Goal: Task Accomplishment & Management: Manage account settings

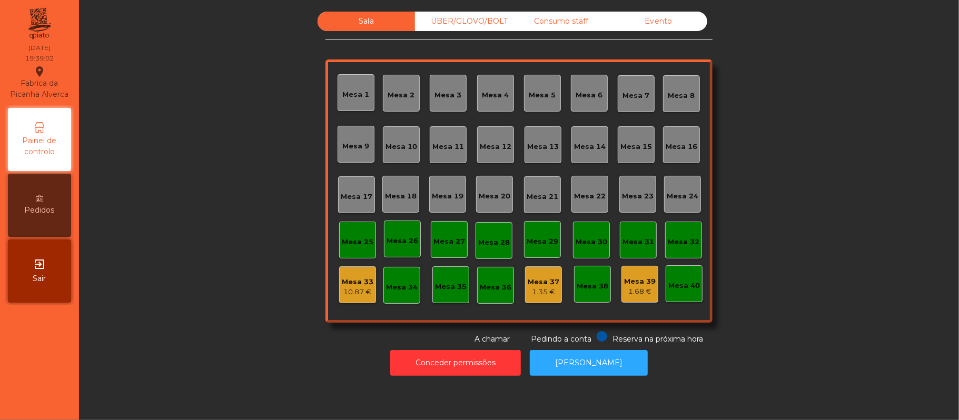
click at [484, 24] on div "UBER/GLOVO/BOLT" at bounding box center [463, 21] width 97 height 19
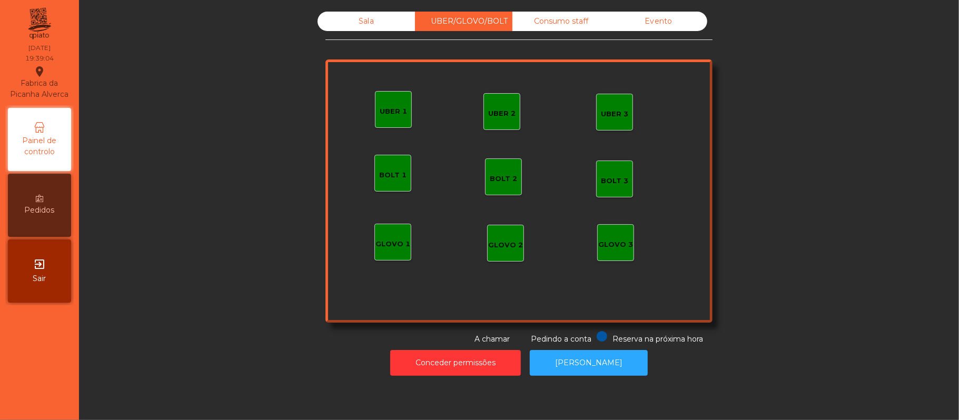
click at [562, 23] on div "Consumo staff" at bounding box center [560, 21] width 97 height 19
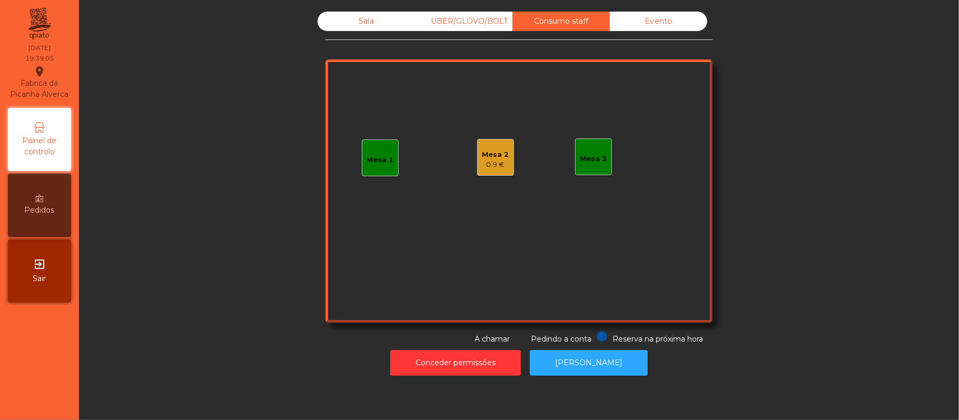
click at [383, 26] on div "Sala" at bounding box center [365, 21] width 97 height 19
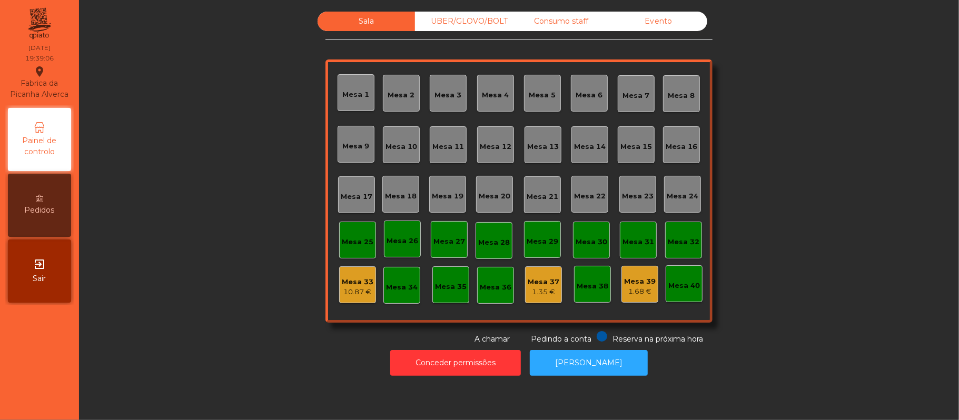
click at [632, 286] on div "1.68 €" at bounding box center [640, 291] width 32 height 11
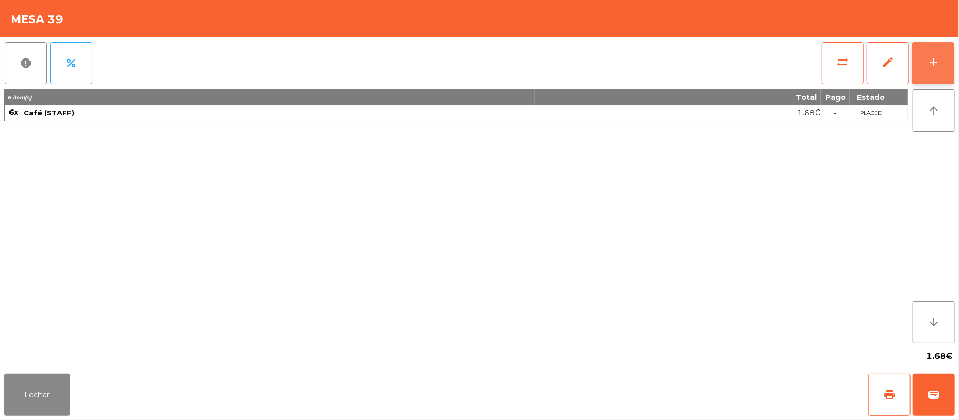
click at [931, 64] on div "add" at bounding box center [933, 62] width 13 height 13
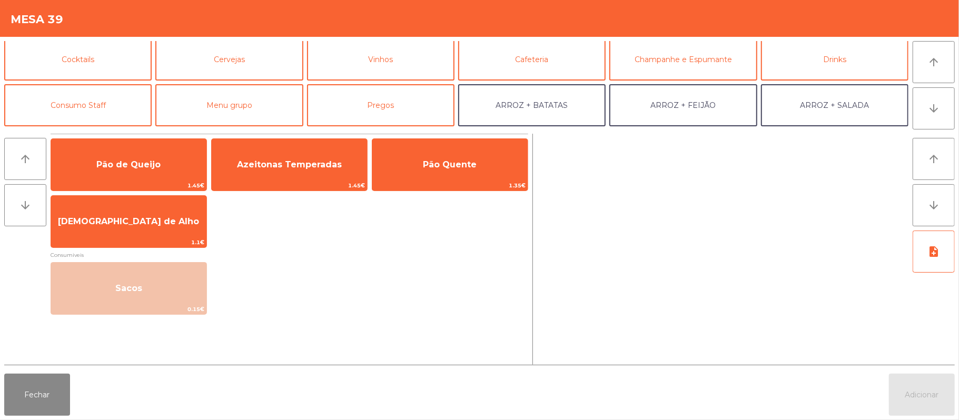
scroll to position [52, 0]
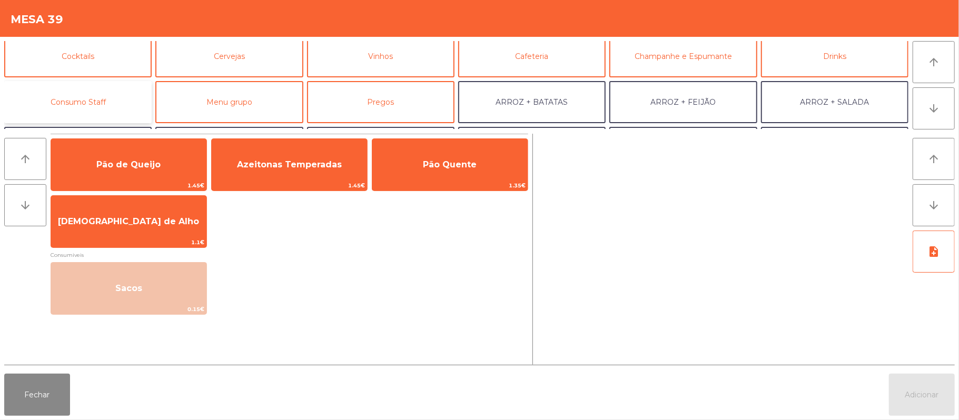
click at [112, 104] on button "Consumo Staff" at bounding box center [77, 102] width 147 height 42
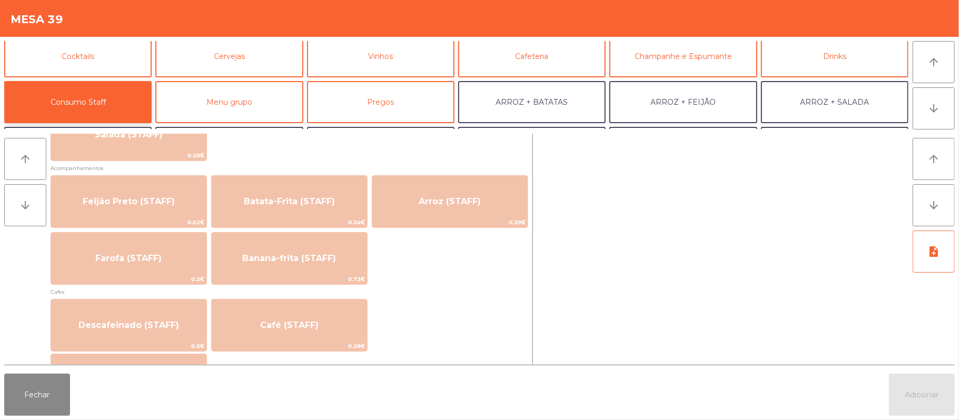
scroll to position [477, 0]
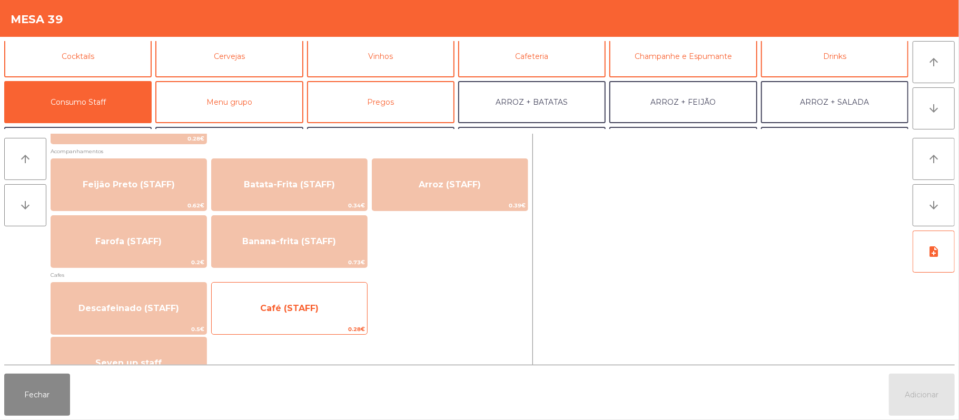
click at [334, 306] on span "Café (STAFF)" at bounding box center [289, 308] width 155 height 28
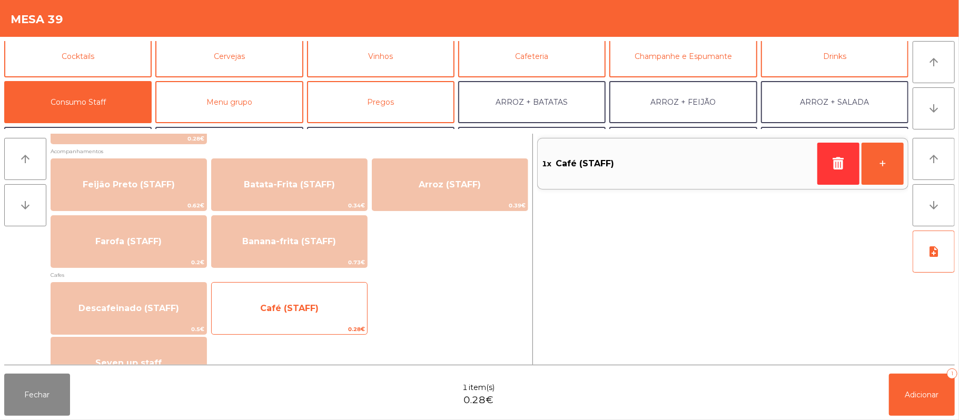
click at [291, 310] on span "Café (STAFF)" at bounding box center [289, 308] width 58 height 10
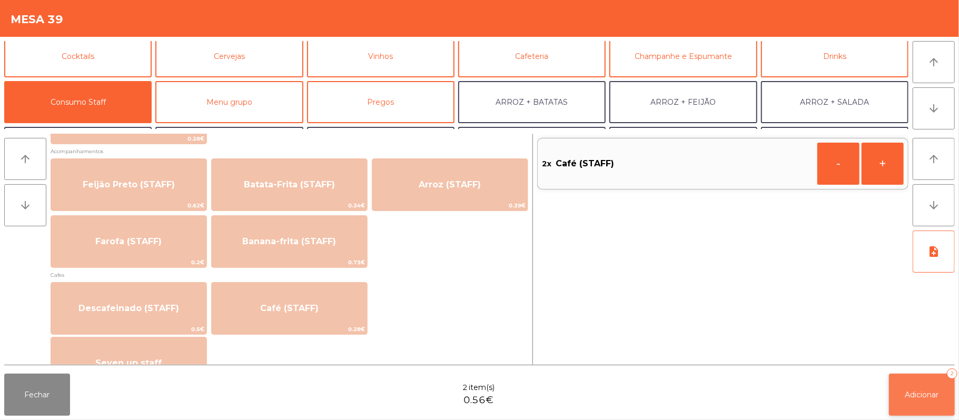
click at [917, 377] on button "Adicionar 2" at bounding box center [922, 395] width 66 height 42
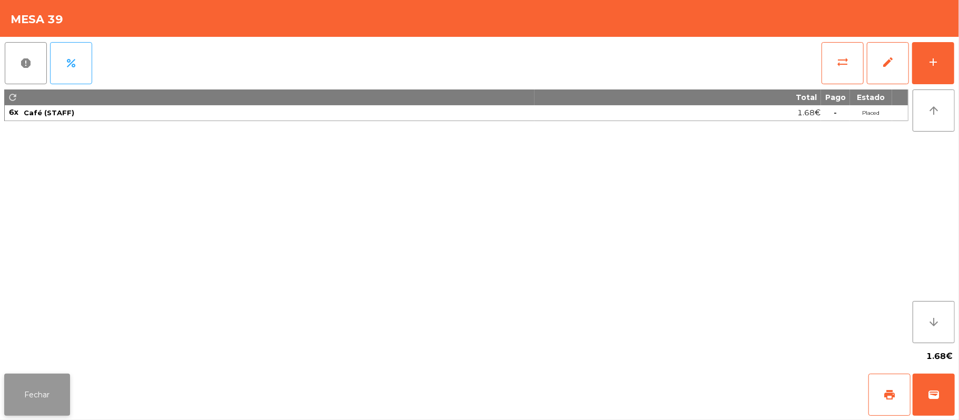
click at [39, 398] on button "Fechar" at bounding box center [37, 395] width 66 height 42
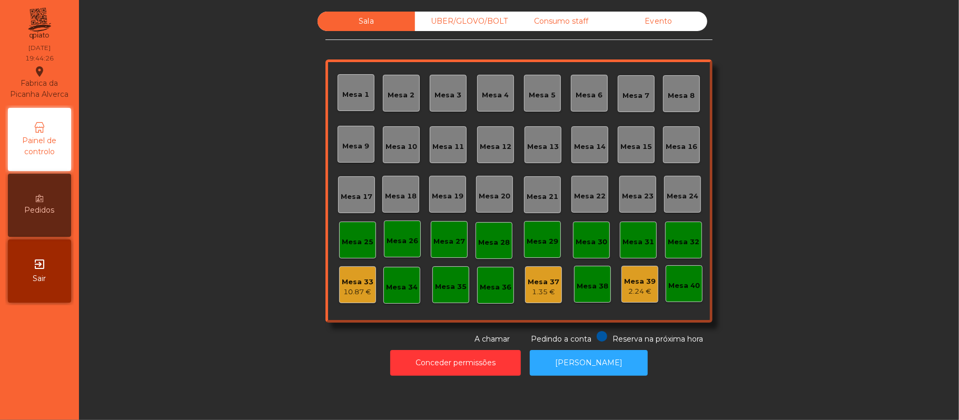
click at [680, 151] on div "Mesa 16" at bounding box center [681, 147] width 32 height 11
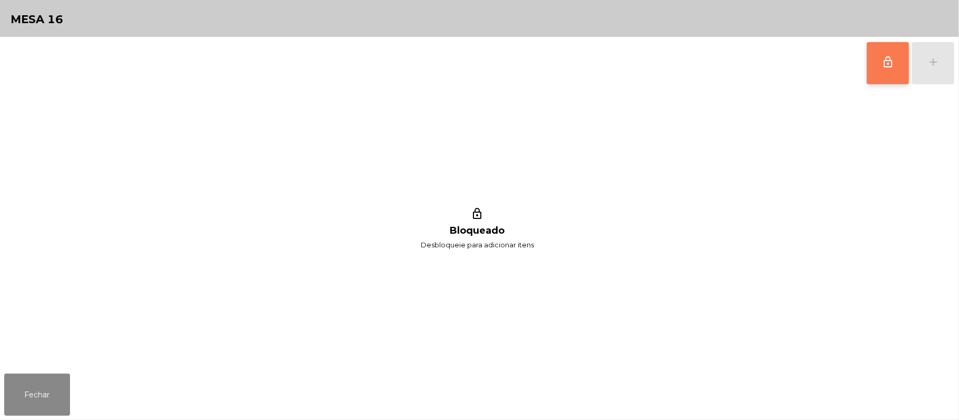
click at [879, 63] on button "lock_outline" at bounding box center [888, 63] width 42 height 42
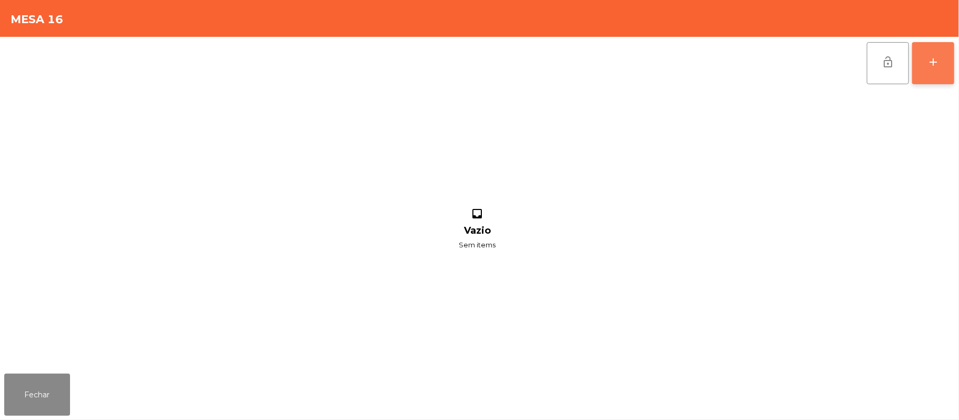
click at [921, 68] on button "add" at bounding box center [933, 63] width 42 height 42
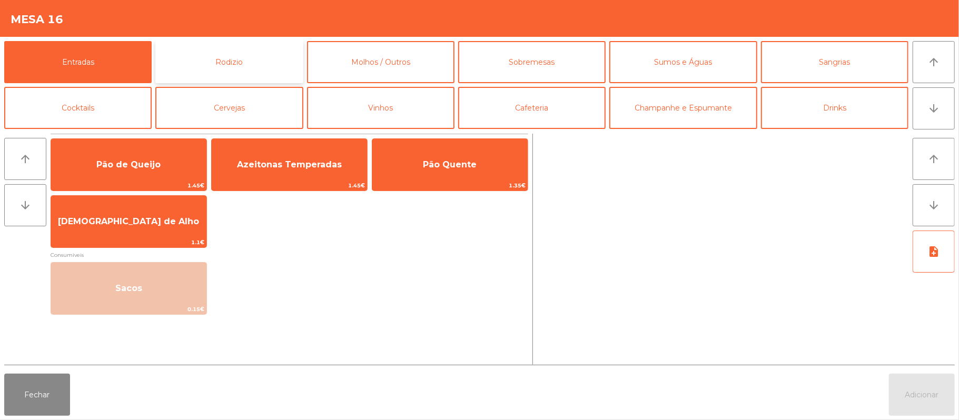
click at [265, 68] on button "Rodizio" at bounding box center [228, 62] width 147 height 42
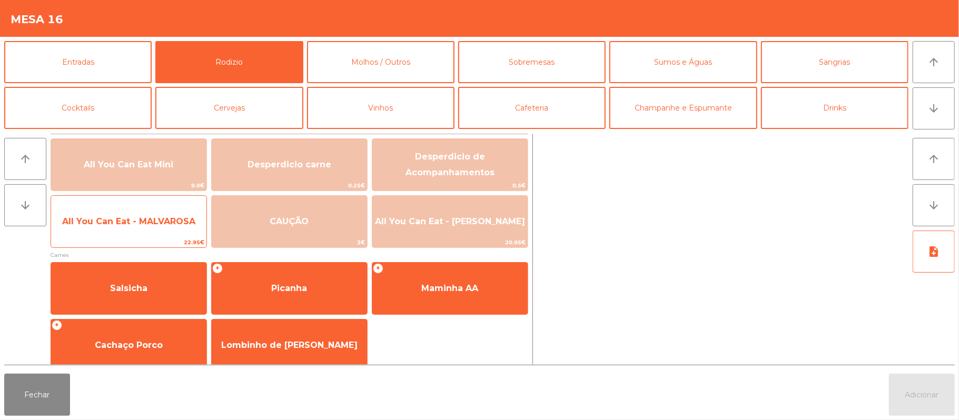
click at [174, 218] on span "All You Can Eat - MALVAROSA" at bounding box center [128, 221] width 133 height 10
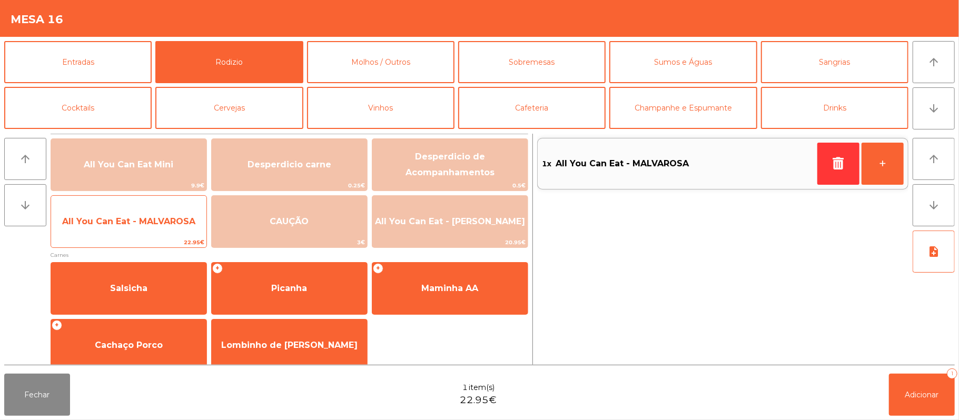
click at [168, 225] on span "All You Can Eat - MALVAROSA" at bounding box center [128, 221] width 133 height 10
click at [150, 223] on span "All You Can Eat - MALVAROSA" at bounding box center [128, 221] width 133 height 10
click at [150, 218] on span "All You Can Eat - MALVAROSA" at bounding box center [128, 221] width 133 height 10
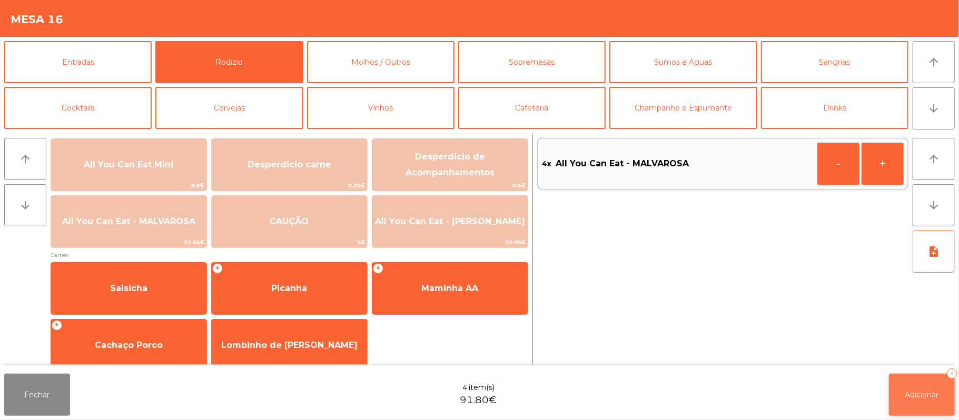
click at [935, 386] on button "Adicionar 4" at bounding box center [922, 395] width 66 height 42
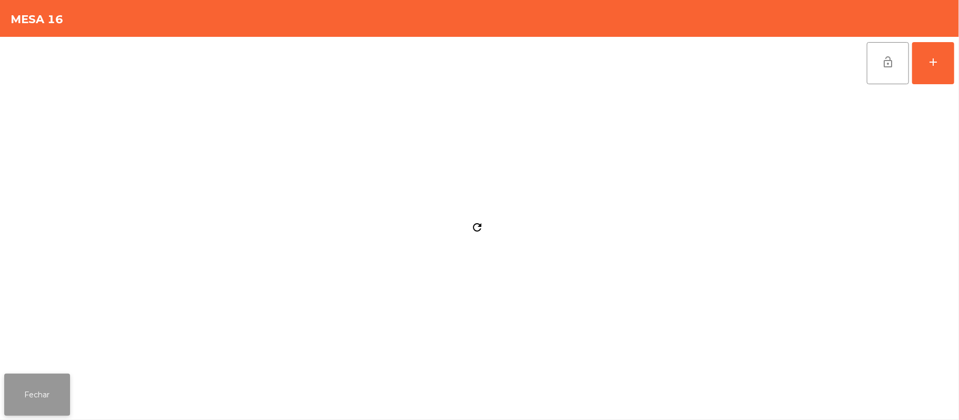
click at [51, 379] on button "Fechar" at bounding box center [37, 395] width 66 height 42
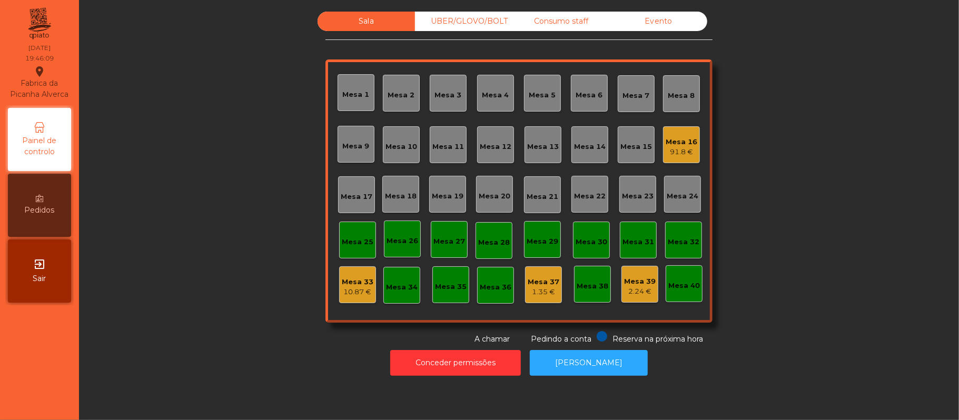
click at [679, 154] on div "91.8 €" at bounding box center [681, 152] width 32 height 11
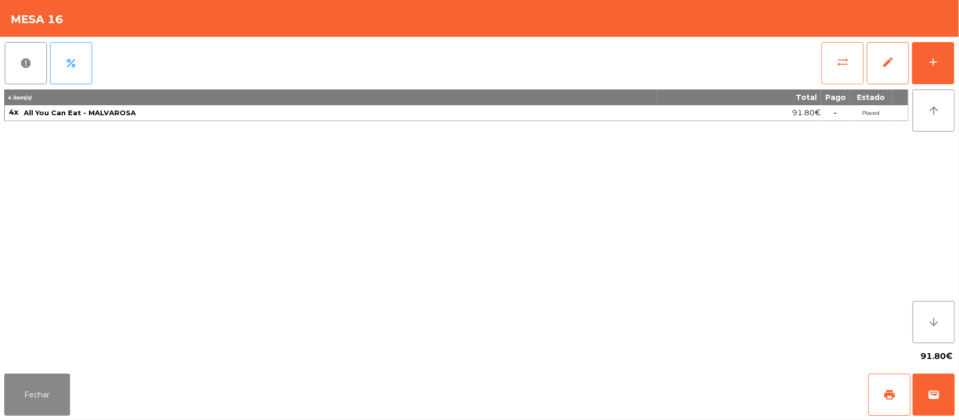
click at [828, 77] on button "sync_alt" at bounding box center [842, 63] width 42 height 42
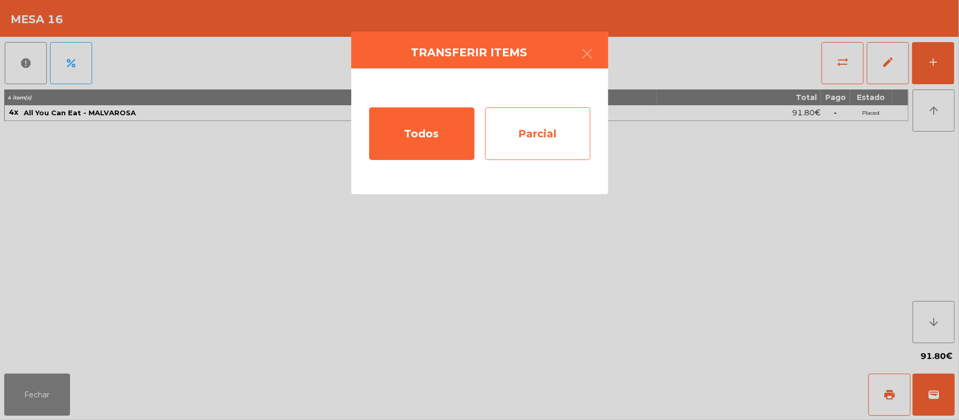
click at [577, 137] on div "Parcial" at bounding box center [537, 133] width 105 height 53
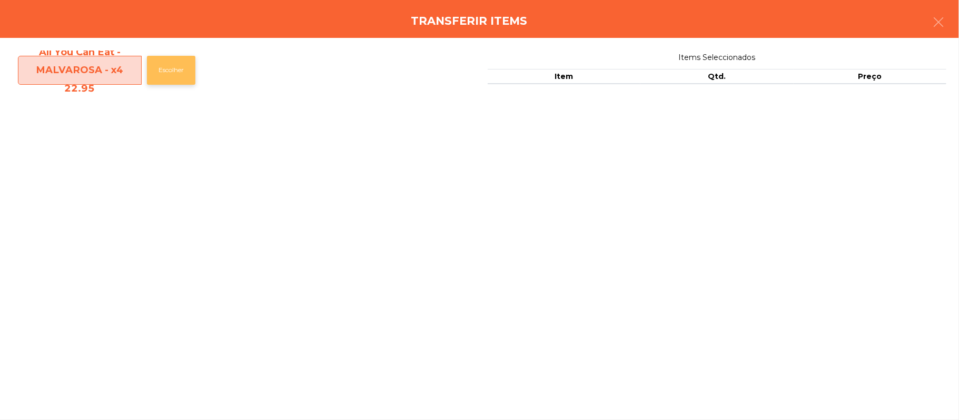
click at [168, 70] on button "Escolher" at bounding box center [171, 70] width 48 height 29
click at [180, 66] on button "Escolher" at bounding box center [171, 70] width 48 height 29
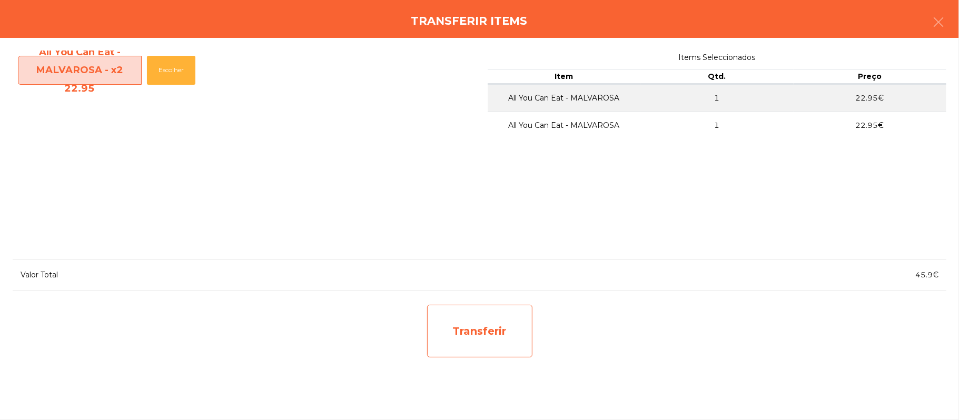
click at [480, 343] on div "Transferir" at bounding box center [479, 331] width 105 height 53
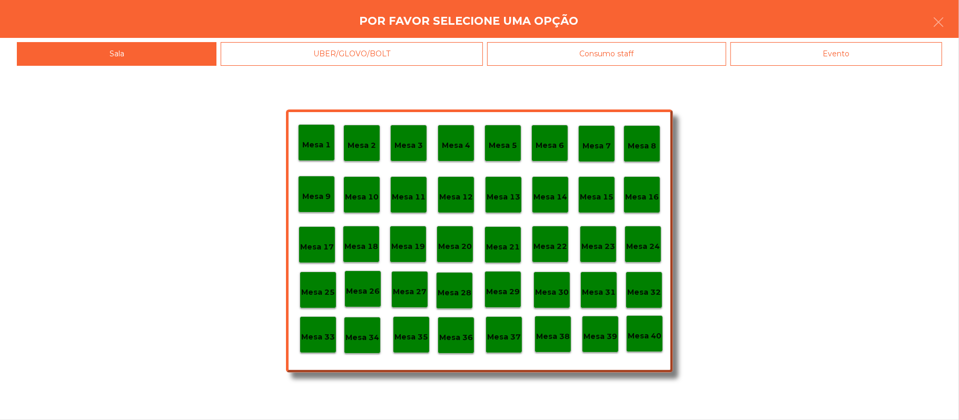
click at [502, 340] on p "Mesa 37" at bounding box center [504, 337] width 34 height 12
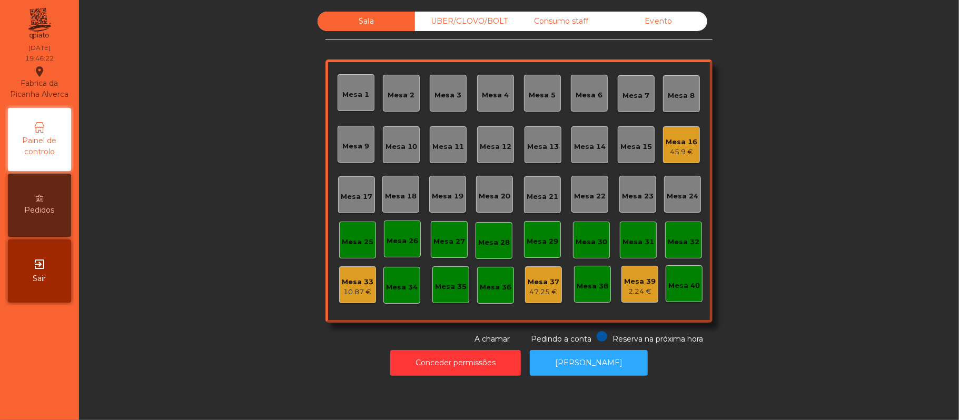
click at [674, 144] on div "Mesa 16" at bounding box center [681, 142] width 32 height 11
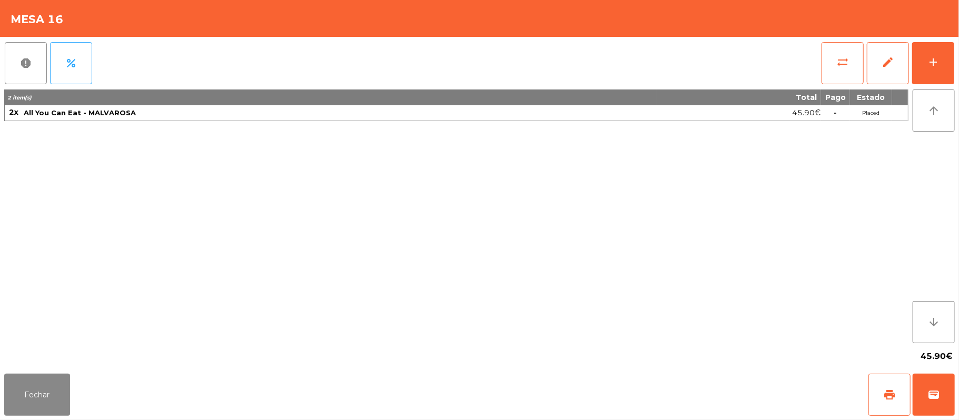
click at [955, 64] on div "report percent sync_alt edit add 2 item(s) Total Pago Estado 2x All You Can Eat…" at bounding box center [479, 203] width 959 height 333
click at [925, 71] on button "add" at bounding box center [933, 63] width 42 height 42
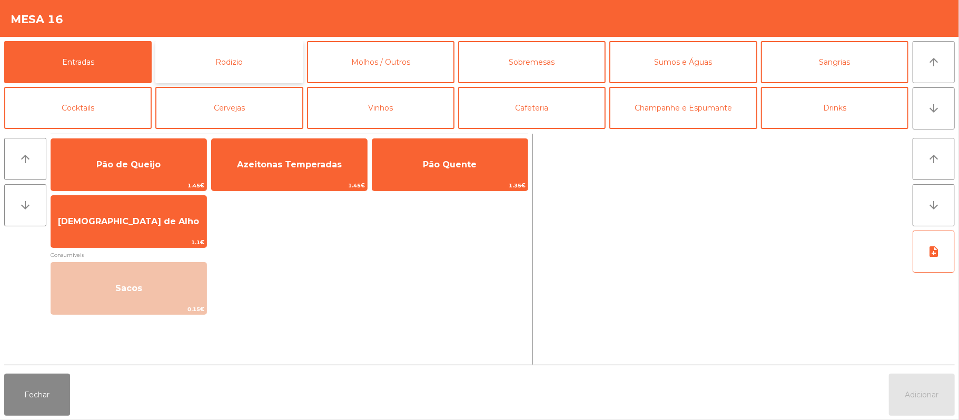
click at [274, 73] on button "Rodizio" at bounding box center [228, 62] width 147 height 42
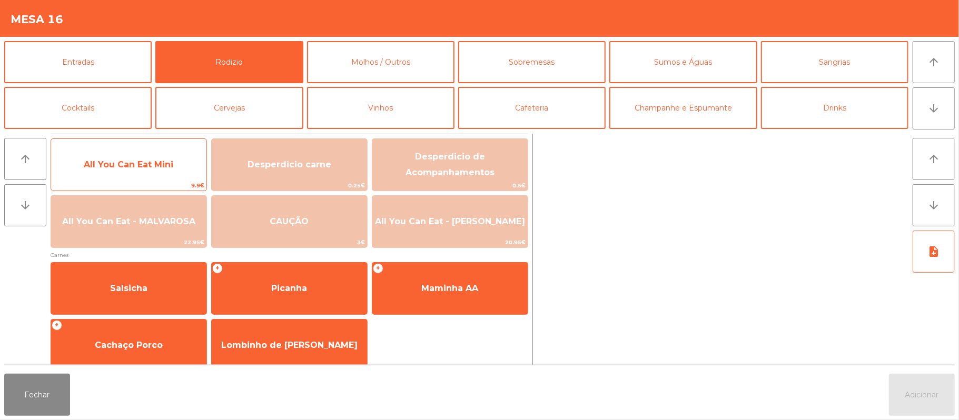
click at [173, 166] on span "All You Can Eat Mini" at bounding box center [128, 165] width 89 height 10
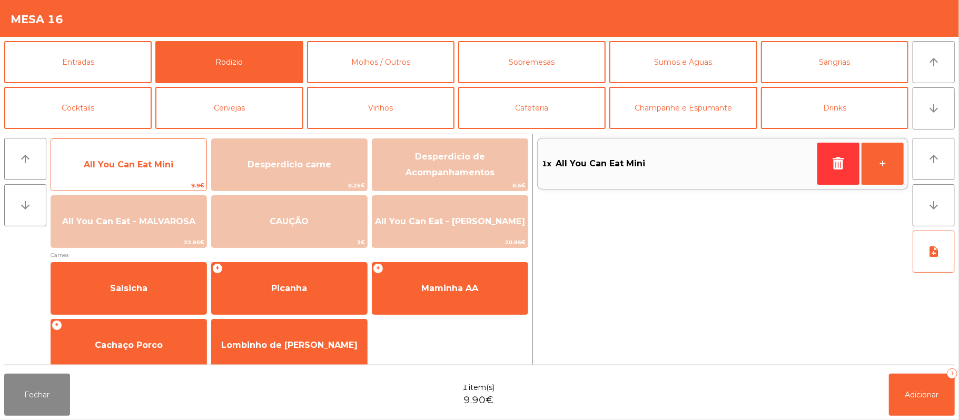
click at [180, 162] on span "All You Can Eat Mini" at bounding box center [128, 165] width 155 height 28
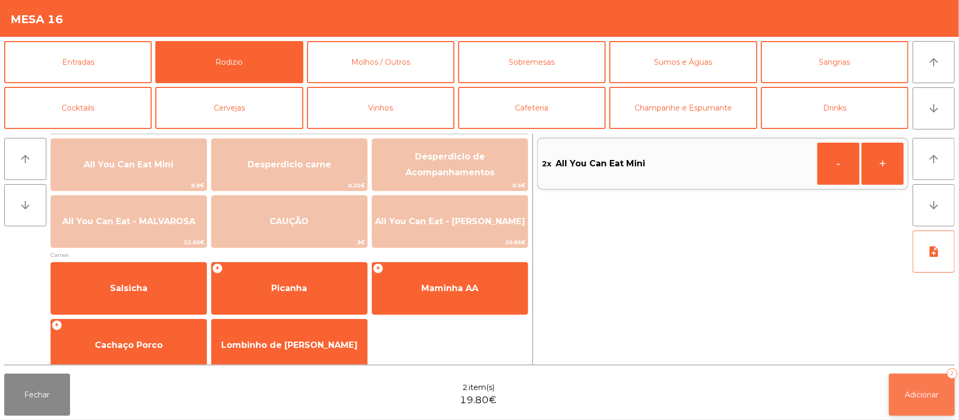
click at [903, 396] on button "Adicionar 2" at bounding box center [922, 395] width 66 height 42
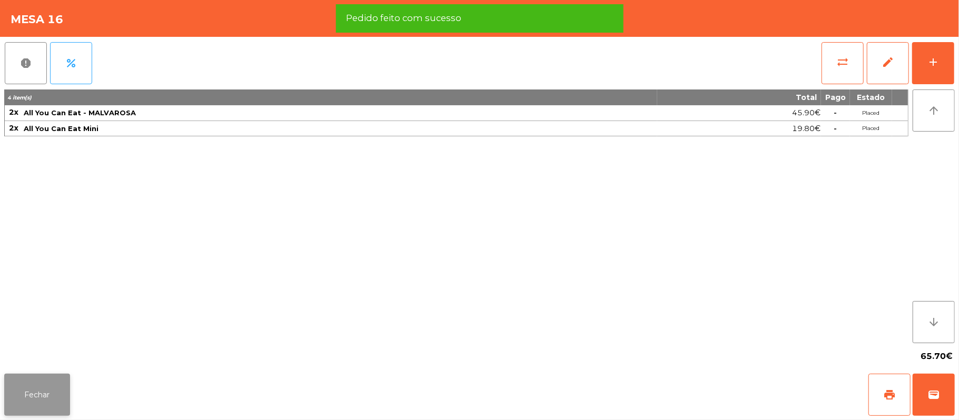
click at [56, 394] on button "Fechar" at bounding box center [37, 395] width 66 height 42
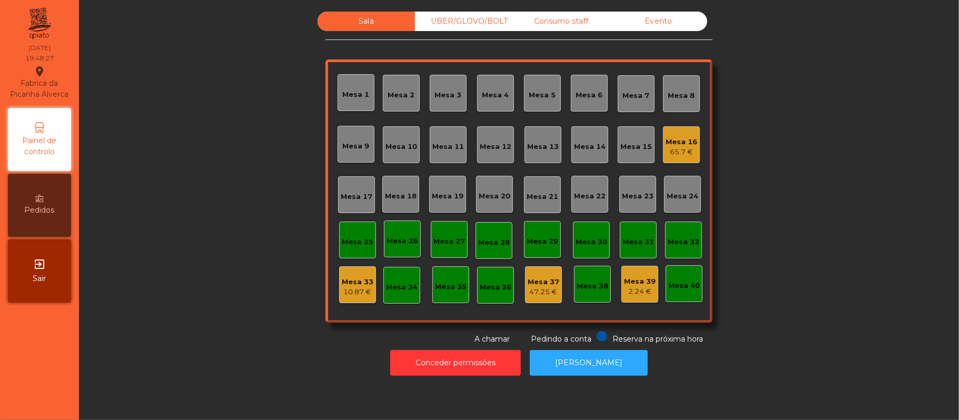
click at [472, 18] on div "UBER/GLOVO/BOLT" at bounding box center [463, 21] width 97 height 19
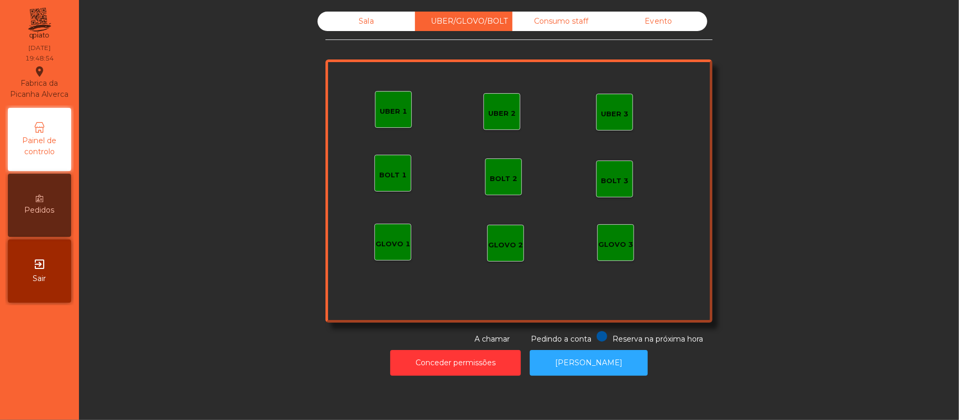
click at [400, 241] on div "GLOVO 1" at bounding box center [392, 244] width 35 height 11
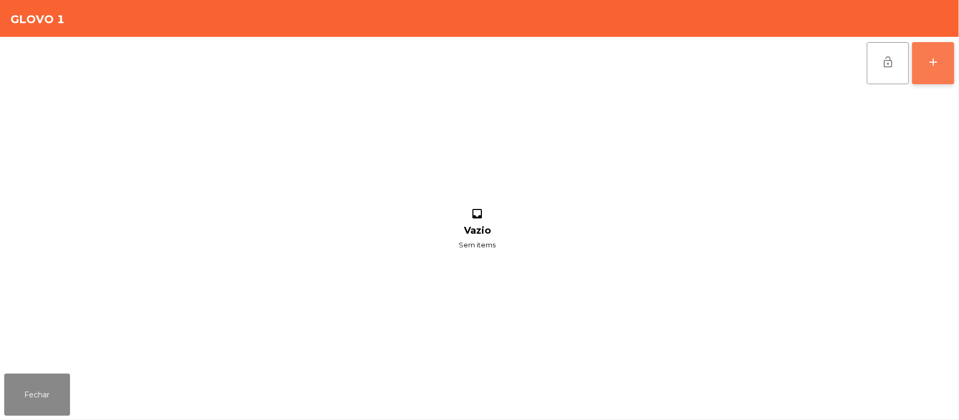
click at [947, 68] on button "add" at bounding box center [933, 63] width 42 height 42
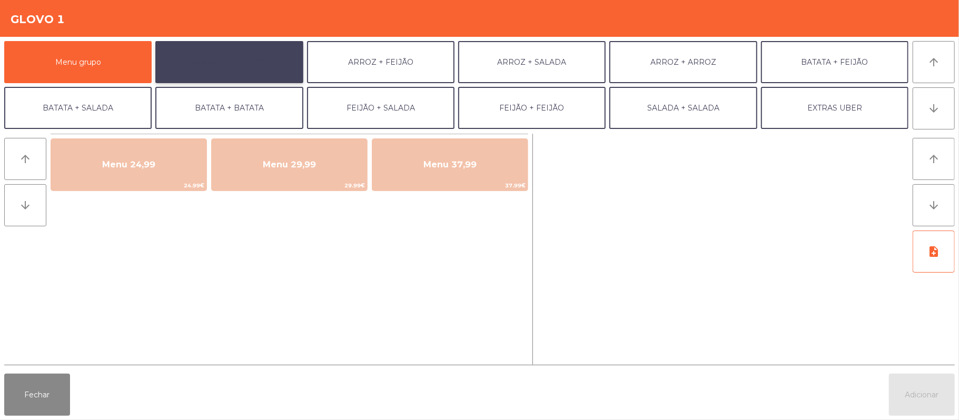
click at [264, 59] on button "ARROZ + BATATAS" at bounding box center [228, 62] width 147 height 42
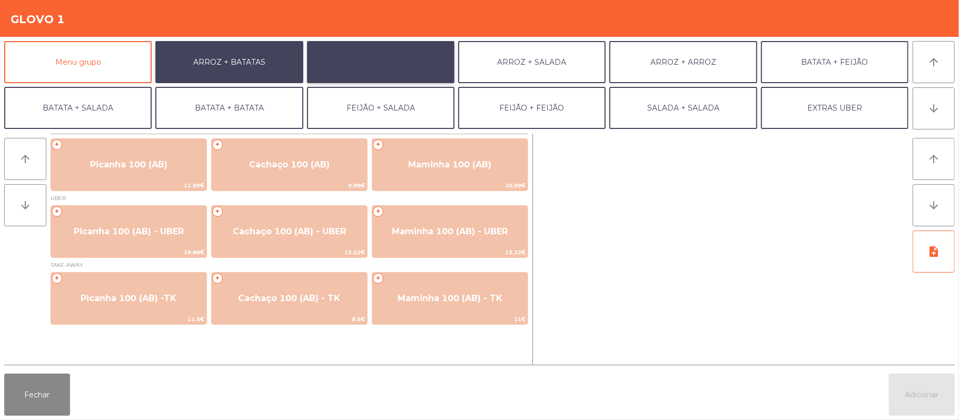
click at [377, 81] on button "ARROZ + FEIJÃO" at bounding box center [380, 62] width 147 height 42
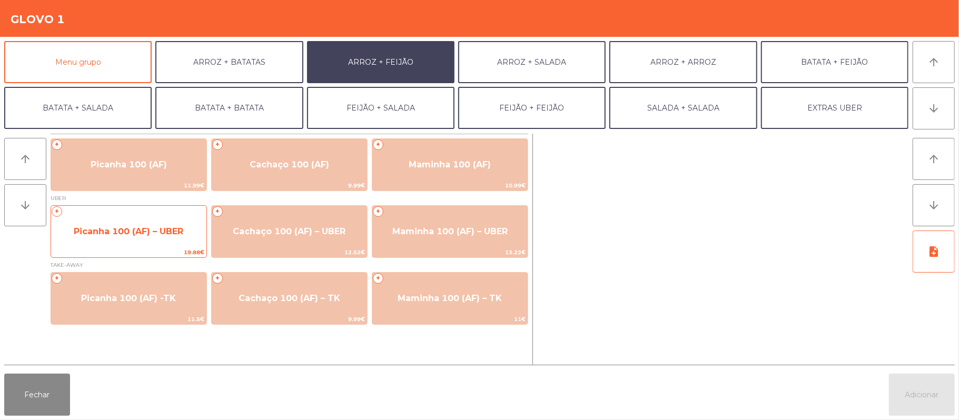
click at [136, 234] on span "Picanha 100 (AF) – UBER" at bounding box center [129, 231] width 110 height 10
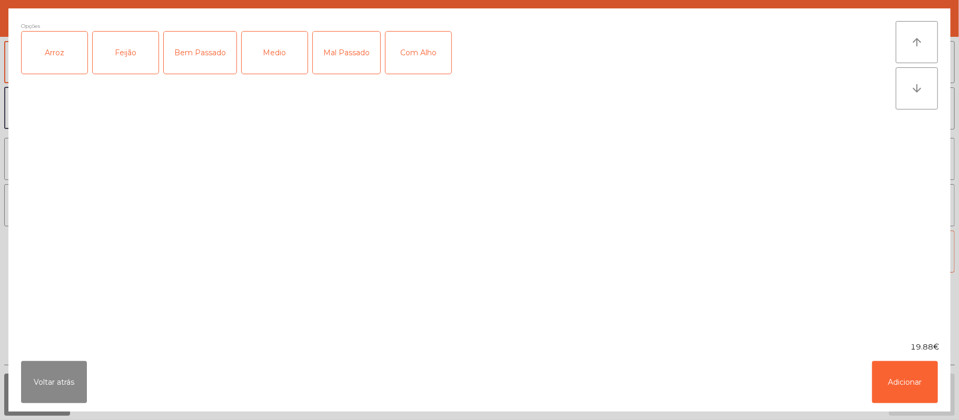
click at [62, 60] on div "Arroz" at bounding box center [55, 53] width 66 height 42
click at [121, 53] on div "Feijão" at bounding box center [126, 53] width 66 height 42
click at [262, 47] on div "Medio" at bounding box center [275, 53] width 66 height 42
click at [902, 380] on button "Adicionar" at bounding box center [905, 382] width 66 height 42
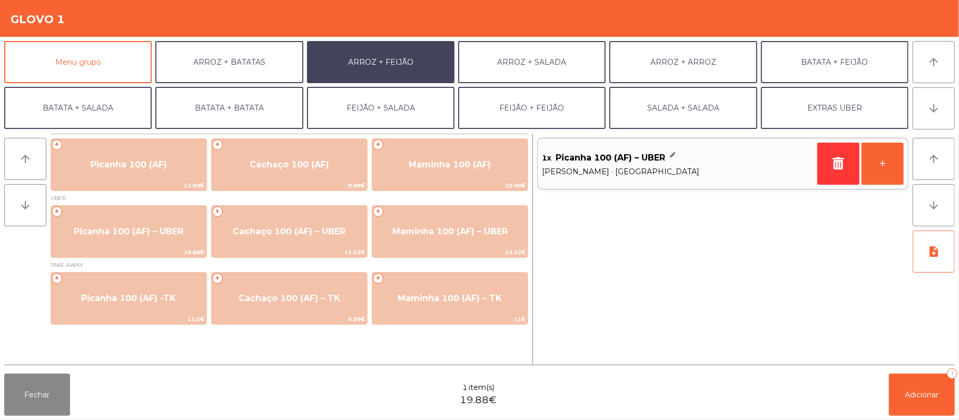
scroll to position [26, 0]
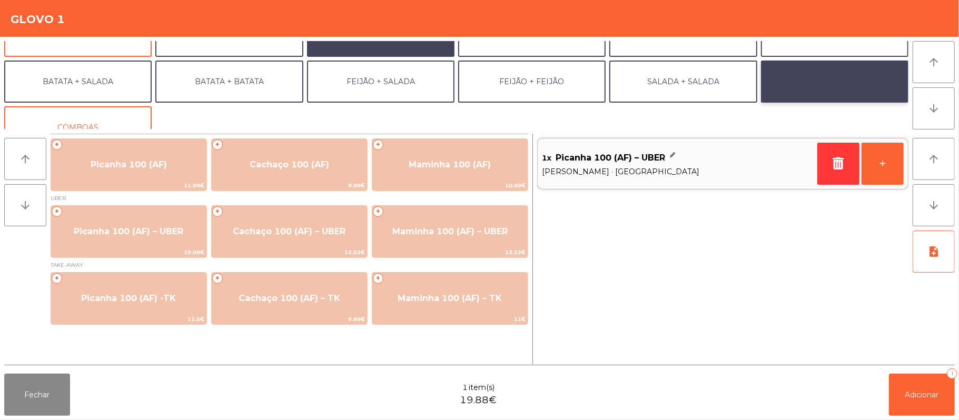
click at [813, 94] on button "EXTRAS UBER" at bounding box center [834, 82] width 147 height 42
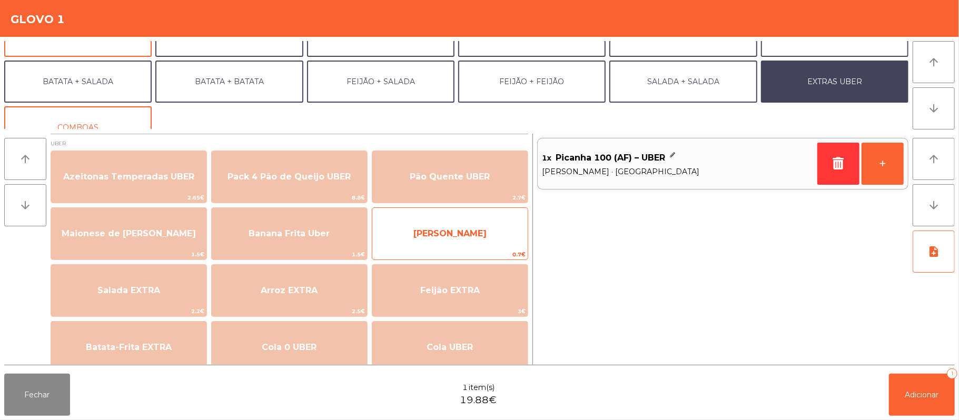
click at [469, 234] on span "[PERSON_NAME]" at bounding box center [449, 233] width 73 height 10
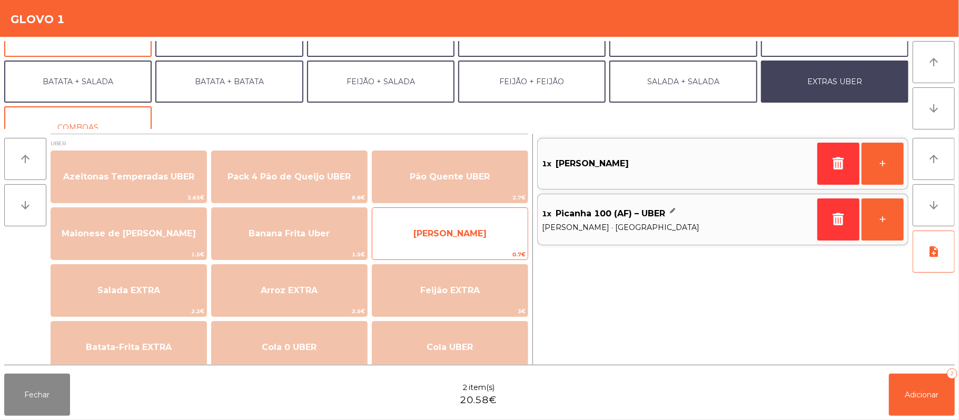
click at [470, 234] on span "[PERSON_NAME]" at bounding box center [449, 233] width 73 height 10
click at [471, 236] on span "[PERSON_NAME]" at bounding box center [449, 233] width 73 height 10
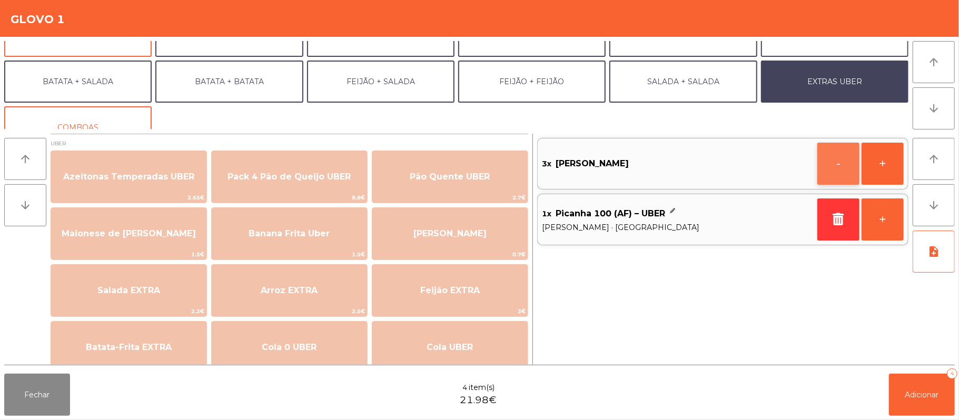
click at [830, 163] on button "-" at bounding box center [838, 164] width 42 height 42
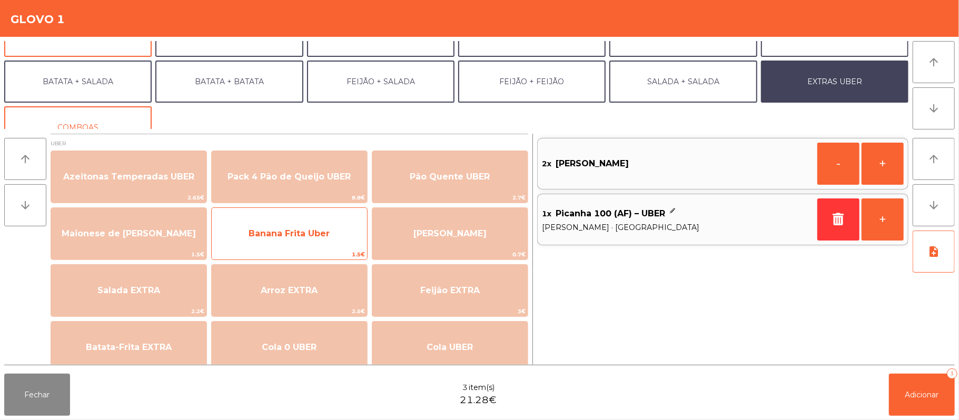
click at [335, 238] on span "Banana Frita Uber" at bounding box center [289, 234] width 155 height 28
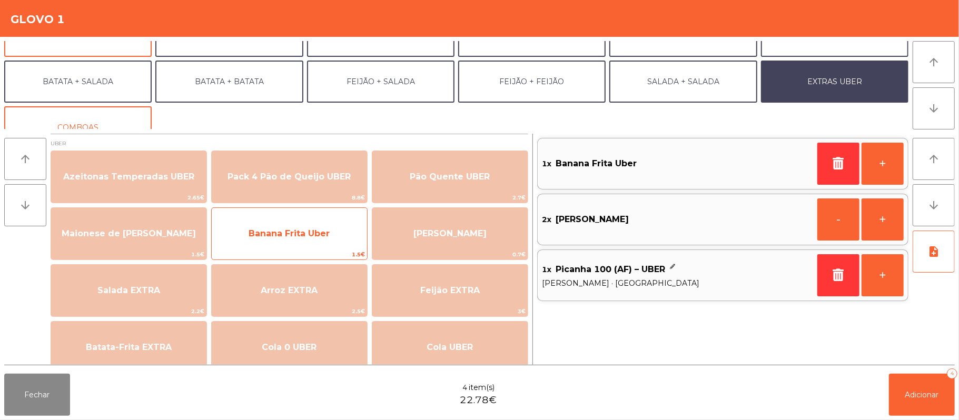
click at [333, 239] on span "Banana Frita Uber" at bounding box center [289, 234] width 155 height 28
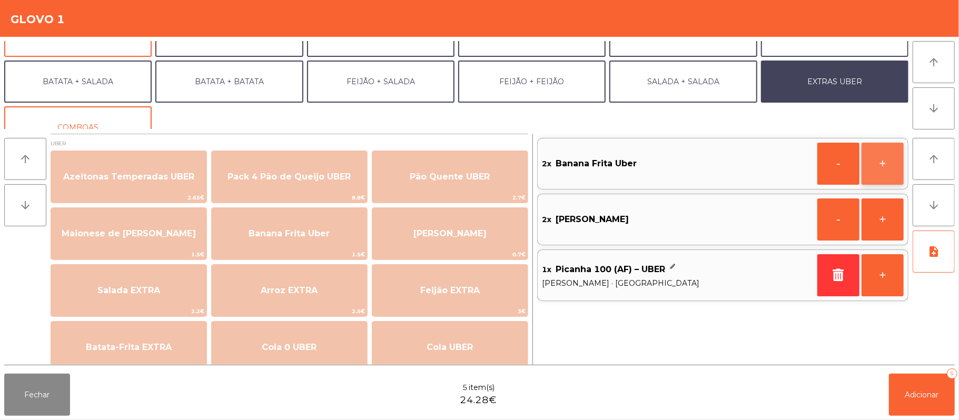
click at [888, 163] on button "+" at bounding box center [882, 164] width 42 height 42
click at [834, 178] on button "-" at bounding box center [838, 164] width 42 height 42
click at [836, 171] on button "-" at bounding box center [838, 164] width 42 height 42
click at [838, 163] on icon "button" at bounding box center [838, 163] width 16 height 13
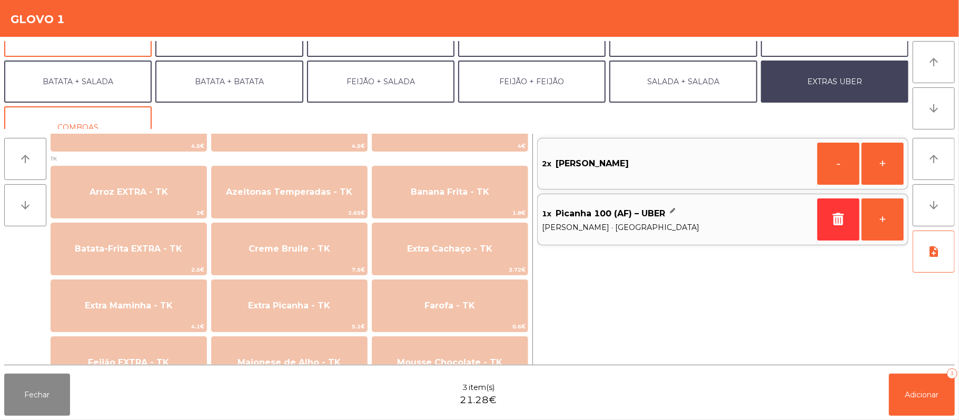
scroll to position [396, 0]
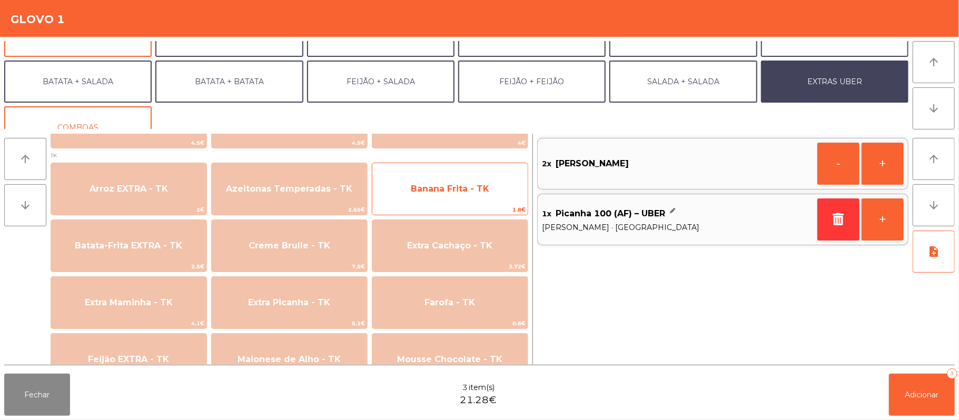
click at [449, 190] on span "Banana Frita - TK" at bounding box center [450, 189] width 78 height 10
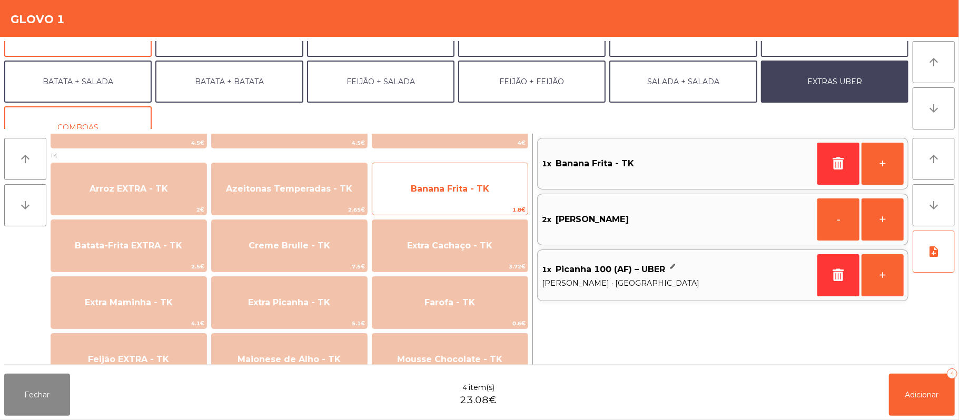
click at [443, 188] on span "Banana Frita - TK" at bounding box center [450, 189] width 78 height 10
click at [447, 184] on span "Banana Frita - TK" at bounding box center [450, 189] width 78 height 10
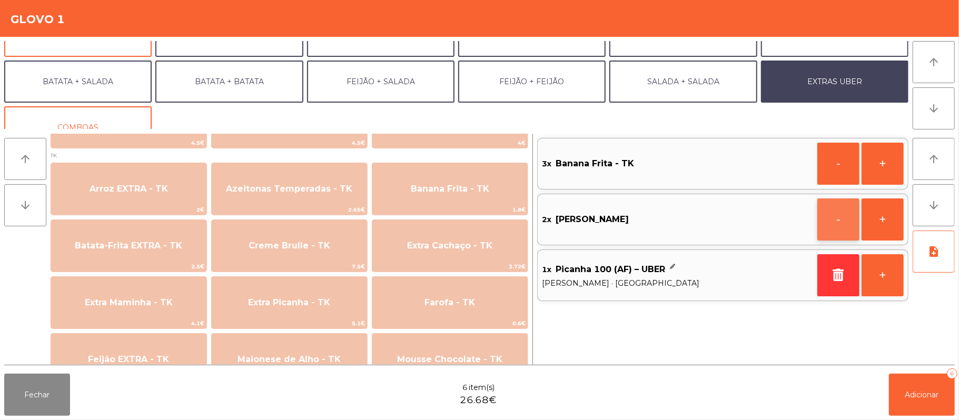
click at [830, 224] on button "-" at bounding box center [838, 219] width 42 height 42
click at [836, 224] on button "-" at bounding box center [838, 219] width 42 height 42
click at [895, 164] on button "+" at bounding box center [882, 164] width 42 height 42
click at [831, 225] on icon "button" at bounding box center [838, 219] width 16 height 13
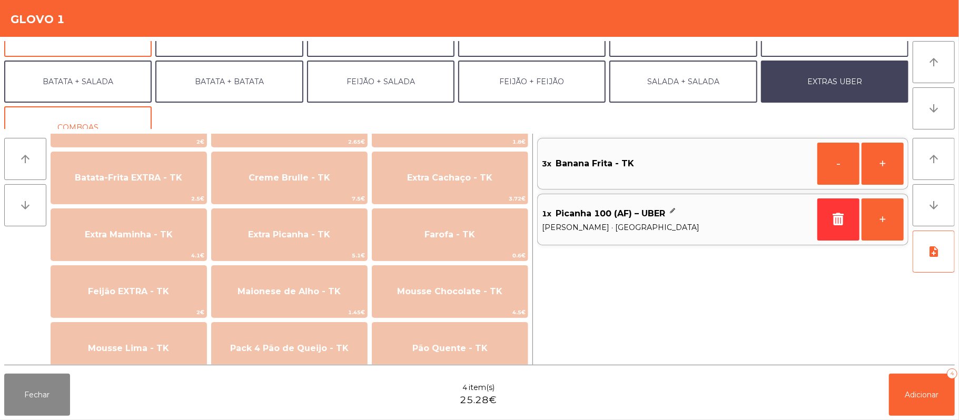
scroll to position [461, 0]
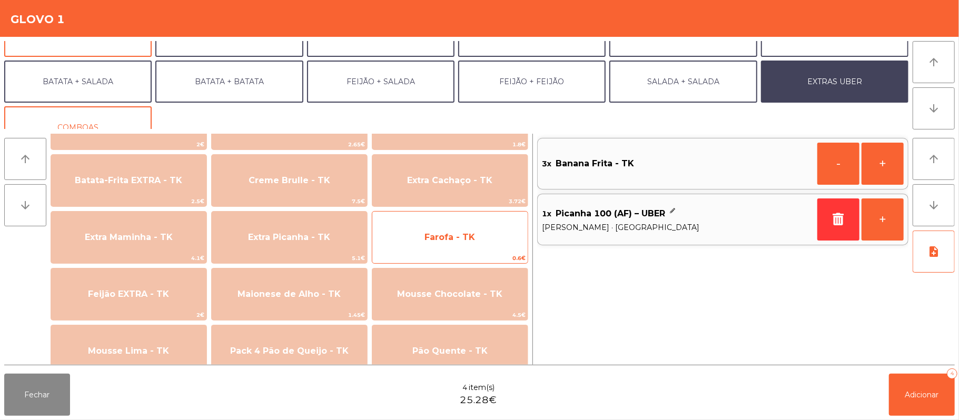
click at [451, 248] on span "Farofa - TK" at bounding box center [449, 237] width 155 height 28
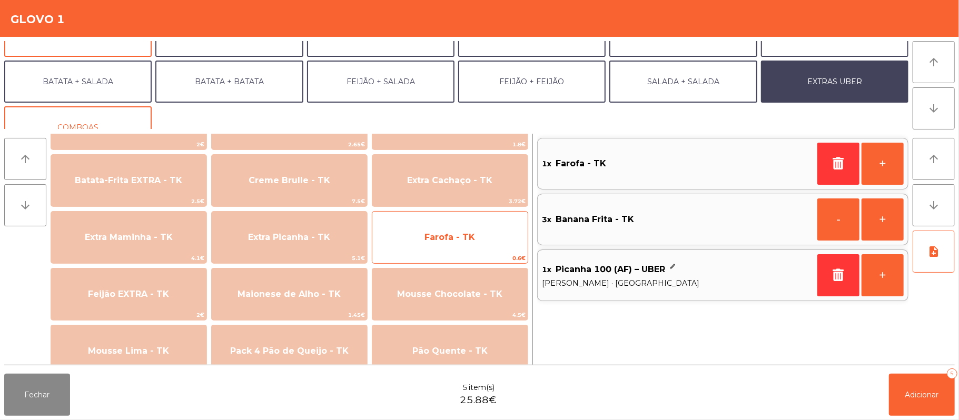
click at [449, 242] on span "Farofa - TK" at bounding box center [449, 237] width 51 height 10
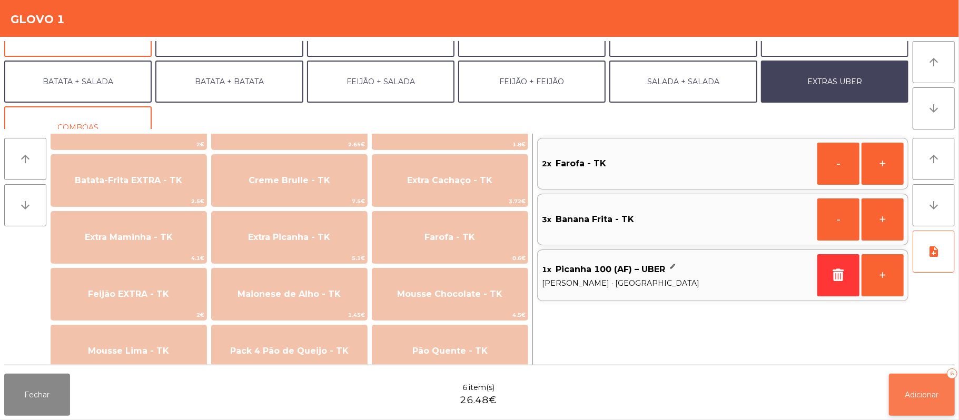
click at [927, 406] on button "Adicionar 6" at bounding box center [922, 395] width 66 height 42
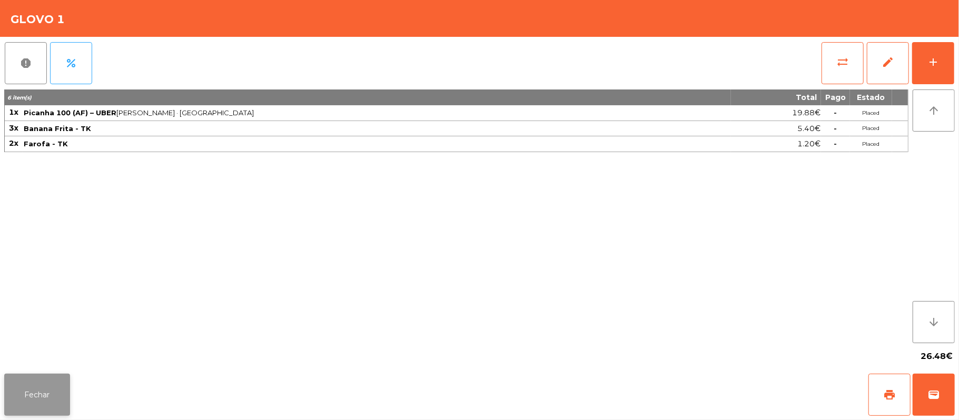
click at [37, 399] on button "Fechar" at bounding box center [37, 395] width 66 height 42
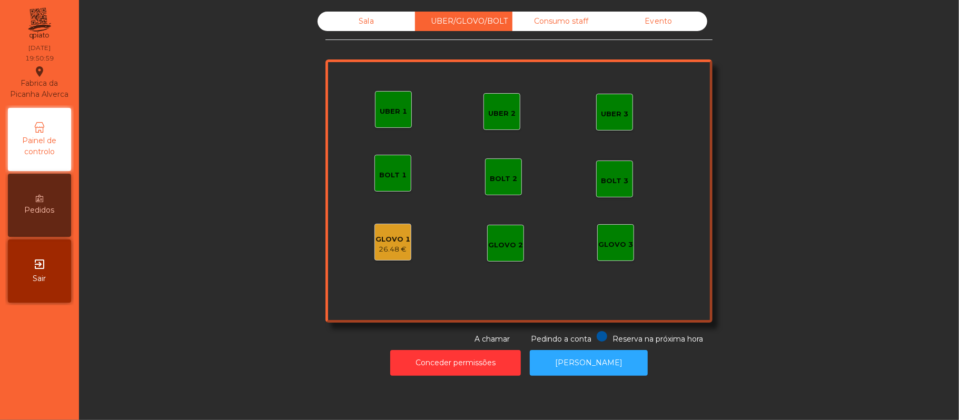
click at [375, 31] on div "Sala" at bounding box center [365, 21] width 97 height 19
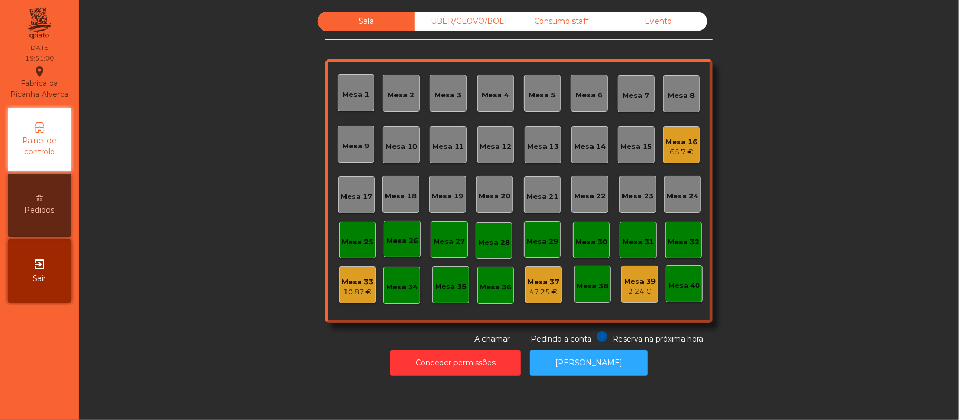
click at [474, 22] on div "UBER/GLOVO/BOLT" at bounding box center [463, 21] width 97 height 19
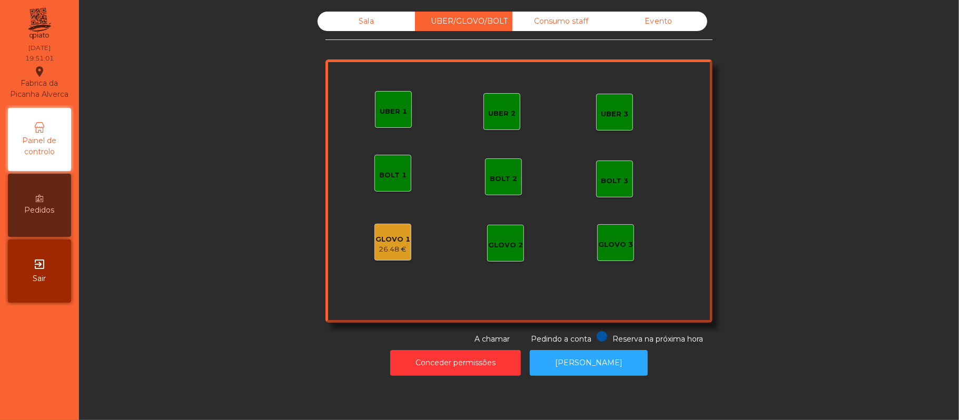
click at [392, 251] on div "26.48 €" at bounding box center [392, 249] width 35 height 11
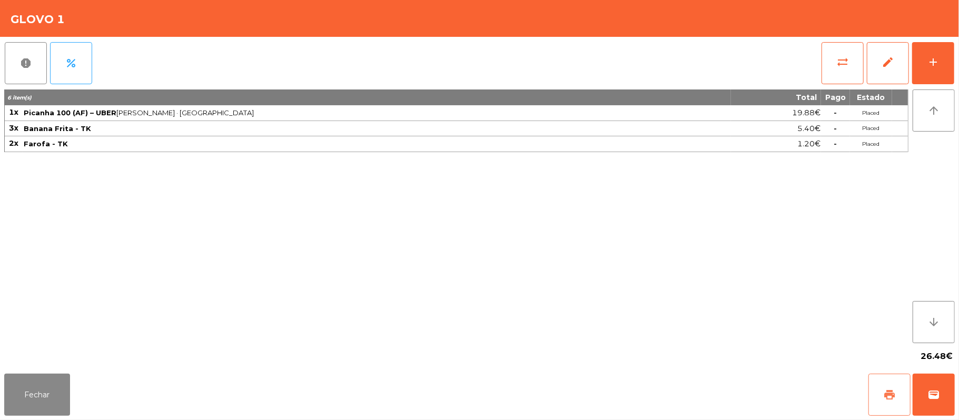
click at [879, 399] on button "print" at bounding box center [889, 395] width 42 height 42
click at [933, 401] on span "wallet" at bounding box center [933, 395] width 13 height 13
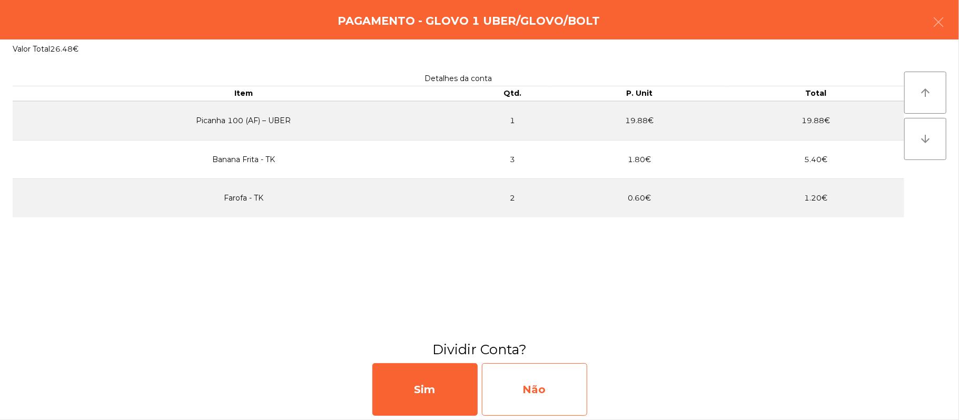
click at [558, 389] on div "Não" at bounding box center [534, 389] width 105 height 53
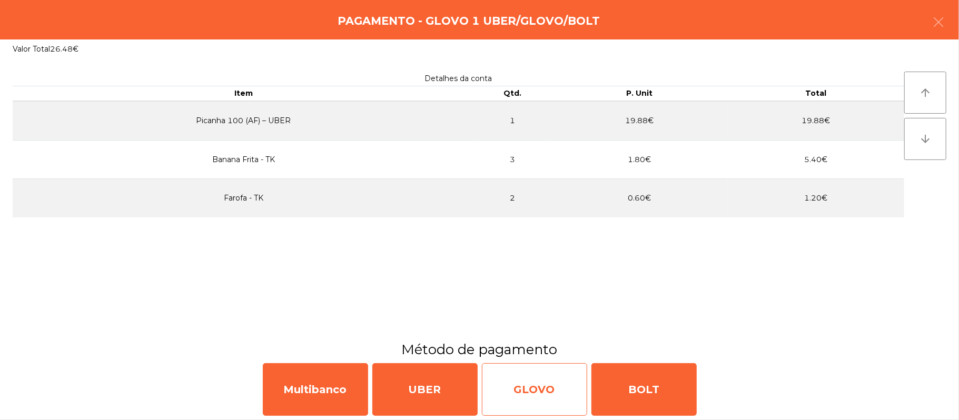
click at [531, 392] on div "GLOVO" at bounding box center [534, 389] width 105 height 53
select select "**"
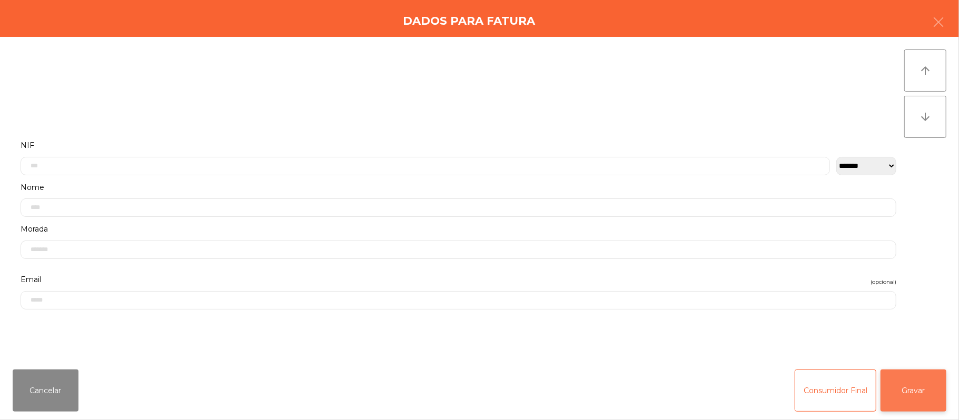
click at [922, 403] on button "Gravar" at bounding box center [913, 391] width 66 height 42
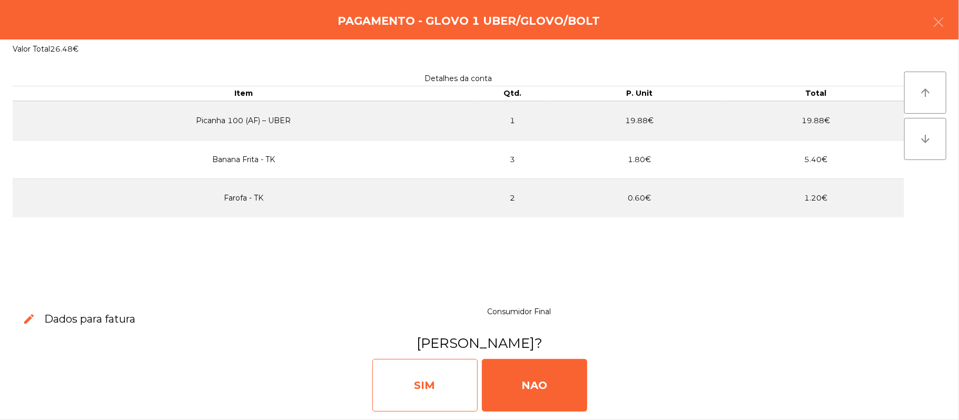
click at [422, 386] on div "SIM" at bounding box center [424, 385] width 105 height 53
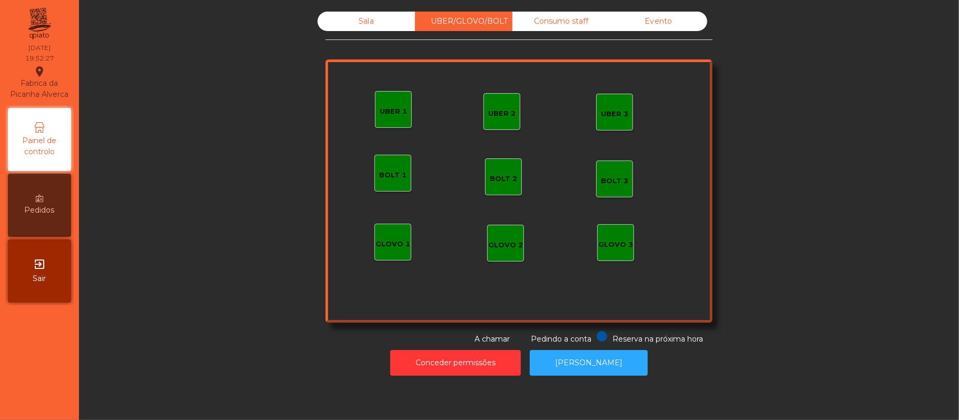
click at [505, 253] on div "GLOVO 2" at bounding box center [505, 243] width 37 height 37
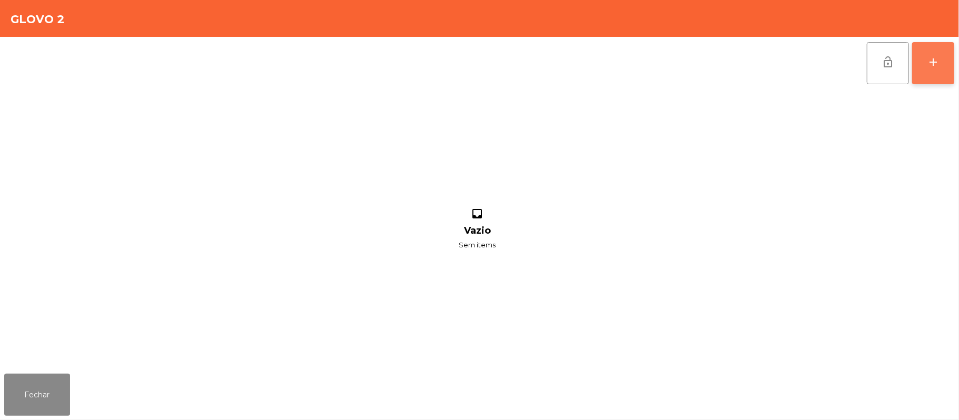
click at [946, 72] on button "add" at bounding box center [933, 63] width 42 height 42
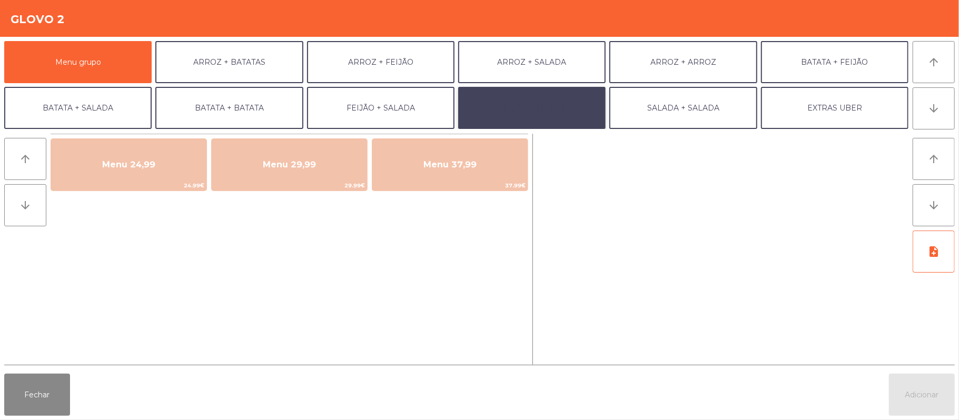
click at [530, 106] on button "FEIJÃO + FEIJÃO" at bounding box center [531, 108] width 147 height 42
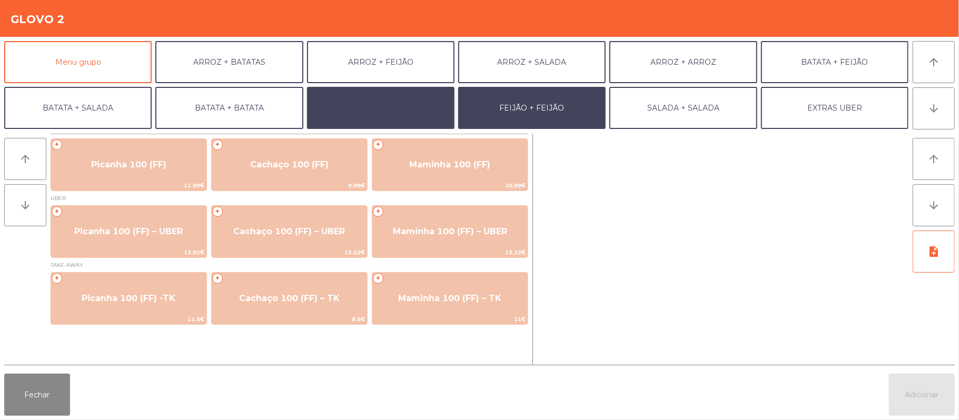
click at [390, 111] on button "FEIJÃO + SALADA" at bounding box center [380, 108] width 147 height 42
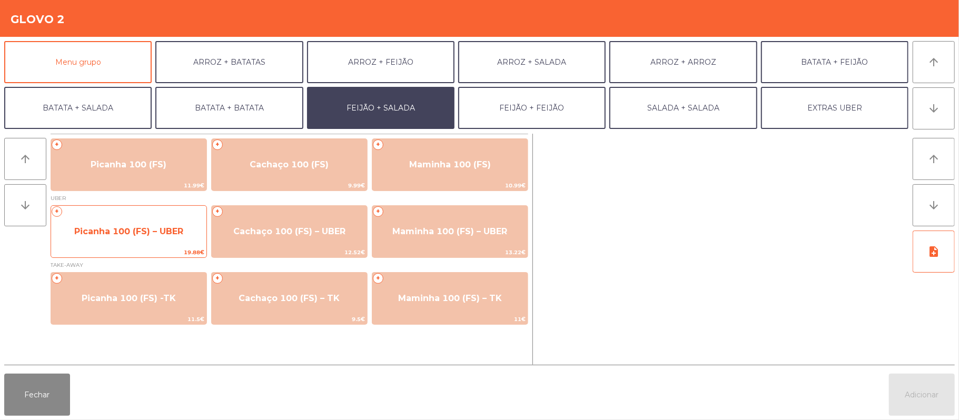
click at [172, 234] on span "Picanha 100 (FS) – UBER" at bounding box center [128, 231] width 109 height 10
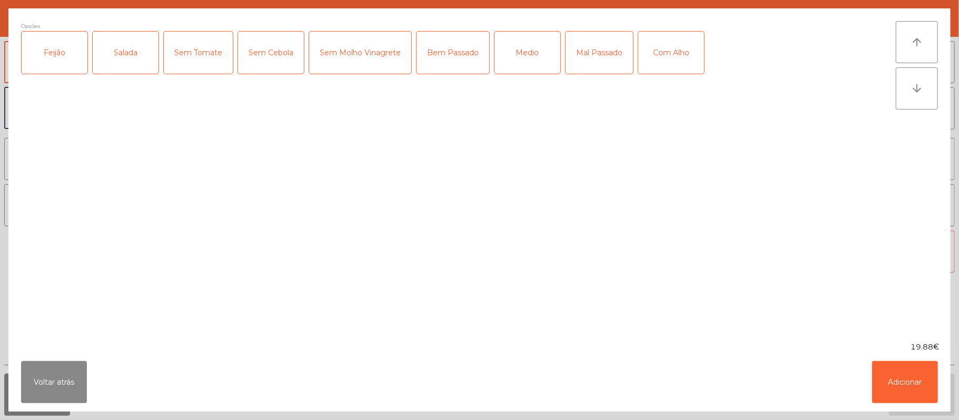
click at [54, 47] on div "Feijão" at bounding box center [55, 53] width 66 height 42
click at [112, 52] on div "Salada" at bounding box center [126, 53] width 66 height 42
click at [514, 59] on div "Medio" at bounding box center [527, 53] width 66 height 42
click at [893, 373] on button "Adicionar" at bounding box center [905, 382] width 66 height 42
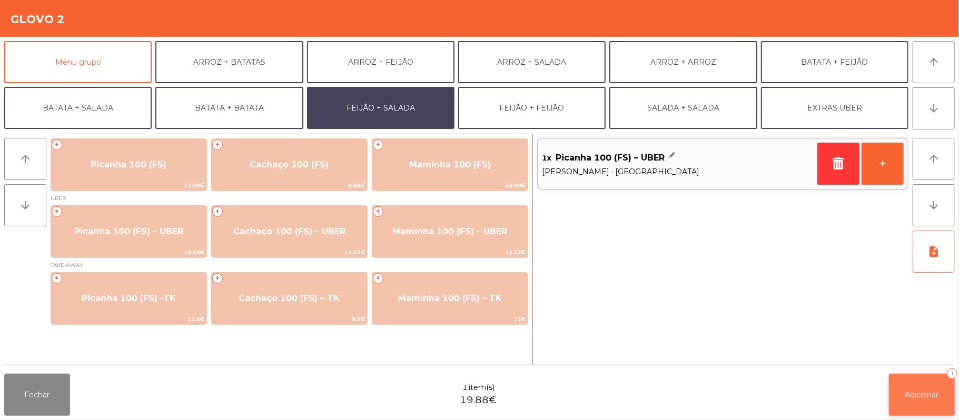
click at [908, 403] on button "Adicionar 1" at bounding box center [922, 395] width 66 height 42
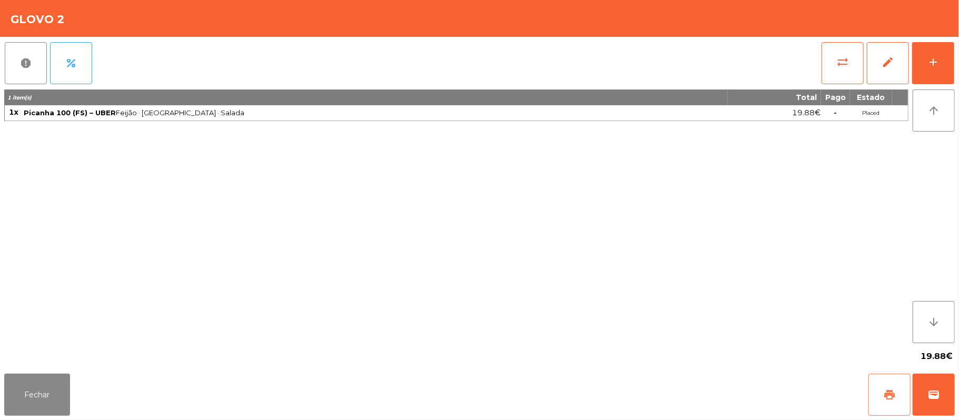
click at [884, 395] on span "print" at bounding box center [889, 395] width 13 height 13
click at [879, 395] on button "print" at bounding box center [889, 395] width 42 height 42
click at [43, 392] on button "Fechar" at bounding box center [37, 395] width 66 height 42
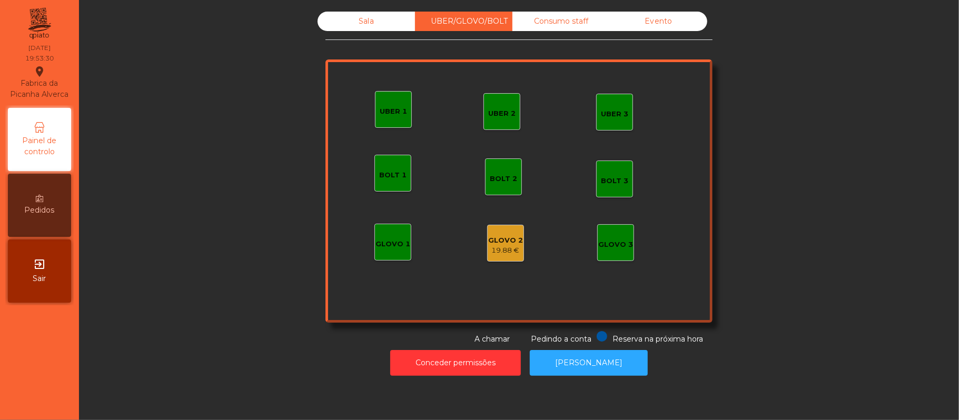
click at [504, 251] on div "19.88 €" at bounding box center [505, 250] width 35 height 11
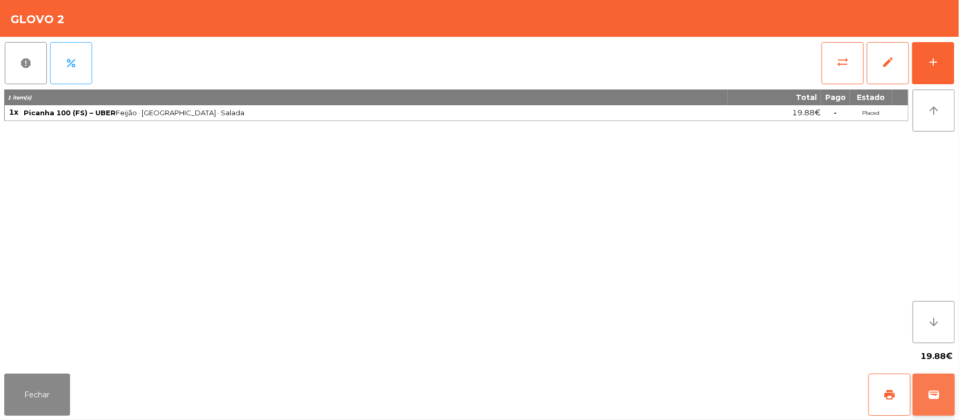
click at [930, 394] on span "wallet" at bounding box center [933, 395] width 13 height 13
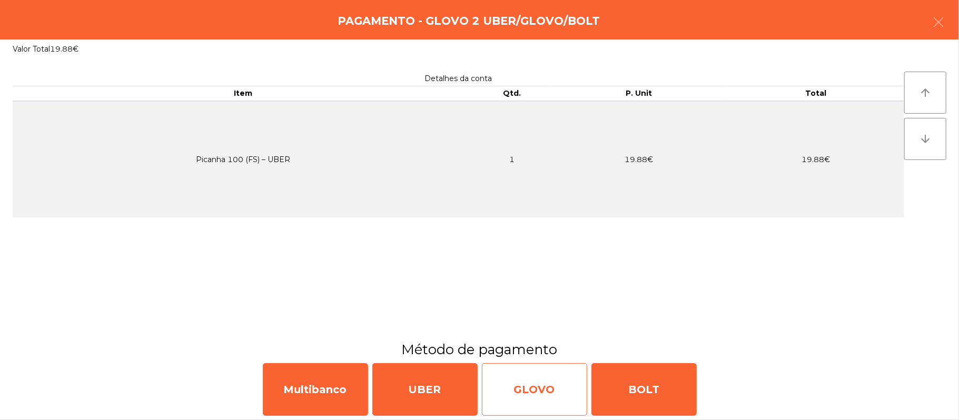
click at [542, 380] on div "GLOVO" at bounding box center [534, 389] width 105 height 53
select select "**"
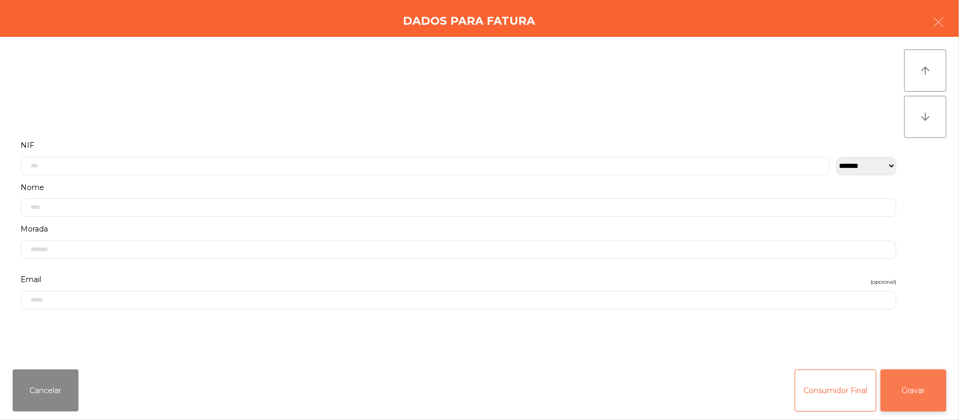
click at [904, 392] on button "Gravar" at bounding box center [913, 391] width 66 height 42
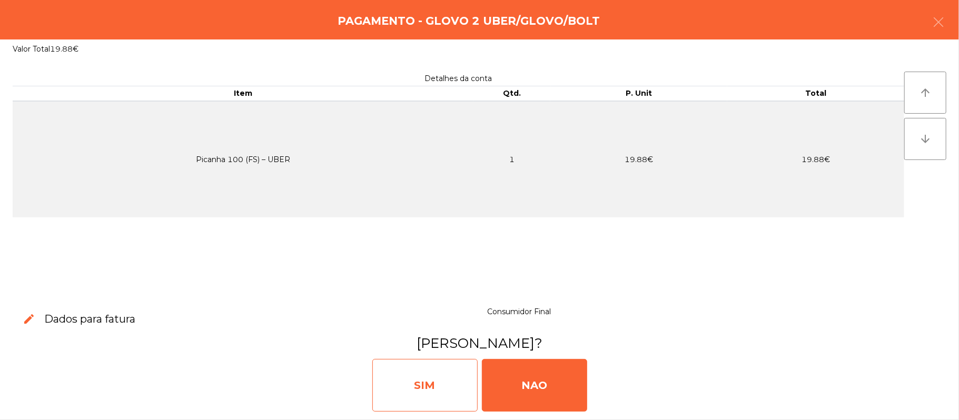
click at [432, 377] on div "SIM" at bounding box center [424, 385] width 105 height 53
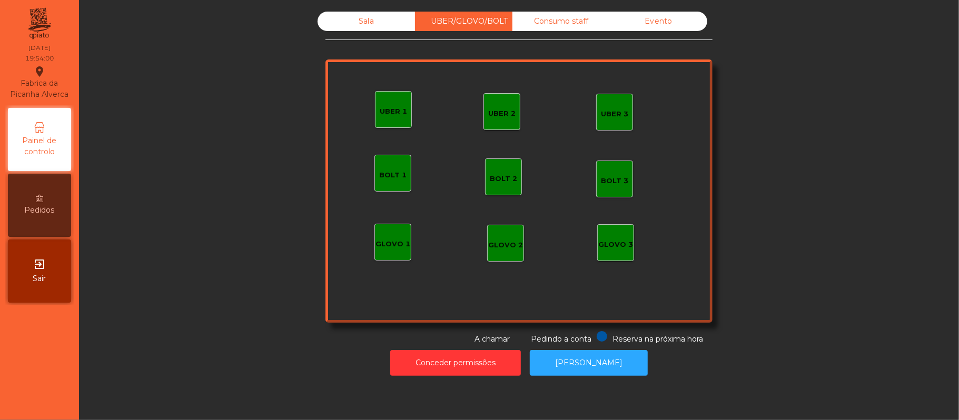
click at [371, 22] on div "Sala" at bounding box center [365, 21] width 97 height 19
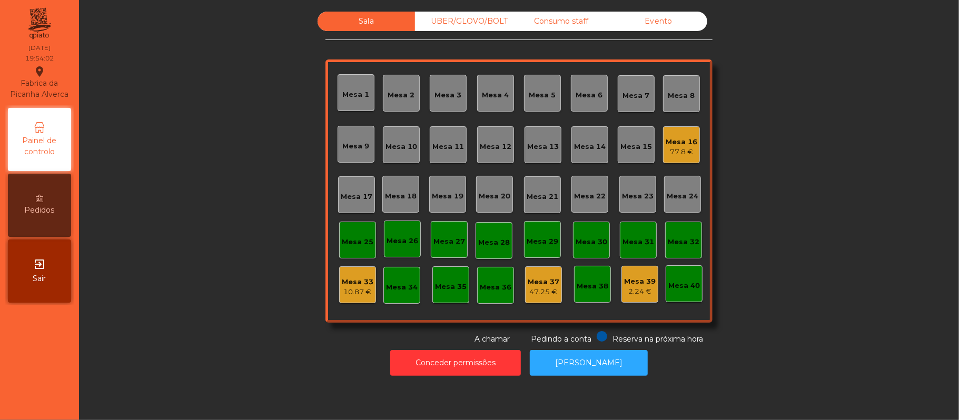
click at [548, 150] on div "Mesa 13" at bounding box center [543, 147] width 32 height 11
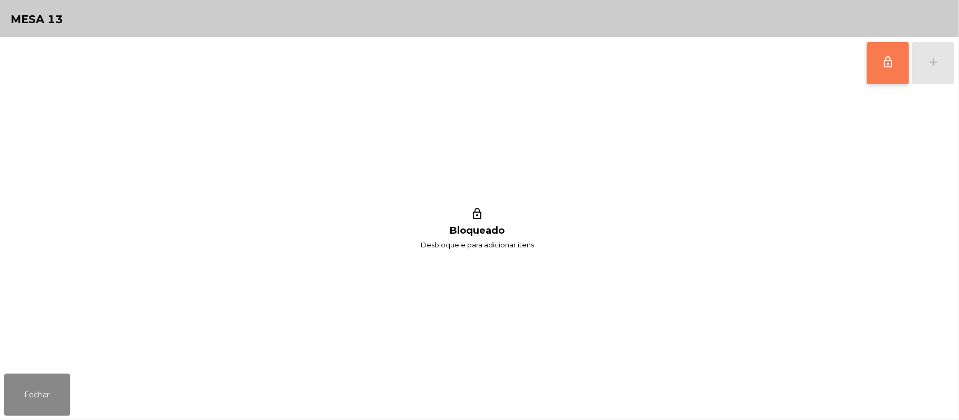
click at [879, 68] on button "lock_outline" at bounding box center [888, 63] width 42 height 42
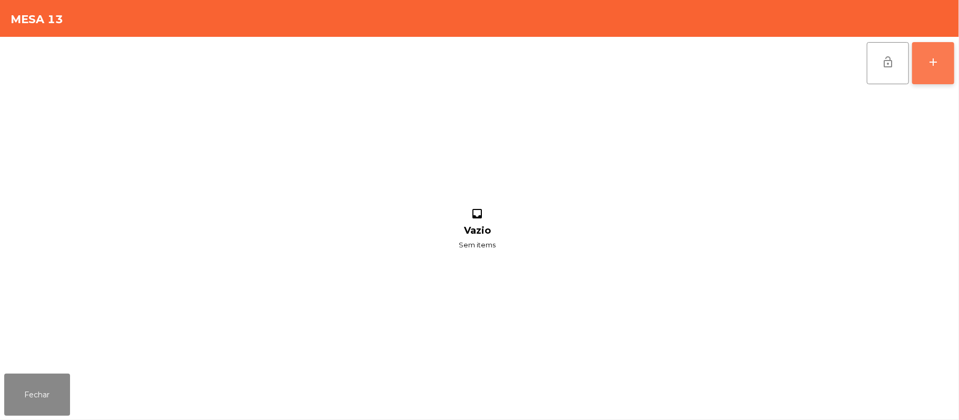
click at [928, 64] on div "add" at bounding box center [933, 62] width 13 height 13
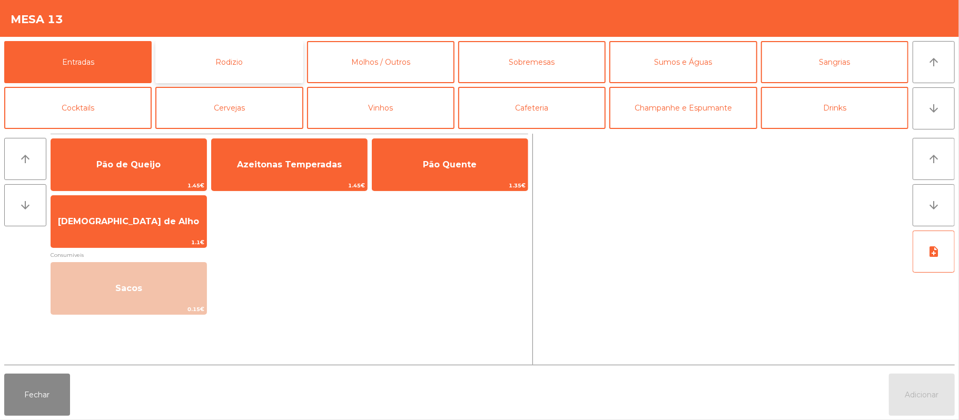
click at [263, 74] on button "Rodizio" at bounding box center [228, 62] width 147 height 42
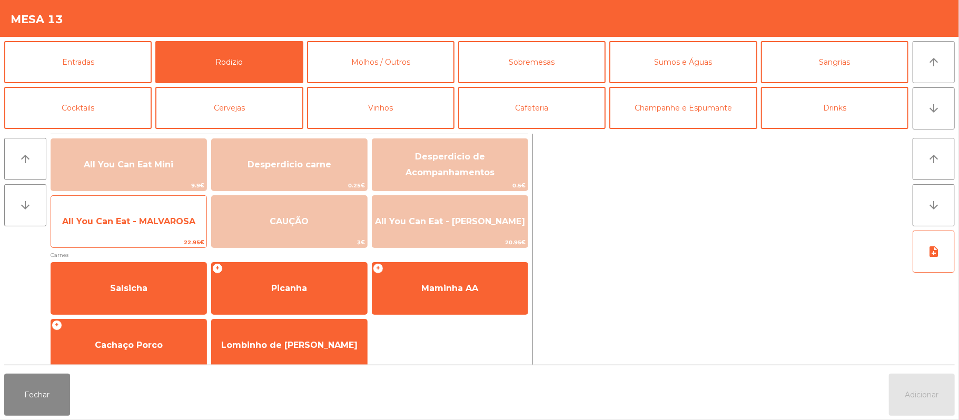
click at [168, 234] on span "All You Can Eat - MALVAROSA" at bounding box center [128, 221] width 155 height 28
click at [158, 222] on span "All You Can Eat - MALVAROSA" at bounding box center [128, 221] width 133 height 10
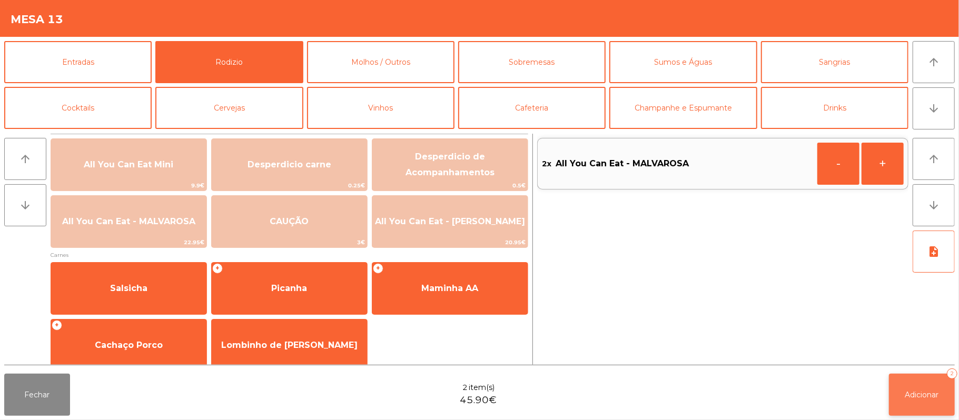
click at [902, 394] on button "Adicionar 2" at bounding box center [922, 395] width 66 height 42
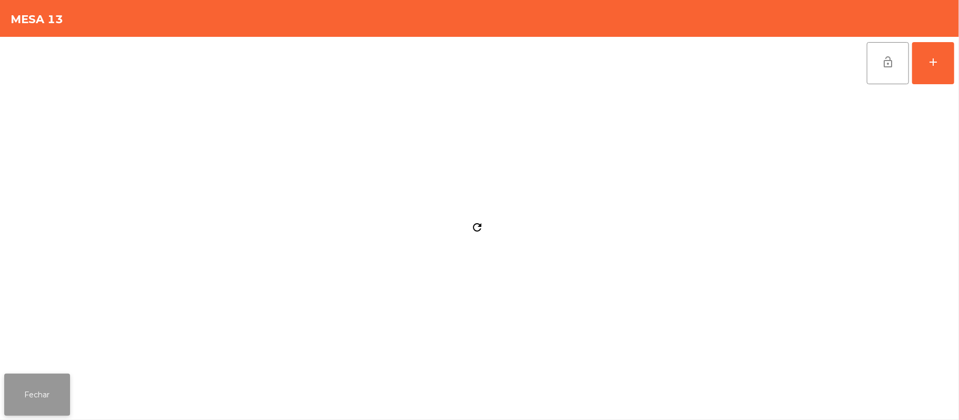
click at [44, 393] on button "Fechar" at bounding box center [37, 395] width 66 height 42
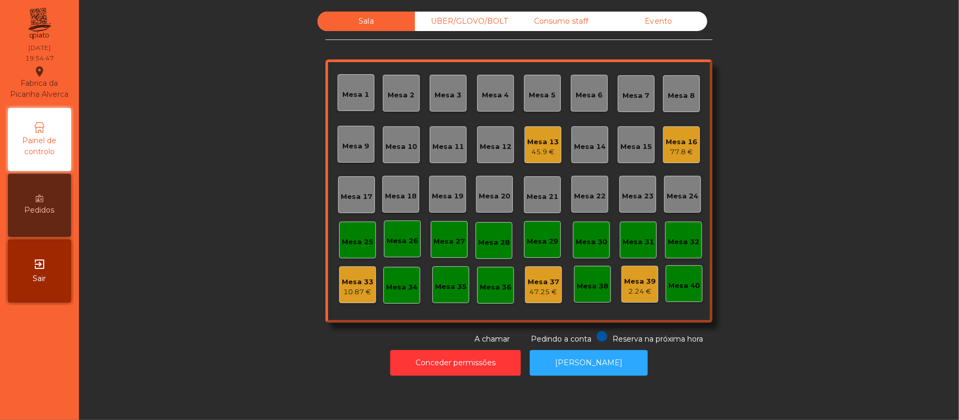
click at [443, 187] on div "Mesa 19" at bounding box center [448, 194] width 32 height 15
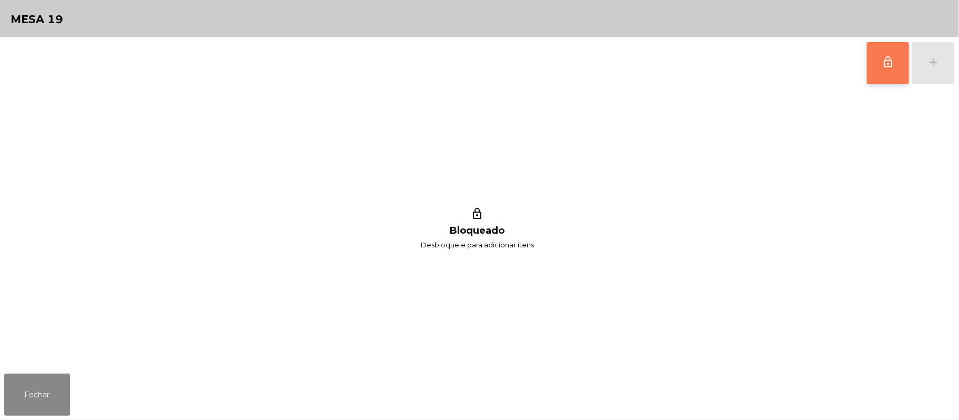
click at [892, 64] on span "lock_outline" at bounding box center [887, 62] width 13 height 13
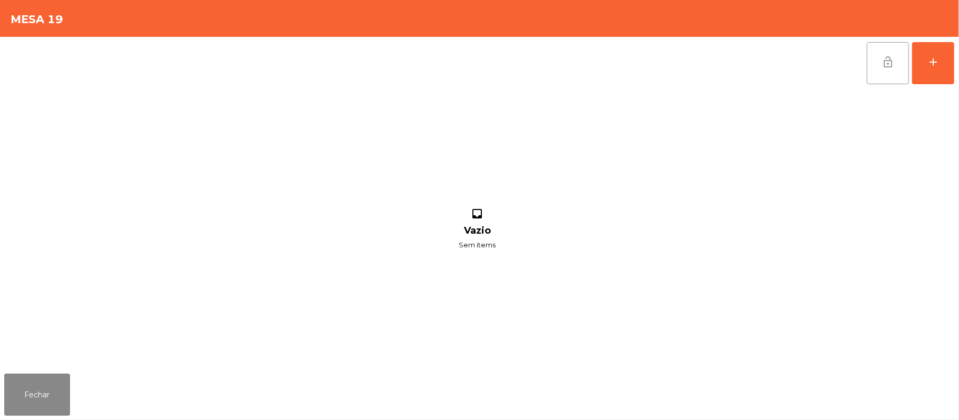
click at [957, 57] on div "lock_open add inbox Vazio Sem items" at bounding box center [479, 203] width 959 height 333
click at [928, 65] on div "add" at bounding box center [933, 62] width 13 height 13
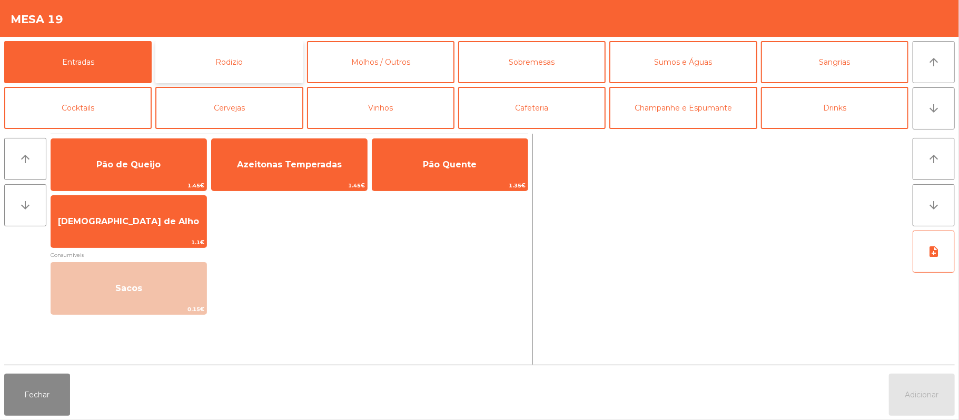
click at [251, 64] on button "Rodizio" at bounding box center [228, 62] width 147 height 42
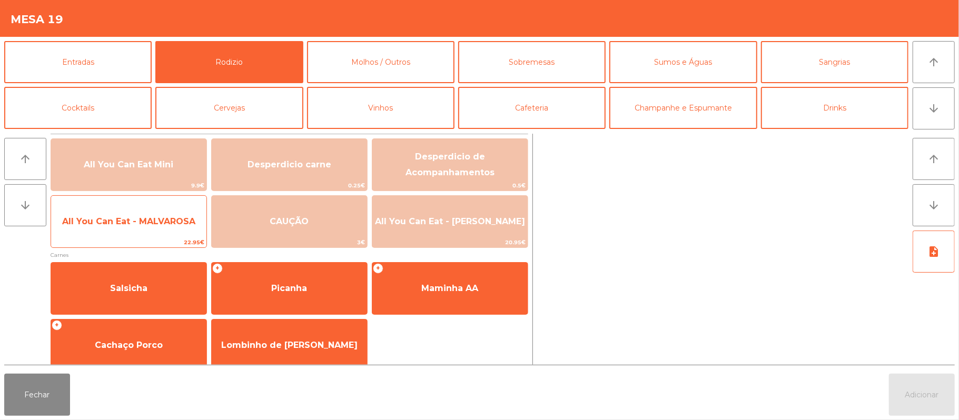
click at [160, 211] on span "All You Can Eat - MALVAROSA" at bounding box center [128, 221] width 155 height 28
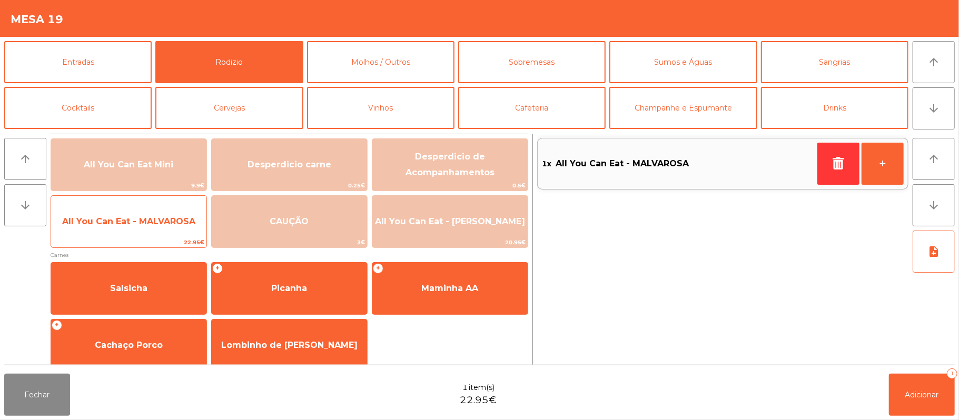
click at [154, 224] on span "All You Can Eat - MALVAROSA" at bounding box center [128, 221] width 133 height 10
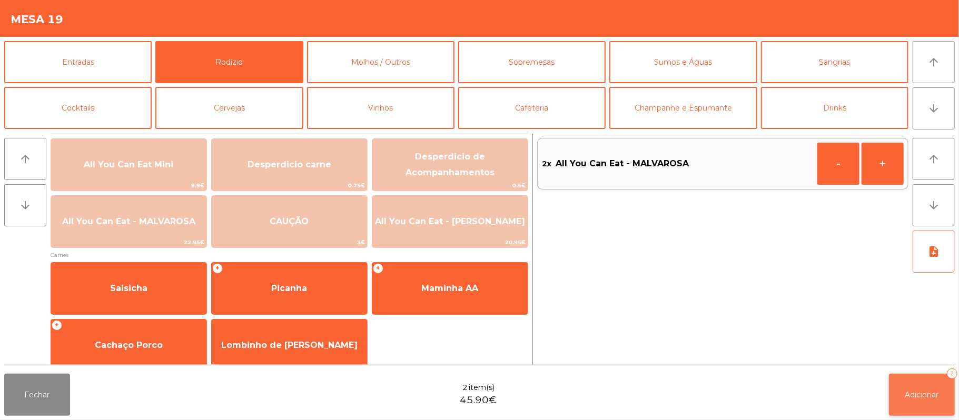
click at [922, 392] on span "Adicionar" at bounding box center [922, 394] width 34 height 9
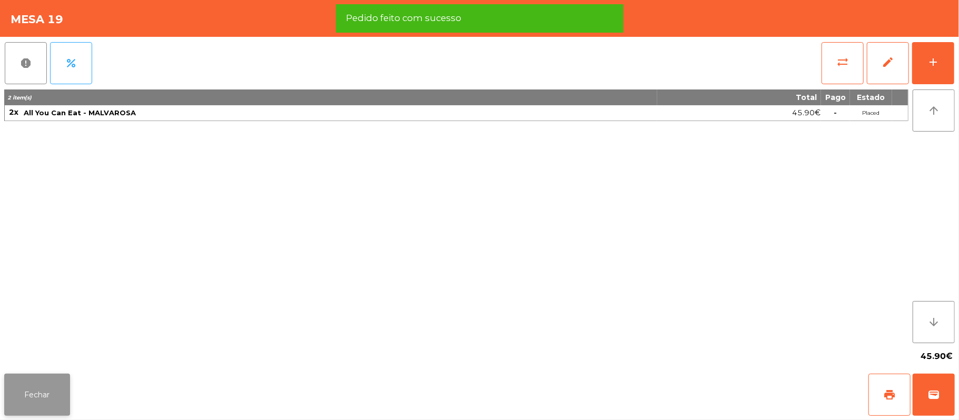
click at [34, 377] on button "Fechar" at bounding box center [37, 395] width 66 height 42
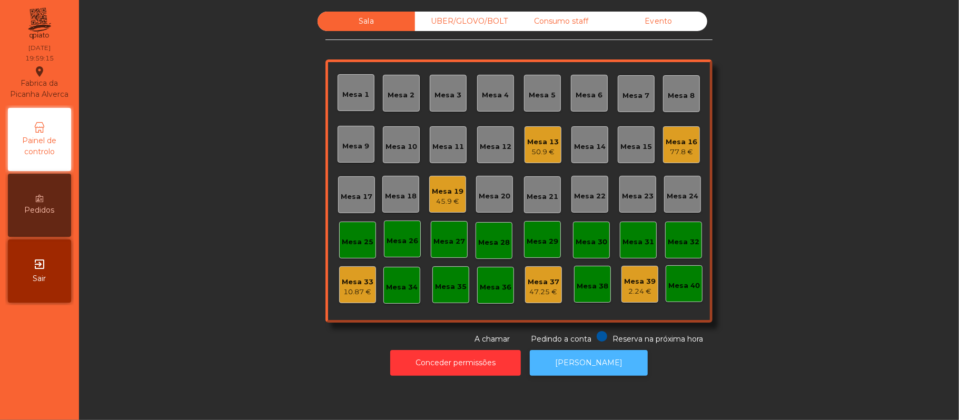
click at [597, 371] on button "[PERSON_NAME]" at bounding box center [589, 363] width 118 height 26
click at [346, 150] on div "Mesa 9" at bounding box center [356, 146] width 27 height 11
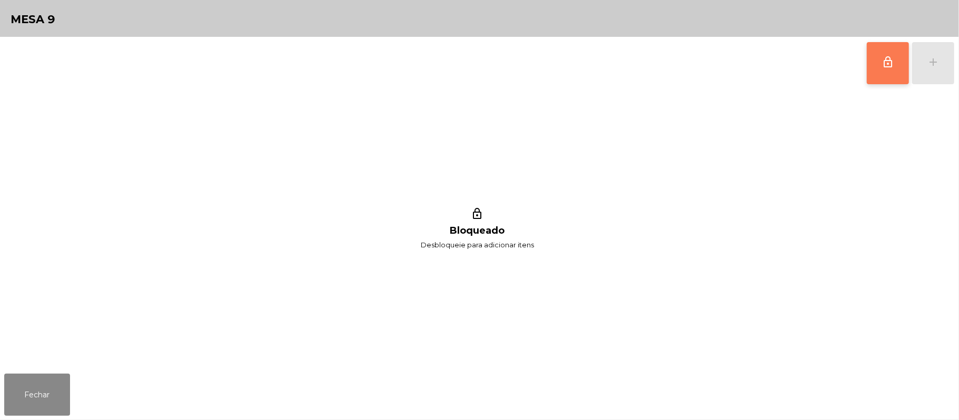
click at [881, 62] on span "lock_outline" at bounding box center [887, 62] width 13 height 13
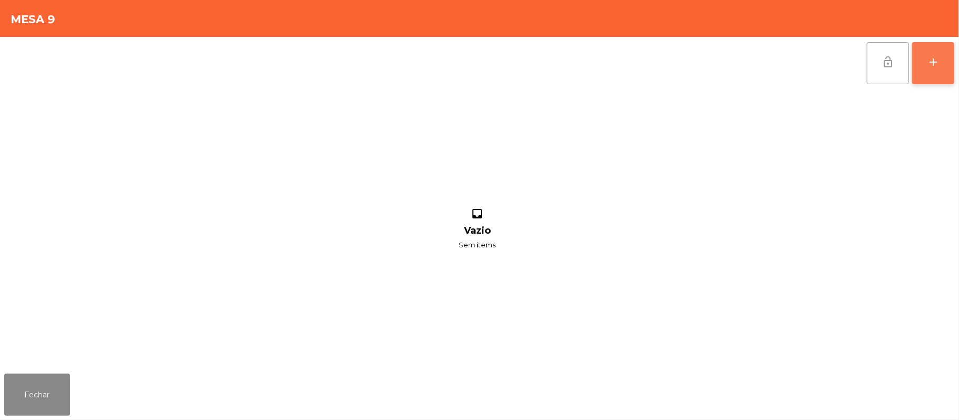
click at [926, 68] on button "add" at bounding box center [933, 63] width 42 height 42
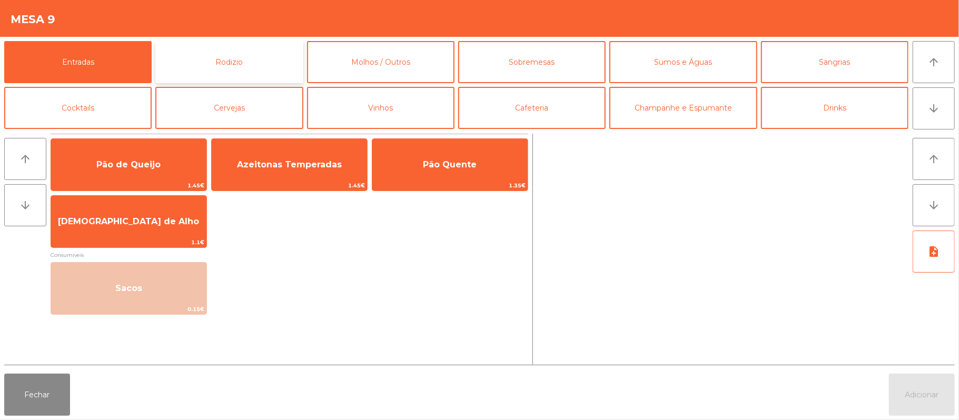
click at [268, 64] on button "Rodizio" at bounding box center [228, 62] width 147 height 42
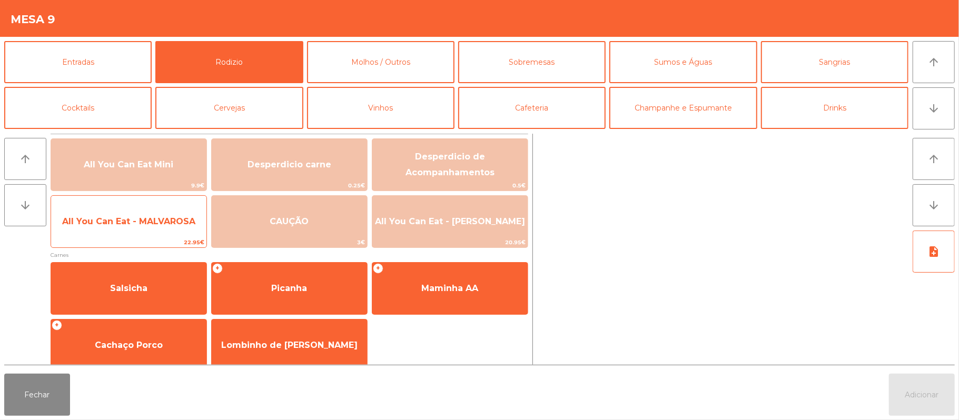
click at [146, 233] on span "All You Can Eat - MALVAROSA" at bounding box center [128, 221] width 155 height 28
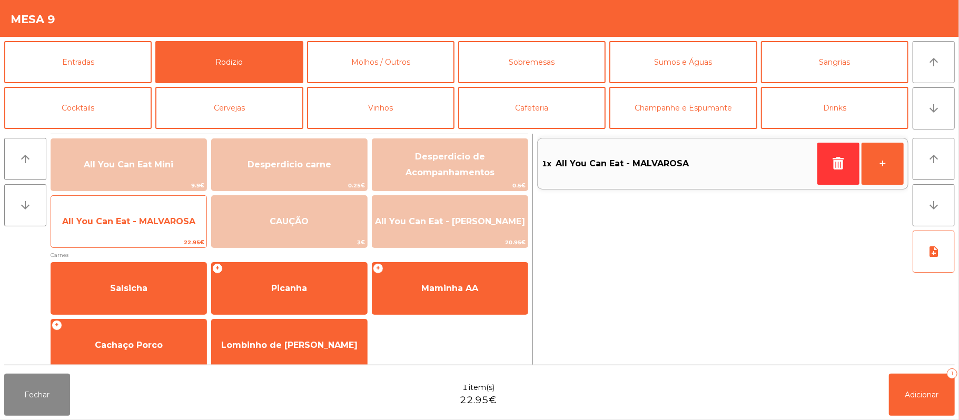
click at [158, 224] on span "All You Can Eat - MALVAROSA" at bounding box center [128, 221] width 133 height 10
click at [154, 228] on span "All You Can Eat - MALVAROSA" at bounding box center [128, 221] width 155 height 28
click at [161, 222] on span "All You Can Eat - MALVAROSA" at bounding box center [128, 221] width 133 height 10
click at [165, 226] on span "All You Can Eat - MALVAROSA" at bounding box center [128, 221] width 133 height 10
click at [155, 232] on span "All You Can Eat - MALVAROSA" at bounding box center [128, 221] width 155 height 28
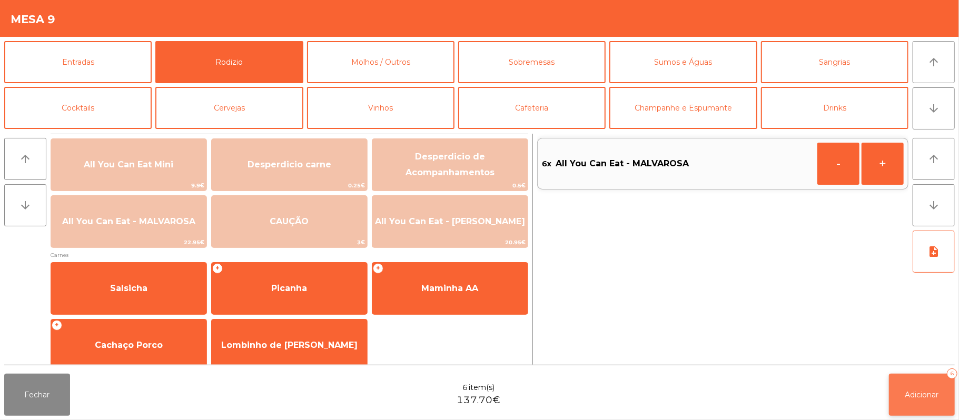
click at [919, 401] on button "Adicionar 6" at bounding box center [922, 395] width 66 height 42
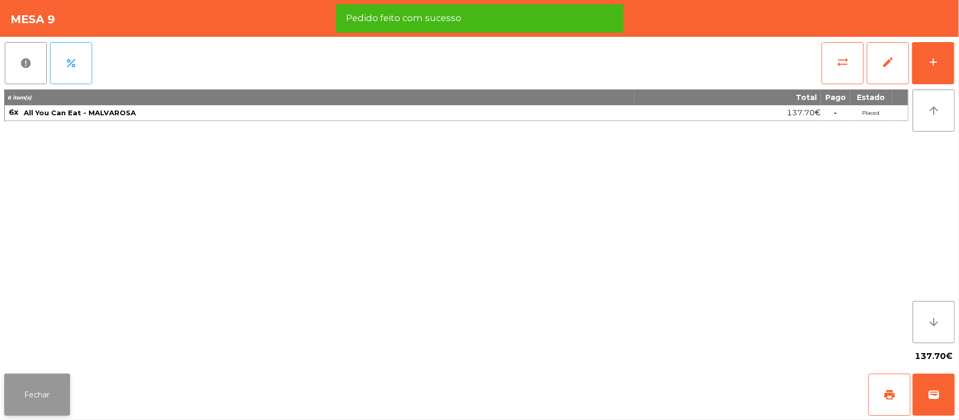
click at [53, 390] on button "Fechar" at bounding box center [37, 395] width 66 height 42
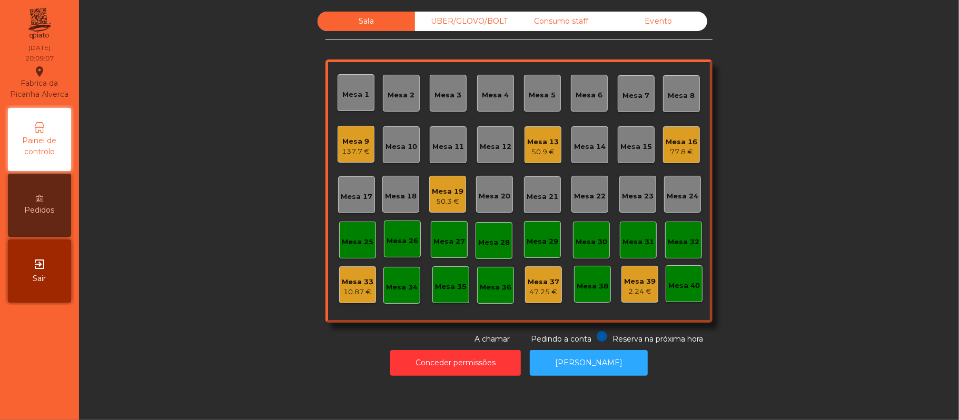
click at [494, 152] on div "Mesa 12" at bounding box center [496, 147] width 32 height 11
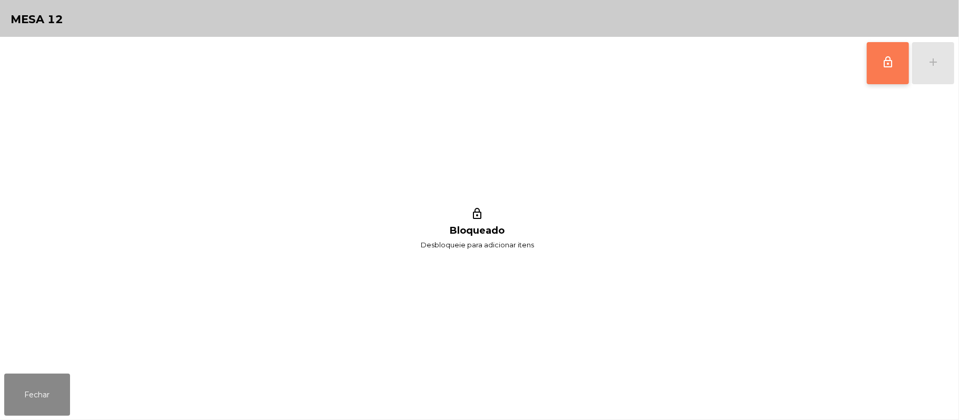
click at [877, 72] on button "lock_outline" at bounding box center [888, 63] width 42 height 42
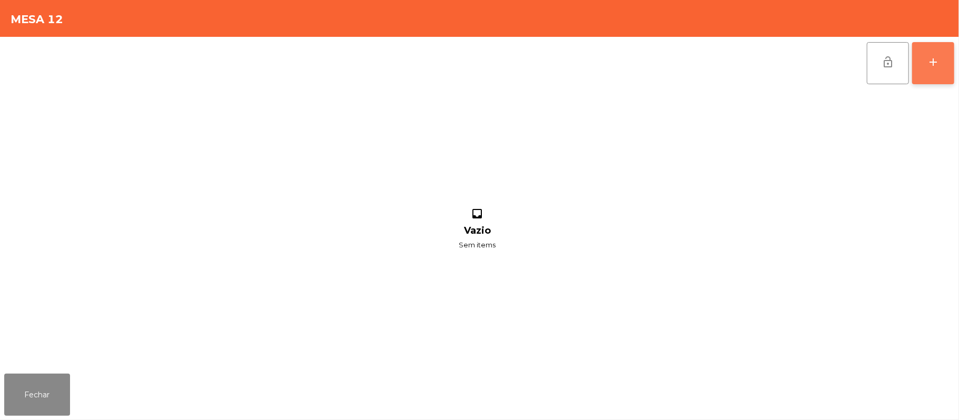
click at [927, 61] on div "add" at bounding box center [933, 62] width 13 height 13
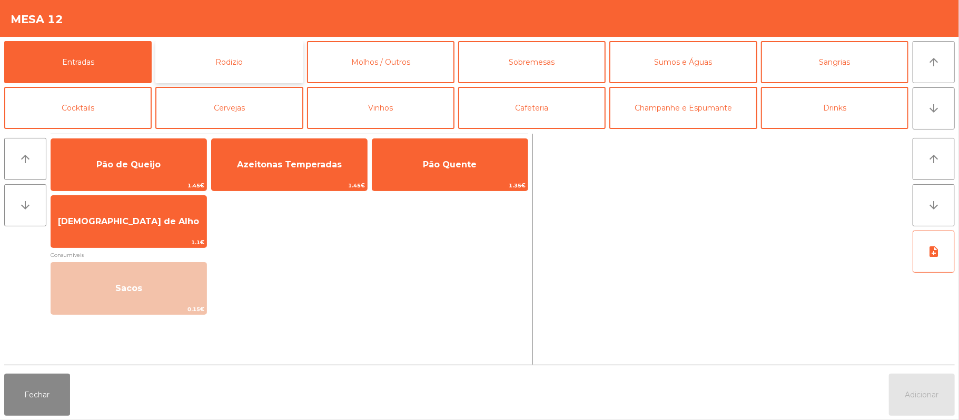
click at [272, 72] on button "Rodizio" at bounding box center [228, 62] width 147 height 42
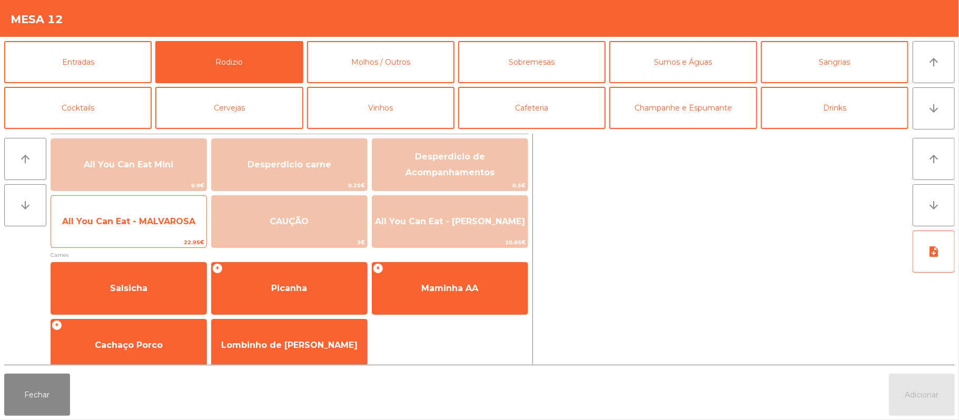
click at [184, 225] on span "All You Can Eat - MALVAROSA" at bounding box center [128, 221] width 133 height 10
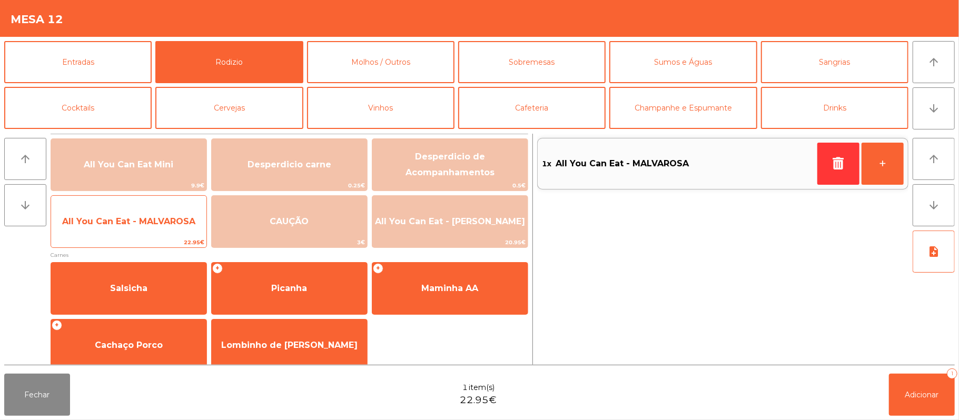
click at [178, 219] on span "All You Can Eat - MALVAROSA" at bounding box center [128, 221] width 133 height 10
click at [178, 224] on span "All You Can Eat - MALVAROSA" at bounding box center [128, 221] width 133 height 10
click at [177, 224] on span "All You Can Eat - MALVAROSA" at bounding box center [128, 221] width 133 height 10
click at [173, 230] on span "All You Can Eat - MALVAROSA" at bounding box center [128, 221] width 155 height 28
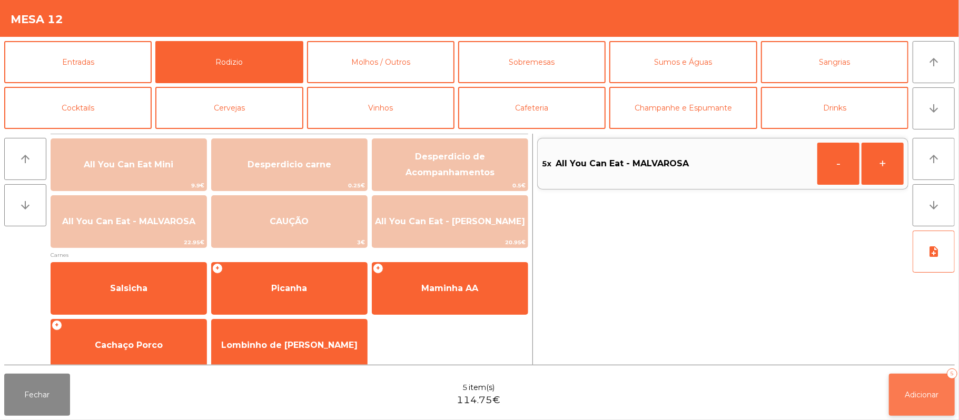
click at [924, 391] on span "Adicionar" at bounding box center [922, 394] width 34 height 9
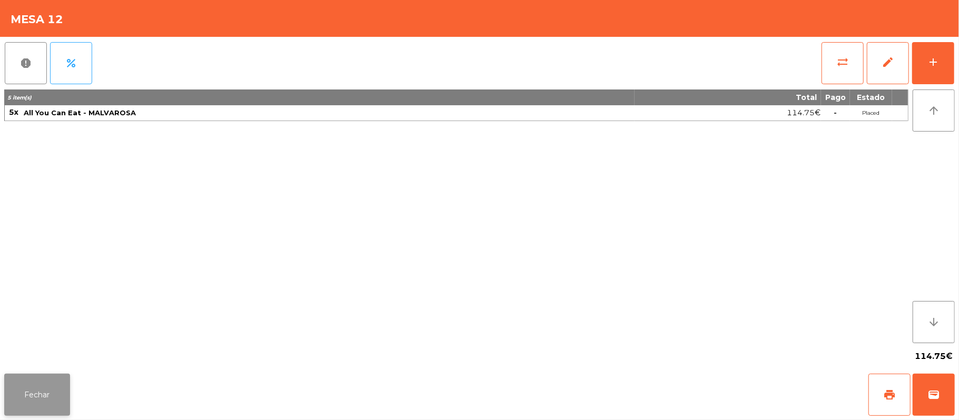
click at [7, 405] on button "Fechar" at bounding box center [37, 395] width 66 height 42
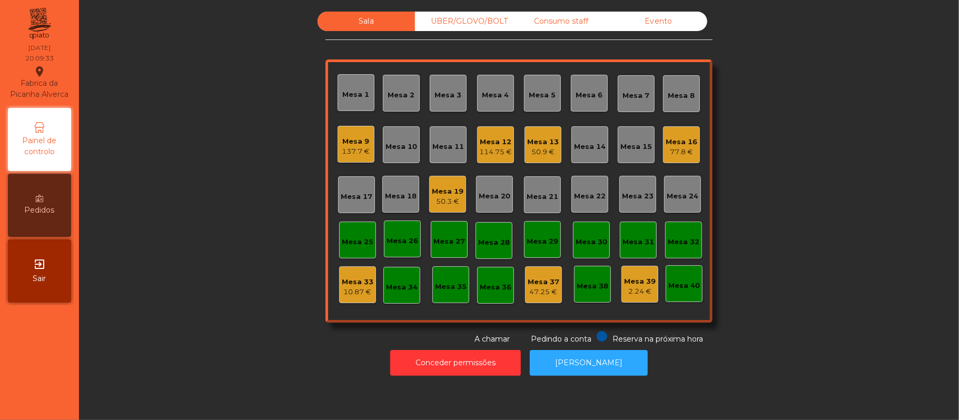
click at [477, 22] on div "UBER/GLOVO/BOLT" at bounding box center [463, 21] width 97 height 19
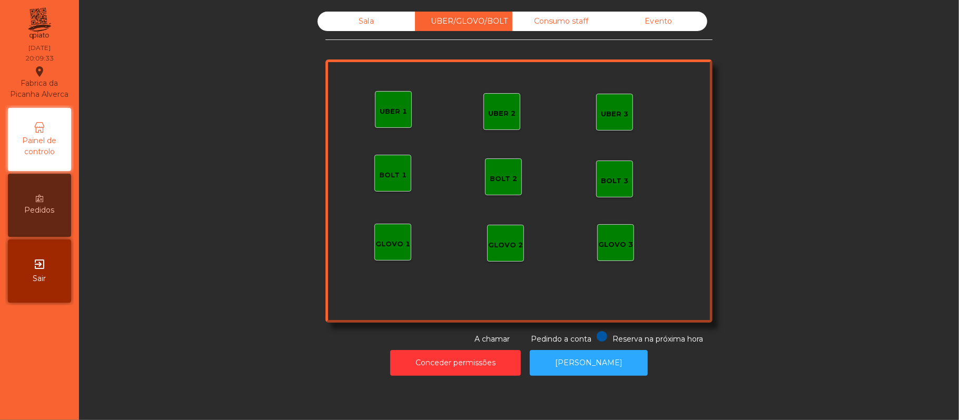
click at [385, 114] on div "UBER 1" at bounding box center [393, 111] width 27 height 11
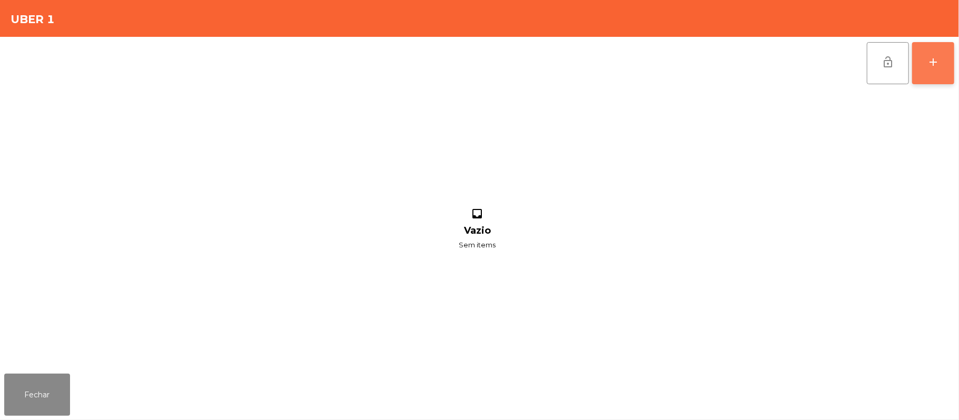
click at [930, 70] on button "add" at bounding box center [933, 63] width 42 height 42
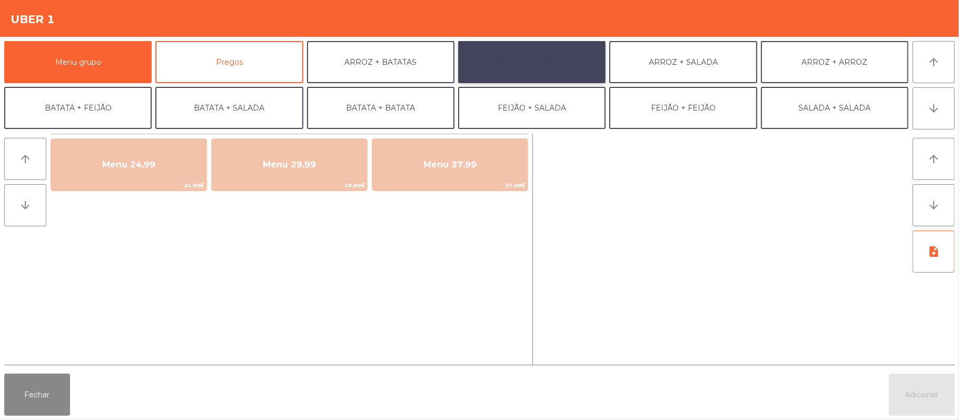
click at [554, 74] on button "ARROZ + FEIJÃO" at bounding box center [531, 62] width 147 height 42
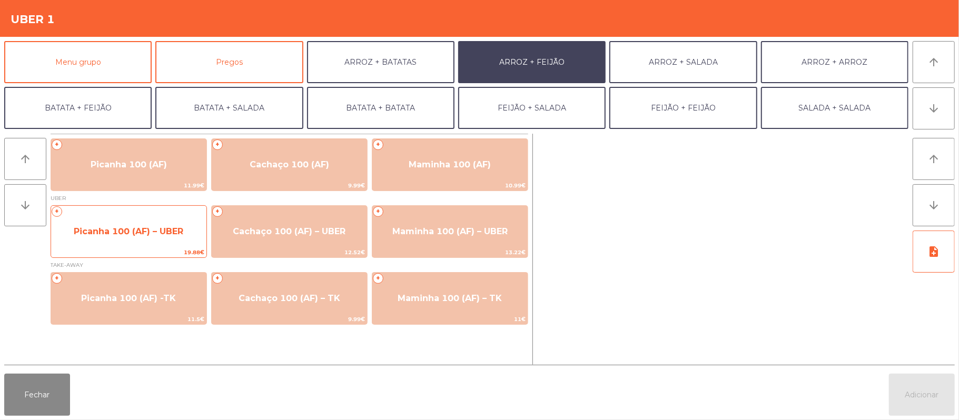
click at [131, 245] on span "Picanha 100 (AF) – UBER" at bounding box center [128, 231] width 155 height 28
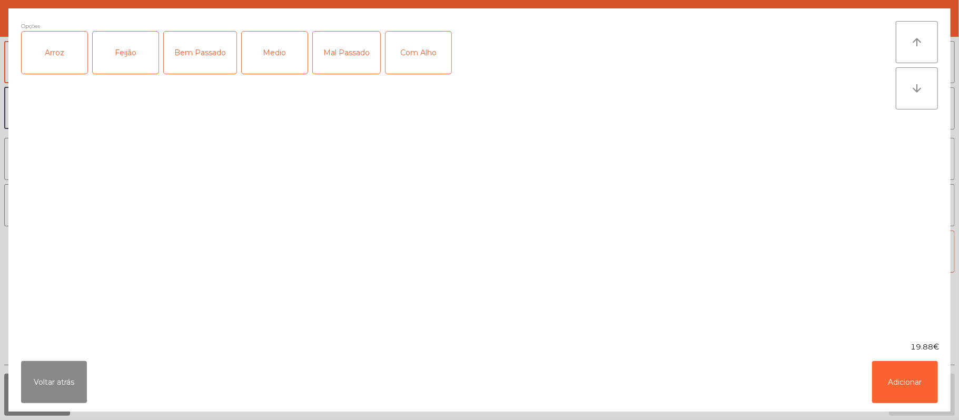
click at [71, 68] on div "Arroz" at bounding box center [55, 53] width 66 height 42
click at [134, 62] on div "Feijão" at bounding box center [126, 53] width 66 height 42
click at [278, 47] on div "Medio" at bounding box center [275, 53] width 66 height 42
click at [413, 69] on div "Com Alho" at bounding box center [418, 53] width 66 height 42
click at [898, 382] on button "Adicionar" at bounding box center [905, 382] width 66 height 42
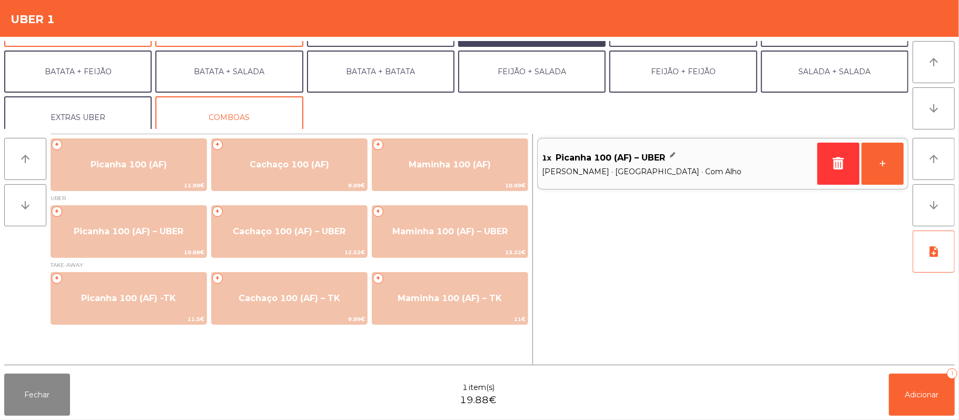
scroll to position [45, 0]
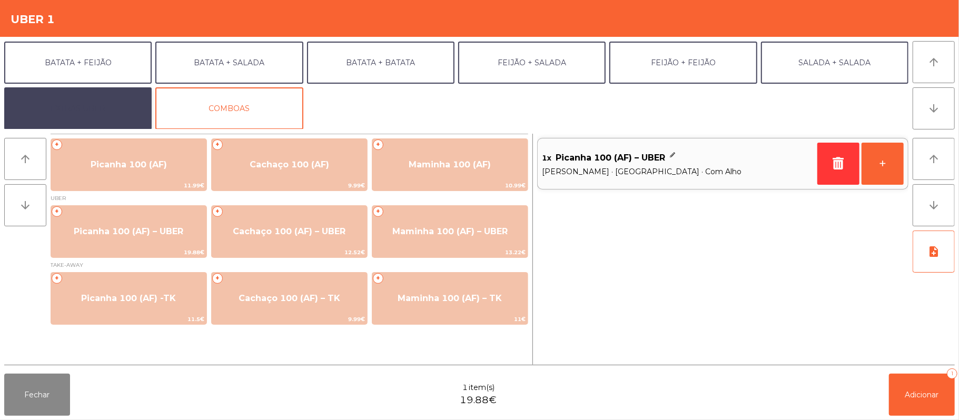
click at [91, 104] on button "EXTRAS UBER" at bounding box center [77, 108] width 147 height 42
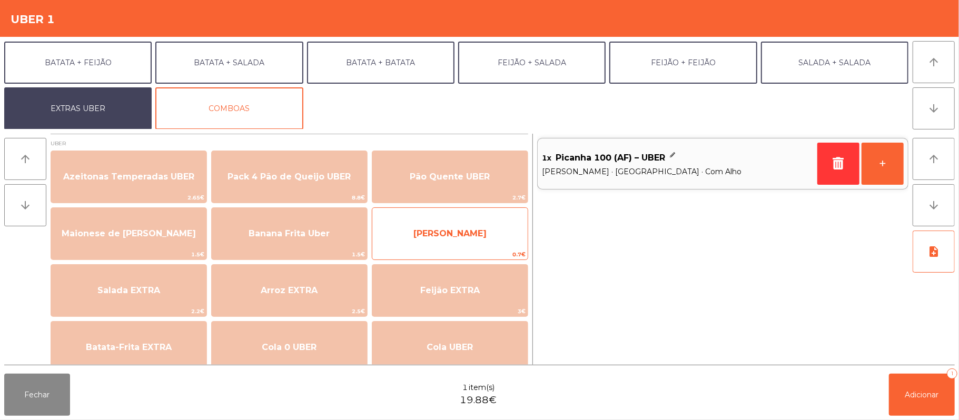
click at [476, 245] on span "[PERSON_NAME]" at bounding box center [449, 234] width 155 height 28
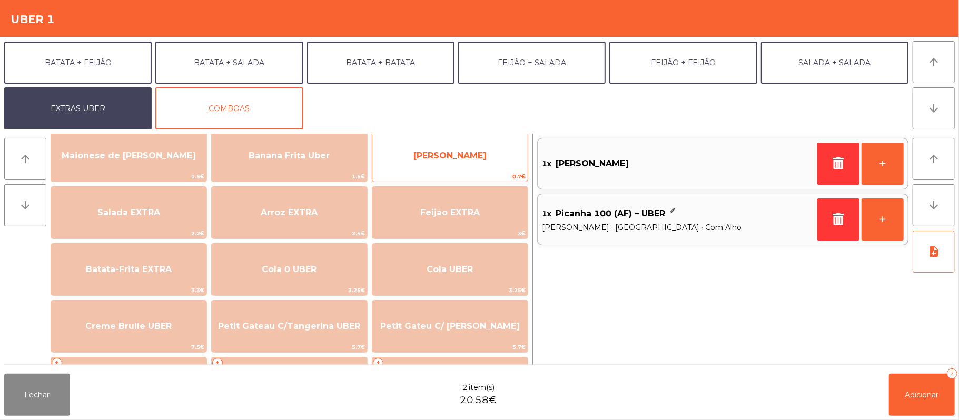
scroll to position [78, 0]
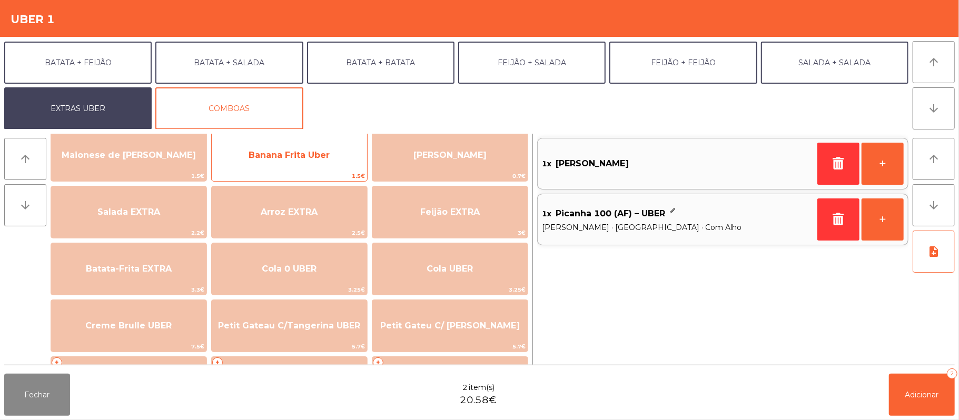
click at [302, 165] on span "Banana Frita Uber" at bounding box center [289, 155] width 155 height 28
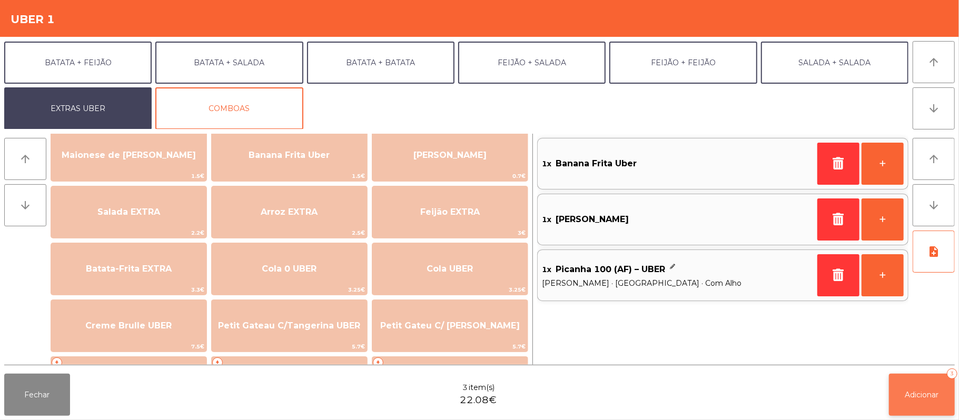
click at [930, 384] on button "Adicionar 3" at bounding box center [922, 395] width 66 height 42
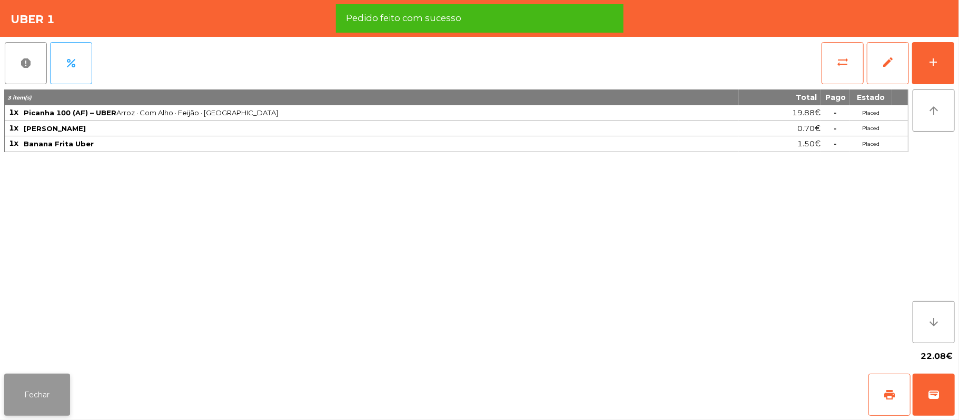
click at [58, 388] on button "Fechar" at bounding box center [37, 395] width 66 height 42
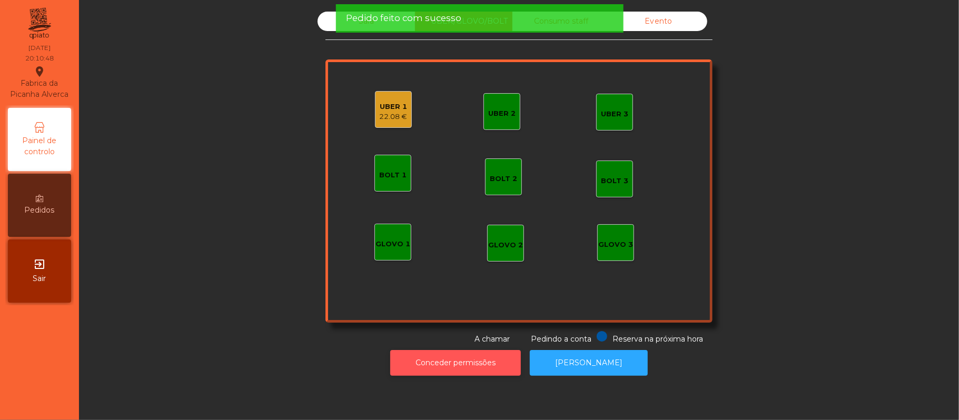
click at [470, 372] on button "Conceder permissões" at bounding box center [455, 363] width 131 height 26
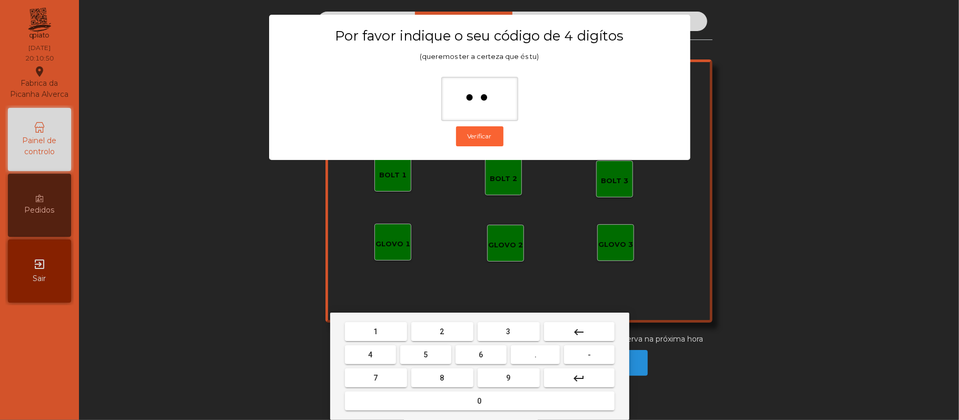
type input "***"
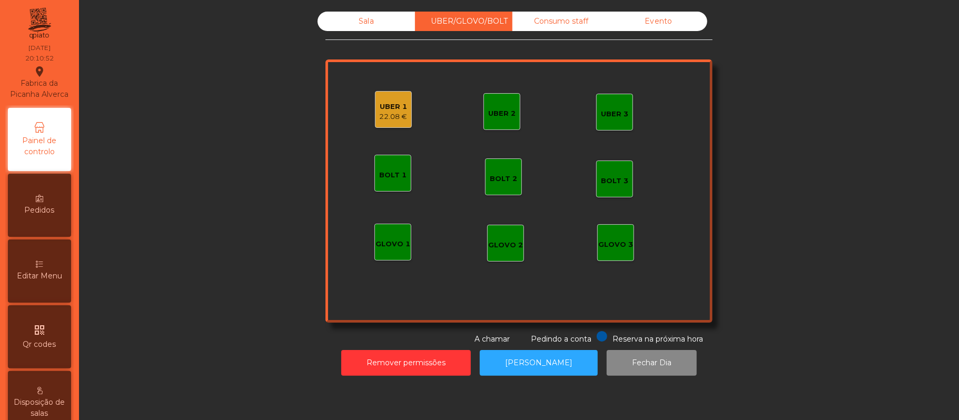
click at [401, 115] on div "UBER 1 22.08 €" at bounding box center [393, 109] width 37 height 37
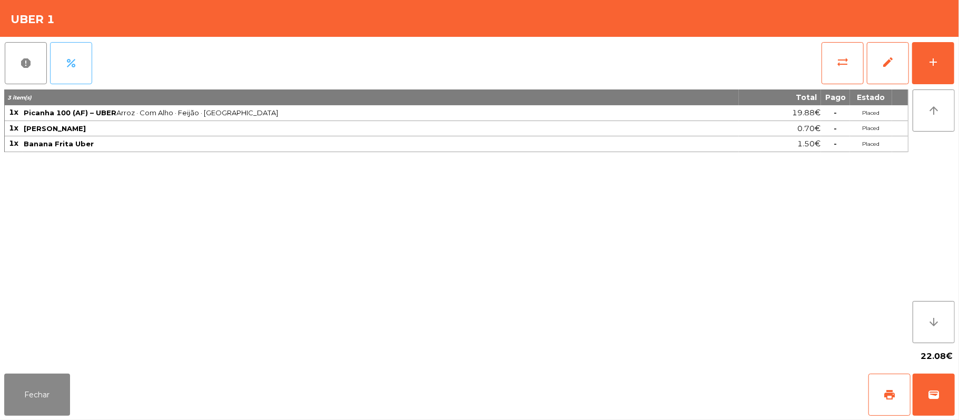
click at [62, 72] on button "percent" at bounding box center [71, 63] width 42 height 42
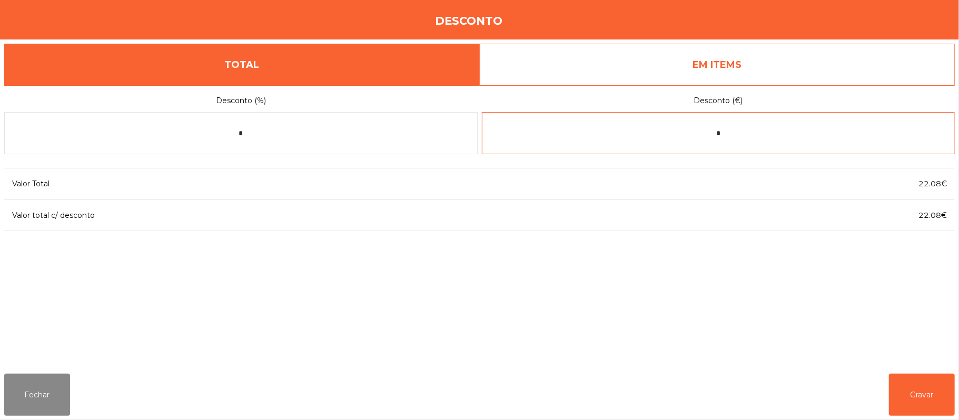
click at [763, 129] on input "*" at bounding box center [718, 133] width 473 height 42
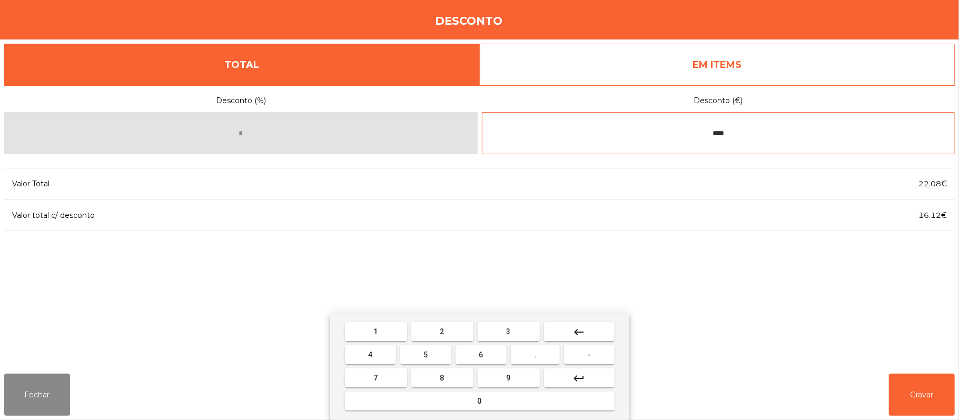
type input "****"
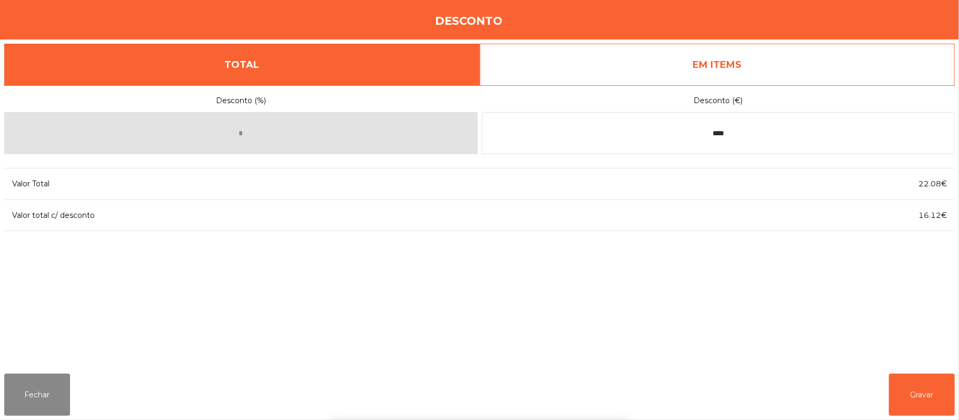
click at [915, 380] on div "1 2 3 keyboard_backspace 4 5 6 . - 7 8 9 keyboard_return 0" at bounding box center [479, 366] width 959 height 107
click at [912, 399] on button "Gravar" at bounding box center [922, 395] width 66 height 42
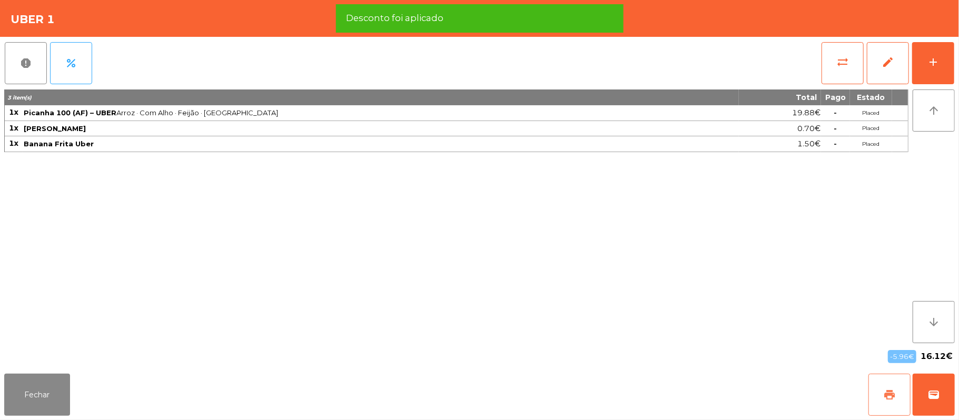
click at [880, 396] on button "print" at bounding box center [889, 395] width 42 height 42
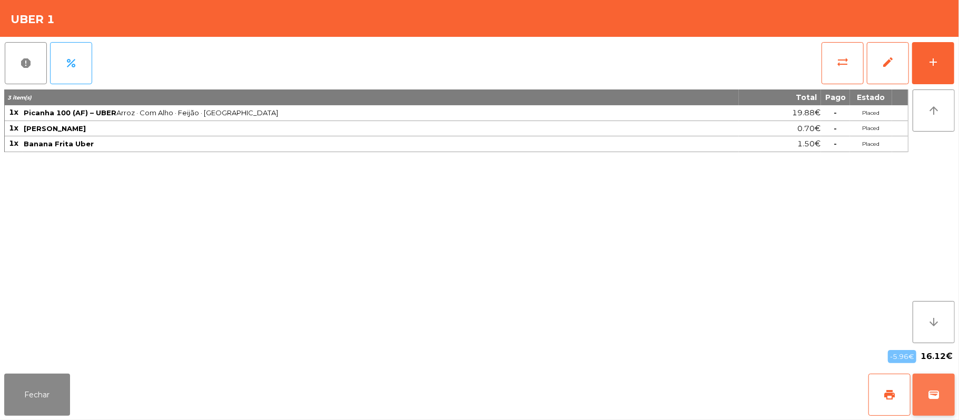
click at [921, 400] on button "wallet" at bounding box center [933, 395] width 42 height 42
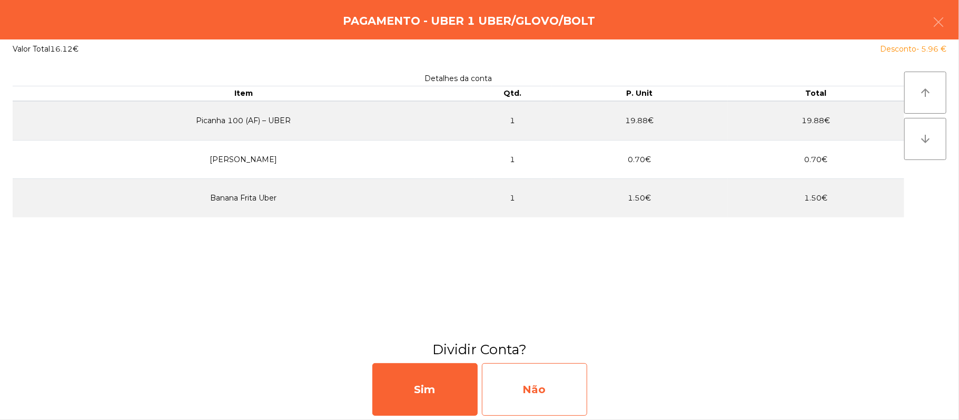
click at [549, 391] on div "Não" at bounding box center [534, 389] width 105 height 53
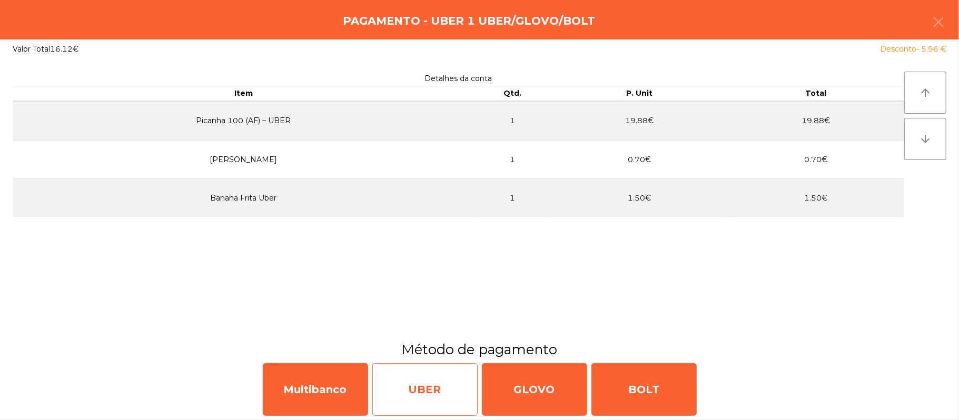
click at [430, 394] on div "UBER" at bounding box center [424, 389] width 105 height 53
select select "**"
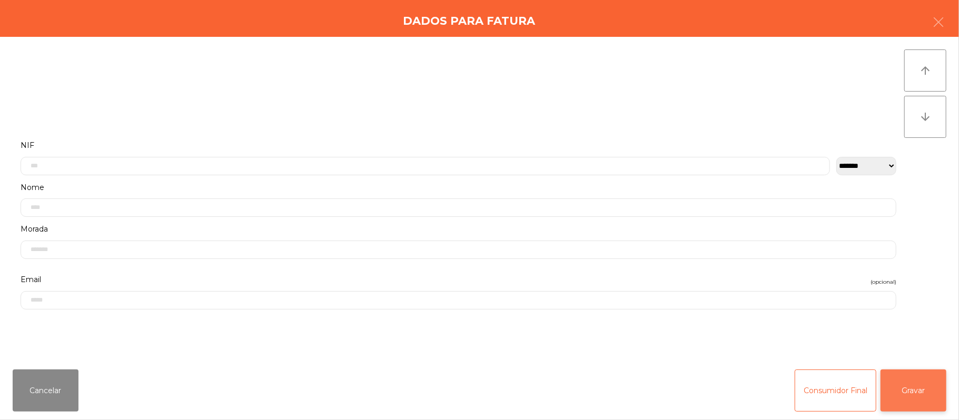
click at [883, 394] on button "Gravar" at bounding box center [913, 391] width 66 height 42
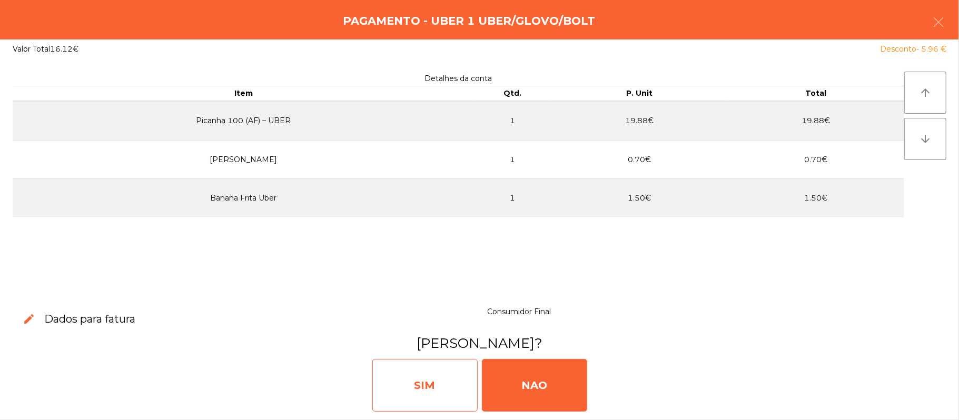
click at [420, 399] on div "SIM" at bounding box center [424, 385] width 105 height 53
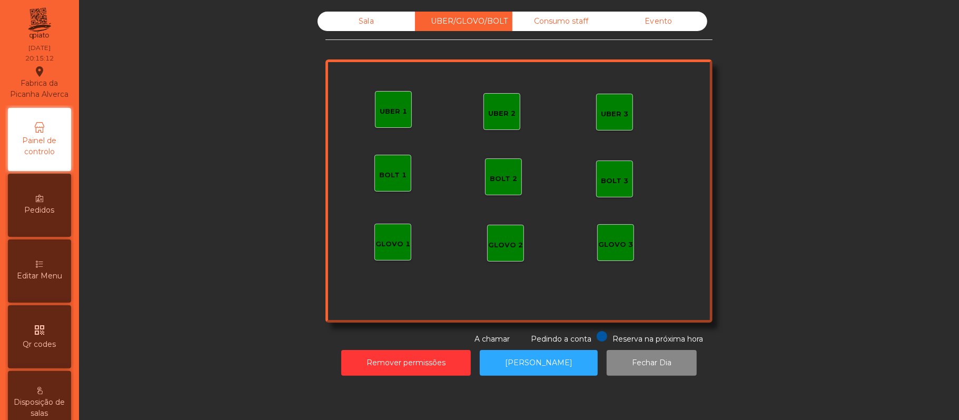
click at [367, 17] on div "Sala" at bounding box center [365, 21] width 97 height 19
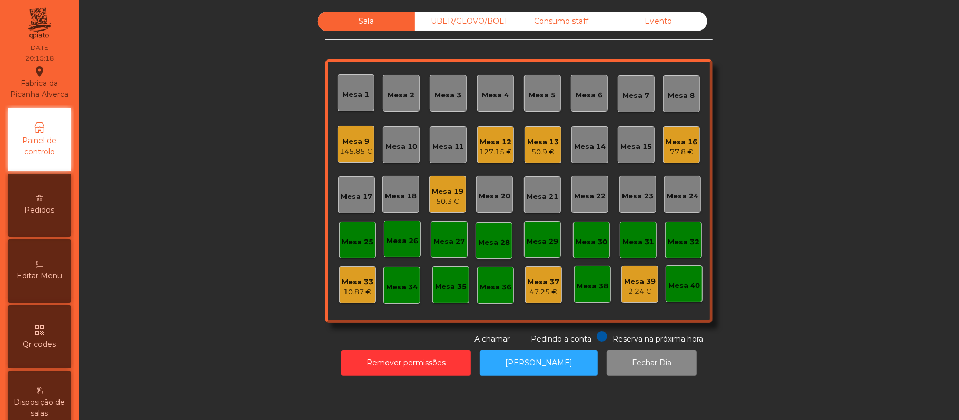
click at [579, 100] on div "Mesa 6" at bounding box center [589, 95] width 27 height 11
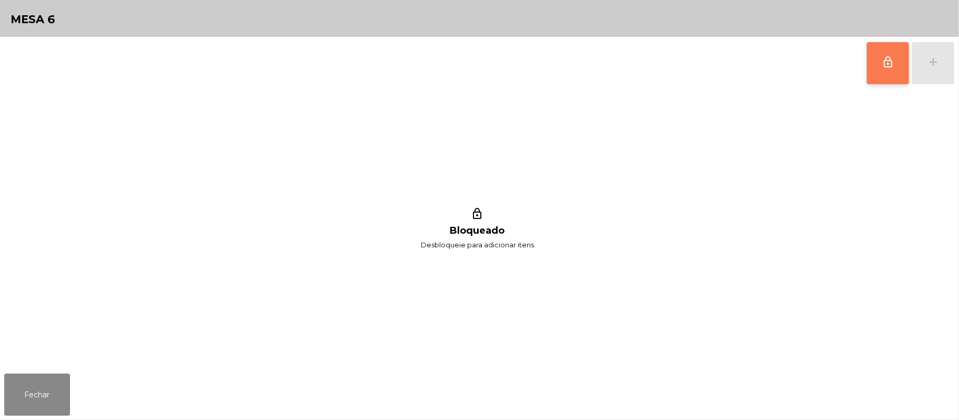
click at [875, 65] on button "lock_outline" at bounding box center [888, 63] width 42 height 42
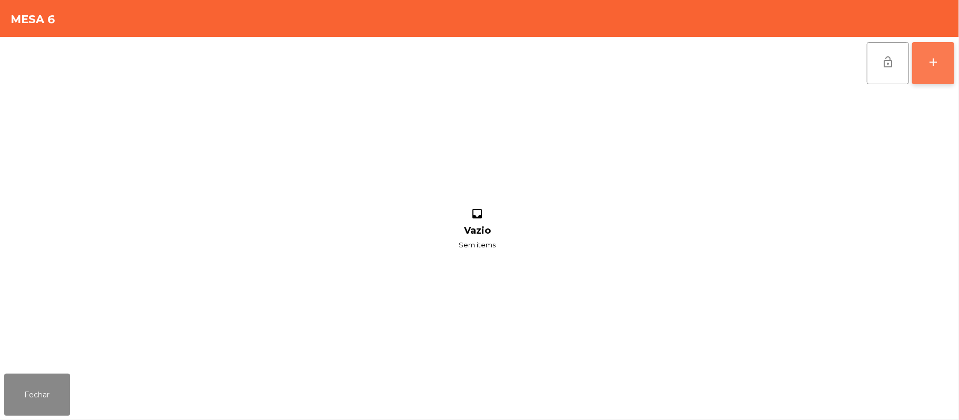
click at [924, 69] on button "add" at bounding box center [933, 63] width 42 height 42
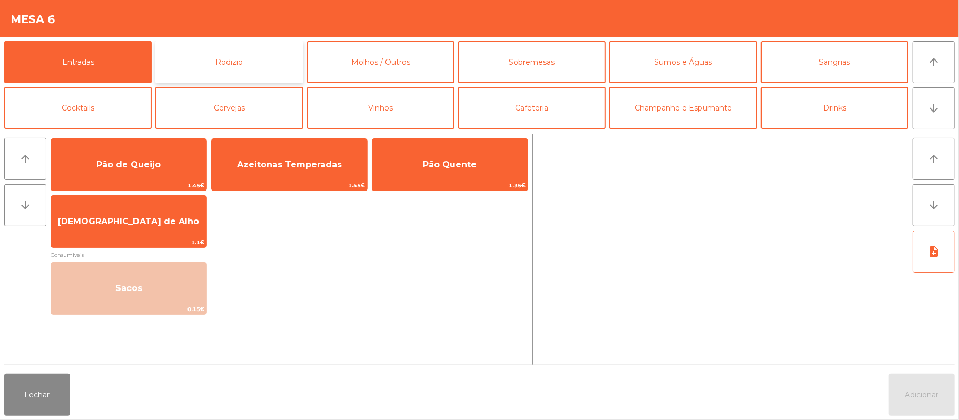
click at [247, 82] on button "Rodizio" at bounding box center [228, 62] width 147 height 42
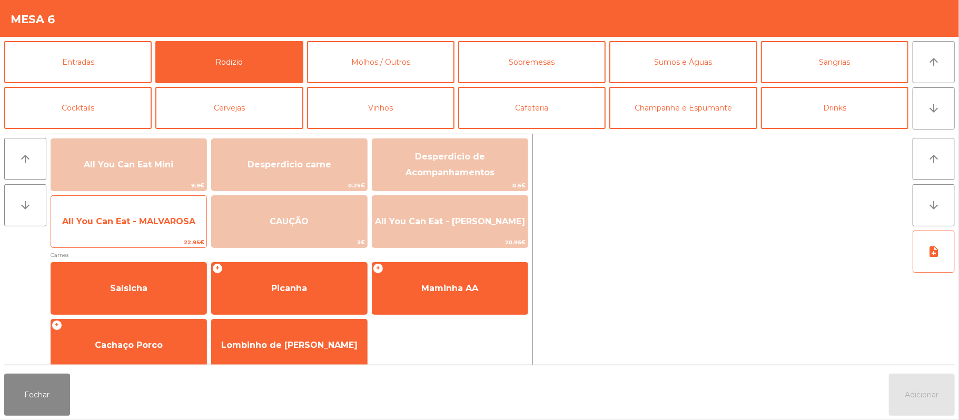
click at [167, 232] on span "All You Can Eat - MALVAROSA" at bounding box center [128, 221] width 155 height 28
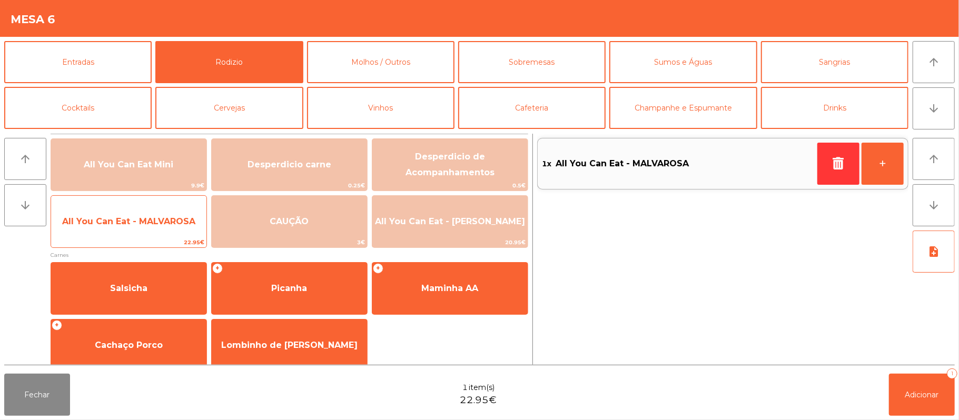
click at [158, 228] on span "All You Can Eat - MALVAROSA" at bounding box center [128, 221] width 155 height 28
click at [172, 222] on span "All You Can Eat - MALVAROSA" at bounding box center [128, 221] width 133 height 10
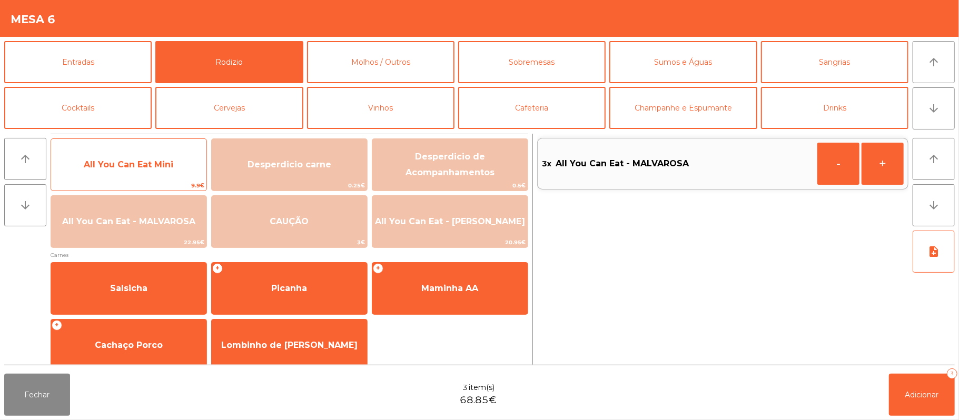
click at [169, 166] on span "All You Can Eat Mini" at bounding box center [128, 165] width 89 height 10
click at [177, 166] on span "All You Can Eat Mini" at bounding box center [128, 165] width 155 height 28
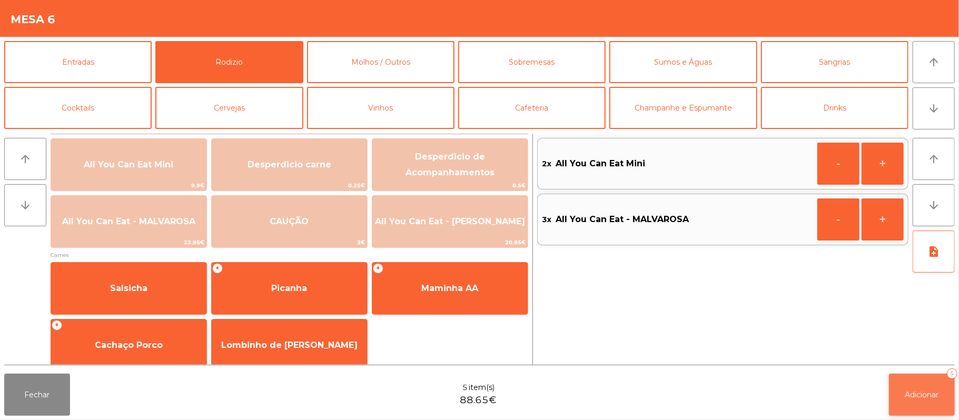
click at [917, 391] on span "Adicionar" at bounding box center [922, 394] width 34 height 9
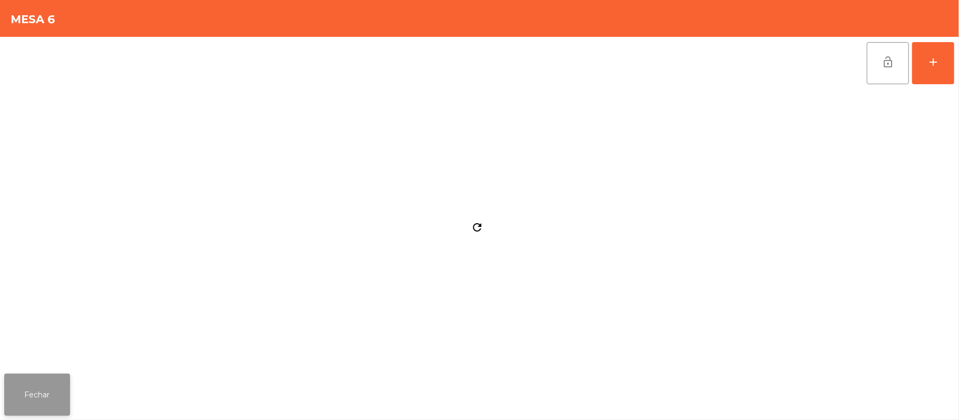
click at [35, 392] on button "Fechar" at bounding box center [37, 395] width 66 height 42
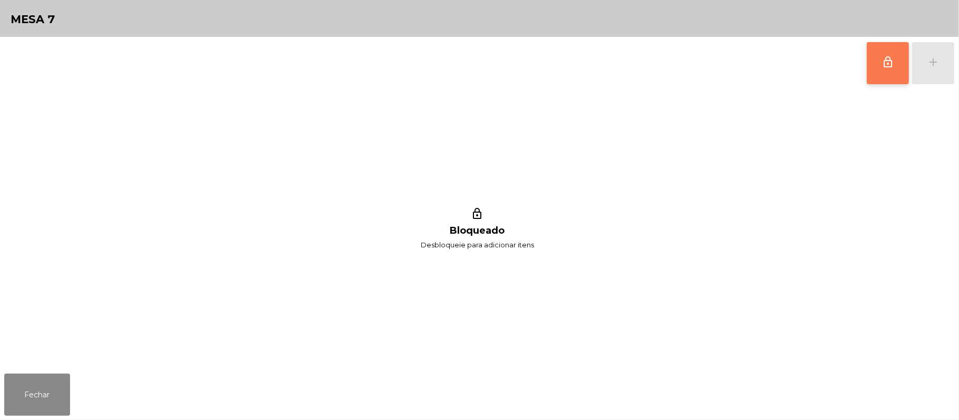
click at [888, 69] on button "lock_outline" at bounding box center [888, 63] width 42 height 42
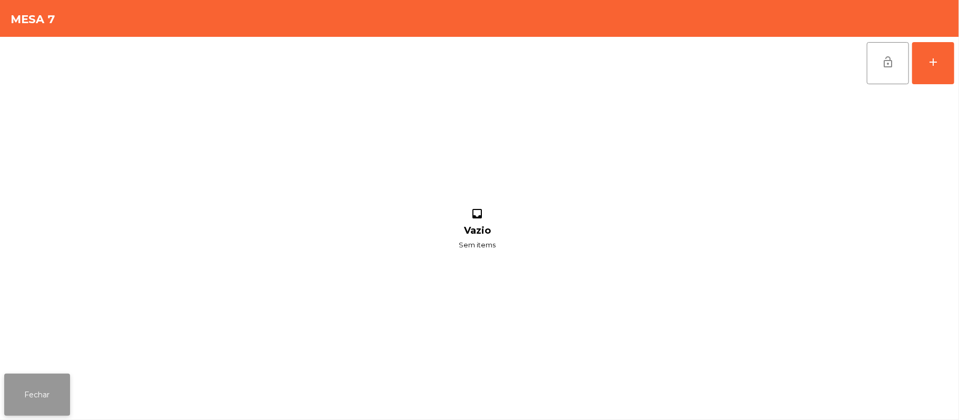
click at [37, 409] on button "Fechar" at bounding box center [37, 395] width 66 height 42
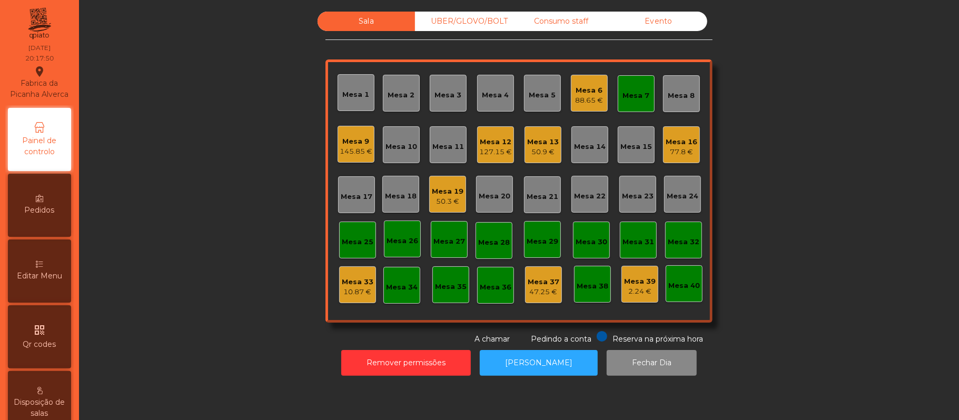
click at [593, 96] on div "88.65 €" at bounding box center [589, 100] width 28 height 11
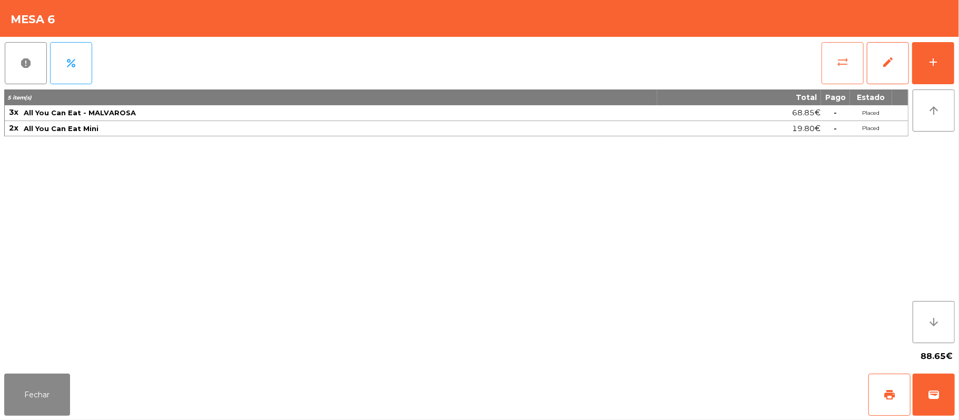
click at [841, 61] on span "sync_alt" at bounding box center [842, 62] width 13 height 13
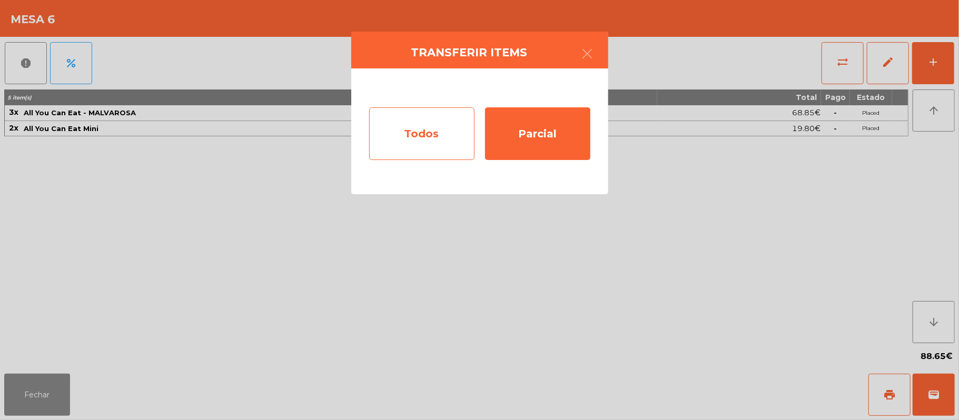
click at [435, 137] on div "Todos" at bounding box center [421, 133] width 105 height 53
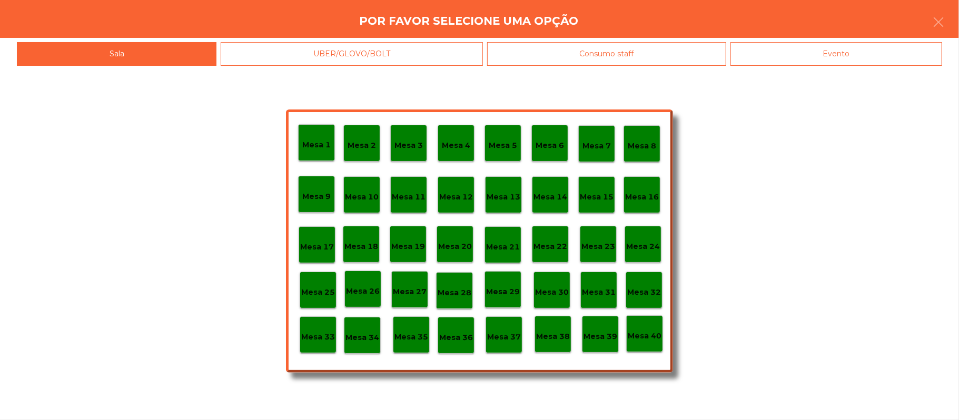
click at [599, 150] on p "Mesa 7" at bounding box center [596, 146] width 28 height 12
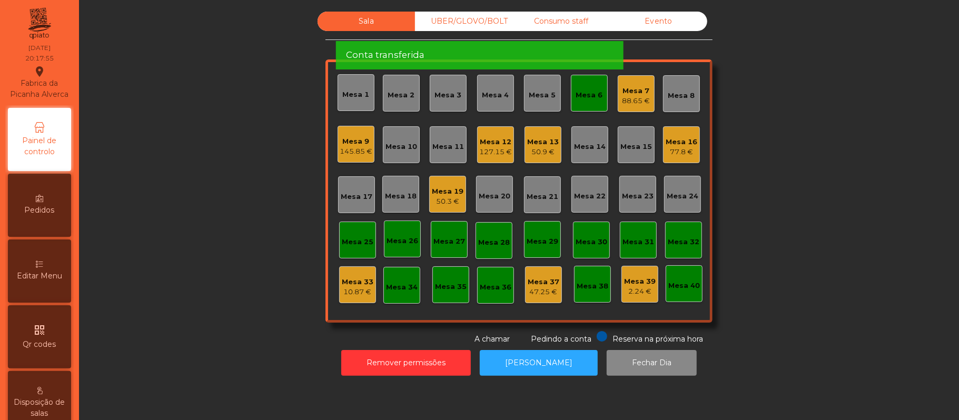
click at [585, 108] on div "Mesa 6" at bounding box center [589, 93] width 37 height 37
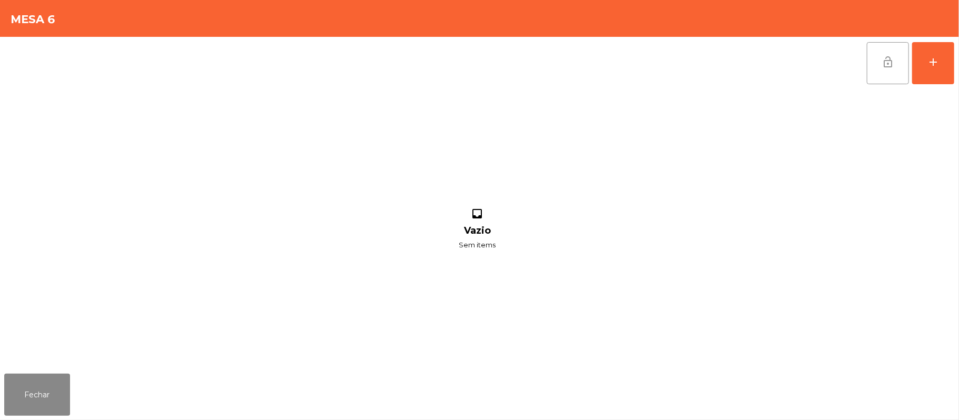
click at [872, 74] on button "lock_open" at bounding box center [888, 63] width 42 height 42
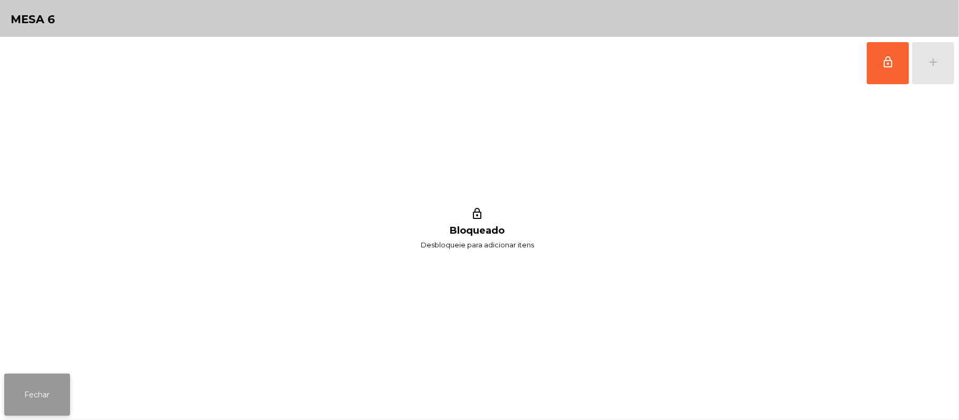
click at [38, 393] on button "Fechar" at bounding box center [37, 395] width 66 height 42
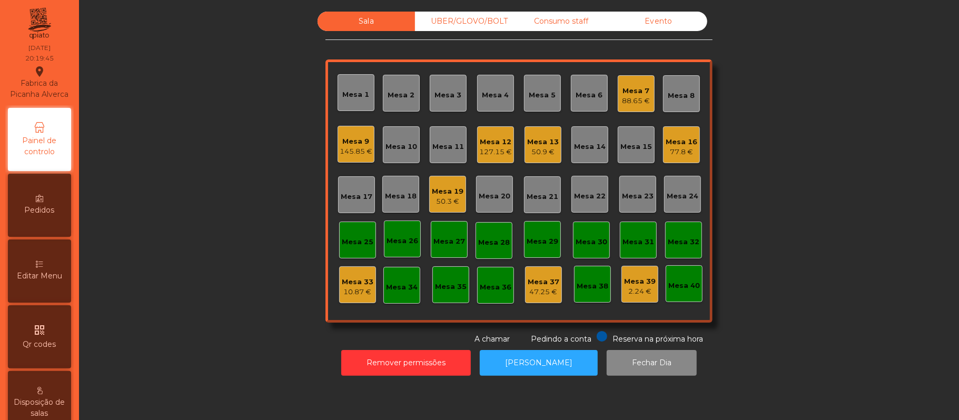
click at [639, 89] on div "Mesa 7" at bounding box center [636, 91] width 28 height 11
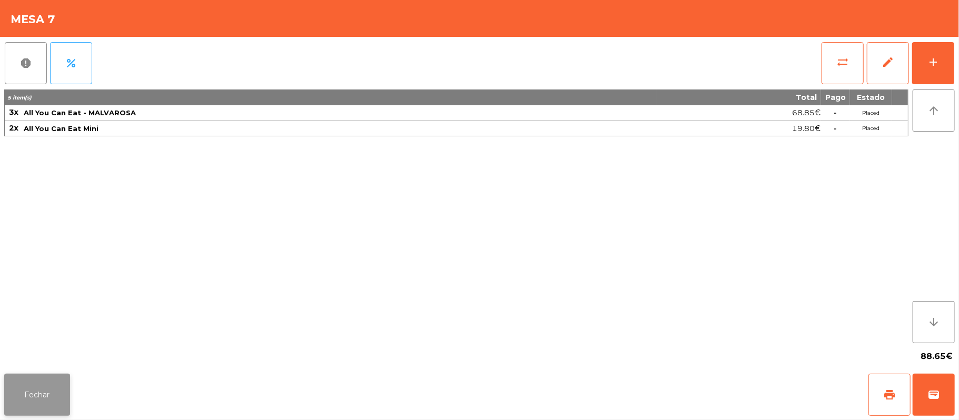
click at [37, 397] on button "Fechar" at bounding box center [37, 395] width 66 height 42
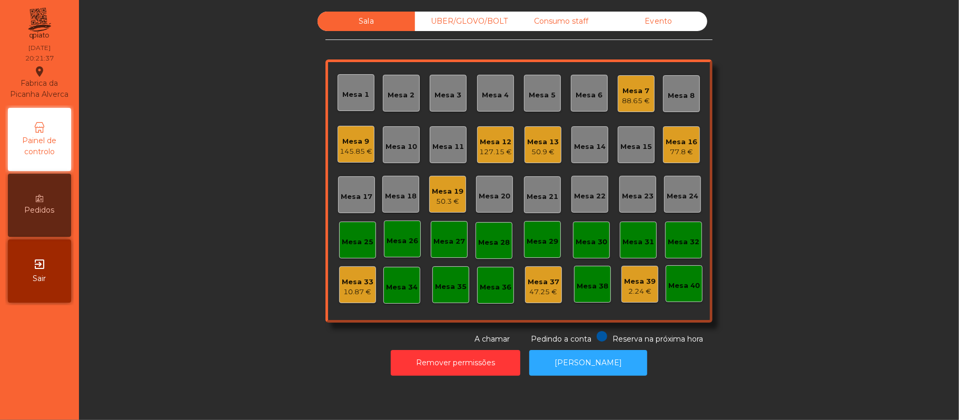
click at [575, 28] on div "Consumo staff" at bounding box center [560, 21] width 97 height 19
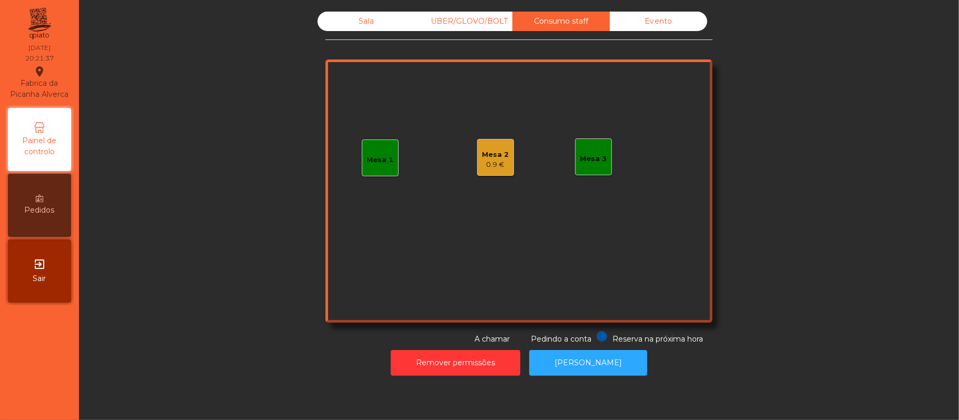
click at [455, 19] on div "UBER/GLOVO/BOLT" at bounding box center [463, 21] width 97 height 19
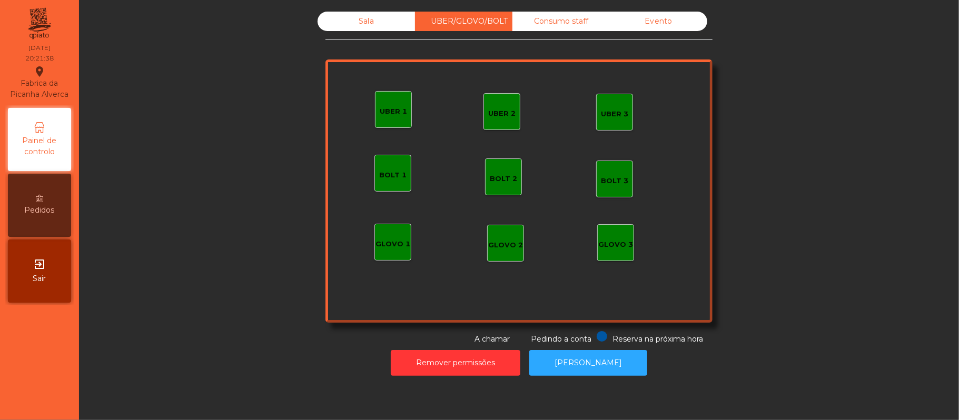
click at [495, 103] on div "UBER 2" at bounding box center [501, 111] width 37 height 37
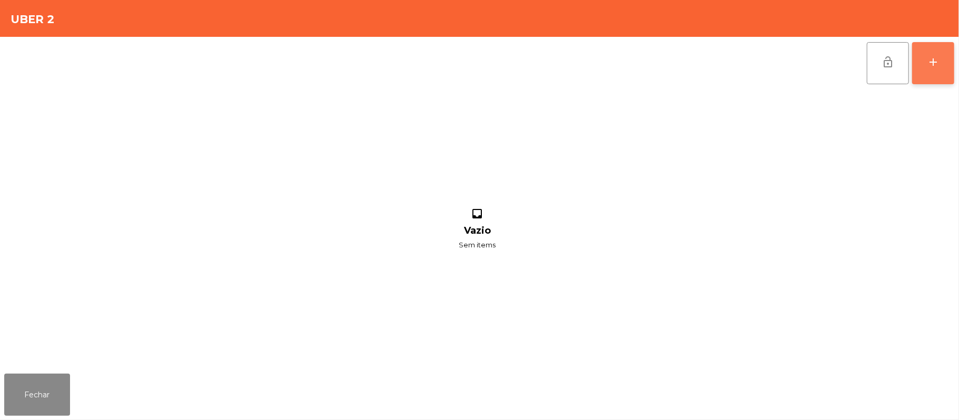
click at [948, 67] on button "add" at bounding box center [933, 63] width 42 height 42
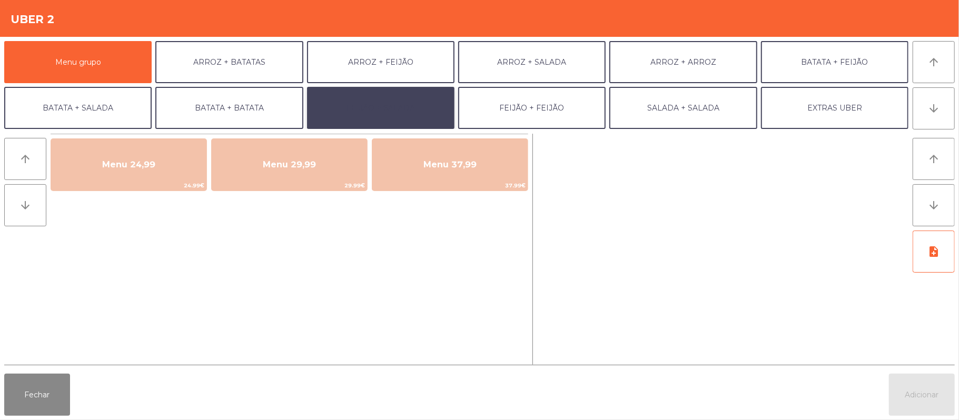
click at [399, 110] on button "FEIJÃO + SALADA" at bounding box center [380, 108] width 147 height 42
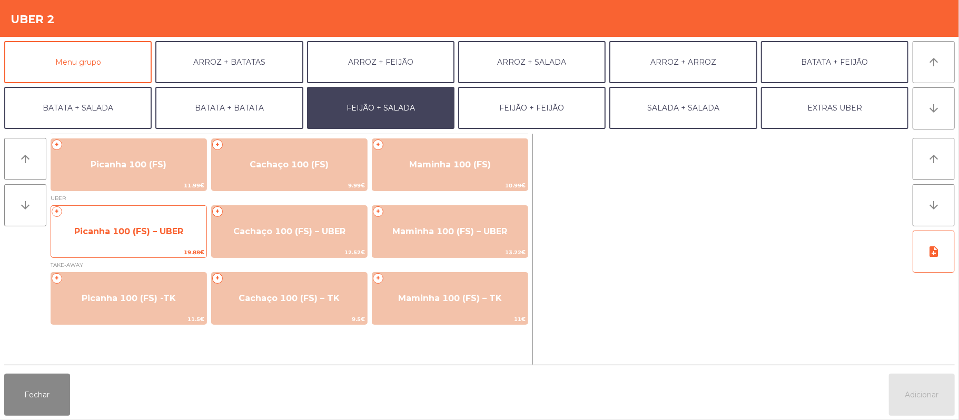
click at [168, 237] on span "Picanha 100 (FS) – UBER" at bounding box center [128, 231] width 155 height 28
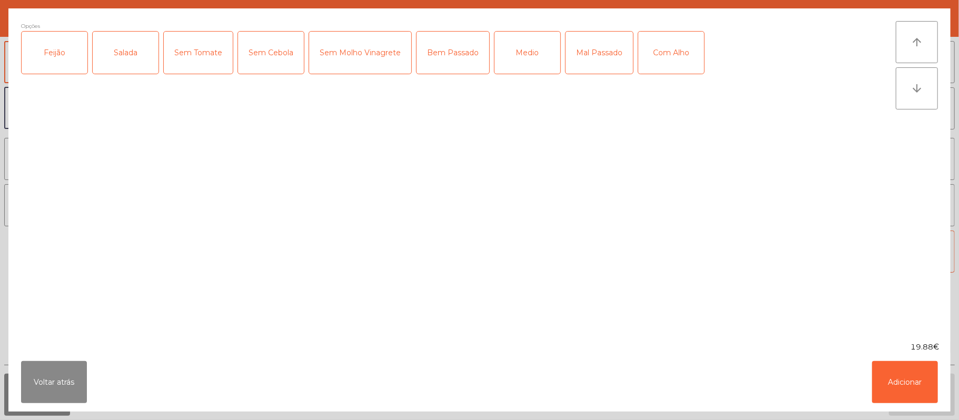
click at [53, 69] on div "Feijão" at bounding box center [55, 53] width 66 height 42
click at [118, 68] on div "Salada" at bounding box center [126, 53] width 66 height 42
click at [455, 73] on div "Bem Passado" at bounding box center [452, 53] width 73 height 42
click at [680, 61] on div "Com Alho" at bounding box center [671, 53] width 66 height 42
click at [885, 394] on button "Adicionar" at bounding box center [905, 382] width 66 height 42
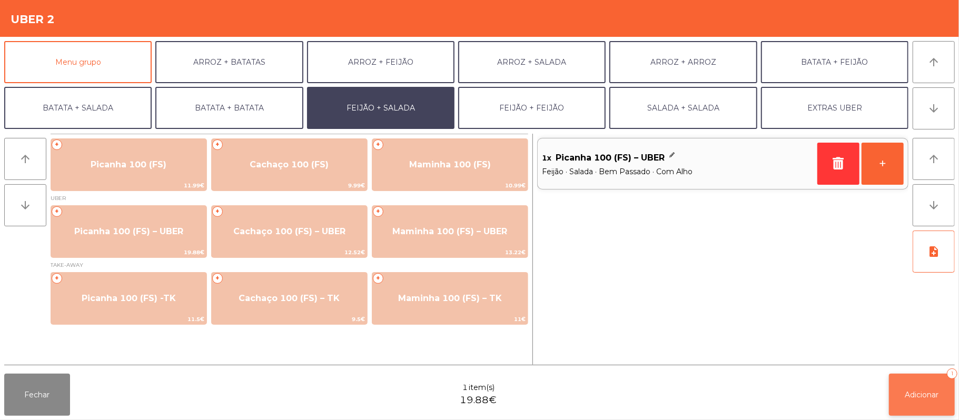
click at [923, 394] on span "Adicionar" at bounding box center [922, 394] width 34 height 9
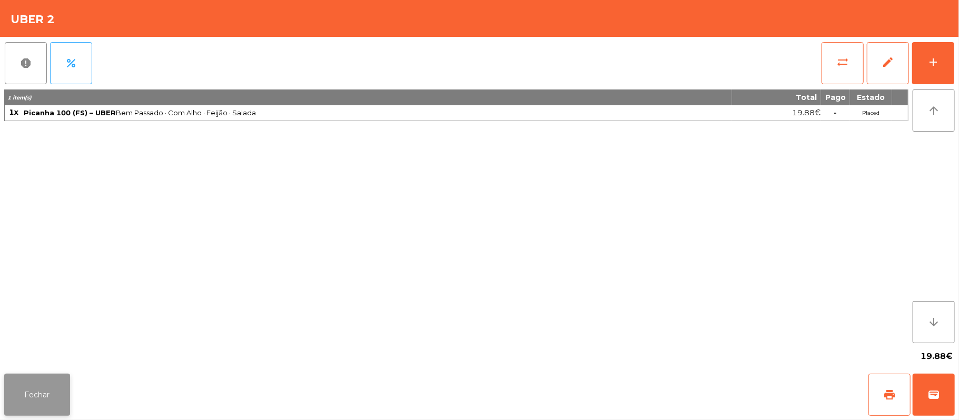
click at [59, 399] on button "Fechar" at bounding box center [37, 395] width 66 height 42
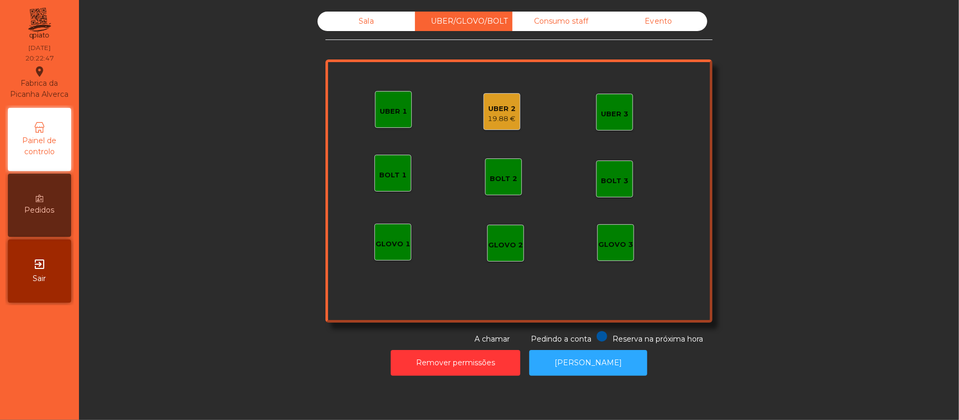
click at [509, 115] on div "19.88 €" at bounding box center [502, 119] width 28 height 11
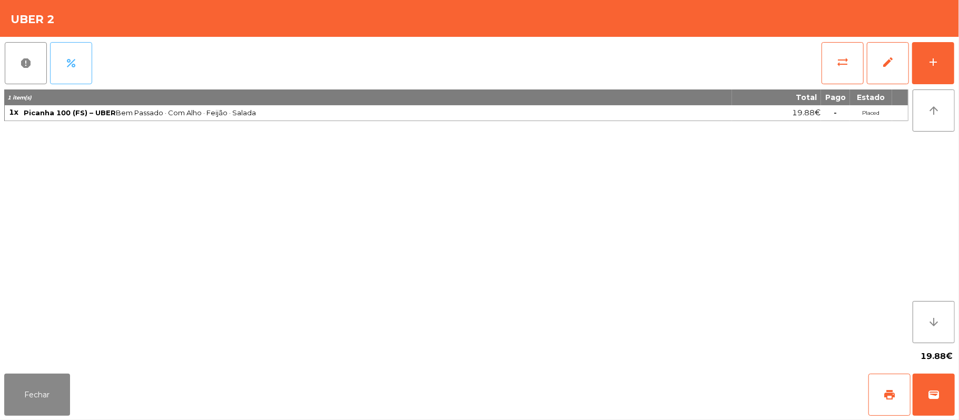
click at [77, 64] on span "percent" at bounding box center [71, 63] width 13 height 13
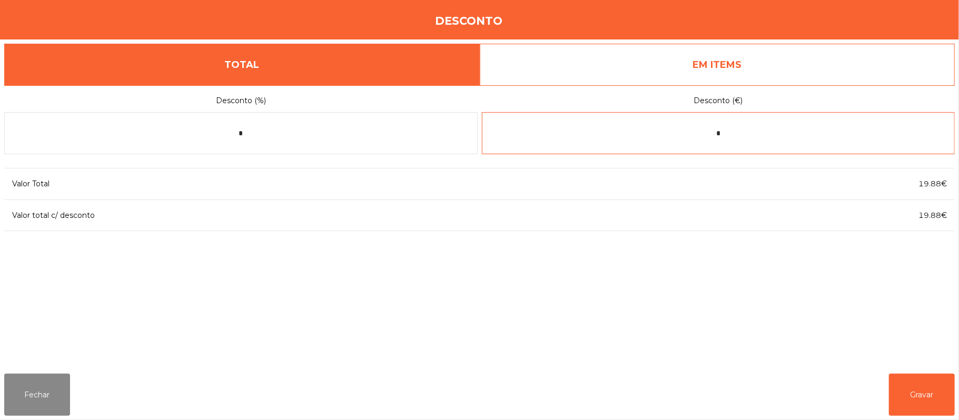
click at [742, 135] on input "*" at bounding box center [718, 133] width 473 height 42
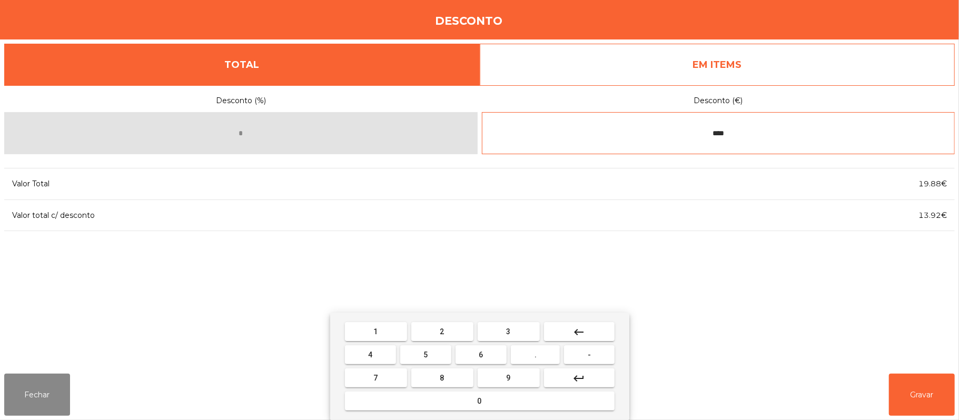
type input "****"
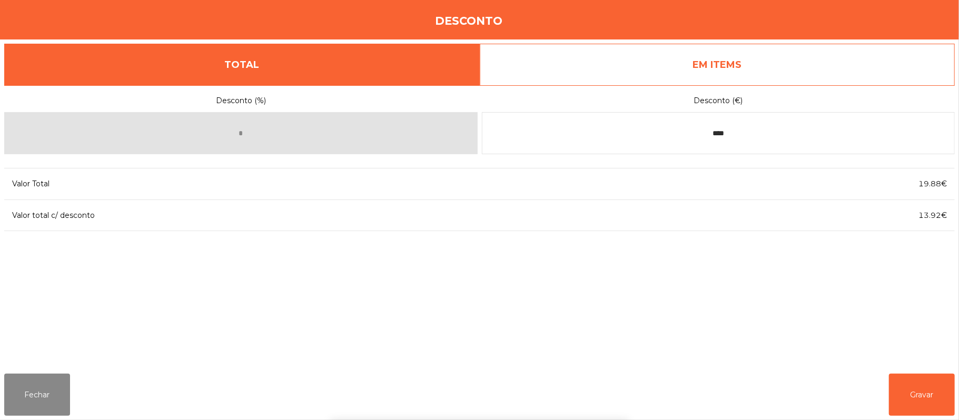
click at [921, 395] on div "1 2 3 keyboard_backspace 4 5 6 . - 7 8 9 keyboard_return 0" at bounding box center [479, 366] width 959 height 107
click at [927, 389] on button "Gravar" at bounding box center [922, 395] width 66 height 42
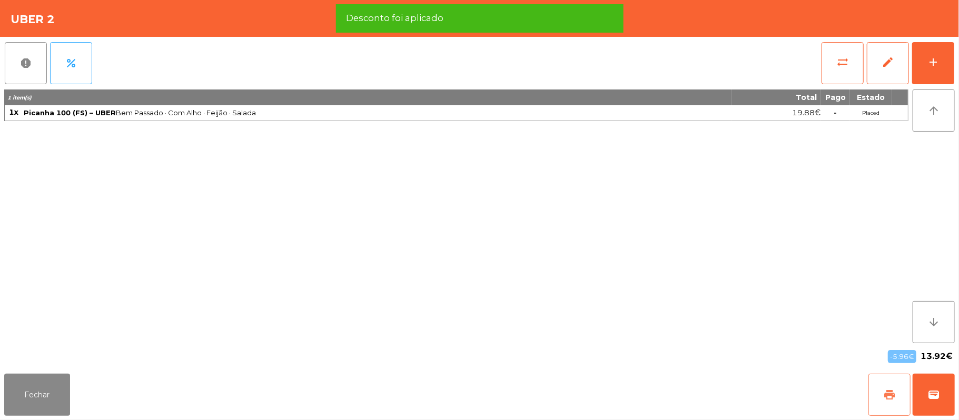
click at [888, 389] on span "print" at bounding box center [889, 395] width 13 height 13
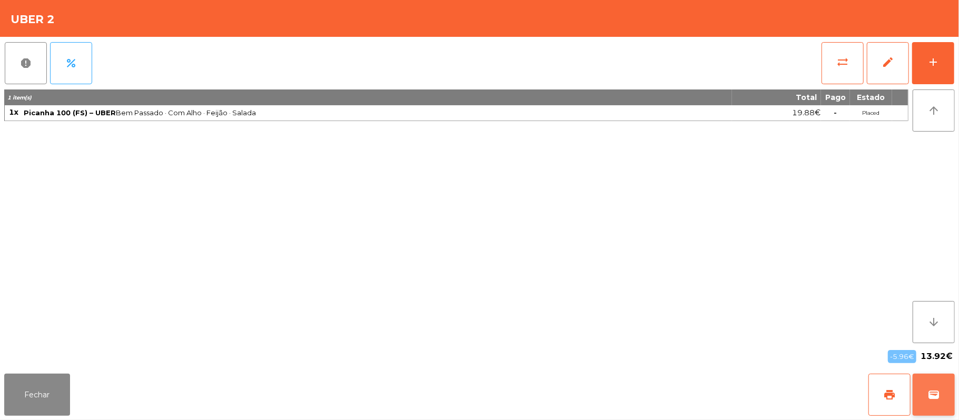
click at [936, 395] on span "wallet" at bounding box center [933, 395] width 13 height 13
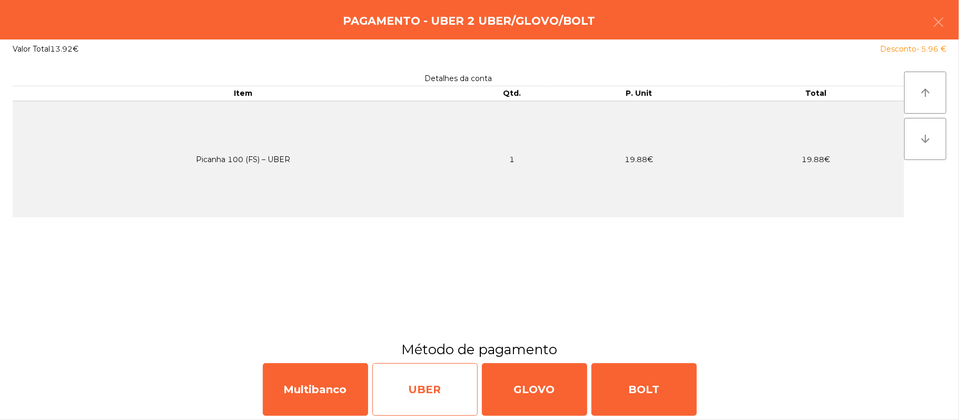
click at [434, 390] on div "UBER" at bounding box center [424, 389] width 105 height 53
select select "**"
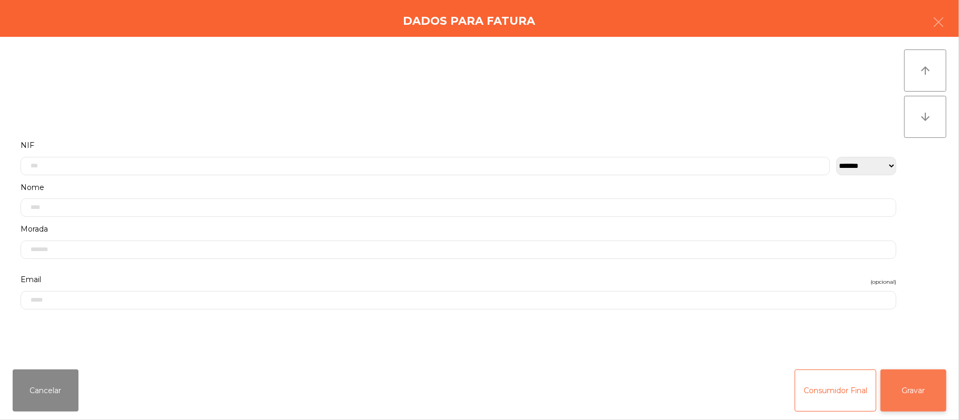
click at [898, 392] on button "Gravar" at bounding box center [913, 391] width 66 height 42
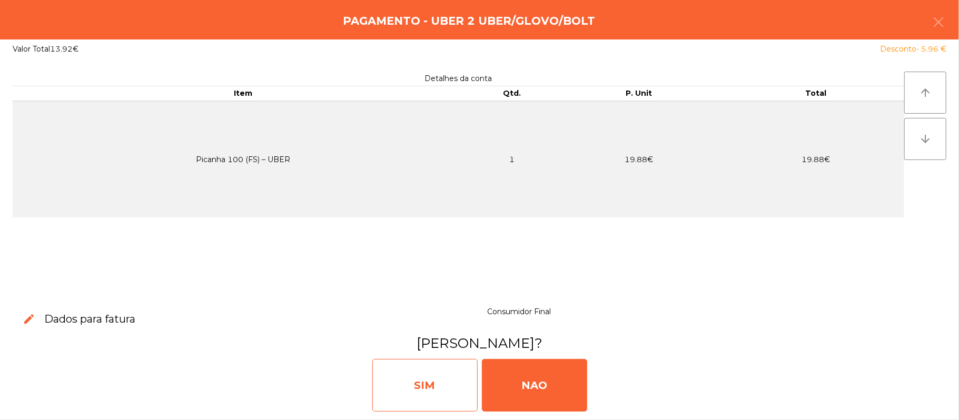
click at [435, 383] on div "SIM" at bounding box center [424, 385] width 105 height 53
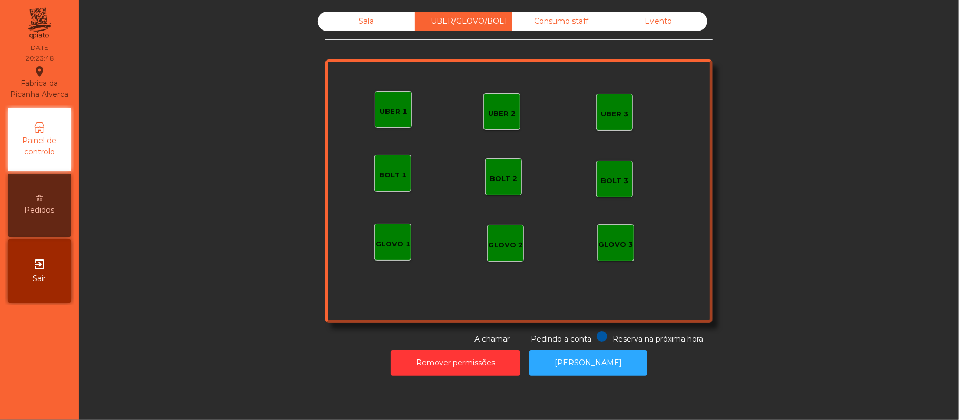
click at [373, 20] on div "Sala" at bounding box center [365, 21] width 97 height 19
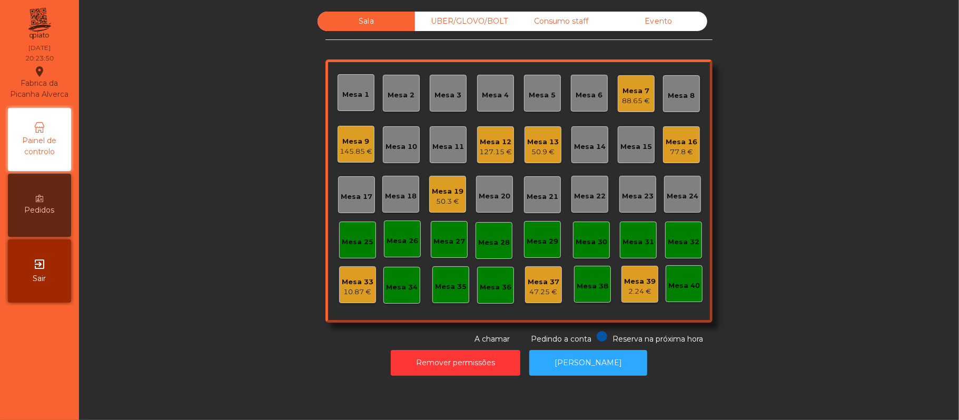
click at [405, 201] on div "Mesa 18" at bounding box center [401, 196] width 32 height 11
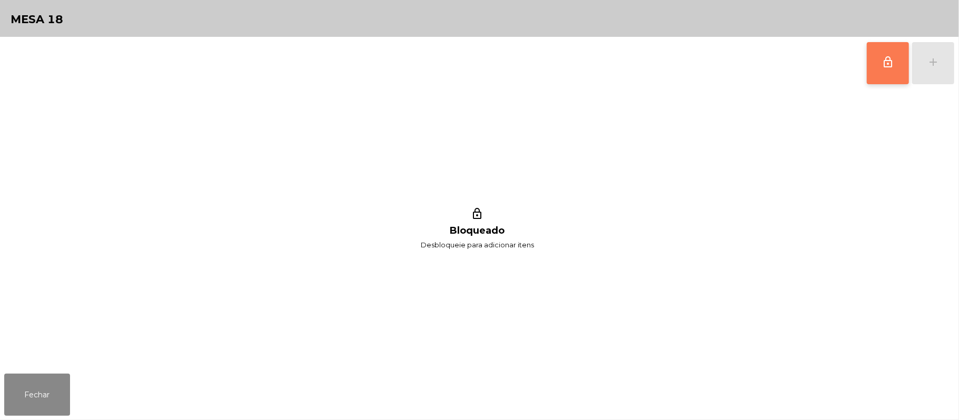
click at [877, 75] on button "lock_outline" at bounding box center [888, 63] width 42 height 42
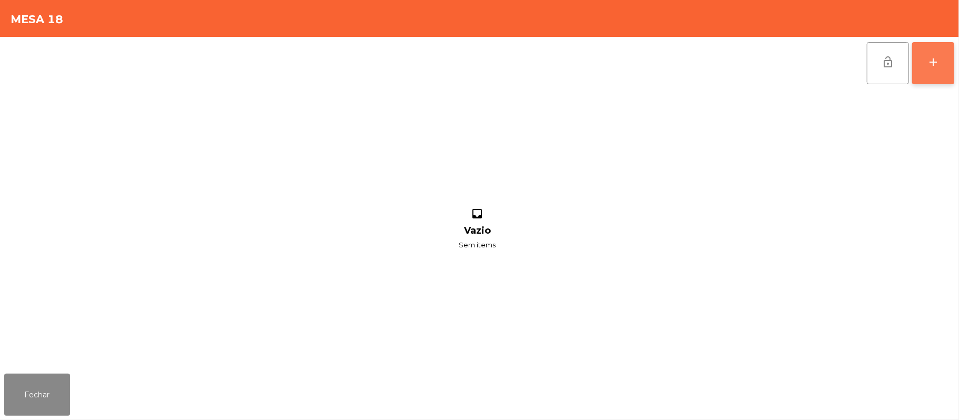
click at [926, 76] on button "add" at bounding box center [933, 63] width 42 height 42
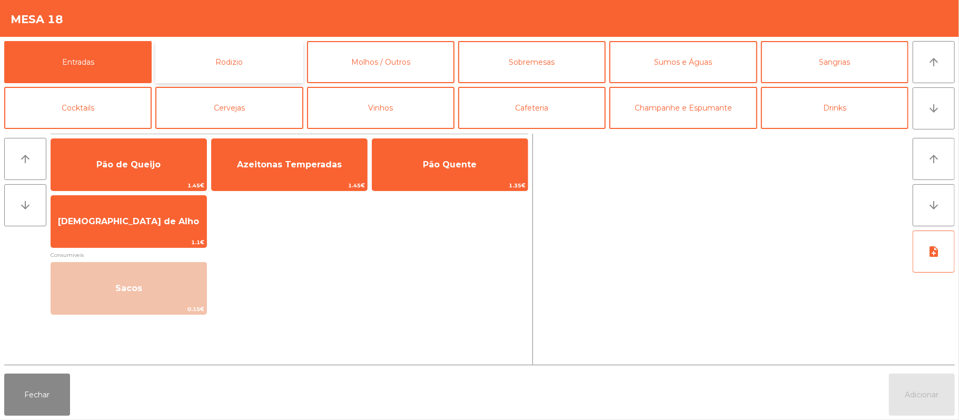
click at [255, 67] on button "Rodizio" at bounding box center [228, 62] width 147 height 42
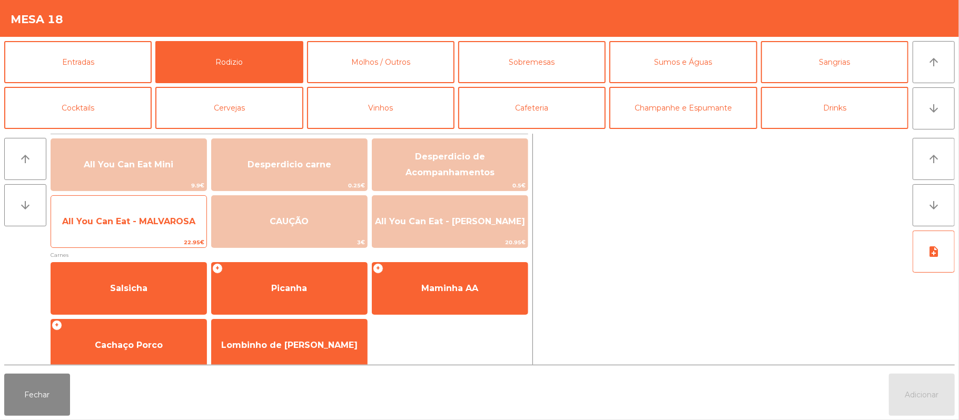
click at [165, 213] on span "All You Can Eat - MALVAROSA" at bounding box center [128, 221] width 155 height 28
click at [160, 213] on span "All You Can Eat - MALVAROSA" at bounding box center [128, 221] width 155 height 28
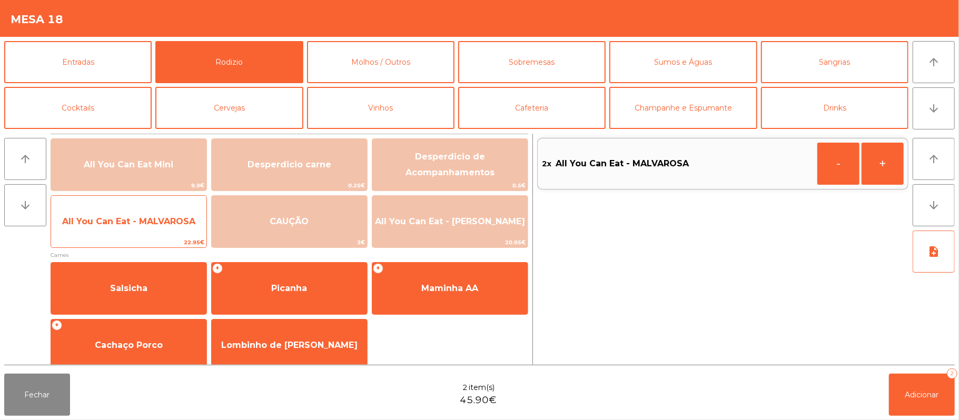
click at [155, 217] on span "All You Can Eat - MALVAROSA" at bounding box center [128, 221] width 133 height 10
click at [152, 226] on span "All You Can Eat - MALVAROSA" at bounding box center [128, 221] width 133 height 10
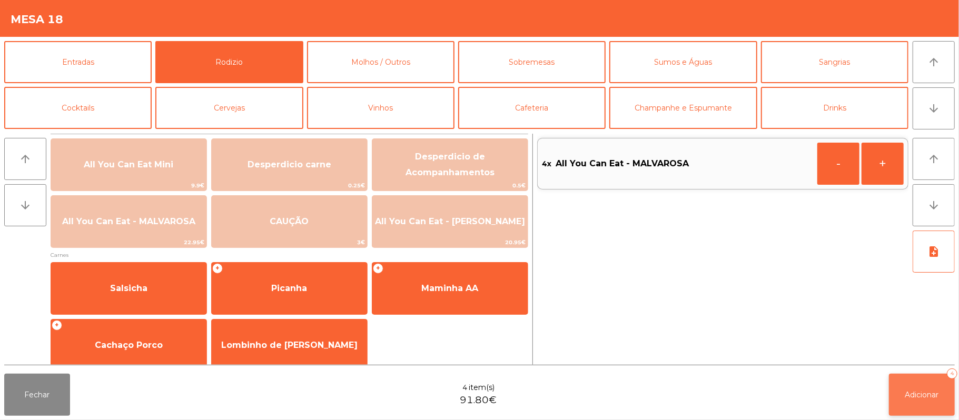
click at [929, 395] on span "Adicionar" at bounding box center [922, 394] width 34 height 9
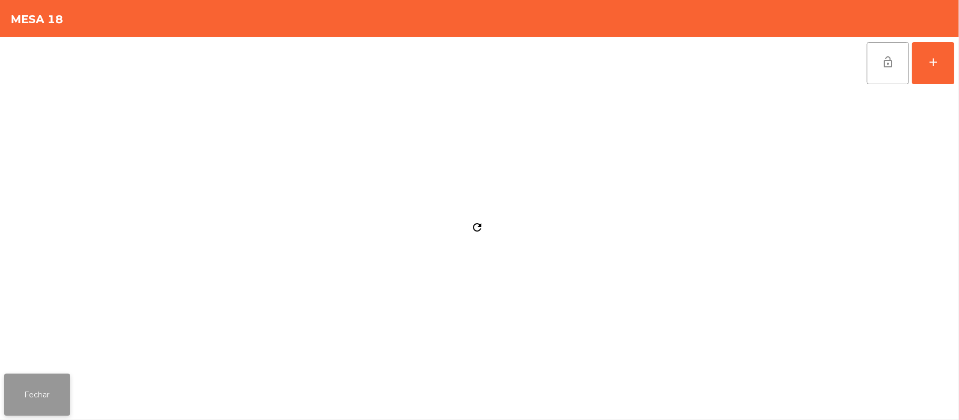
click at [54, 401] on button "Fechar" at bounding box center [37, 395] width 66 height 42
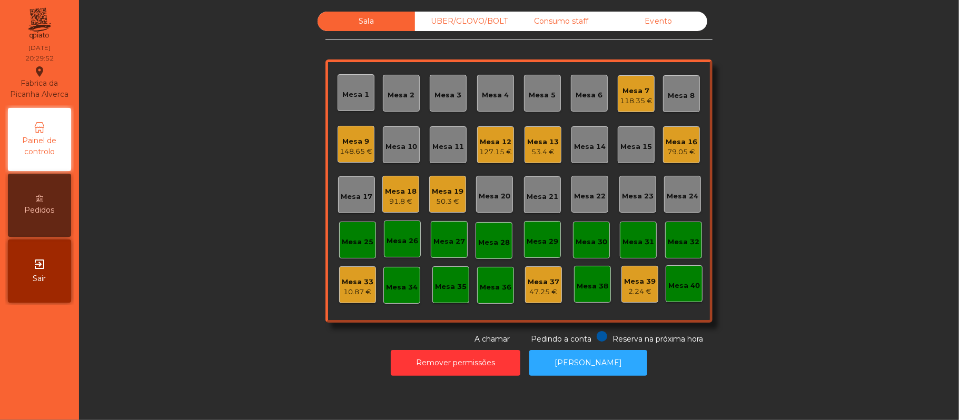
click at [550, 196] on div "Mesa 21" at bounding box center [542, 197] width 32 height 11
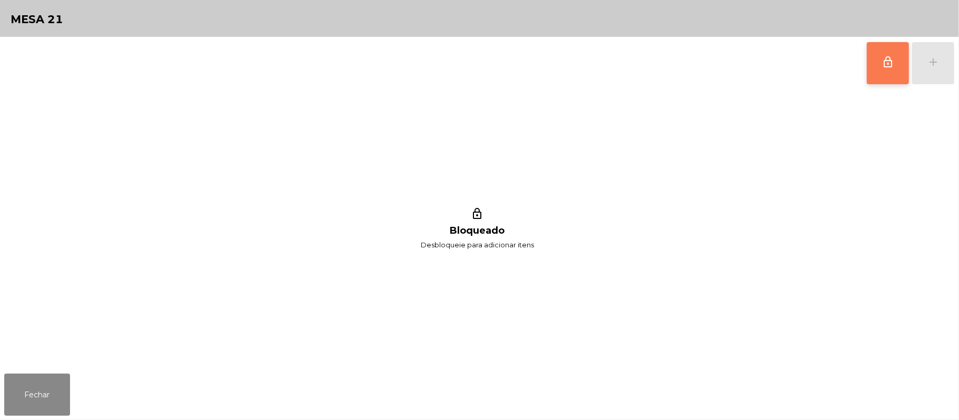
click at [877, 82] on button "lock_outline" at bounding box center [888, 63] width 42 height 42
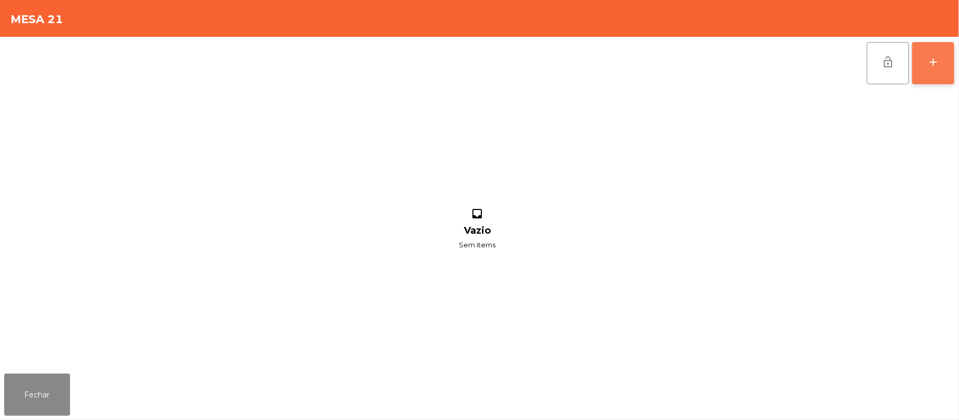
click at [934, 71] on button "add" at bounding box center [933, 63] width 42 height 42
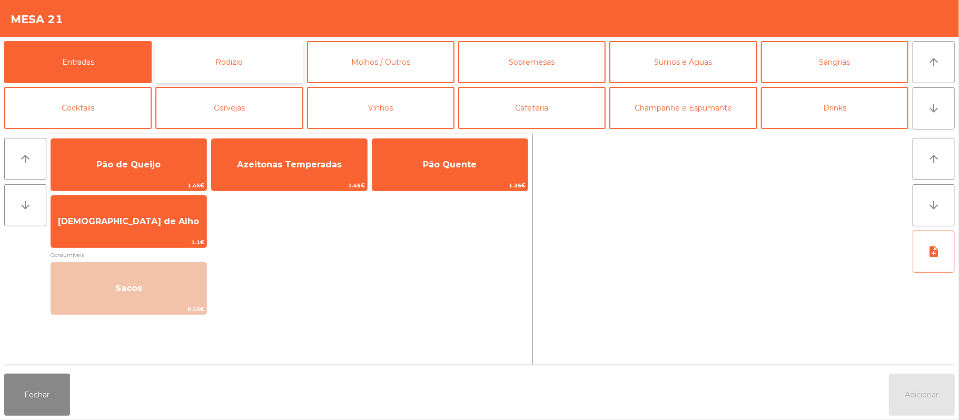
click at [249, 60] on button "Rodizio" at bounding box center [228, 62] width 147 height 42
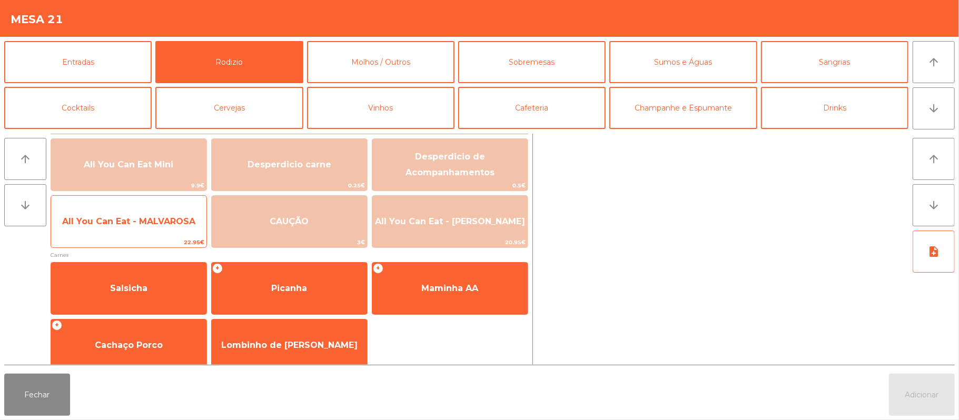
click at [183, 230] on span "All You Can Eat - MALVAROSA" at bounding box center [128, 221] width 155 height 28
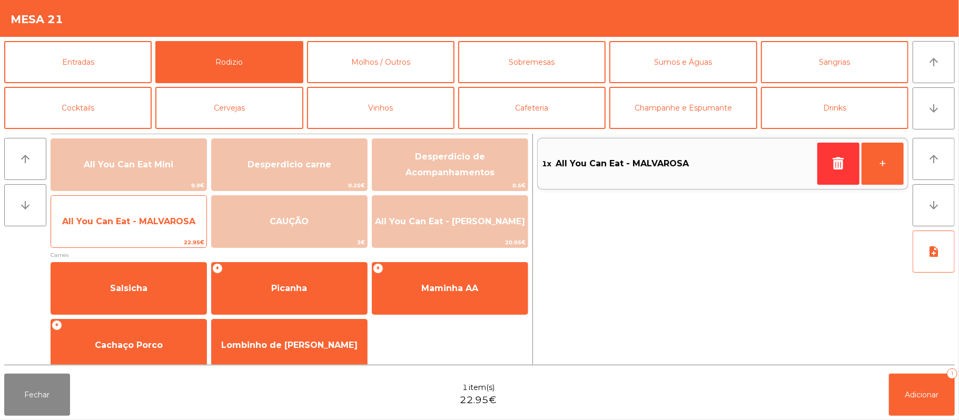
click at [173, 231] on span "All You Can Eat - MALVAROSA" at bounding box center [128, 221] width 155 height 28
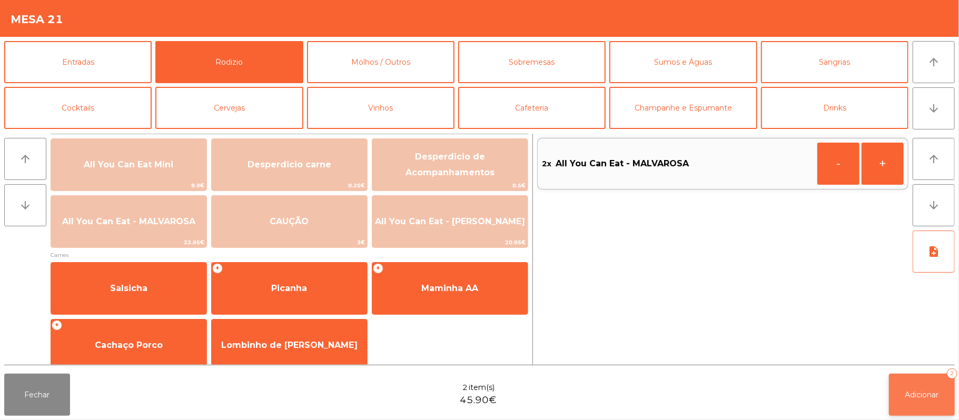
click at [924, 392] on span "Adicionar" at bounding box center [922, 394] width 34 height 9
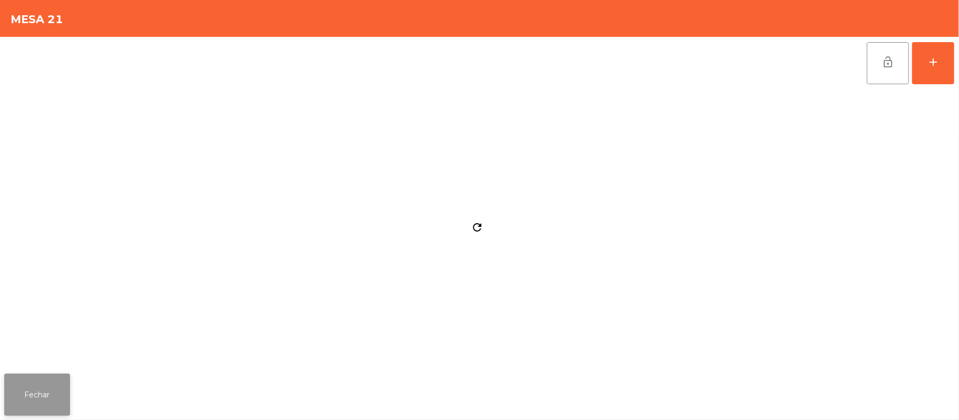
click at [41, 405] on button "Fechar" at bounding box center [37, 395] width 66 height 42
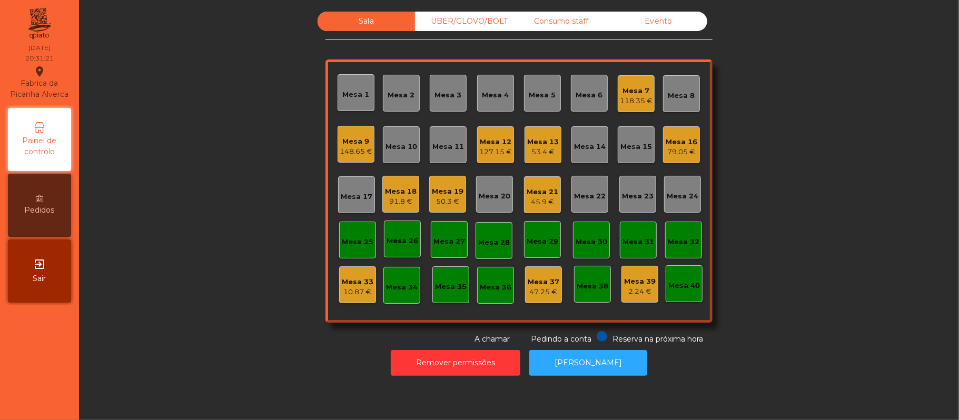
click at [396, 188] on div "Mesa 18" at bounding box center [401, 191] width 32 height 11
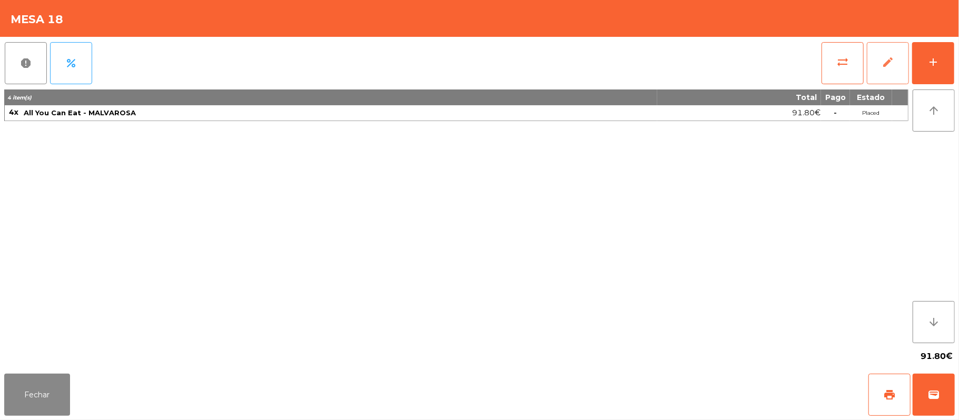
click at [885, 64] on span "edit" at bounding box center [887, 62] width 13 height 13
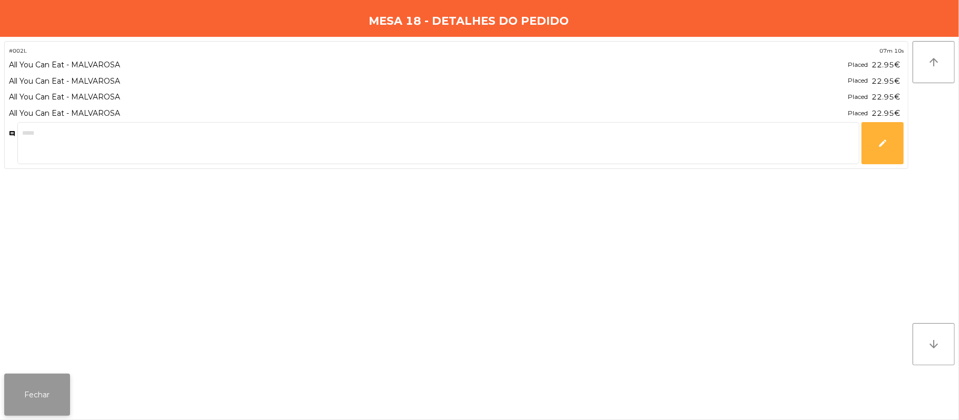
click at [32, 378] on button "Fechar" at bounding box center [37, 395] width 66 height 42
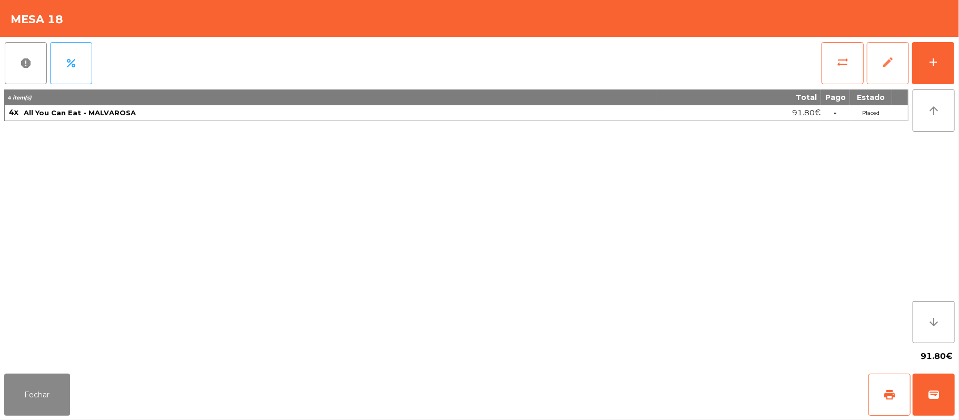
click at [882, 60] on span "edit" at bounding box center [887, 62] width 13 height 13
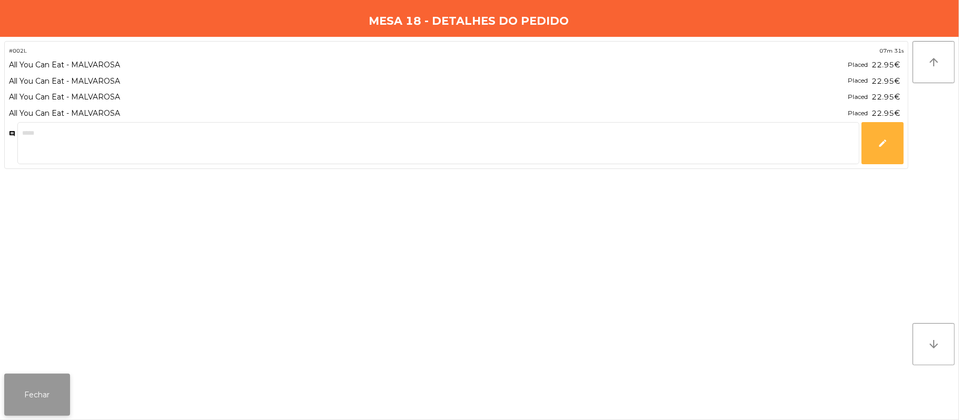
click at [36, 401] on button "Fechar" at bounding box center [37, 395] width 66 height 42
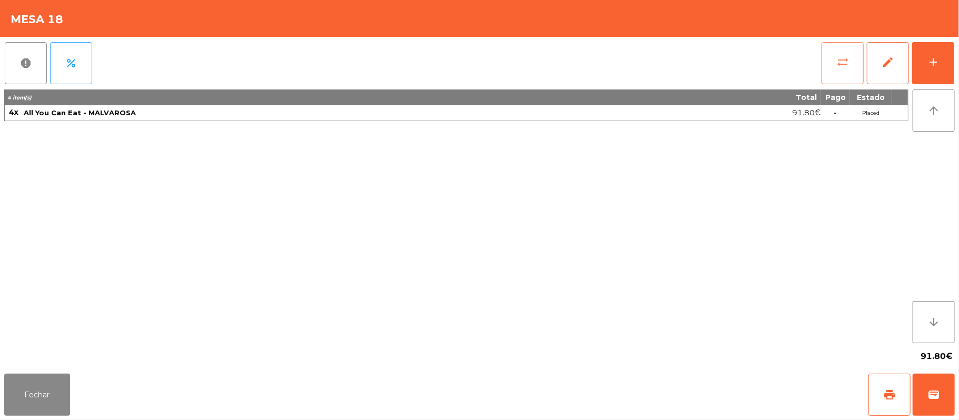
click at [839, 71] on button "sync_alt" at bounding box center [842, 63] width 42 height 42
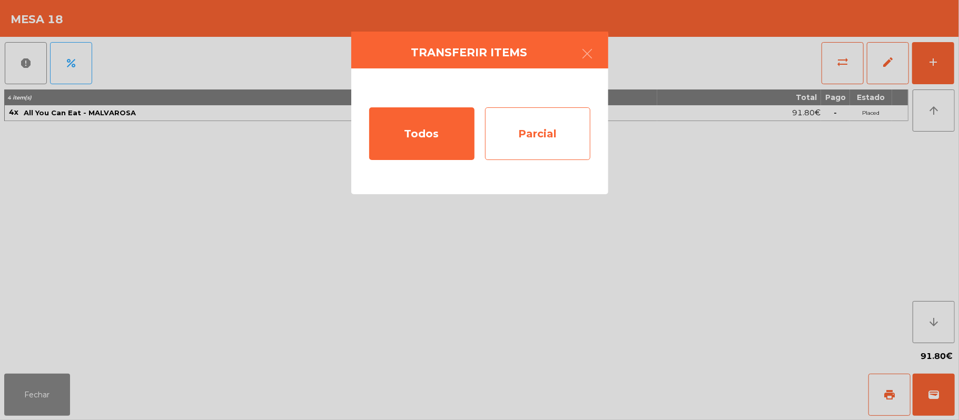
click at [544, 133] on div "Parcial" at bounding box center [537, 133] width 105 height 53
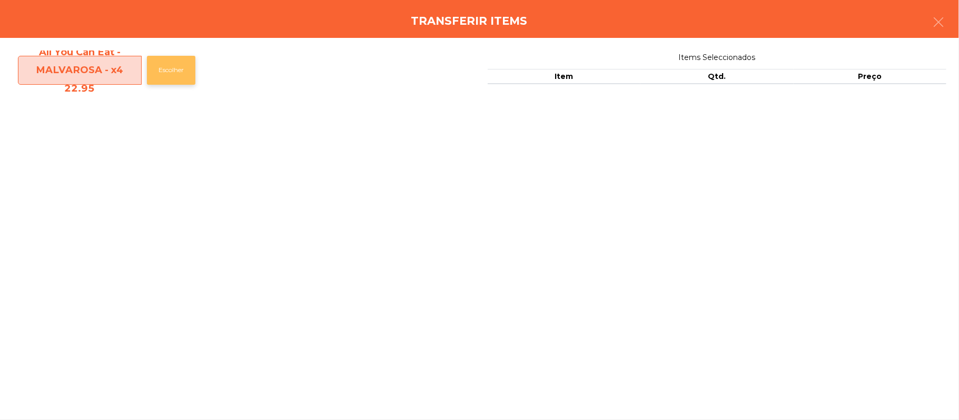
click at [175, 70] on button "Escolher" at bounding box center [171, 70] width 48 height 29
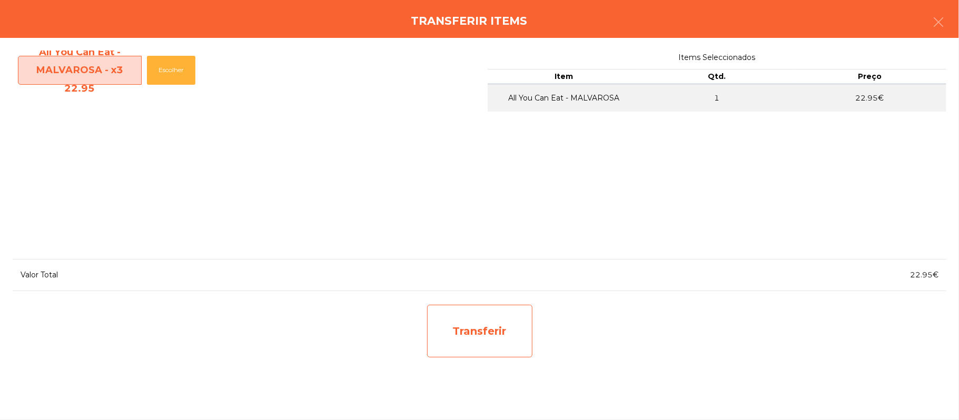
click at [489, 329] on div "Transferir" at bounding box center [479, 331] width 105 height 53
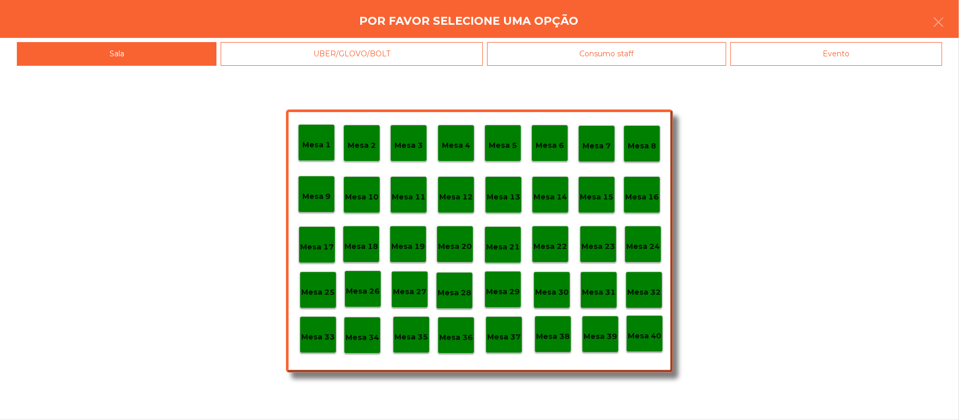
click at [506, 339] on p "Mesa 37" at bounding box center [504, 337] width 34 height 12
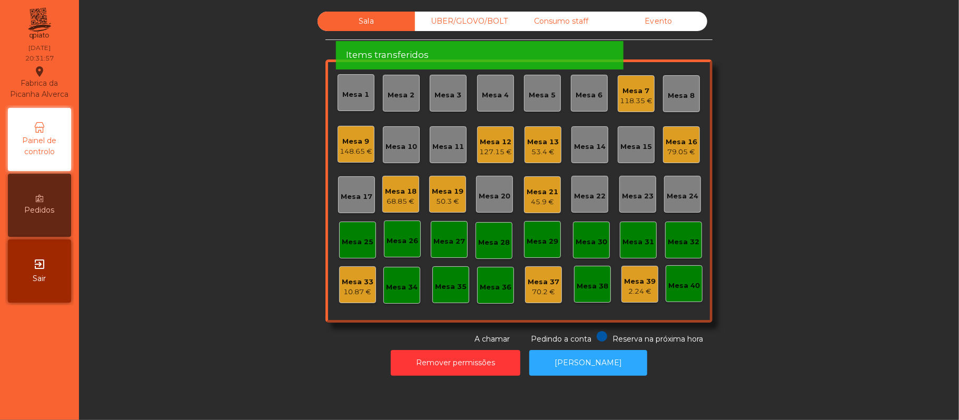
click at [392, 188] on div "Mesa 18" at bounding box center [401, 191] width 32 height 11
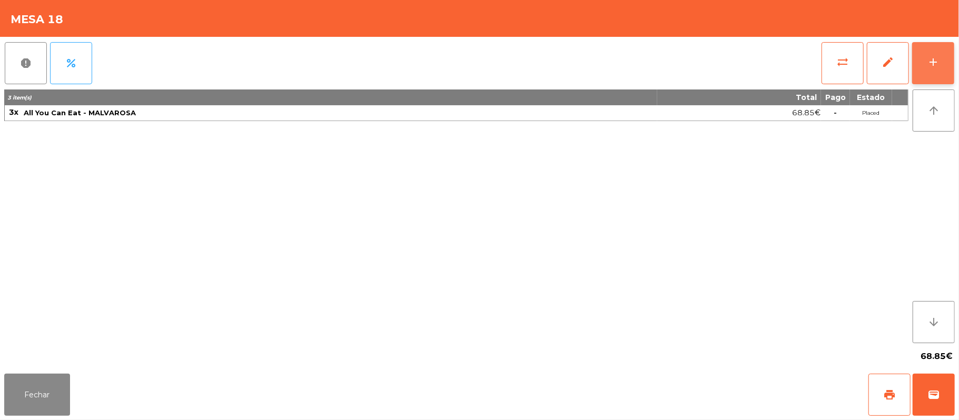
click at [933, 65] on div "add" at bounding box center [933, 62] width 13 height 13
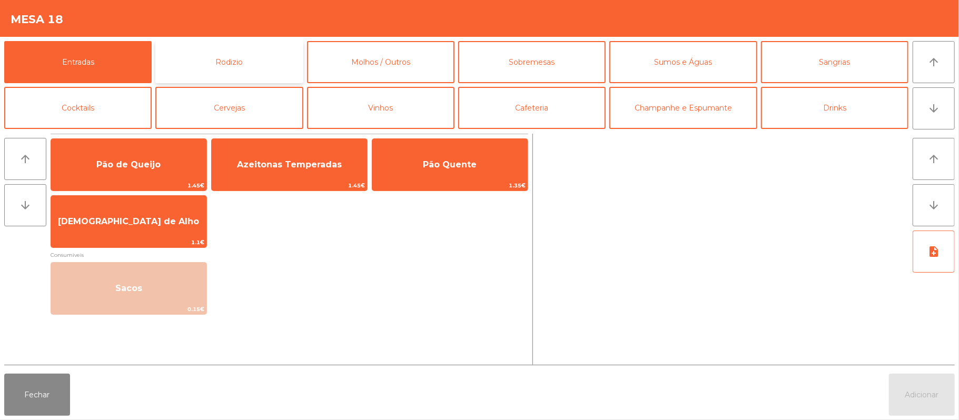
click at [271, 67] on button "Rodizio" at bounding box center [228, 62] width 147 height 42
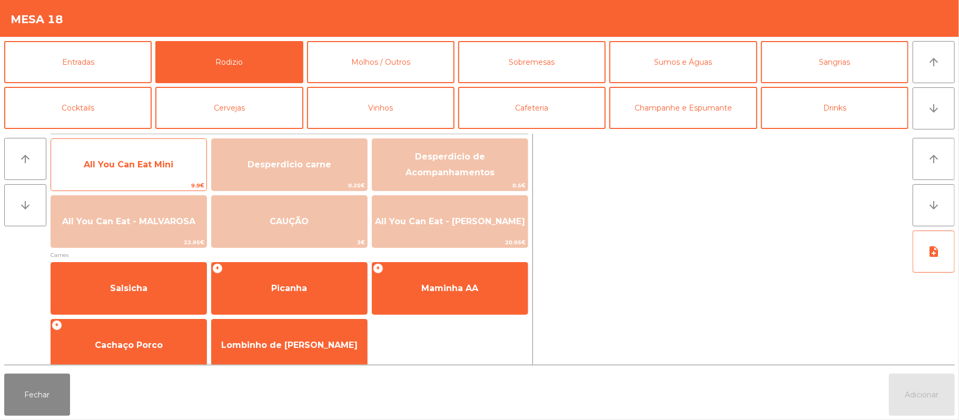
click at [160, 161] on span "All You Can Eat Mini" at bounding box center [128, 165] width 89 height 10
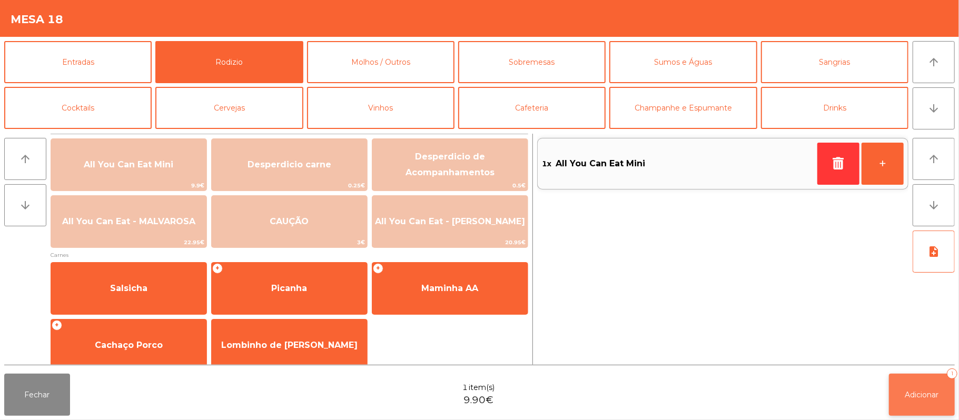
click at [908, 392] on span "Adicionar" at bounding box center [922, 394] width 34 height 9
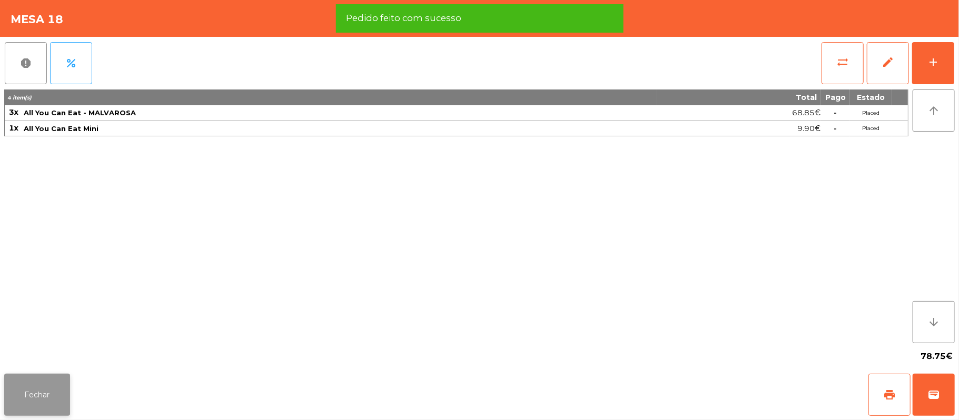
click at [35, 392] on button "Fechar" at bounding box center [37, 395] width 66 height 42
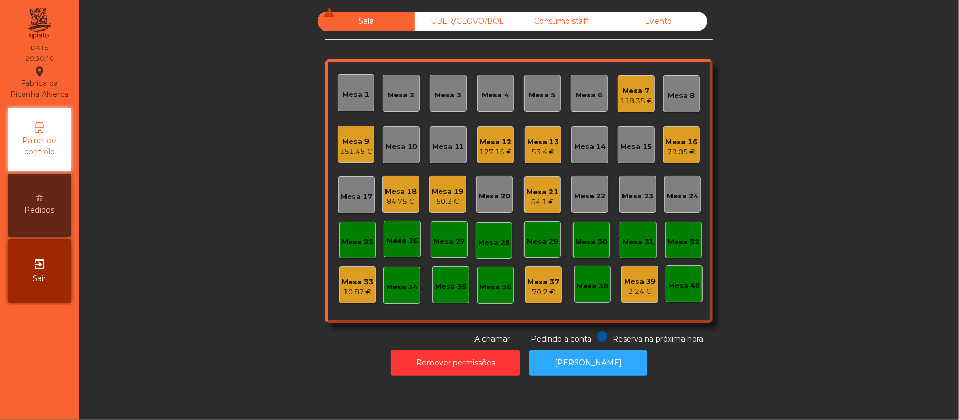
click at [682, 144] on div "Mesa 16" at bounding box center [681, 142] width 32 height 11
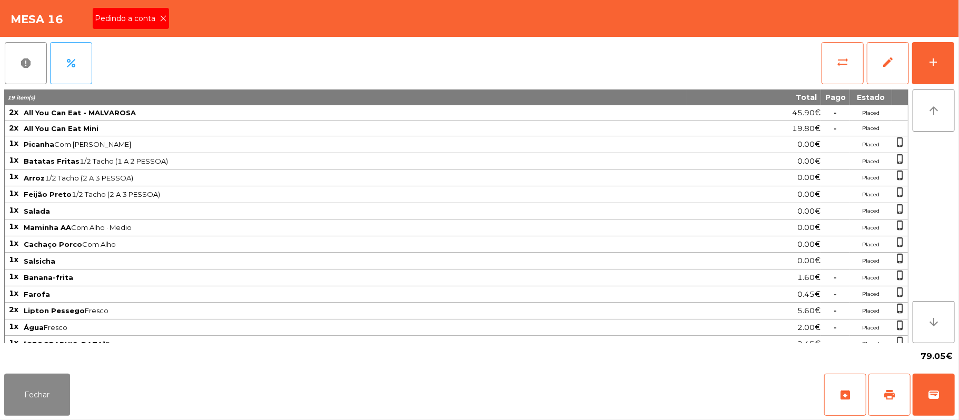
click at [162, 18] on icon at bounding box center [163, 18] width 7 height 7
click at [45, 385] on button "Fechar" at bounding box center [37, 395] width 66 height 42
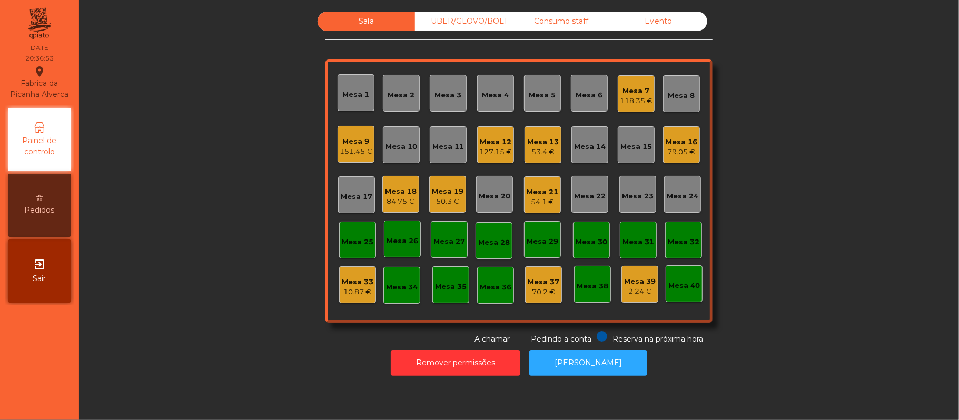
click at [683, 137] on div "Mesa 16" at bounding box center [681, 142] width 32 height 11
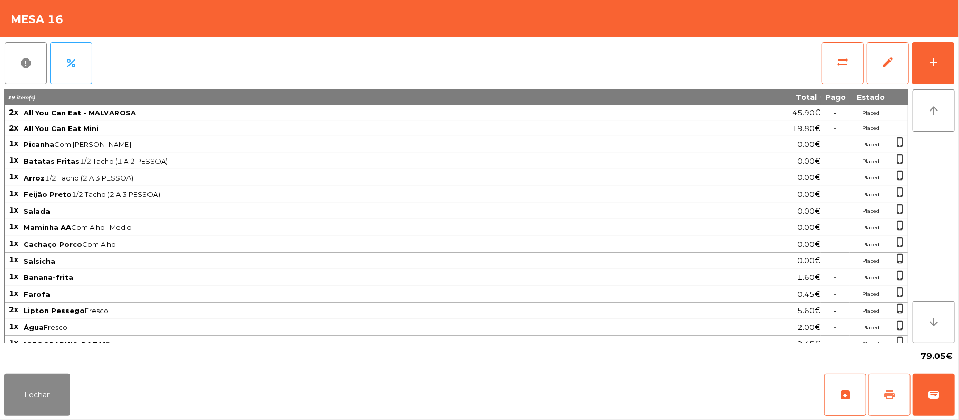
click at [891, 384] on button "print" at bounding box center [889, 395] width 42 height 42
click at [162, 19] on icon at bounding box center [163, 18] width 7 height 7
click at [955, 390] on div "Fechar archive print wallet" at bounding box center [479, 395] width 959 height 51
click at [927, 390] on button "wallet" at bounding box center [933, 395] width 42 height 42
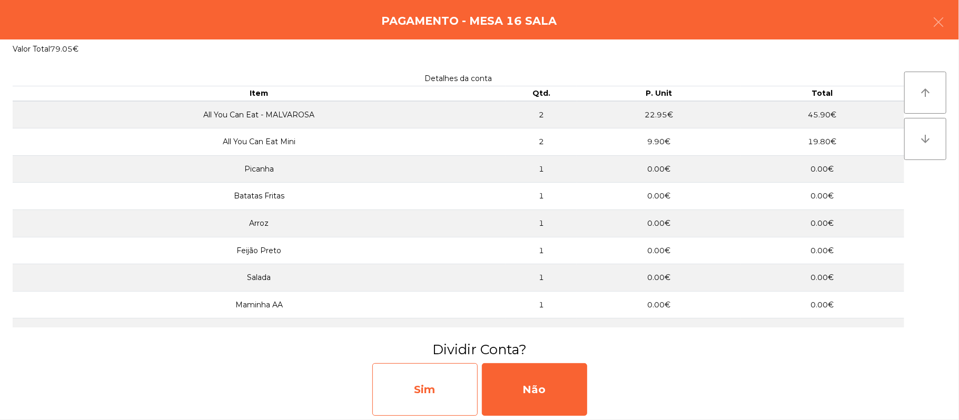
click at [455, 396] on div "Sim" at bounding box center [424, 389] width 105 height 53
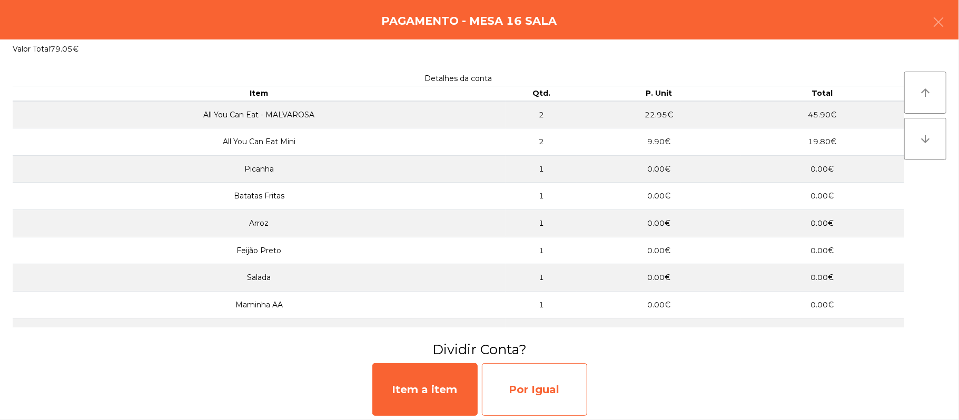
click at [530, 394] on div "Por Igual" at bounding box center [534, 389] width 105 height 53
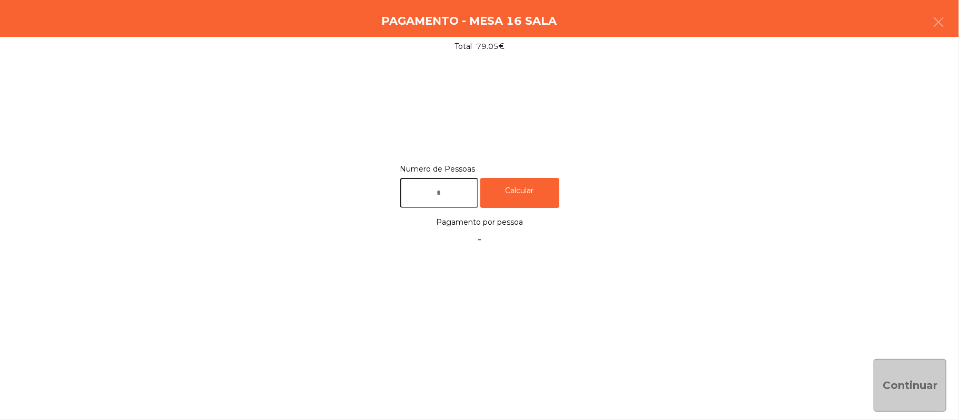
click at [443, 196] on input "text" at bounding box center [439, 193] width 78 height 30
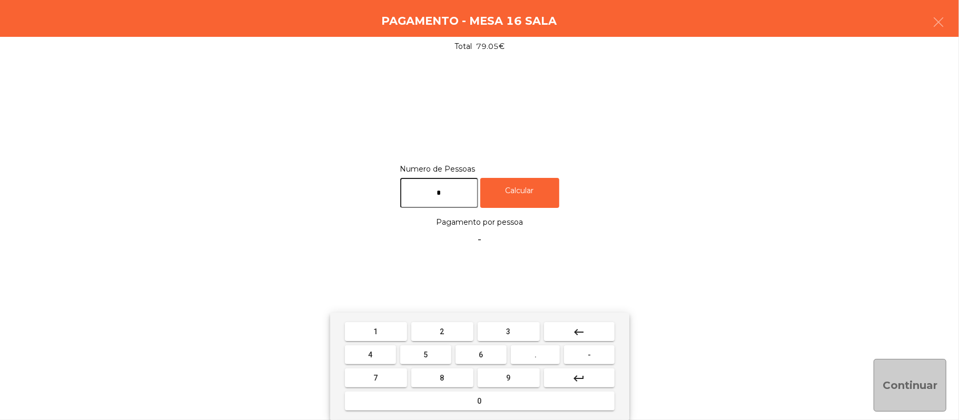
type input "*"
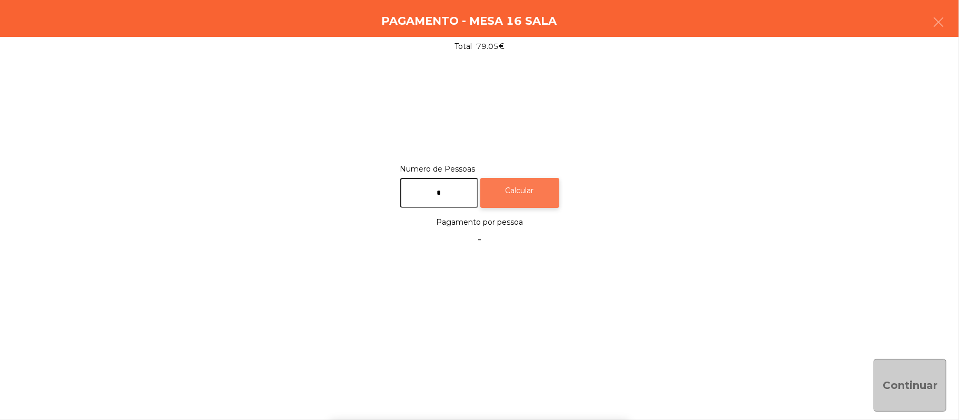
click at [531, 190] on div "Calcular" at bounding box center [519, 193] width 79 height 30
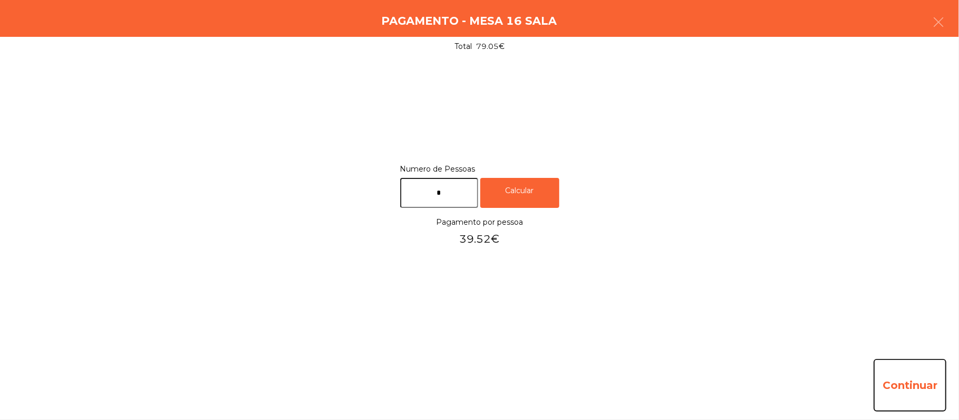
click at [923, 389] on button "Continuar" at bounding box center [909, 385] width 73 height 53
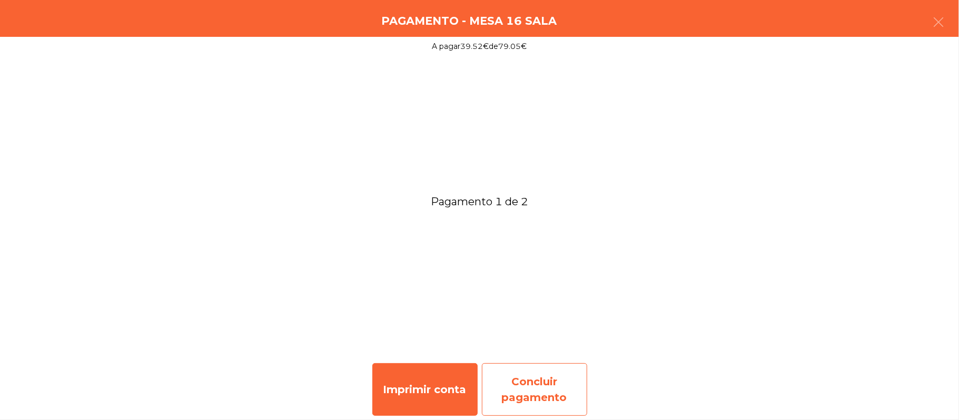
click at [525, 390] on div "Concluir pagamento" at bounding box center [534, 389] width 105 height 53
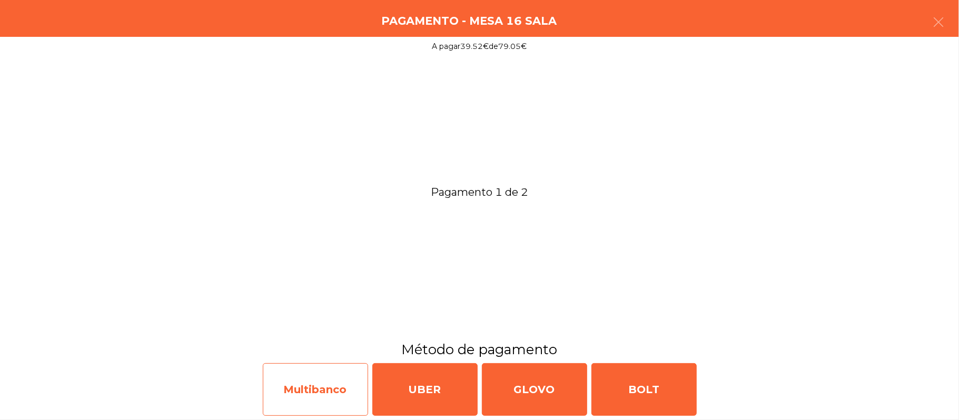
click at [333, 384] on div "Multibanco" at bounding box center [315, 389] width 105 height 53
select select "**"
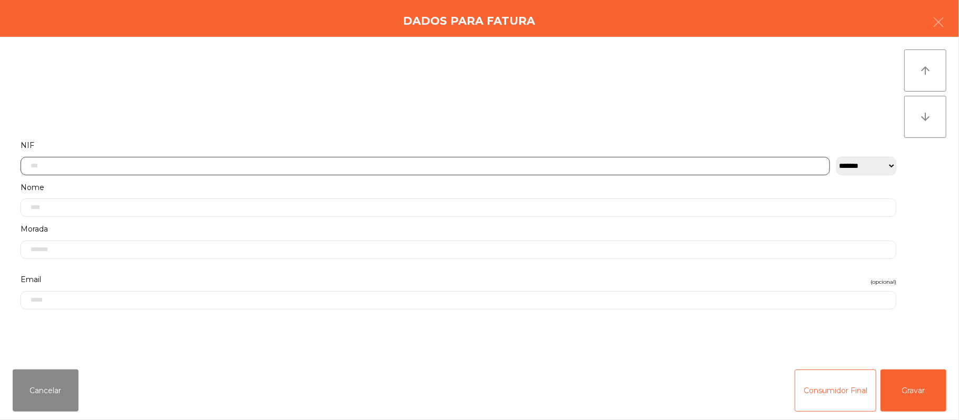
click at [278, 164] on input "text" at bounding box center [425, 166] width 809 height 18
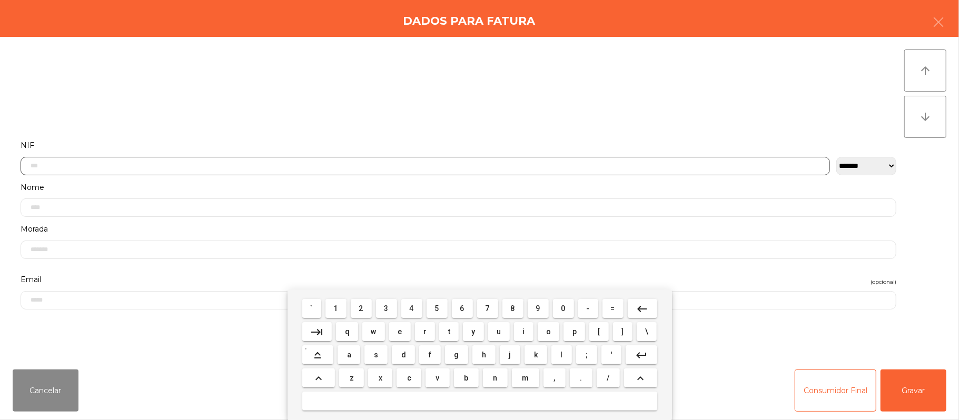
scroll to position [88, 0]
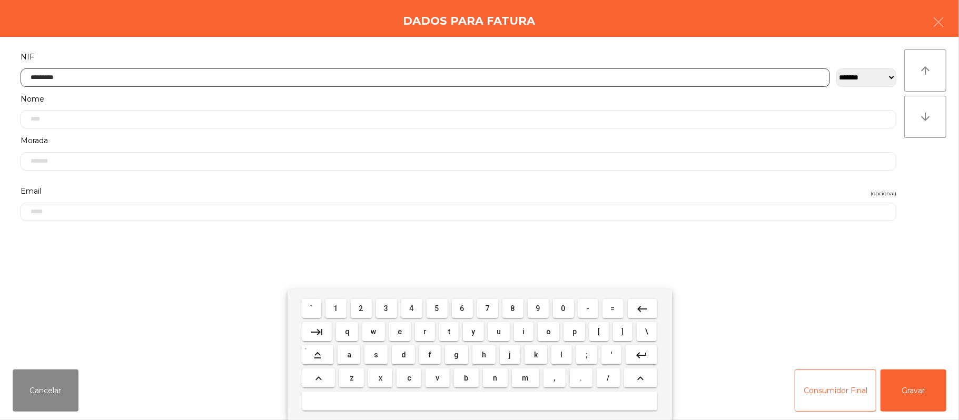
type input "*********"
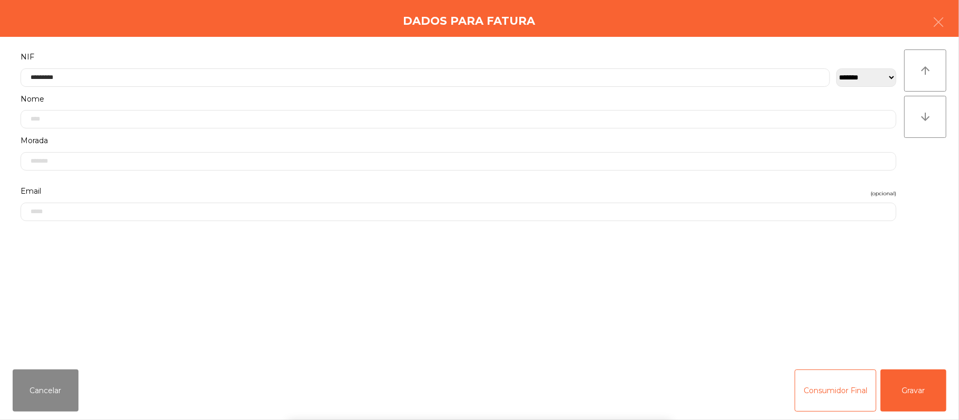
click at [919, 390] on div "` 1 2 3 4 5 6 7 8 9 0 - = keyboard_backspace keyboard_tab q w e r t y u i o p […" at bounding box center [479, 355] width 959 height 131
click at [919, 395] on button "Gravar" at bounding box center [913, 391] width 66 height 42
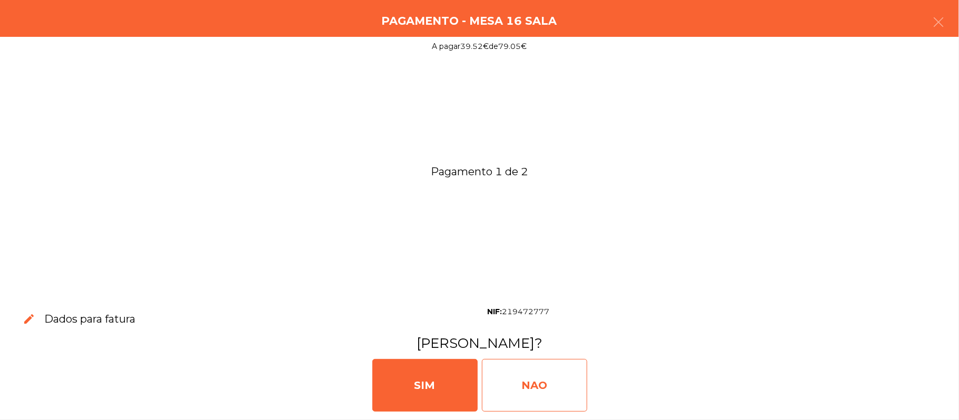
click at [516, 391] on div "NAO" at bounding box center [534, 385] width 105 height 53
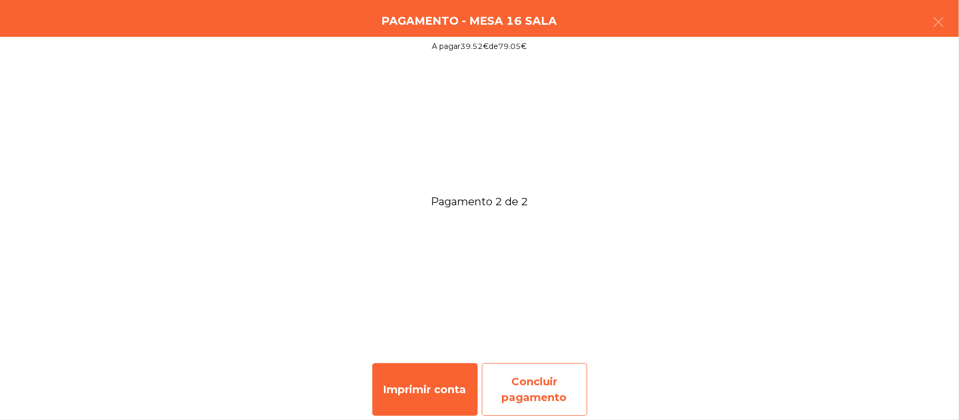
click at [538, 387] on div "Concluir pagamento" at bounding box center [534, 389] width 105 height 53
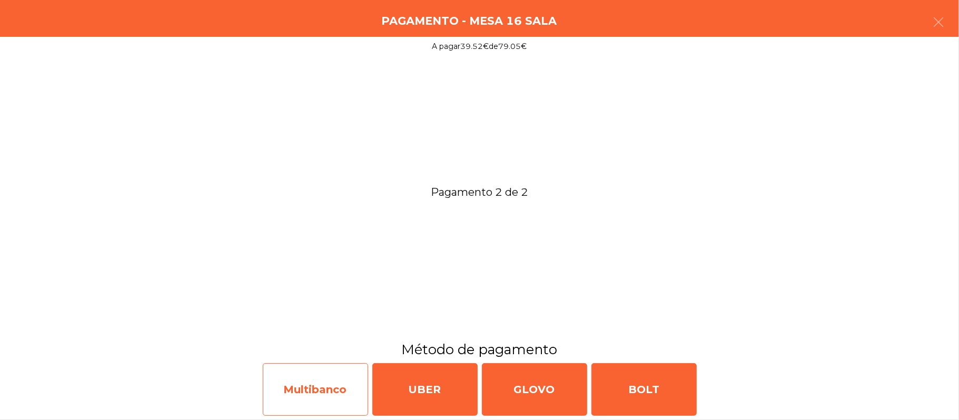
click at [327, 391] on div "Multibanco" at bounding box center [315, 389] width 105 height 53
select select "**"
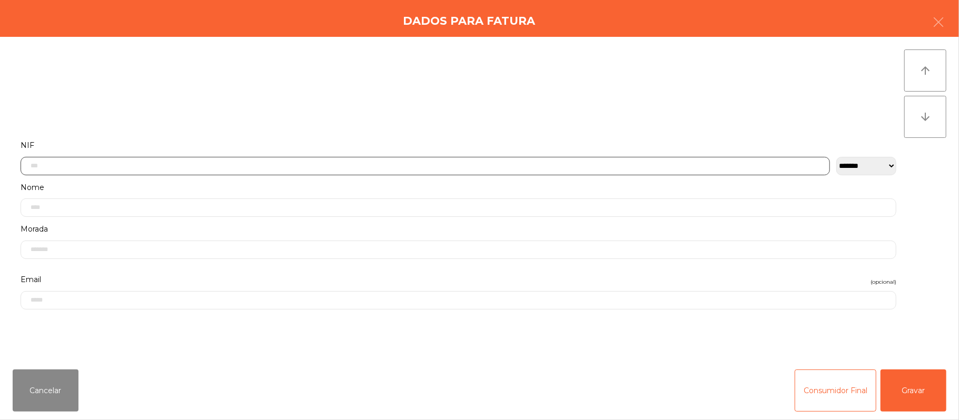
click at [272, 165] on input "text" at bounding box center [425, 166] width 809 height 18
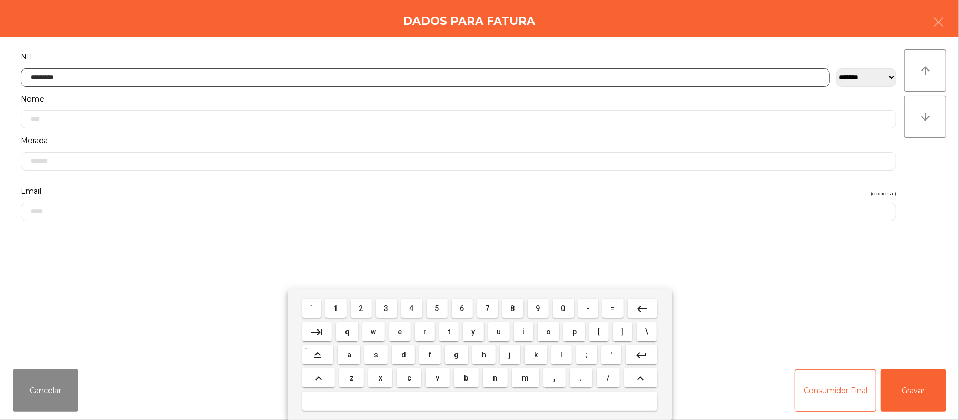
type input "*********"
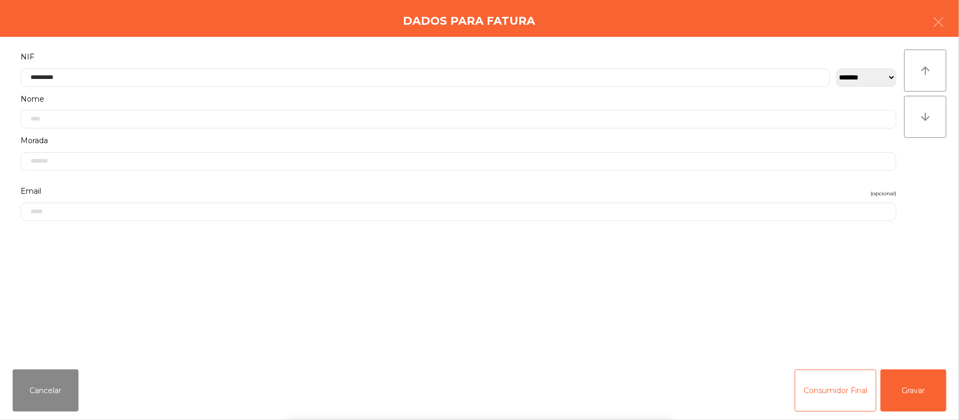
click at [910, 394] on div "` 1 2 3 4 5 6 7 8 9 0 - = keyboard_backspace keyboard_tab q w e r t y u i o p […" at bounding box center [479, 355] width 959 height 131
click at [914, 394] on button "Gravar" at bounding box center [913, 391] width 66 height 42
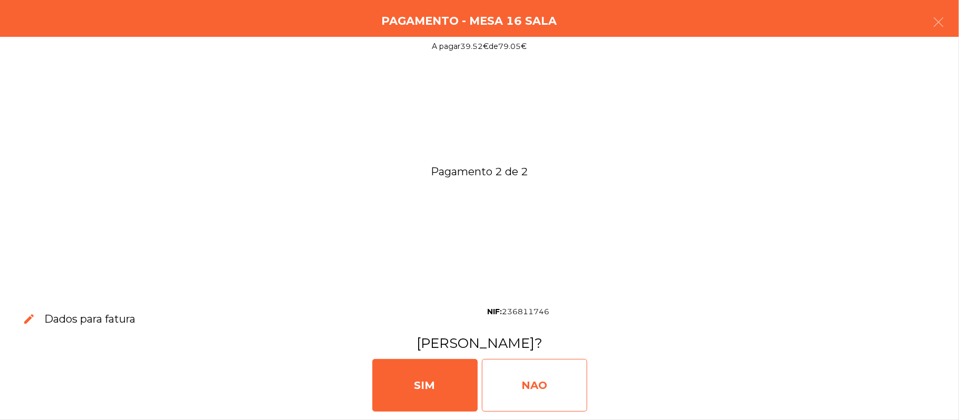
click at [551, 382] on div "NAO" at bounding box center [534, 385] width 105 height 53
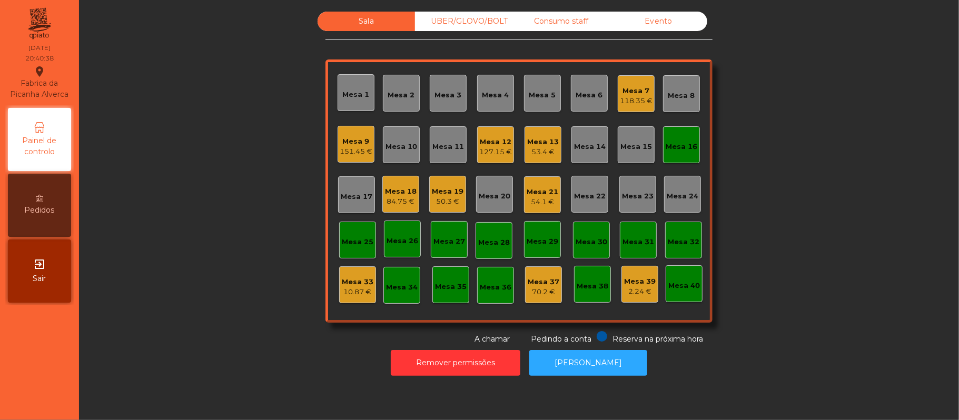
click at [672, 157] on div "Mesa 16" at bounding box center [681, 144] width 37 height 37
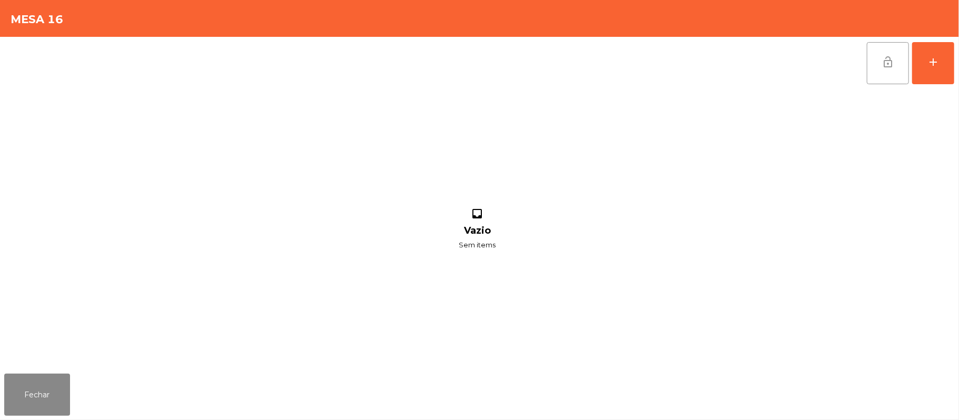
click at [885, 69] on button "lock_open" at bounding box center [888, 63] width 42 height 42
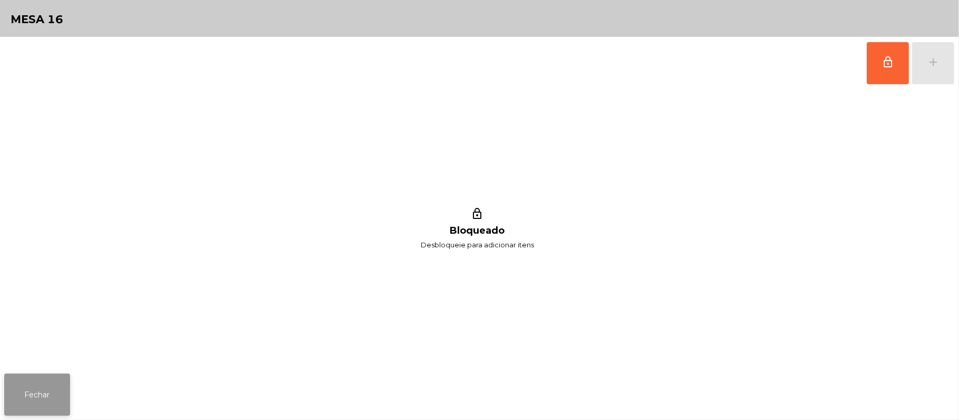
click at [57, 384] on button "Fechar" at bounding box center [37, 395] width 66 height 42
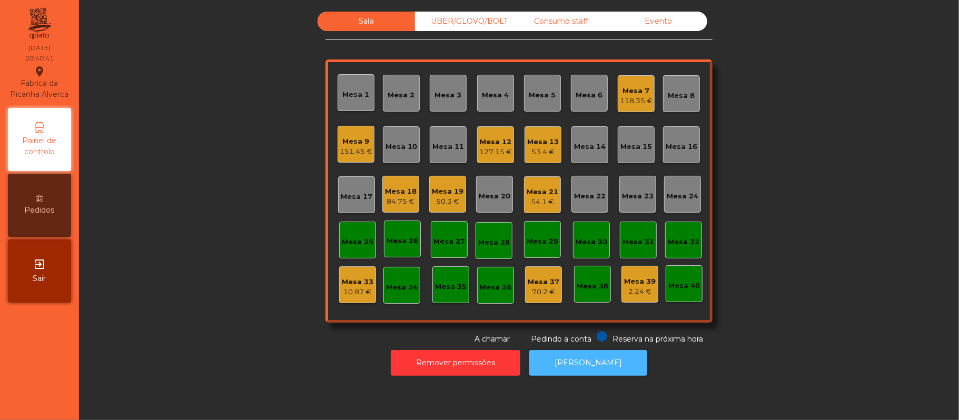
click at [598, 353] on button "[PERSON_NAME]" at bounding box center [588, 363] width 118 height 26
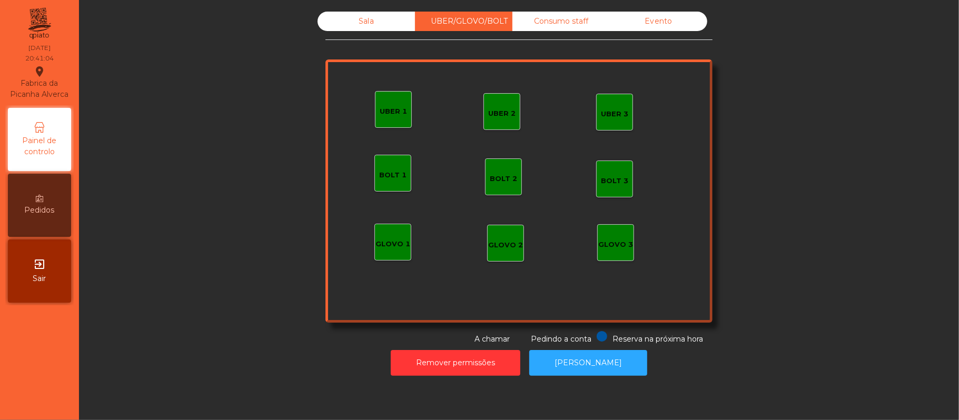
click at [391, 119] on div "UBER 1" at bounding box center [393, 109] width 37 height 37
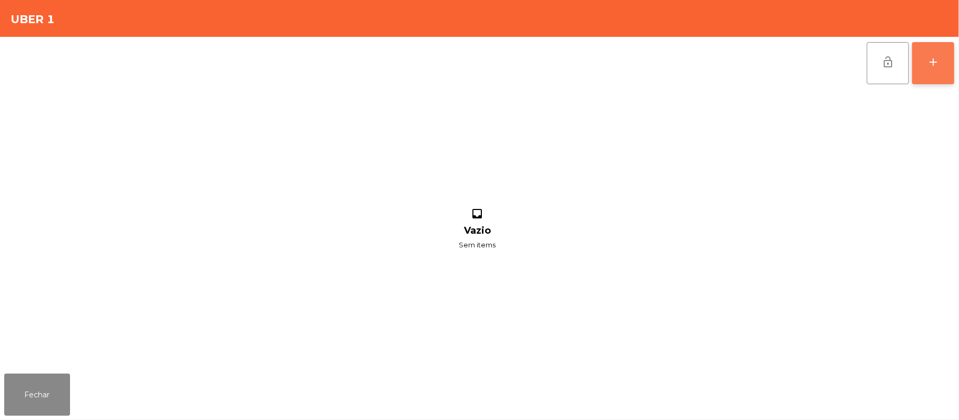
click at [920, 72] on button "add" at bounding box center [933, 63] width 42 height 42
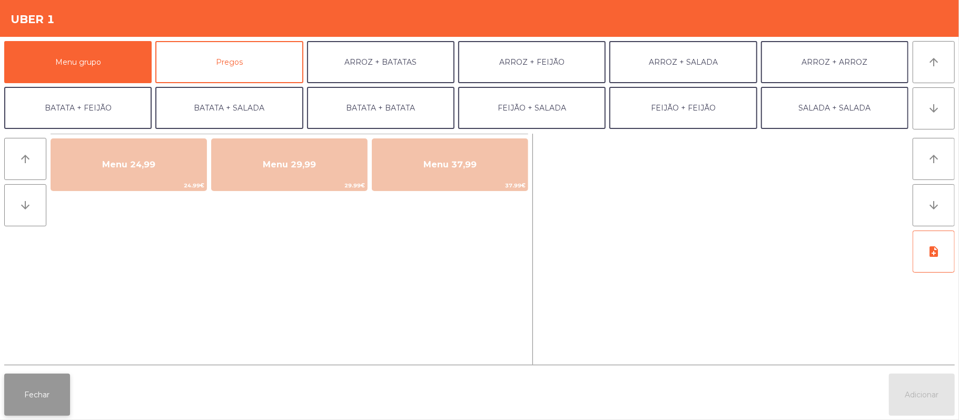
click at [38, 414] on button "Fechar" at bounding box center [37, 395] width 66 height 42
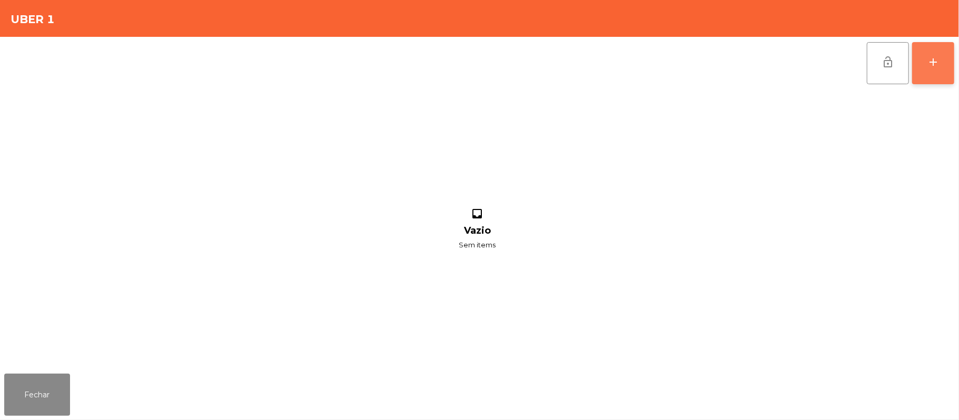
click at [926, 75] on button "add" at bounding box center [933, 63] width 42 height 42
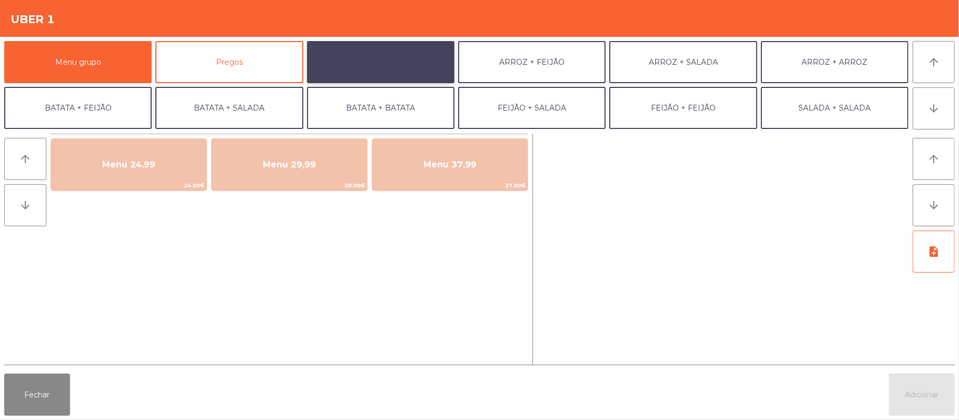
click at [393, 74] on button "ARROZ + BATATAS" at bounding box center [380, 62] width 147 height 42
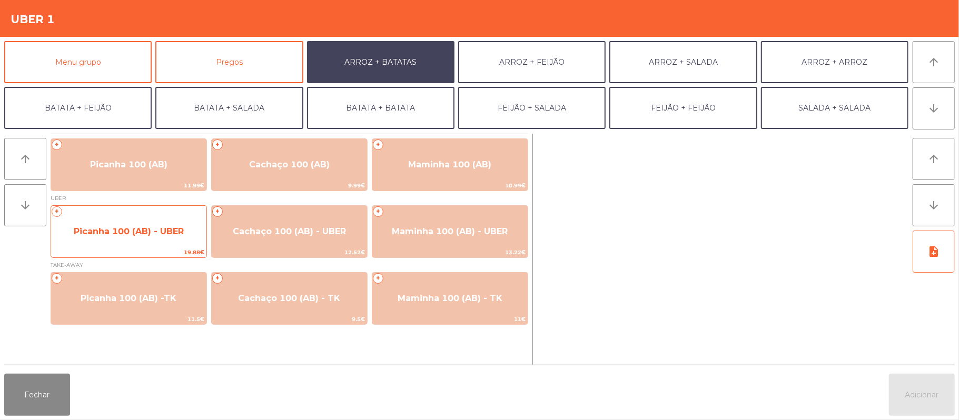
click at [167, 242] on span "Picanha 100 (AB) - UBER" at bounding box center [128, 231] width 155 height 28
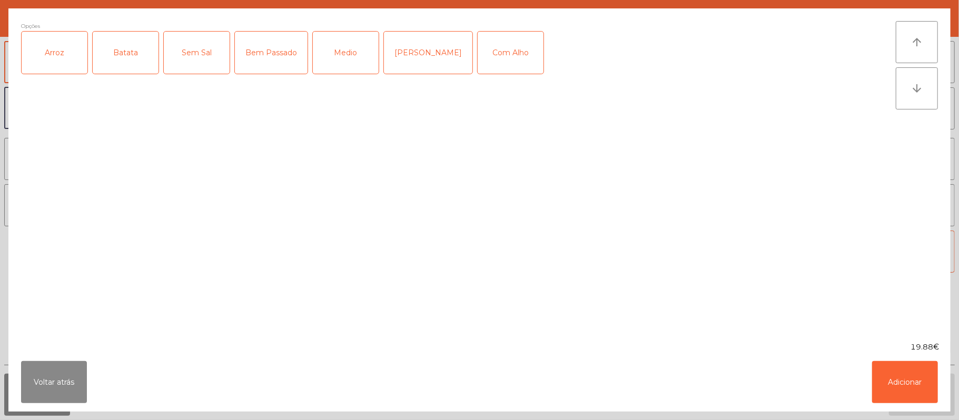
click at [76, 68] on div "Arroz" at bounding box center [55, 53] width 66 height 42
click at [137, 60] on div "Batata" at bounding box center [126, 53] width 66 height 42
click at [347, 55] on div "Medio" at bounding box center [346, 53] width 66 height 42
click at [906, 363] on button "Adicionar" at bounding box center [905, 382] width 66 height 42
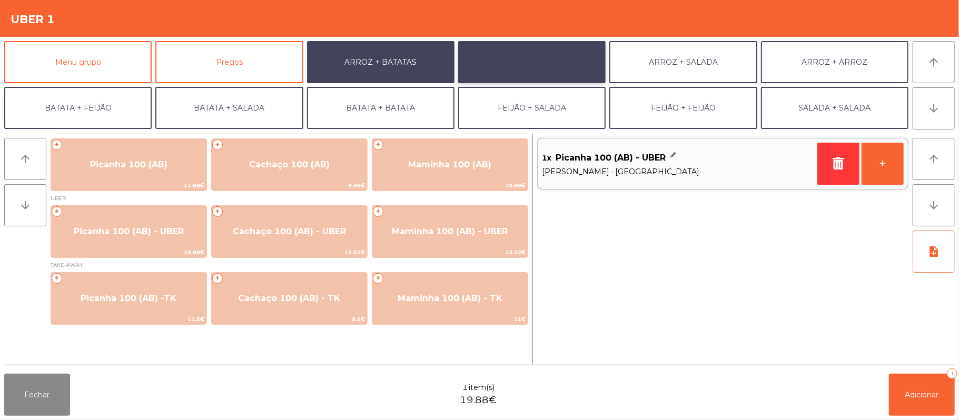
click at [529, 64] on button "ARROZ + FEIJÃO" at bounding box center [531, 62] width 147 height 42
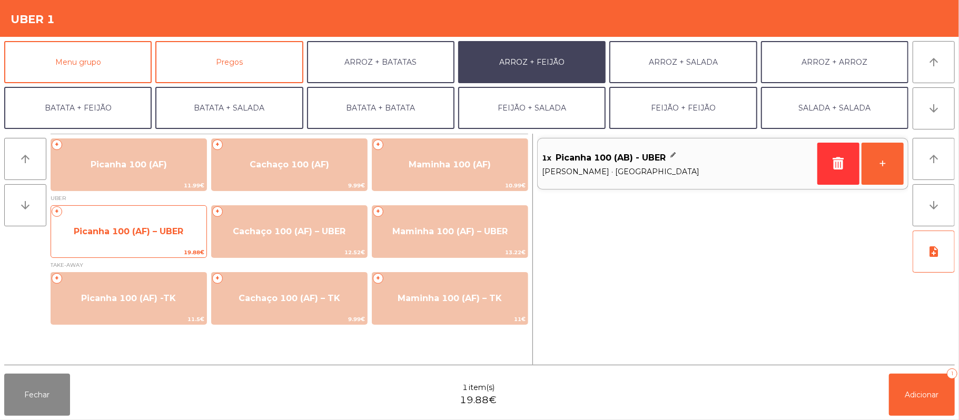
click at [192, 243] on span "Picanha 100 (AF) – UBER" at bounding box center [128, 231] width 155 height 28
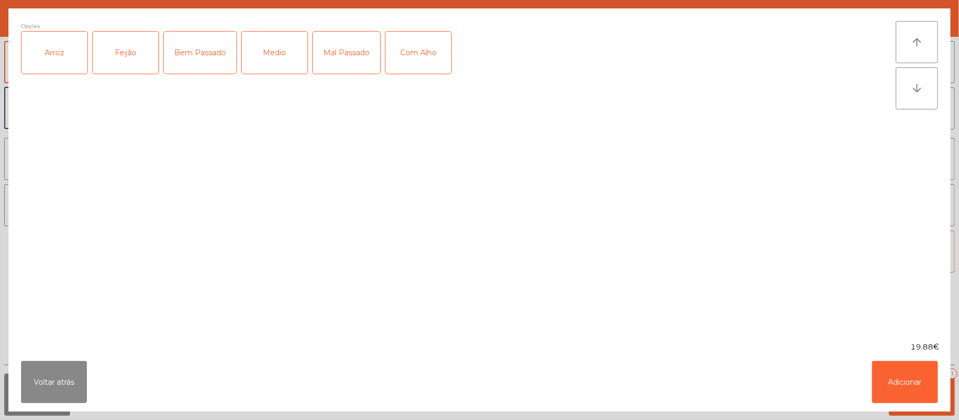
click at [57, 68] on div "Arroz" at bounding box center [55, 53] width 66 height 42
click at [120, 65] on div "Feijão" at bounding box center [126, 53] width 66 height 42
click at [190, 59] on div "Bem Passado" at bounding box center [200, 53] width 73 height 42
click at [912, 380] on button "Adicionar" at bounding box center [905, 382] width 66 height 42
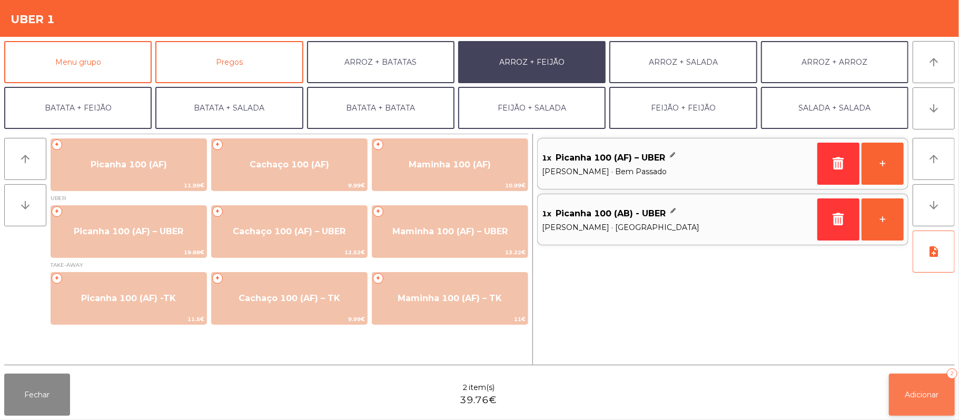
click at [924, 396] on span "Adicionar" at bounding box center [922, 394] width 34 height 9
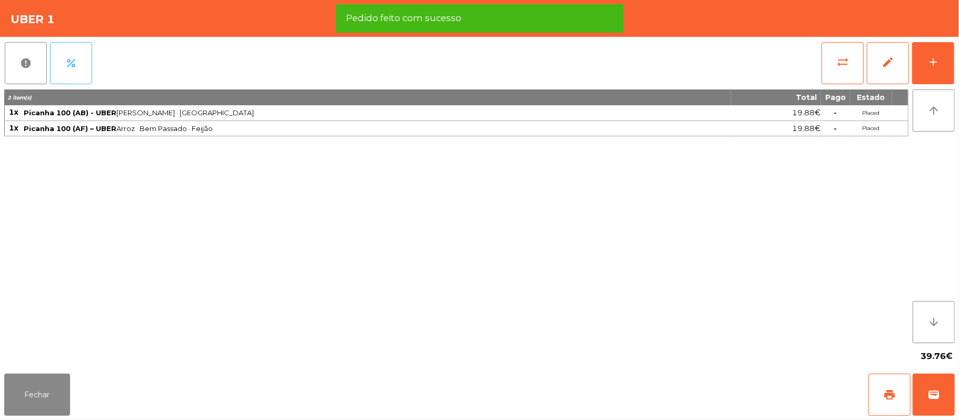
click at [70, 77] on button "percent" at bounding box center [71, 63] width 42 height 42
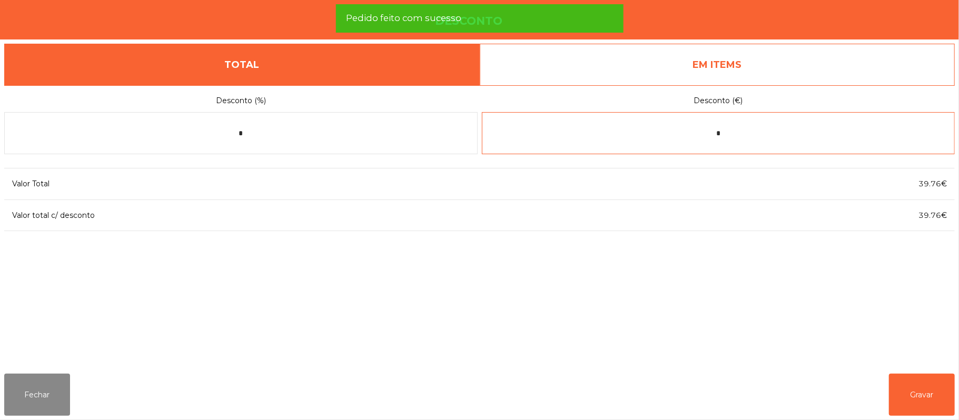
click at [731, 134] on input "*" at bounding box center [718, 133] width 473 height 42
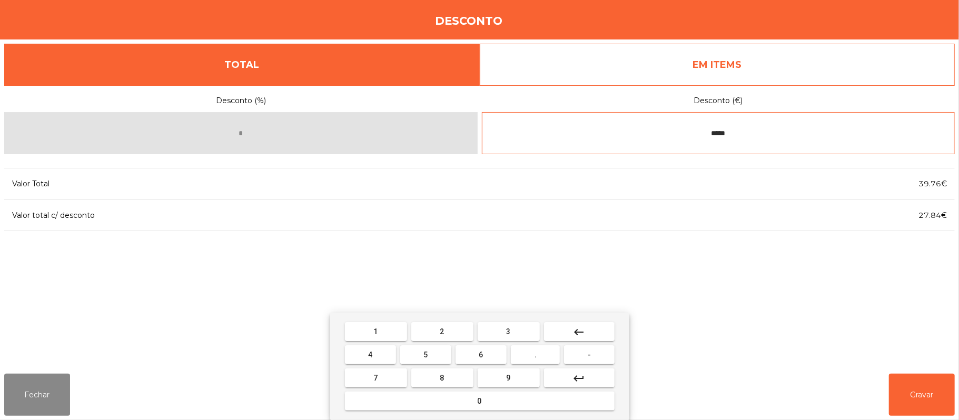
type input "*****"
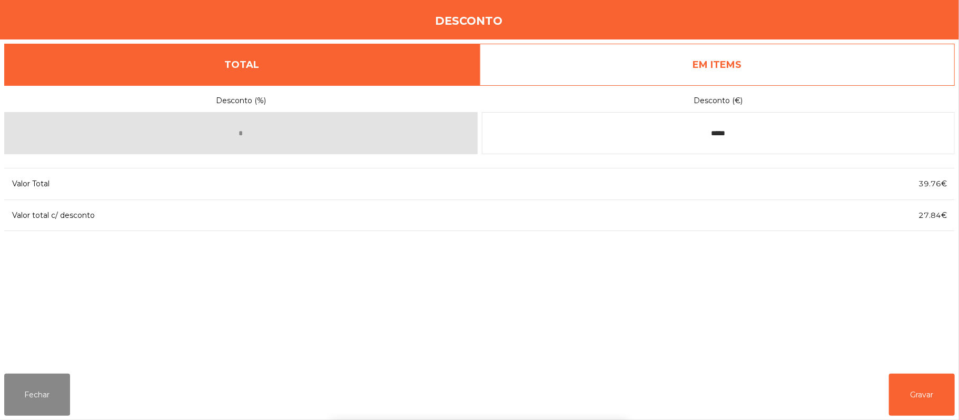
click at [954, 397] on div "1 2 3 keyboard_backspace 4 5 6 . - 7 8 9 keyboard_return 0" at bounding box center [479, 366] width 959 height 107
click at [931, 392] on button "Gravar" at bounding box center [922, 395] width 66 height 42
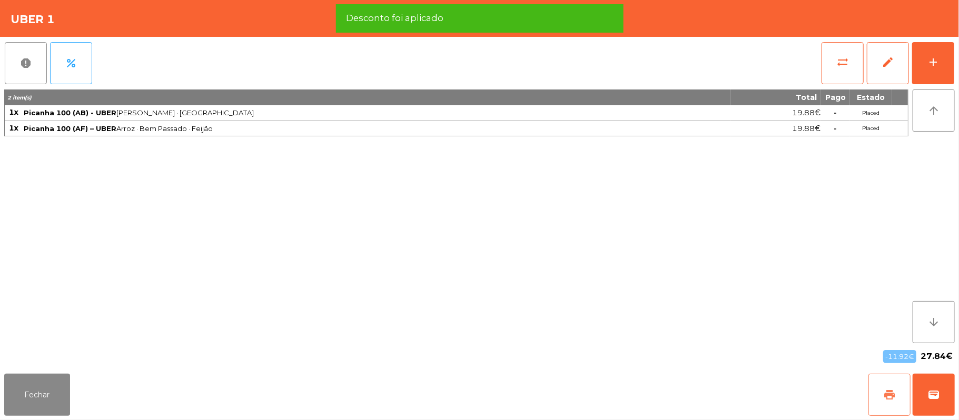
click at [893, 390] on span "print" at bounding box center [889, 395] width 13 height 13
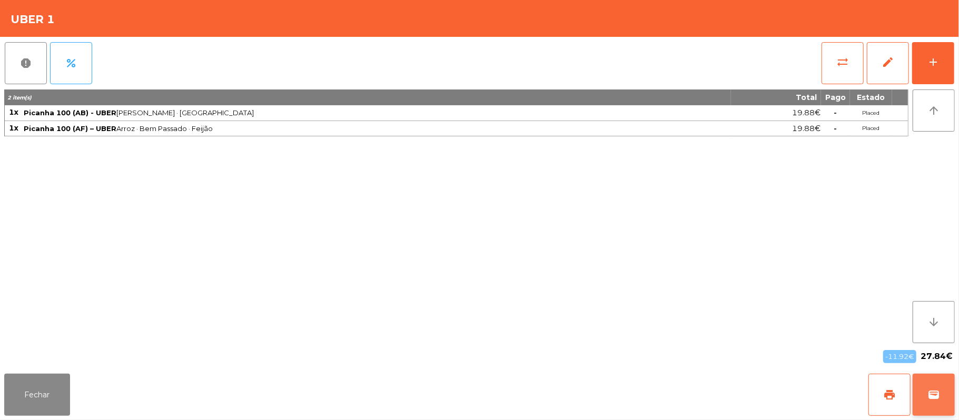
click at [929, 391] on span "wallet" at bounding box center [933, 395] width 13 height 13
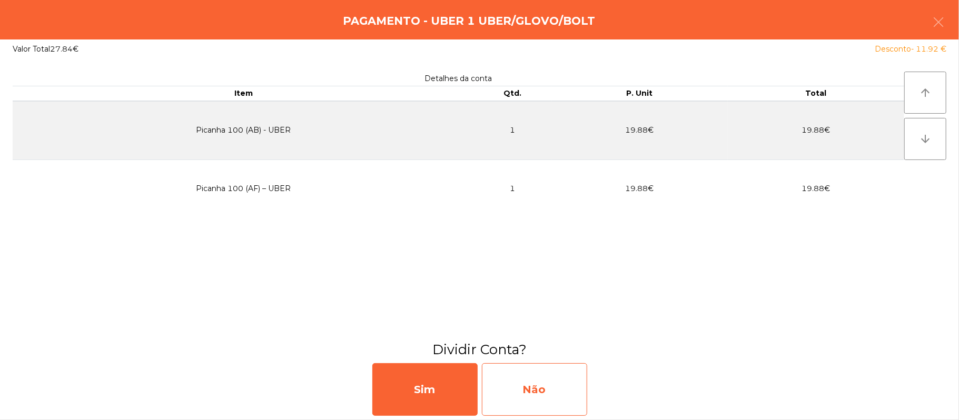
click at [529, 397] on div "Não" at bounding box center [534, 389] width 105 height 53
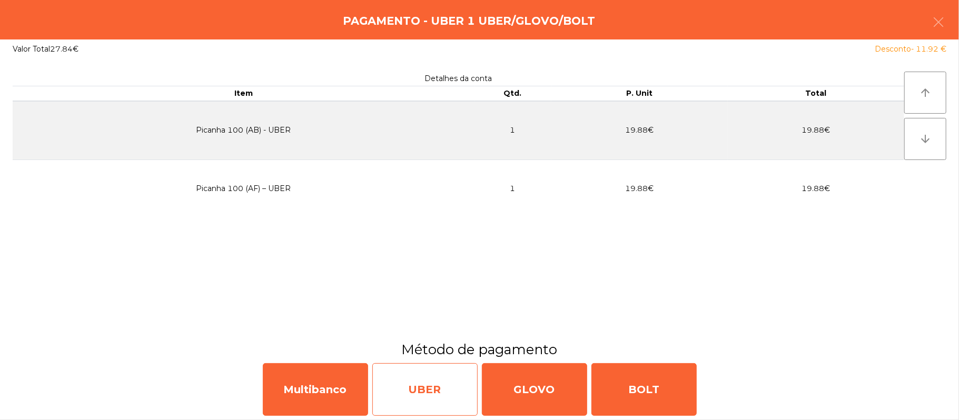
click at [447, 394] on div "UBER" at bounding box center [424, 389] width 105 height 53
select select "**"
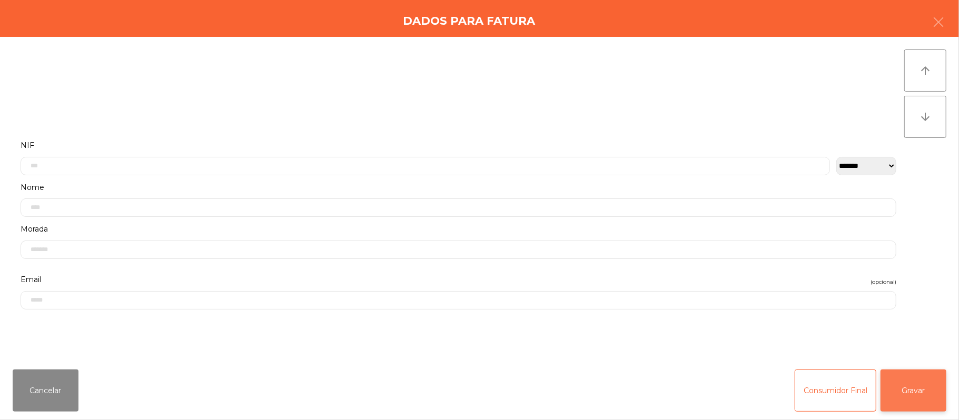
click at [927, 399] on button "Gravar" at bounding box center [913, 391] width 66 height 42
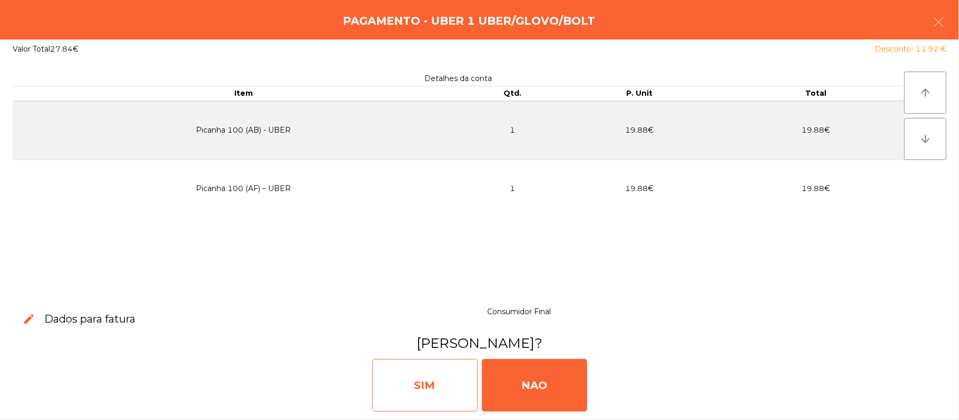
click at [430, 396] on div "SIM" at bounding box center [424, 385] width 105 height 53
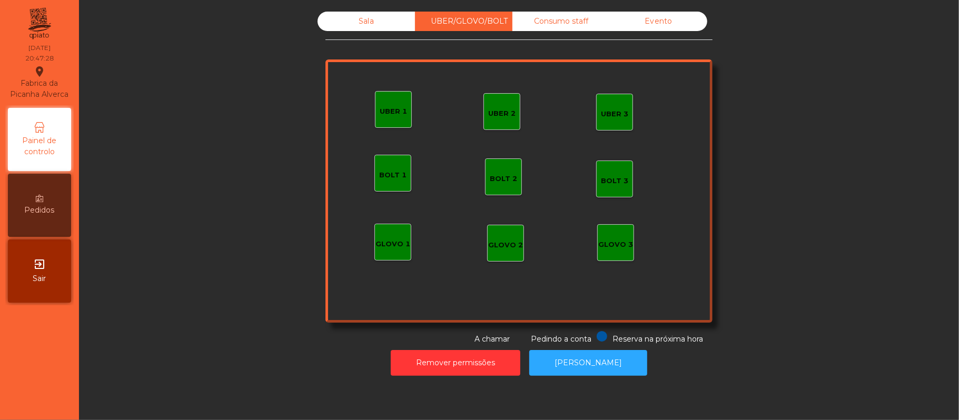
click at [366, 27] on div "Sala" at bounding box center [365, 21] width 97 height 19
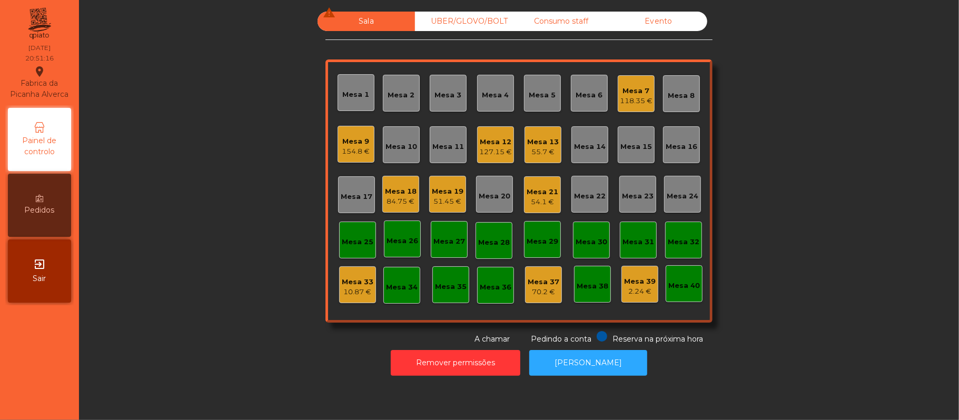
click at [447, 204] on div "51.45 €" at bounding box center [448, 201] width 32 height 11
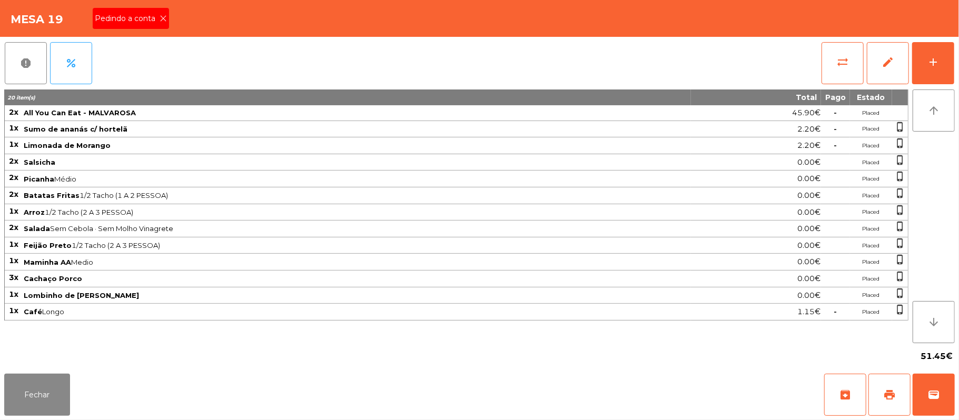
click at [162, 17] on icon at bounding box center [163, 18] width 7 height 7
click at [887, 392] on span "print" at bounding box center [889, 395] width 13 height 13
click at [36, 392] on button "Fechar" at bounding box center [37, 395] width 66 height 42
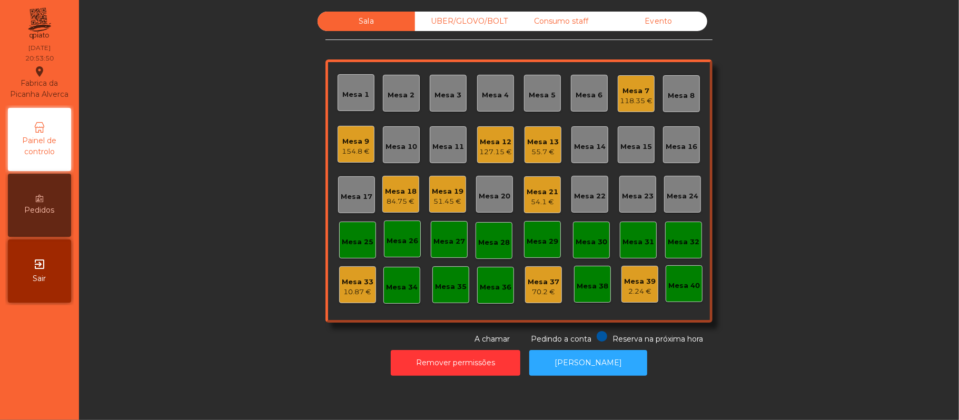
click at [689, 150] on div "Mesa 16" at bounding box center [681, 147] width 32 height 11
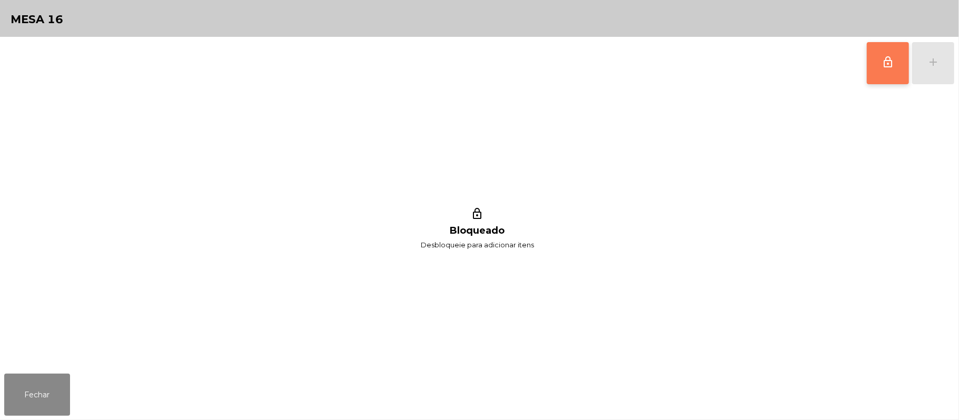
click at [875, 66] on button "lock_outline" at bounding box center [888, 63] width 42 height 42
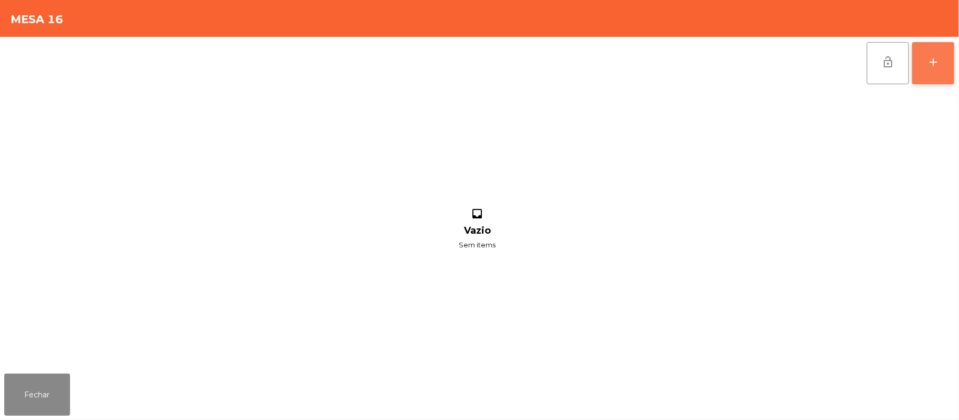
click at [952, 67] on button "add" at bounding box center [933, 63] width 42 height 42
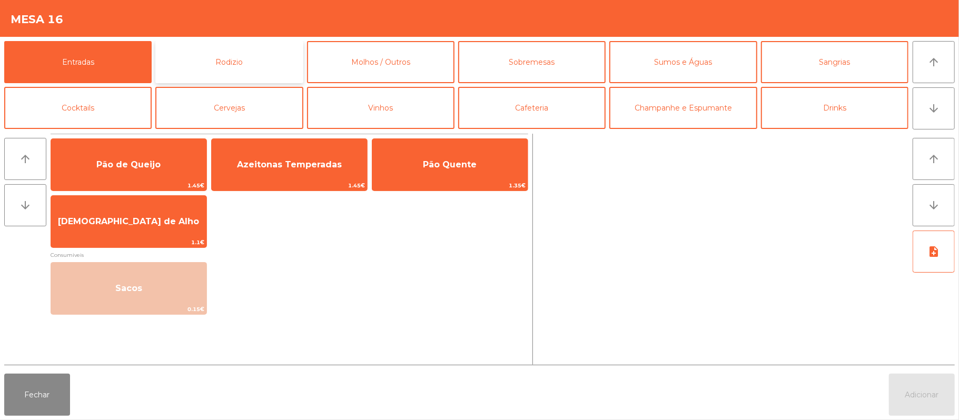
click at [257, 63] on button "Rodizio" at bounding box center [228, 62] width 147 height 42
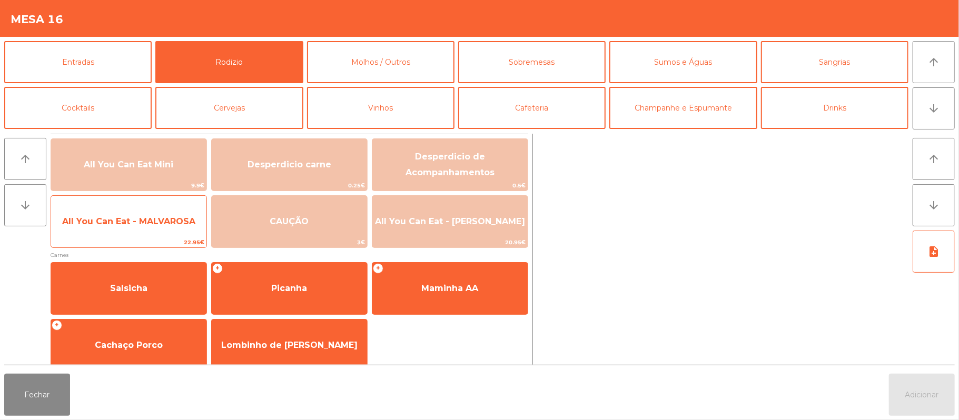
click at [106, 211] on span "All You Can Eat - MALVAROSA" at bounding box center [128, 221] width 155 height 28
click at [107, 208] on span "All You Can Eat - MALVAROSA" at bounding box center [128, 221] width 155 height 28
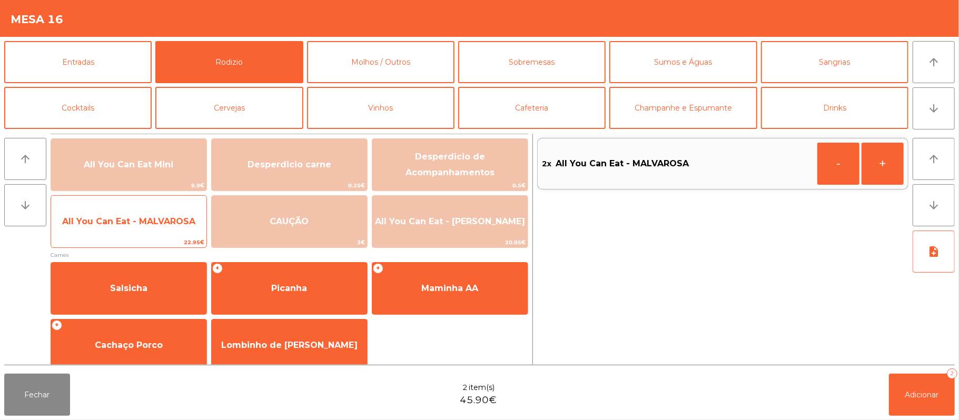
click at [106, 208] on span "All You Can Eat - MALVAROSA" at bounding box center [128, 221] width 155 height 28
click at [156, 236] on div "All You Can Eat - MALVAROSA 22.95€" at bounding box center [129, 221] width 156 height 53
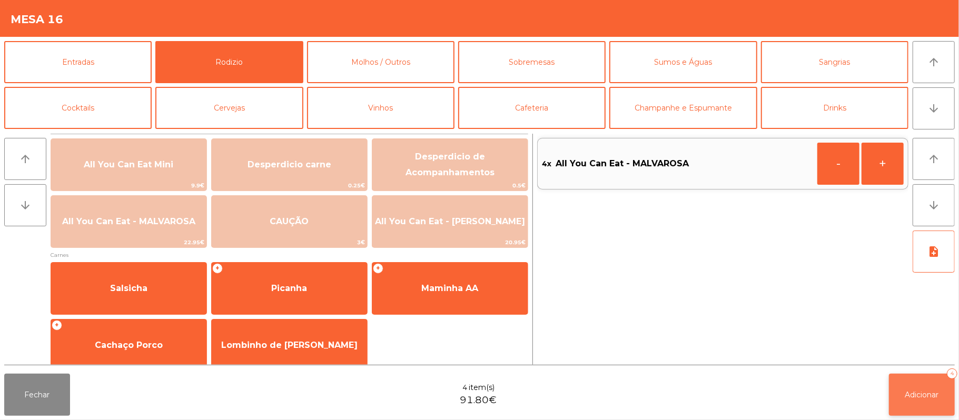
click at [917, 390] on span "Adicionar" at bounding box center [922, 394] width 34 height 9
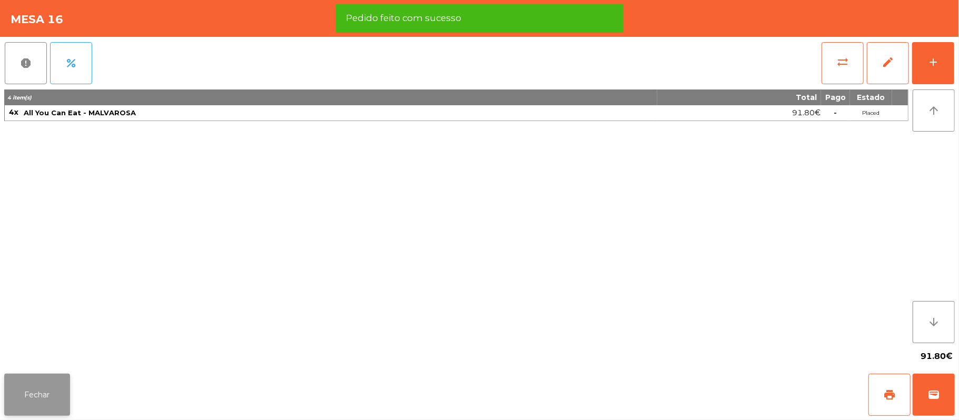
click at [42, 394] on button "Fechar" at bounding box center [37, 395] width 66 height 42
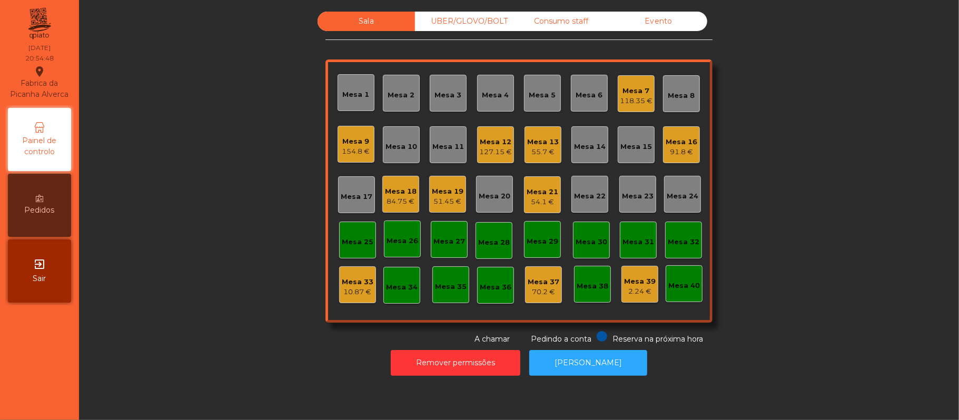
click at [458, 197] on div "Mesa 19 51.45 €" at bounding box center [447, 194] width 37 height 37
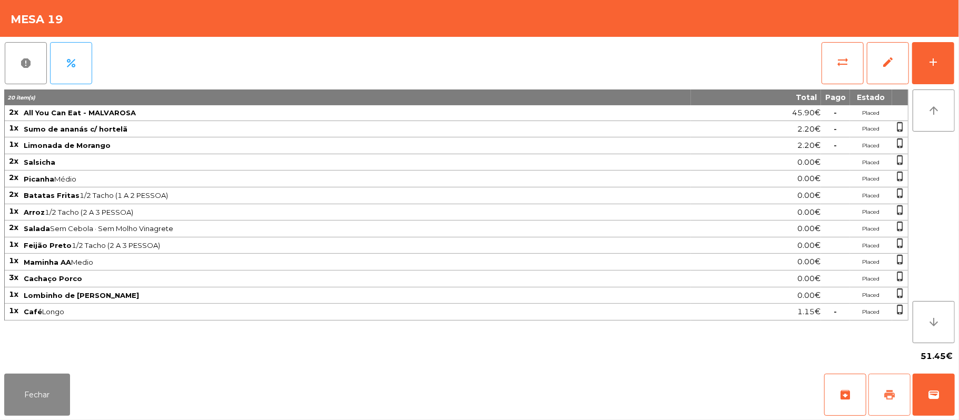
click at [878, 382] on button "print" at bounding box center [889, 395] width 42 height 42
click at [845, 64] on span "sync_alt" at bounding box center [842, 62] width 13 height 13
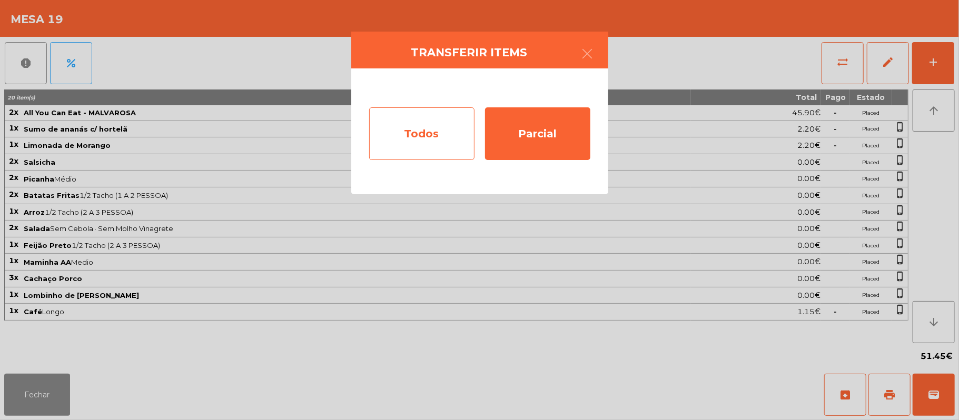
click at [414, 144] on div "Todos" at bounding box center [421, 133] width 105 height 53
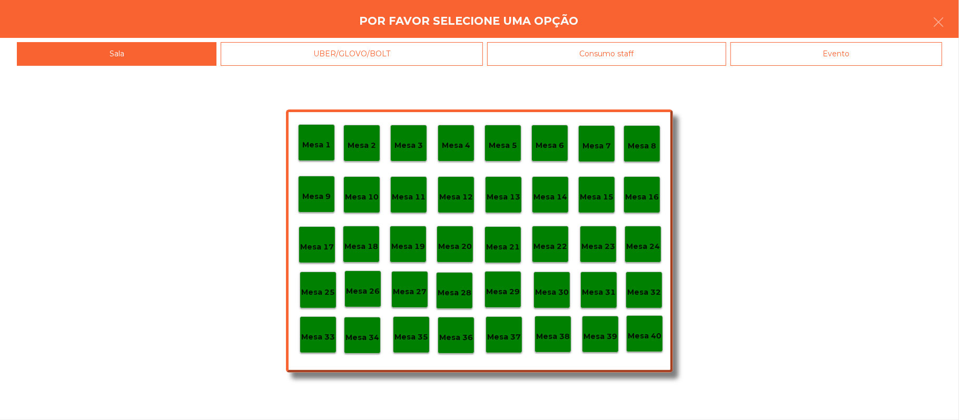
click at [869, 55] on div "Evento" at bounding box center [836, 54] width 212 height 24
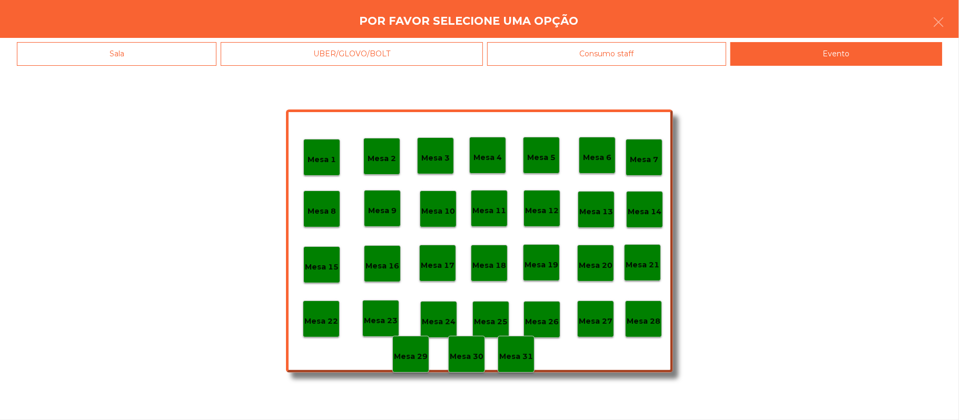
click at [645, 323] on p "Mesa 28" at bounding box center [643, 321] width 34 height 12
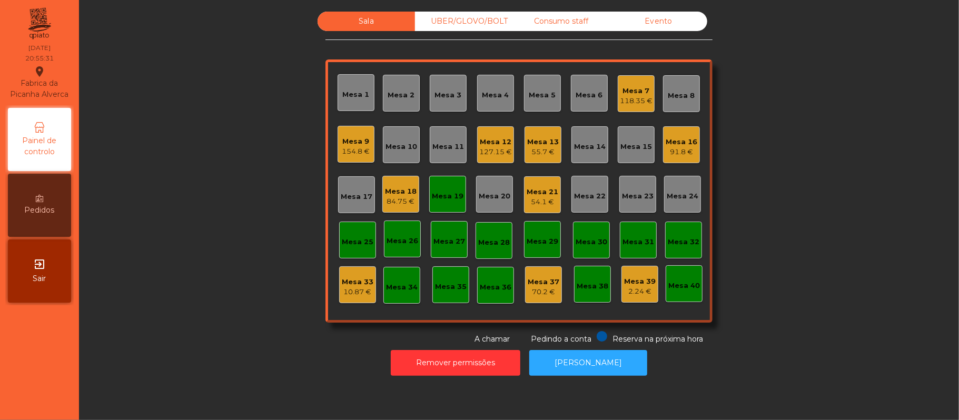
click at [443, 142] on div "Mesa 11" at bounding box center [448, 147] width 32 height 11
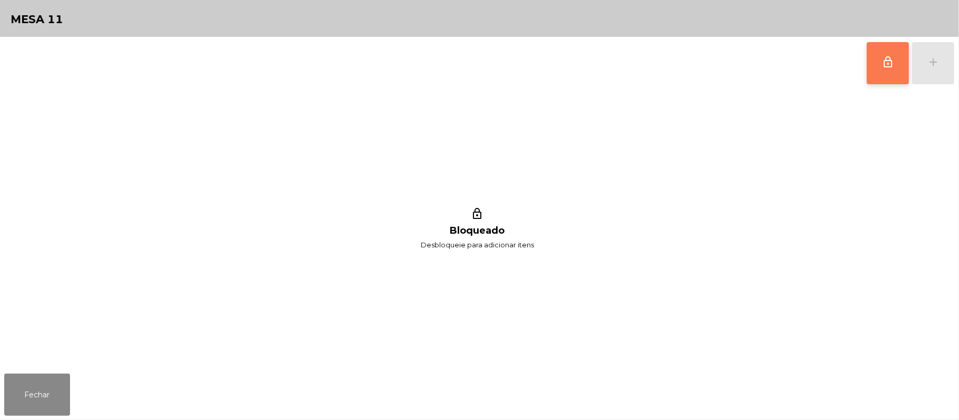
click at [872, 63] on button "lock_outline" at bounding box center [888, 63] width 42 height 42
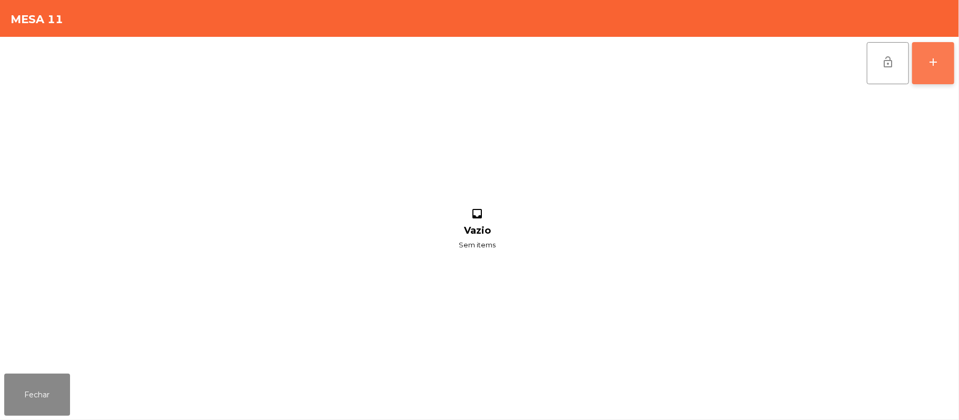
click at [923, 67] on button "add" at bounding box center [933, 63] width 42 height 42
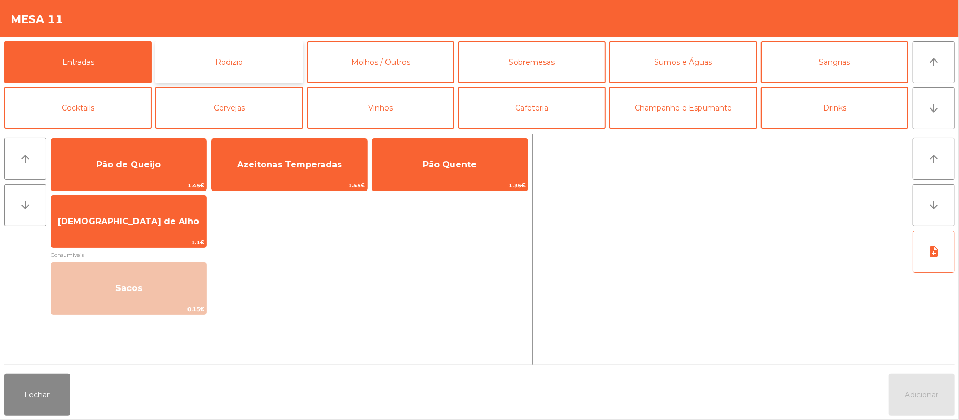
click at [242, 78] on button "Rodizio" at bounding box center [228, 62] width 147 height 42
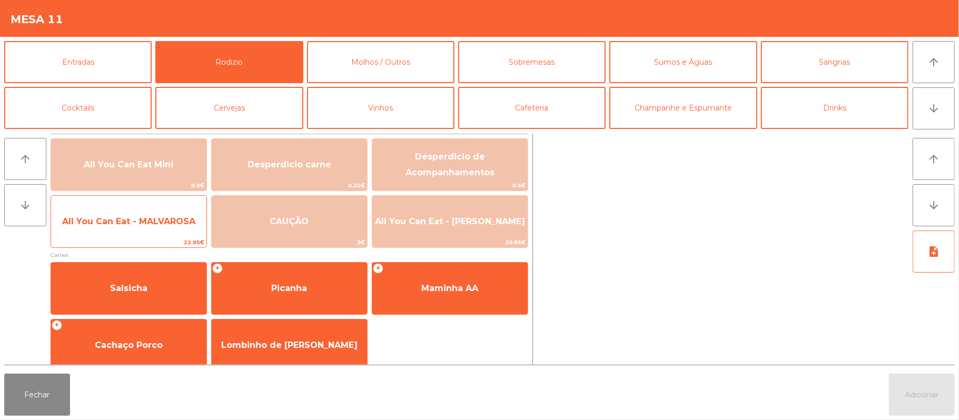
click at [182, 220] on span "All You Can Eat - MALVAROSA" at bounding box center [128, 221] width 133 height 10
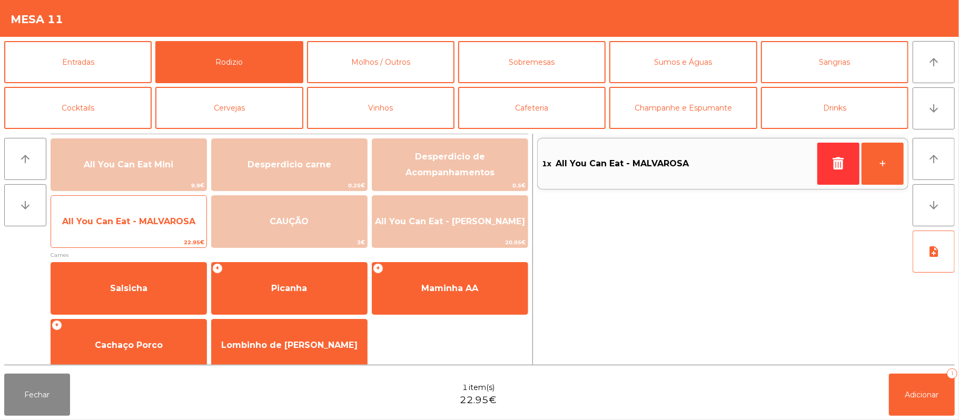
click at [172, 226] on span "All You Can Eat - MALVAROSA" at bounding box center [128, 221] width 133 height 10
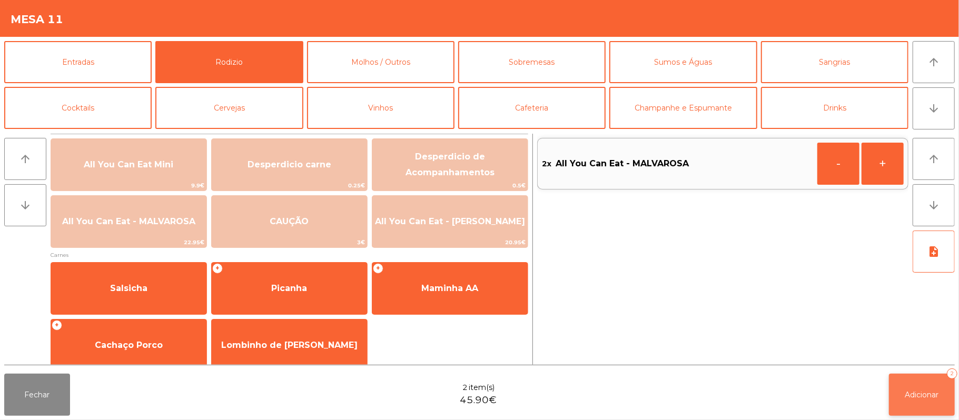
click at [908, 393] on span "Adicionar" at bounding box center [922, 394] width 34 height 9
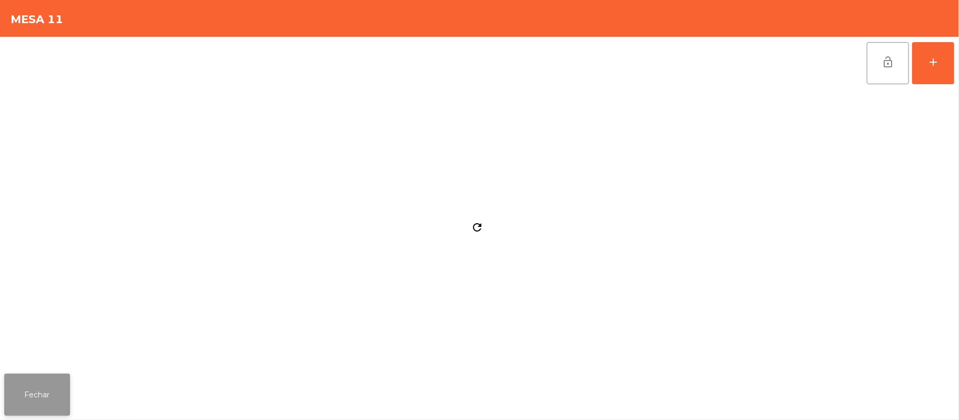
click at [39, 389] on button "Fechar" at bounding box center [37, 395] width 66 height 42
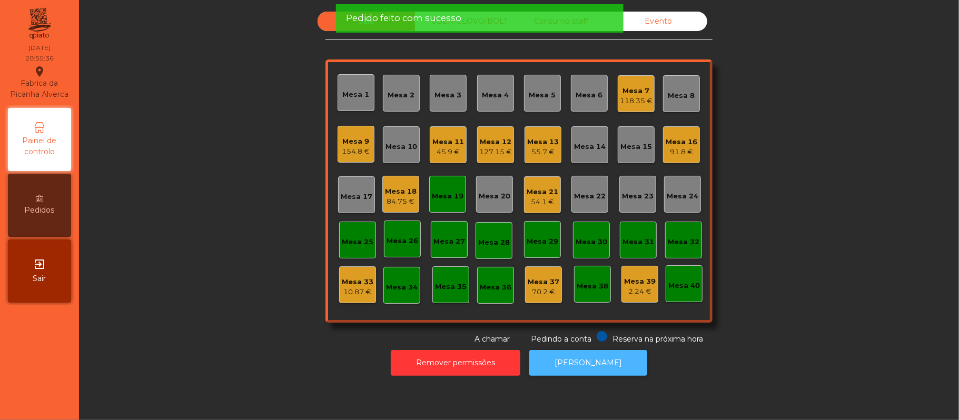
click at [620, 360] on button "[PERSON_NAME]" at bounding box center [588, 363] width 118 height 26
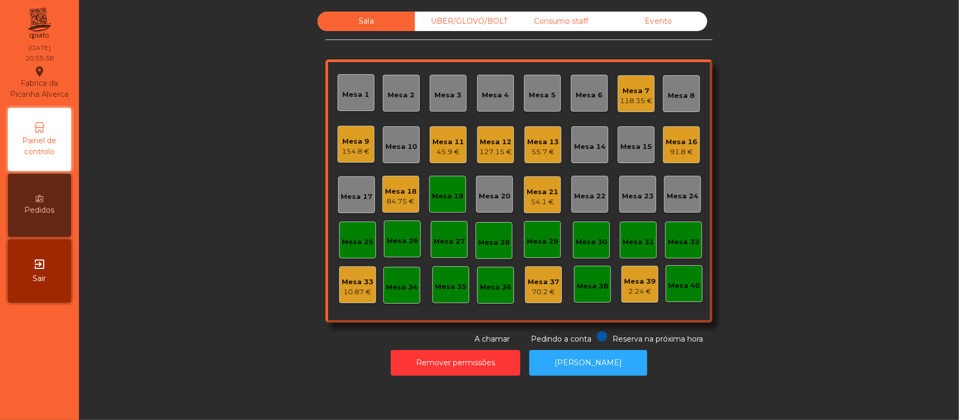
click at [447, 201] on div "Mesa 19" at bounding box center [447, 194] width 37 height 37
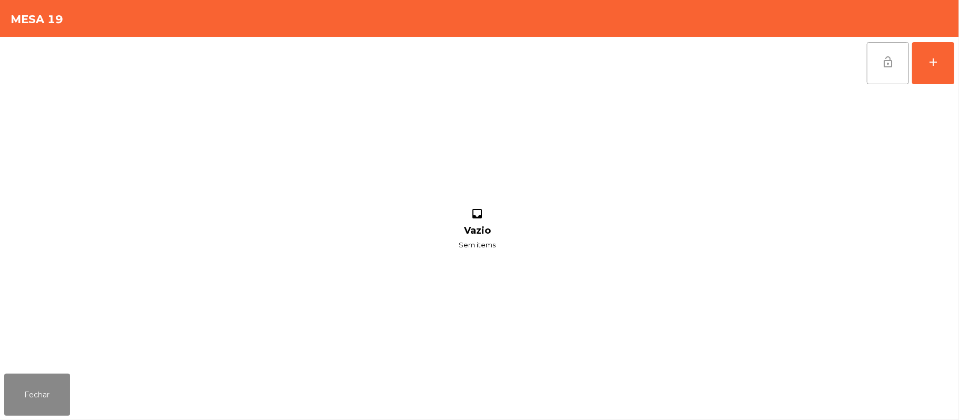
click at [880, 67] on button "lock_open" at bounding box center [888, 63] width 42 height 42
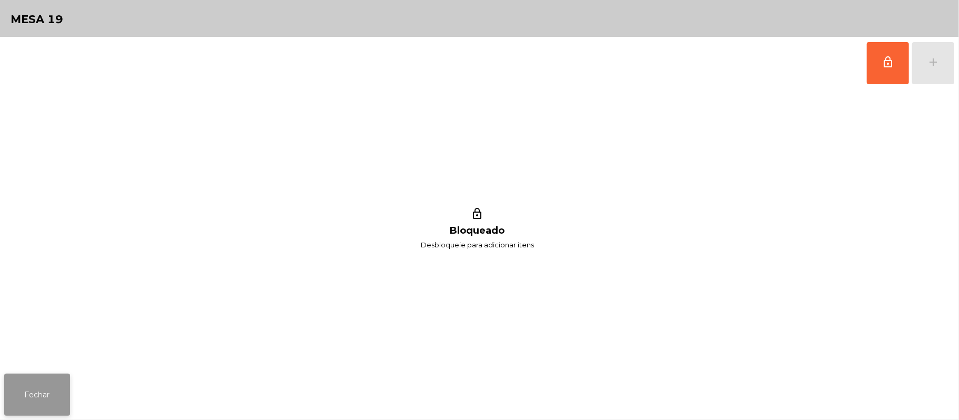
click at [37, 396] on button "Fechar" at bounding box center [37, 395] width 66 height 42
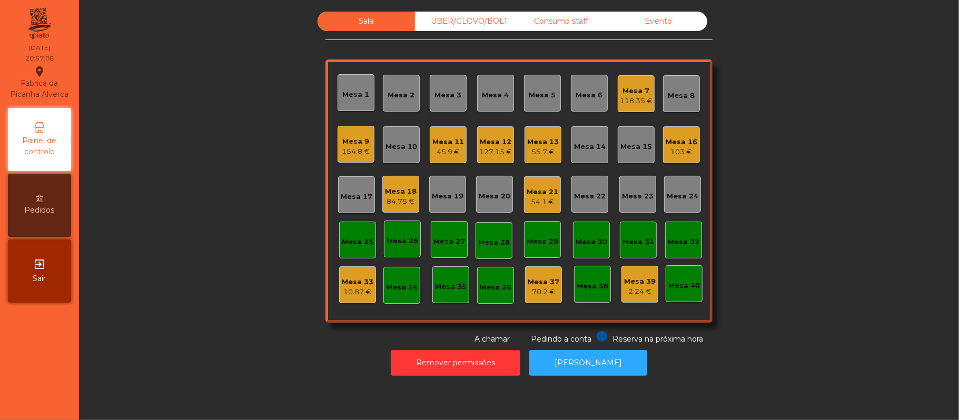
click at [444, 140] on div "Mesa 11" at bounding box center [448, 142] width 32 height 11
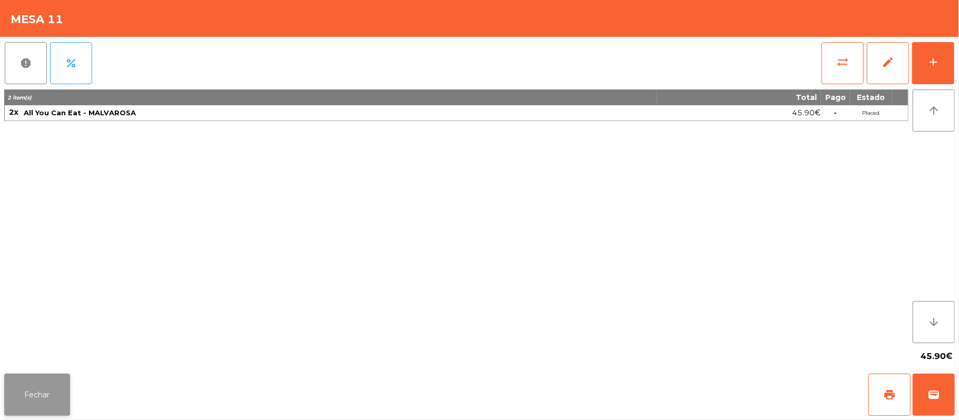
click at [51, 378] on button "Fechar" at bounding box center [37, 395] width 66 height 42
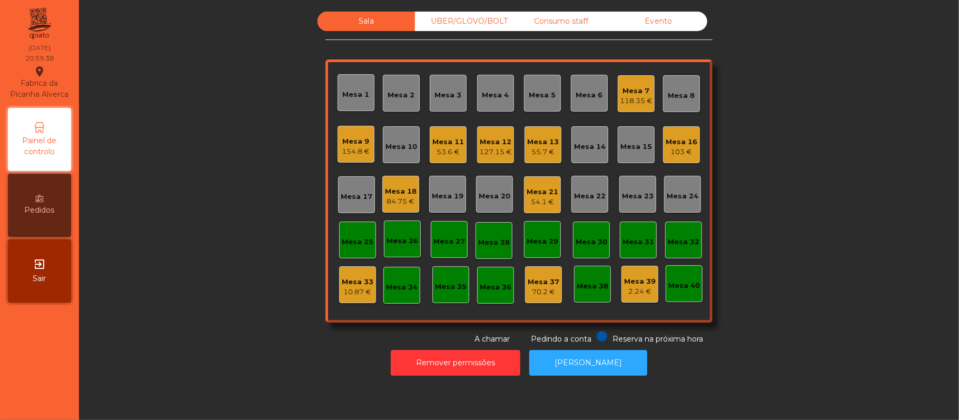
click at [548, 135] on div "Mesa 13 55.7 €" at bounding box center [543, 145] width 32 height 25
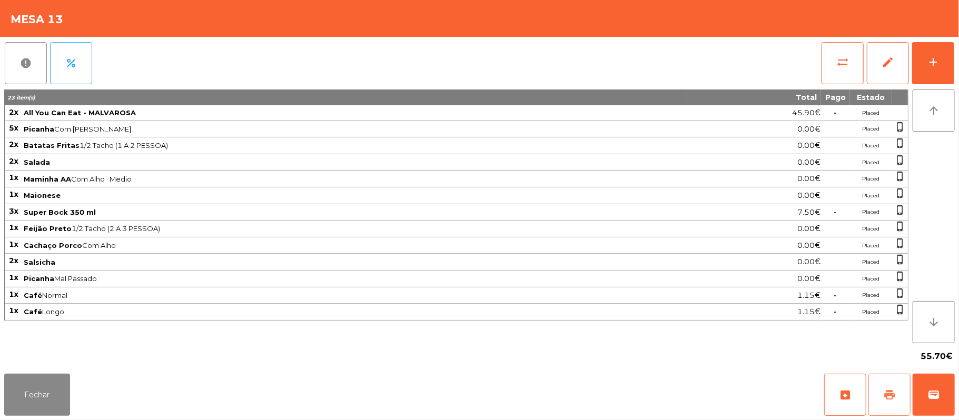
click at [881, 395] on button "print" at bounding box center [889, 395] width 42 height 42
click at [932, 394] on span "wallet" at bounding box center [933, 395] width 13 height 13
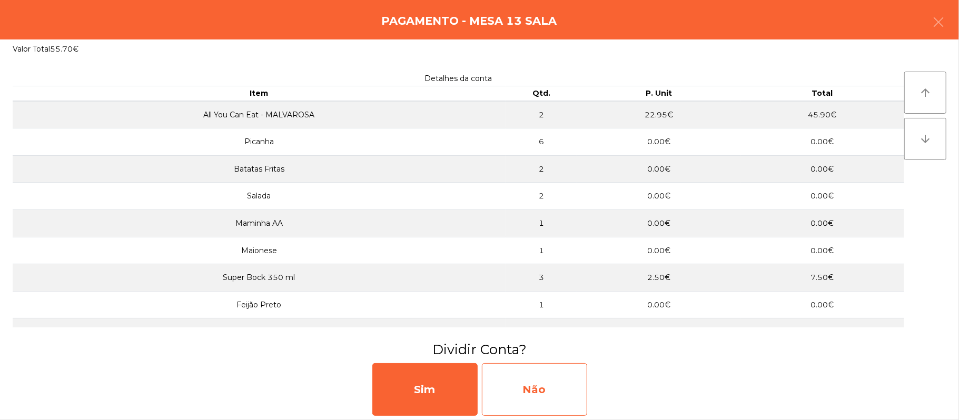
click at [548, 393] on div "Não" at bounding box center [534, 389] width 105 height 53
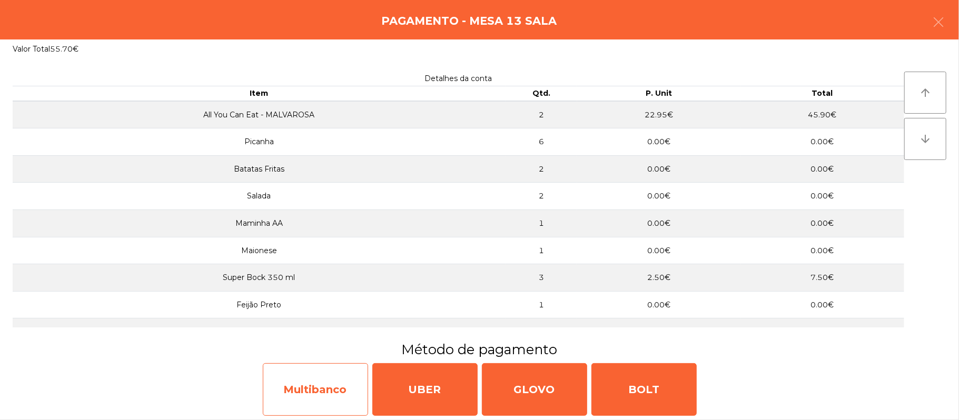
click at [325, 394] on div "Multibanco" at bounding box center [315, 389] width 105 height 53
select select "**"
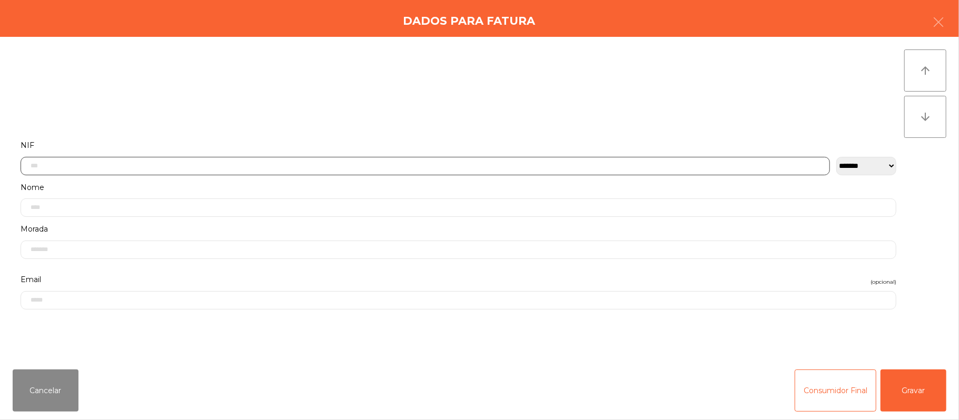
click at [148, 165] on input "text" at bounding box center [425, 166] width 809 height 18
click at [932, 21] on icon "button" at bounding box center [938, 22] width 13 height 13
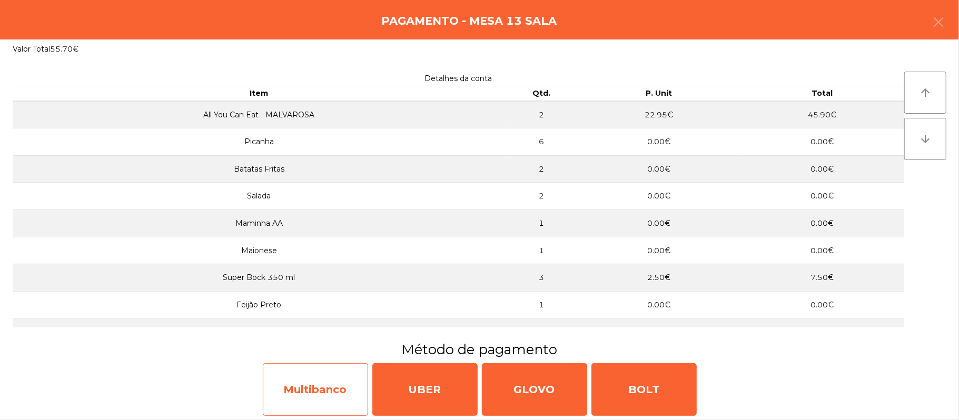
click at [337, 393] on div "Multibanco" at bounding box center [315, 389] width 105 height 53
select select "**"
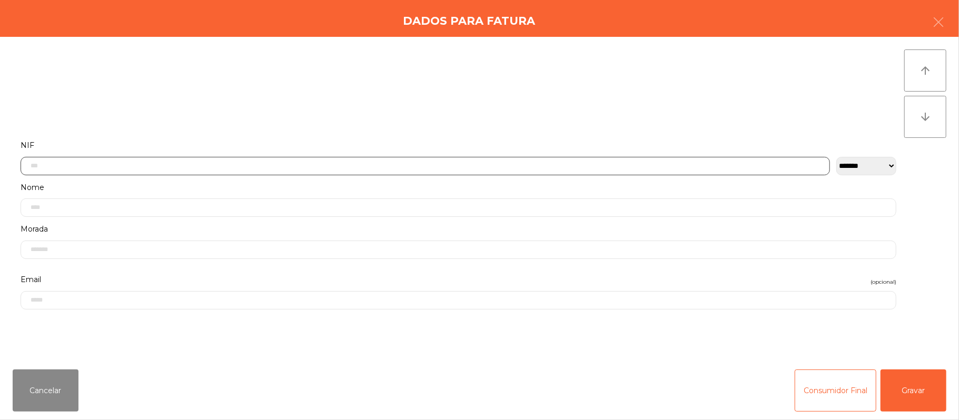
click at [223, 161] on input "text" at bounding box center [425, 166] width 809 height 18
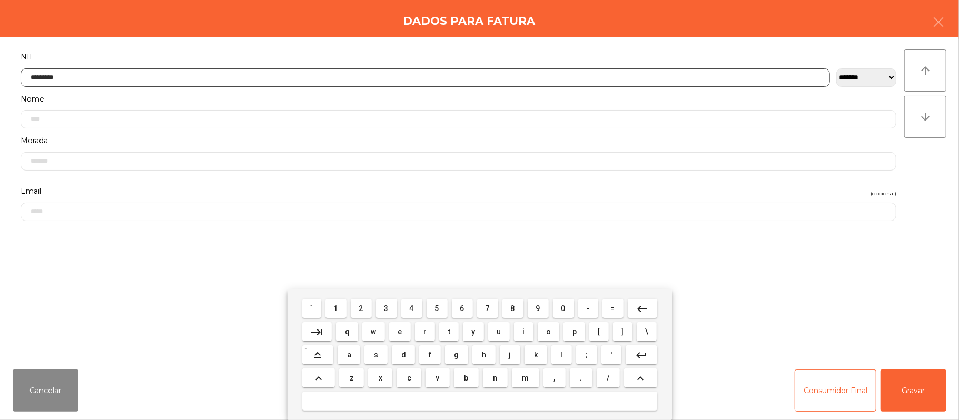
type input "*********"
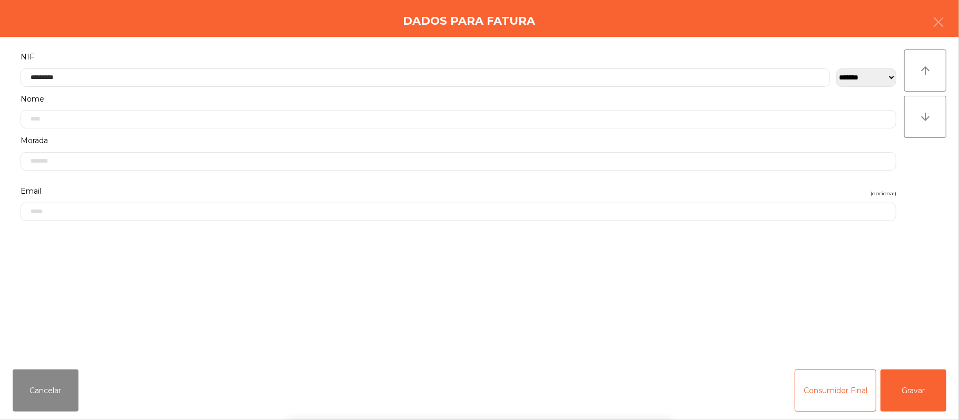
click at [904, 395] on div "` 1 2 3 4 5 6 7 8 9 0 - = keyboard_backspace keyboard_tab q w e r t y u i o p […" at bounding box center [479, 355] width 959 height 131
click at [921, 379] on button "Gravar" at bounding box center [913, 391] width 66 height 42
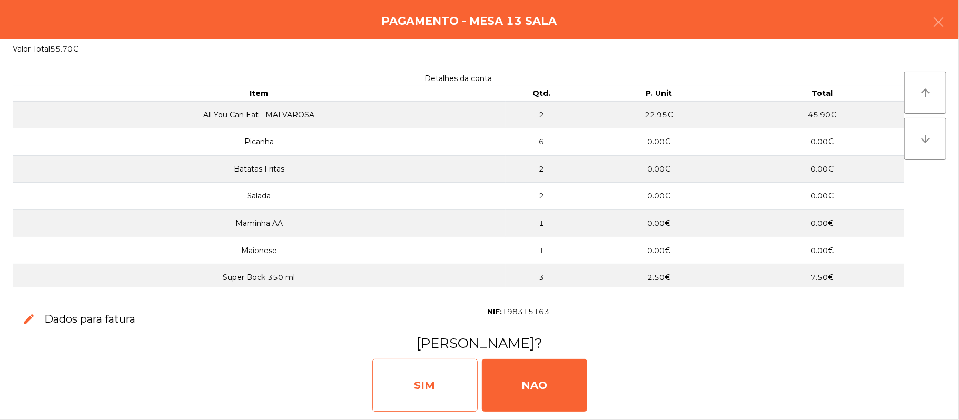
click at [447, 374] on div "SIM" at bounding box center [424, 385] width 105 height 53
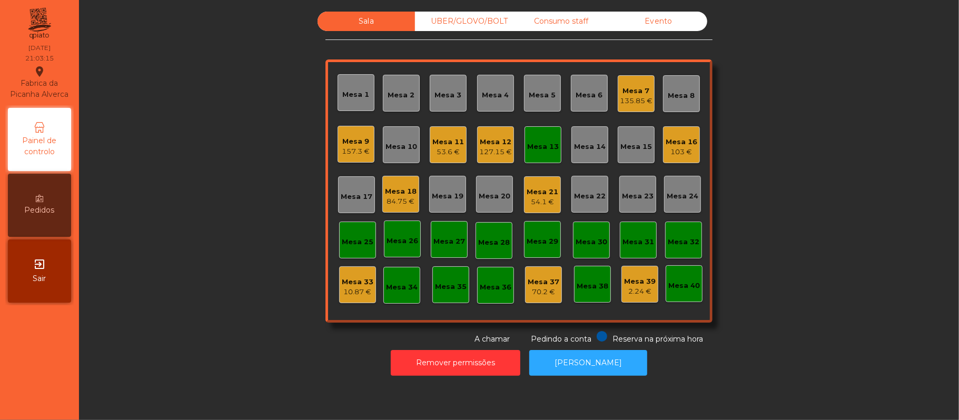
click at [531, 142] on div "Mesa 13" at bounding box center [543, 147] width 32 height 11
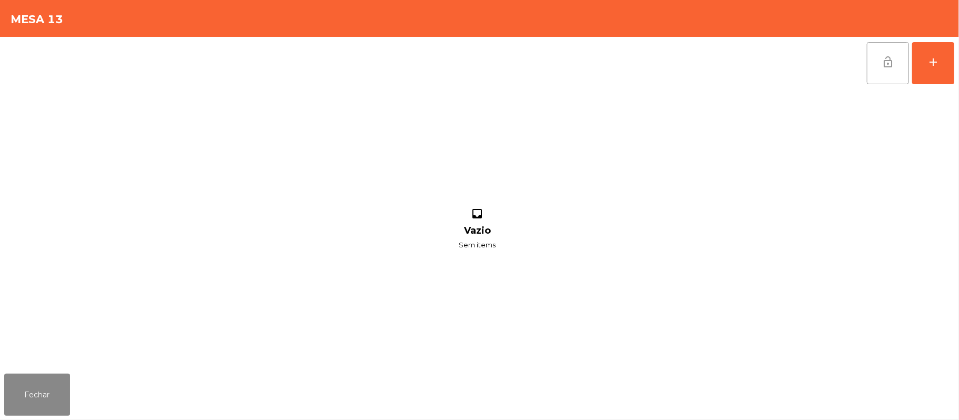
click at [896, 64] on button "lock_open" at bounding box center [888, 63] width 42 height 42
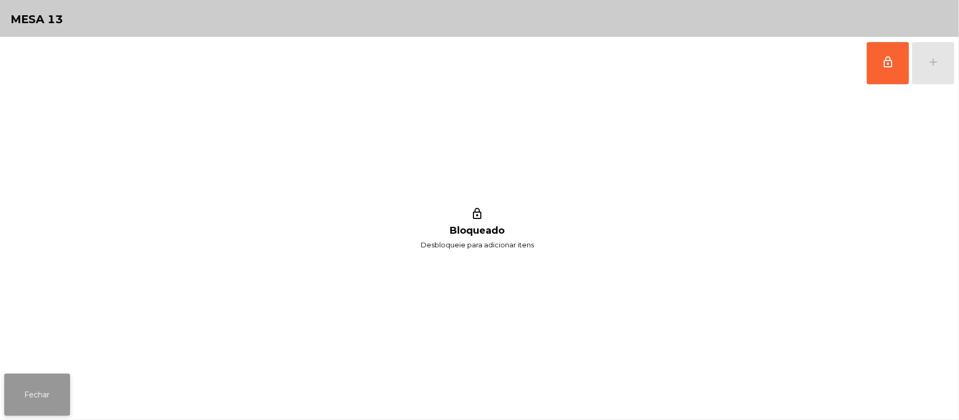
click at [33, 393] on button "Fechar" at bounding box center [37, 395] width 66 height 42
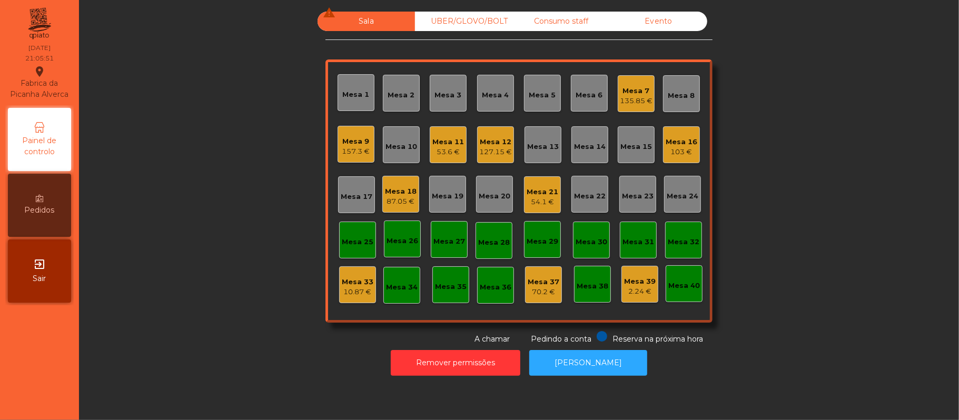
click at [389, 188] on div "Mesa 18" at bounding box center [401, 191] width 32 height 11
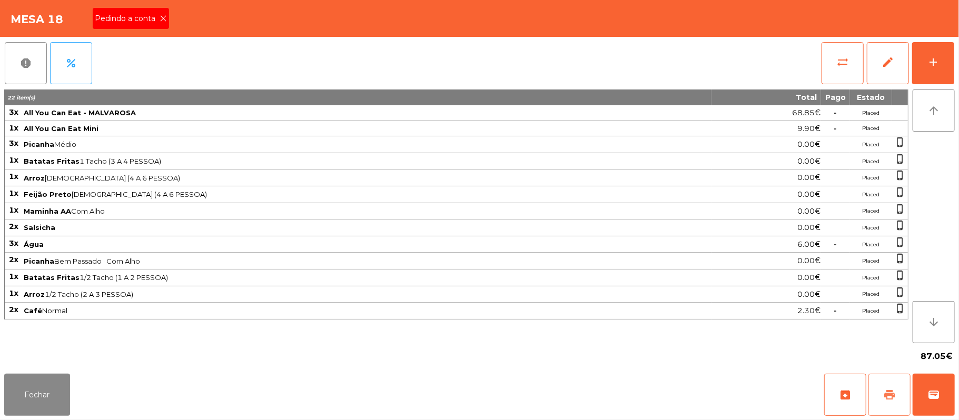
click at [879, 390] on button "print" at bounding box center [889, 395] width 42 height 42
click at [162, 19] on icon at bounding box center [163, 18] width 7 height 7
click at [61, 378] on button "Fechar" at bounding box center [37, 395] width 66 height 42
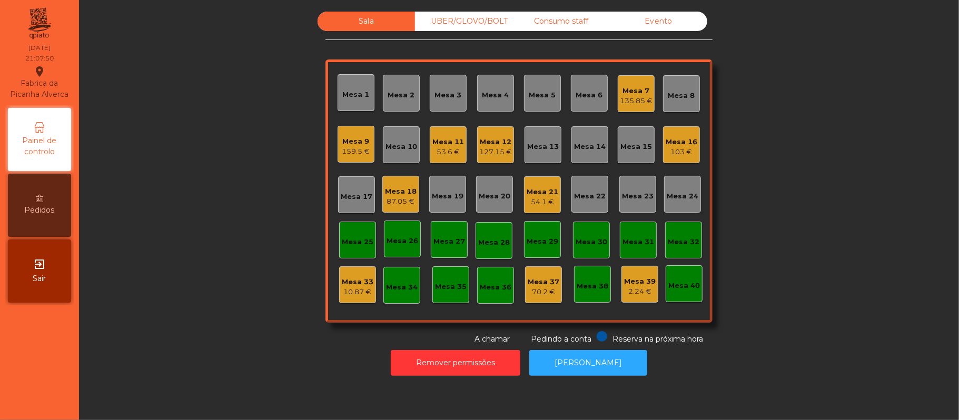
click at [434, 196] on div "Mesa 19" at bounding box center [448, 196] width 32 height 11
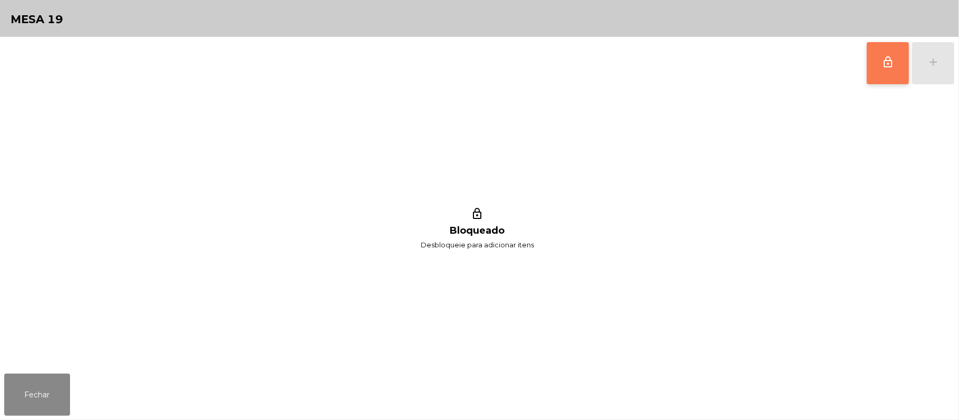
click at [908, 73] on button "lock_outline" at bounding box center [888, 63] width 42 height 42
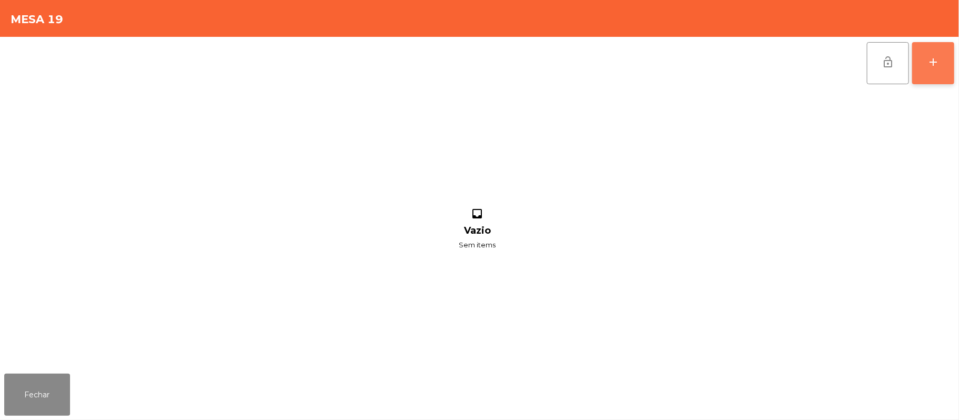
click at [927, 72] on button "add" at bounding box center [933, 63] width 42 height 42
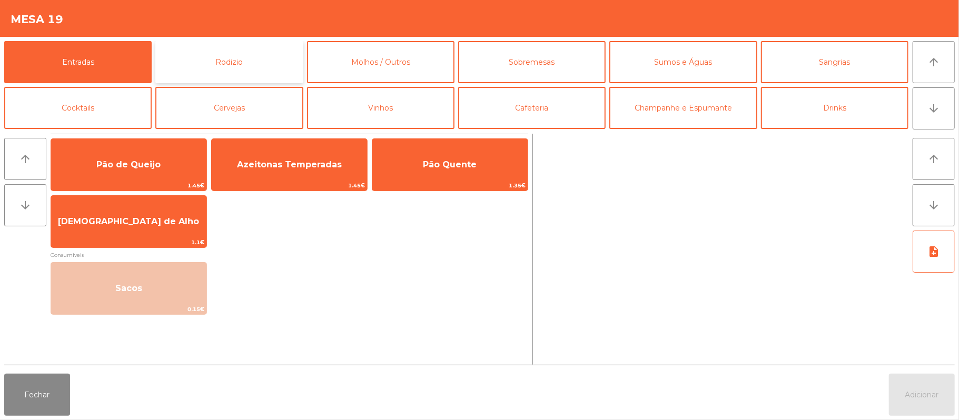
click at [228, 62] on button "Rodizio" at bounding box center [228, 62] width 147 height 42
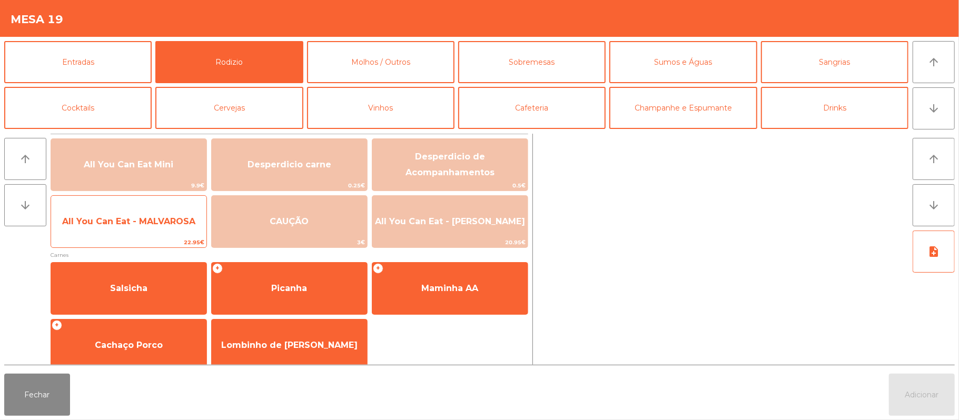
click at [132, 223] on span "All You Can Eat - MALVAROSA" at bounding box center [128, 221] width 133 height 10
click at [129, 214] on span "All You Can Eat - MALVAROSA" at bounding box center [128, 221] width 155 height 28
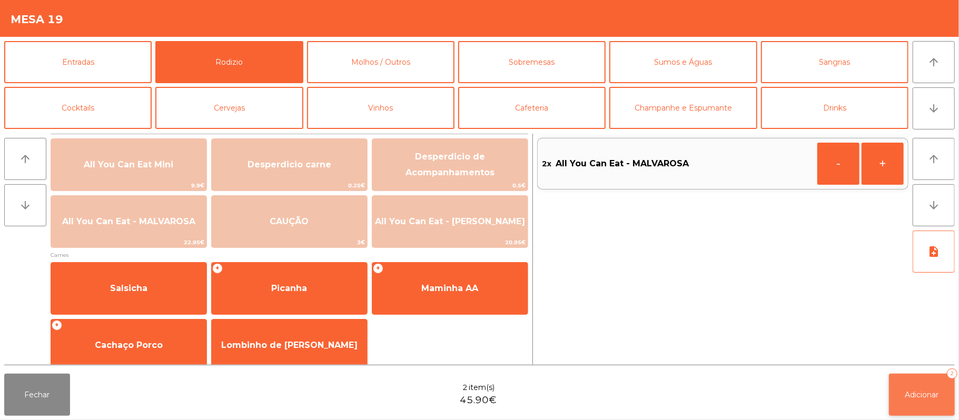
click at [899, 414] on button "Adicionar 2" at bounding box center [922, 395] width 66 height 42
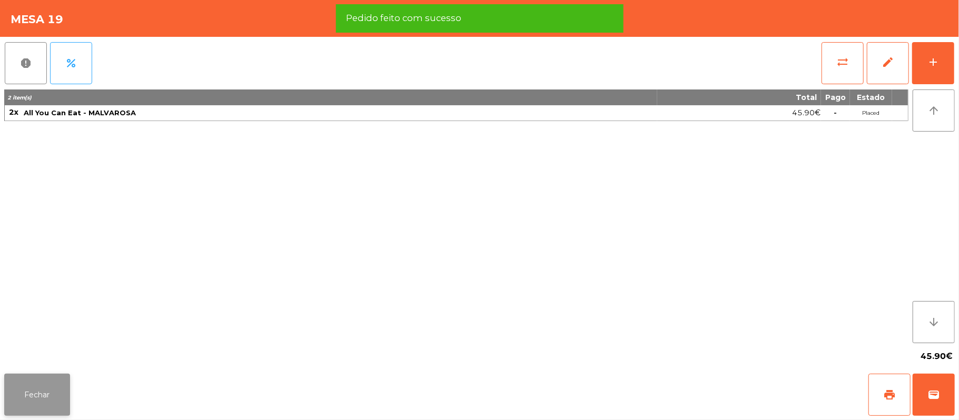
click at [61, 386] on button "Fechar" at bounding box center [37, 395] width 66 height 42
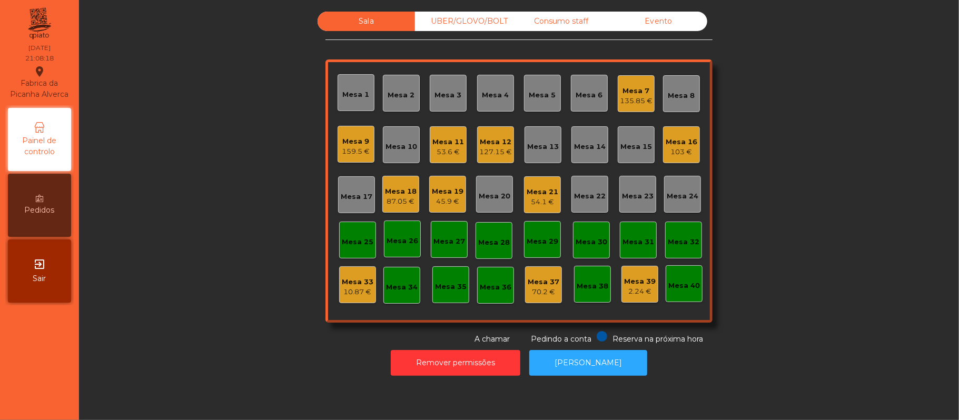
click at [386, 200] on div "87.05 €" at bounding box center [401, 201] width 32 height 11
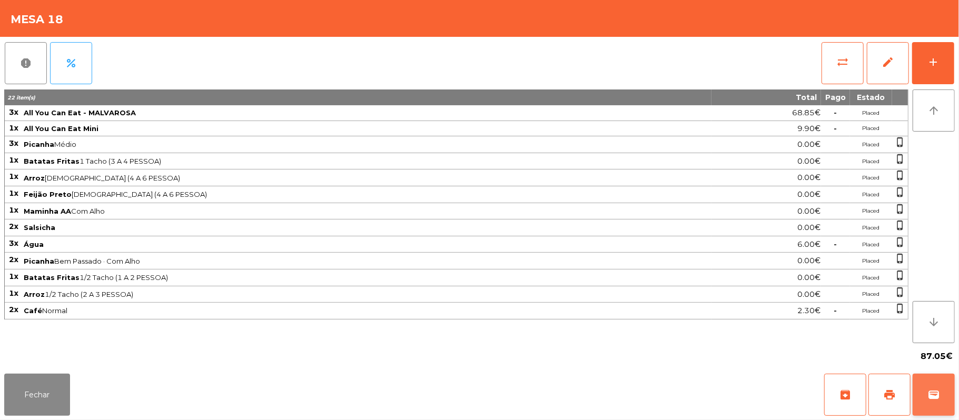
click at [936, 404] on button "wallet" at bounding box center [933, 395] width 42 height 42
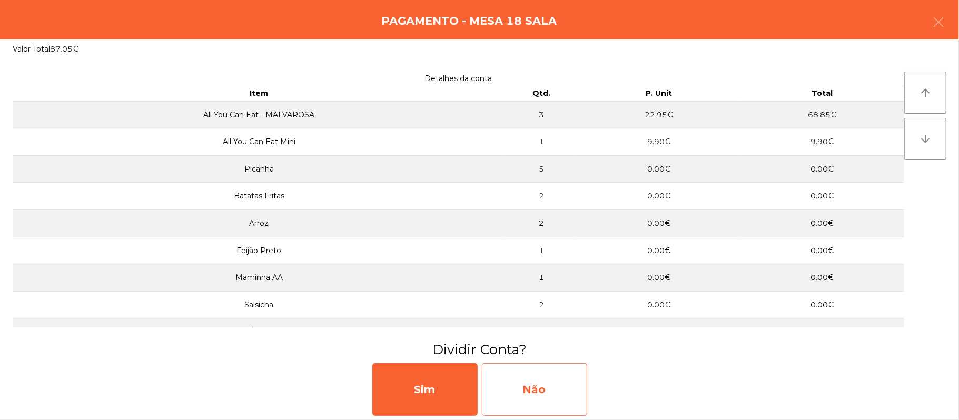
click at [552, 371] on div "Não" at bounding box center [534, 389] width 105 height 53
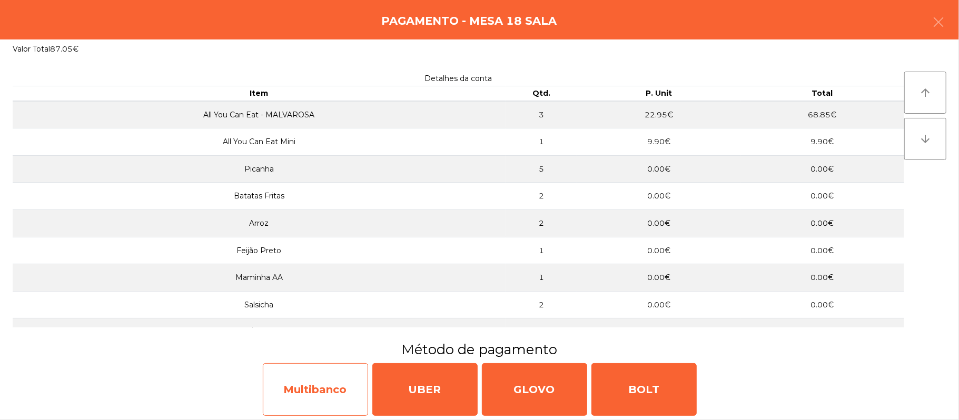
click at [316, 373] on div "Multibanco" at bounding box center [315, 389] width 105 height 53
select select "**"
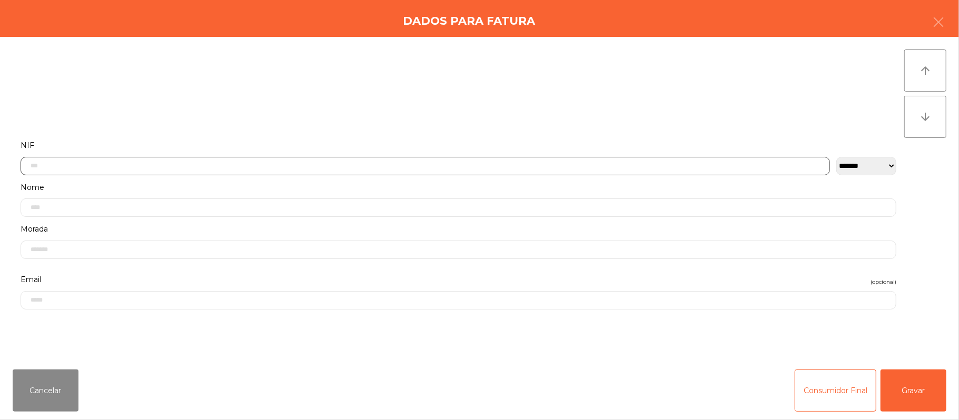
click at [294, 161] on input "text" at bounding box center [425, 166] width 809 height 18
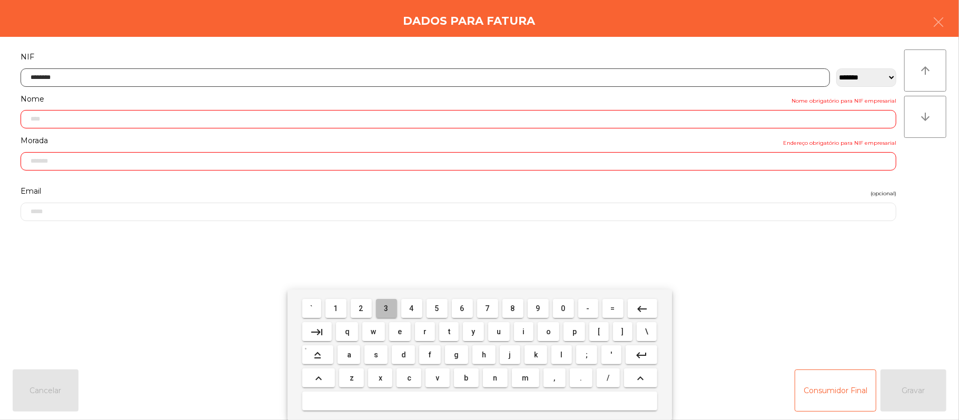
type input "*********"
type input "**********"
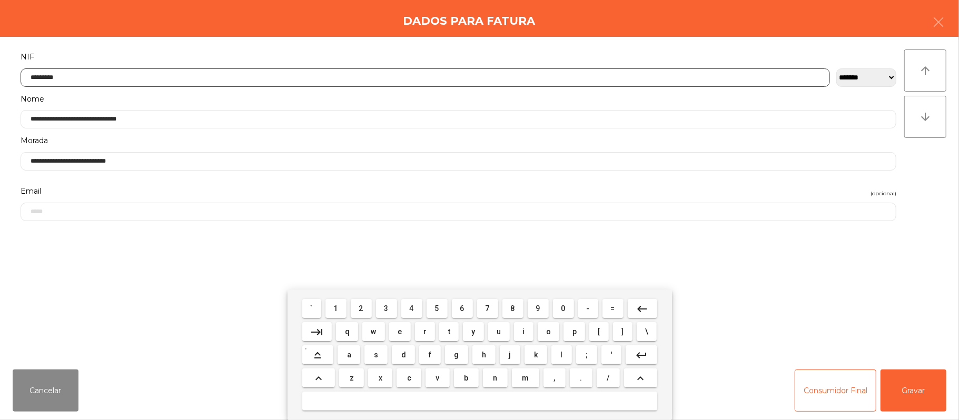
type input "*********"
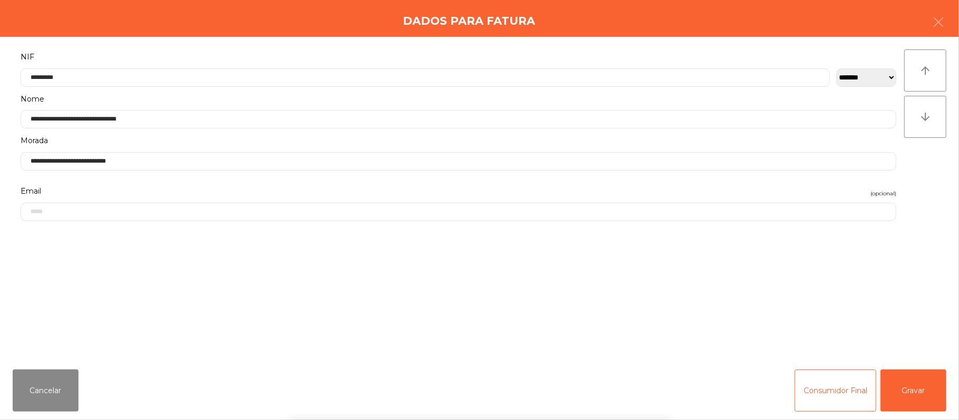
click at [927, 389] on div "` 1 2 3 4 5 6 7 8 9 0 - = keyboard_backspace keyboard_tab q w e r t y u i o p […" at bounding box center [479, 355] width 959 height 131
click at [933, 393] on button "Gravar" at bounding box center [913, 391] width 66 height 42
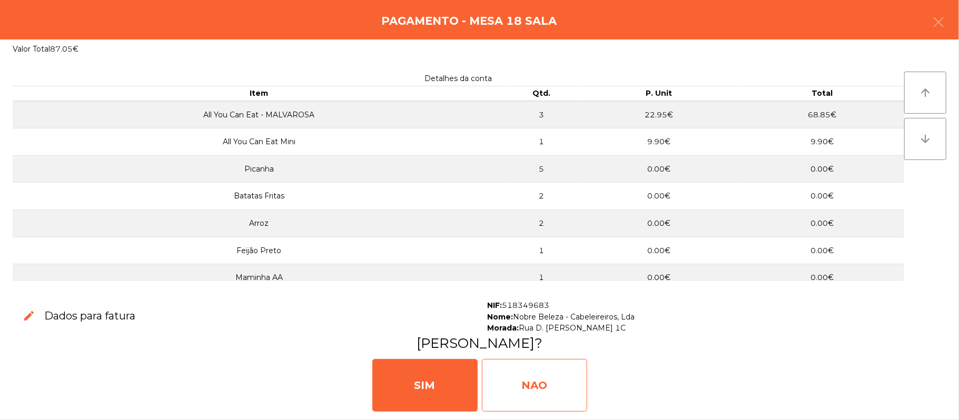
click at [524, 372] on div "NAO" at bounding box center [534, 385] width 105 height 53
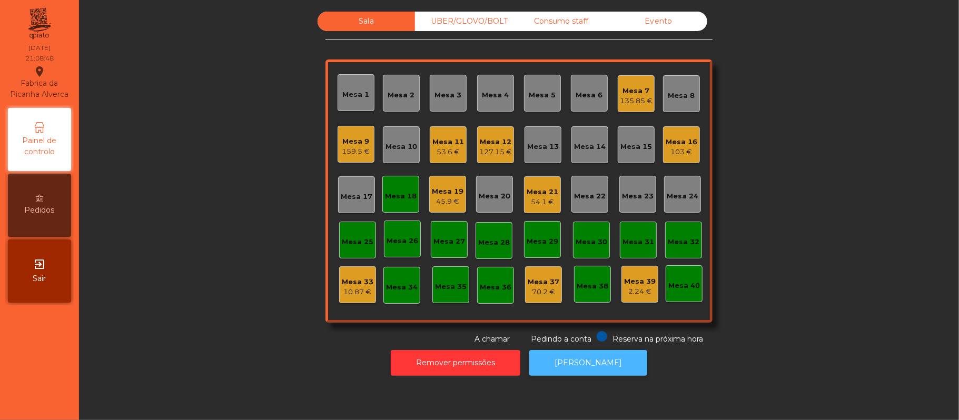
click at [592, 362] on button "[PERSON_NAME]" at bounding box center [588, 363] width 118 height 26
click at [385, 200] on div "Mesa 18" at bounding box center [401, 196] width 32 height 11
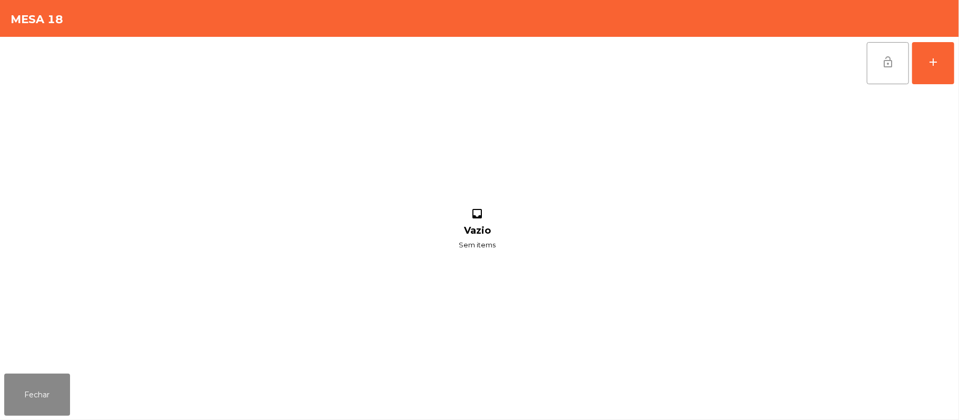
click at [896, 69] on button "lock_open" at bounding box center [888, 63] width 42 height 42
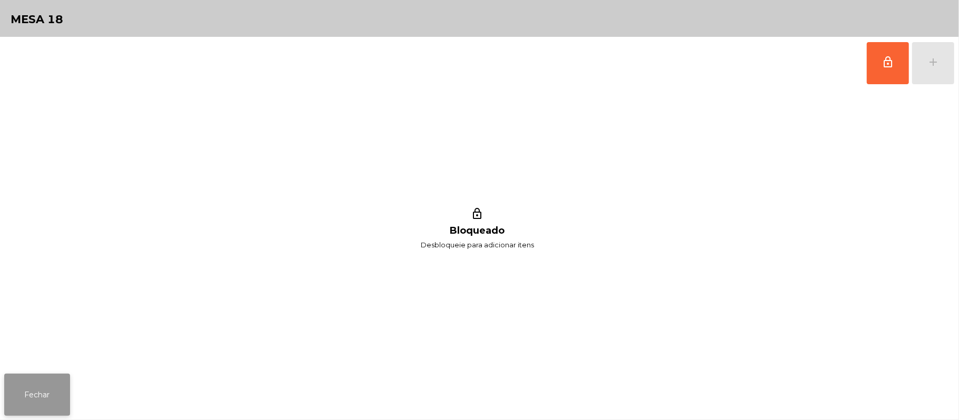
click at [46, 409] on button "Fechar" at bounding box center [37, 395] width 66 height 42
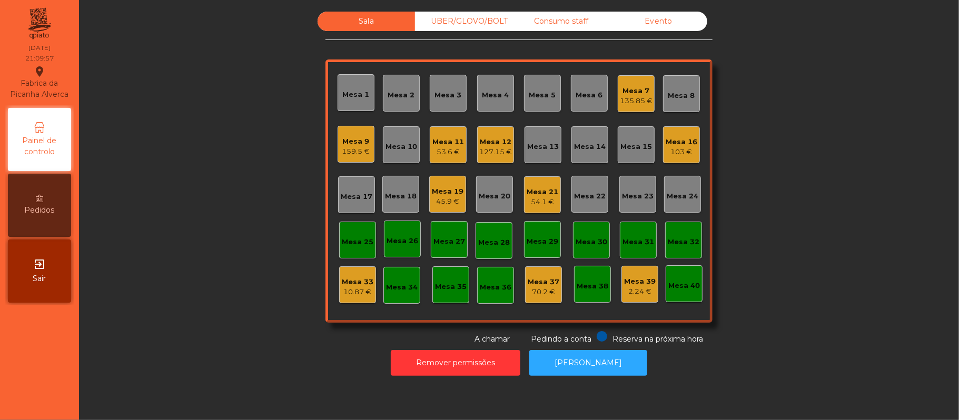
click at [480, 192] on div "Mesa 20" at bounding box center [495, 196] width 32 height 11
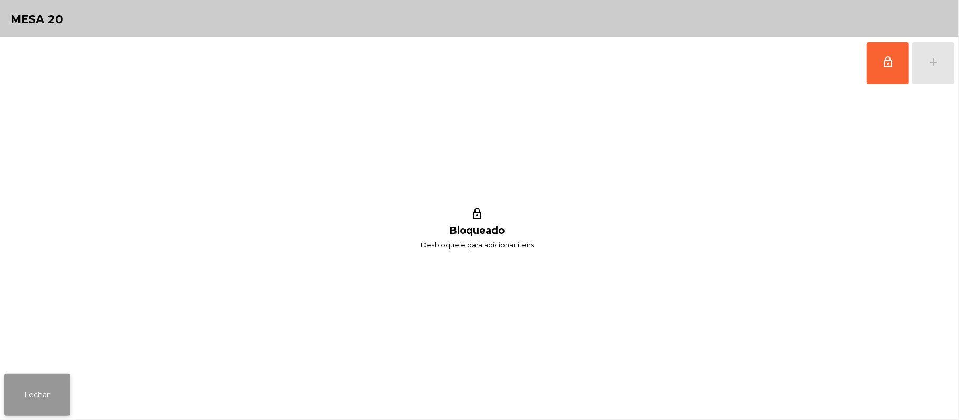
click at [49, 389] on button "Fechar" at bounding box center [37, 395] width 66 height 42
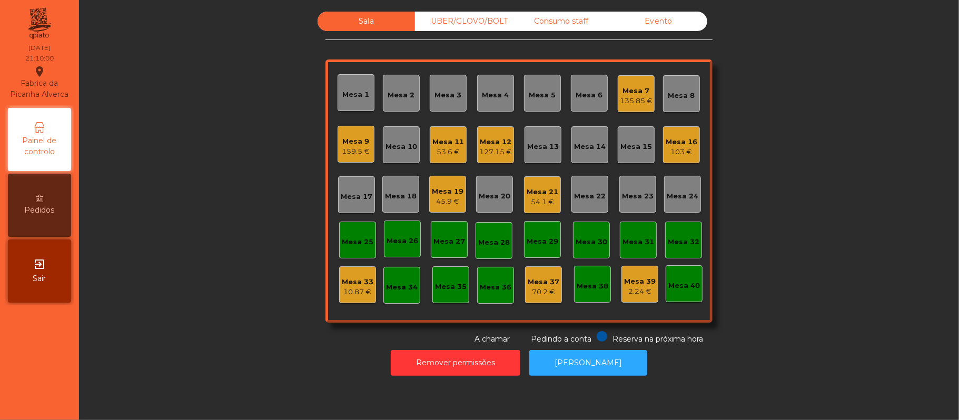
click at [578, 135] on div "Mesa 14" at bounding box center [589, 144] width 37 height 37
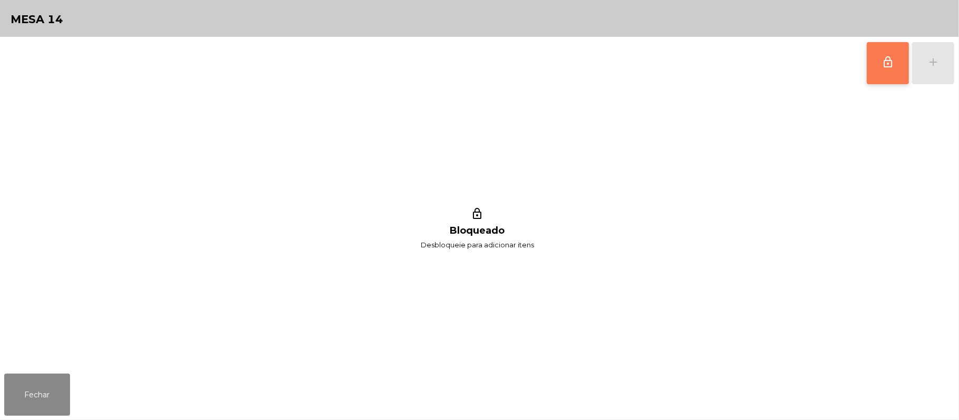
click at [879, 55] on button "lock_outline" at bounding box center [888, 63] width 42 height 42
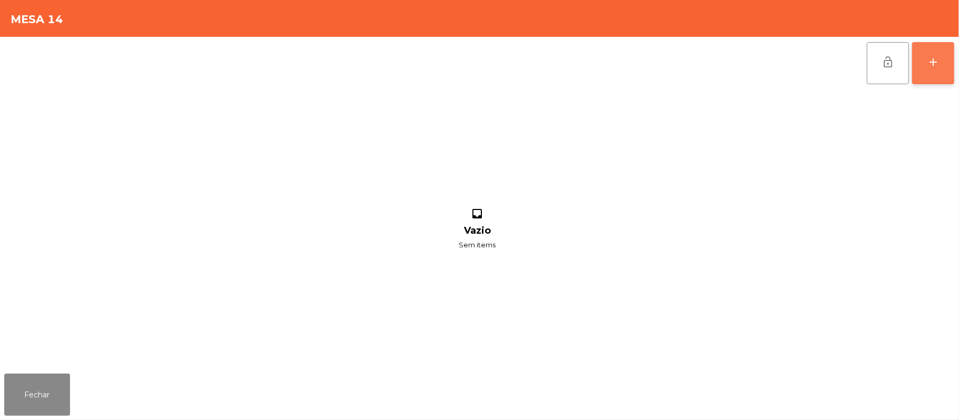
click at [931, 65] on div "add" at bounding box center [933, 62] width 13 height 13
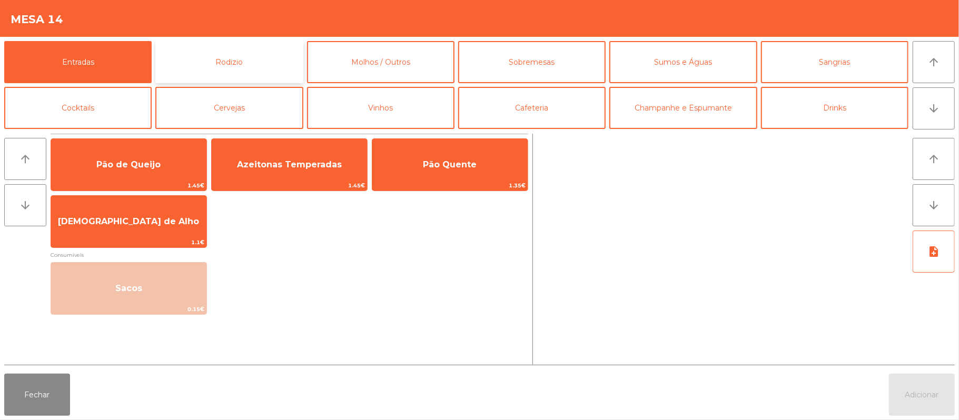
click at [220, 56] on button "Rodizio" at bounding box center [228, 62] width 147 height 42
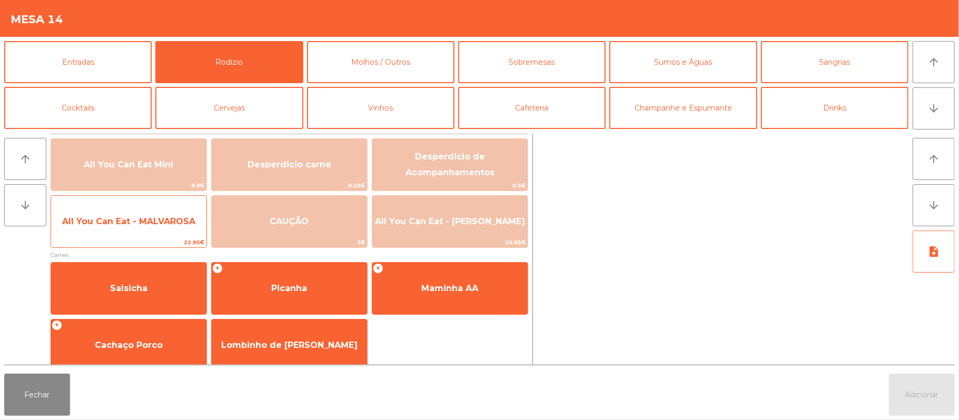
click at [158, 224] on span "All You Can Eat - MALVAROSA" at bounding box center [128, 221] width 133 height 10
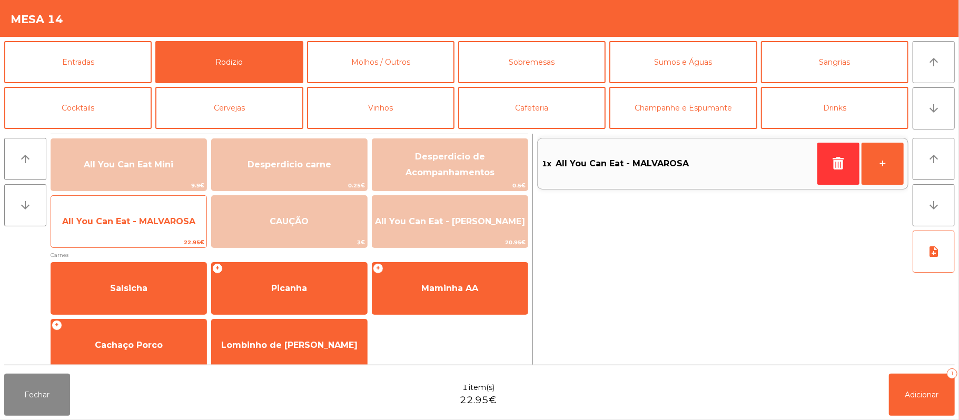
click at [153, 225] on span "All You Can Eat - MALVAROSA" at bounding box center [128, 221] width 133 height 10
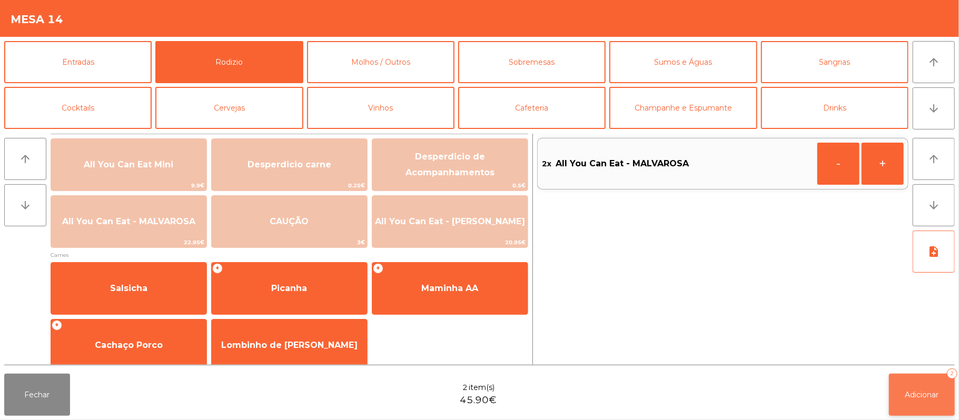
click at [917, 406] on button "Adicionar 2" at bounding box center [922, 395] width 66 height 42
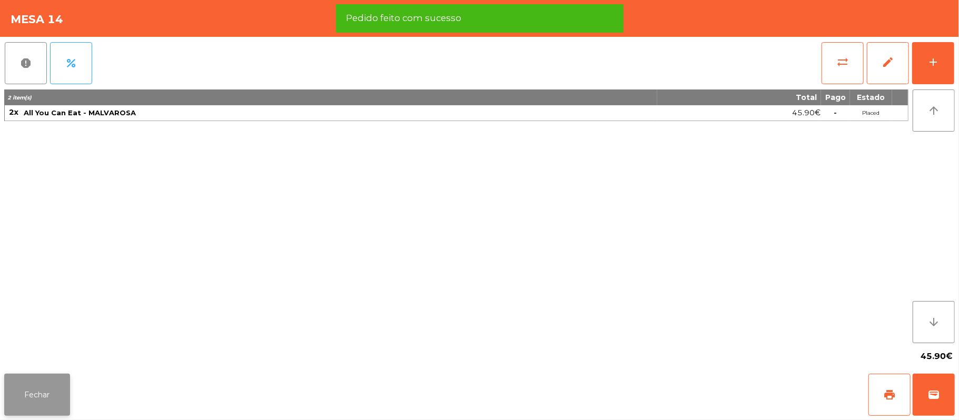
click at [29, 389] on button "Fechar" at bounding box center [37, 395] width 66 height 42
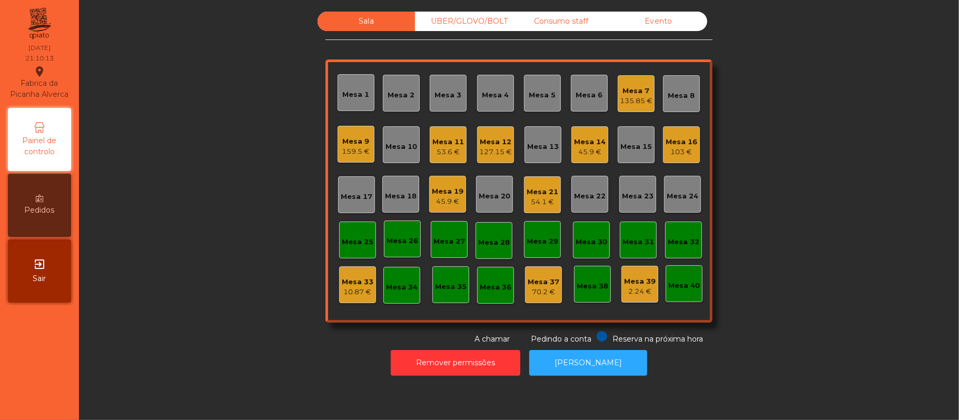
click at [543, 142] on div "Mesa 13" at bounding box center [543, 147] width 32 height 11
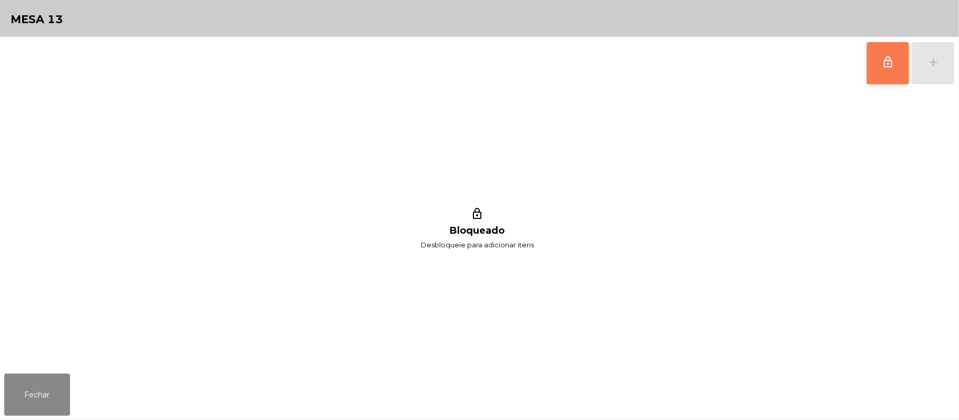
click at [888, 70] on button "lock_outline" at bounding box center [888, 63] width 42 height 42
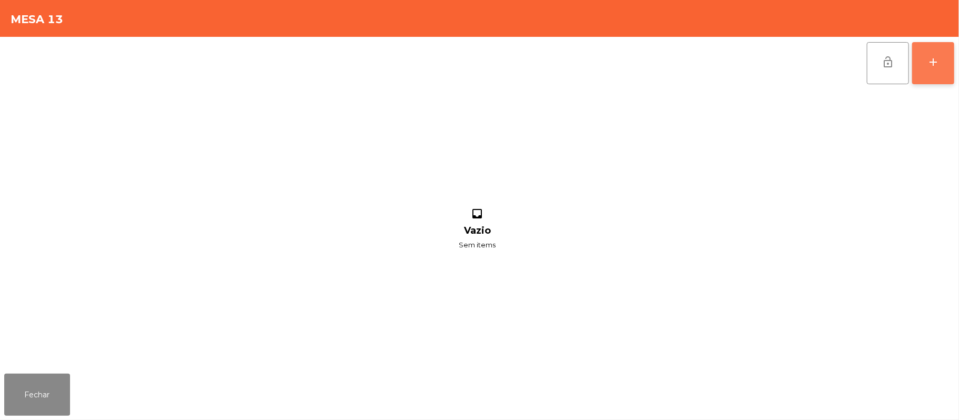
click at [943, 68] on button "add" at bounding box center [933, 63] width 42 height 42
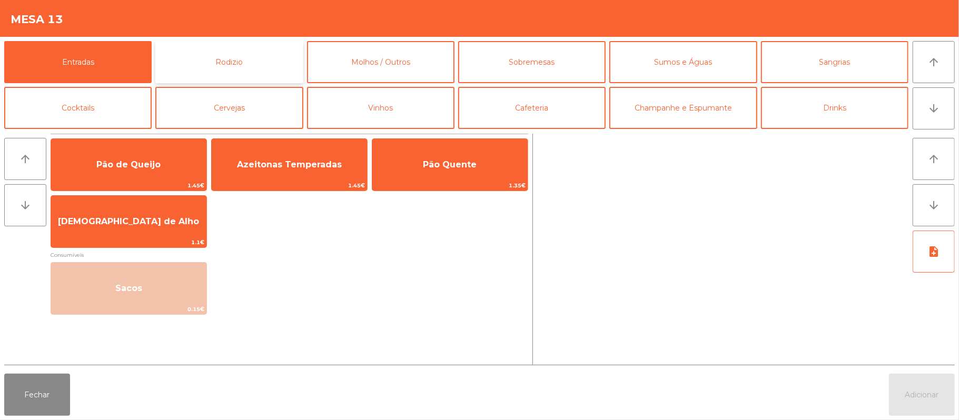
click at [205, 59] on button "Rodizio" at bounding box center [228, 62] width 147 height 42
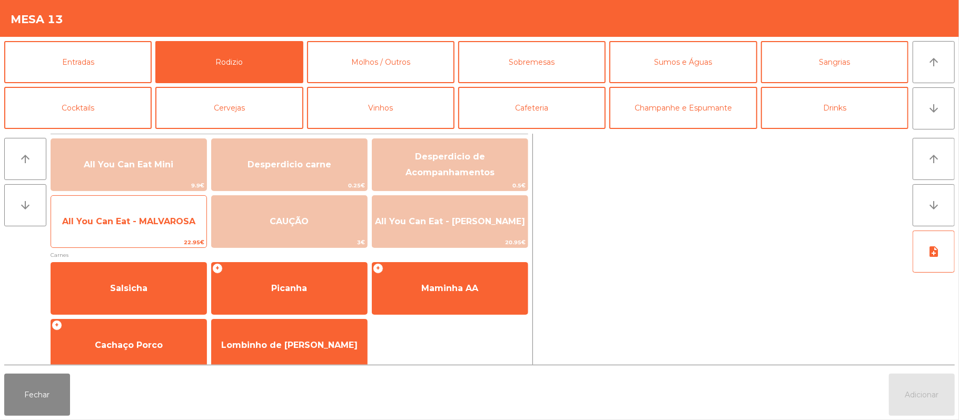
click at [147, 231] on span "All You Can Eat - MALVAROSA" at bounding box center [128, 221] width 155 height 28
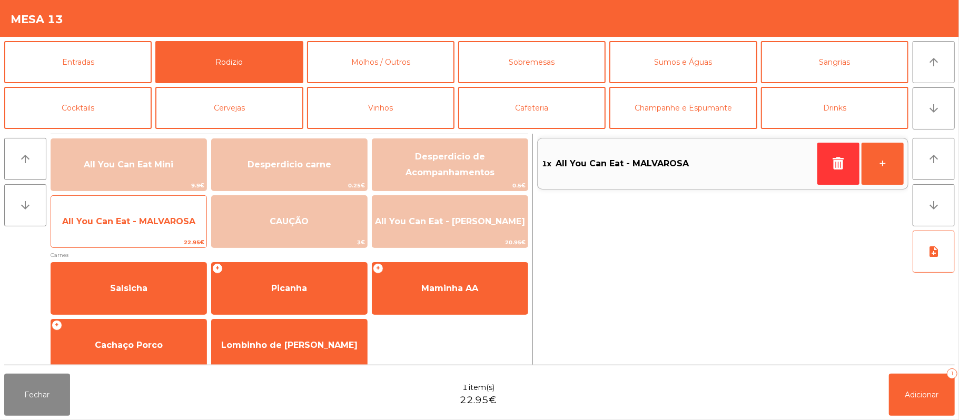
click at [150, 232] on span "All You Can Eat - MALVAROSA" at bounding box center [128, 221] width 155 height 28
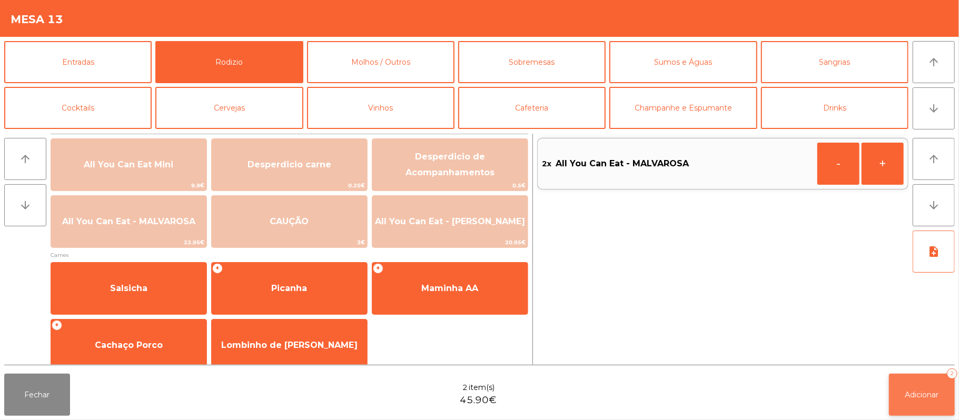
click at [923, 401] on button "Adicionar 2" at bounding box center [922, 395] width 66 height 42
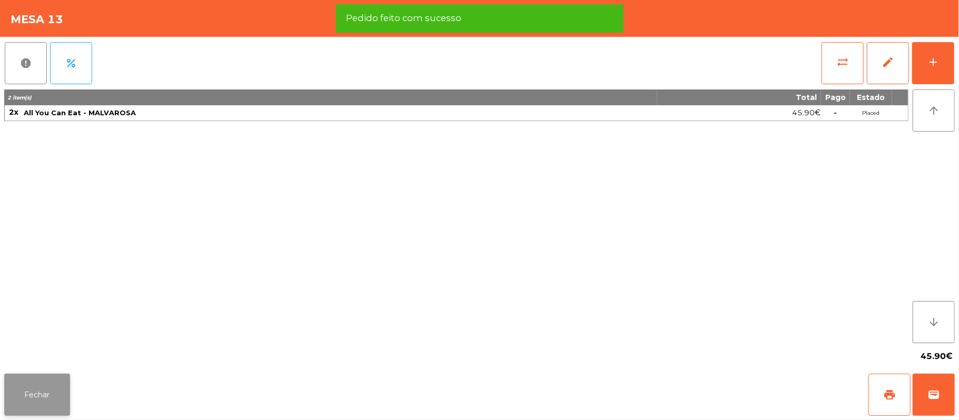
click at [48, 386] on button "Fechar" at bounding box center [37, 395] width 66 height 42
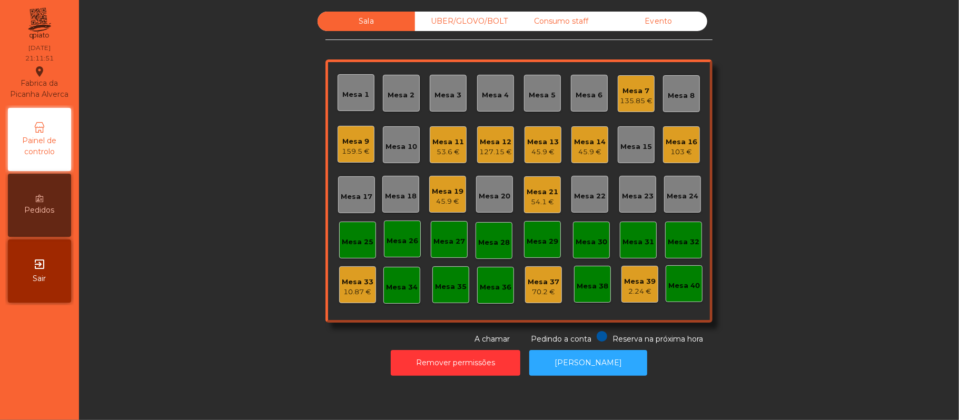
click at [457, 44] on div "Sala UBER/[GEOGRAPHIC_DATA]/BOLT Consumo staff Evento Mesa 1 Mesa 2 Mesa 3 [GEO…" at bounding box center [518, 178] width 387 height 333
click at [456, 25] on div "UBER/GLOVO/BOLT" at bounding box center [463, 21] width 97 height 19
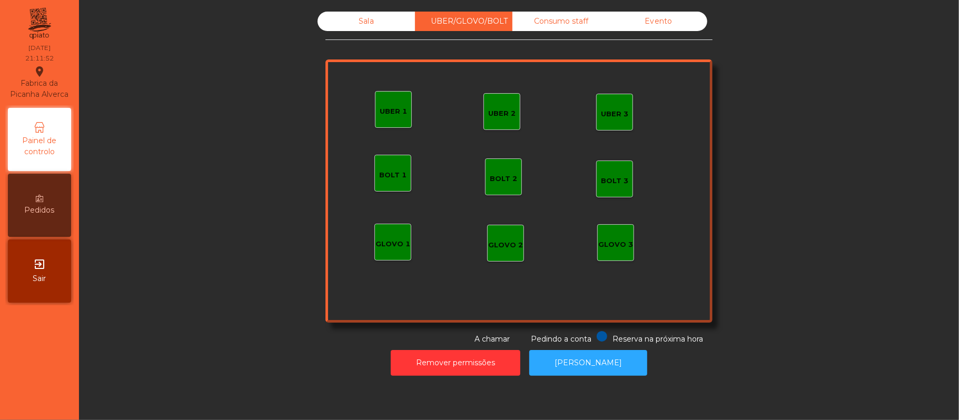
click at [382, 107] on div "UBER 1" at bounding box center [393, 111] width 27 height 11
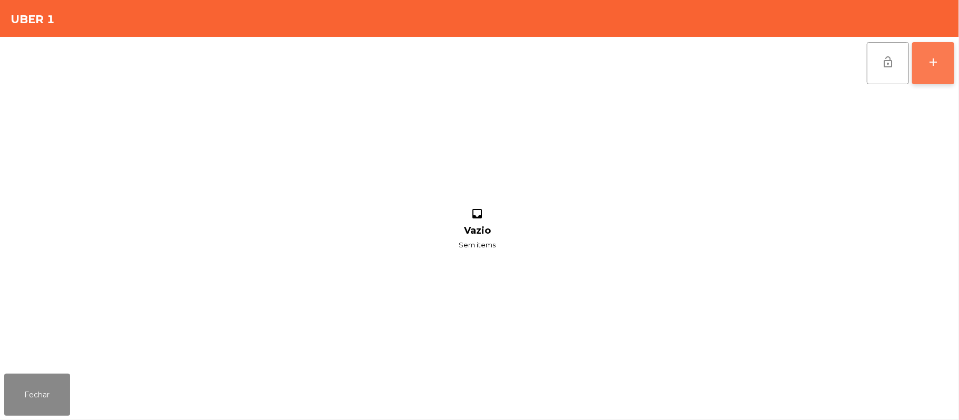
click at [932, 63] on div "add" at bounding box center [933, 62] width 13 height 13
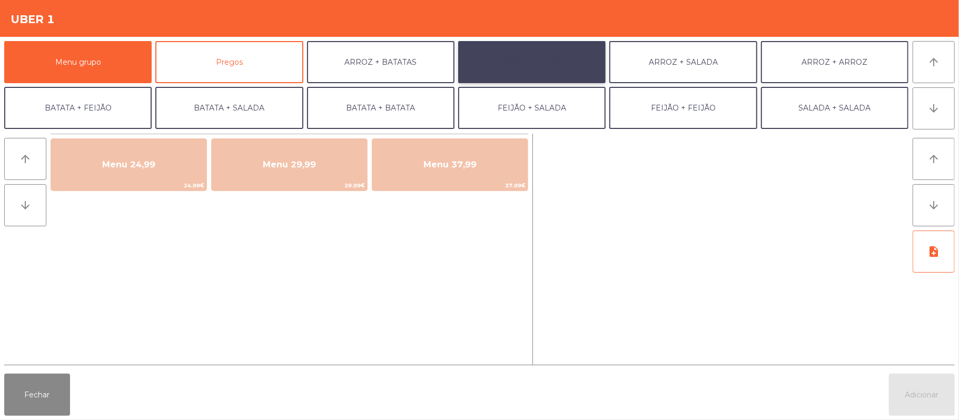
click at [541, 70] on button "ARROZ + FEIJÃO" at bounding box center [531, 62] width 147 height 42
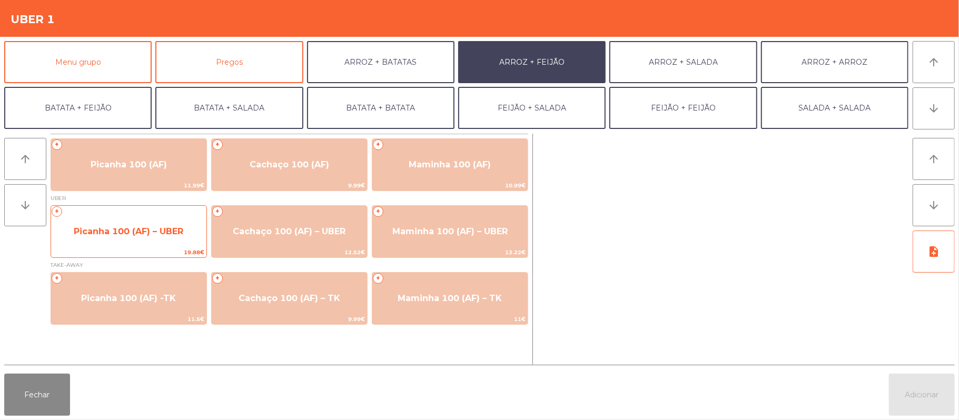
click at [121, 227] on span "Picanha 100 (AF) – UBER" at bounding box center [129, 231] width 110 height 10
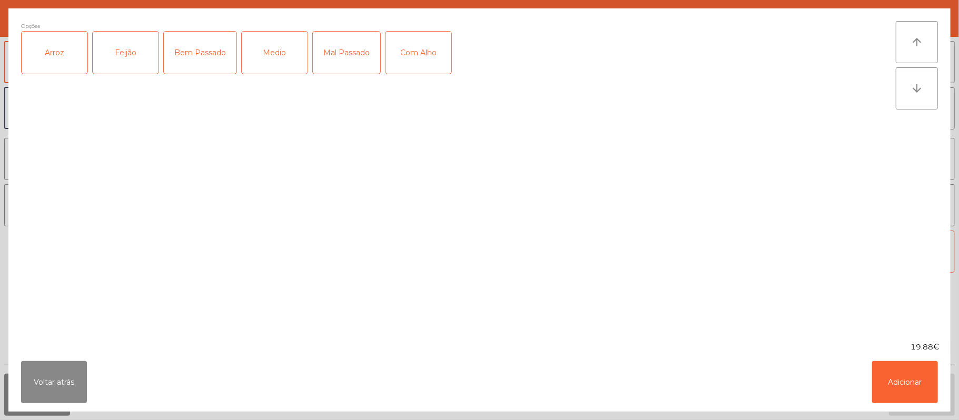
click at [57, 51] on div "Arroz" at bounding box center [55, 53] width 66 height 42
click at [110, 61] on div "Feijão" at bounding box center [126, 53] width 66 height 42
click at [268, 57] on div "Medio" at bounding box center [275, 53] width 66 height 42
click at [423, 60] on div "Com Alho" at bounding box center [418, 53] width 66 height 42
click at [906, 379] on button "Adicionar" at bounding box center [905, 382] width 66 height 42
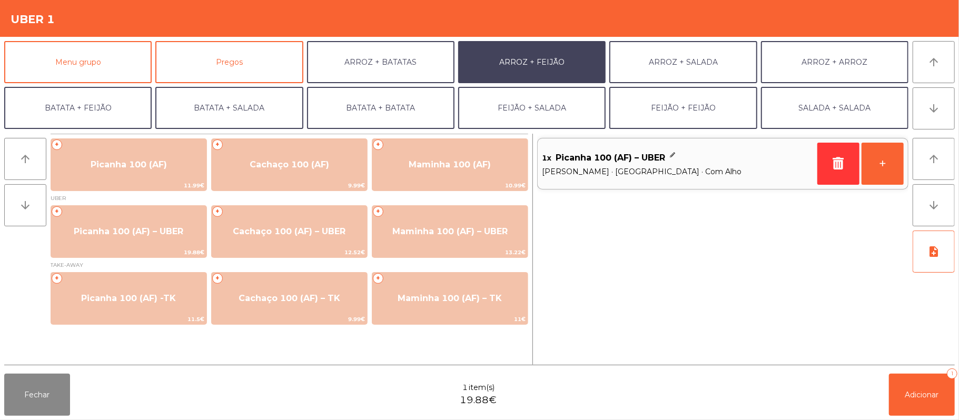
scroll to position [45, 0]
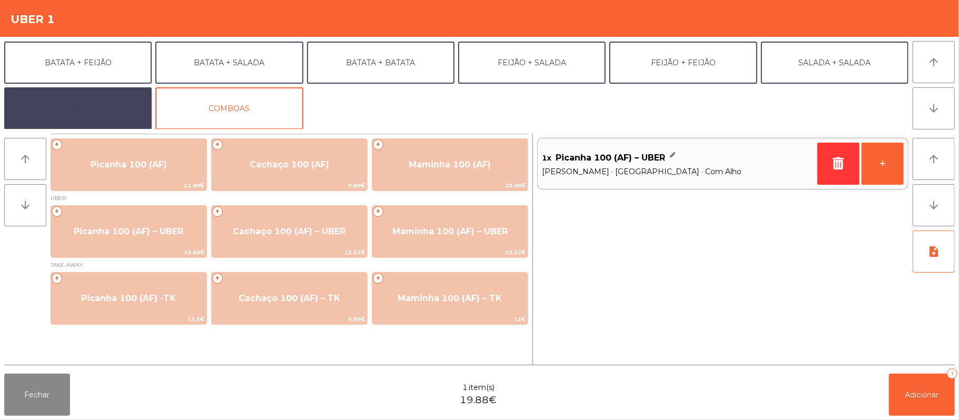
click at [105, 104] on button "EXTRAS UBER" at bounding box center [77, 108] width 147 height 42
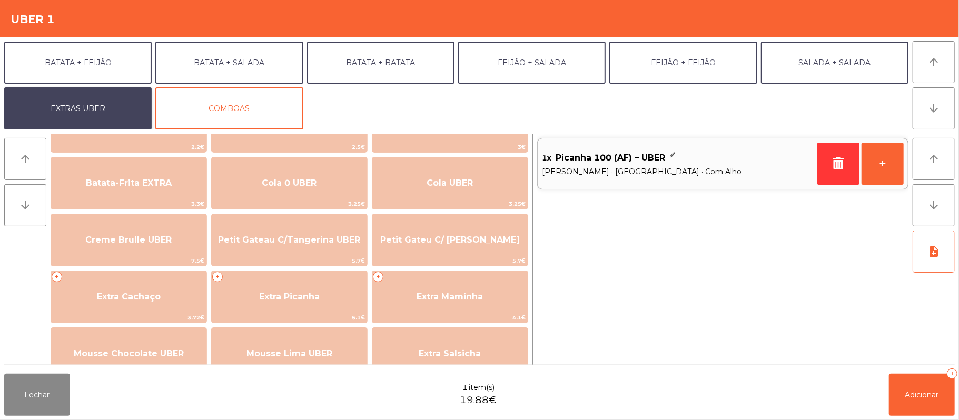
scroll to position [193, 0]
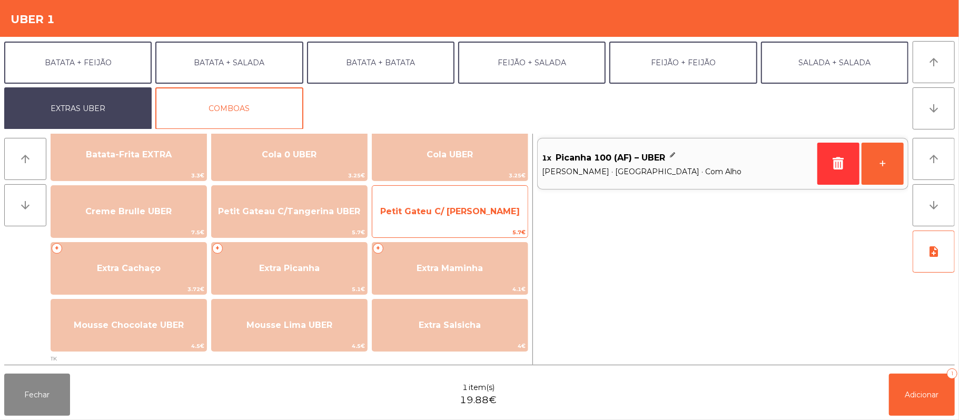
click at [422, 228] on span "5.7€" at bounding box center [449, 232] width 155 height 10
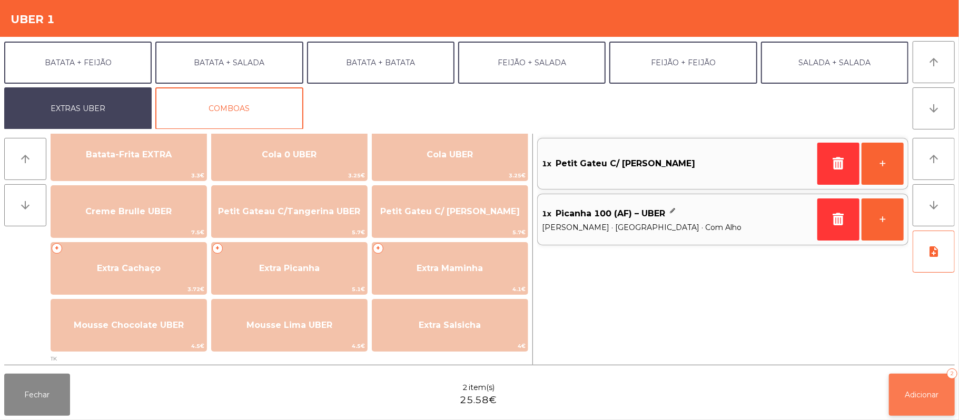
click at [921, 395] on span "Adicionar" at bounding box center [922, 394] width 34 height 9
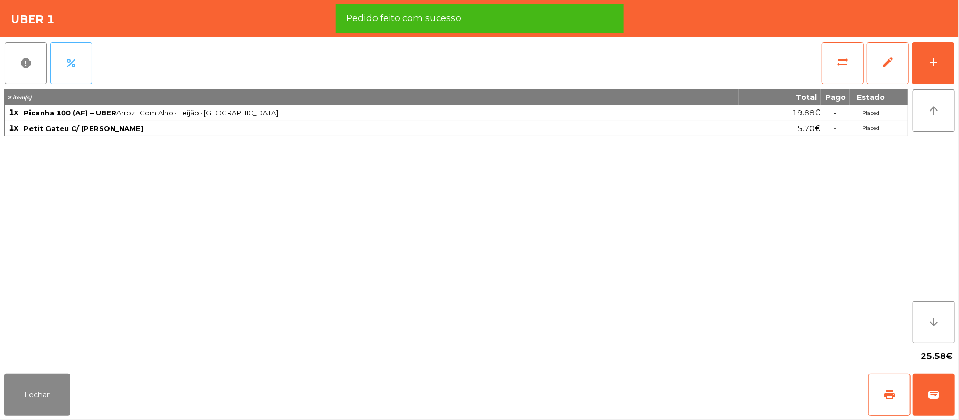
click at [72, 57] on span "percent" at bounding box center [71, 63] width 13 height 13
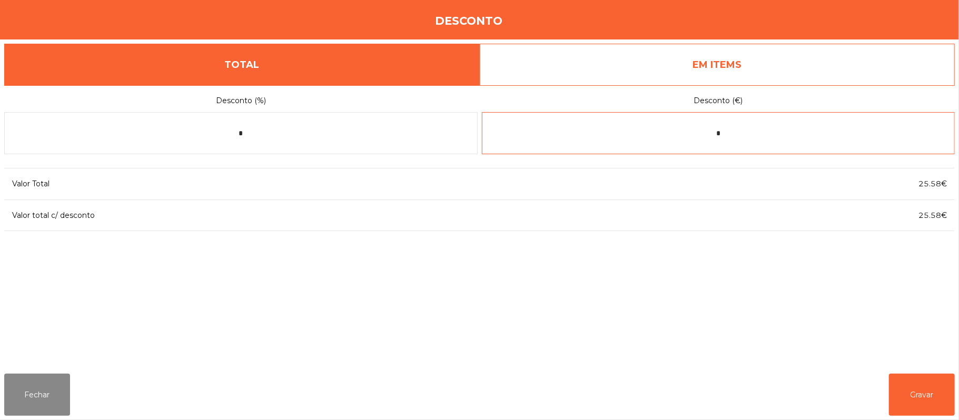
click at [752, 134] on input "*" at bounding box center [718, 133] width 473 height 42
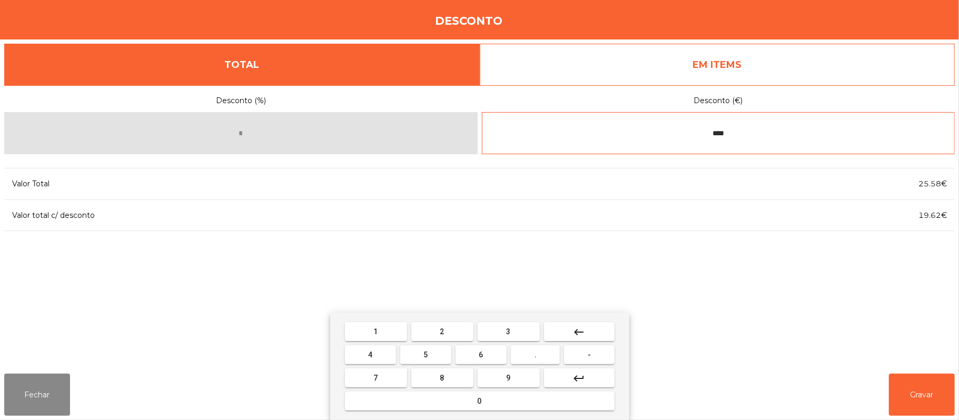
type input "****"
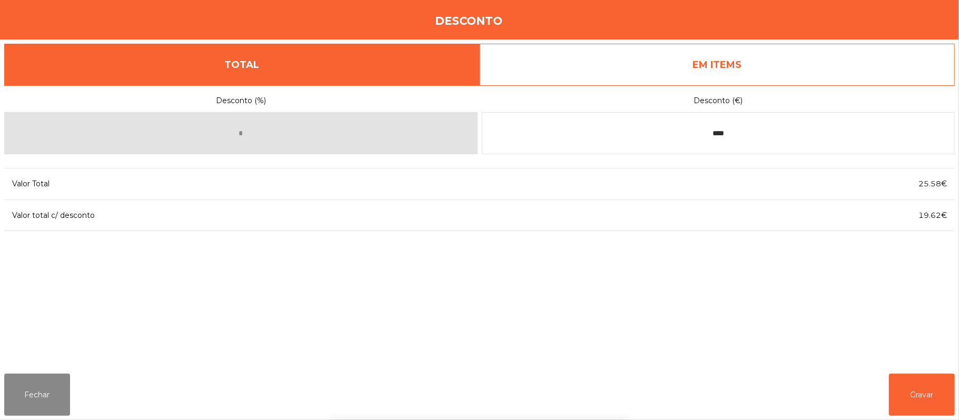
click at [908, 378] on div "1 2 3 keyboard_backspace 4 5 6 . - 7 8 9 keyboard_return 0" at bounding box center [479, 366] width 959 height 107
click at [923, 387] on button "Gravar" at bounding box center [922, 395] width 66 height 42
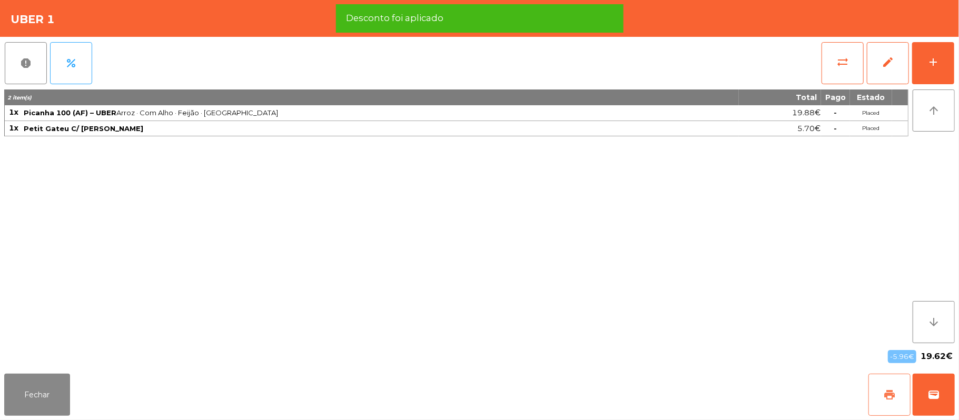
click at [889, 397] on span "print" at bounding box center [889, 395] width 13 height 13
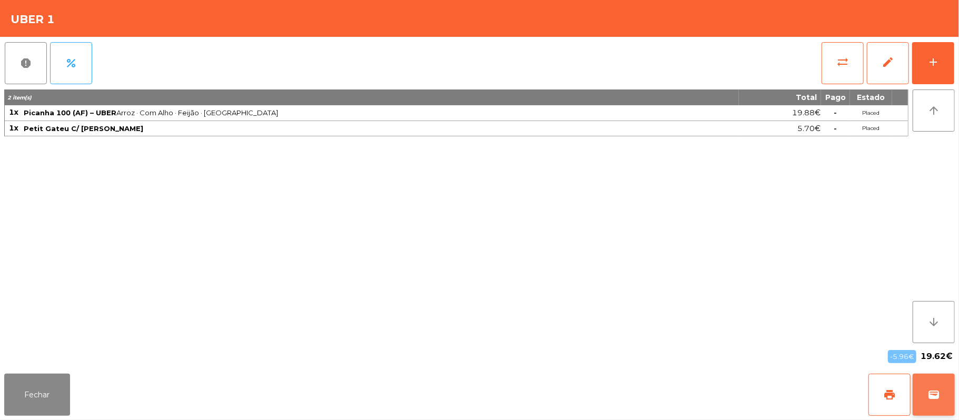
click at [942, 407] on button "wallet" at bounding box center [933, 395] width 42 height 42
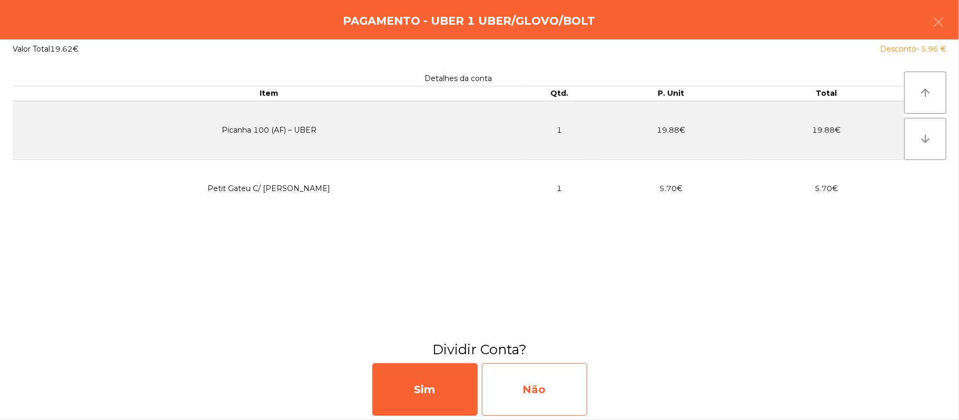
click at [546, 397] on div "Não" at bounding box center [534, 389] width 105 height 53
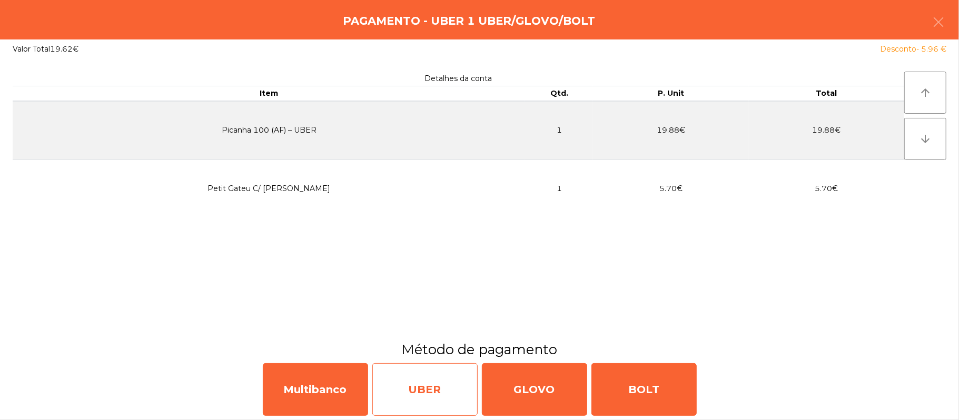
click at [441, 384] on div "UBER" at bounding box center [424, 389] width 105 height 53
select select "**"
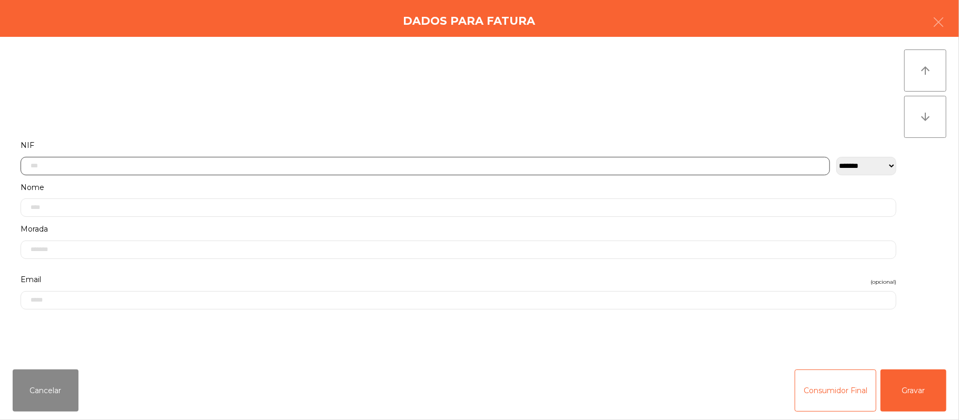
click at [291, 169] on input "text" at bounding box center [425, 166] width 809 height 18
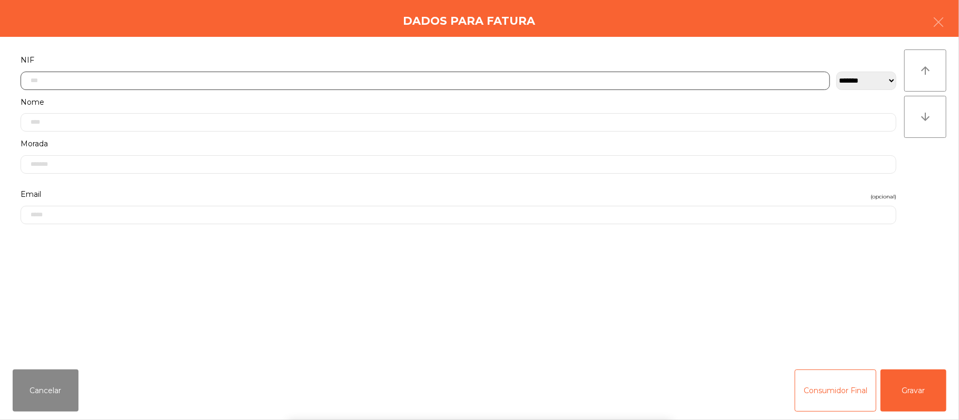
scroll to position [88, 0]
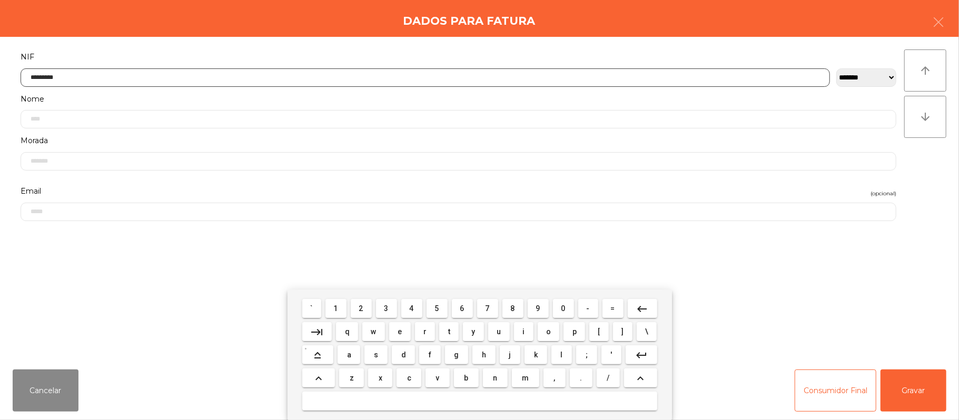
type input "*********"
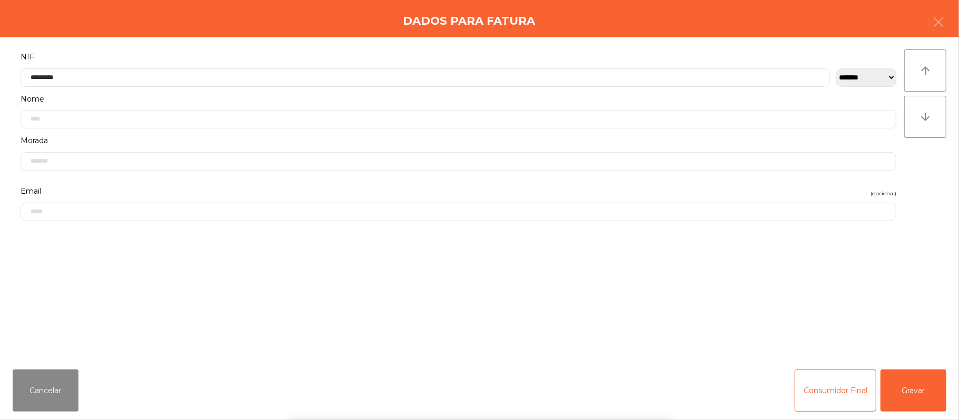
click at [804, 283] on form "**********" at bounding box center [458, 199] width 891 height 299
click at [912, 385] on button "Gravar" at bounding box center [913, 391] width 66 height 42
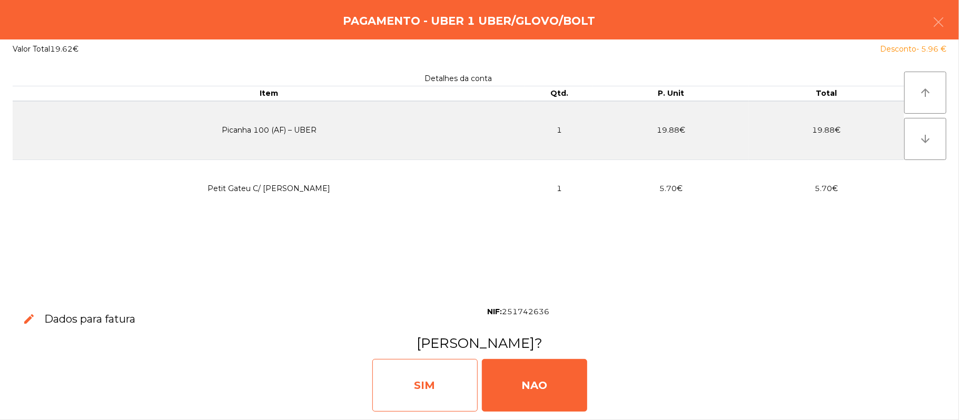
click at [432, 392] on div "SIM" at bounding box center [424, 385] width 105 height 53
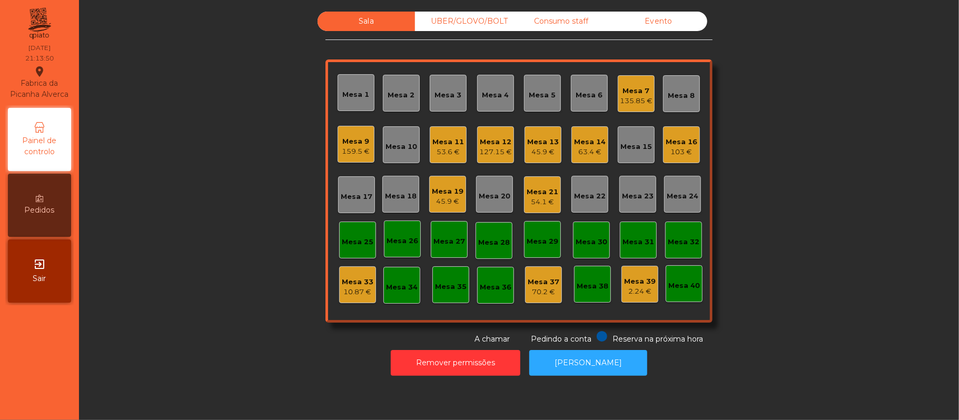
click at [588, 152] on div "63.4 €" at bounding box center [590, 152] width 32 height 11
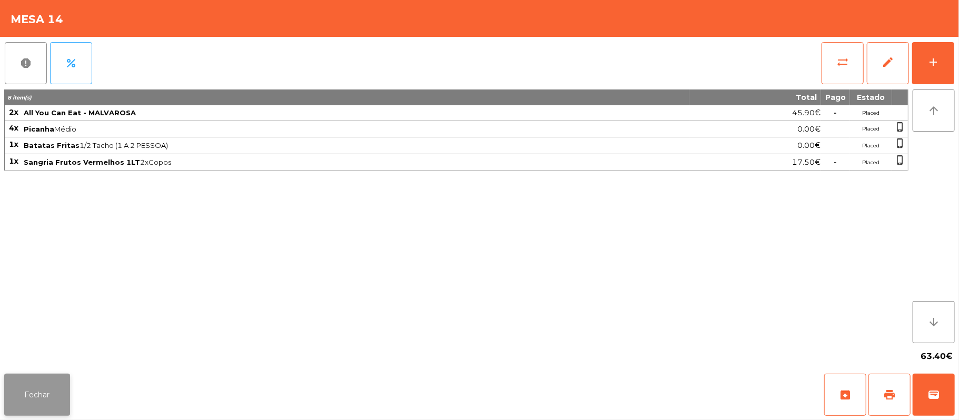
click at [38, 379] on button "Fechar" at bounding box center [37, 395] width 66 height 42
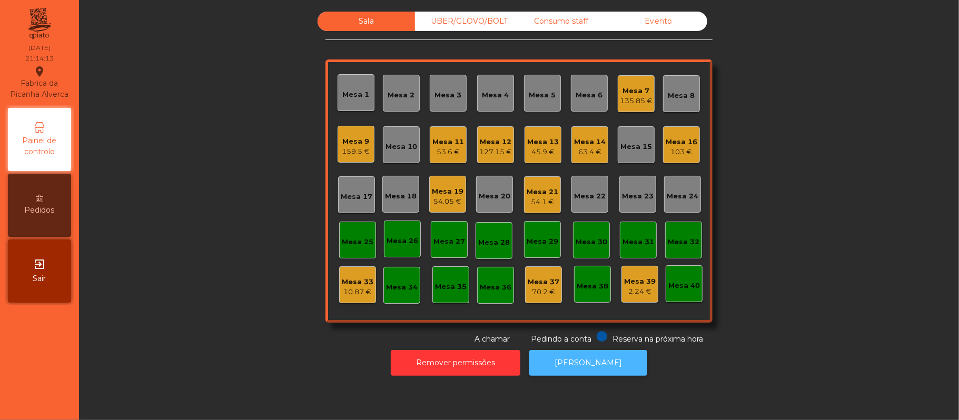
click at [605, 371] on button "[PERSON_NAME]" at bounding box center [588, 363] width 118 height 26
click at [542, 154] on div "54.65 €" at bounding box center [543, 152] width 32 height 11
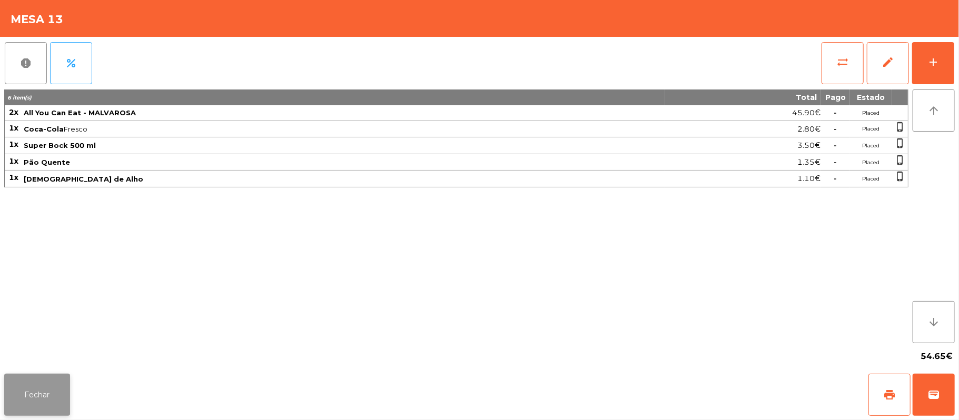
click at [34, 397] on button "Fechar" at bounding box center [37, 395] width 66 height 42
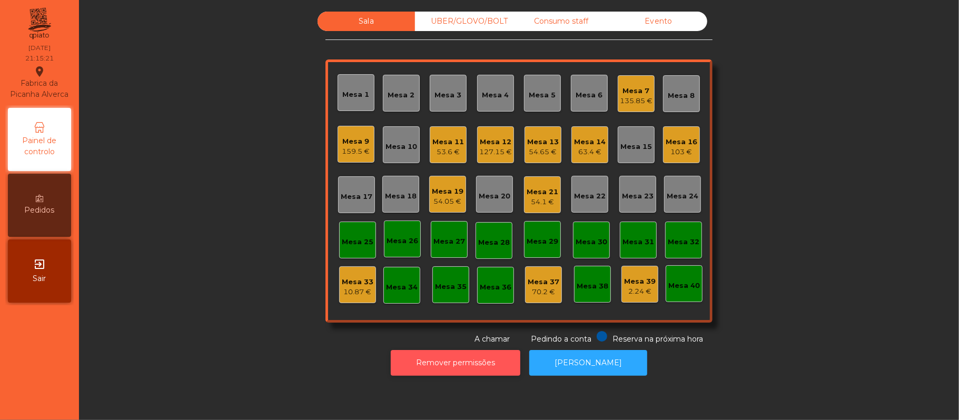
click at [504, 356] on button "Remover permissões" at bounding box center [456, 363] width 130 height 26
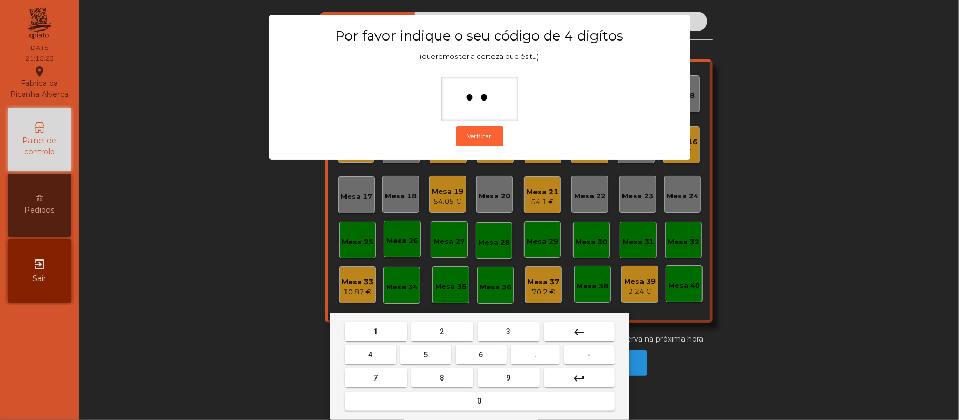
type input "***"
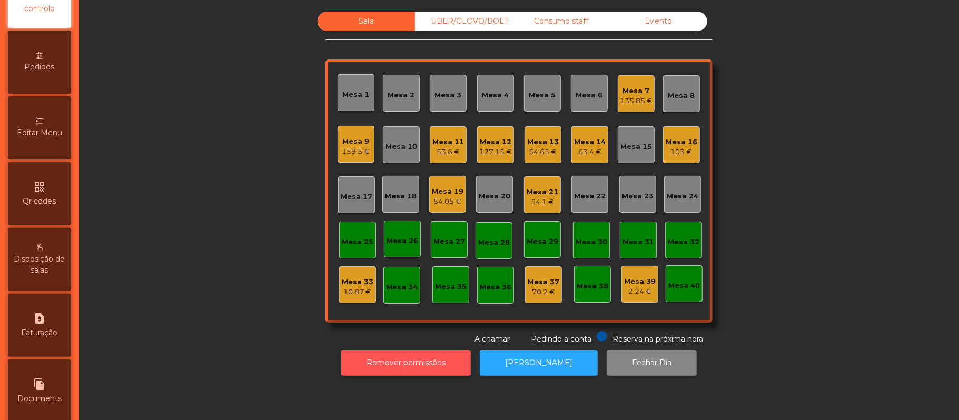
scroll to position [296, 0]
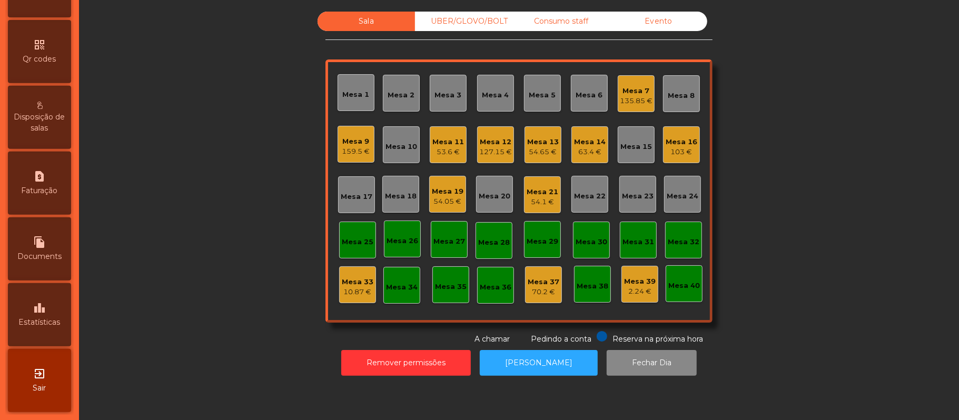
click at [57, 181] on div "request_page Faturação" at bounding box center [39, 183] width 63 height 63
select select "*"
select select "****"
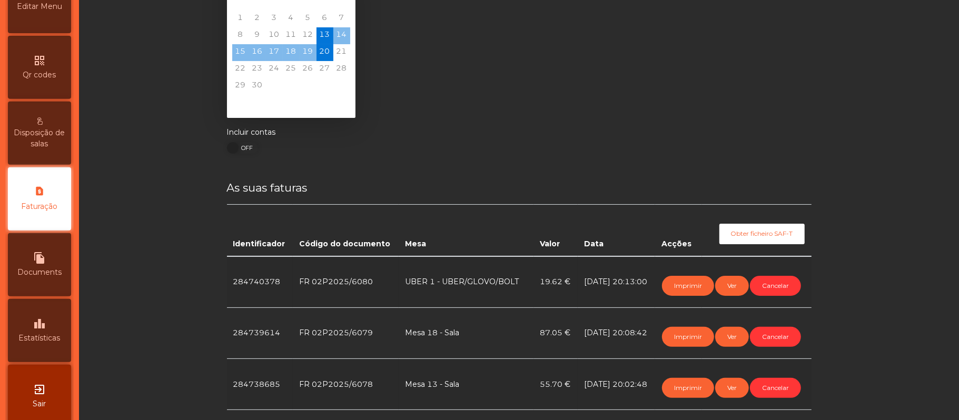
scroll to position [51, 0]
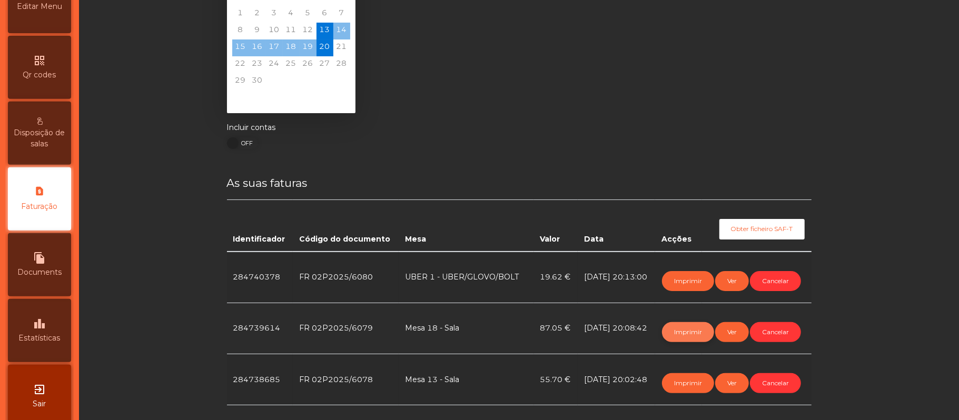
click at [686, 330] on button "Imprimir" at bounding box center [688, 332] width 52 height 20
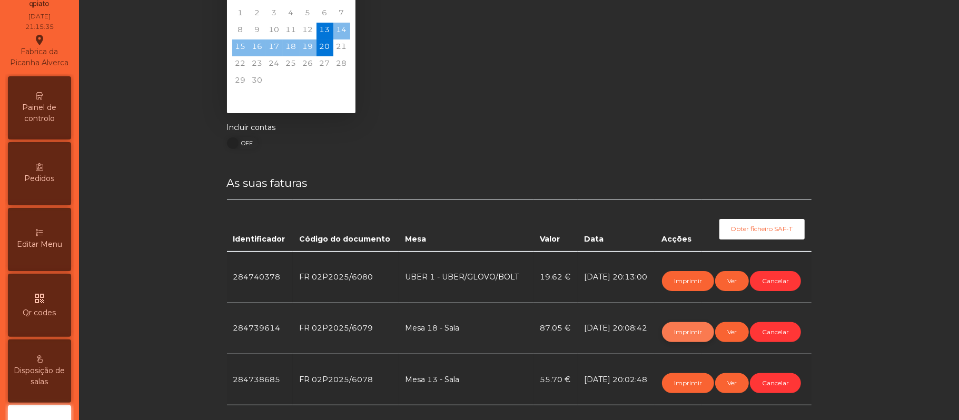
scroll to position [0, 0]
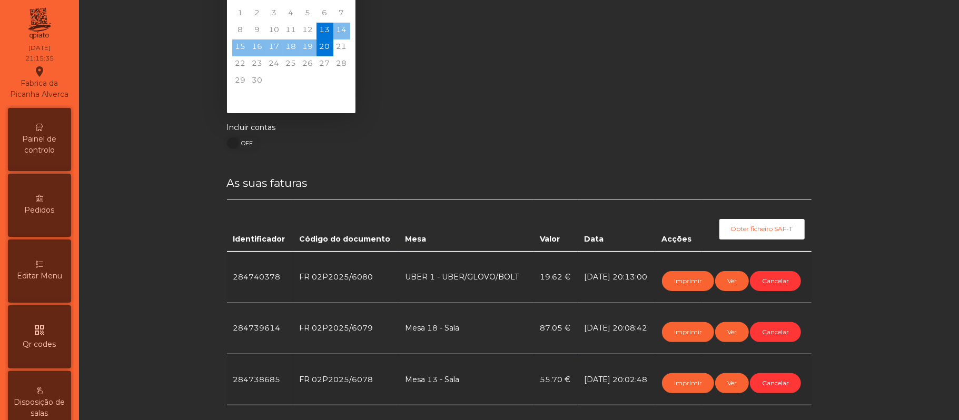
click at [45, 150] on span "Painel de controlo" at bounding box center [40, 145] width 58 height 22
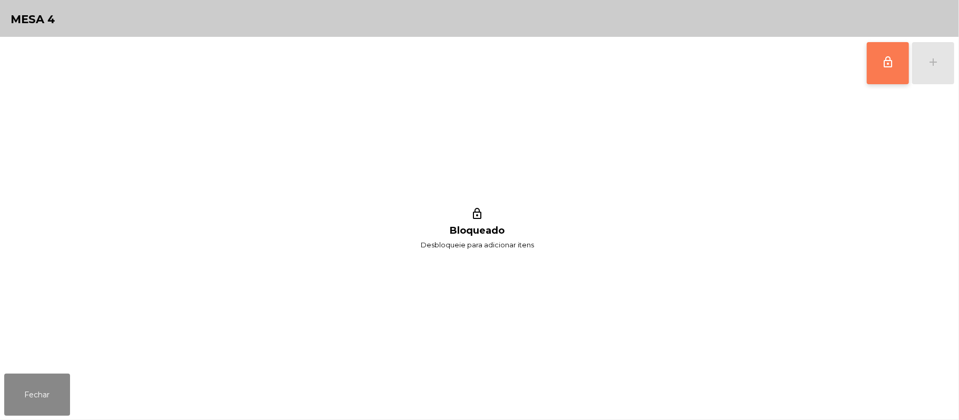
click at [876, 62] on button "lock_outline" at bounding box center [888, 63] width 42 height 42
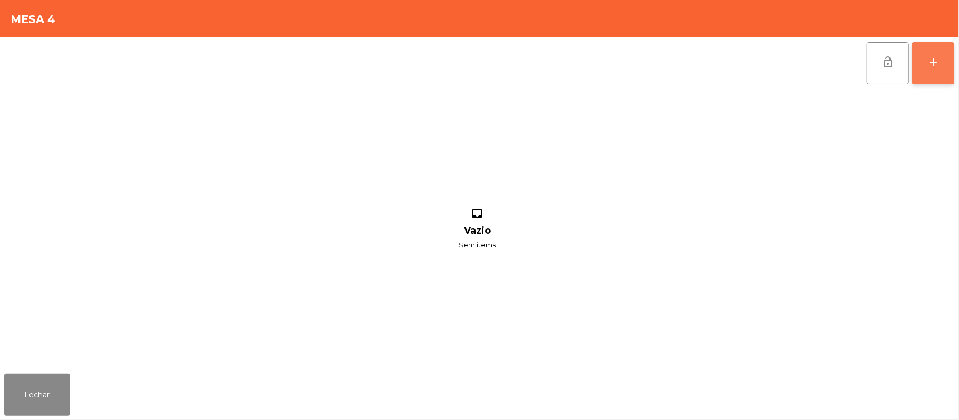
click at [934, 68] on button "add" at bounding box center [933, 63] width 42 height 42
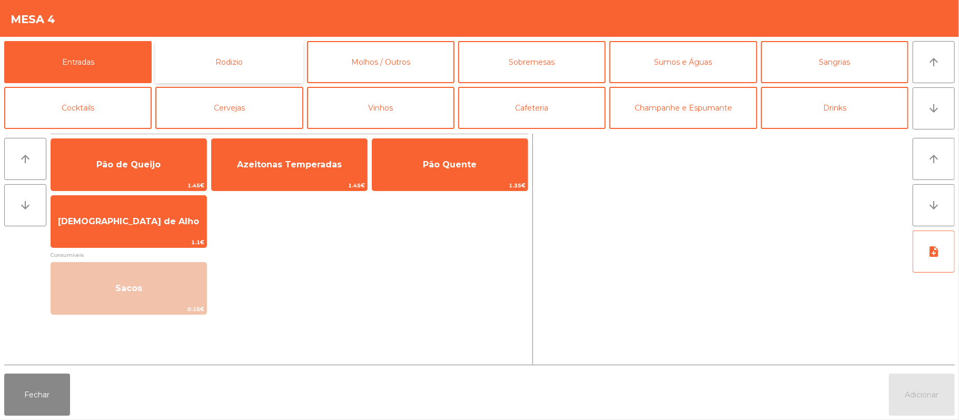
click at [247, 65] on button "Rodizio" at bounding box center [228, 62] width 147 height 42
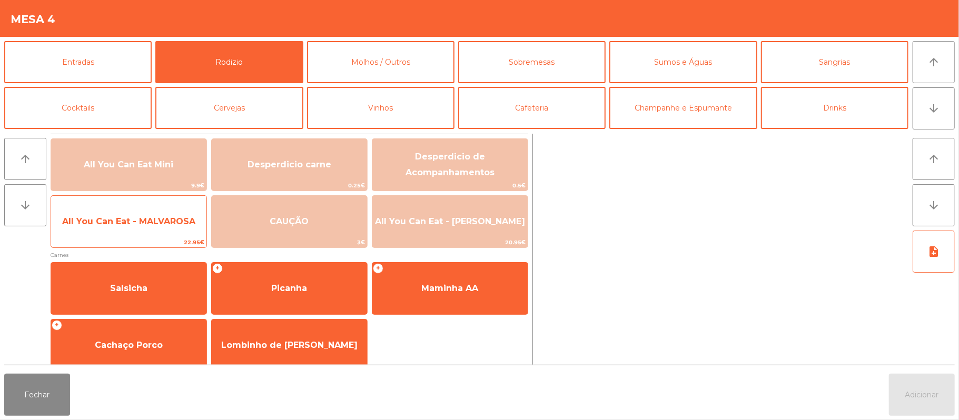
click at [154, 204] on div "All You Can Eat - MALVAROSA 22.95€" at bounding box center [129, 221] width 156 height 53
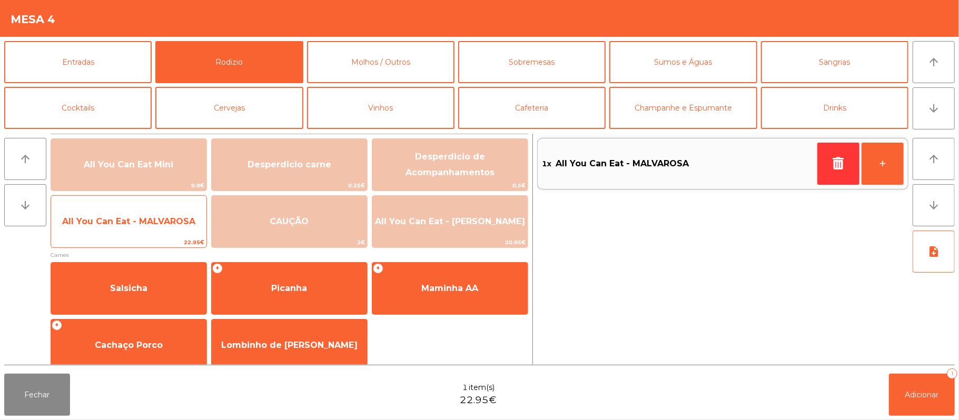
click at [148, 232] on span "All You Can Eat - MALVAROSA" at bounding box center [128, 221] width 155 height 28
click at [150, 224] on span "All You Can Eat - MALVAROSA" at bounding box center [128, 221] width 133 height 10
click at [152, 224] on span "All You Can Eat - MALVAROSA" at bounding box center [128, 221] width 133 height 10
click at [154, 213] on span "All You Can Eat - MALVAROSA" at bounding box center [128, 221] width 155 height 28
click at [159, 209] on span "All You Can Eat - MALVAROSA" at bounding box center [128, 221] width 155 height 28
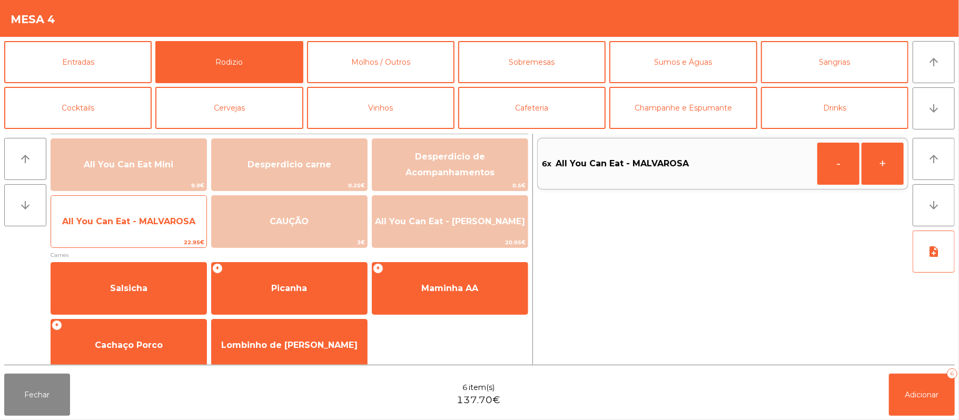
click at [158, 218] on span "All You Can Eat - MALVAROSA" at bounding box center [128, 221] width 133 height 10
click at [173, 228] on span "All You Can Eat - MALVAROSA" at bounding box center [128, 221] width 155 height 28
click at [171, 238] on span "22.95€" at bounding box center [128, 242] width 155 height 10
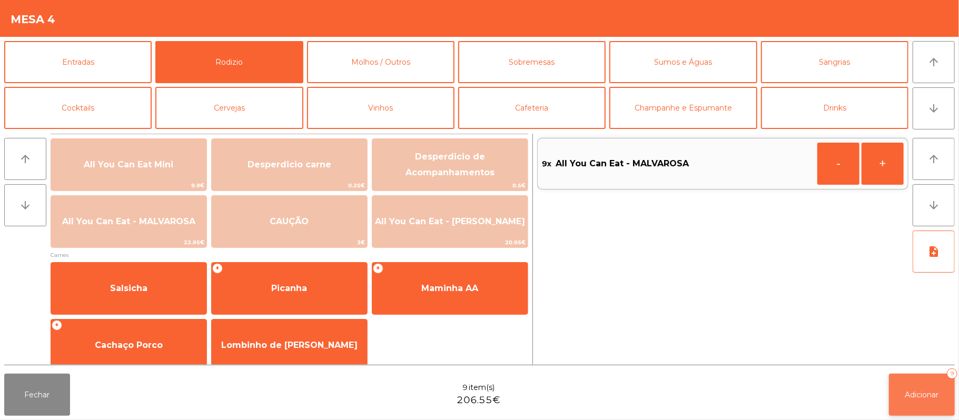
click at [919, 384] on button "Adicionar 9" at bounding box center [922, 395] width 66 height 42
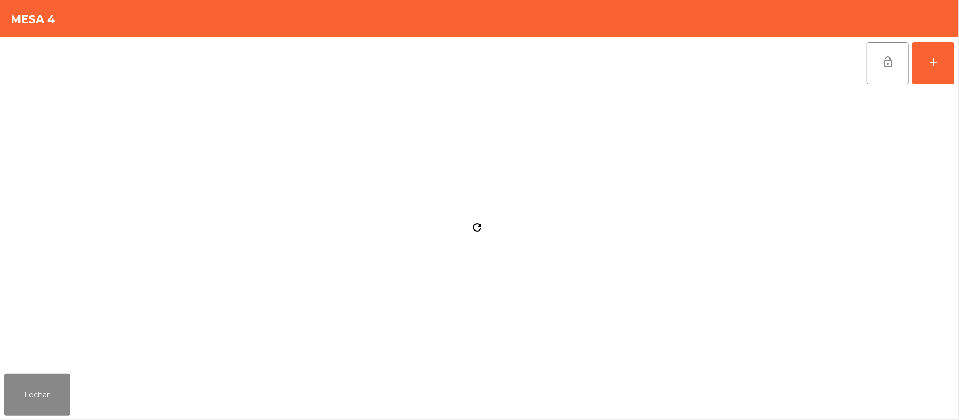
click at [57, 363] on div "refresh" at bounding box center [477, 229] width 946 height 280
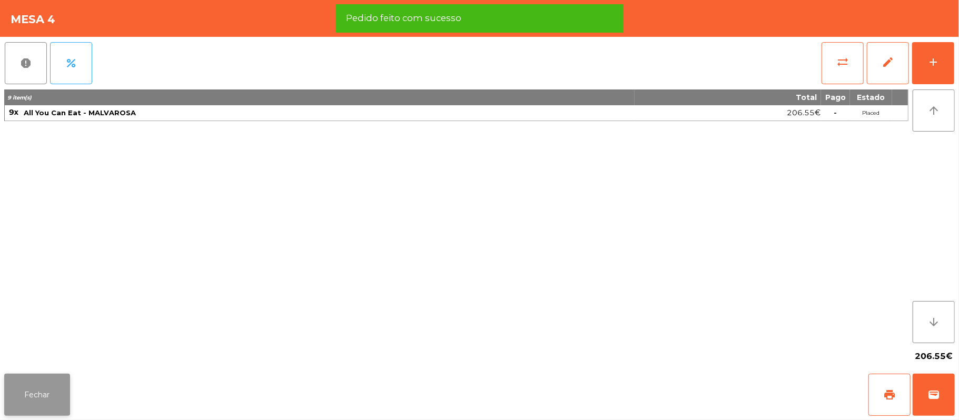
click at [42, 415] on button "Fechar" at bounding box center [37, 395] width 66 height 42
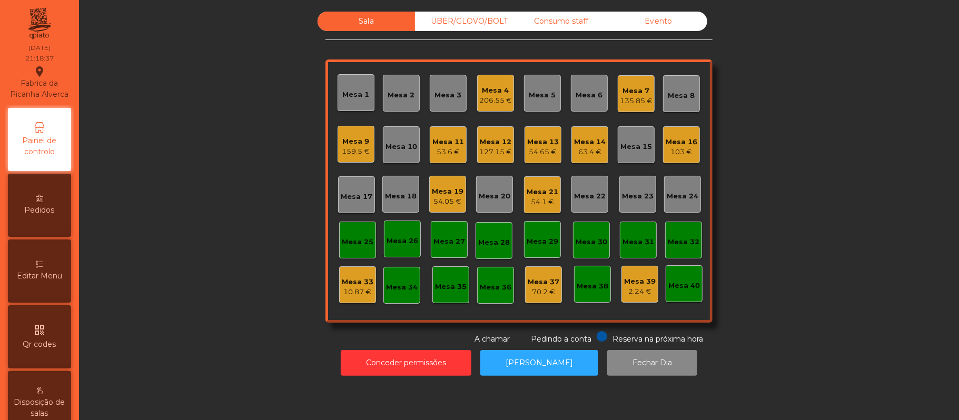
click at [559, 31] on div "Consumo staff" at bounding box center [560, 21] width 97 height 19
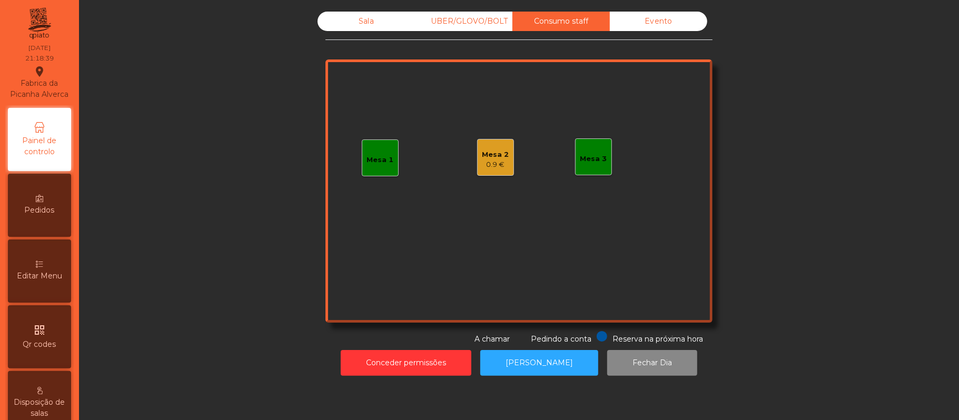
click at [377, 156] on div "Mesa 1" at bounding box center [380, 160] width 27 height 11
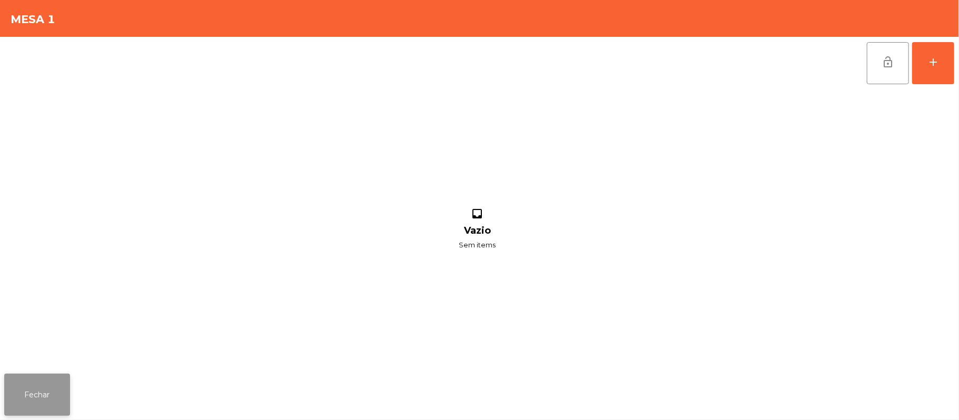
click at [66, 382] on button "Fechar" at bounding box center [37, 395] width 66 height 42
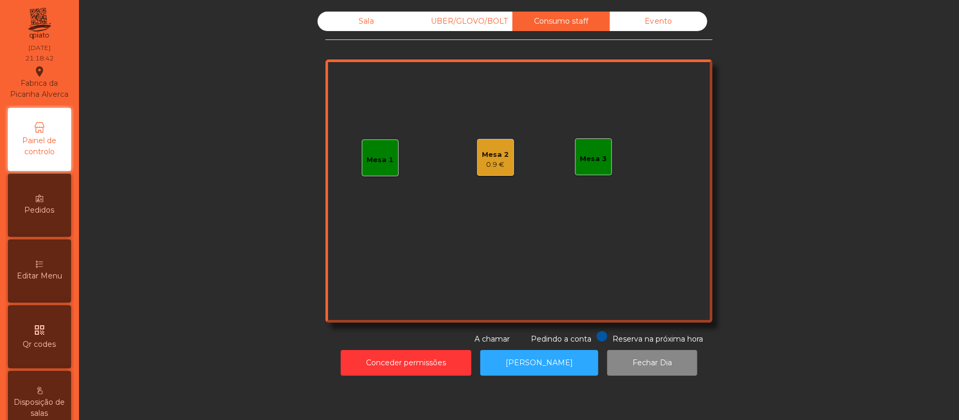
click at [361, 21] on div "Sala" at bounding box center [365, 21] width 97 height 19
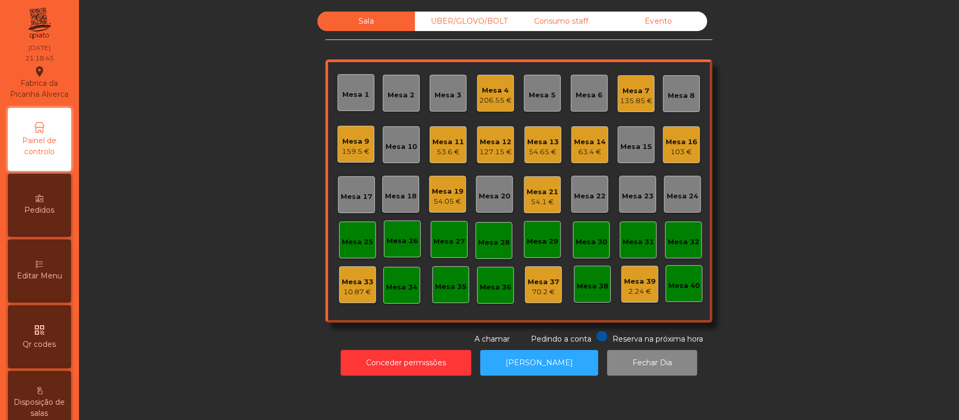
click at [524, 151] on div "Mesa 13 54.65 €" at bounding box center [542, 144] width 37 height 37
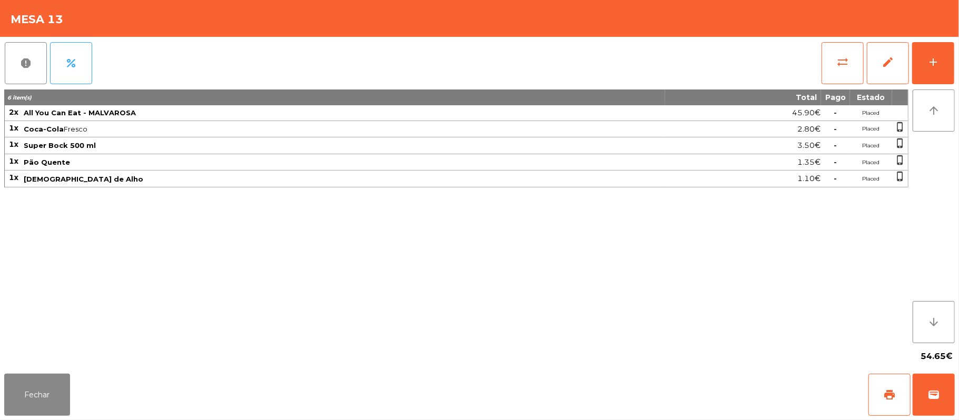
click at [957, 75] on div "report percent sync_alt edit add 6 item(s) Total Pago Estado 2x All You Can Eat…" at bounding box center [479, 203] width 959 height 333
click at [914, 45] on button "add" at bounding box center [933, 63] width 42 height 42
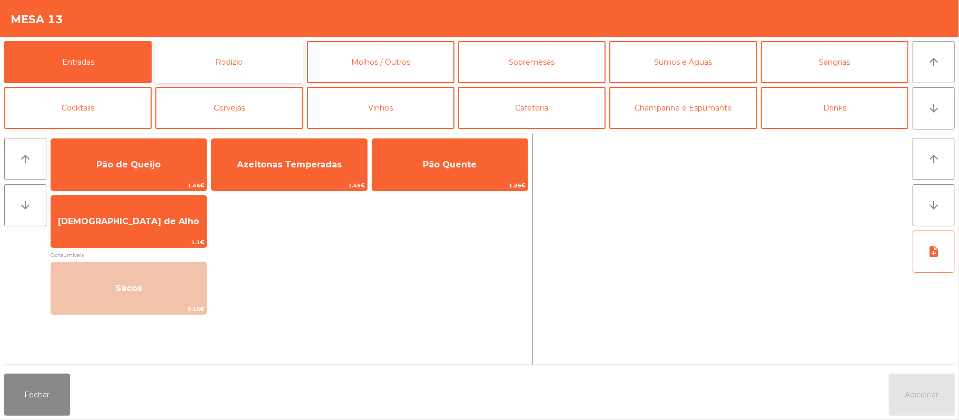
click at [222, 78] on button "Rodizio" at bounding box center [228, 62] width 147 height 42
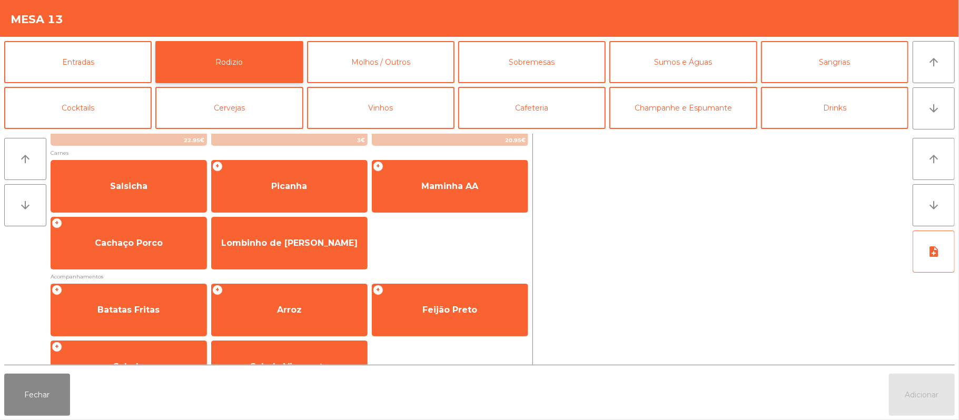
scroll to position [107, 0]
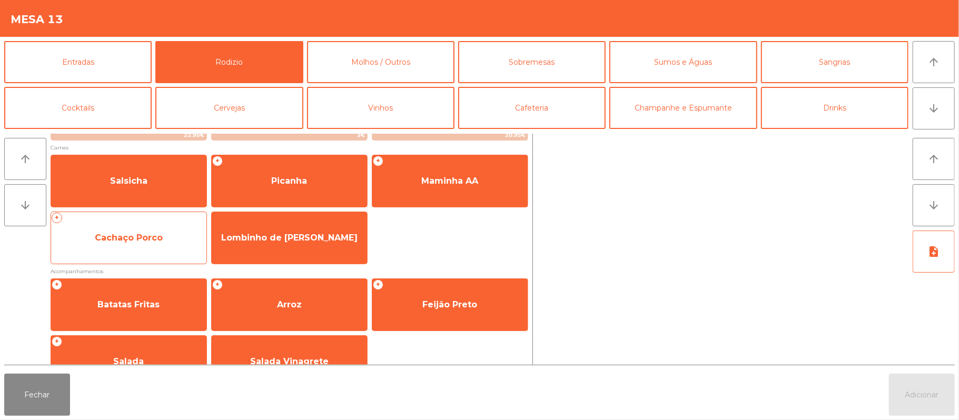
click at [152, 257] on div "+ Cachaço Porco" at bounding box center [129, 238] width 156 height 53
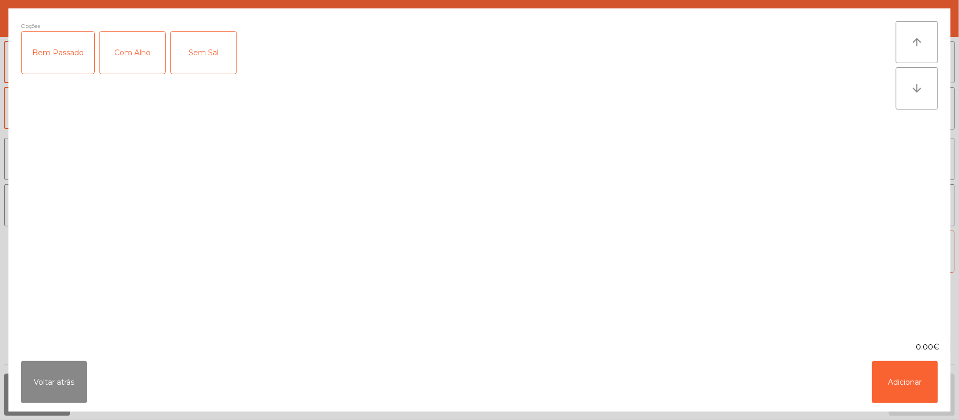
click at [123, 70] on div "Com Alho" at bounding box center [133, 53] width 66 height 42
click at [908, 382] on button "Adicionar" at bounding box center [905, 382] width 66 height 42
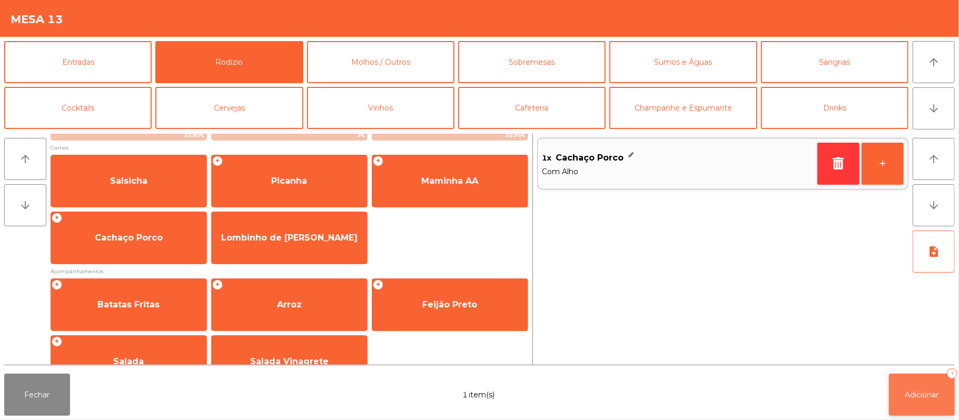
click at [923, 396] on span "Adicionar" at bounding box center [922, 394] width 34 height 9
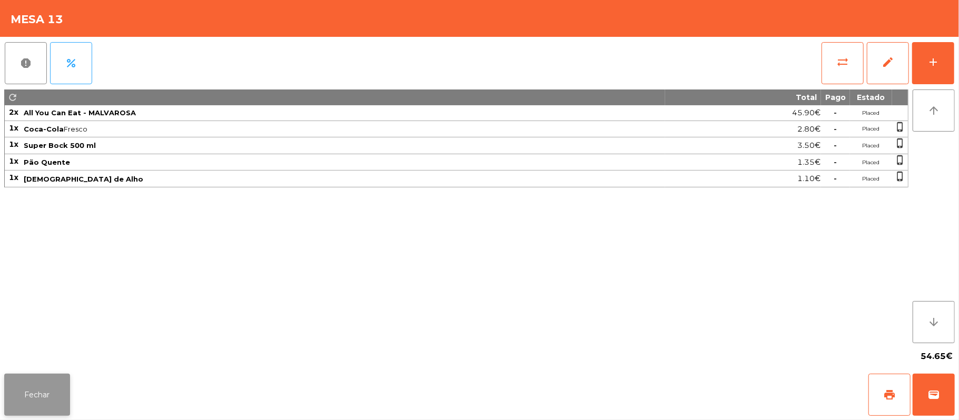
click at [56, 389] on button "Fechar" at bounding box center [37, 395] width 66 height 42
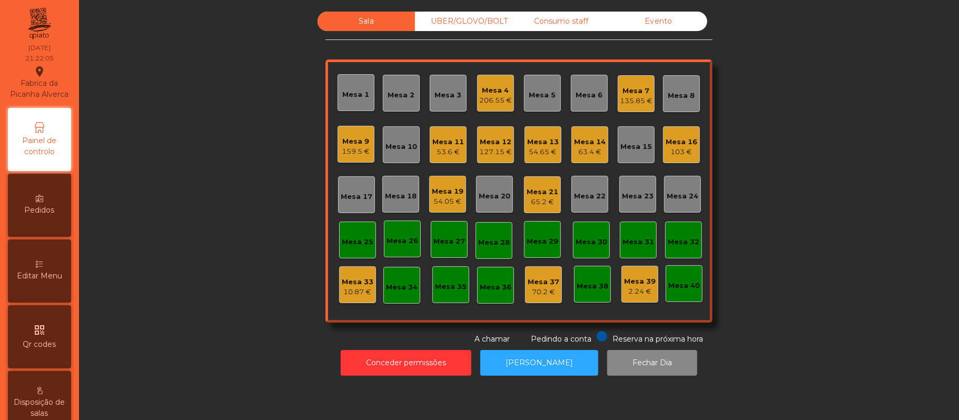
click at [549, 205] on div "65.2 €" at bounding box center [542, 202] width 32 height 11
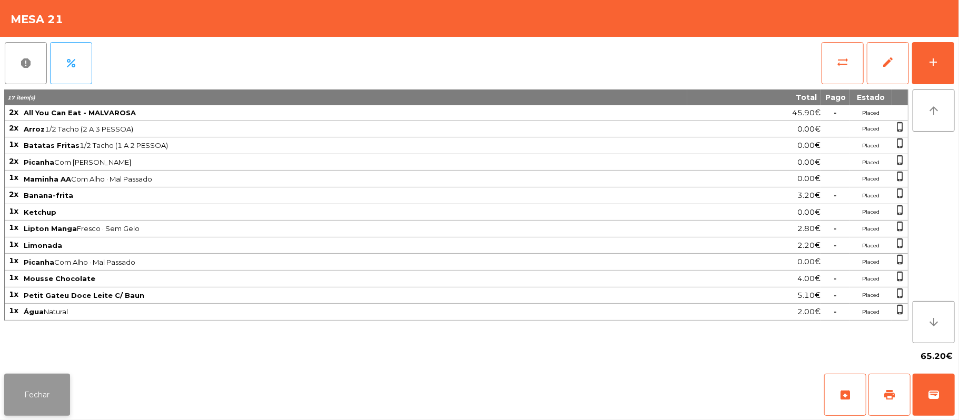
click at [51, 391] on button "Fechar" at bounding box center [37, 395] width 66 height 42
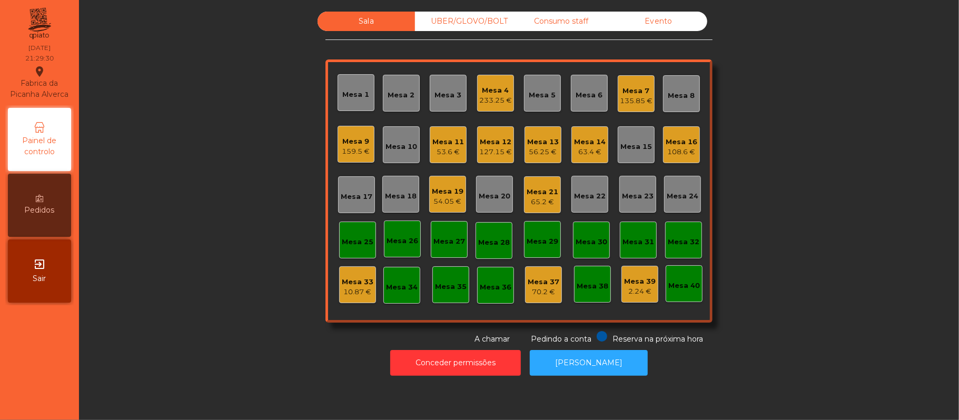
click at [344, 196] on div "Mesa 17" at bounding box center [357, 197] width 32 height 11
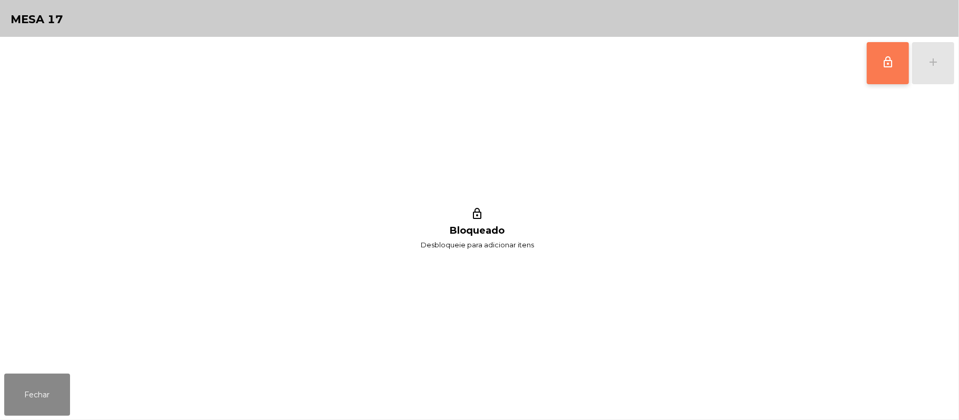
click at [900, 59] on button "lock_outline" at bounding box center [888, 63] width 42 height 42
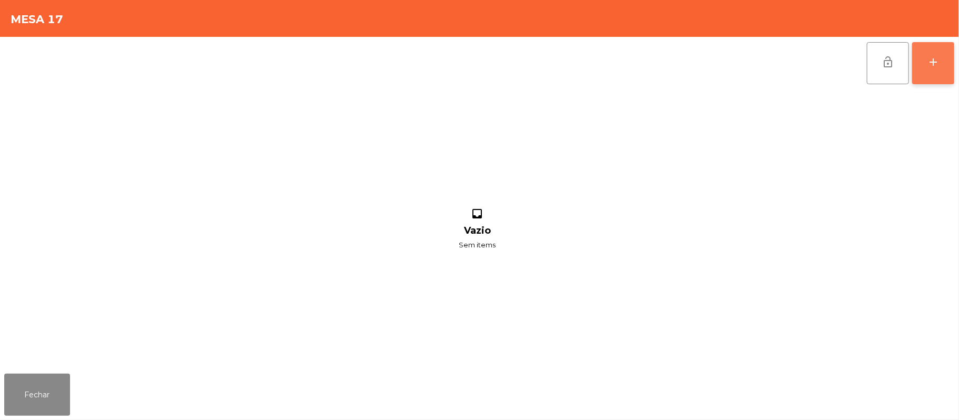
click at [936, 66] on div "add" at bounding box center [933, 62] width 13 height 13
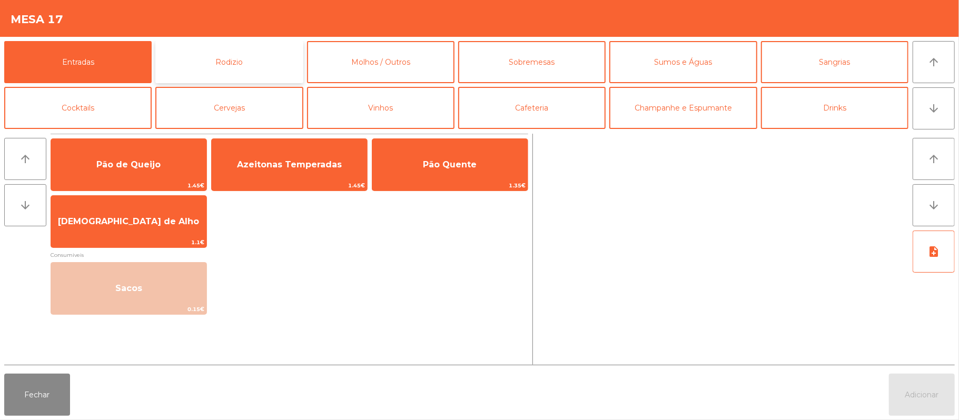
click at [217, 53] on button "Rodizio" at bounding box center [228, 62] width 147 height 42
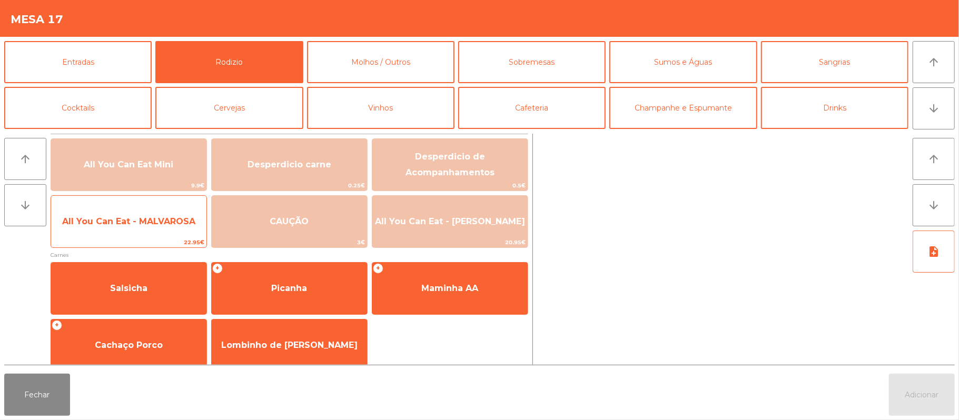
click at [132, 223] on span "All You Can Eat - MALVAROSA" at bounding box center [128, 221] width 133 height 10
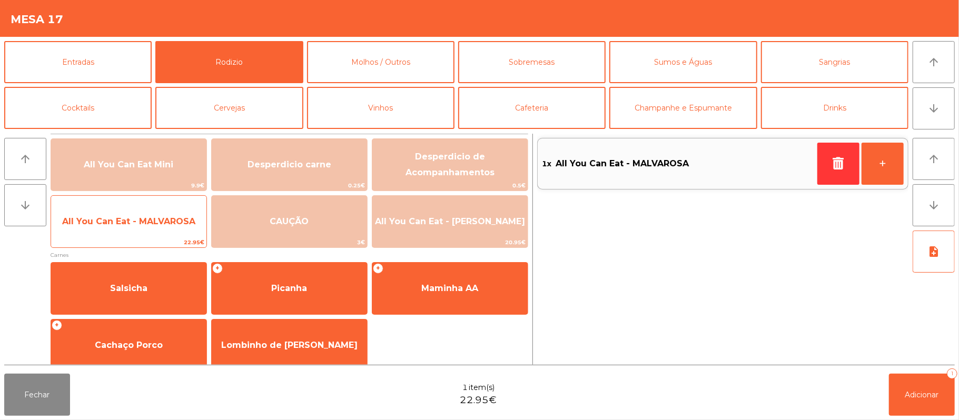
click at [126, 230] on span "All You Can Eat - MALVAROSA" at bounding box center [128, 221] width 155 height 28
click at [111, 236] on span "All You Can Eat - MALVAROSA" at bounding box center [128, 221] width 155 height 28
click at [105, 234] on span "All You Can Eat - MALVAROSA" at bounding box center [128, 221] width 155 height 28
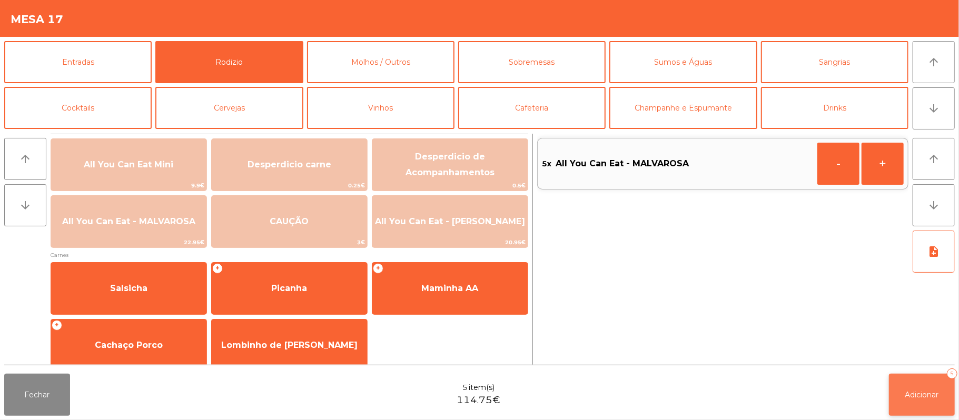
click at [919, 394] on span "Adicionar" at bounding box center [922, 394] width 34 height 9
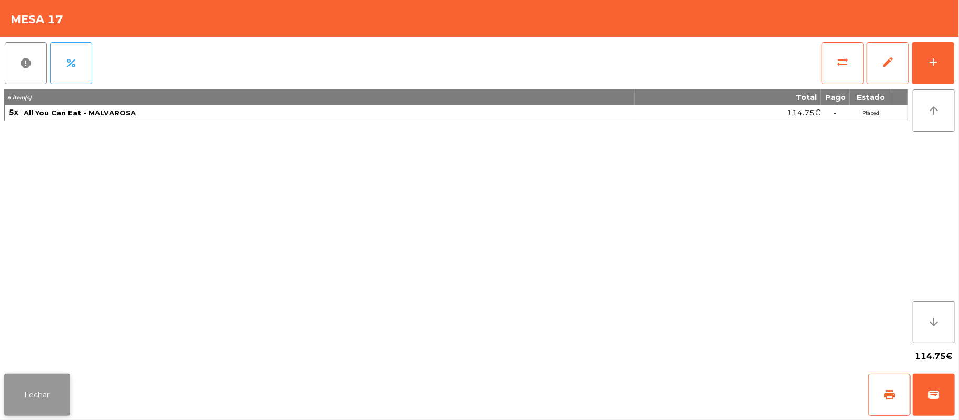
click at [42, 379] on button "Fechar" at bounding box center [37, 395] width 66 height 42
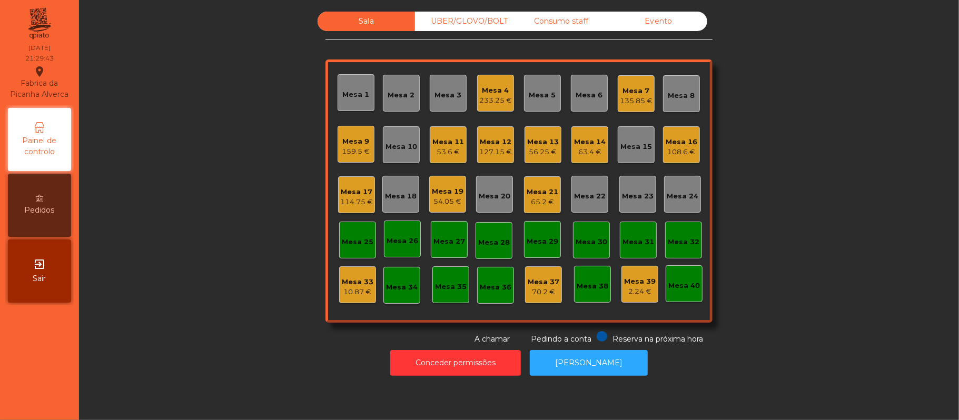
click at [355, 291] on div "10.87 €" at bounding box center [358, 292] width 32 height 11
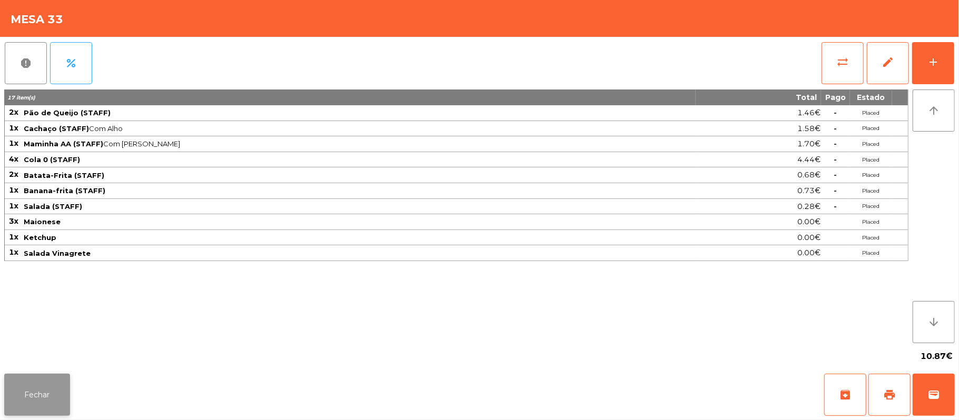
click at [41, 405] on button "Fechar" at bounding box center [37, 395] width 66 height 42
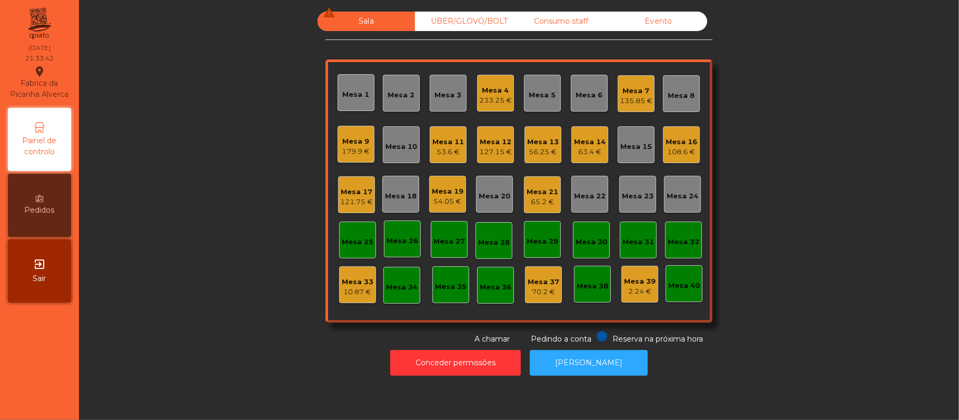
click at [496, 157] on div "Mesa 12 127.15 €" at bounding box center [495, 144] width 37 height 37
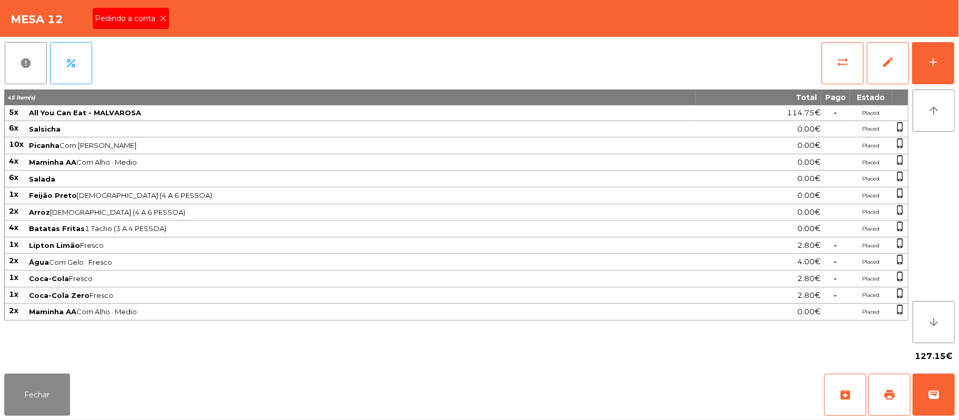
click at [162, 18] on icon at bounding box center [163, 18] width 7 height 7
click at [38, 392] on button "Fechar" at bounding box center [37, 395] width 66 height 42
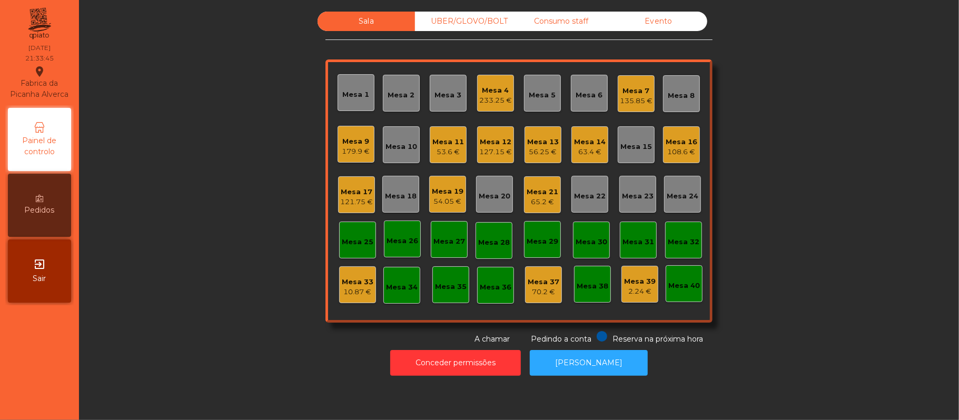
click at [435, 23] on div "UBER/GLOVO/BOLT" at bounding box center [463, 21] width 97 height 19
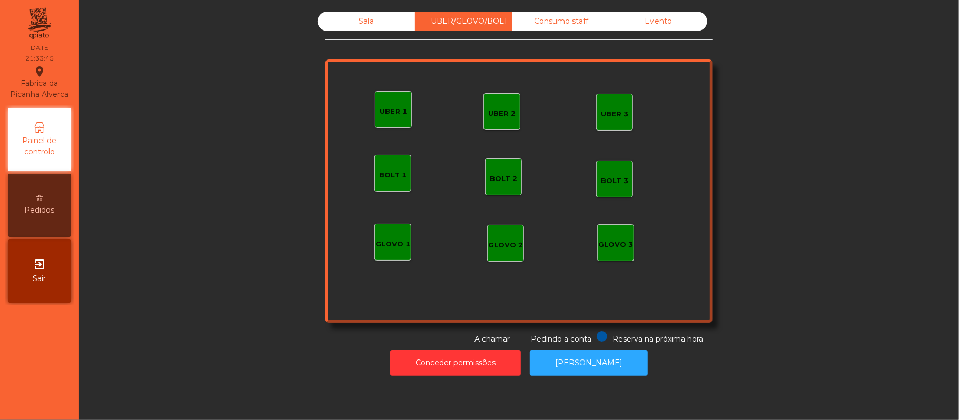
click at [363, 23] on div "Sala" at bounding box center [365, 21] width 97 height 19
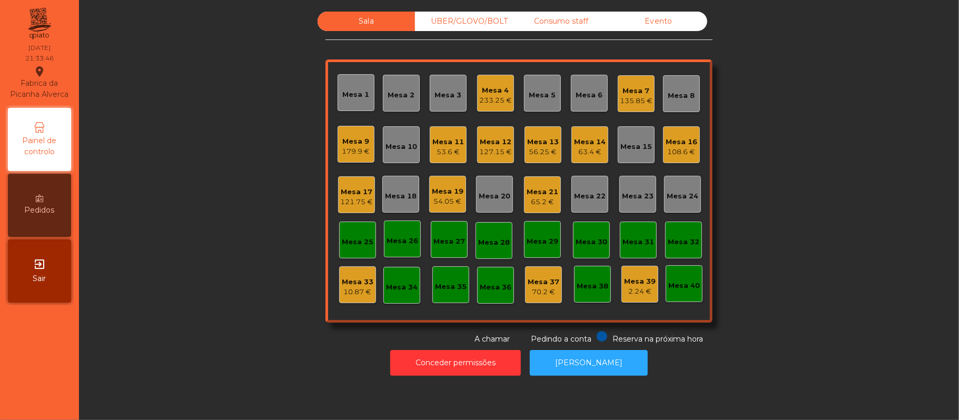
click at [549, 161] on div "Mesa 13 56.25 €" at bounding box center [542, 144] width 37 height 37
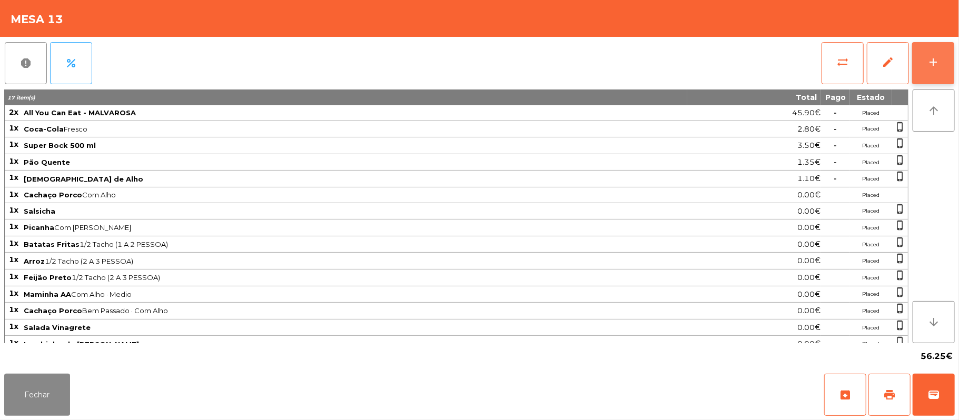
click at [919, 79] on button "add" at bounding box center [933, 63] width 42 height 42
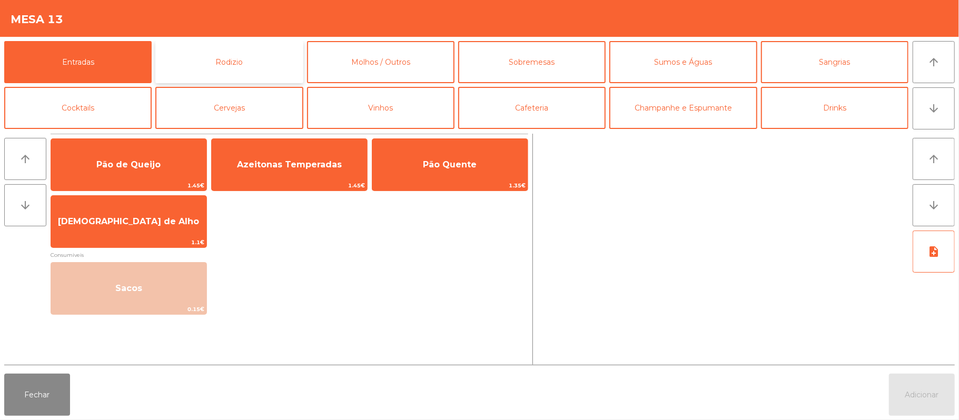
click at [234, 74] on button "Rodizio" at bounding box center [228, 62] width 147 height 42
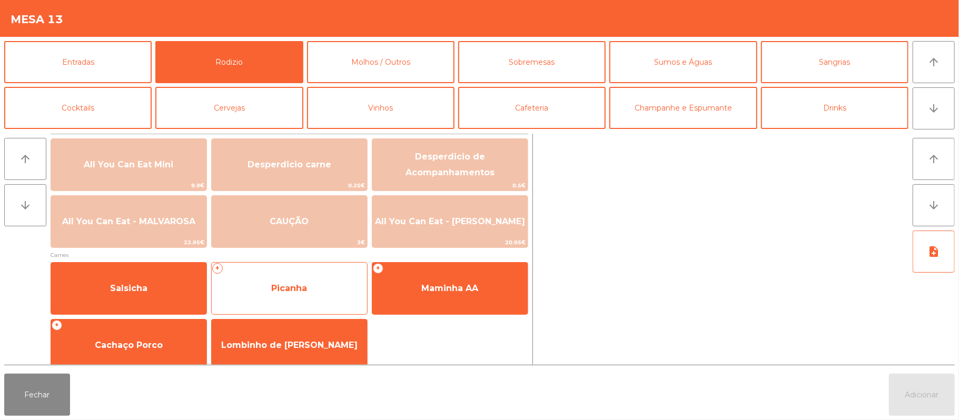
click at [285, 302] on span "Picanha" at bounding box center [289, 288] width 155 height 28
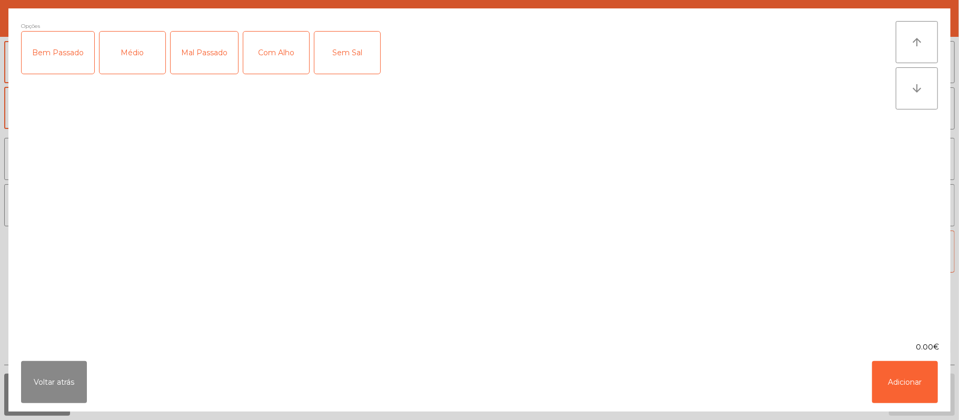
click at [141, 68] on div "Médio" at bounding box center [133, 53] width 66 height 42
click at [270, 72] on div "Com Alho" at bounding box center [276, 53] width 66 height 42
click at [904, 365] on button "Adicionar" at bounding box center [905, 382] width 66 height 42
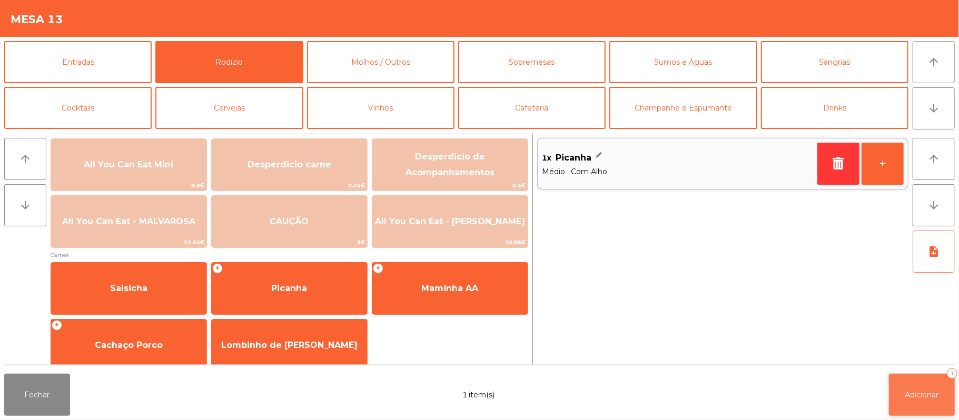
click at [925, 401] on button "Adicionar 1" at bounding box center [922, 395] width 66 height 42
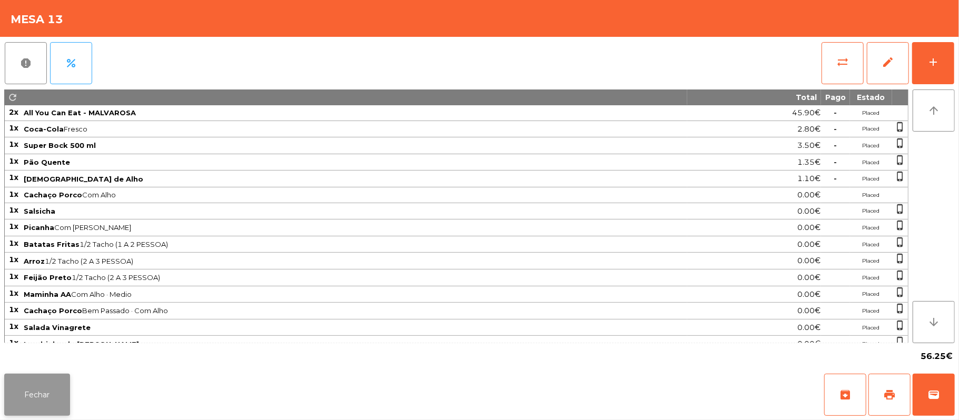
click at [33, 398] on button "Fechar" at bounding box center [37, 395] width 66 height 42
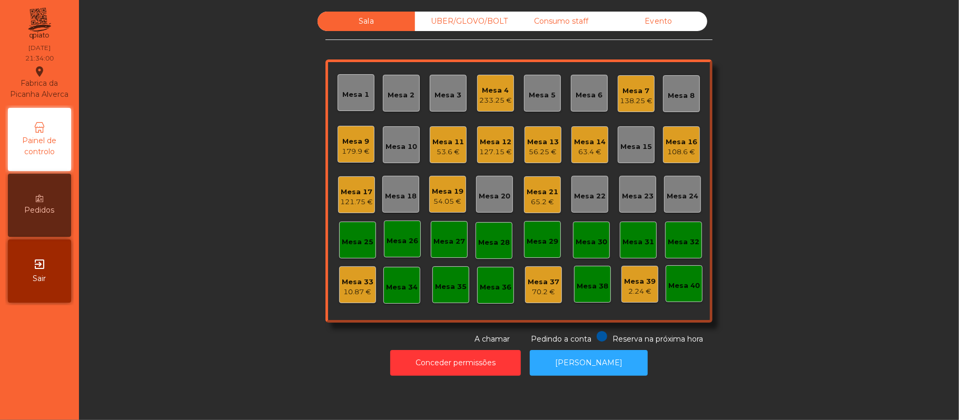
click at [495, 152] on div "127.15 €" at bounding box center [495, 152] width 33 height 11
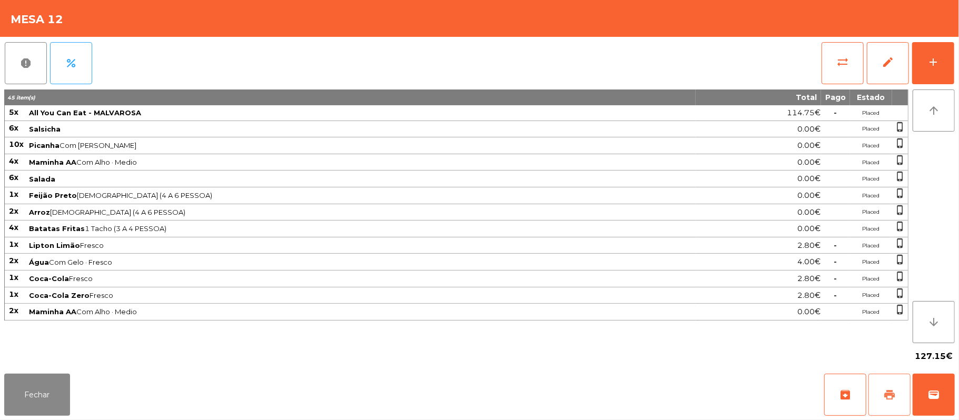
click at [881, 401] on button "print" at bounding box center [889, 395] width 42 height 42
click at [892, 386] on button "print" at bounding box center [889, 395] width 42 height 42
click at [842, 62] on span "sync_alt" at bounding box center [842, 62] width 13 height 13
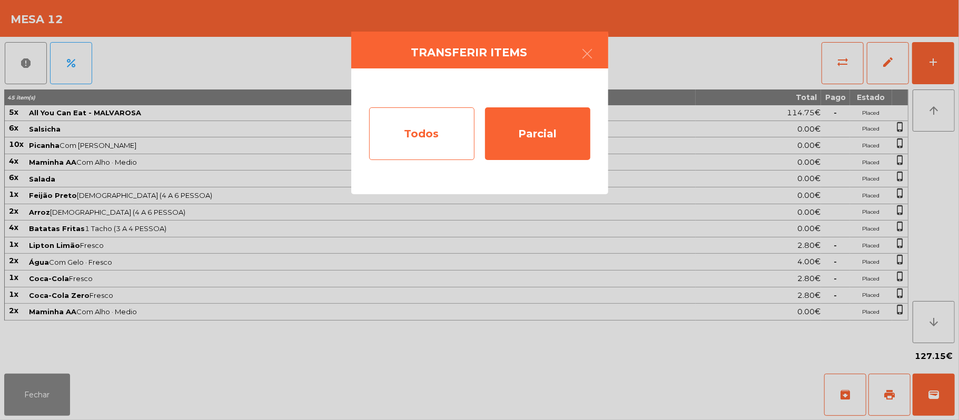
click at [439, 136] on div "Todos" at bounding box center [421, 133] width 105 height 53
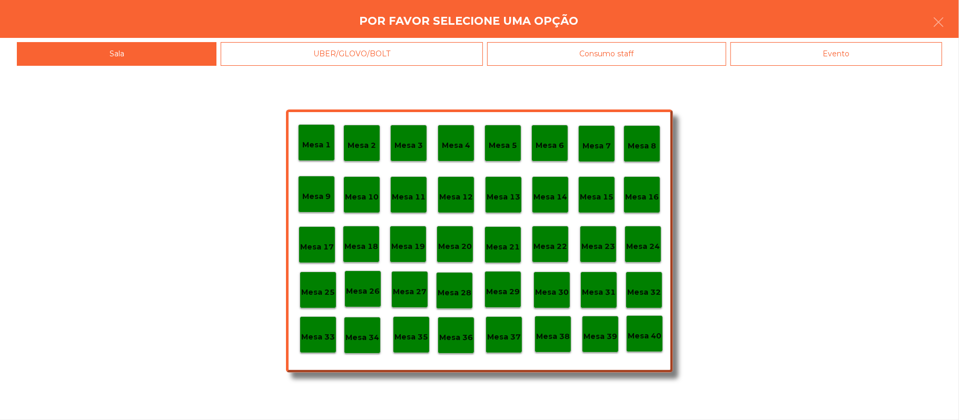
click at [874, 61] on div "Evento" at bounding box center [836, 54] width 212 height 24
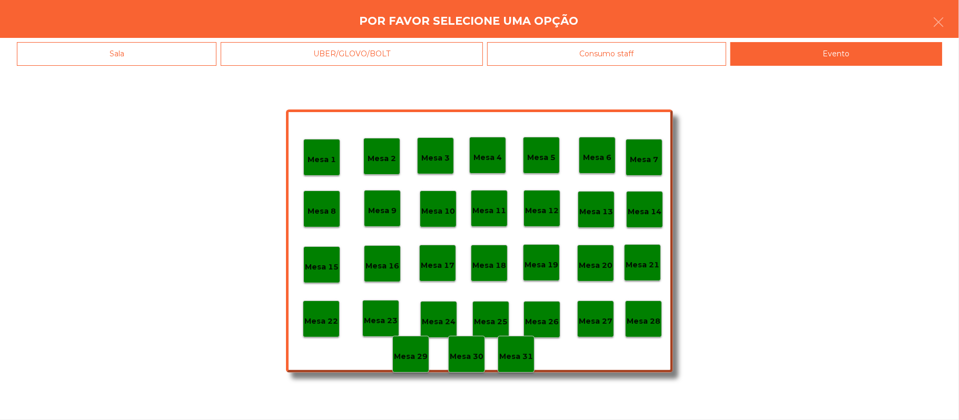
click at [659, 326] on p "Mesa 28" at bounding box center [643, 321] width 34 height 12
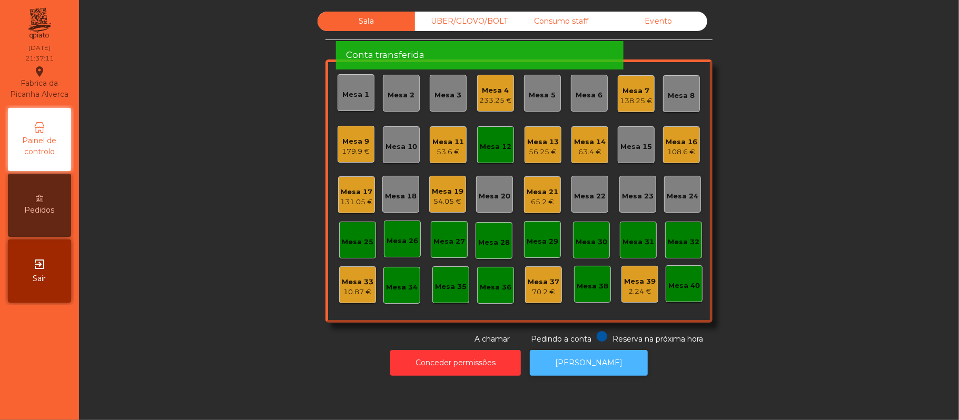
click at [619, 363] on button "[PERSON_NAME]" at bounding box center [589, 363] width 118 height 26
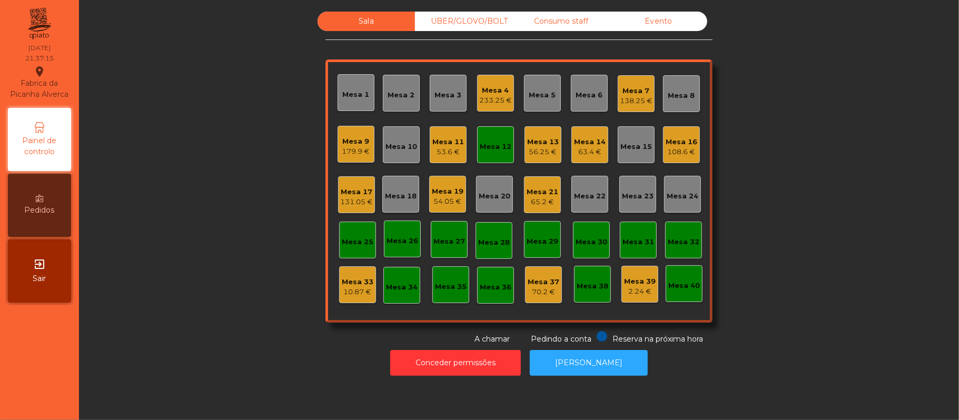
click at [485, 155] on div "Mesa 12" at bounding box center [495, 144] width 37 height 37
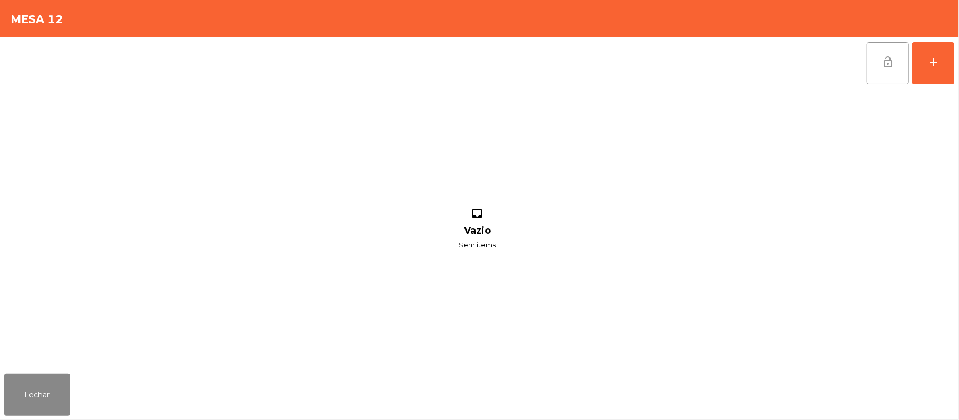
click at [896, 49] on button "lock_open" at bounding box center [888, 63] width 42 height 42
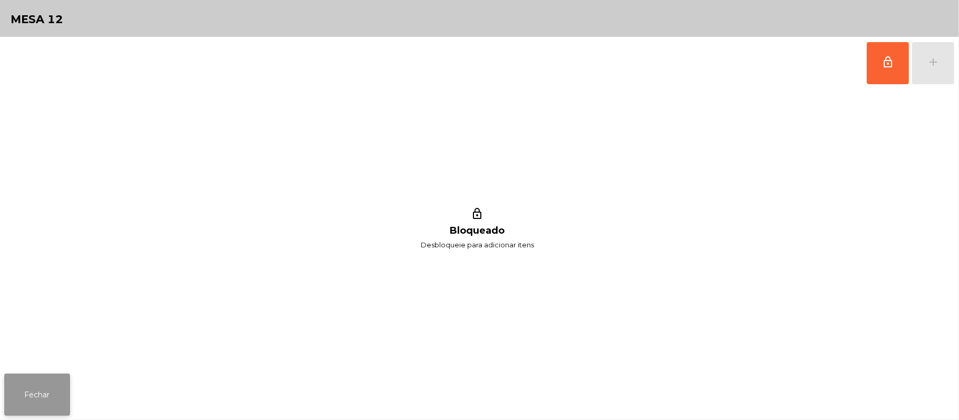
click at [46, 379] on button "Fechar" at bounding box center [37, 395] width 66 height 42
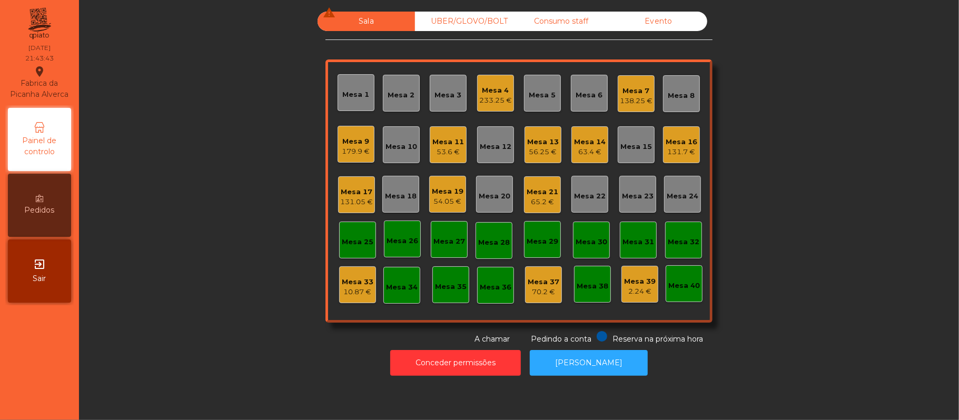
click at [622, 98] on div "138.25 €" at bounding box center [636, 101] width 33 height 11
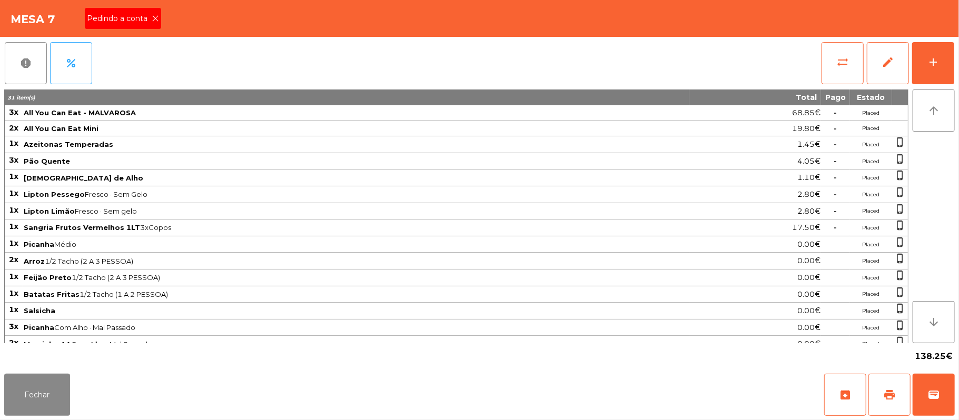
click at [140, 24] on span "Pedindo a conta" at bounding box center [119, 18] width 65 height 11
click at [889, 400] on span "print" at bounding box center [889, 395] width 13 height 13
click at [929, 399] on span "wallet" at bounding box center [933, 395] width 13 height 13
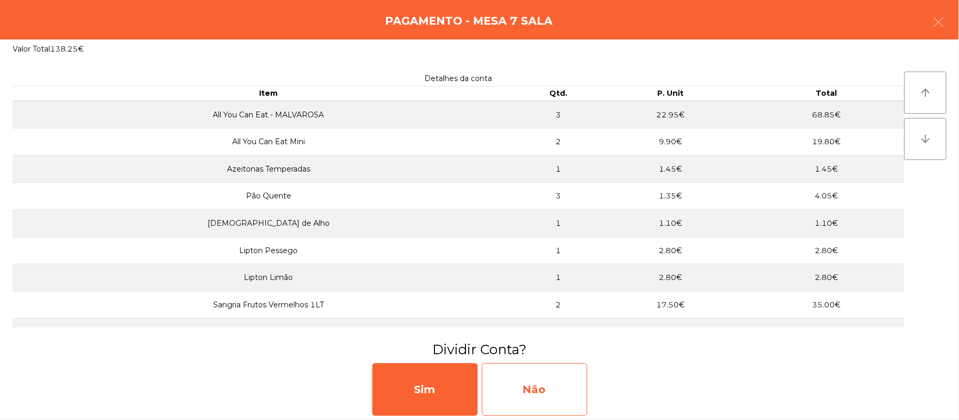
click at [545, 375] on div "Não" at bounding box center [534, 389] width 105 height 53
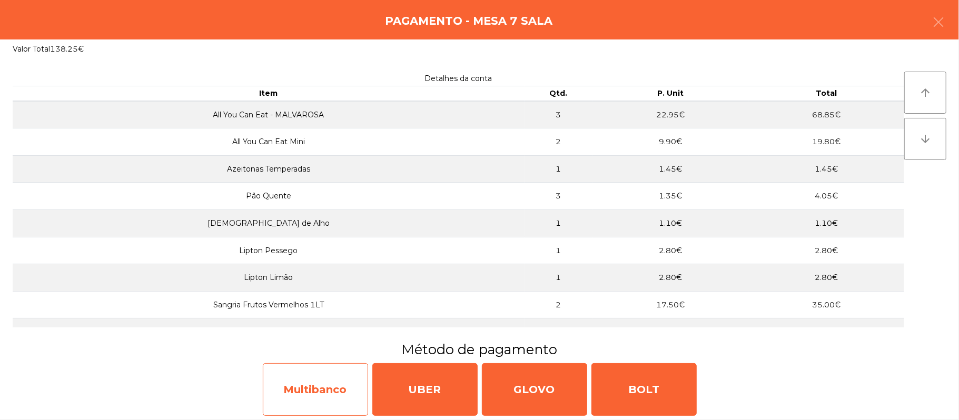
click at [341, 392] on div "Multibanco" at bounding box center [315, 389] width 105 height 53
select select "**"
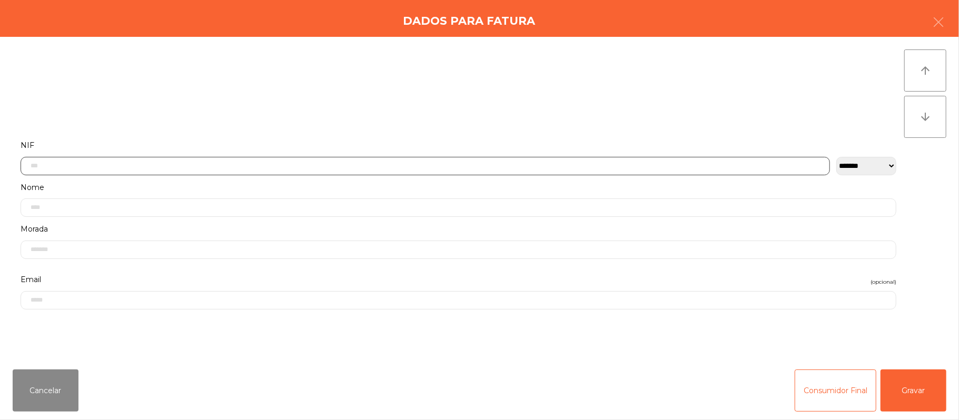
click at [364, 164] on input "text" at bounding box center [425, 166] width 809 height 18
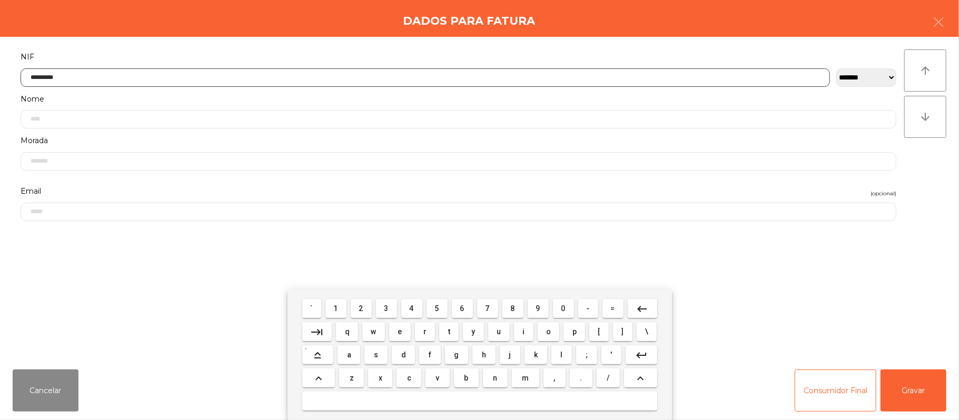
type input "*********"
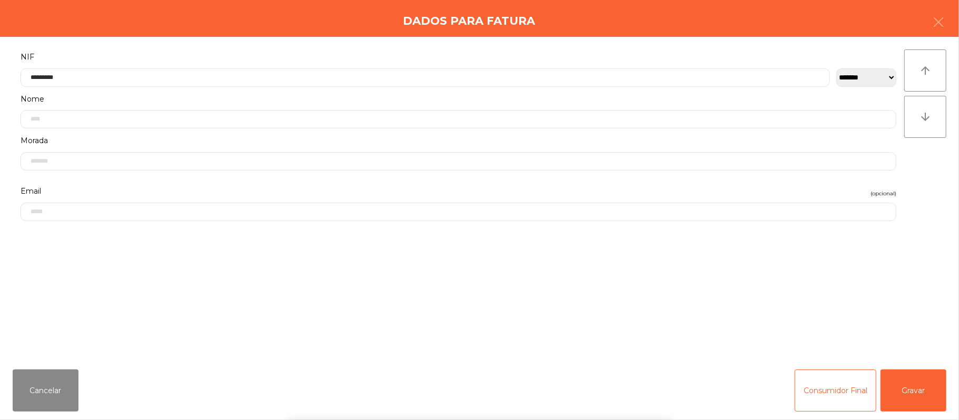
click at [918, 392] on div "` 1 2 3 4 5 6 7 8 9 0 - = keyboard_backspace keyboard_tab q w e r t y u i o p […" at bounding box center [479, 355] width 959 height 131
click at [908, 388] on button "Gravar" at bounding box center [913, 391] width 66 height 42
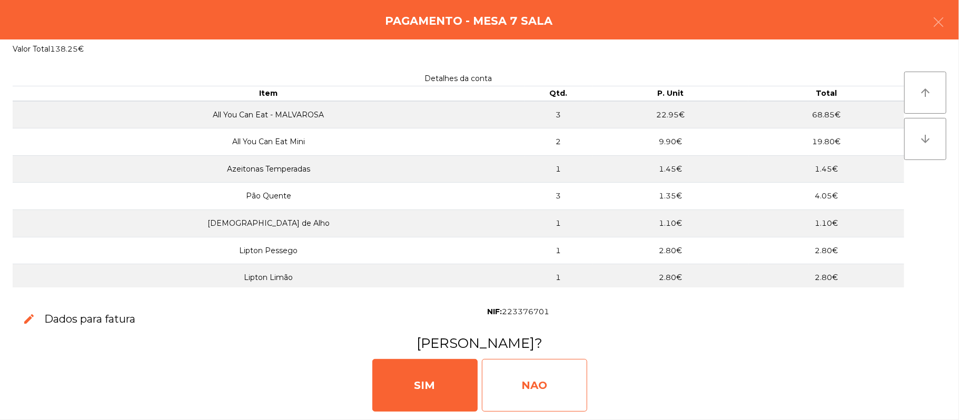
click at [539, 388] on div "NAO" at bounding box center [534, 385] width 105 height 53
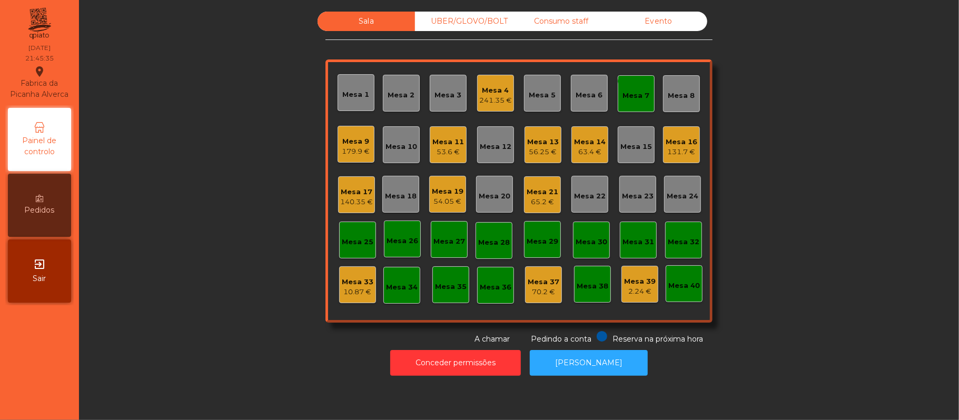
click at [642, 92] on div "Mesa 7" at bounding box center [636, 96] width 27 height 11
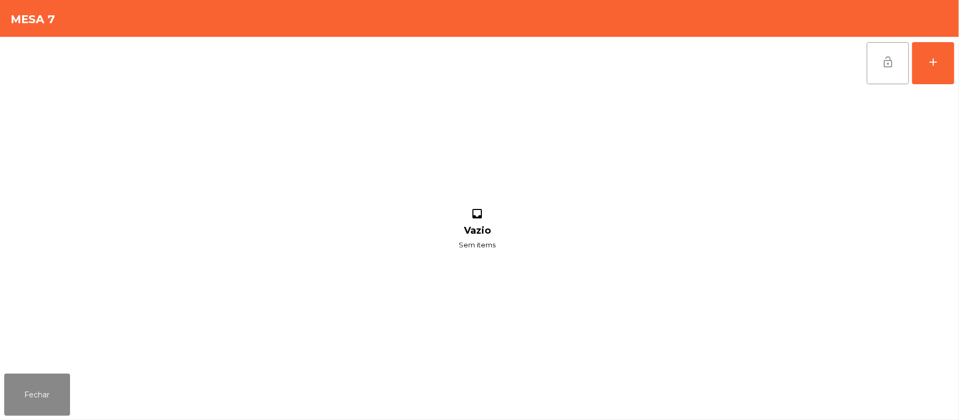
click at [896, 66] on button "lock_open" at bounding box center [888, 63] width 42 height 42
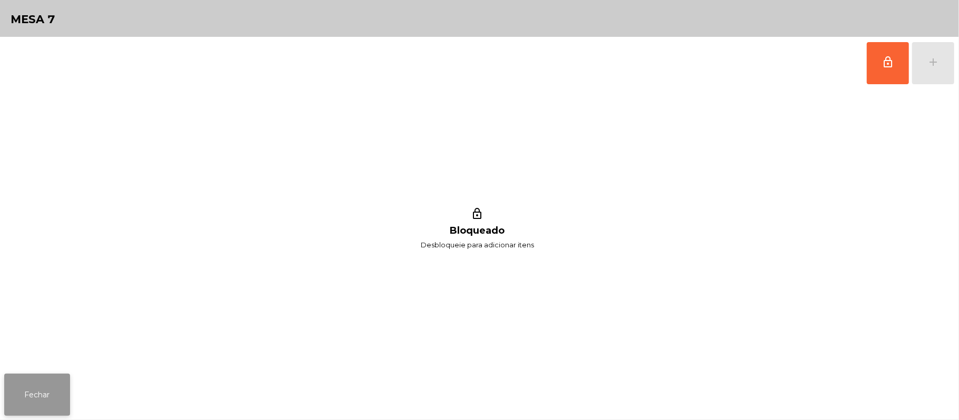
click at [26, 386] on button "Fechar" at bounding box center [37, 395] width 66 height 42
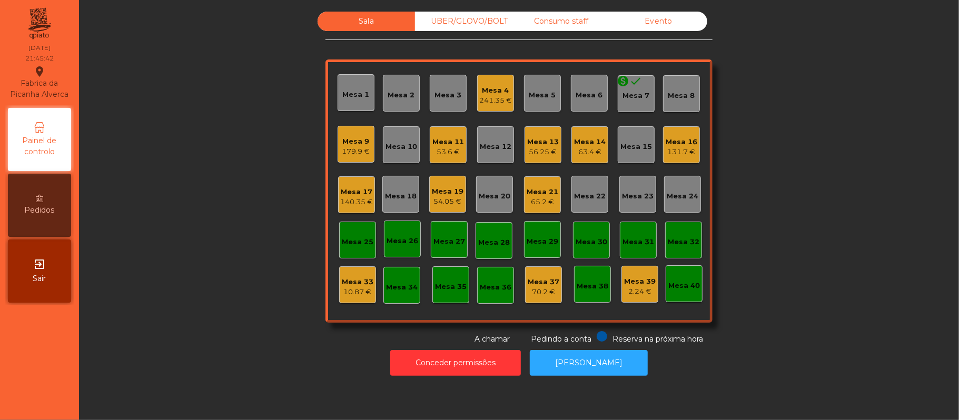
click at [480, 140] on div "Mesa 12" at bounding box center [496, 144] width 32 height 15
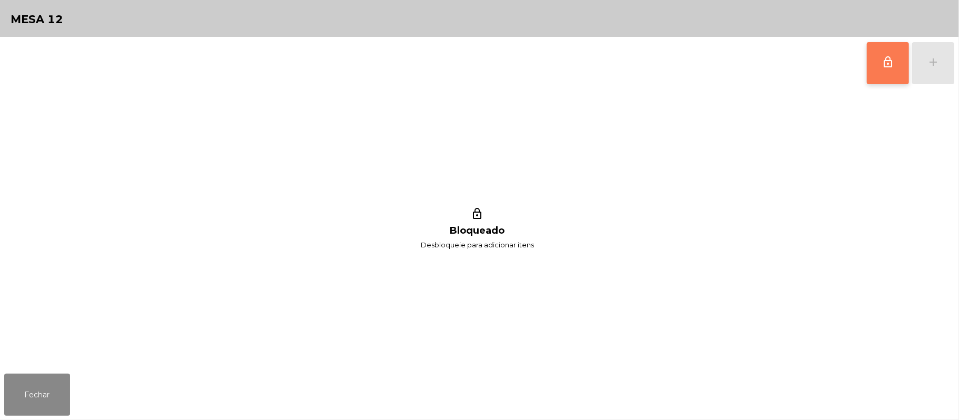
click at [889, 67] on span "lock_outline" at bounding box center [887, 62] width 13 height 13
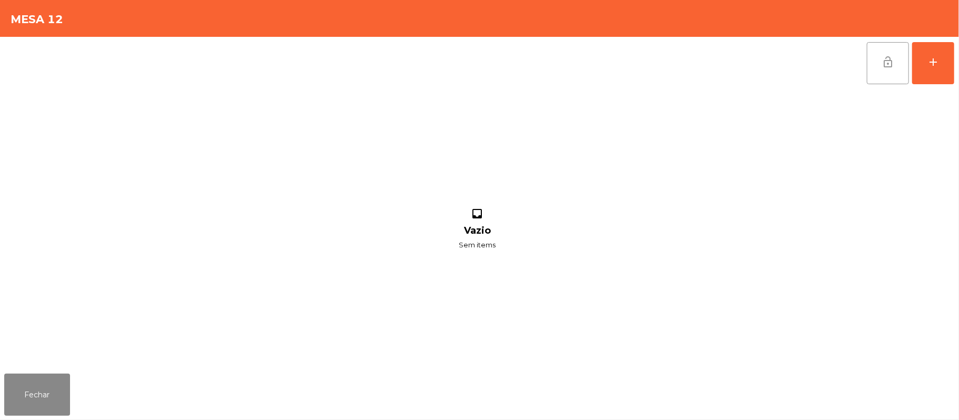
click at [957, 78] on div "lock_open add inbox Vazio Sem items" at bounding box center [479, 203] width 959 height 333
click at [920, 70] on button "add" at bounding box center [933, 63] width 42 height 42
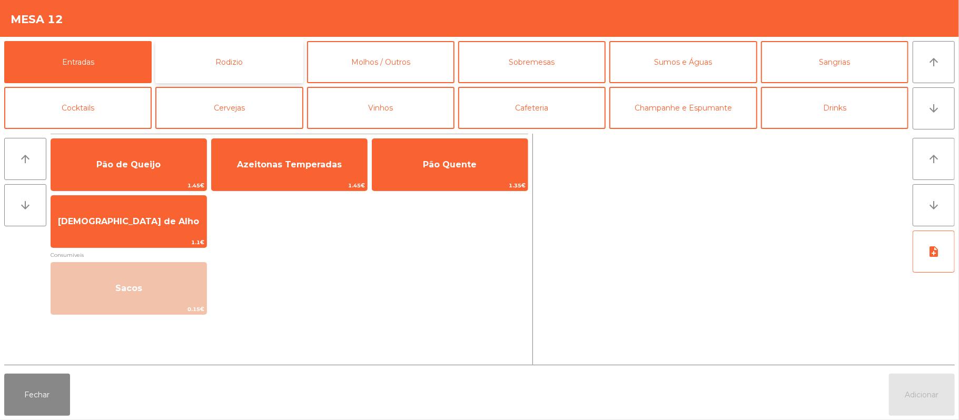
click at [265, 66] on button "Rodizio" at bounding box center [228, 62] width 147 height 42
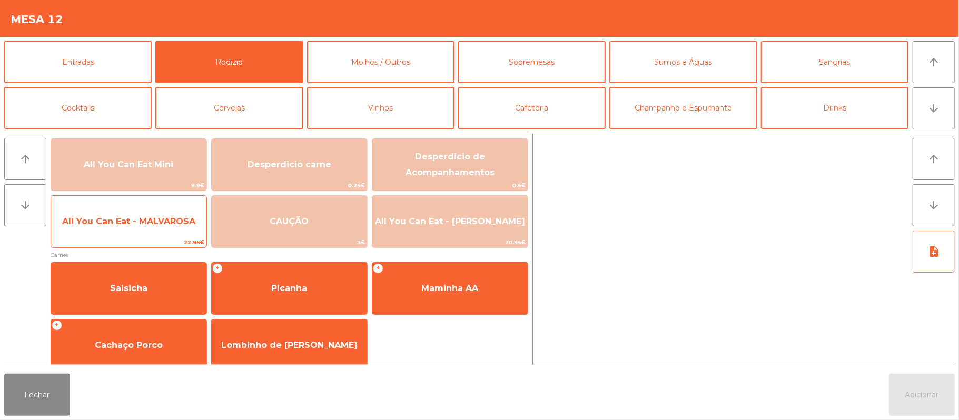
click at [171, 232] on span "All You Can Eat - MALVAROSA" at bounding box center [128, 221] width 155 height 28
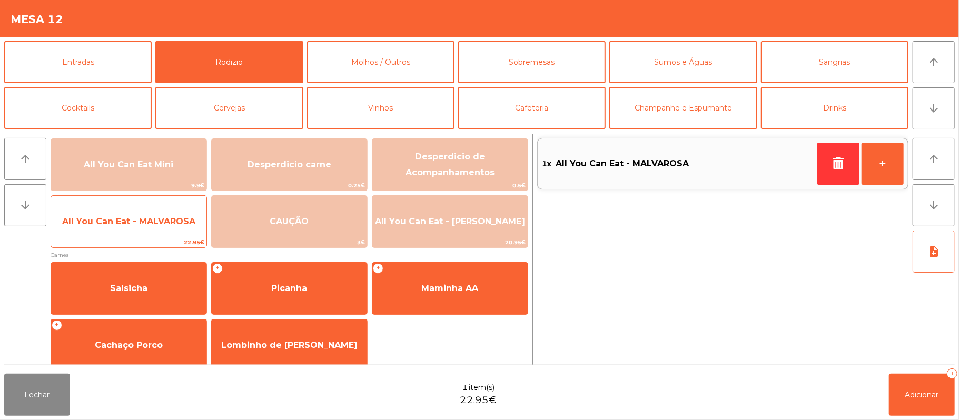
click at [173, 228] on span "All You Can Eat - MALVAROSA" at bounding box center [128, 221] width 155 height 28
click at [172, 228] on span "All You Can Eat - MALVAROSA" at bounding box center [128, 221] width 155 height 28
click at [147, 223] on span "All You Can Eat - MALVAROSA" at bounding box center [128, 221] width 133 height 10
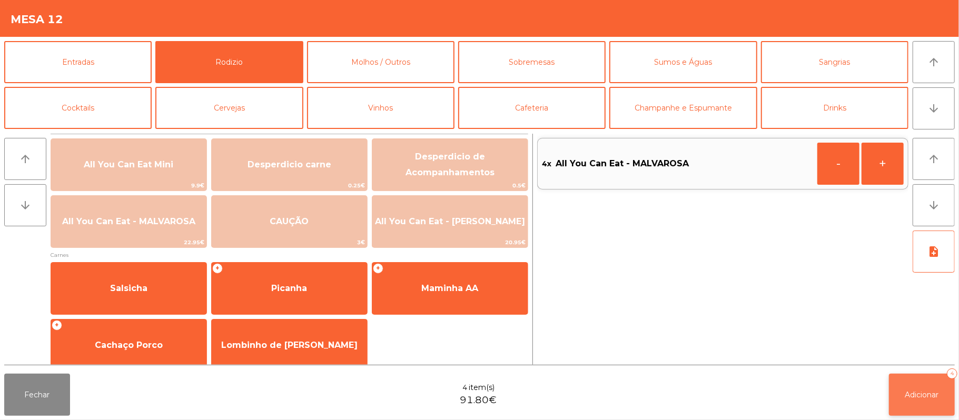
click at [917, 394] on span "Adicionar" at bounding box center [922, 394] width 34 height 9
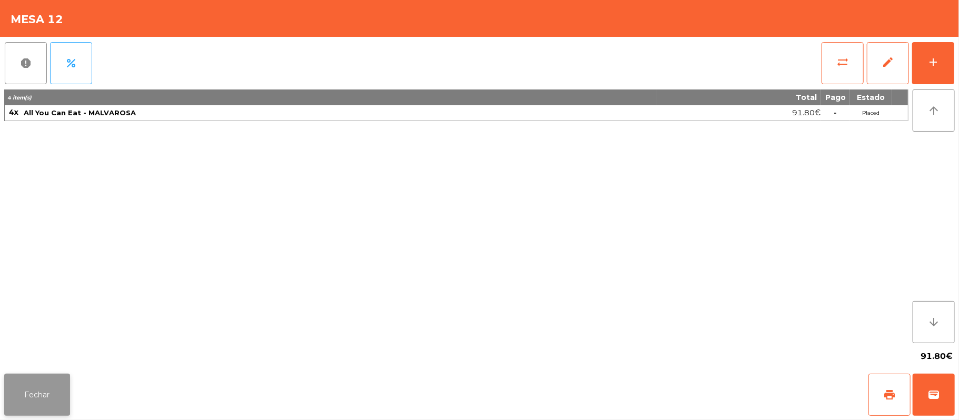
click at [29, 395] on button "Fechar" at bounding box center [37, 395] width 66 height 42
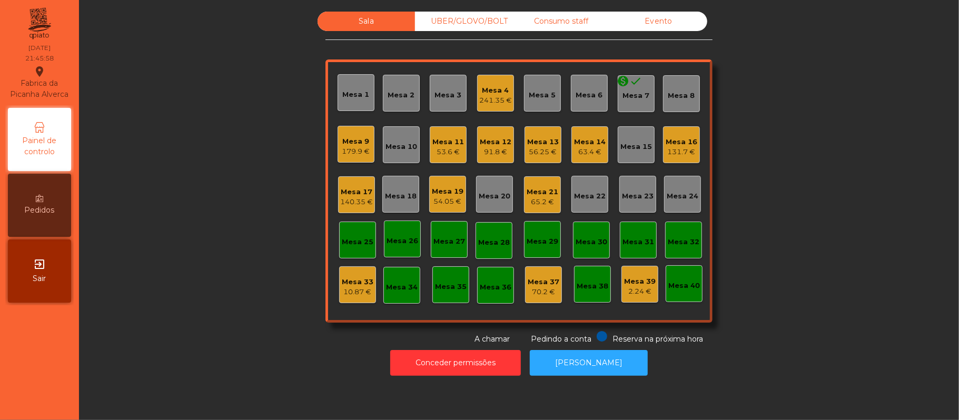
click at [622, 87] on div "monetization_on done" at bounding box center [628, 83] width 25 height 16
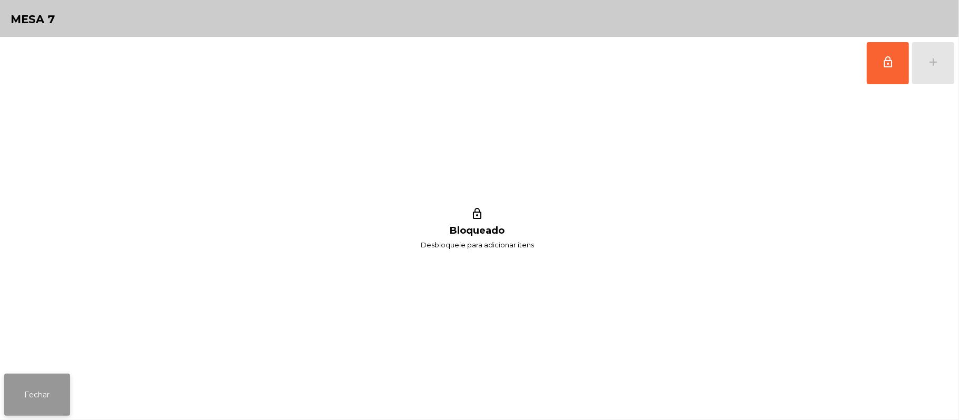
click at [34, 387] on button "Fechar" at bounding box center [37, 395] width 66 height 42
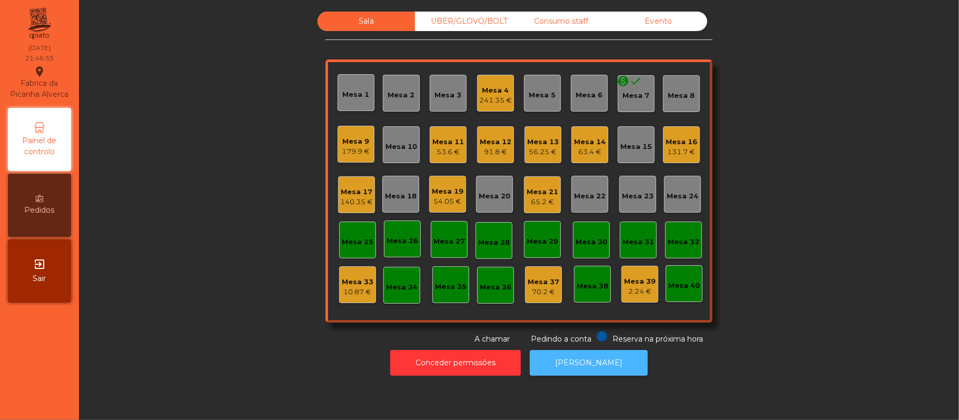
click at [568, 372] on button "[PERSON_NAME]" at bounding box center [589, 363] width 118 height 26
click at [590, 192] on div "Mesa 22" at bounding box center [590, 196] width 32 height 11
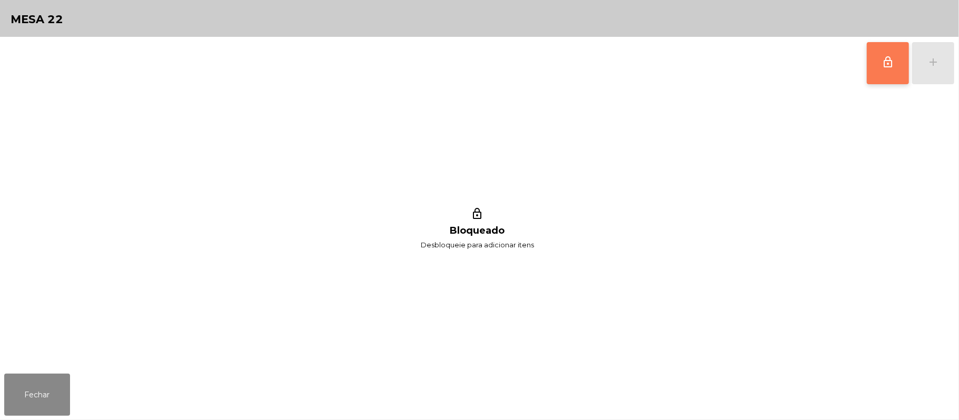
click at [891, 65] on span "lock_outline" at bounding box center [887, 62] width 13 height 13
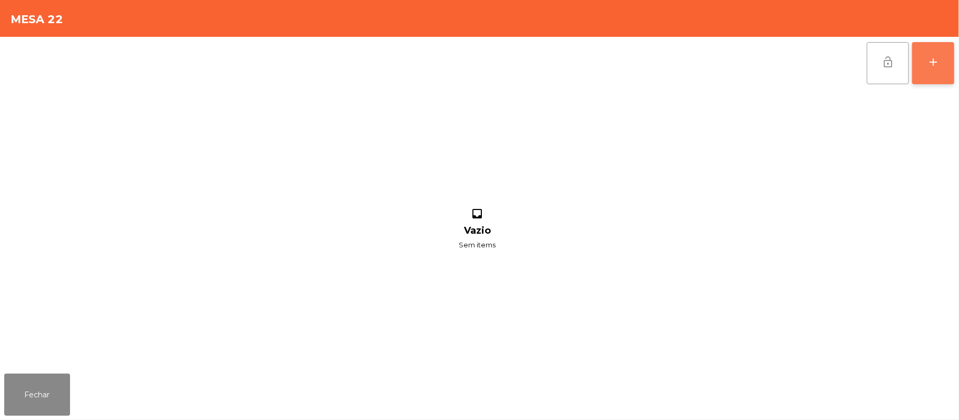
click at [940, 73] on button "add" at bounding box center [933, 63] width 42 height 42
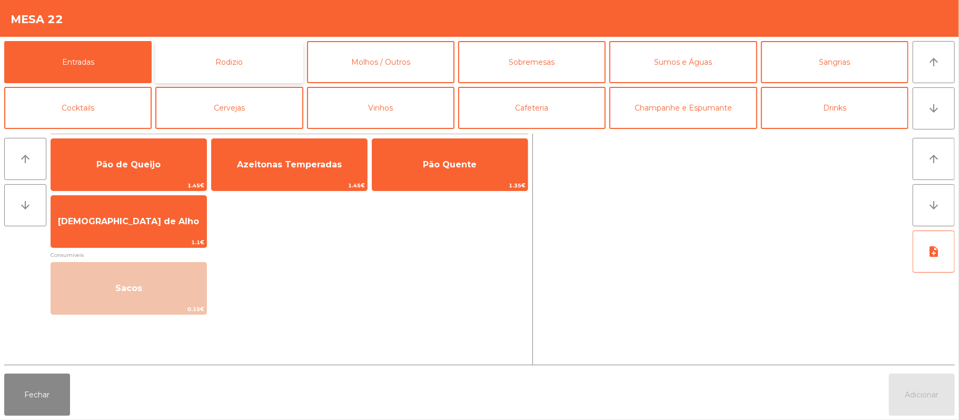
click at [247, 67] on button "Rodizio" at bounding box center [228, 62] width 147 height 42
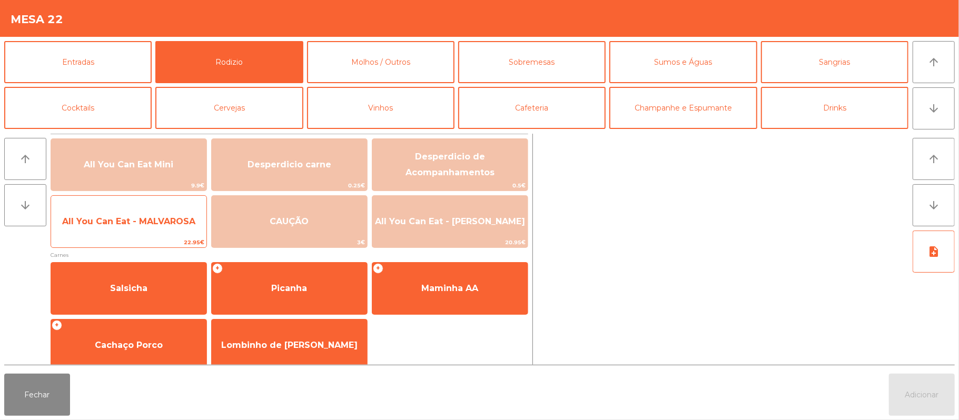
click at [156, 231] on span "All You Can Eat - MALVAROSA" at bounding box center [128, 221] width 155 height 28
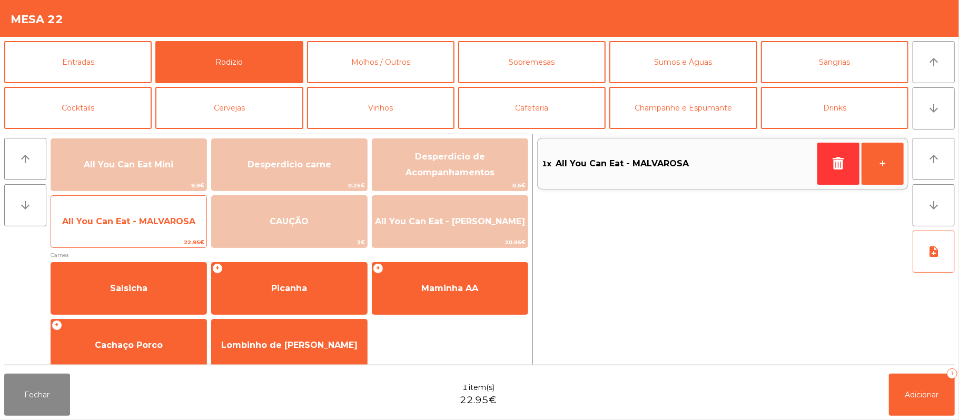
click at [156, 226] on span "All You Can Eat - MALVAROSA" at bounding box center [128, 221] width 133 height 10
click at [159, 221] on span "All You Can Eat - MALVAROSA" at bounding box center [128, 221] width 133 height 10
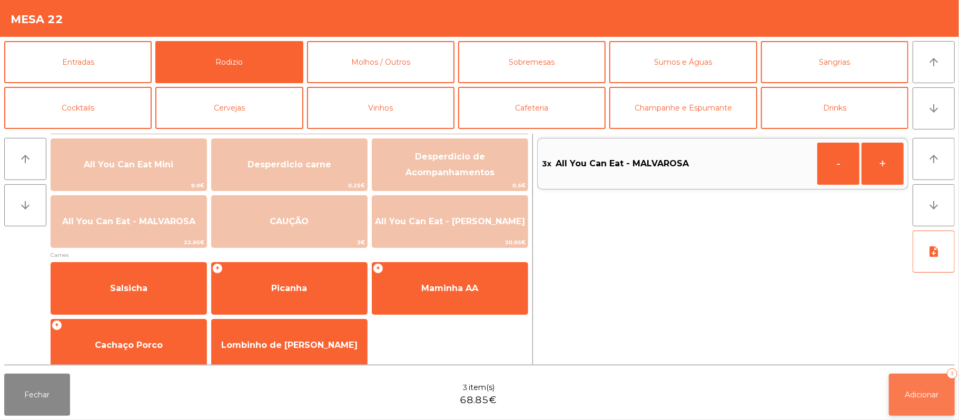
click at [904, 386] on button "Adicionar 3" at bounding box center [922, 395] width 66 height 42
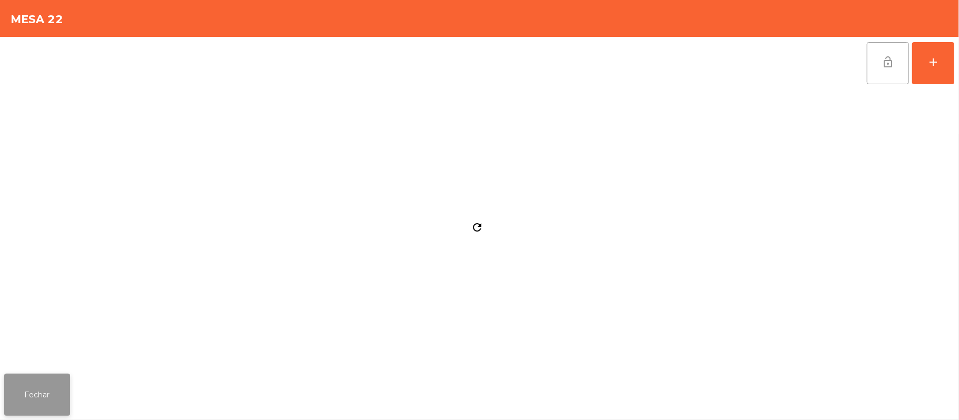
click at [9, 406] on button "Fechar" at bounding box center [37, 395] width 66 height 42
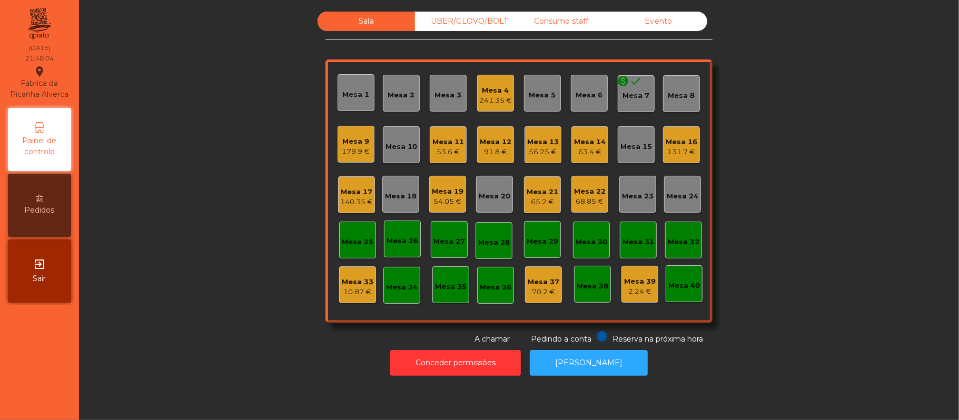
click at [592, 209] on div "Mesa 22 68.85 €" at bounding box center [589, 194] width 37 height 37
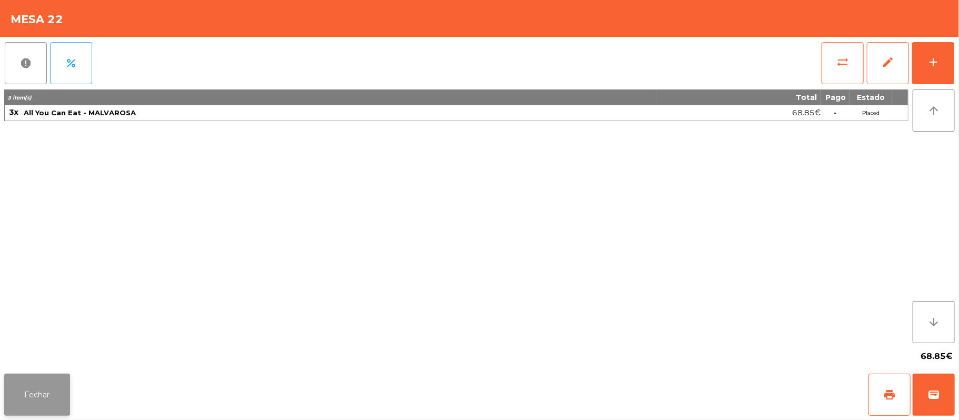
click at [55, 400] on button "Fechar" at bounding box center [37, 395] width 66 height 42
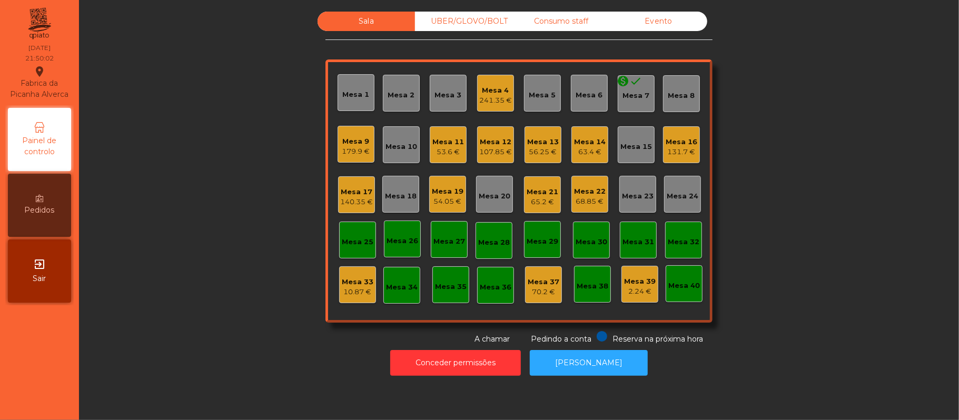
click at [500, 127] on div "Mesa 12 107.85 €" at bounding box center [495, 144] width 37 height 37
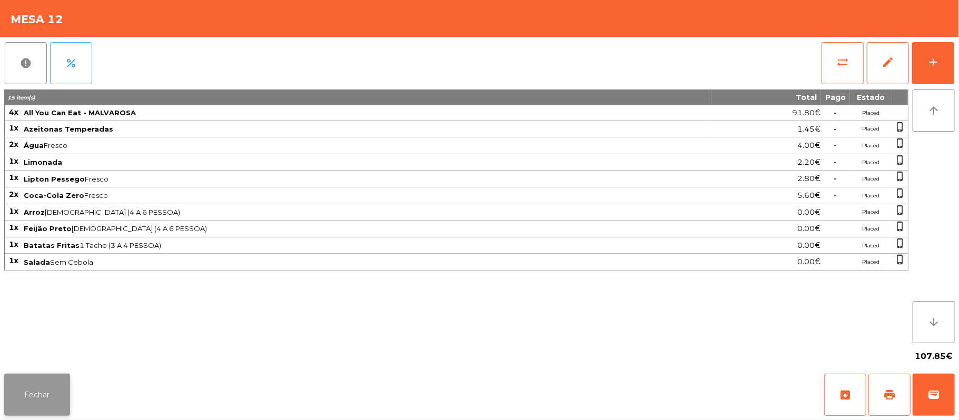
click at [26, 401] on button "Fechar" at bounding box center [37, 395] width 66 height 42
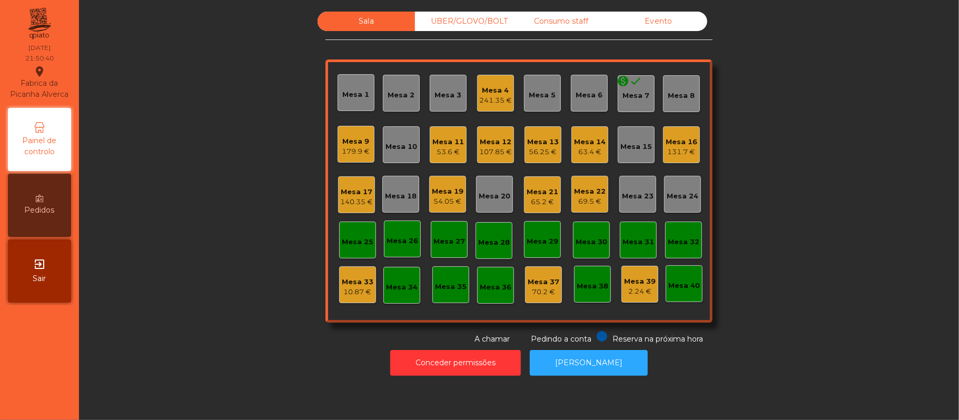
click at [533, 188] on div "Mesa 21" at bounding box center [542, 192] width 32 height 11
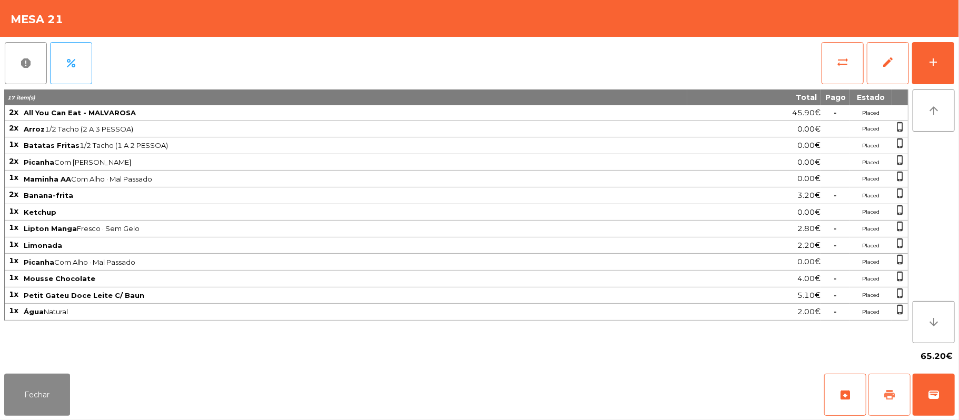
click at [878, 390] on button "print" at bounding box center [889, 395] width 42 height 42
click at [933, 384] on button "wallet" at bounding box center [933, 395] width 42 height 42
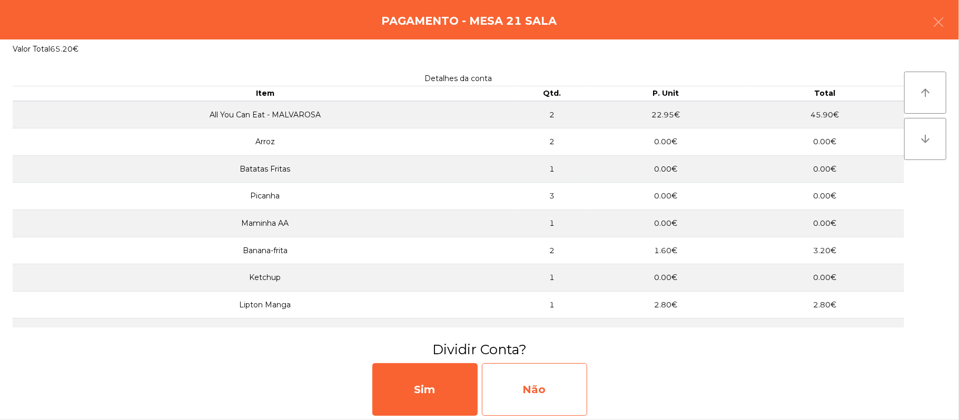
click at [546, 392] on div "Não" at bounding box center [534, 389] width 105 height 53
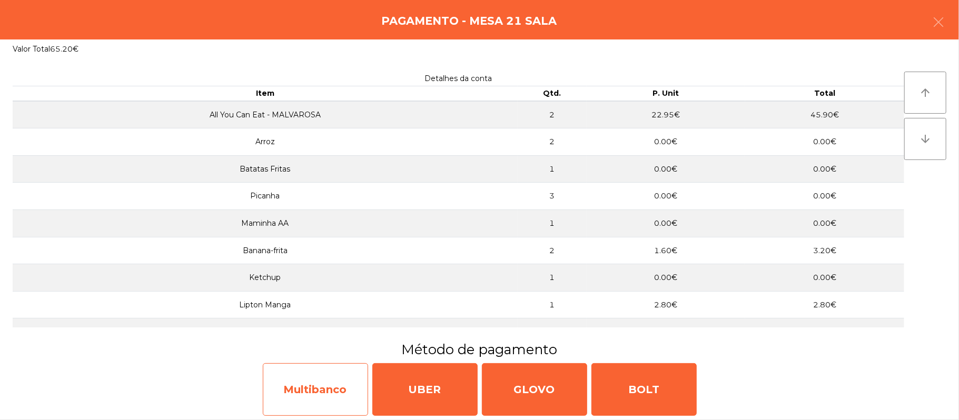
click at [321, 384] on div "Multibanco" at bounding box center [315, 389] width 105 height 53
select select "**"
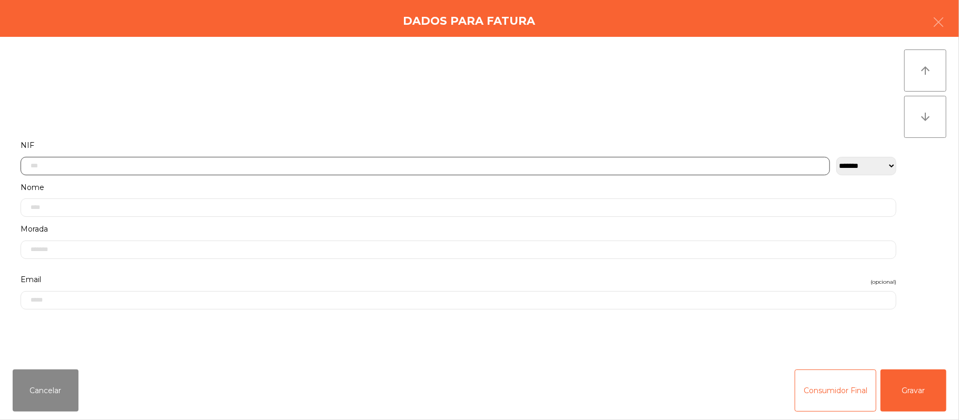
click at [268, 163] on input "text" at bounding box center [425, 166] width 809 height 18
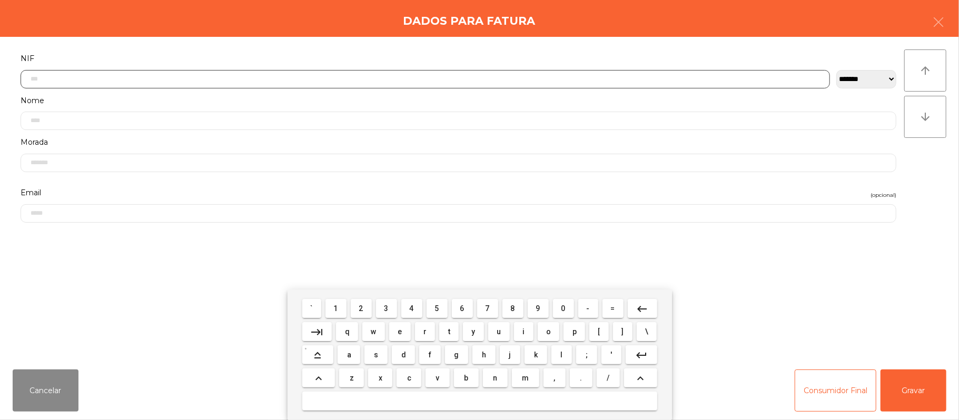
scroll to position [88, 0]
type input "*********"
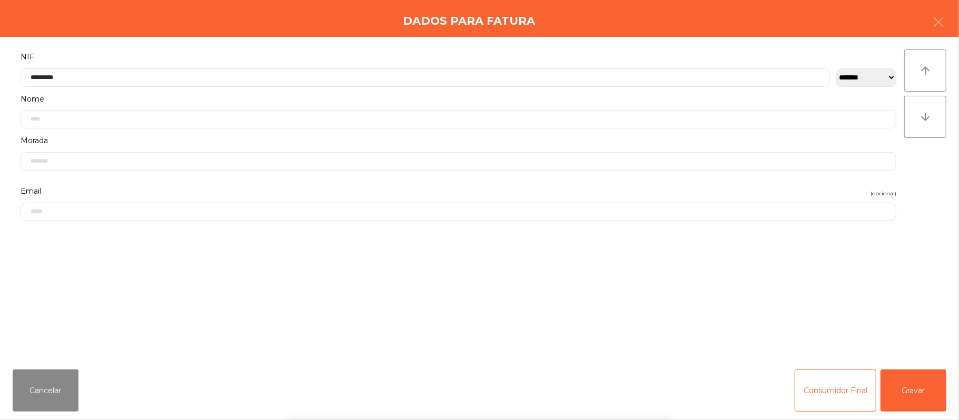
click at [908, 390] on div "` 1 2 3 4 5 6 7 8 9 0 - = keyboard_backspace keyboard_tab q w e r t y u i o p […" at bounding box center [479, 355] width 959 height 131
click at [902, 388] on button "Gravar" at bounding box center [913, 391] width 66 height 42
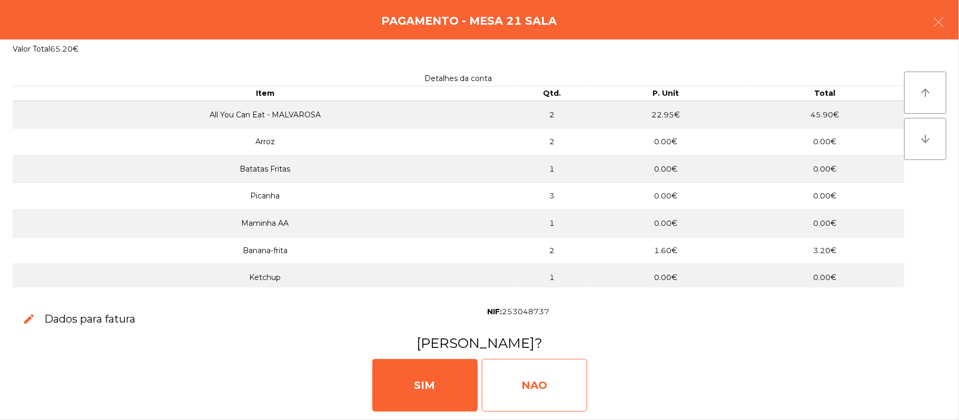
click at [531, 371] on div "NAO" at bounding box center [534, 385] width 105 height 53
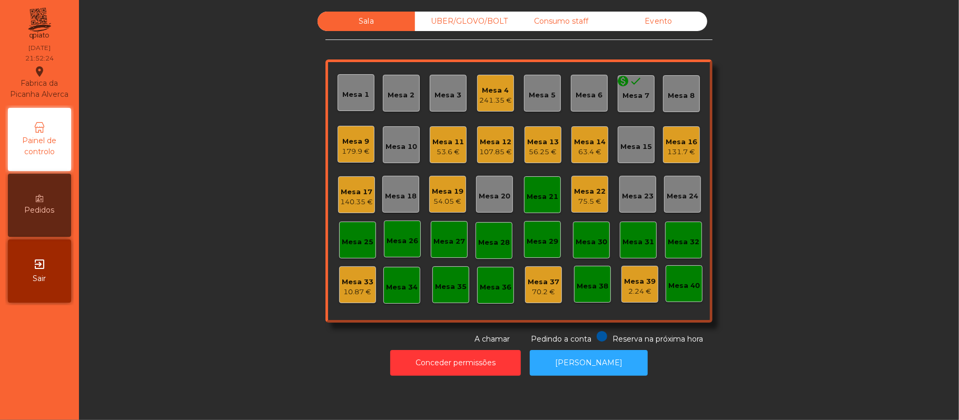
click at [540, 204] on div "Mesa 21" at bounding box center [542, 194] width 37 height 37
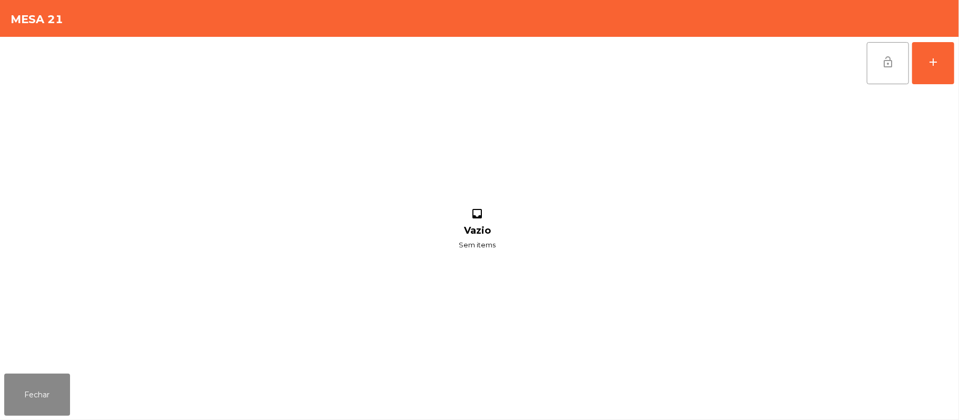
click at [899, 70] on button "lock_open" at bounding box center [888, 63] width 42 height 42
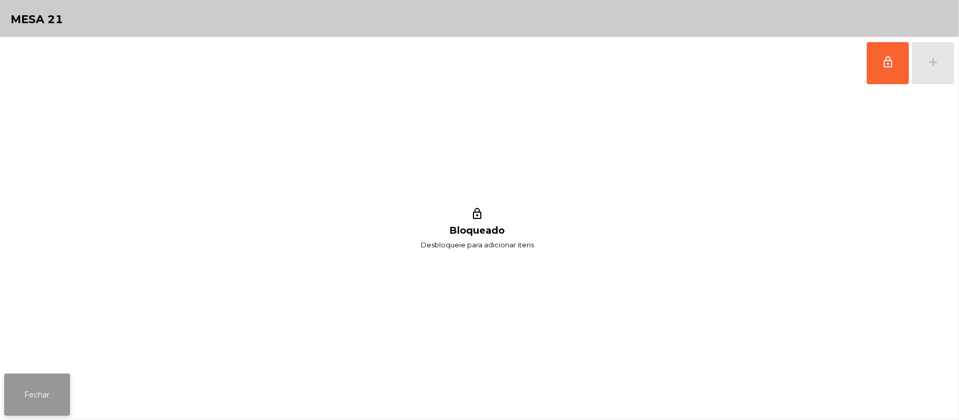
click at [36, 394] on button "Fechar" at bounding box center [37, 395] width 66 height 42
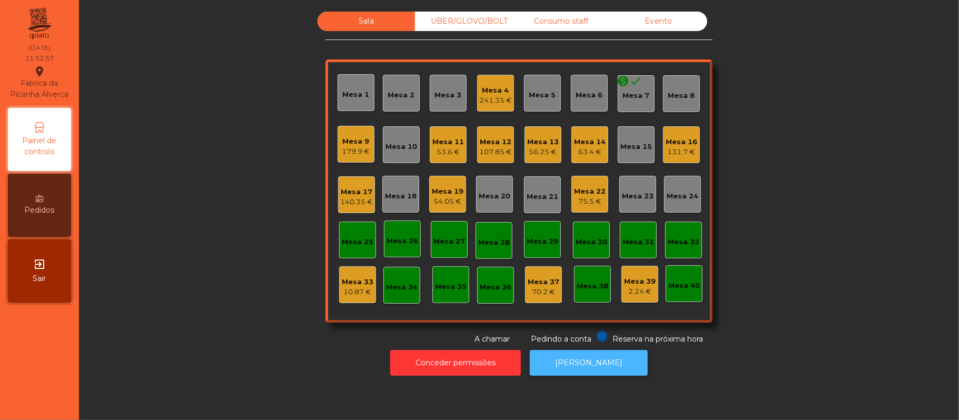
click at [598, 364] on button "[PERSON_NAME]" at bounding box center [589, 363] width 118 height 26
click at [544, 156] on div "56.25 €" at bounding box center [543, 152] width 32 height 11
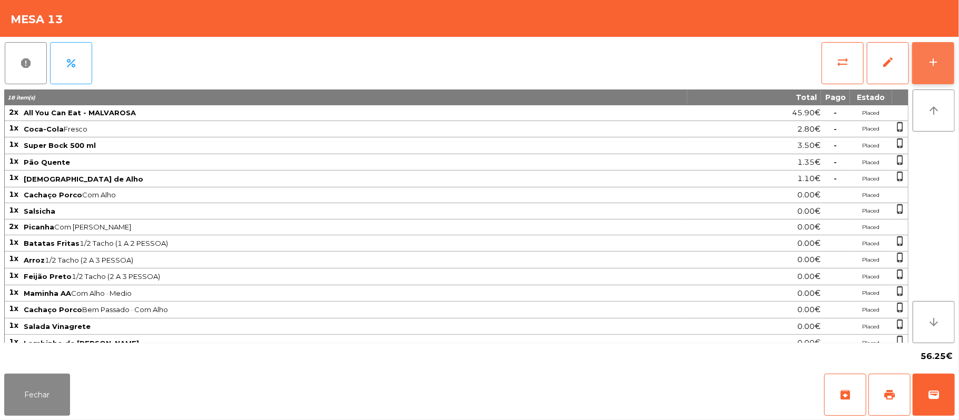
click at [936, 62] on div "add" at bounding box center [933, 62] width 13 height 13
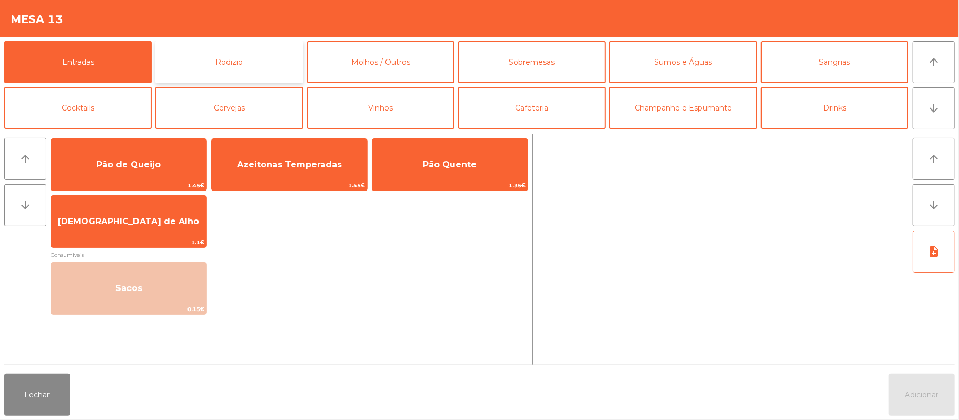
click at [266, 58] on button "Rodizio" at bounding box center [228, 62] width 147 height 42
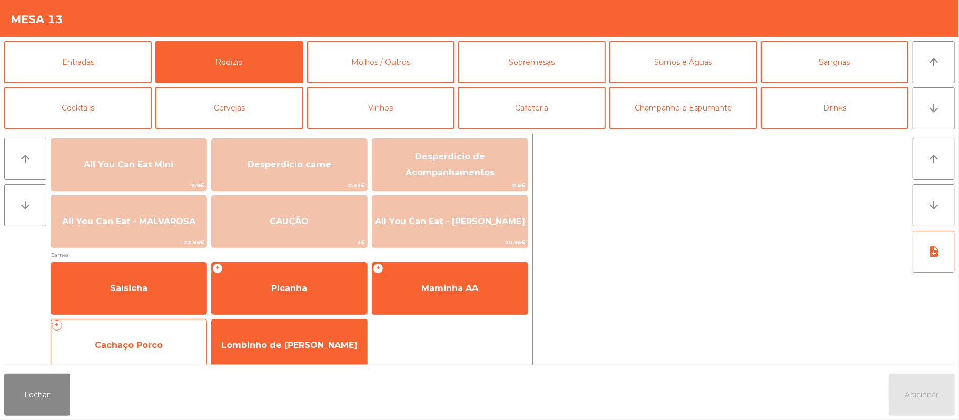
click at [152, 346] on span "Cachaço Porco" at bounding box center [129, 345] width 68 height 10
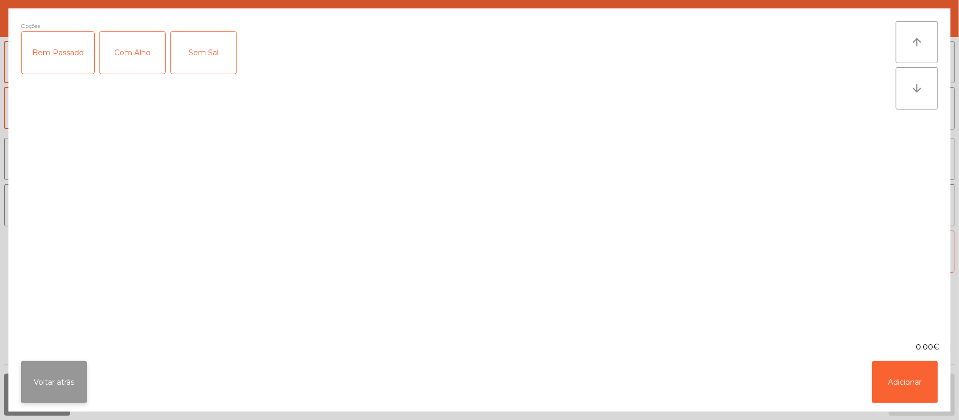
click at [83, 385] on button "Voltar atrás" at bounding box center [54, 382] width 66 height 42
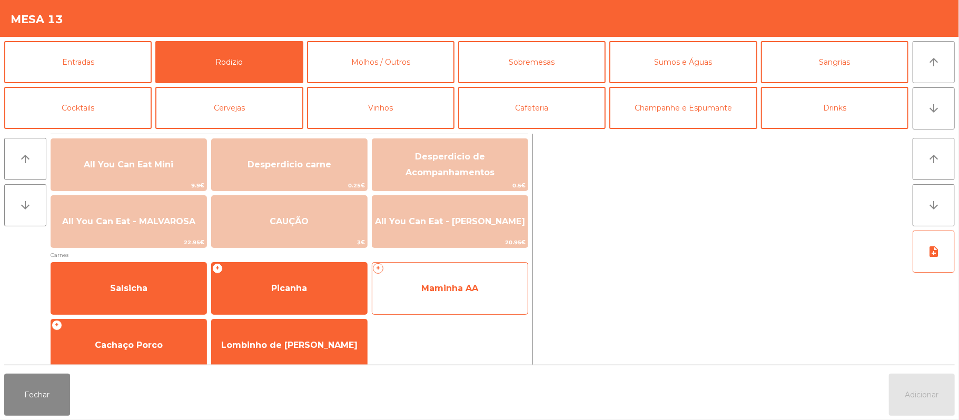
click at [405, 279] on span "Maminha AA" at bounding box center [449, 288] width 155 height 28
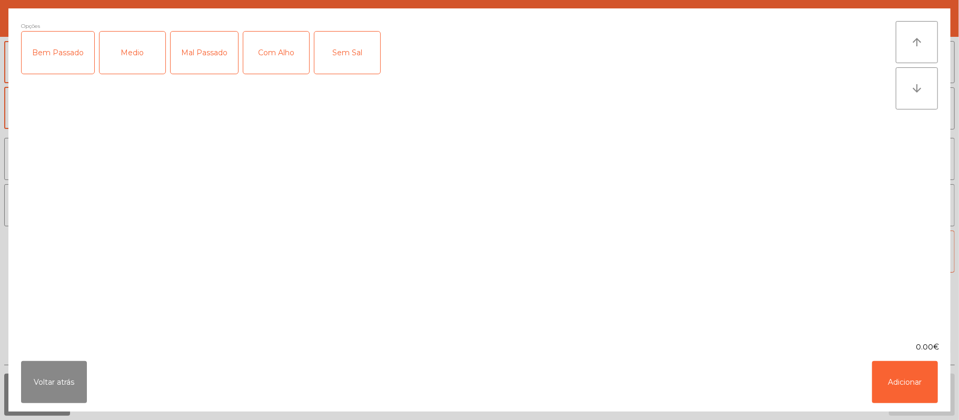
click at [146, 62] on div "Medio" at bounding box center [133, 53] width 66 height 42
click at [293, 64] on div "Com Alho" at bounding box center [276, 53] width 66 height 42
click at [932, 392] on button "Adicionar" at bounding box center [905, 382] width 66 height 42
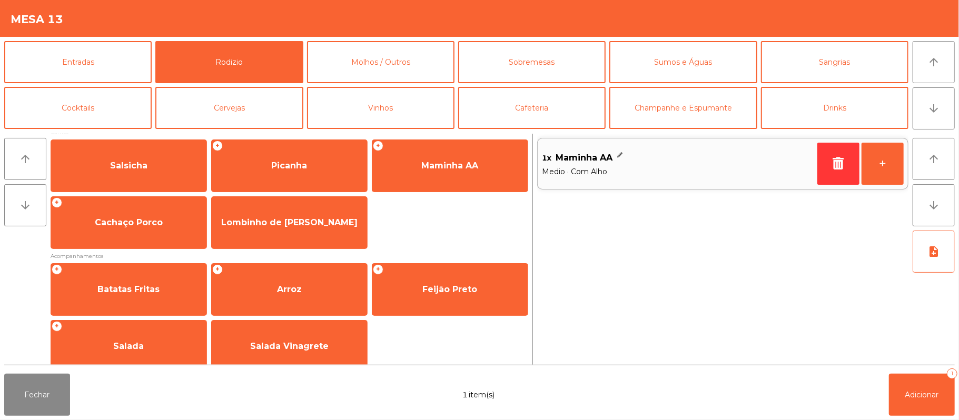
scroll to position [122, 0]
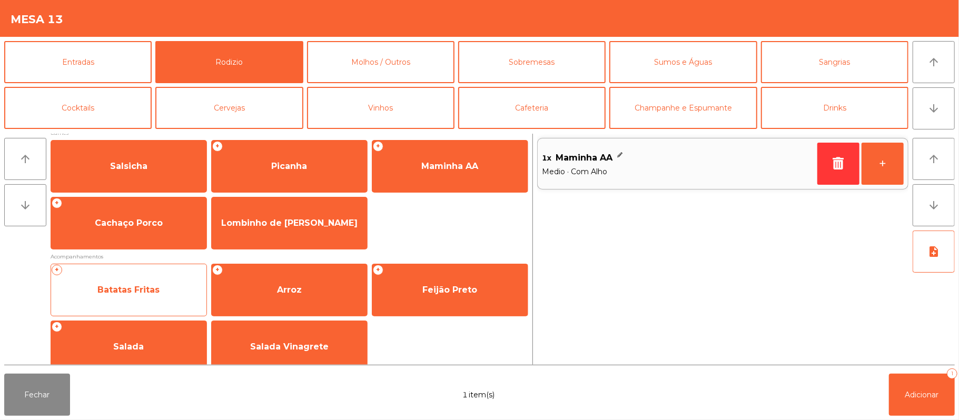
click at [172, 297] on span "Batatas Fritas" at bounding box center [128, 290] width 155 height 28
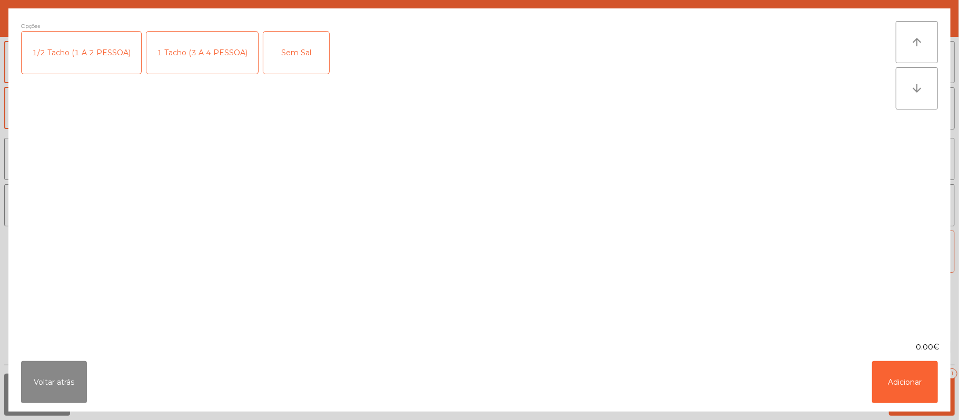
click at [198, 62] on div "1 Tacho (3 A 4 PESSOA)" at bounding box center [202, 53] width 112 height 42
click at [901, 371] on button "Adicionar" at bounding box center [905, 382] width 66 height 42
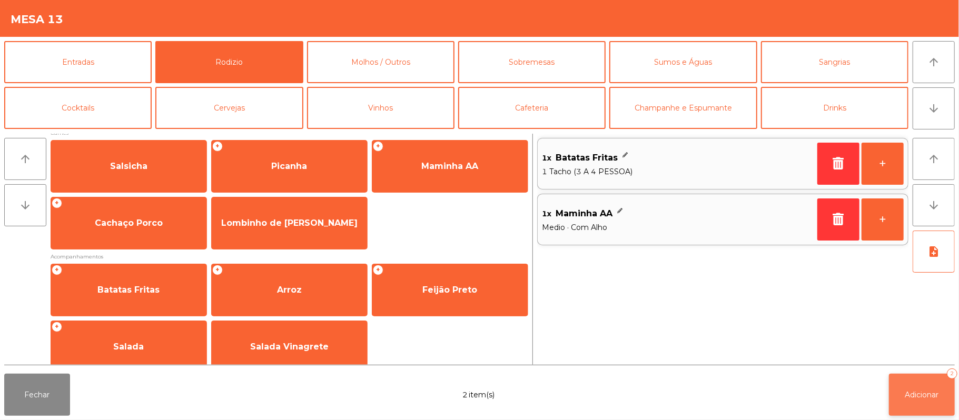
click at [907, 386] on button "Adicionar 2" at bounding box center [922, 395] width 66 height 42
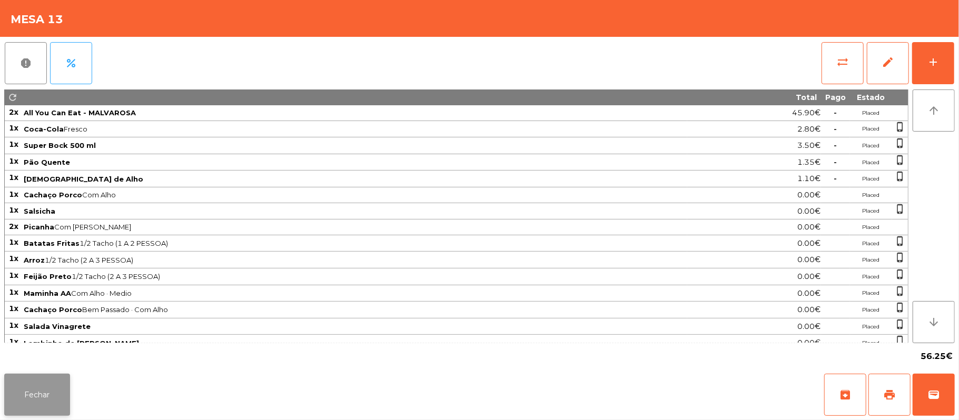
click at [55, 392] on button "Fechar" at bounding box center [37, 395] width 66 height 42
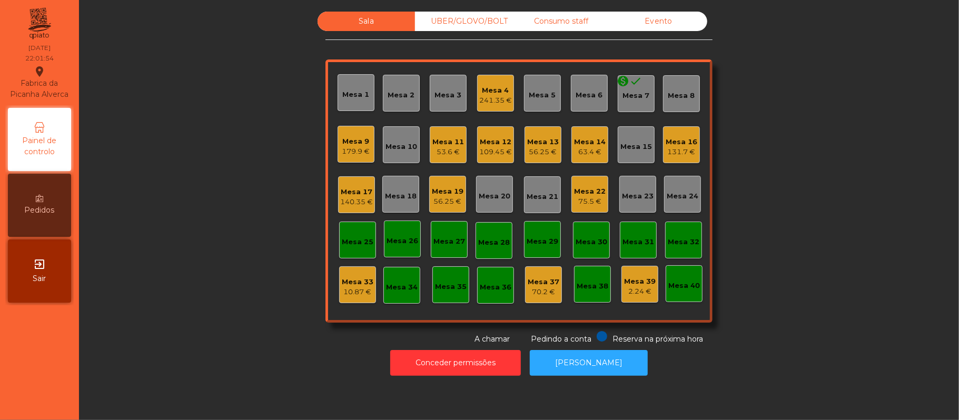
click at [543, 152] on div "56.25 €" at bounding box center [543, 152] width 32 height 11
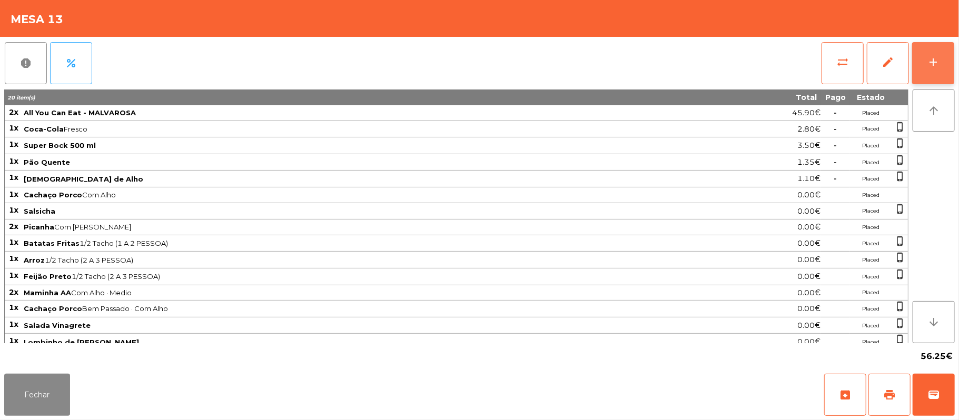
click at [926, 55] on button "add" at bounding box center [933, 63] width 42 height 42
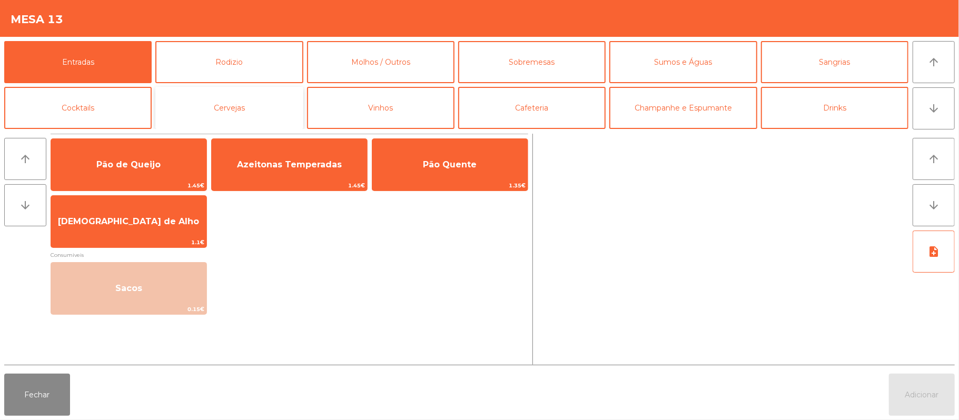
click at [263, 108] on button "Cervejas" at bounding box center [228, 108] width 147 height 42
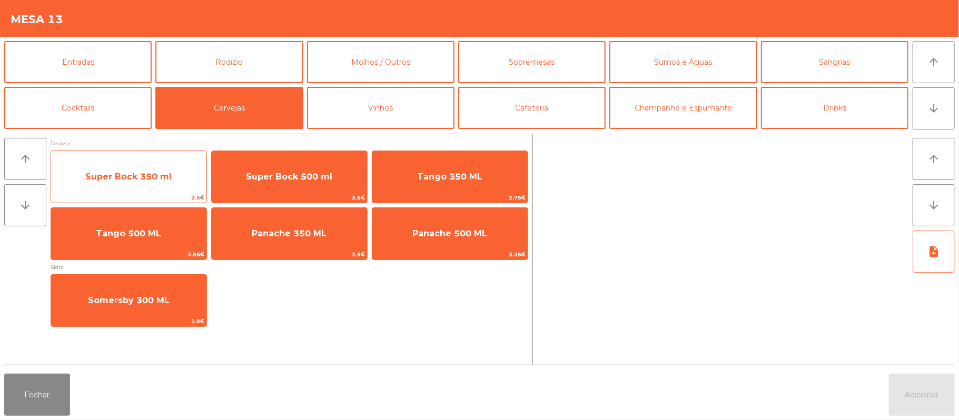
click at [169, 178] on span "Super Bock 350 ml" at bounding box center [128, 177] width 86 height 10
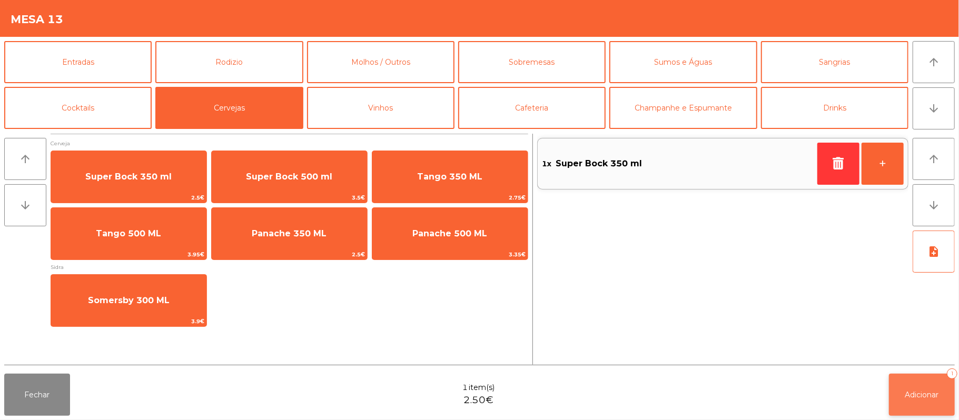
click at [948, 411] on button "Adicionar 1" at bounding box center [922, 395] width 66 height 42
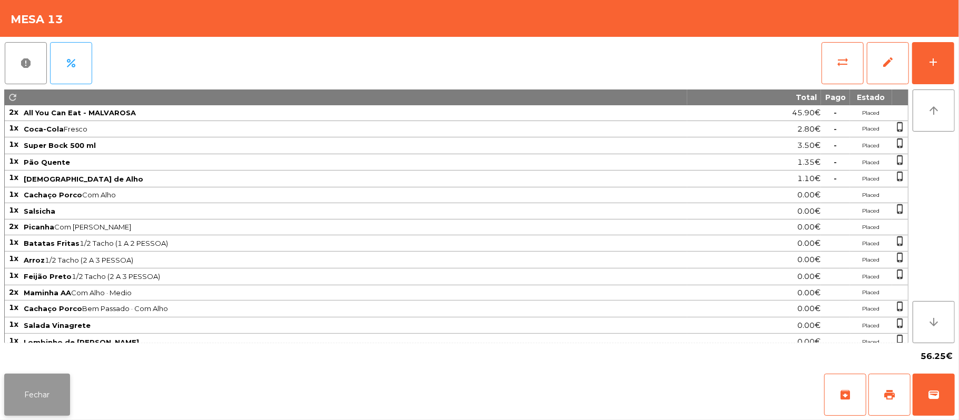
click at [49, 377] on button "Fechar" at bounding box center [37, 395] width 66 height 42
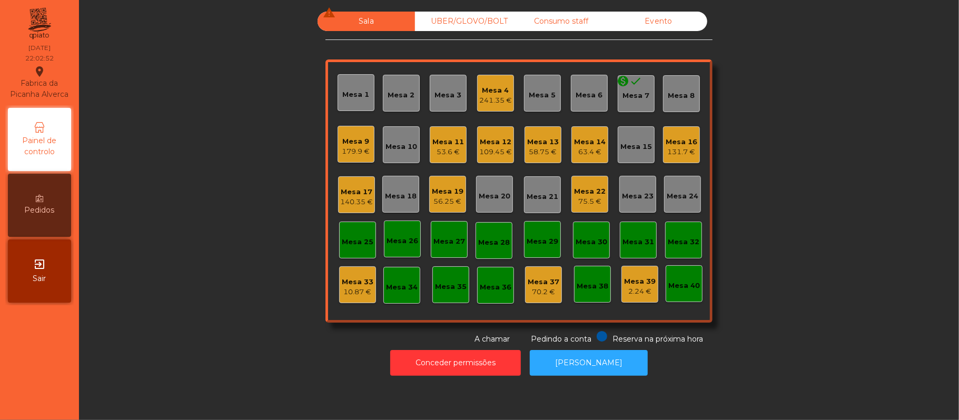
click at [361, 156] on div "179.9 €" at bounding box center [356, 151] width 28 height 11
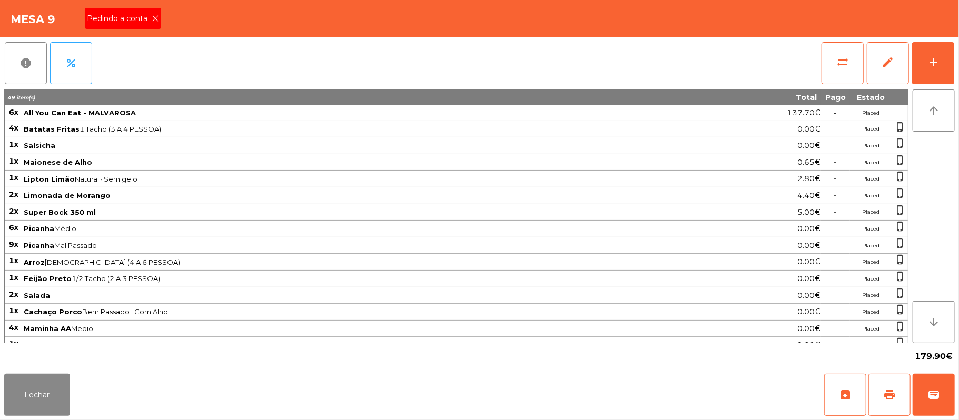
click at [135, 28] on div "Pedindo a conta" at bounding box center [123, 18] width 76 height 21
click at [883, 386] on button "print" at bounding box center [889, 395] width 42 height 42
click at [36, 409] on button "Fechar" at bounding box center [37, 395] width 66 height 42
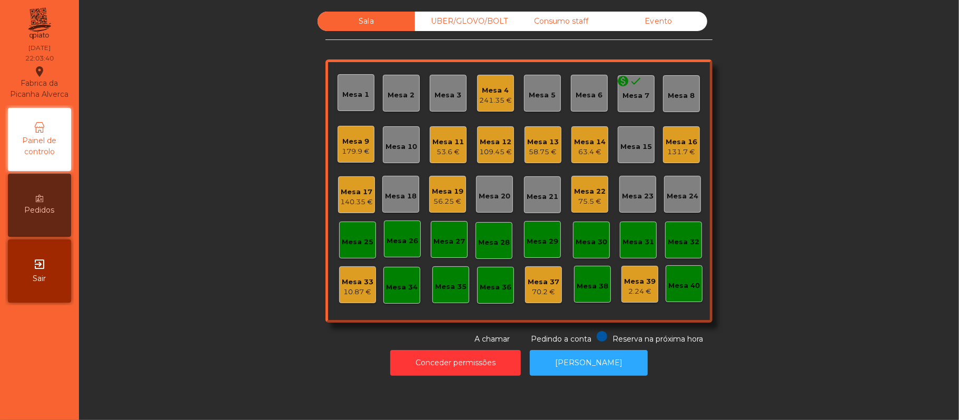
click at [447, 142] on div "Mesa 11" at bounding box center [448, 142] width 32 height 11
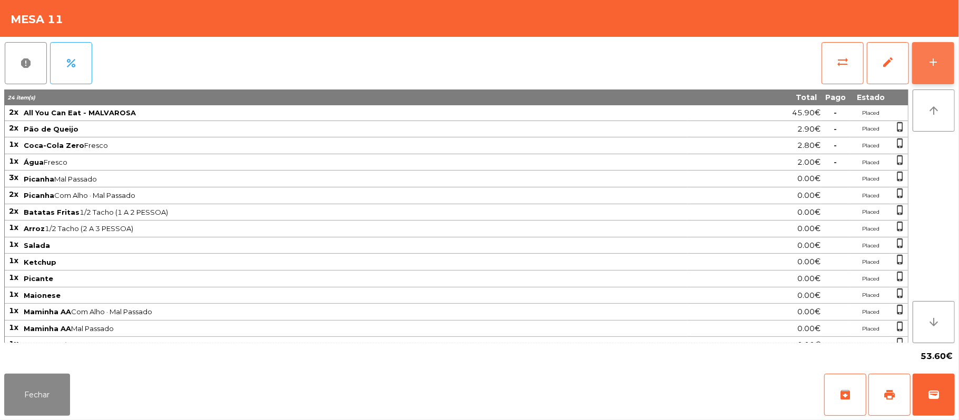
click at [944, 58] on button "add" at bounding box center [933, 63] width 42 height 42
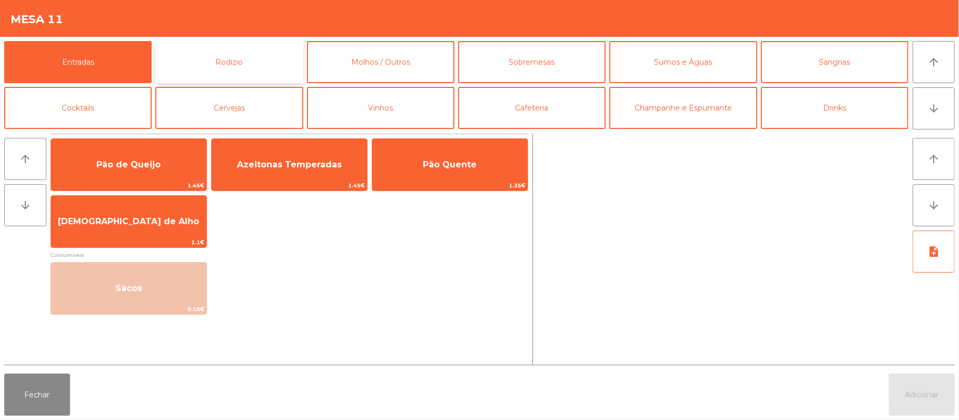
click at [272, 56] on button "Rodizio" at bounding box center [228, 62] width 147 height 42
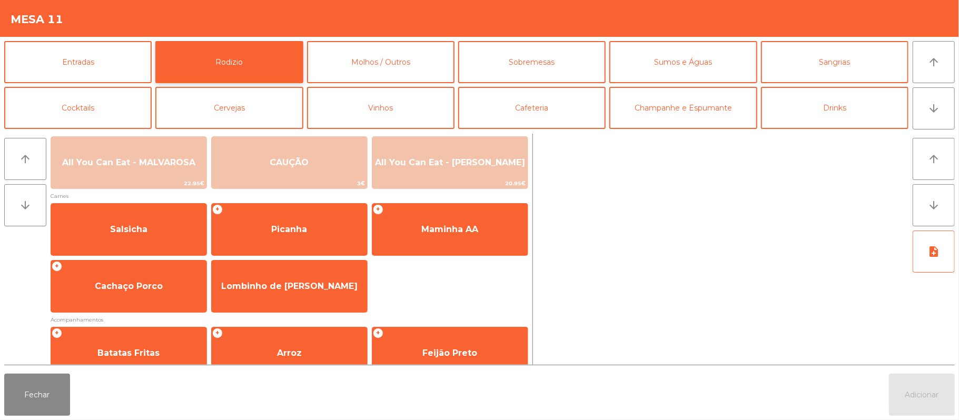
scroll to position [57, 0]
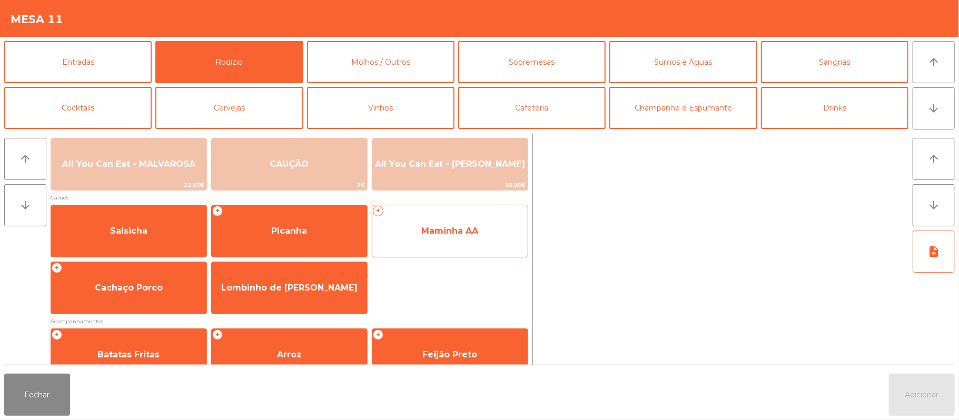
click at [477, 232] on span "Maminha AA" at bounding box center [449, 231] width 57 height 10
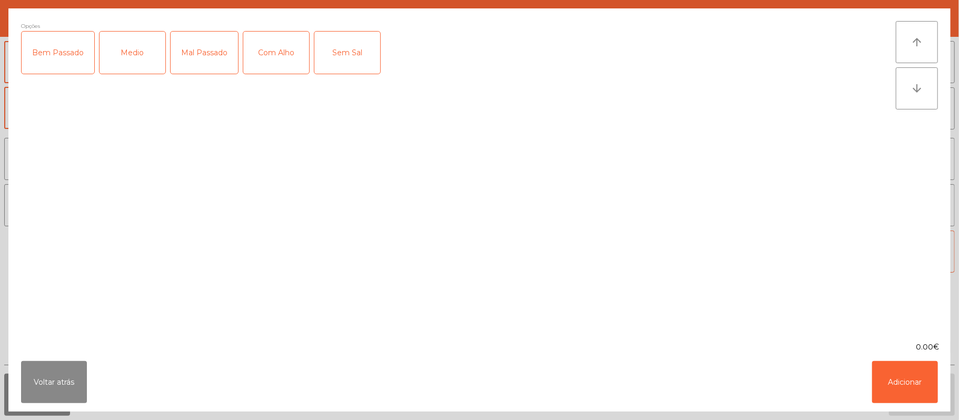
click at [131, 68] on div "Medio" at bounding box center [133, 53] width 66 height 42
click at [297, 67] on div "Com Alho" at bounding box center [276, 53] width 66 height 42
click at [904, 371] on button "Adicionar" at bounding box center [905, 382] width 66 height 42
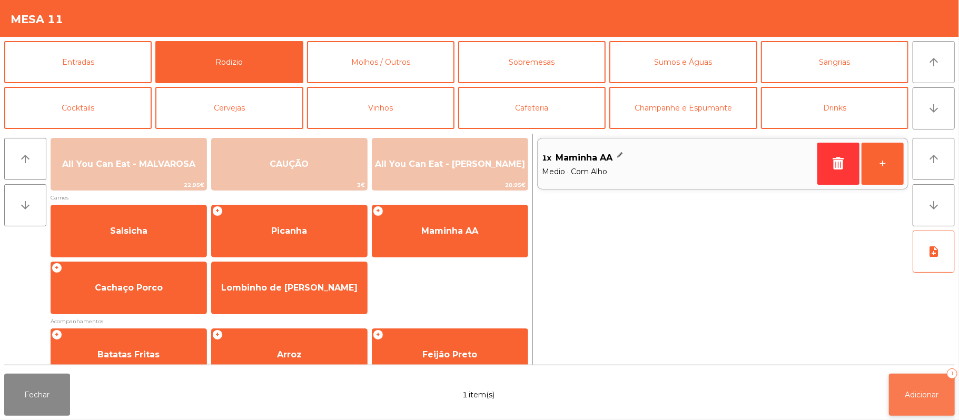
click at [901, 396] on button "Adicionar 1" at bounding box center [922, 395] width 66 height 42
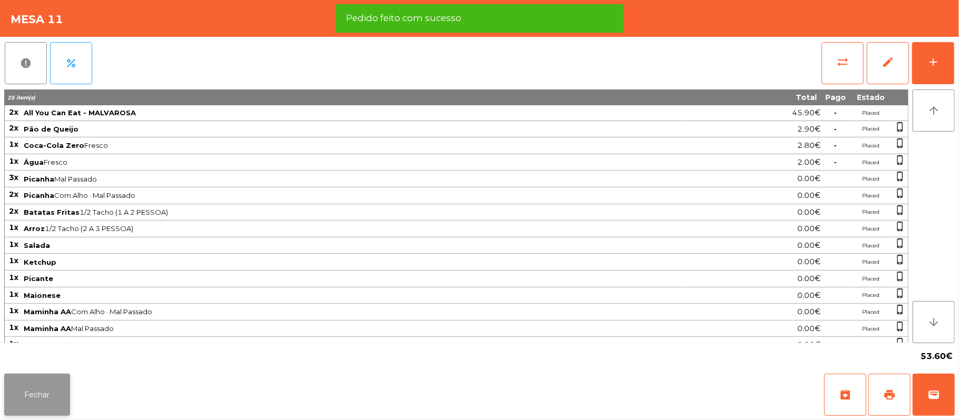
click at [57, 392] on button "Fechar" at bounding box center [37, 395] width 66 height 42
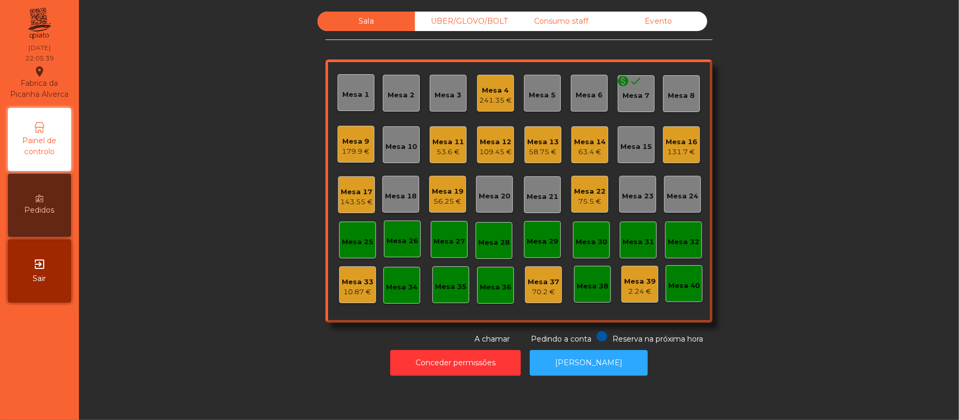
click at [354, 146] on div "179.9 €" at bounding box center [356, 151] width 28 height 11
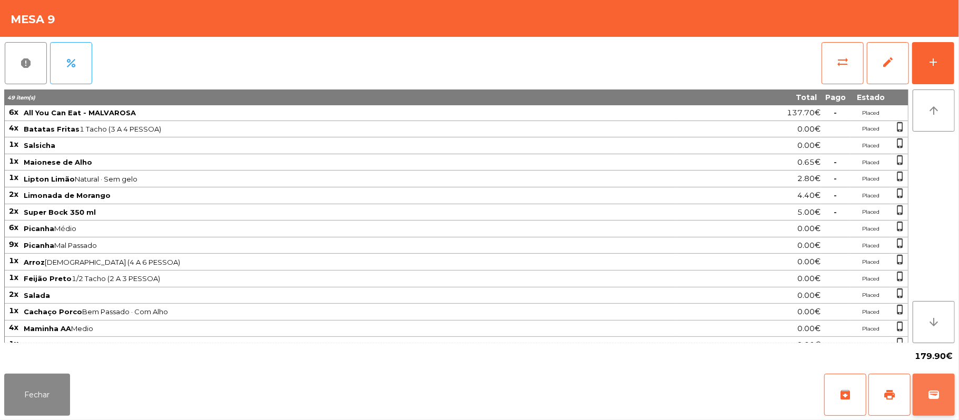
click at [937, 390] on span "wallet" at bounding box center [933, 395] width 13 height 13
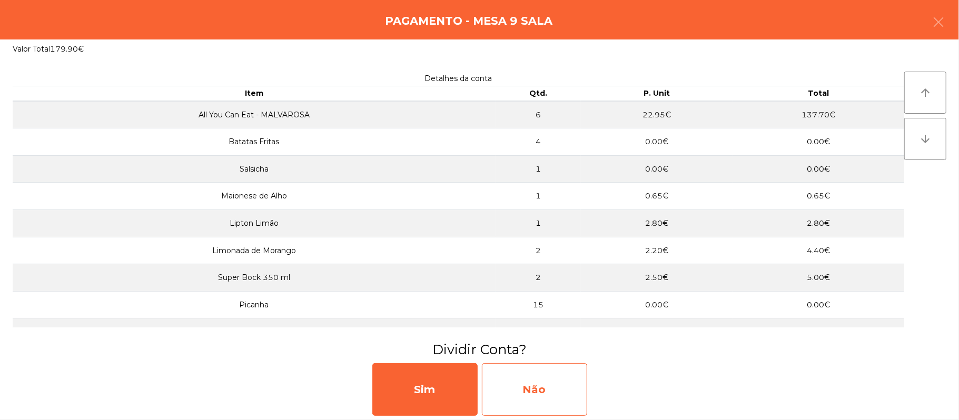
click at [560, 394] on div "Não" at bounding box center [534, 389] width 105 height 53
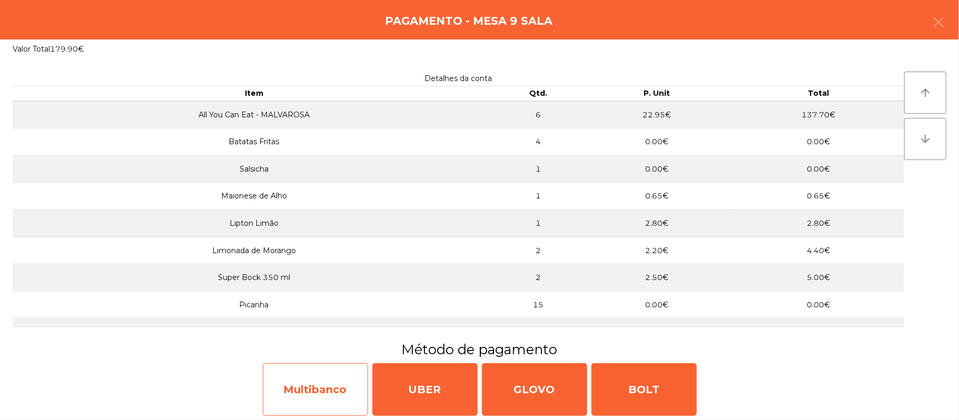
click at [326, 386] on div "Multibanco" at bounding box center [315, 389] width 105 height 53
select select "**"
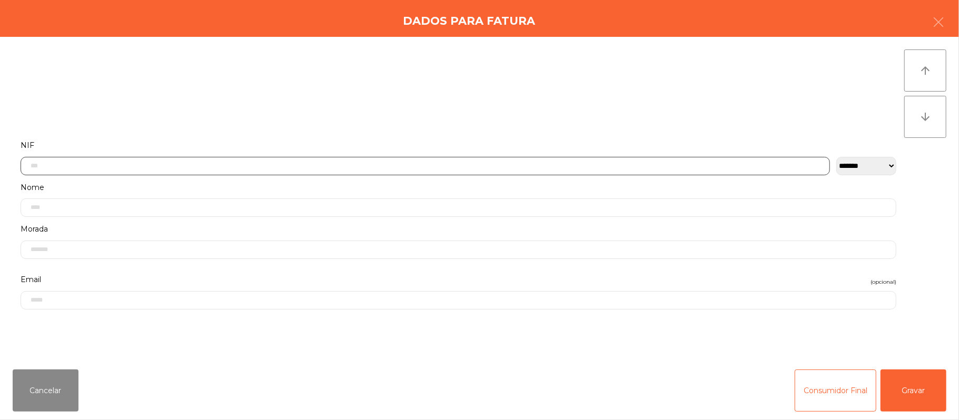
click at [382, 163] on input "text" at bounding box center [425, 166] width 809 height 18
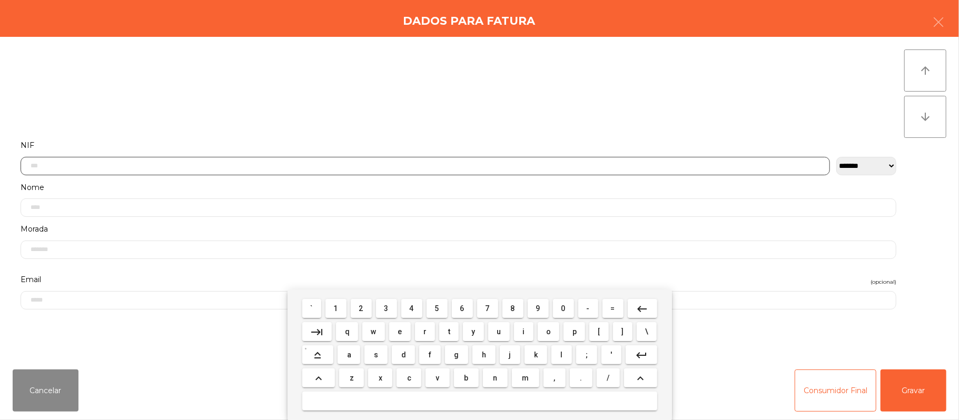
scroll to position [88, 0]
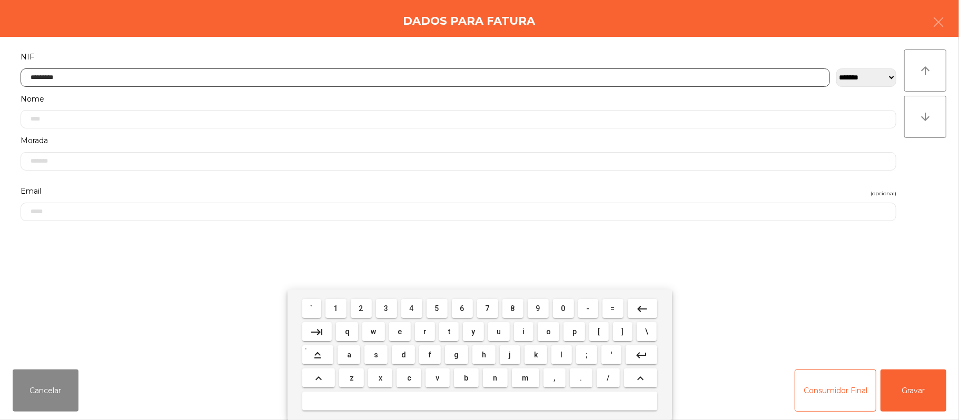
type input "*********"
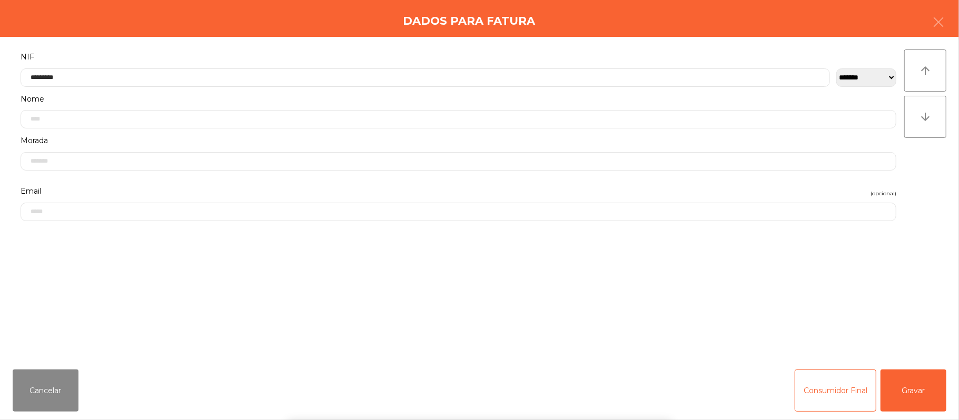
click at [906, 405] on div "` 1 2 3 4 5 6 7 8 9 0 - = keyboard_backspace keyboard_tab q w e r t y u i o p […" at bounding box center [479, 355] width 959 height 131
click at [921, 396] on button "Gravar" at bounding box center [913, 391] width 66 height 42
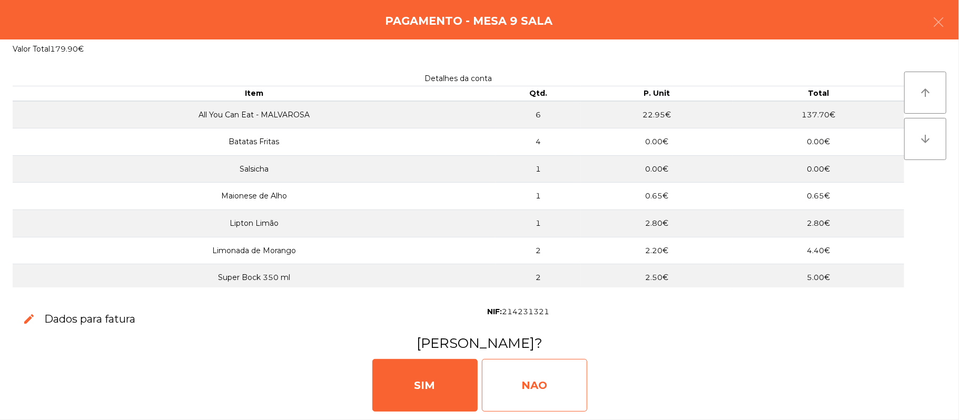
click at [566, 387] on div "NAO" at bounding box center [534, 385] width 105 height 53
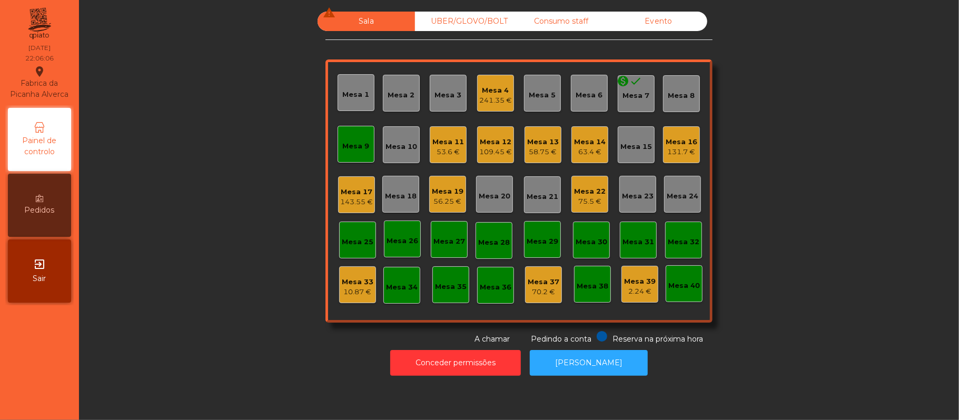
click at [343, 152] on div "Mesa 9" at bounding box center [355, 144] width 37 height 37
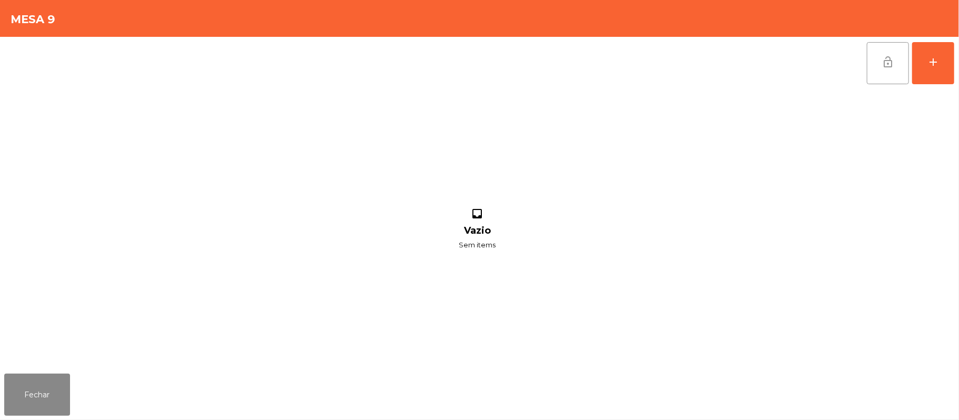
click at [871, 68] on button "lock_open" at bounding box center [888, 63] width 42 height 42
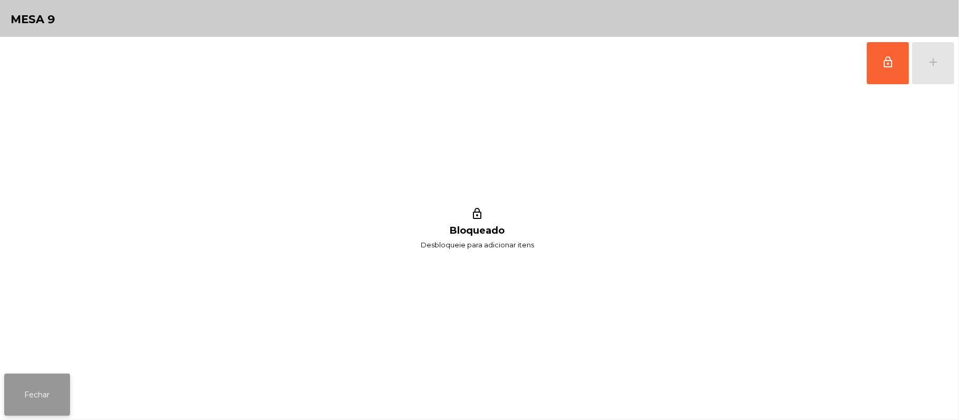
click at [39, 397] on button "Fechar" at bounding box center [37, 395] width 66 height 42
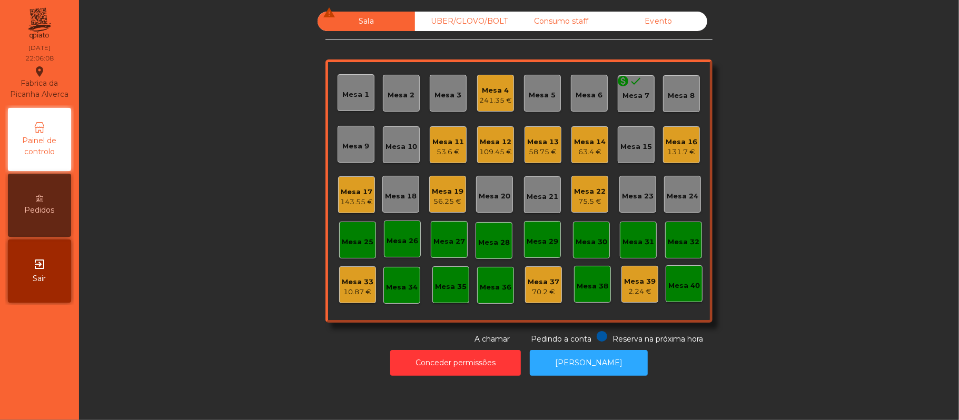
click at [483, 93] on div "Mesa 4" at bounding box center [495, 90] width 33 height 11
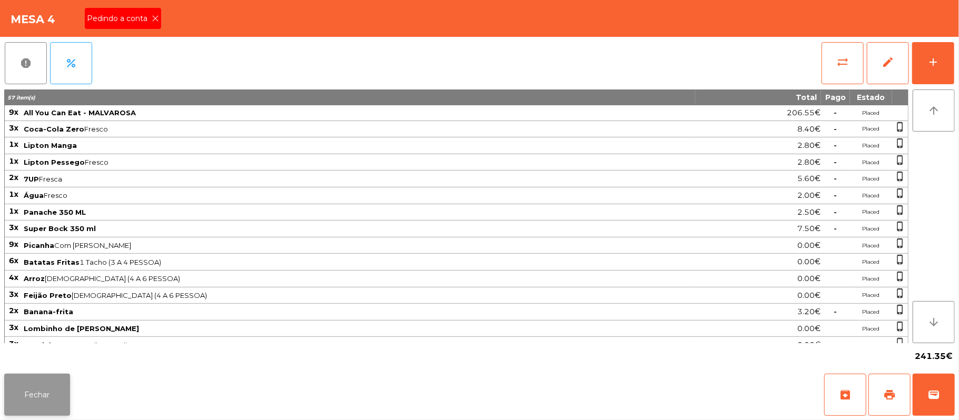
click at [60, 412] on button "Fechar" at bounding box center [37, 395] width 66 height 42
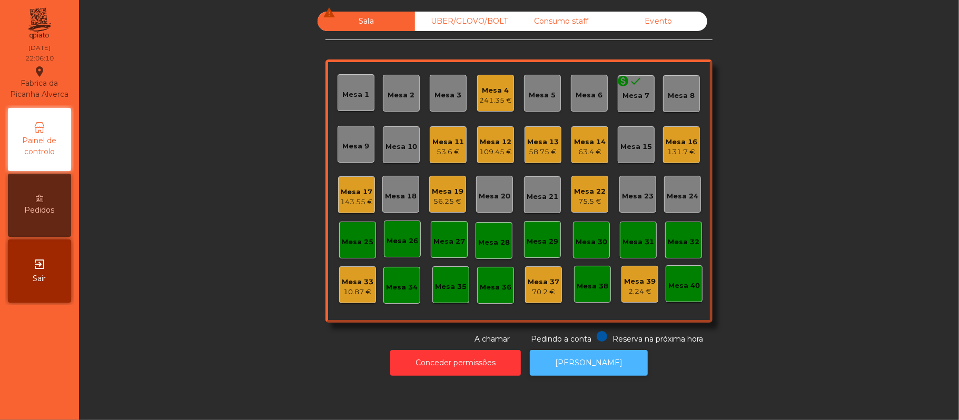
click at [601, 366] on button "[PERSON_NAME]" at bounding box center [589, 363] width 118 height 26
click at [672, 138] on div "Mesa 16" at bounding box center [681, 142] width 32 height 11
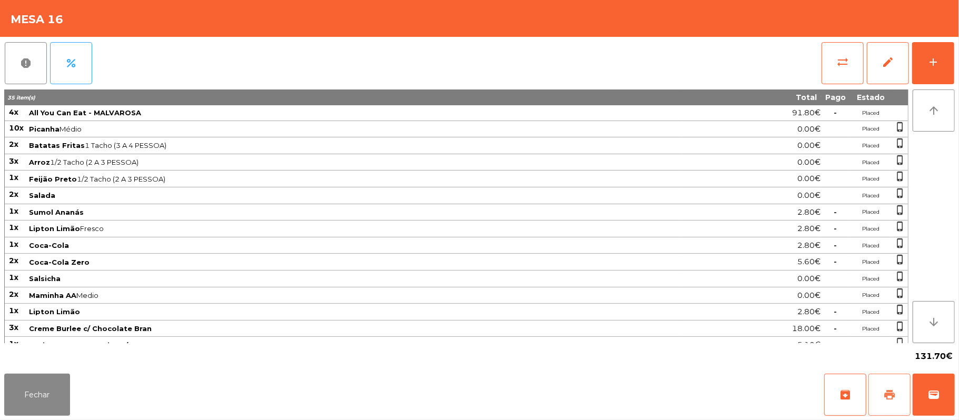
click at [891, 376] on button "print" at bounding box center [889, 395] width 42 height 42
click at [60, 396] on button "Fechar" at bounding box center [37, 395] width 66 height 42
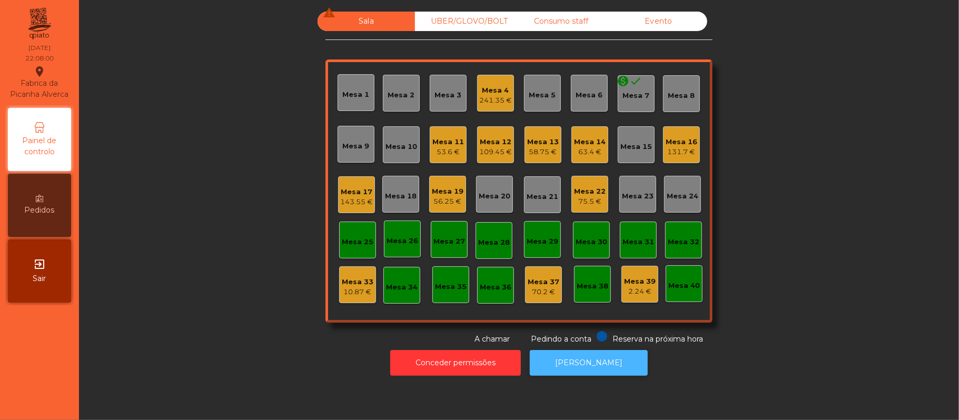
click at [588, 374] on button "[PERSON_NAME]" at bounding box center [589, 363] width 118 height 26
click at [681, 148] on div "131.7 €" at bounding box center [681, 152] width 32 height 11
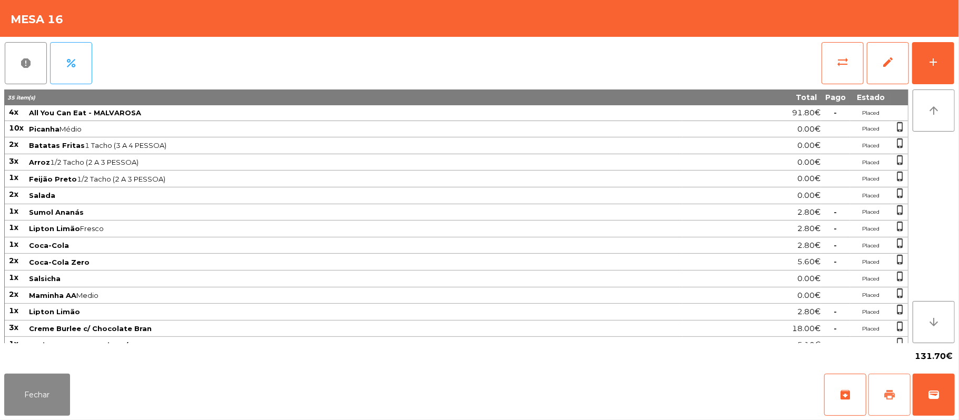
click at [883, 375] on button "print" at bounding box center [889, 395] width 42 height 42
click at [930, 398] on span "wallet" at bounding box center [933, 395] width 13 height 13
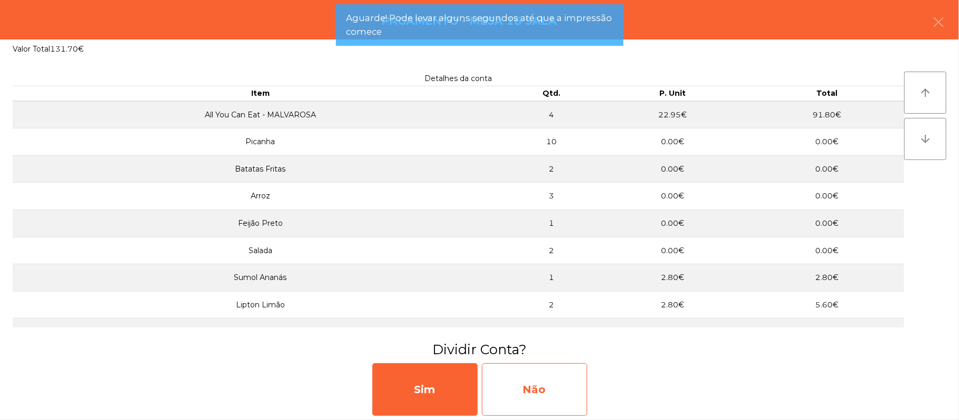
click at [565, 381] on div "Não" at bounding box center [534, 389] width 105 height 53
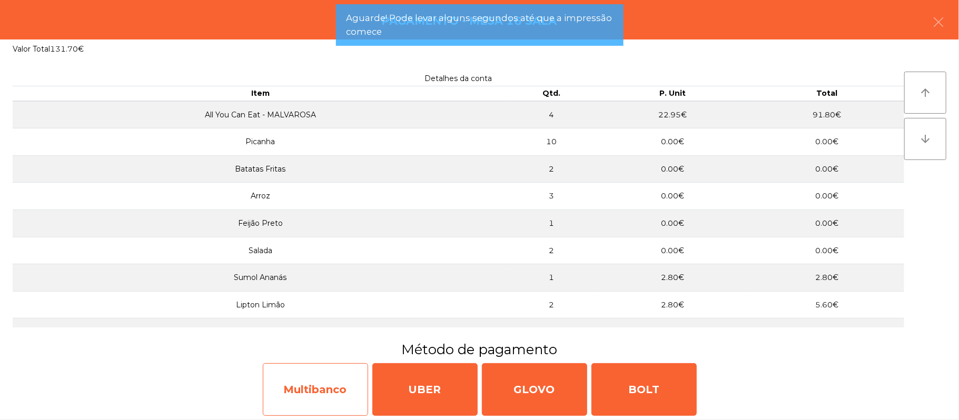
click at [337, 398] on div "Multibanco" at bounding box center [315, 389] width 105 height 53
select select "**"
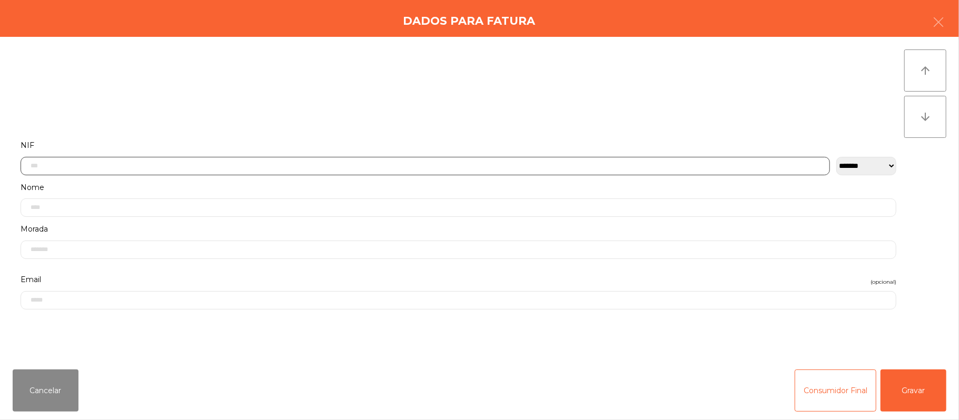
click at [321, 165] on input "text" at bounding box center [425, 166] width 809 height 18
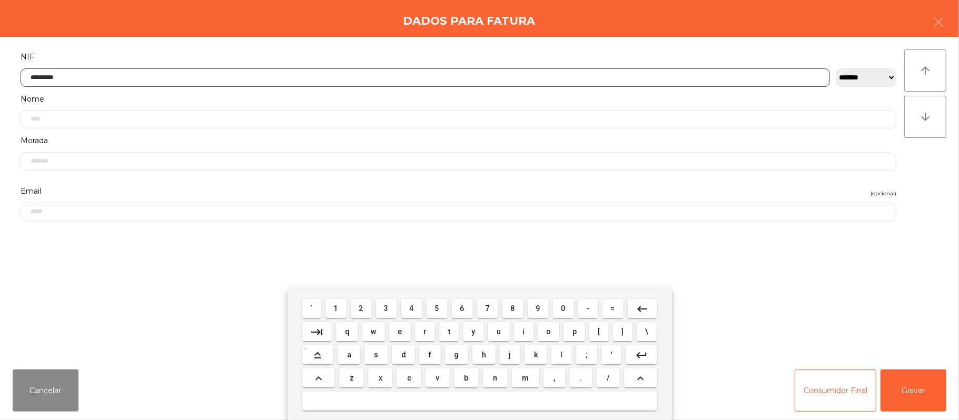
type input "*********"
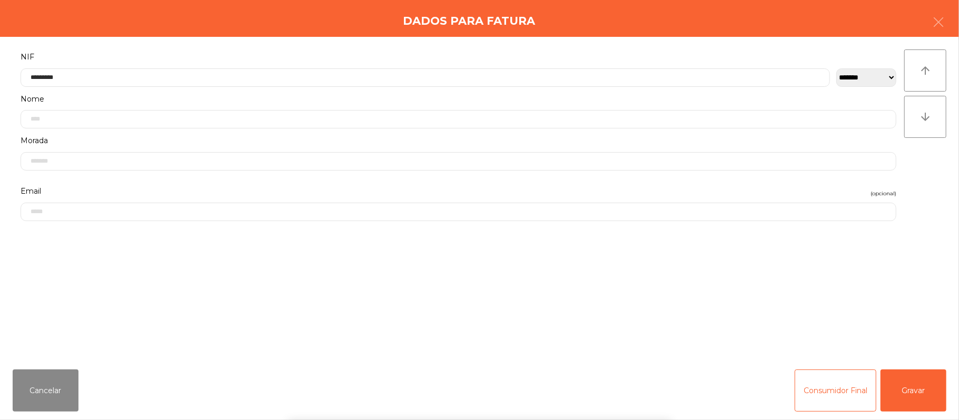
click at [914, 365] on div "` 1 2 3 4 5 6 7 8 9 0 - = keyboard_backspace keyboard_tab q w e r t y u i o p […" at bounding box center [479, 355] width 959 height 131
click at [903, 412] on div "Cancelar Consumidor Final Gravar" at bounding box center [479, 390] width 959 height 59
click at [900, 394] on button "Gravar" at bounding box center [913, 391] width 66 height 42
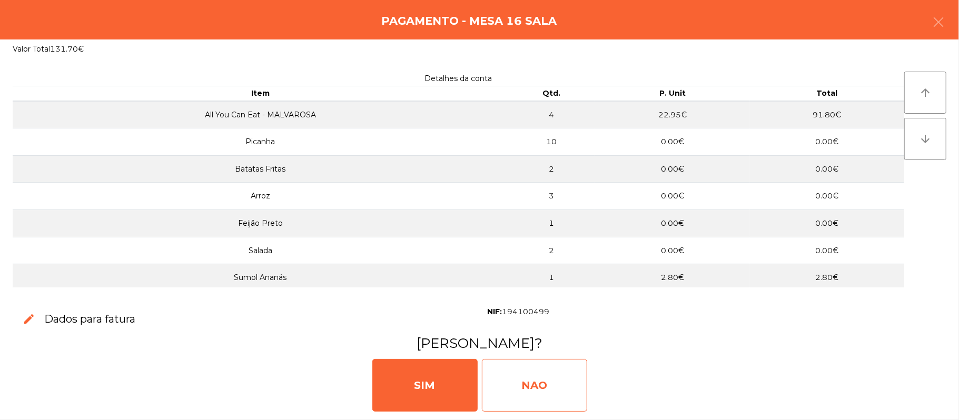
click at [552, 382] on div "NAO" at bounding box center [534, 385] width 105 height 53
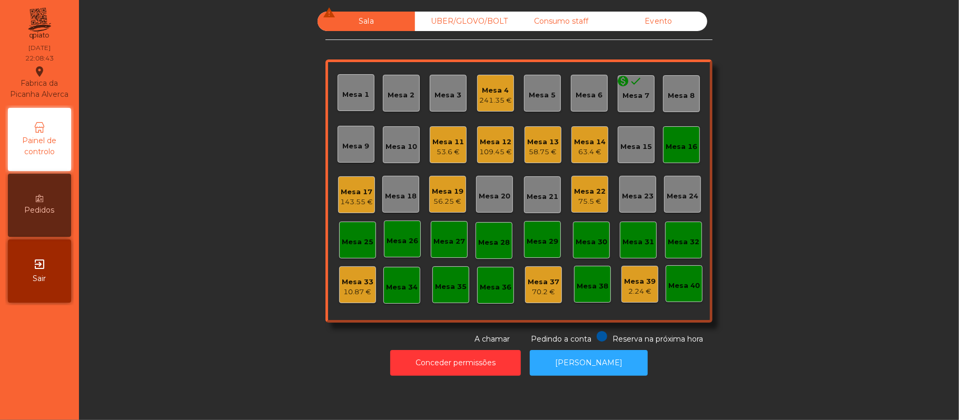
click at [619, 390] on div "Sala warning UBER/GLOVO/BOLT Consumo staff Evento Mesa 1 Mesa 2 Mesa 3 Mesa 4 2…" at bounding box center [519, 210] width 880 height 420
click at [615, 371] on button "[PERSON_NAME]" at bounding box center [589, 363] width 118 height 26
click at [496, 100] on div "241.35 €" at bounding box center [495, 100] width 33 height 11
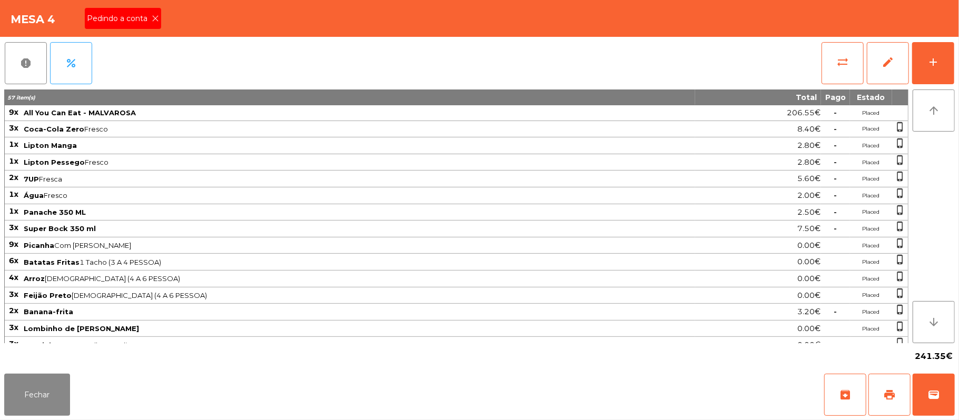
click at [153, 26] on div "Pedindo a conta" at bounding box center [123, 18] width 76 height 21
click at [890, 385] on button "print" at bounding box center [889, 395] width 42 height 42
click at [948, 397] on button "wallet" at bounding box center [933, 395] width 42 height 42
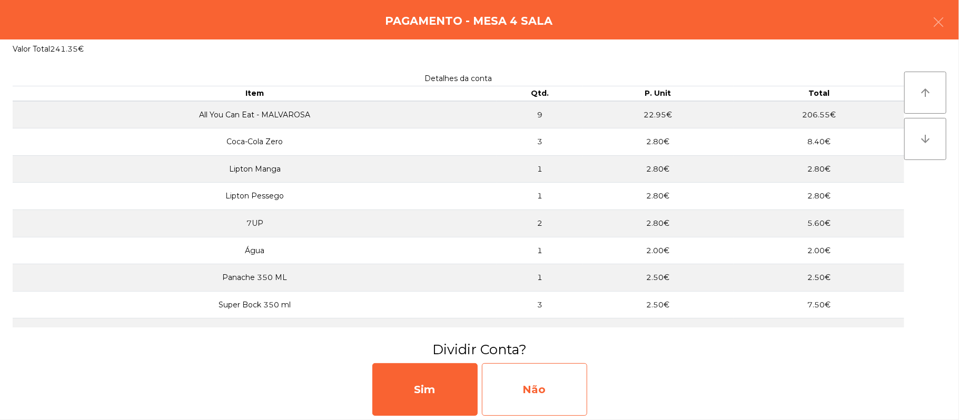
click at [530, 392] on div "Não" at bounding box center [534, 389] width 105 height 53
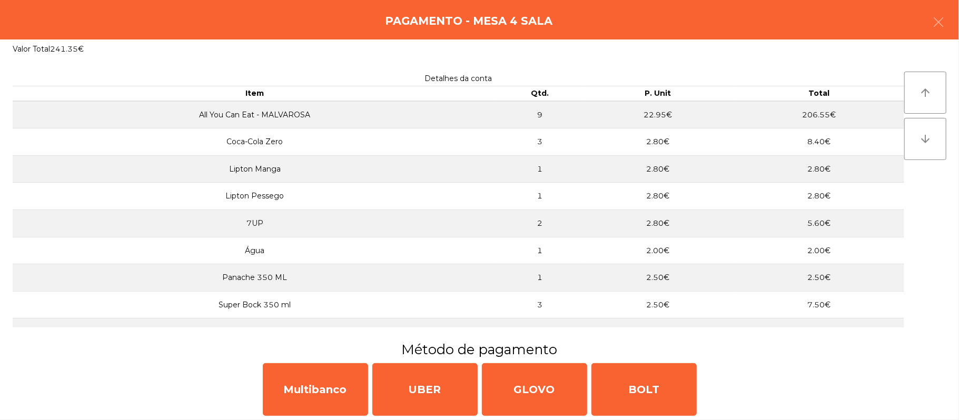
click at [316, 418] on div "Multibanco UBER GLOVO BOLT" at bounding box center [479, 389] width 959 height 61
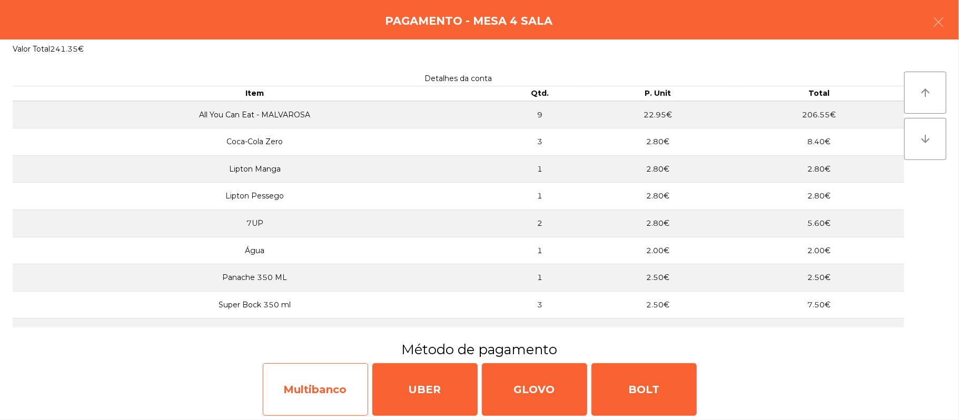
click at [302, 392] on div "Multibanco" at bounding box center [315, 389] width 105 height 53
select select "**"
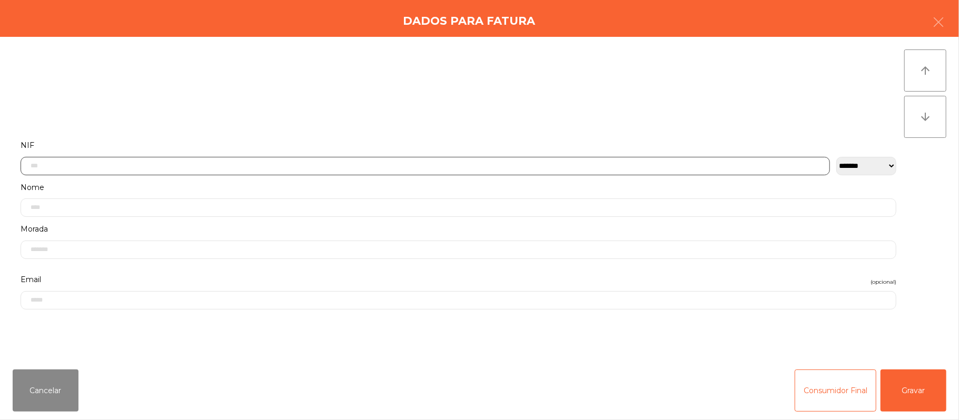
click at [342, 163] on input "text" at bounding box center [425, 166] width 809 height 18
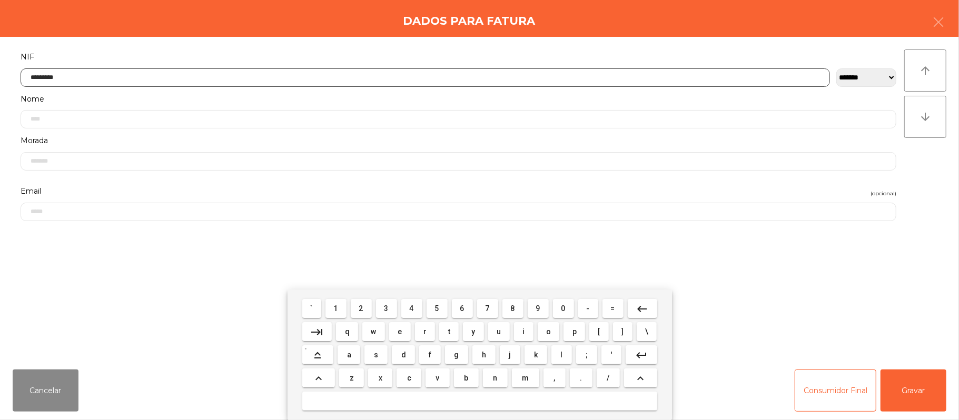
type input "*********"
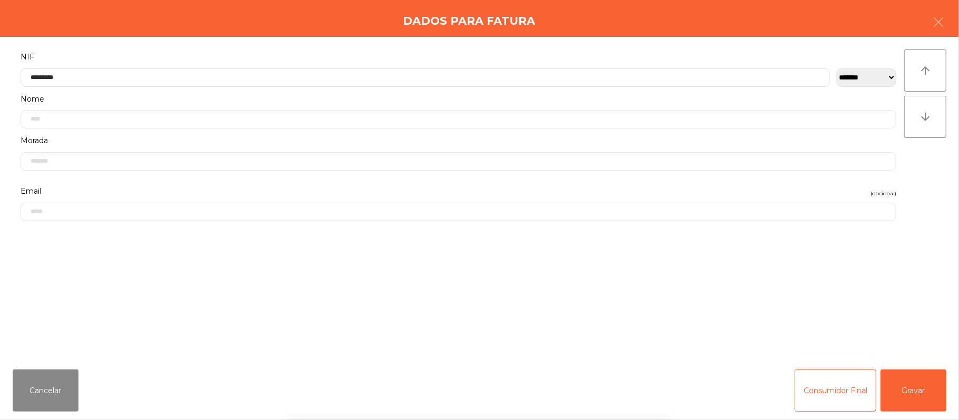
click at [923, 380] on div "` 1 2 3 4 5 6 7 8 9 0 - = keyboard_backspace keyboard_tab q w e r t y u i o p […" at bounding box center [479, 355] width 959 height 131
click at [919, 387] on button "Gravar" at bounding box center [913, 391] width 66 height 42
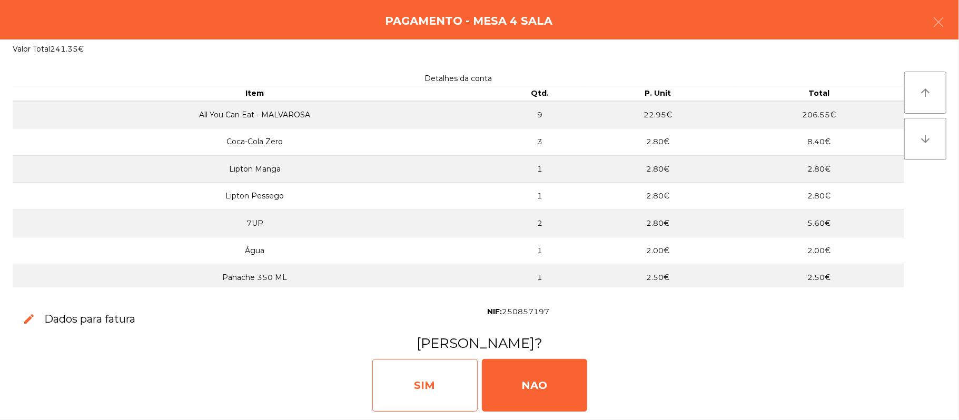
click at [427, 376] on div "SIM" at bounding box center [424, 385] width 105 height 53
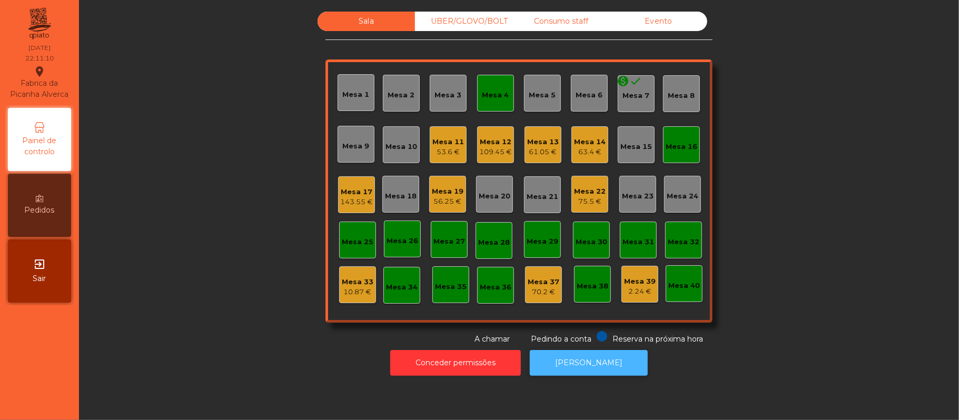
click at [618, 369] on button "[PERSON_NAME]" at bounding box center [589, 363] width 118 height 26
click at [492, 106] on div "Mesa 4" at bounding box center [495, 93] width 37 height 37
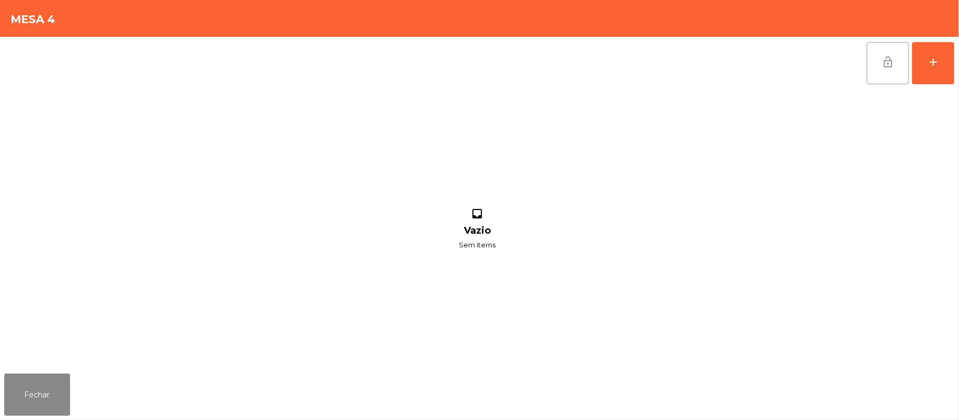
click at [879, 71] on button "lock_open" at bounding box center [888, 63] width 42 height 42
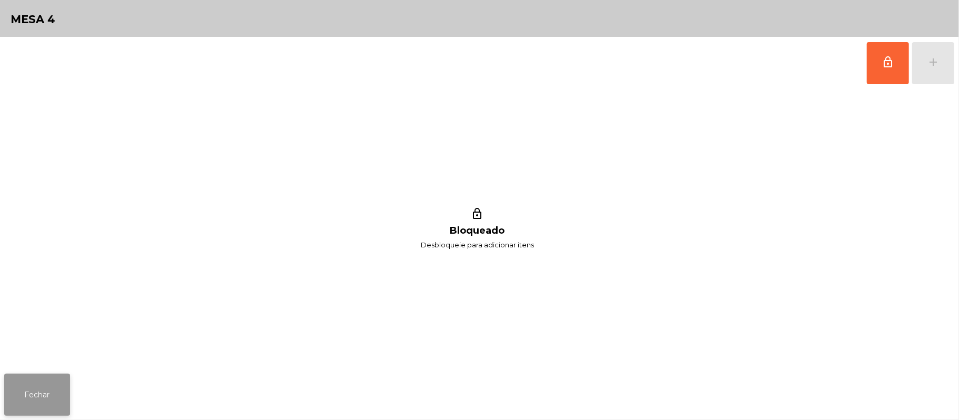
click at [9, 409] on button "Fechar" at bounding box center [37, 395] width 66 height 42
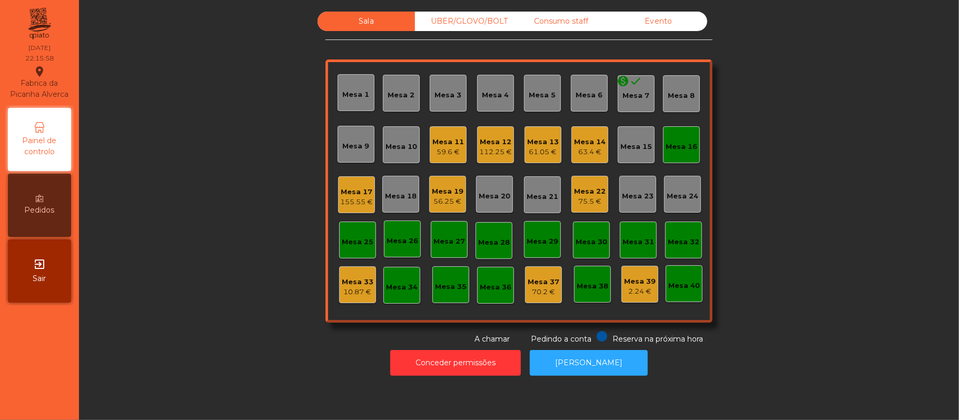
click at [443, 201] on div "56.25 €" at bounding box center [448, 201] width 32 height 11
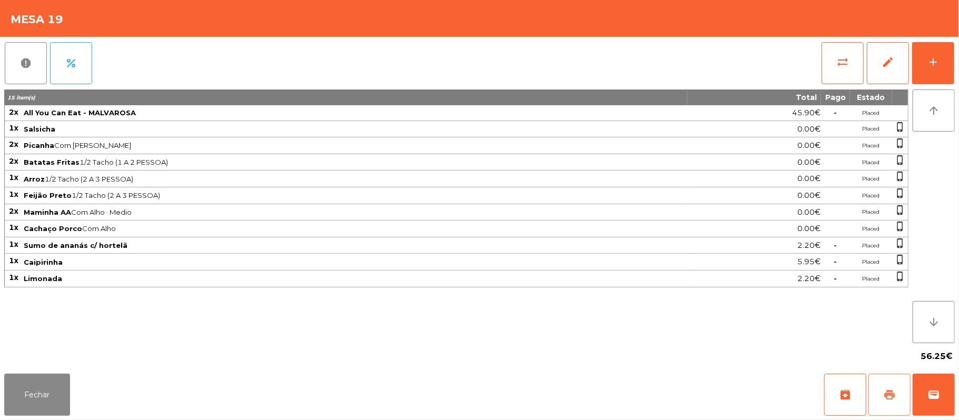
click at [893, 392] on span "print" at bounding box center [889, 395] width 13 height 13
click at [923, 394] on button "wallet" at bounding box center [933, 395] width 42 height 42
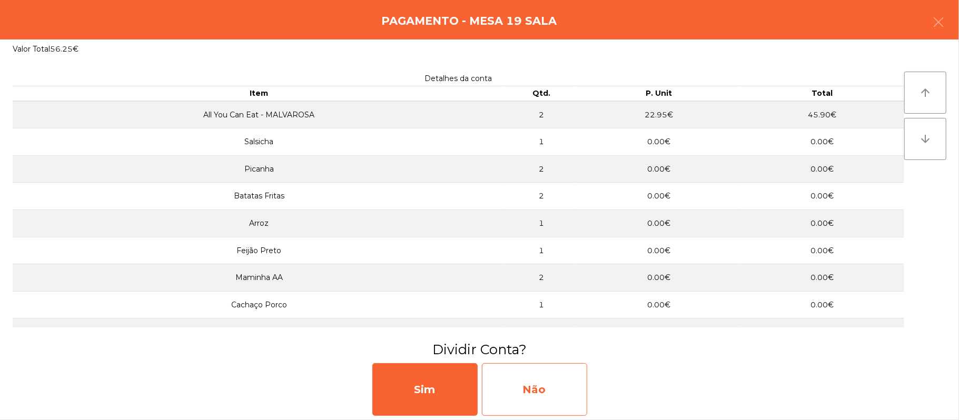
click at [522, 393] on div "Não" at bounding box center [534, 389] width 105 height 53
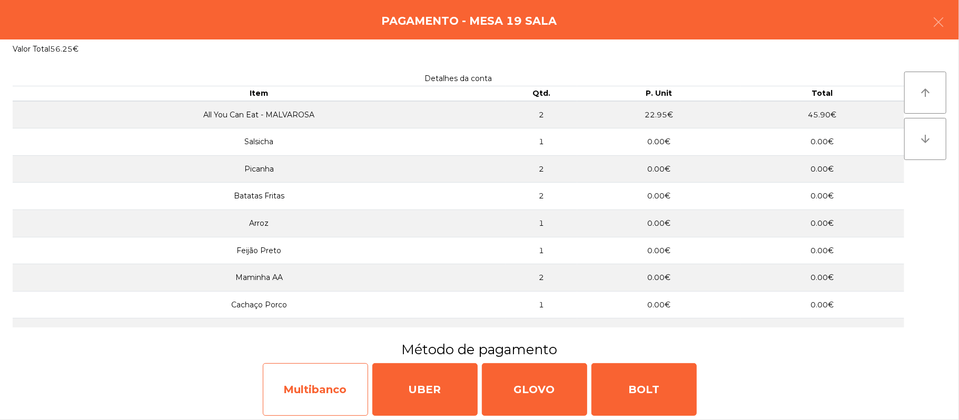
click at [319, 394] on div "Multibanco" at bounding box center [315, 389] width 105 height 53
select select "**"
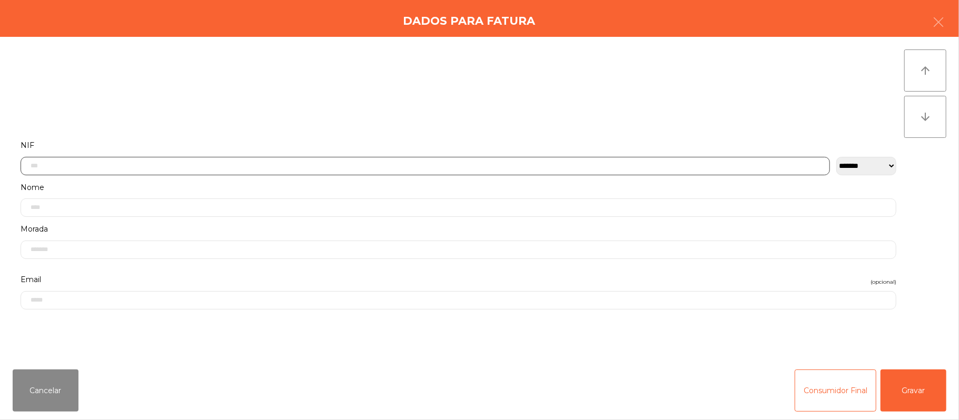
click at [244, 165] on input "text" at bounding box center [425, 166] width 809 height 18
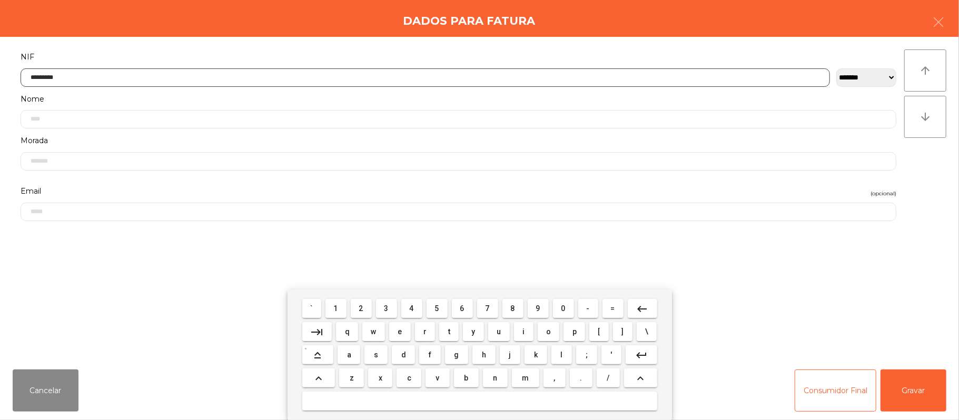
type input "*********"
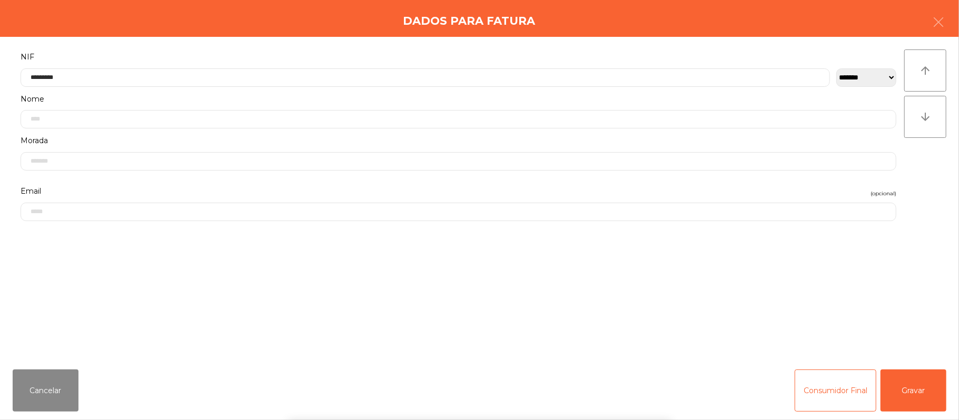
click at [901, 390] on div "` 1 2 3 4 5 6 7 8 9 0 - = keyboard_backspace keyboard_tab q w e r t y u i o p […" at bounding box center [479, 355] width 959 height 131
click at [910, 394] on button "Gravar" at bounding box center [913, 391] width 66 height 42
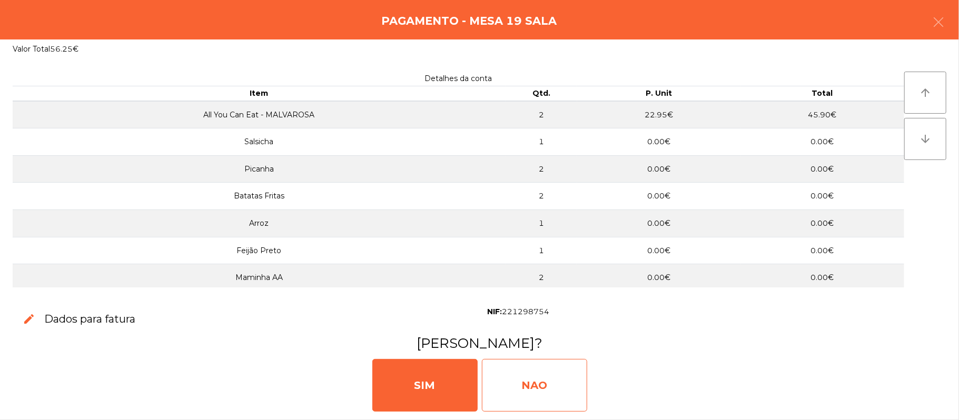
click at [550, 382] on div "NAO" at bounding box center [534, 385] width 105 height 53
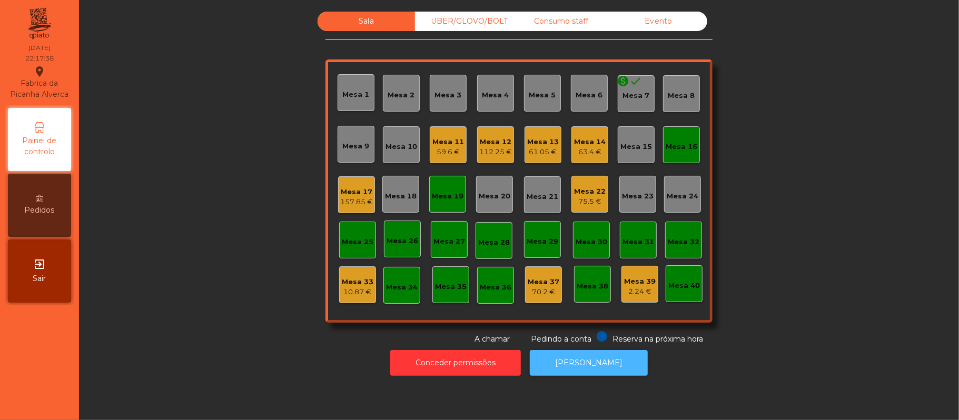
click at [595, 363] on button "[PERSON_NAME]" at bounding box center [589, 363] width 118 height 26
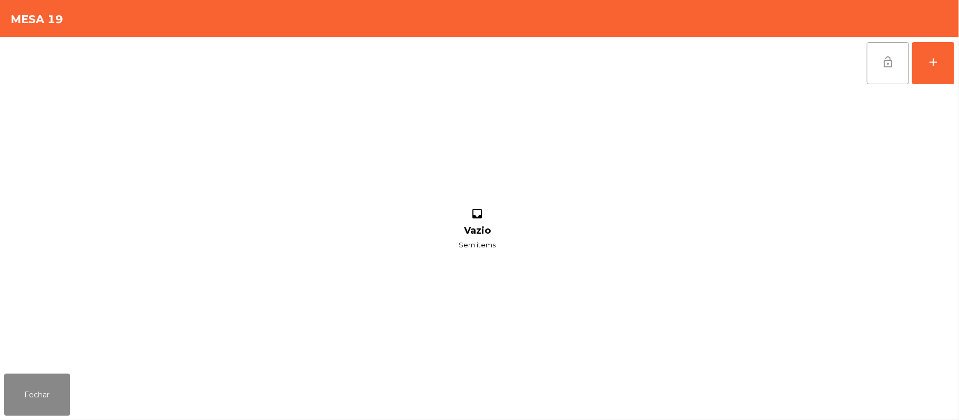
click at [884, 66] on span "lock_open" at bounding box center [887, 62] width 13 height 13
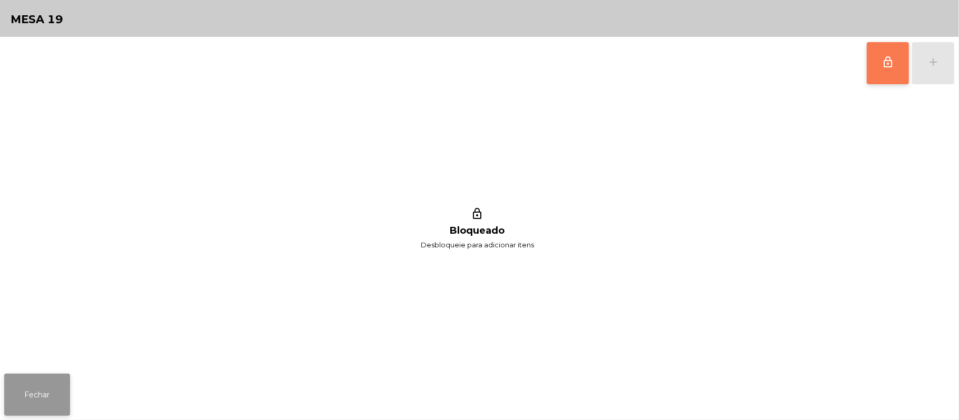
click at [43, 396] on button "Fechar" at bounding box center [37, 395] width 66 height 42
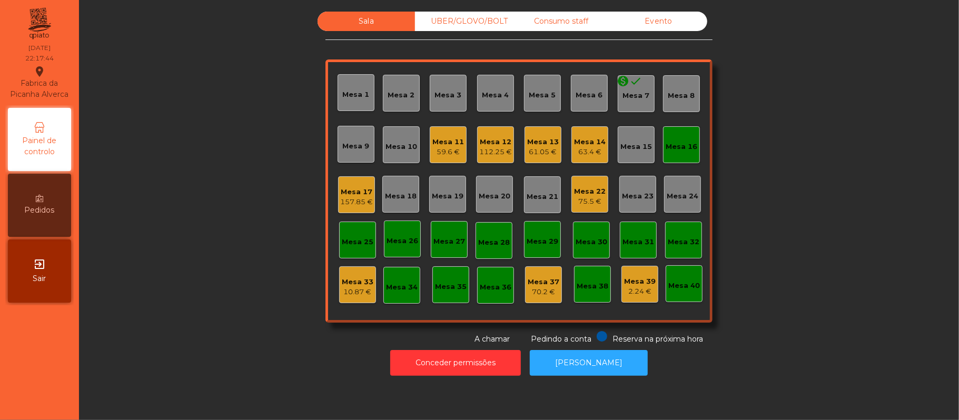
click at [668, 132] on div "Mesa 16" at bounding box center [681, 144] width 37 height 37
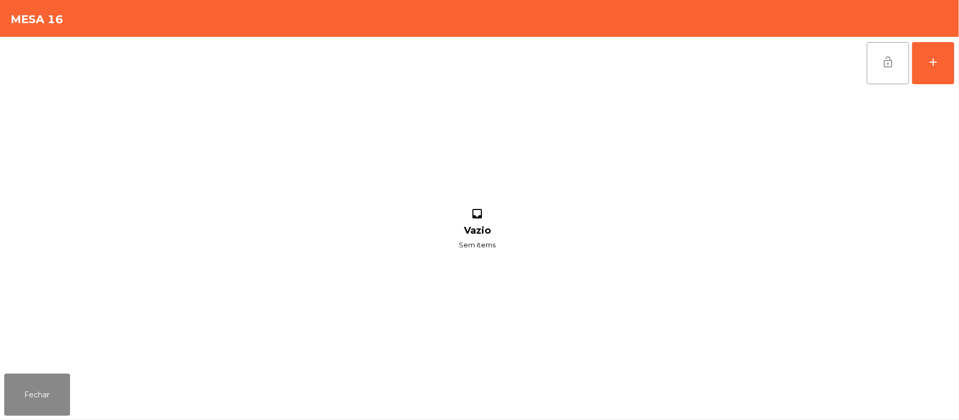
click at [884, 68] on button "lock_open" at bounding box center [888, 63] width 42 height 42
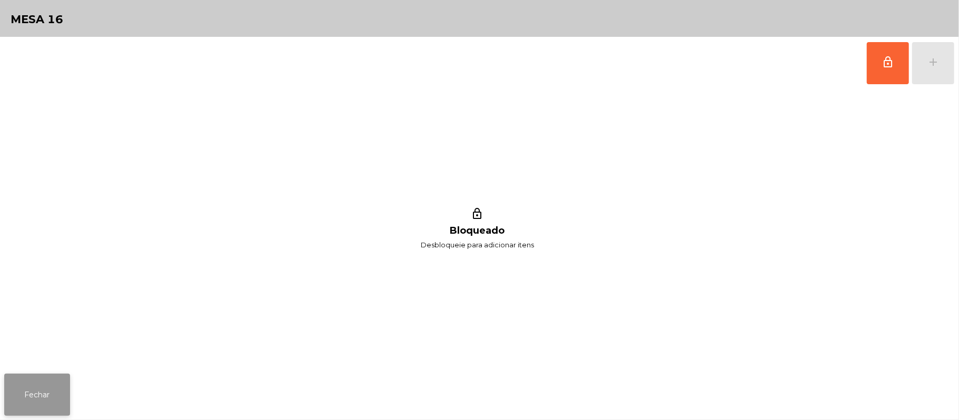
click at [37, 398] on button "Fechar" at bounding box center [37, 395] width 66 height 42
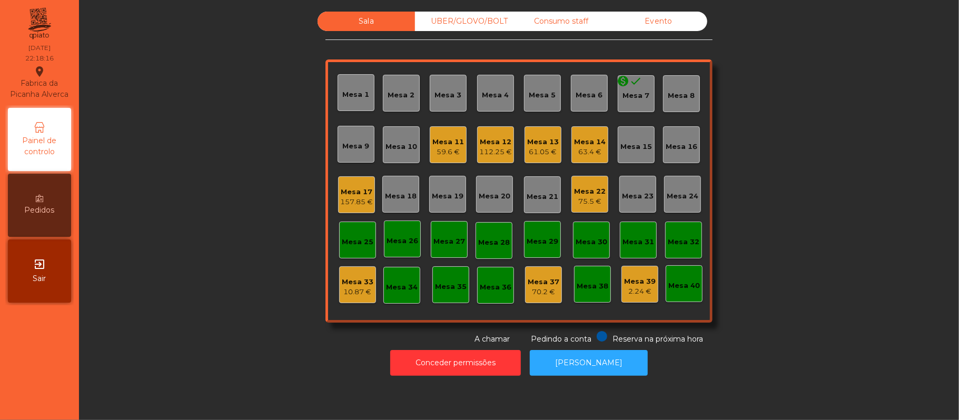
click at [759, 333] on div "Sala UBER/GLOVO/BOLT Consumo staff Evento Mesa 1 Mesa 2 Mesa 3 Mesa 4 Mesa 5 Me…" at bounding box center [518, 178] width 851 height 333
click at [457, 156] on div "Mesa 11 59.6 €" at bounding box center [448, 144] width 37 height 37
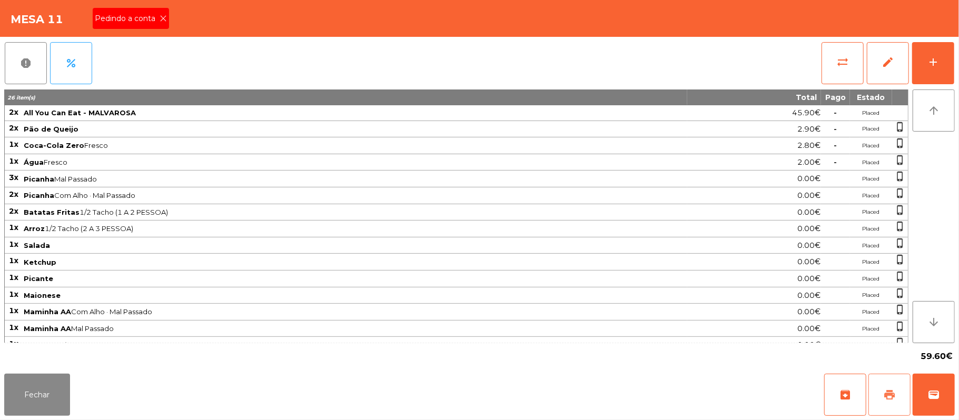
click at [885, 399] on span "print" at bounding box center [889, 395] width 13 height 13
click at [164, 18] on icon at bounding box center [163, 18] width 7 height 7
click at [38, 394] on button "Fechar" at bounding box center [37, 395] width 66 height 42
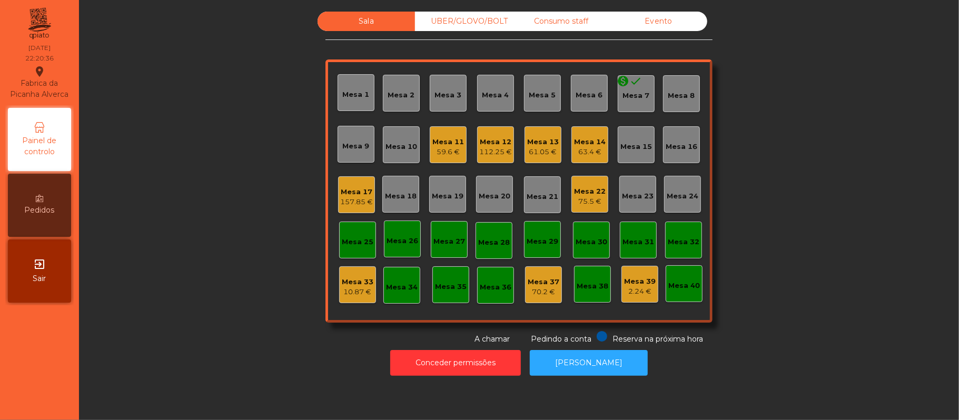
click at [533, 142] on div "Mesa 13" at bounding box center [543, 142] width 32 height 11
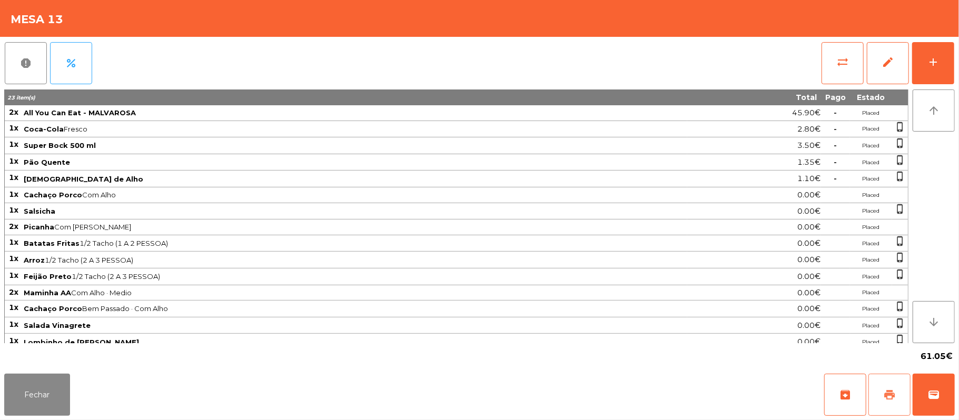
click at [898, 393] on button "print" at bounding box center [889, 395] width 42 height 42
click at [42, 397] on button "Fechar" at bounding box center [37, 395] width 66 height 42
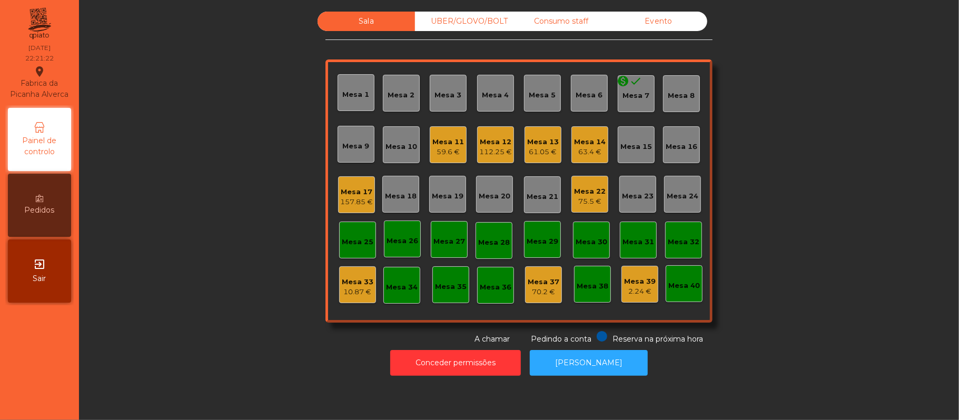
click at [487, 148] on div "112.25 €" at bounding box center [495, 152] width 33 height 11
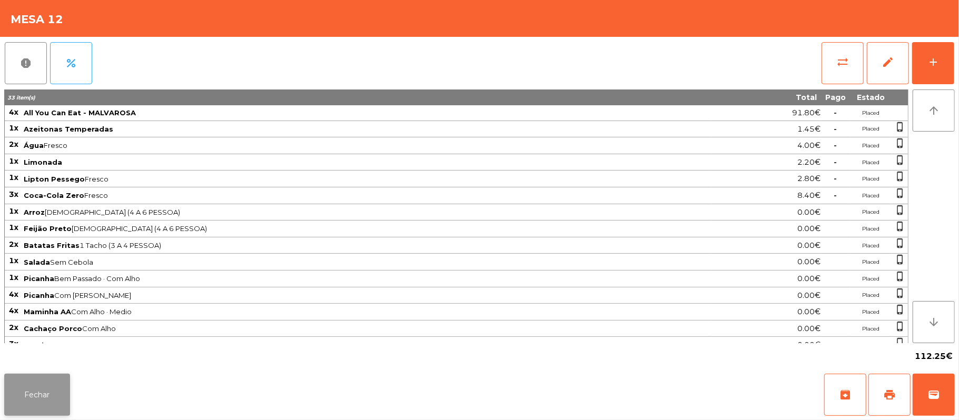
click at [53, 384] on button "Fechar" at bounding box center [37, 395] width 66 height 42
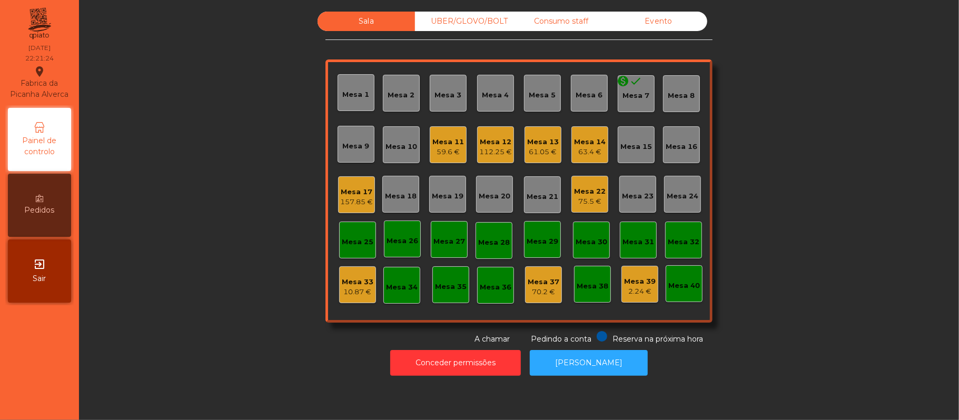
click at [457, 146] on div "Mesa 11 59.6 €" at bounding box center [448, 144] width 37 height 37
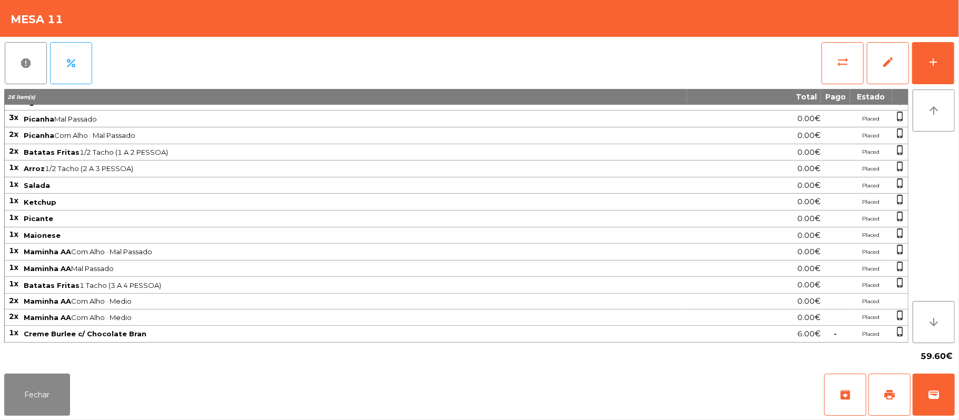
scroll to position [0, 0]
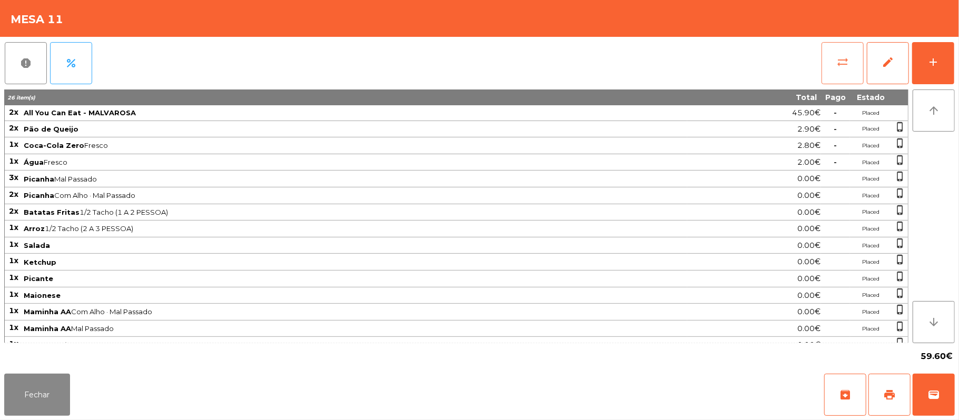
click at [835, 72] on button "sync_alt" at bounding box center [842, 63] width 42 height 42
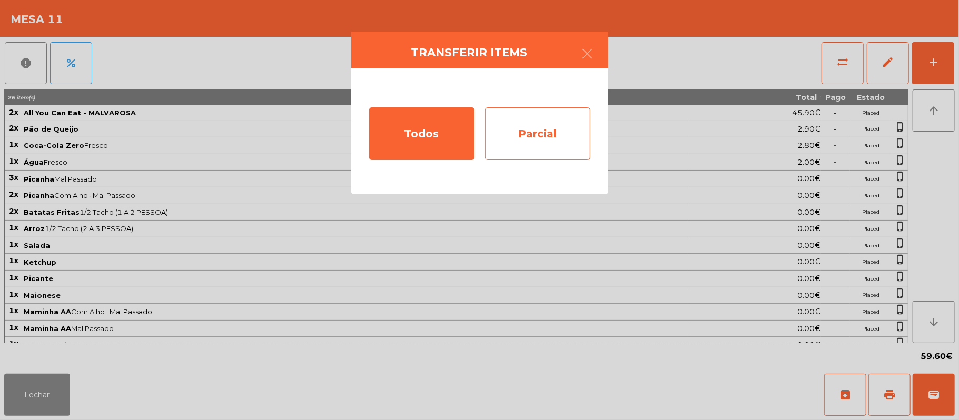
click at [572, 150] on div "Parcial" at bounding box center [537, 133] width 105 height 53
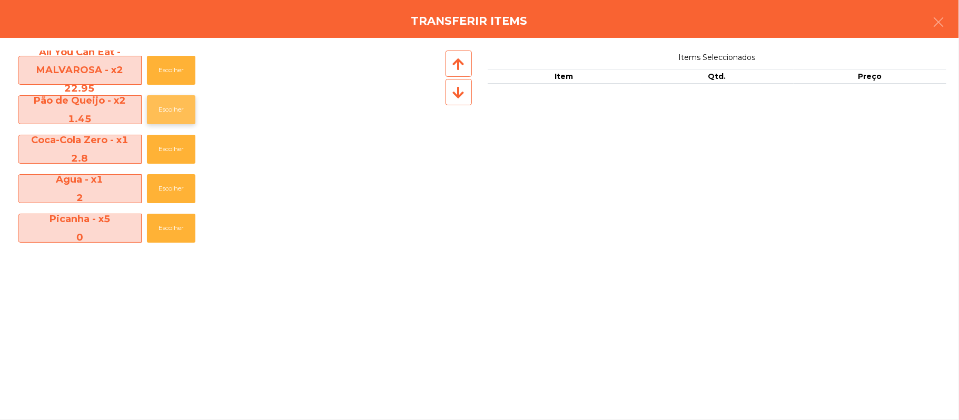
click at [177, 112] on button "Escolher" at bounding box center [171, 109] width 48 height 29
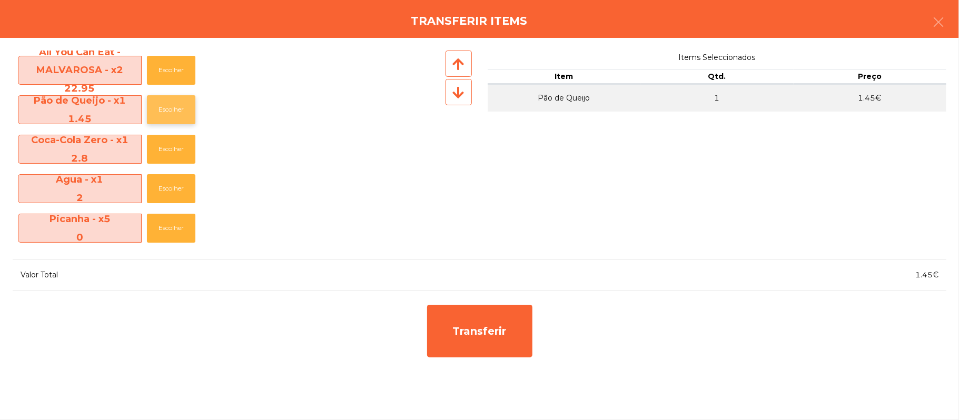
click at [173, 120] on button "Escolher" at bounding box center [171, 109] width 48 height 29
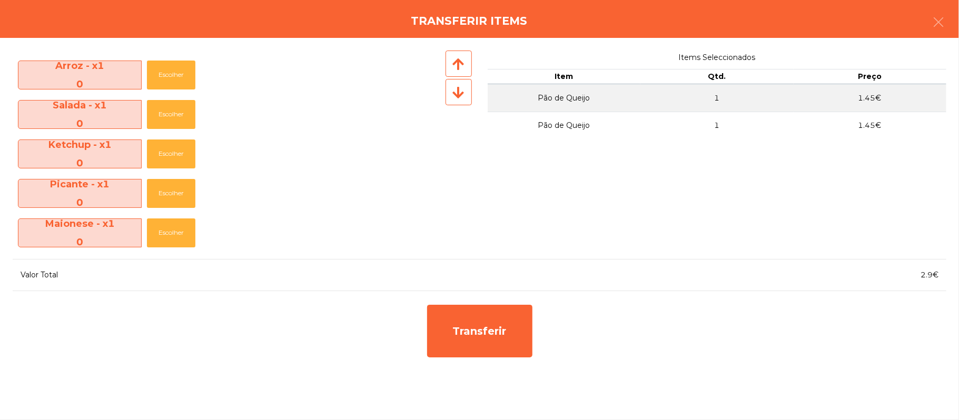
scroll to position [281, 0]
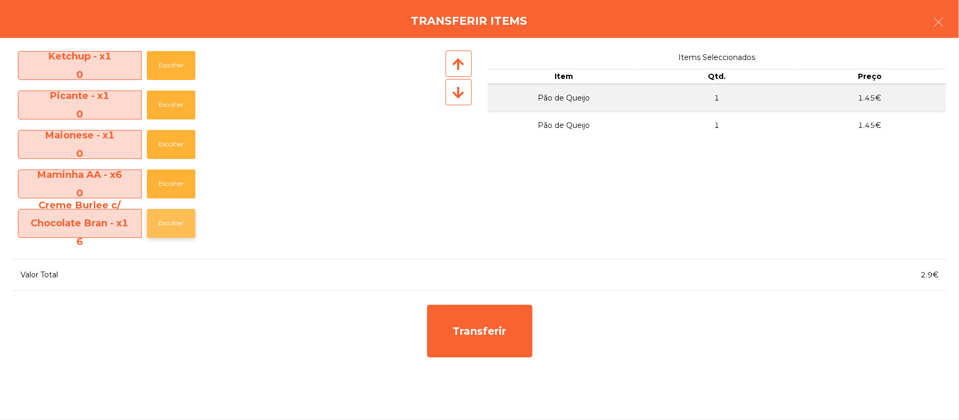
click at [190, 232] on button "Escolher" at bounding box center [171, 223] width 48 height 29
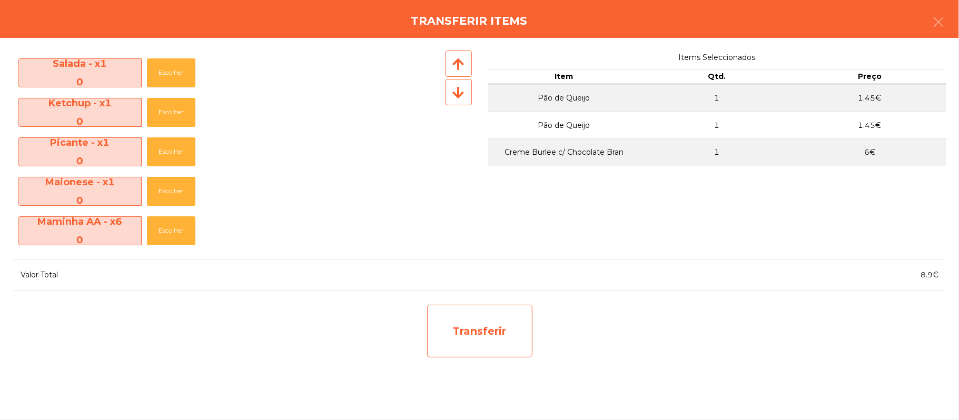
click at [493, 334] on div "Transferir" at bounding box center [479, 331] width 105 height 53
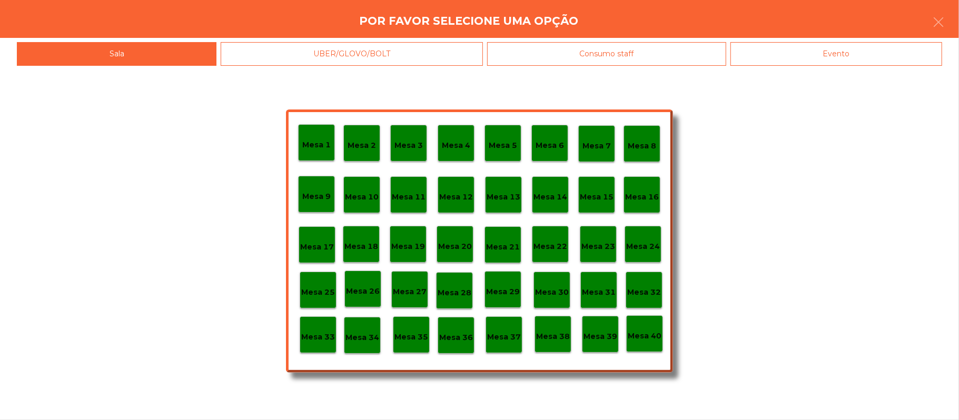
click at [598, 346] on div "Mesa 39" at bounding box center [600, 334] width 37 height 37
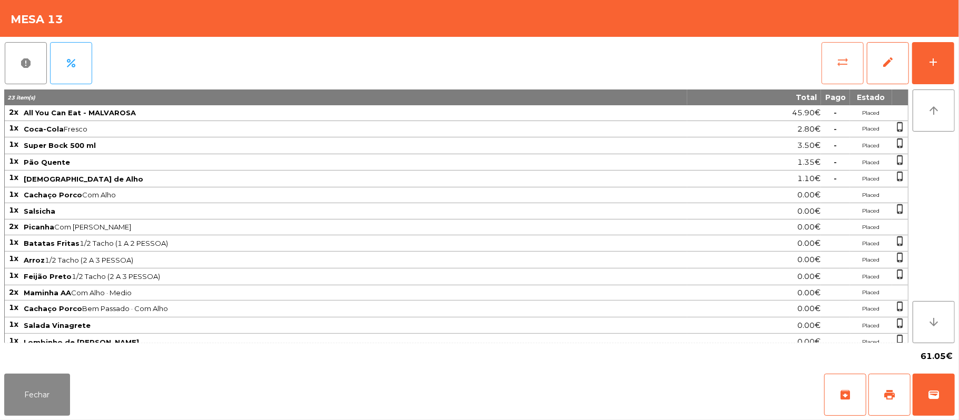
click at [836, 69] on button "sync_alt" at bounding box center [842, 63] width 42 height 42
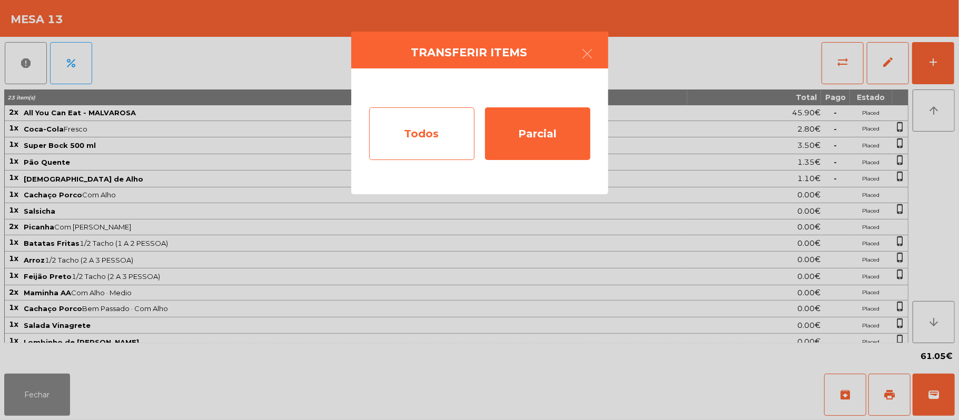
click at [410, 147] on div "Todos" at bounding box center [421, 133] width 105 height 53
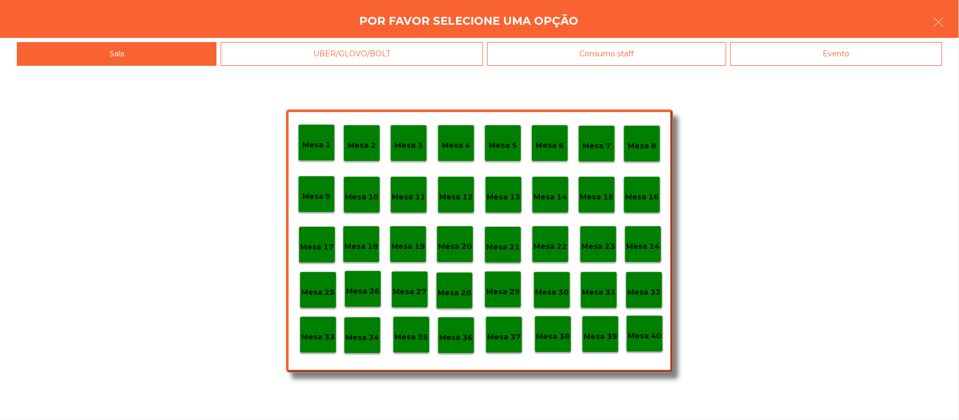
click at [803, 55] on div "Evento" at bounding box center [836, 54] width 212 height 24
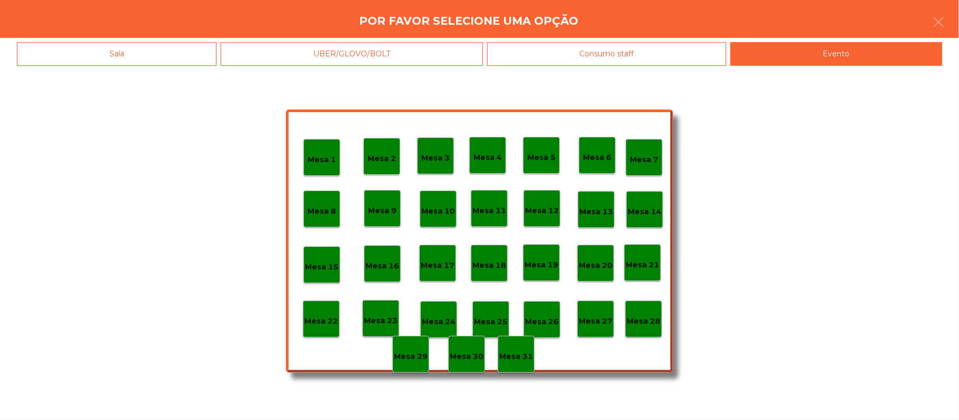
click at [648, 311] on div "Mesa 28" at bounding box center [643, 319] width 34 height 16
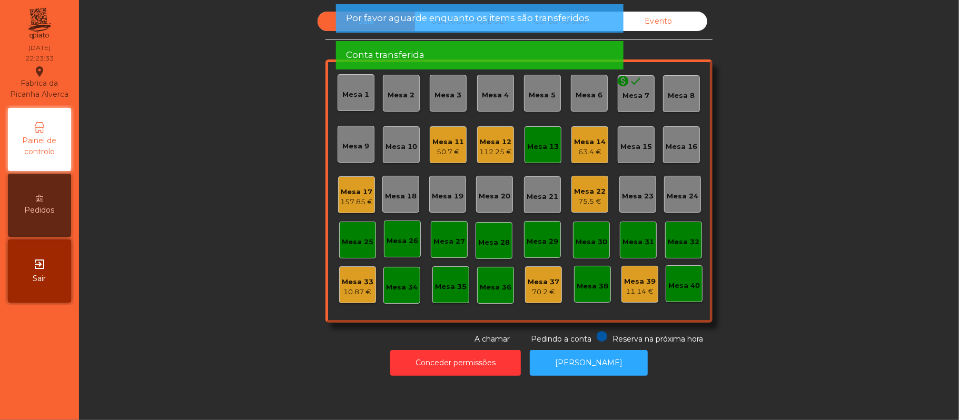
click at [538, 140] on div "Mesa 13" at bounding box center [543, 144] width 32 height 15
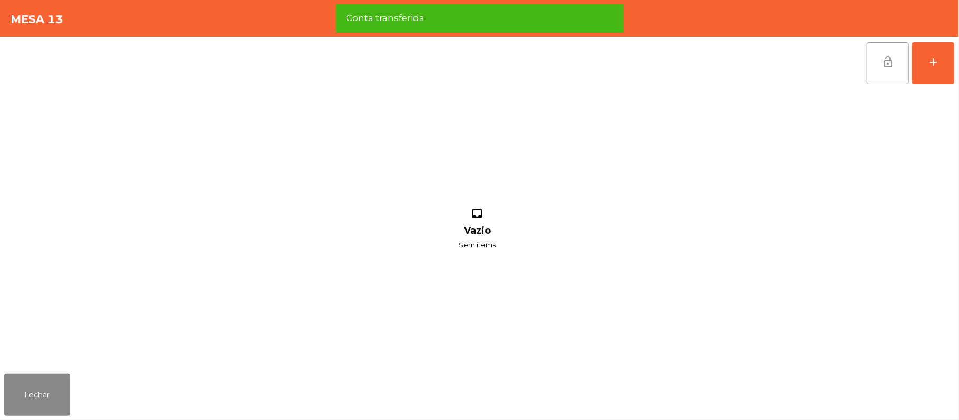
click at [874, 68] on button "lock_open" at bounding box center [888, 63] width 42 height 42
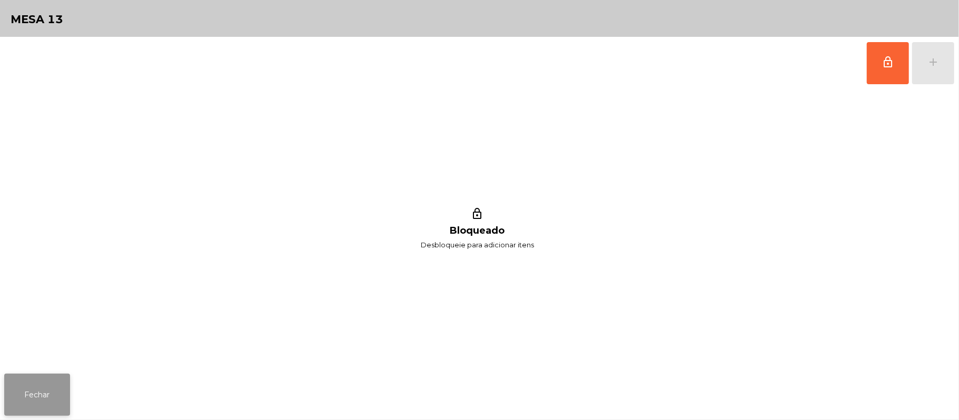
click at [34, 390] on button "Fechar" at bounding box center [37, 395] width 66 height 42
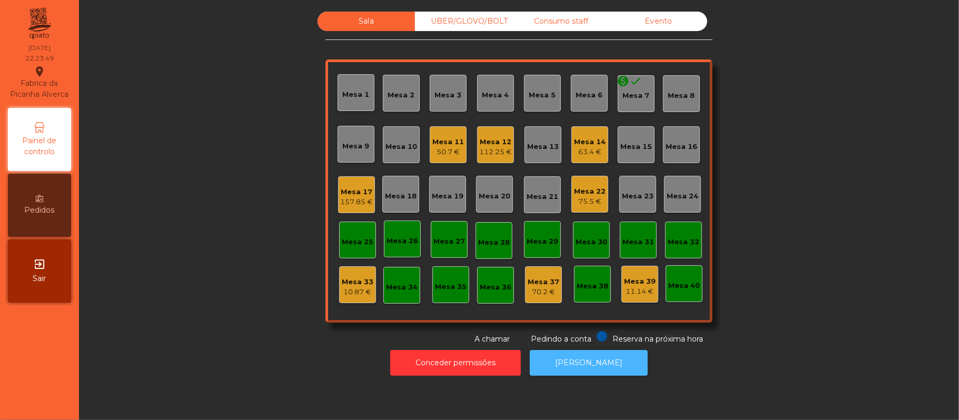
click at [580, 363] on button "[PERSON_NAME]" at bounding box center [589, 363] width 118 height 26
click at [573, 351] on button "[PERSON_NAME]" at bounding box center [589, 363] width 118 height 26
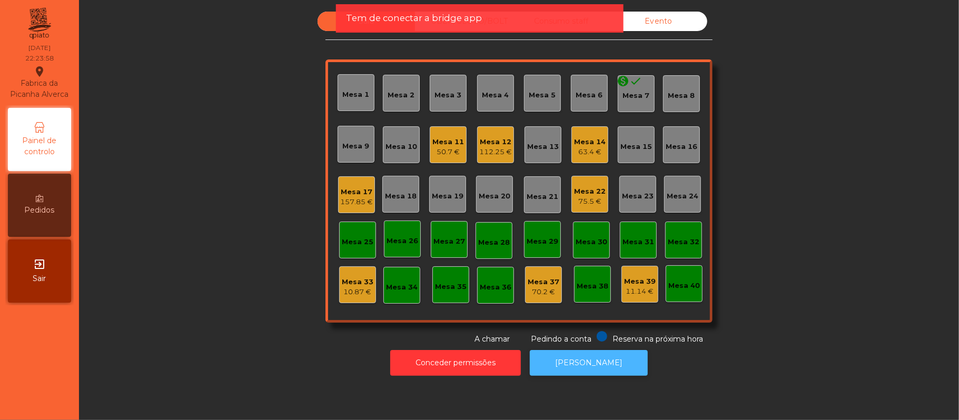
click at [578, 365] on button "[PERSON_NAME]" at bounding box center [589, 363] width 118 height 26
click at [597, 363] on button "[PERSON_NAME]" at bounding box center [589, 363] width 118 height 26
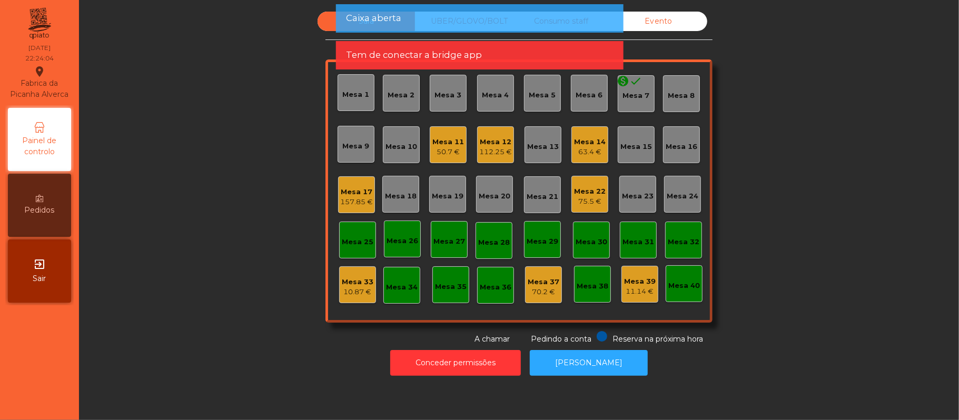
click at [455, 156] on div "50.7 €" at bounding box center [448, 152] width 32 height 11
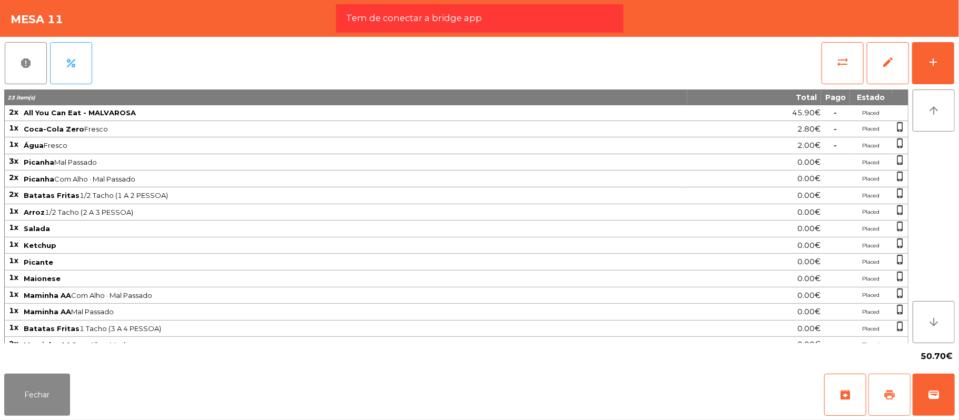
click at [887, 394] on span "print" at bounding box center [889, 395] width 13 height 13
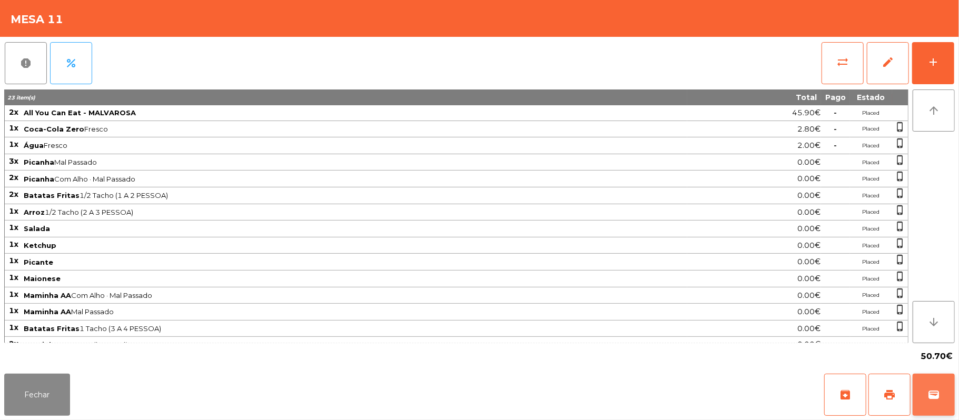
click at [929, 399] on span "wallet" at bounding box center [933, 395] width 13 height 13
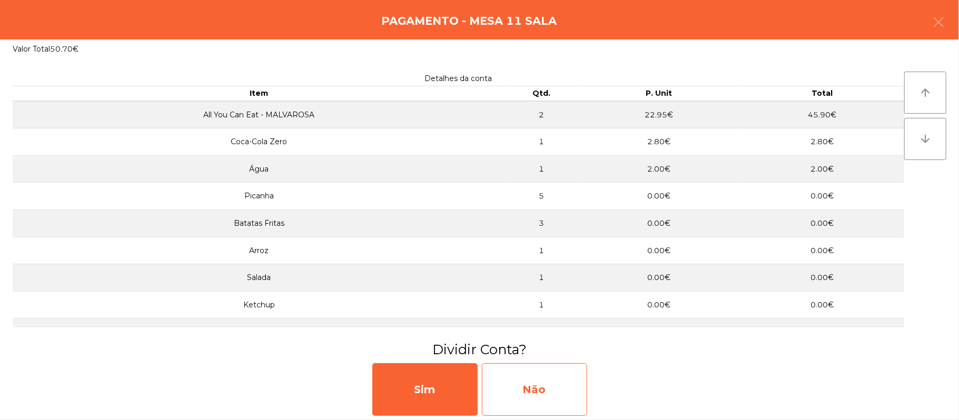
click at [533, 383] on div "Não" at bounding box center [534, 389] width 105 height 53
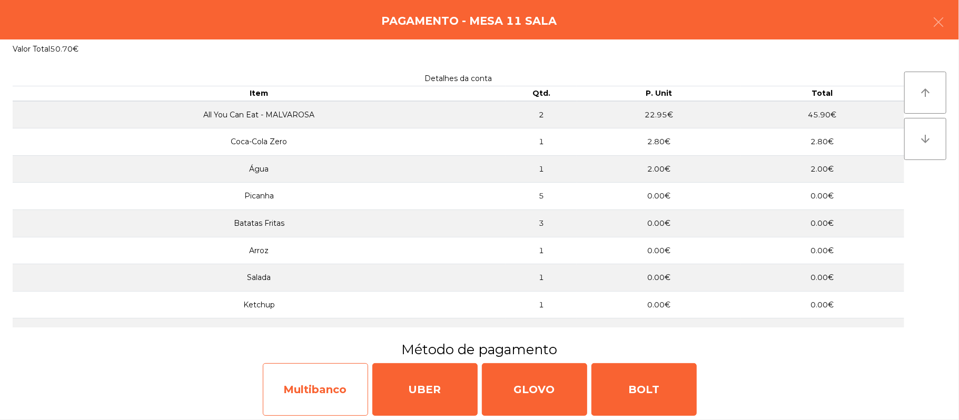
click at [337, 386] on div "Multibanco" at bounding box center [315, 389] width 105 height 53
select select "**"
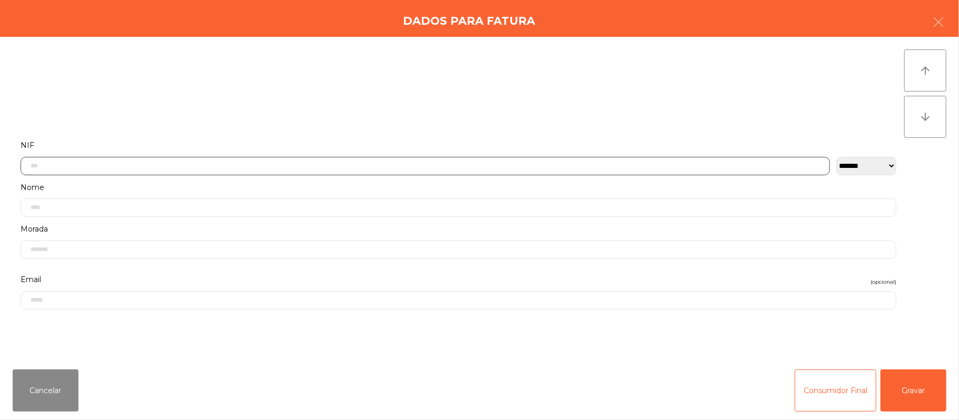
click at [380, 166] on input "text" at bounding box center [425, 166] width 809 height 18
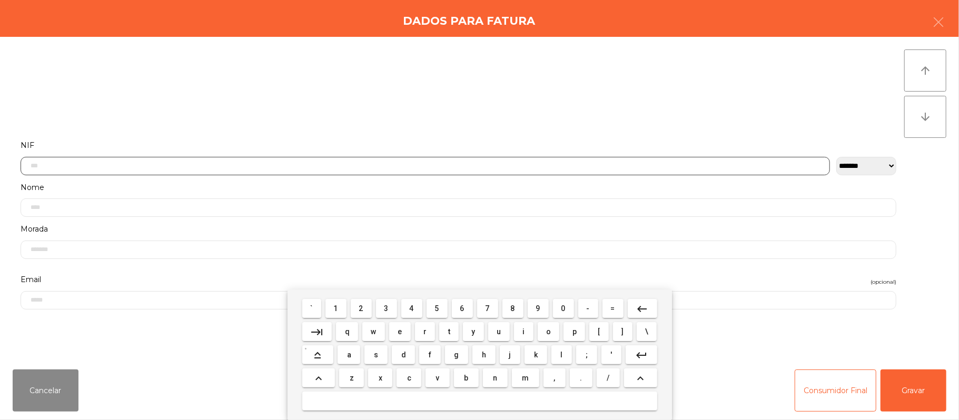
scroll to position [88, 0]
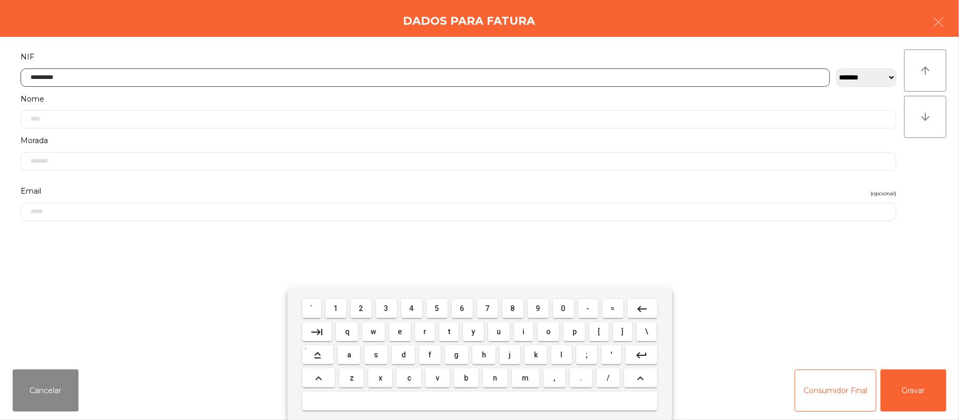
type input "*********"
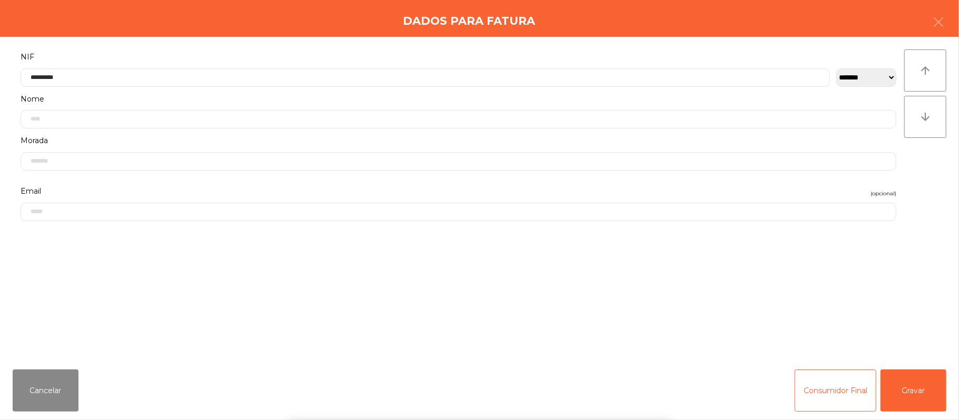
click at [923, 400] on div "` 1 2 3 4 5 6 7 8 9 0 - = keyboard_backspace keyboard_tab q w e r t y u i o p […" at bounding box center [479, 355] width 959 height 131
click at [904, 382] on button "Gravar" at bounding box center [913, 391] width 66 height 42
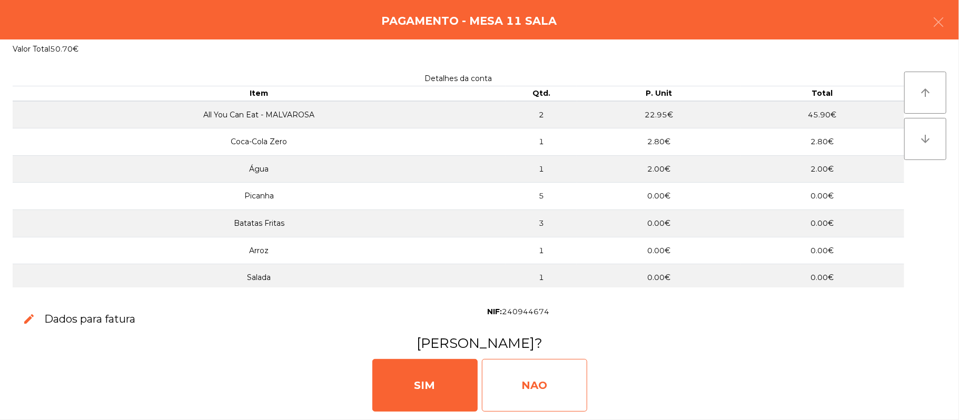
click at [535, 394] on div "NAO" at bounding box center [534, 385] width 105 height 53
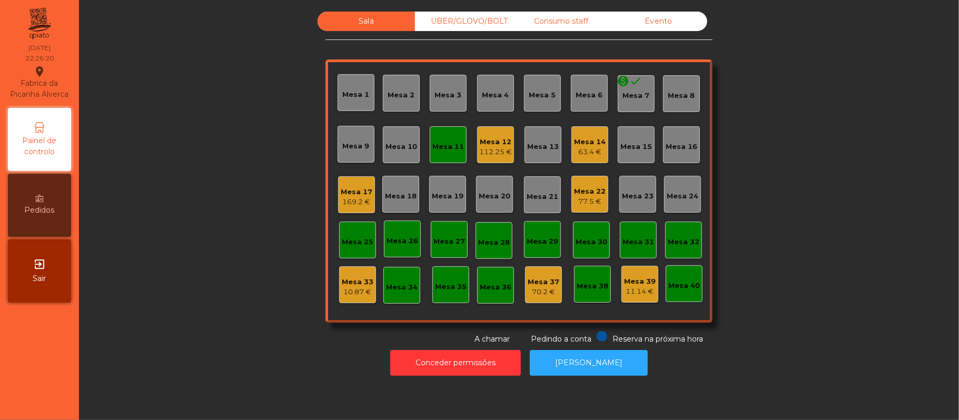
click at [443, 144] on div "Mesa 11" at bounding box center [448, 147] width 32 height 11
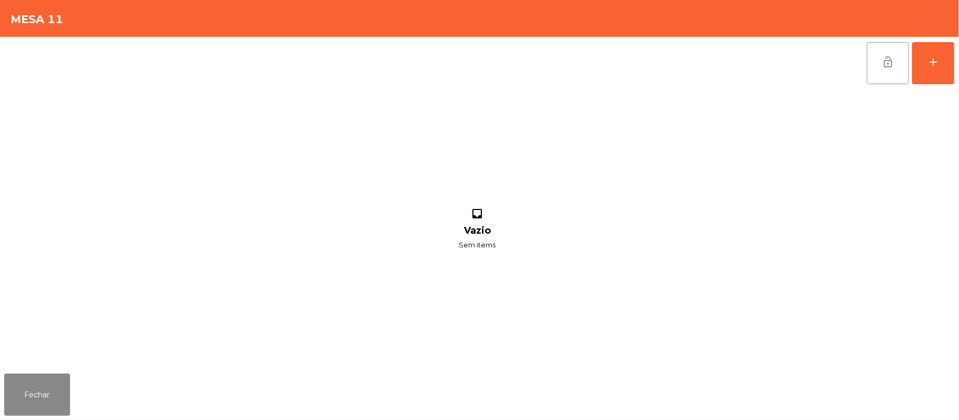
click at [891, 68] on button "lock_open" at bounding box center [888, 63] width 42 height 42
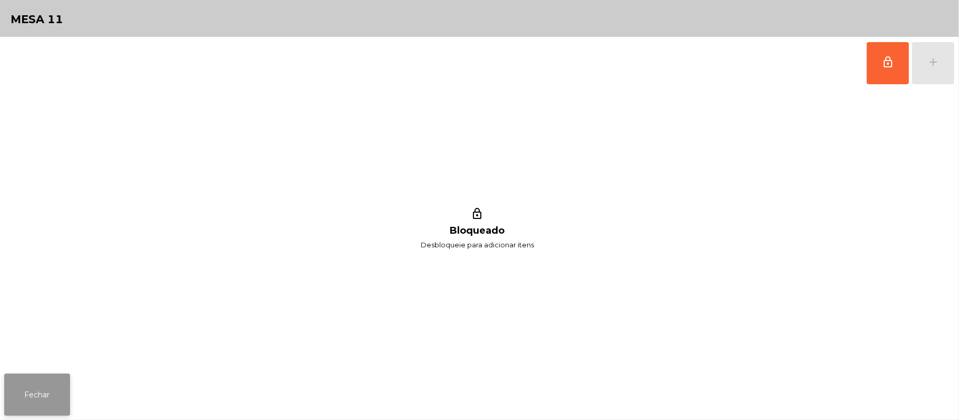
click at [53, 399] on button "Fechar" at bounding box center [37, 395] width 66 height 42
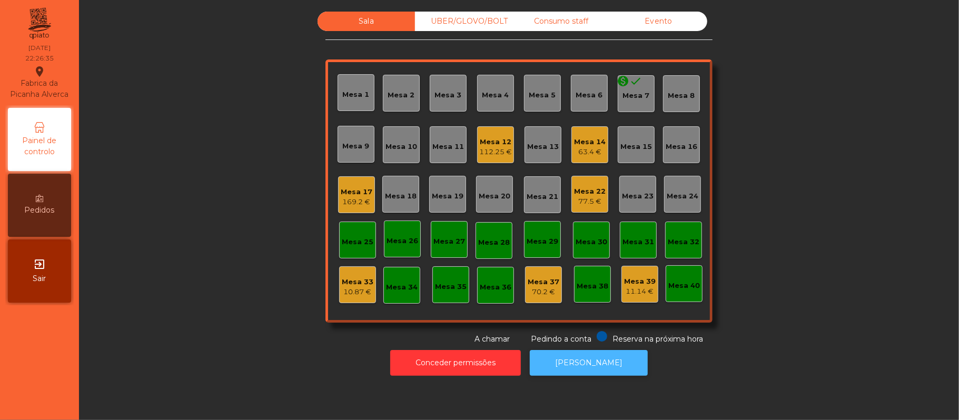
click at [588, 365] on button "[PERSON_NAME]" at bounding box center [589, 363] width 118 height 26
click at [589, 371] on button "[PERSON_NAME]" at bounding box center [589, 363] width 118 height 26
click at [565, 371] on button "[PERSON_NAME]" at bounding box center [589, 363] width 118 height 26
click at [598, 187] on div "Mesa 22" at bounding box center [590, 191] width 32 height 11
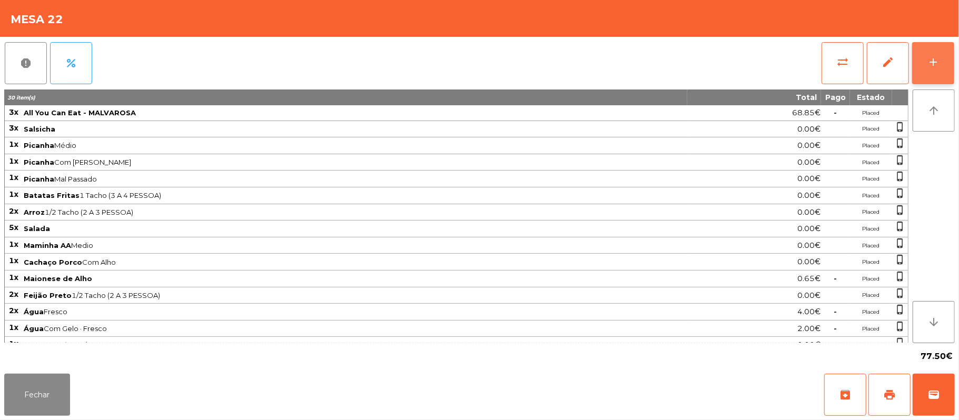
click at [929, 72] on button "add" at bounding box center [933, 63] width 42 height 42
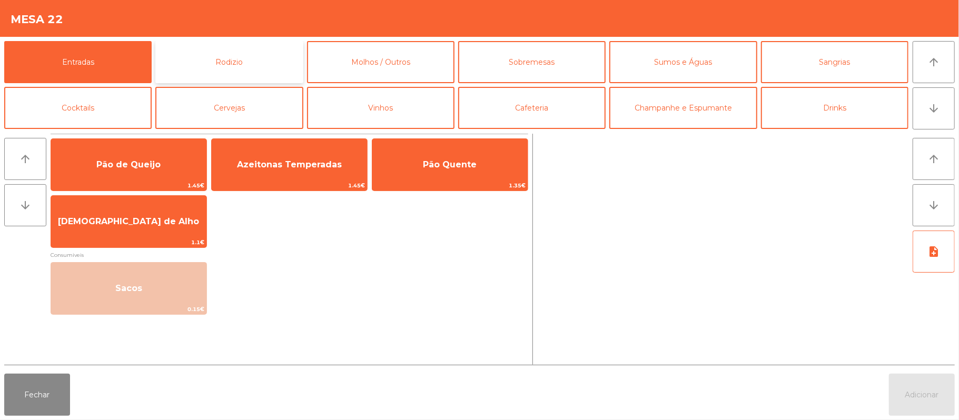
click at [263, 72] on button "Rodizio" at bounding box center [228, 62] width 147 height 42
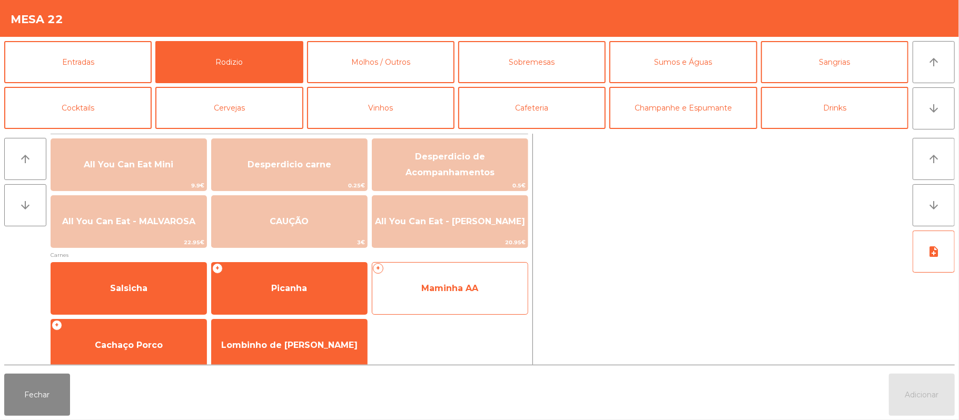
click at [455, 288] on span "Maminha AA" at bounding box center [449, 288] width 57 height 10
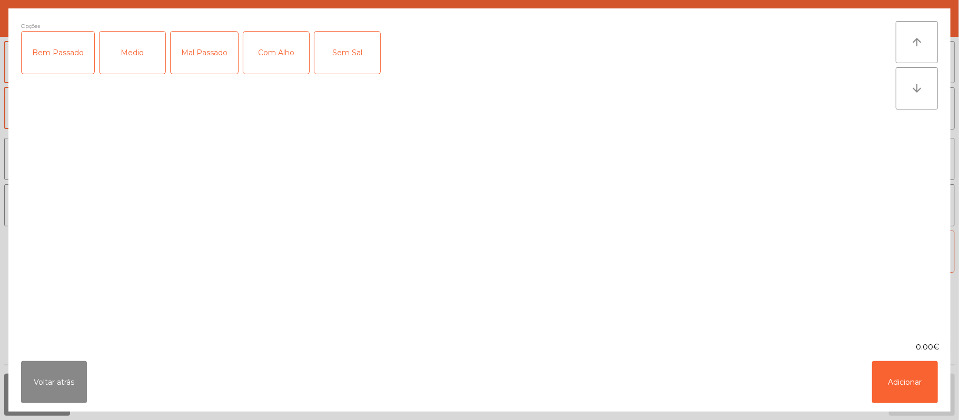
click at [140, 66] on div "Medio" at bounding box center [133, 53] width 66 height 42
click at [264, 48] on div "Com Alho" at bounding box center [276, 53] width 66 height 42
click at [909, 382] on button "Adicionar" at bounding box center [905, 382] width 66 height 42
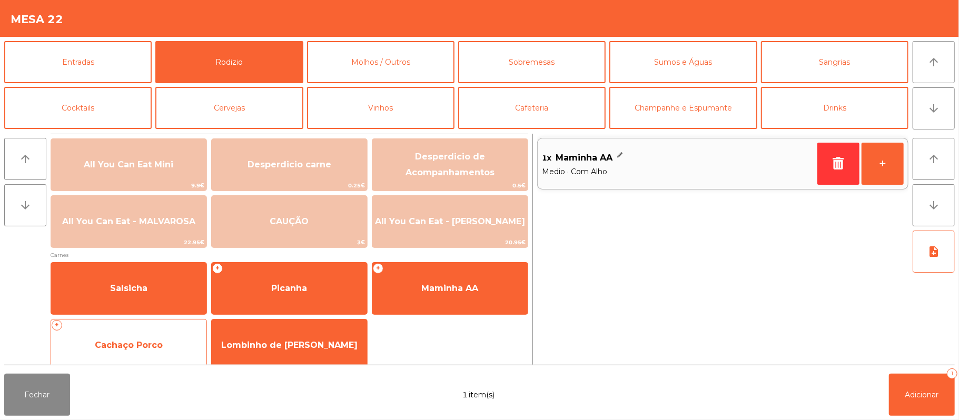
click at [167, 352] on span "Cachaço Porco" at bounding box center [128, 345] width 155 height 28
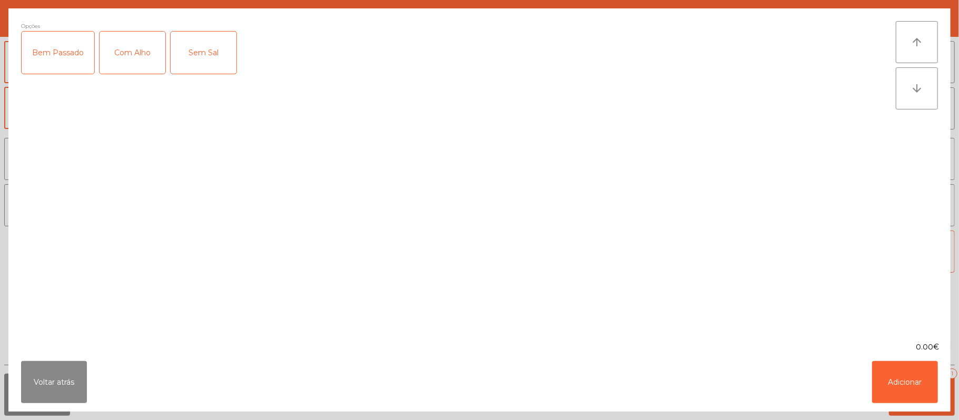
click at [135, 57] on div "Com Alho" at bounding box center [133, 53] width 66 height 42
click at [912, 388] on button "Adicionar" at bounding box center [905, 382] width 66 height 42
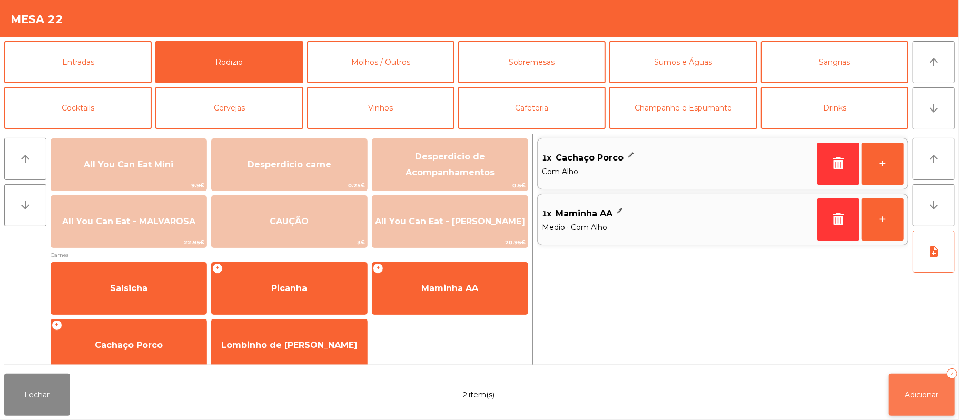
click at [919, 395] on span "Adicionar" at bounding box center [922, 394] width 34 height 9
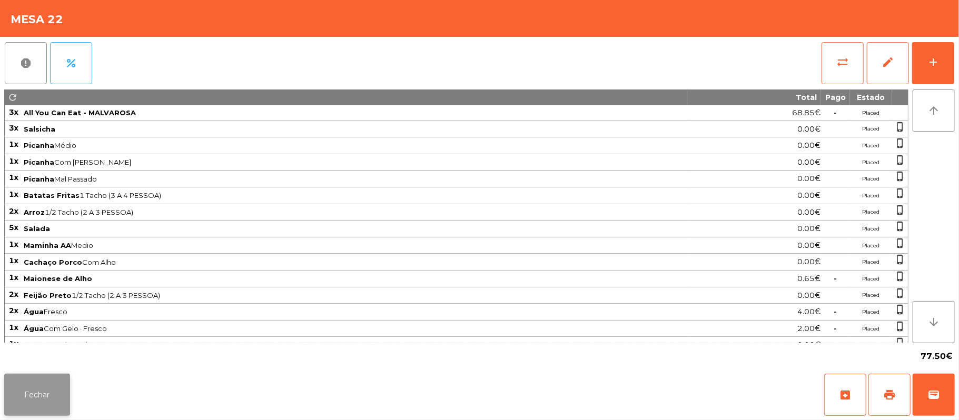
click at [26, 407] on button "Fechar" at bounding box center [37, 395] width 66 height 42
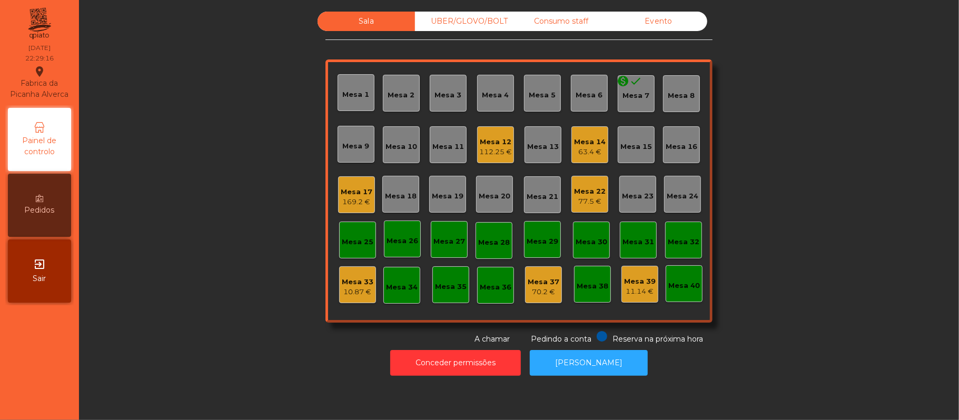
click at [464, 15] on div "UBER/GLOVO/BOLT" at bounding box center [463, 21] width 97 height 19
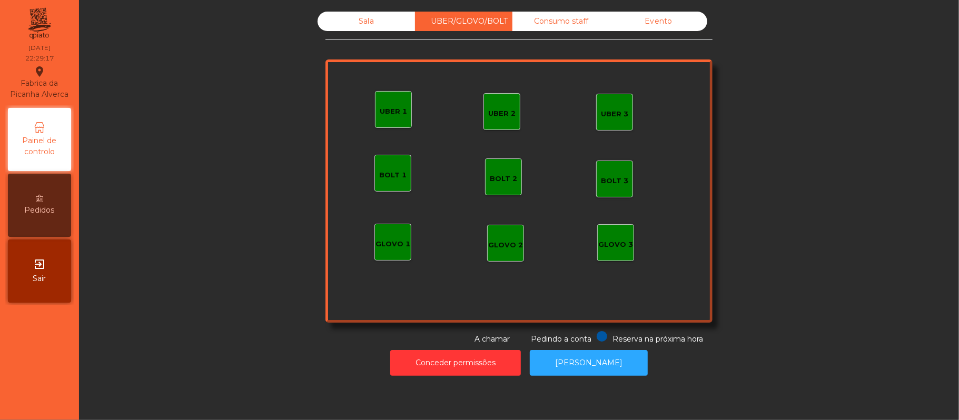
click at [483, 114] on div "UBER 2" at bounding box center [501, 111] width 37 height 37
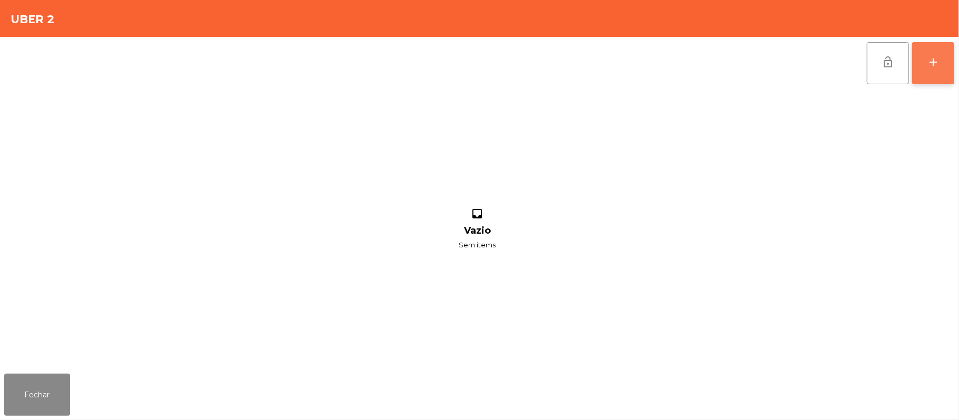
click at [924, 79] on button "add" at bounding box center [933, 63] width 42 height 42
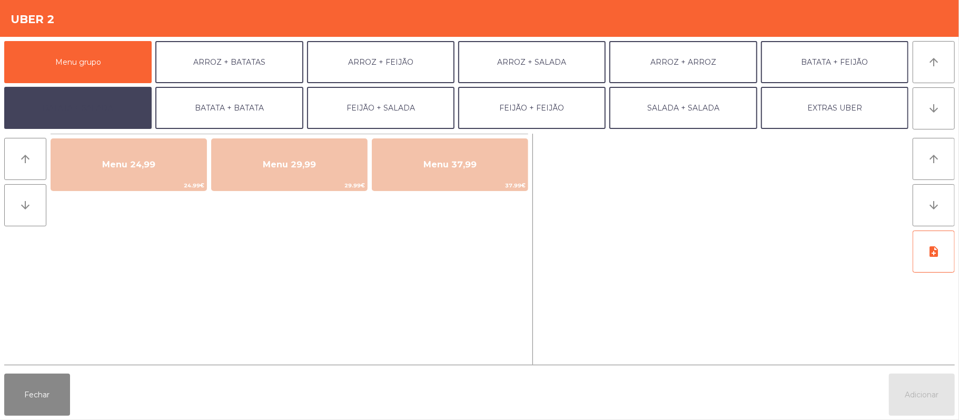
click at [112, 113] on button "BATATA + SALADA" at bounding box center [77, 108] width 147 height 42
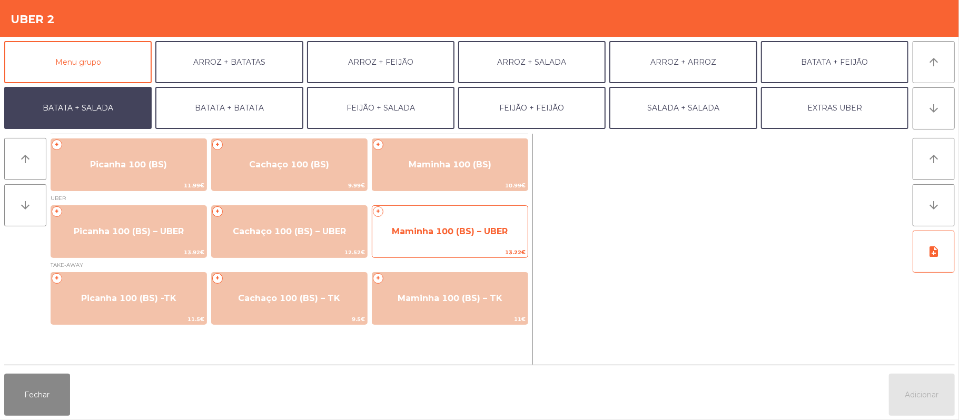
click at [434, 230] on span "Maminha 100 (BS) – UBER" at bounding box center [450, 231] width 116 height 10
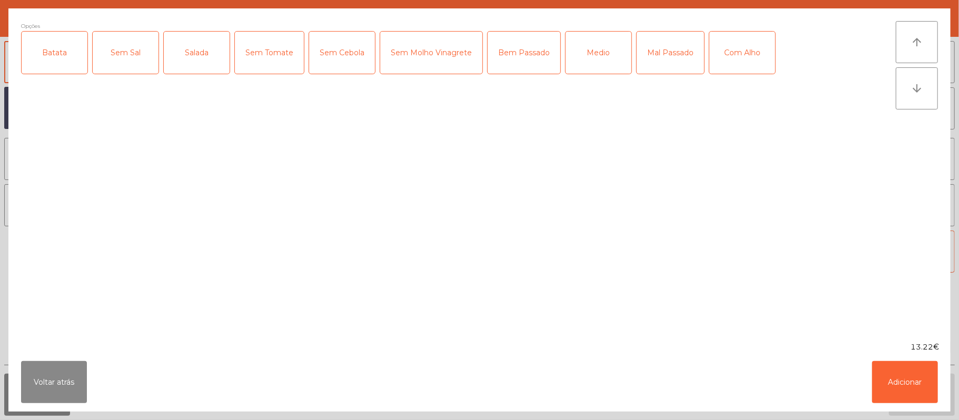
click at [59, 55] on div "Batata" at bounding box center [55, 53] width 66 height 42
click at [198, 53] on div "Salada" at bounding box center [197, 53] width 66 height 42
click at [525, 61] on div "Bem Passado" at bounding box center [523, 53] width 73 height 42
click at [901, 272] on div "arrow_upward arrow_downward" at bounding box center [917, 175] width 42 height 308
click at [895, 373] on button "Adicionar" at bounding box center [905, 382] width 66 height 42
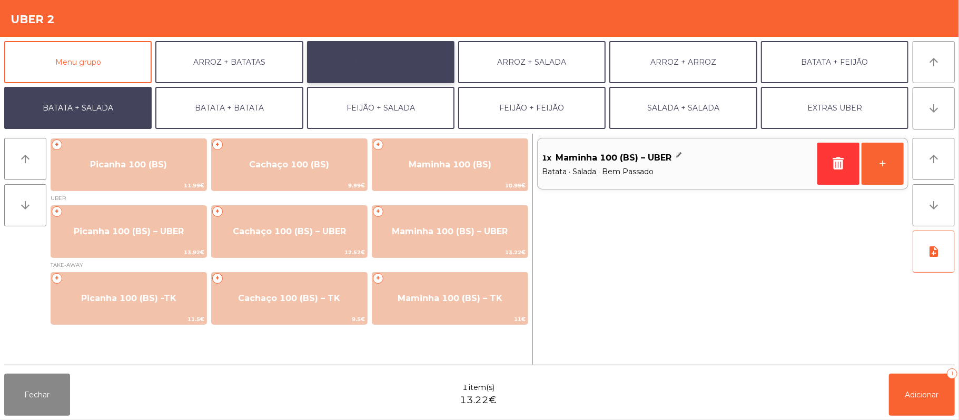
click at [412, 64] on button "ARROZ + FEIJÃO" at bounding box center [380, 62] width 147 height 42
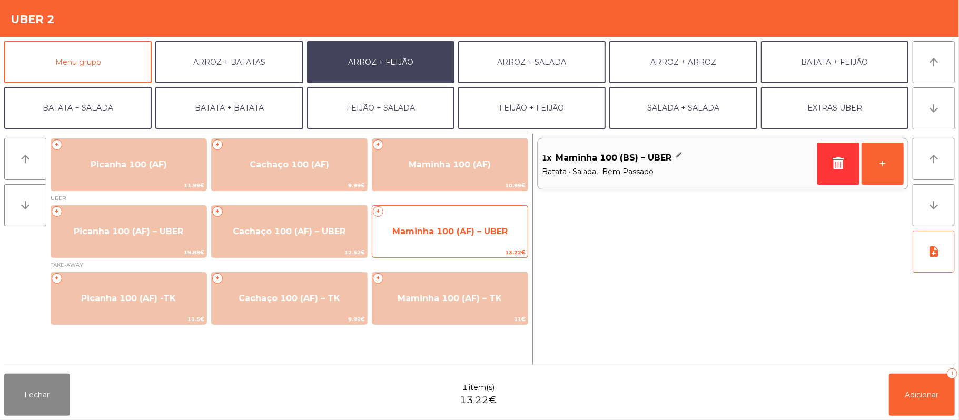
click at [441, 221] on span "Maminha 100 (AF) – UBER" at bounding box center [449, 231] width 155 height 28
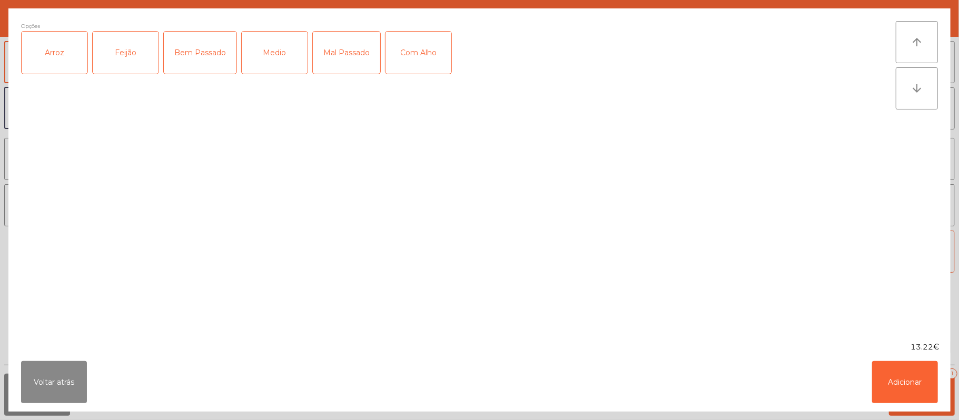
click at [54, 68] on div "Arroz" at bounding box center [55, 53] width 66 height 42
click at [125, 63] on div "Feijão" at bounding box center [126, 53] width 66 height 42
click at [200, 66] on div "Bem Passado" at bounding box center [200, 53] width 73 height 42
click at [902, 391] on button "Adicionar" at bounding box center [905, 382] width 66 height 42
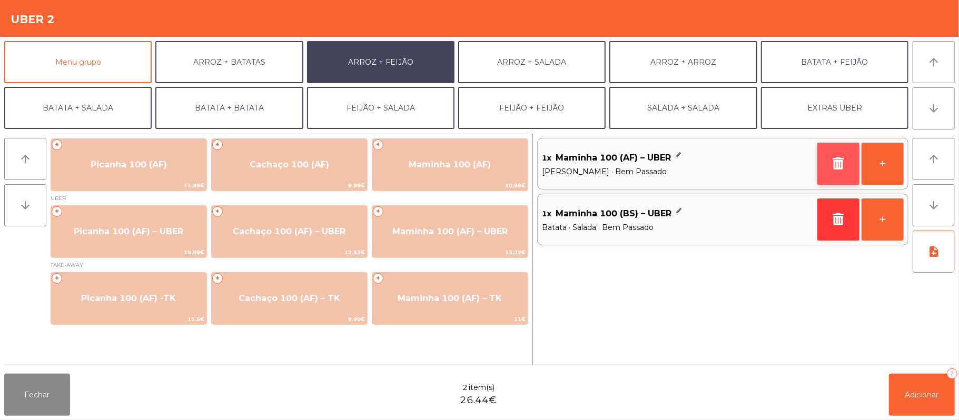
click at [832, 180] on button "button" at bounding box center [838, 164] width 42 height 42
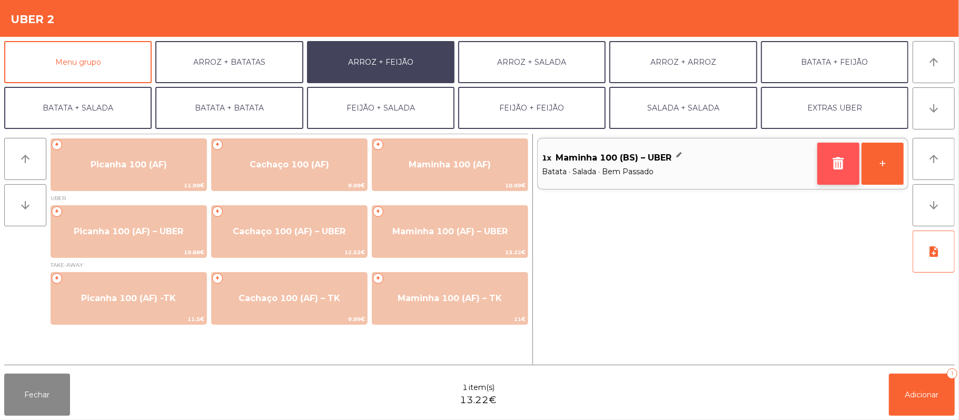
click at [828, 175] on button "button" at bounding box center [838, 164] width 42 height 42
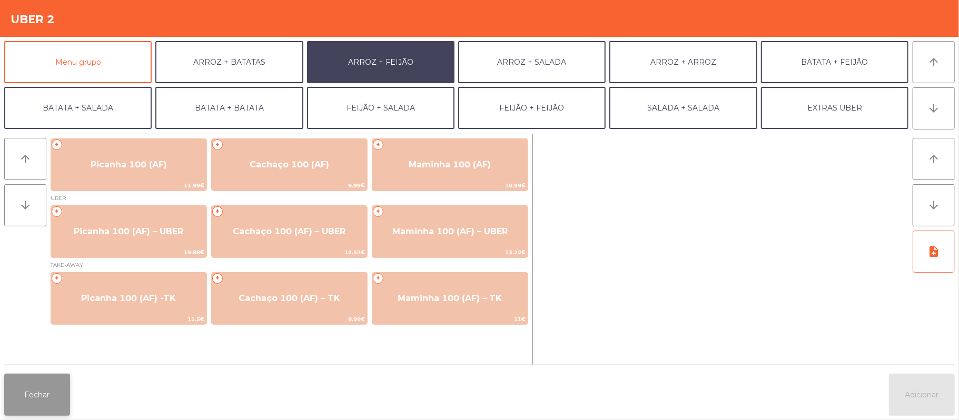
click at [43, 396] on button "Fechar" at bounding box center [37, 395] width 66 height 42
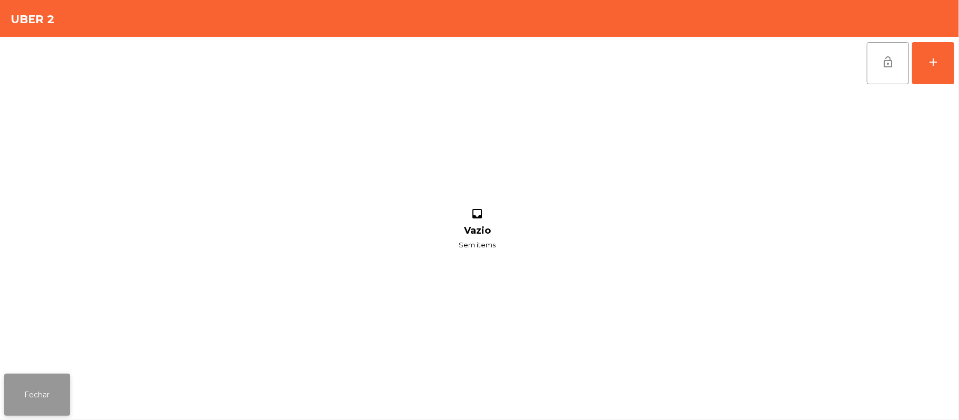
click at [36, 390] on button "Fechar" at bounding box center [37, 395] width 66 height 42
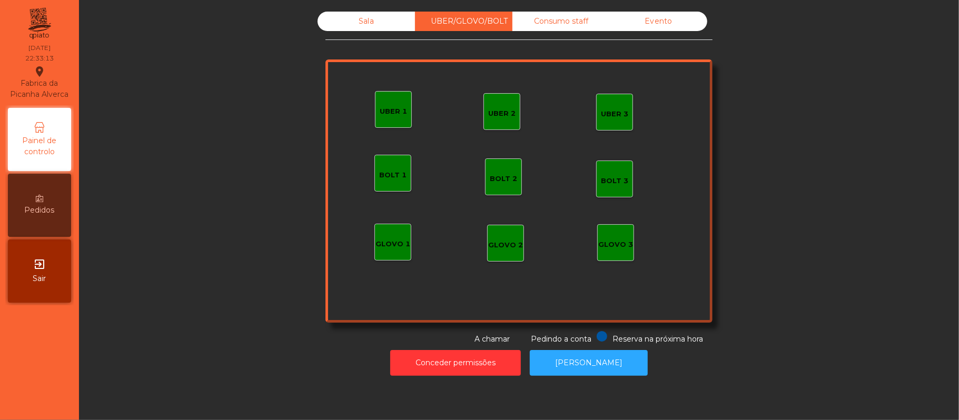
click at [361, 21] on div "Sala" at bounding box center [365, 21] width 97 height 19
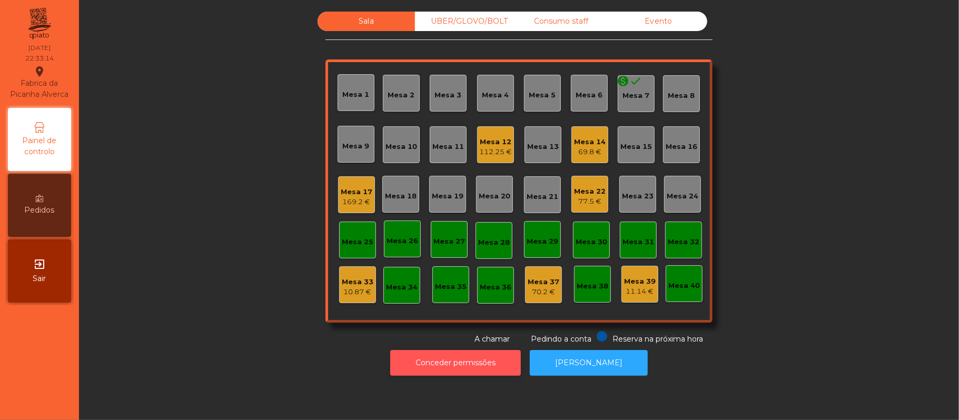
click at [480, 364] on button "Conceder permissões" at bounding box center [455, 363] width 131 height 26
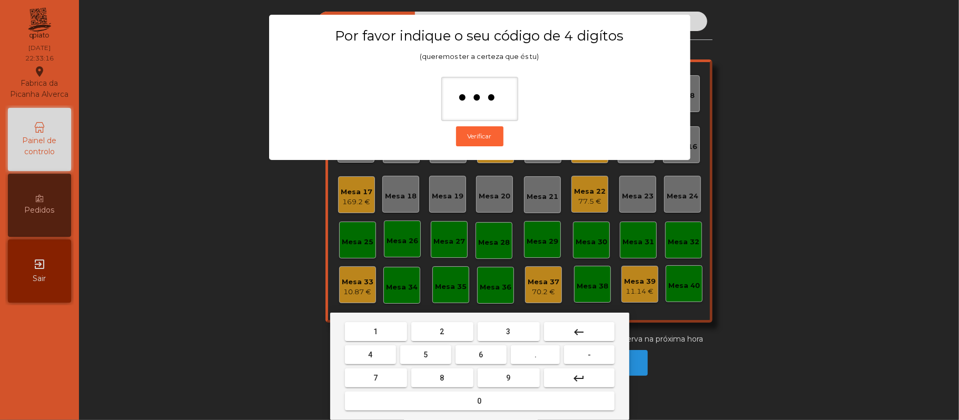
type input "****"
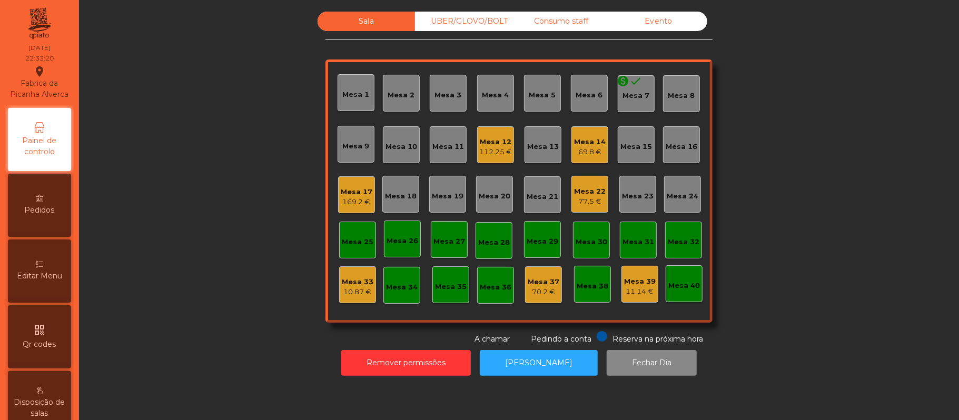
click at [62, 282] on span "Editar Menu" at bounding box center [39, 276] width 45 height 11
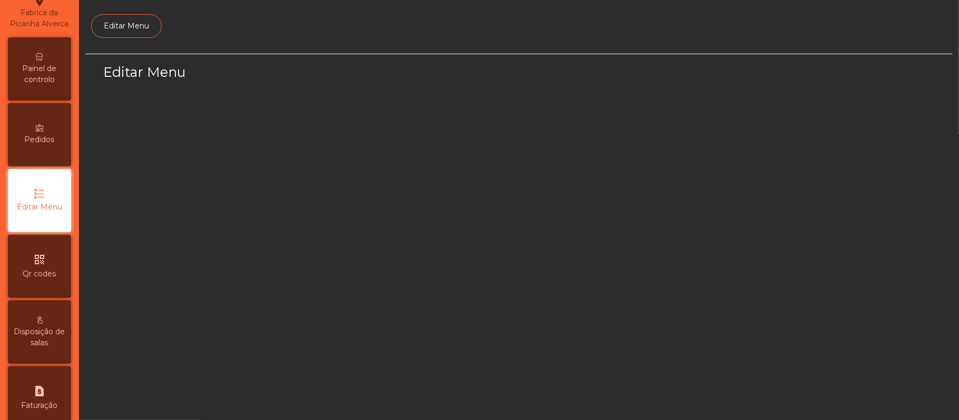
select select "*"
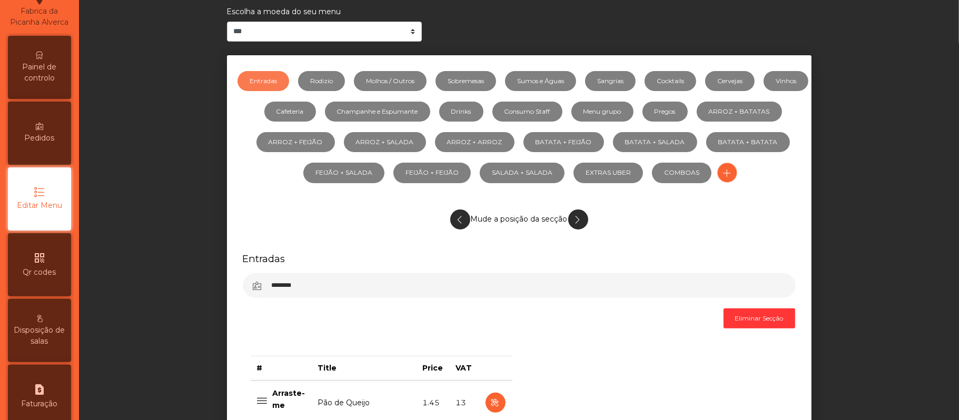
scroll to position [100, 0]
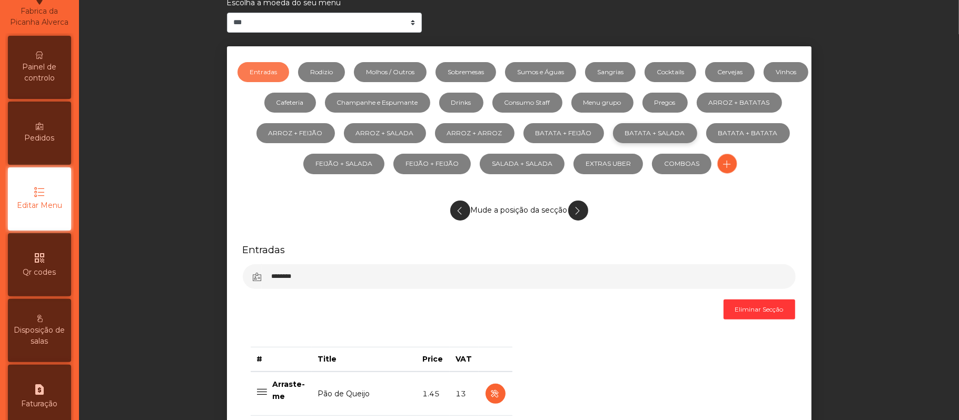
click at [697, 136] on link "BATATA + SALADA" at bounding box center [655, 133] width 84 height 20
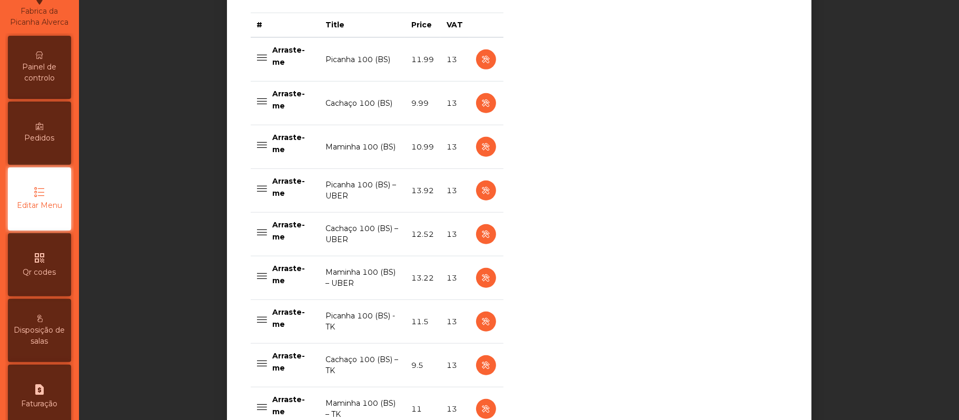
scroll to position [440, 0]
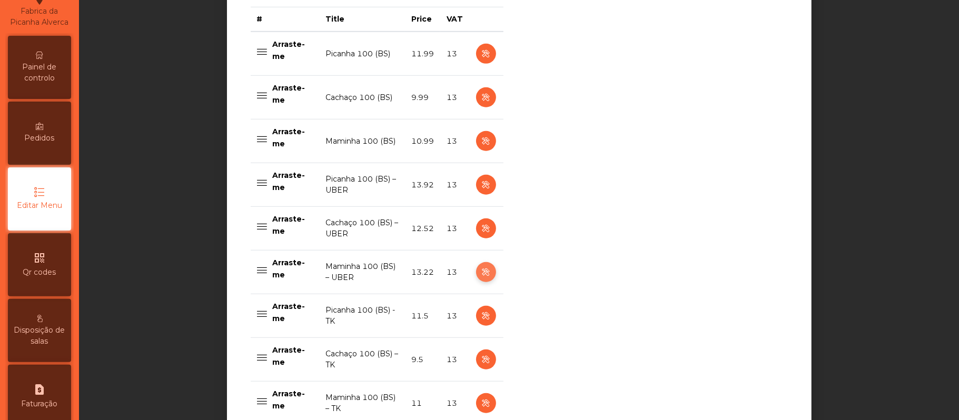
click at [483, 276] on icon "button" at bounding box center [486, 272] width 12 height 13
select select "**"
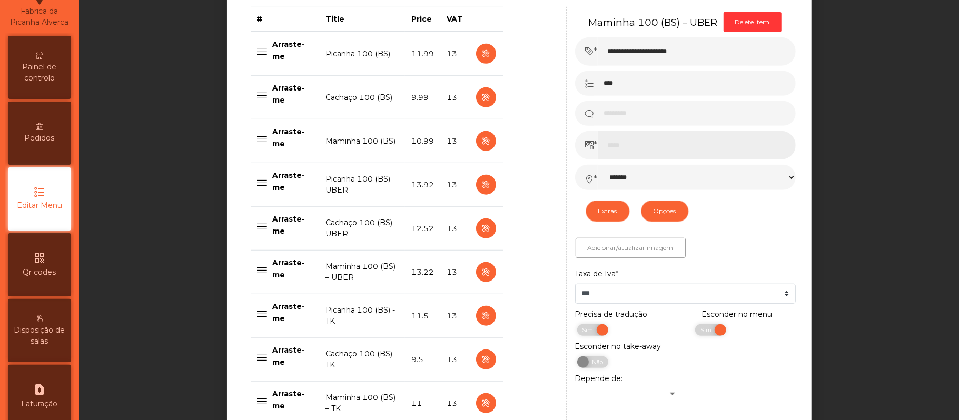
click at [642, 150] on input "*****" at bounding box center [697, 145] width 198 height 28
type input "**"
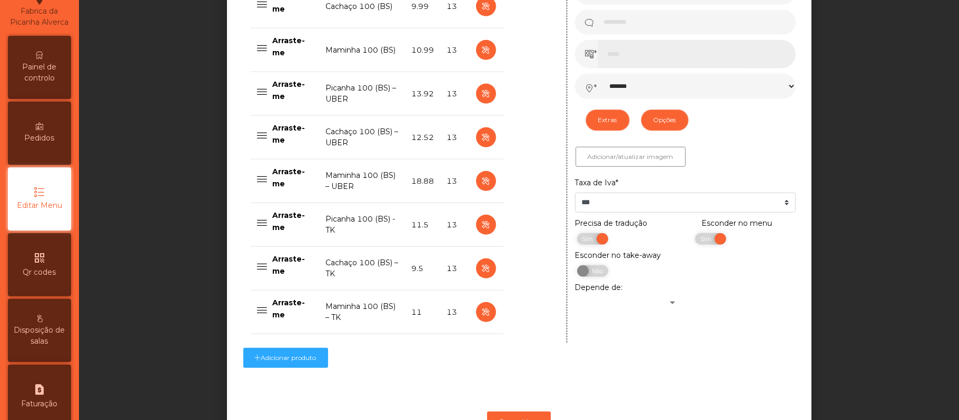
scroll to position [582, 0]
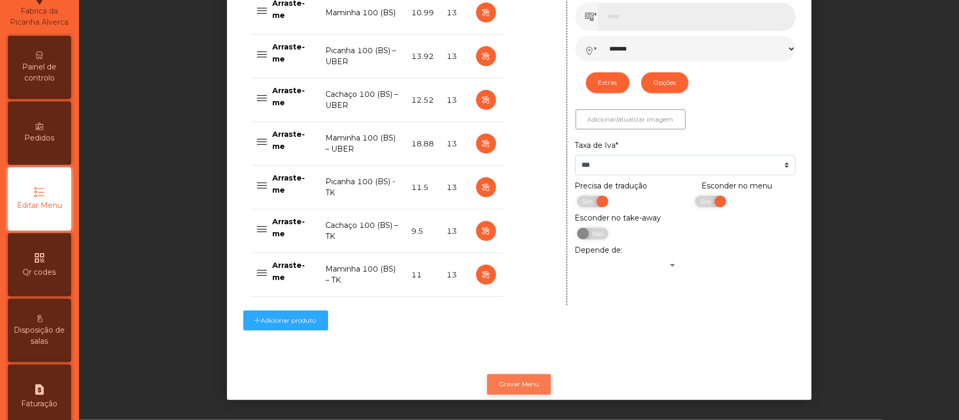
type input "*****"
click at [522, 374] on button "Gravar Menu" at bounding box center [519, 384] width 64 height 20
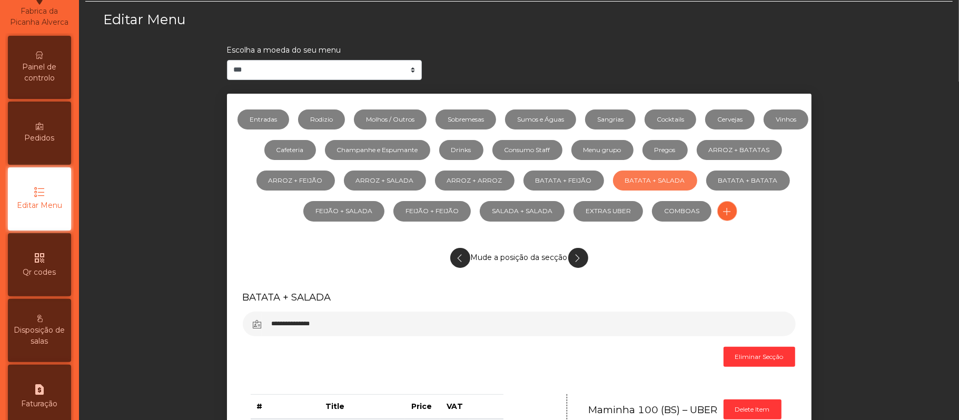
scroll to position [47, 0]
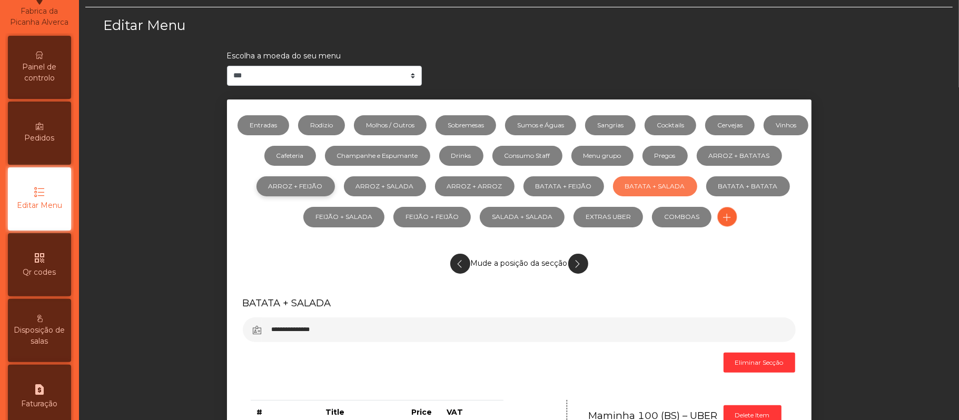
click at [335, 186] on link "ARROZ + FEIJÃO" at bounding box center [295, 186] width 78 height 20
select select "**"
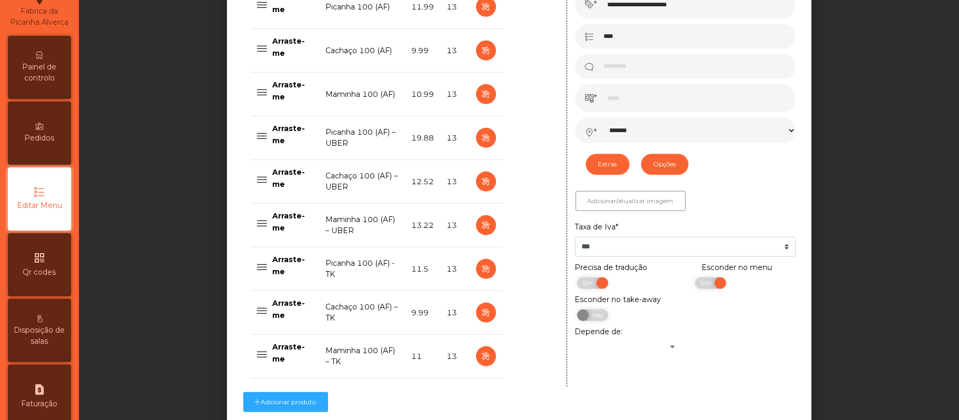
scroll to position [481, 0]
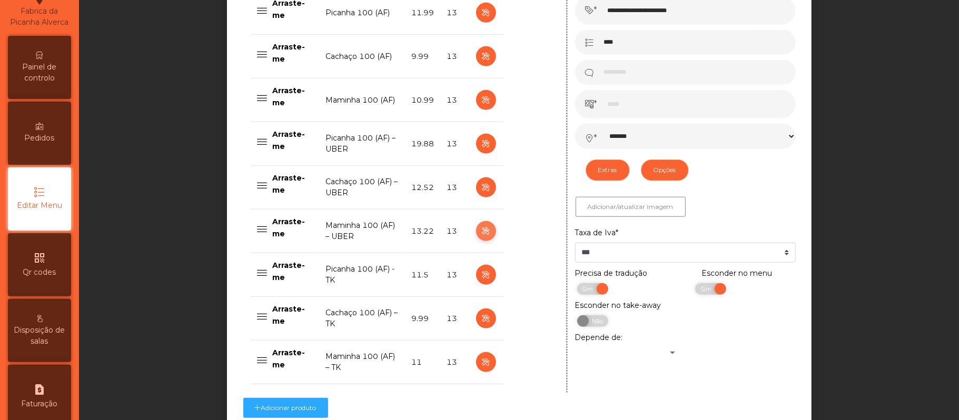
click at [480, 230] on icon "button" at bounding box center [486, 231] width 12 height 13
type input "**********"
type input "*****"
select select "*******"
select select "**"
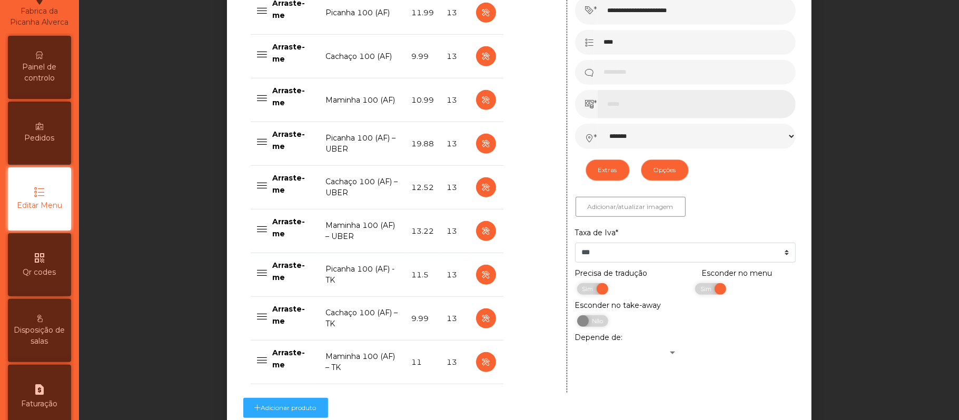
click at [662, 111] on input "*****" at bounding box center [697, 104] width 198 height 28
type input "**"
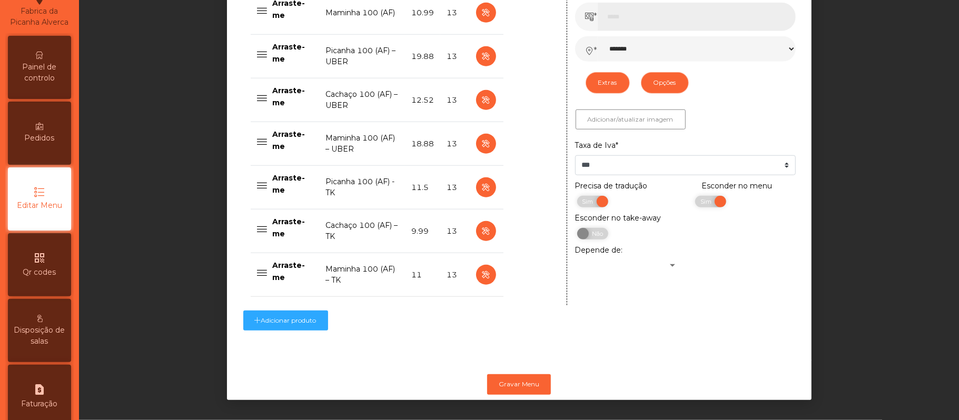
scroll to position [582, 0]
type input "*****"
click at [532, 375] on button "Gravar Menu" at bounding box center [519, 384] width 64 height 20
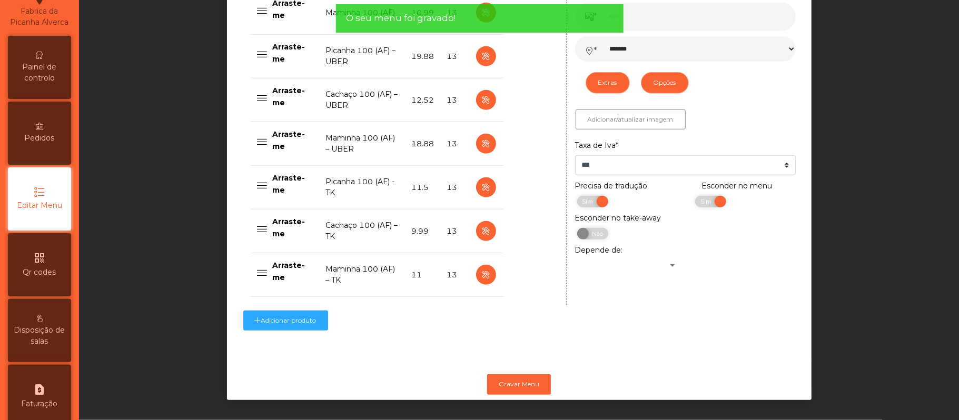
click at [43, 81] on span "Painel de controlo" at bounding box center [40, 73] width 58 height 22
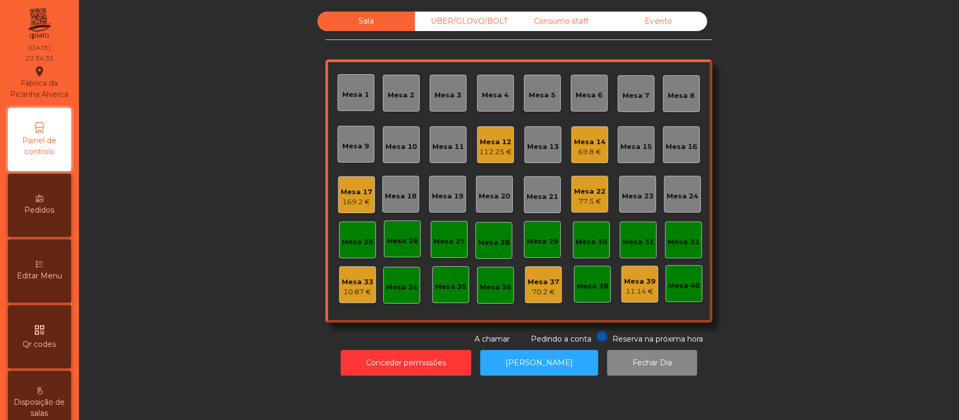
click at [476, 21] on div "UBER/GLOVO/BOLT" at bounding box center [463, 21] width 97 height 19
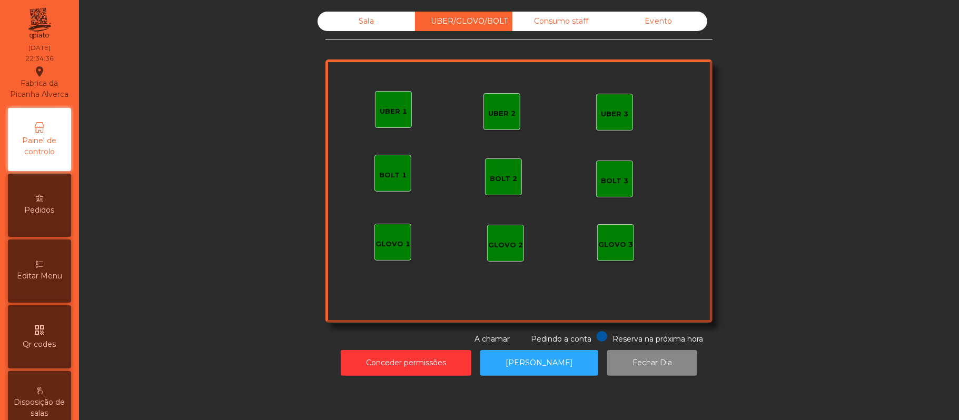
click at [386, 105] on div "UBER 1" at bounding box center [393, 109] width 27 height 15
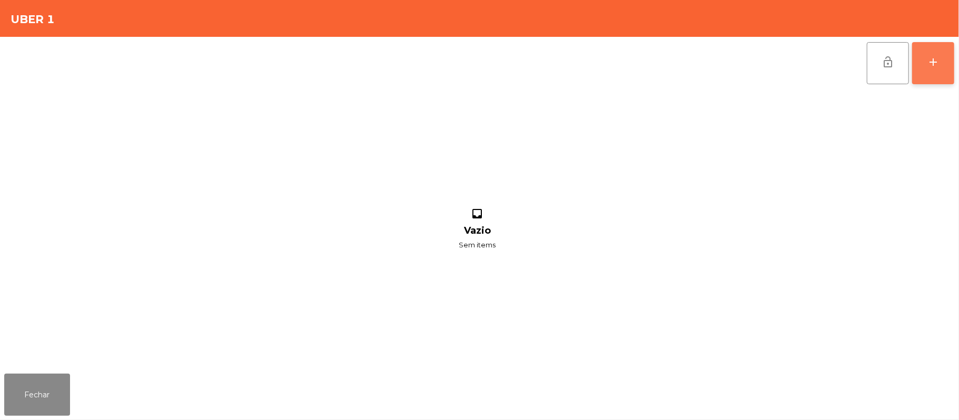
click at [921, 72] on button "add" at bounding box center [933, 63] width 42 height 42
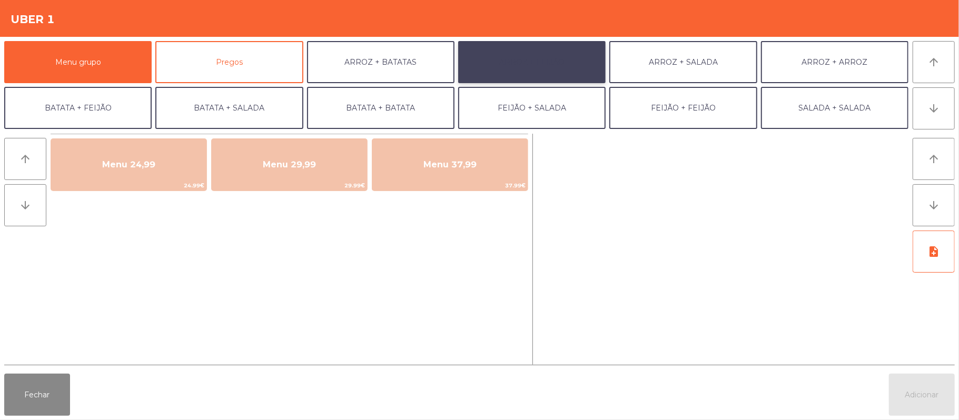
click at [546, 60] on button "ARROZ + FEIJÃO" at bounding box center [531, 62] width 147 height 42
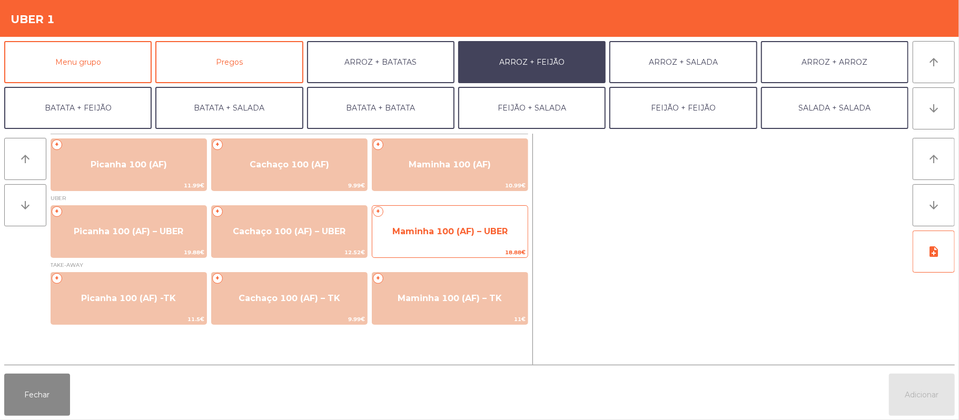
click at [455, 224] on span "Maminha 100 (AF) – UBER" at bounding box center [449, 231] width 155 height 28
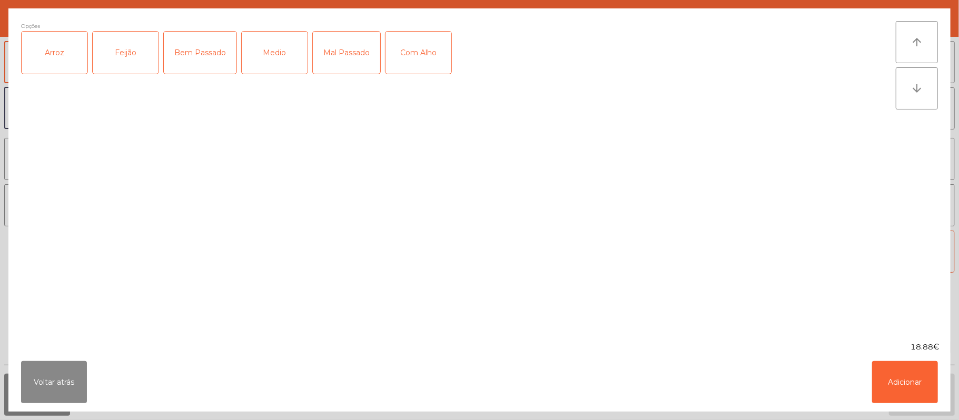
click at [51, 64] on div "Arroz" at bounding box center [55, 53] width 66 height 42
click at [124, 45] on div "Feijão" at bounding box center [126, 53] width 66 height 42
click at [203, 67] on div "Bem Passado" at bounding box center [200, 53] width 73 height 42
click at [902, 373] on button "Adicionar" at bounding box center [905, 382] width 66 height 42
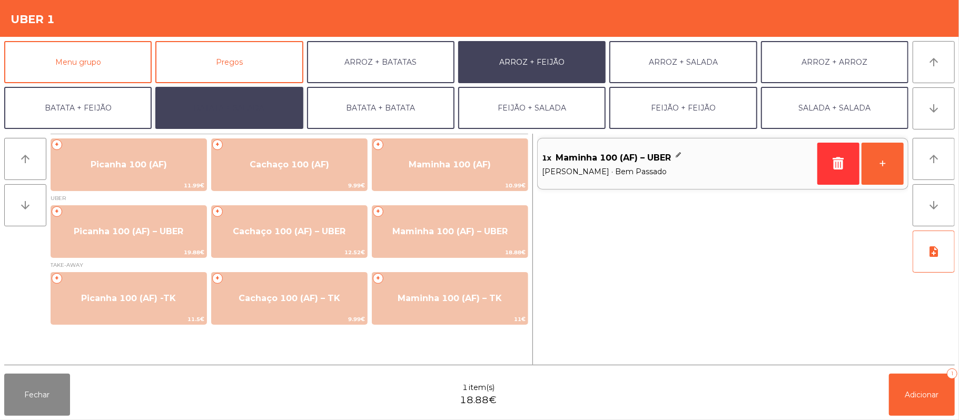
click at [262, 107] on button "BATATA + SALADA" at bounding box center [228, 108] width 147 height 42
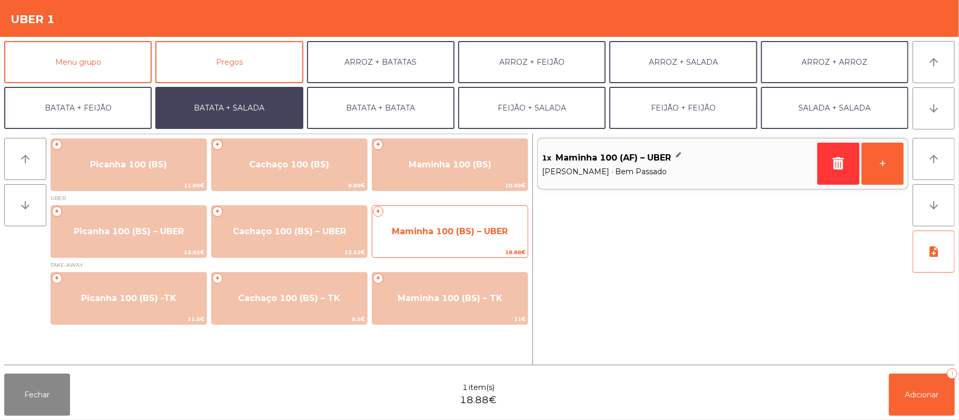
click at [443, 233] on span "Maminha 100 (BS) – UBER" at bounding box center [450, 231] width 116 height 10
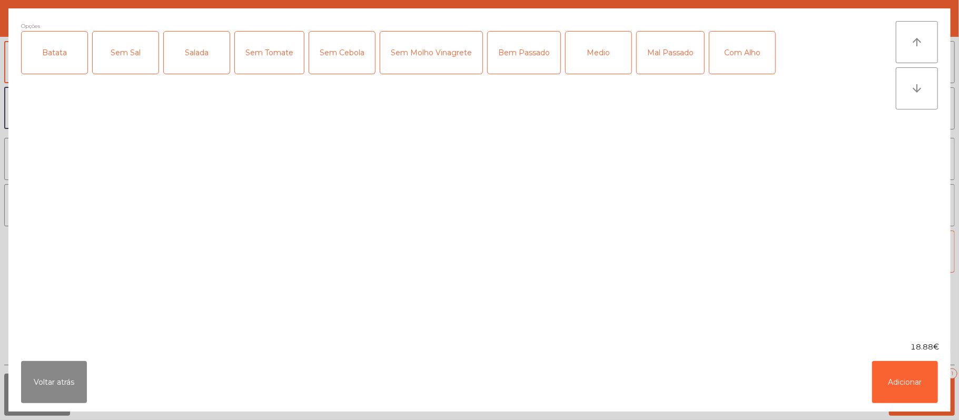
click at [40, 72] on div "Batata" at bounding box center [55, 53] width 66 height 42
click at [173, 71] on div "Salada" at bounding box center [197, 53] width 66 height 42
click at [438, 61] on div "Sem Molho Vinagrete" at bounding box center [431, 53] width 102 height 42
click at [453, 61] on div "Sem Molho Vinagrete" at bounding box center [431, 53] width 102 height 42
click at [544, 45] on div "Bem Passado" at bounding box center [523, 53] width 73 height 42
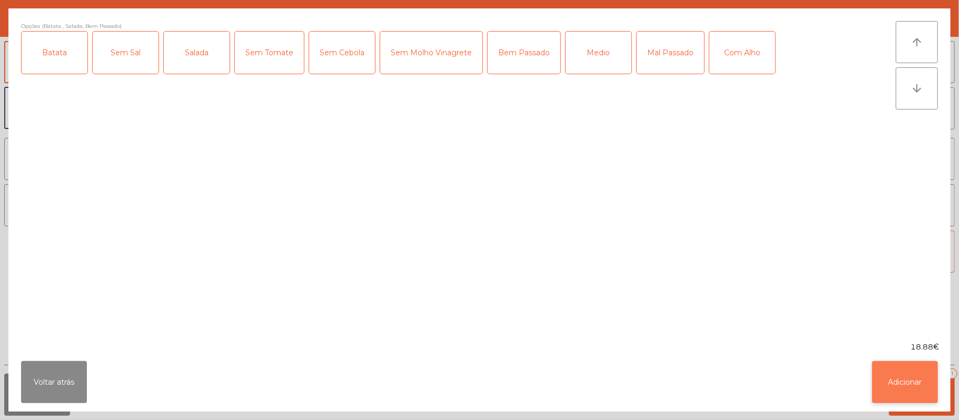
click at [914, 375] on button "Adicionar" at bounding box center [905, 382] width 66 height 42
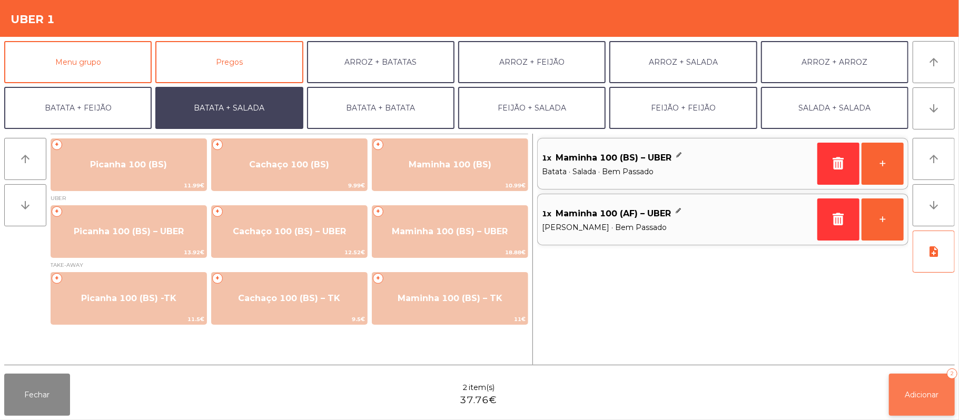
click at [910, 391] on span "Adicionar" at bounding box center [922, 394] width 34 height 9
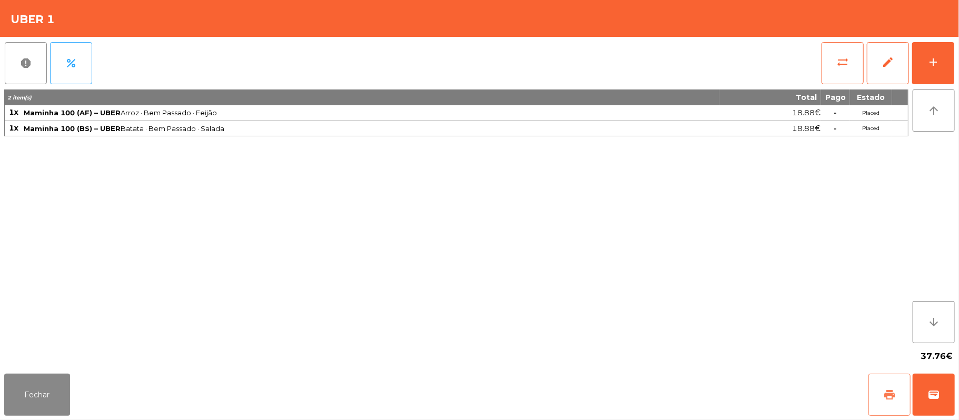
click at [881, 389] on button "print" at bounding box center [889, 395] width 42 height 42
click at [927, 398] on span "wallet" at bounding box center [933, 395] width 13 height 13
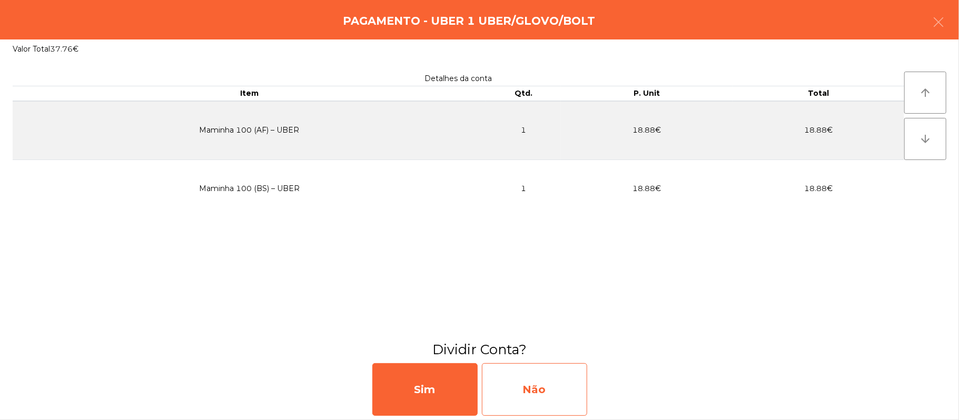
click at [546, 391] on div "Não" at bounding box center [534, 389] width 105 height 53
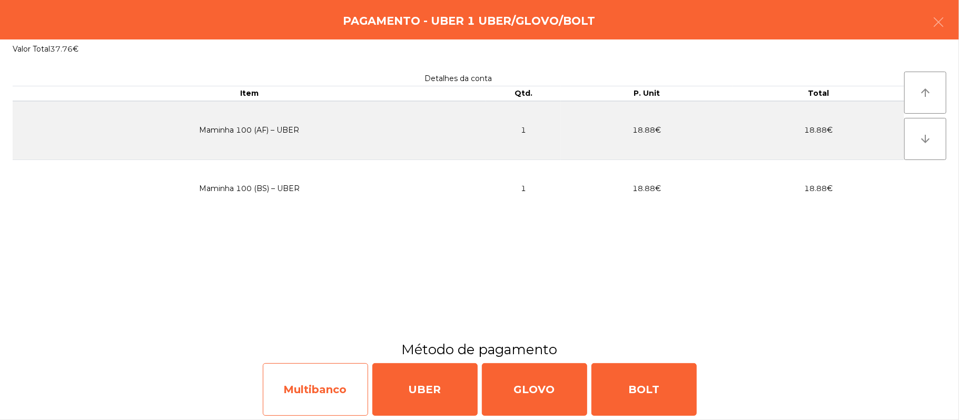
click at [340, 380] on div "Multibanco" at bounding box center [315, 389] width 105 height 53
select select "**"
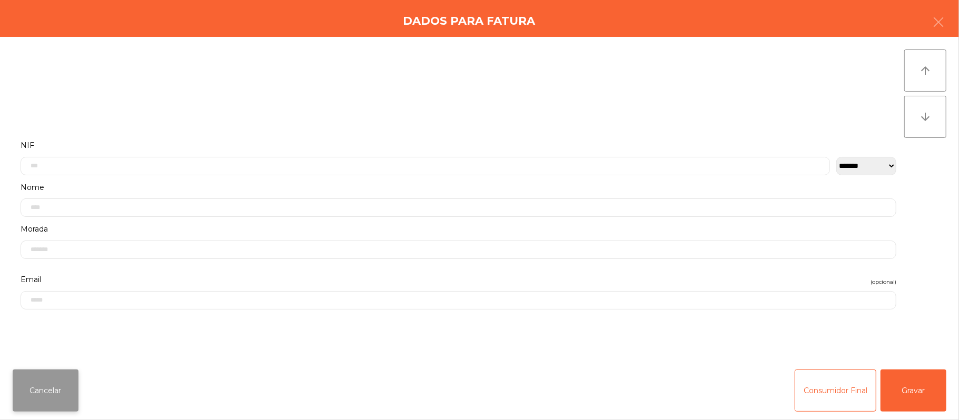
click at [53, 395] on button "Cancelar" at bounding box center [46, 391] width 66 height 42
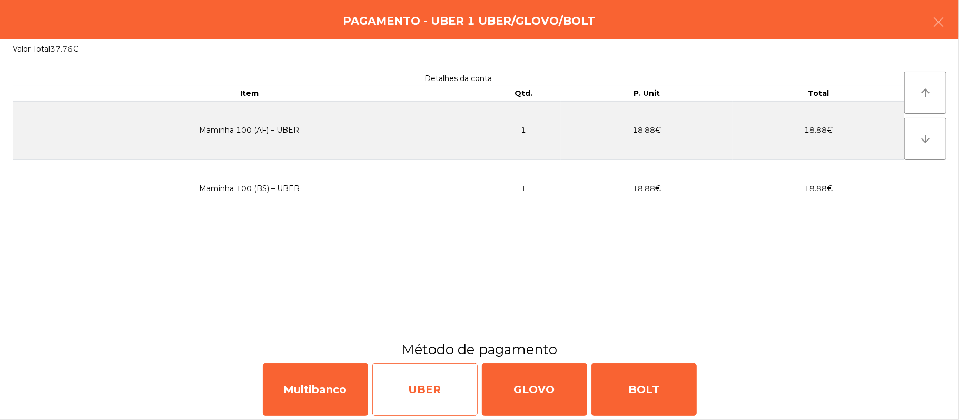
click at [443, 395] on div "UBER" at bounding box center [424, 389] width 105 height 53
select select "**"
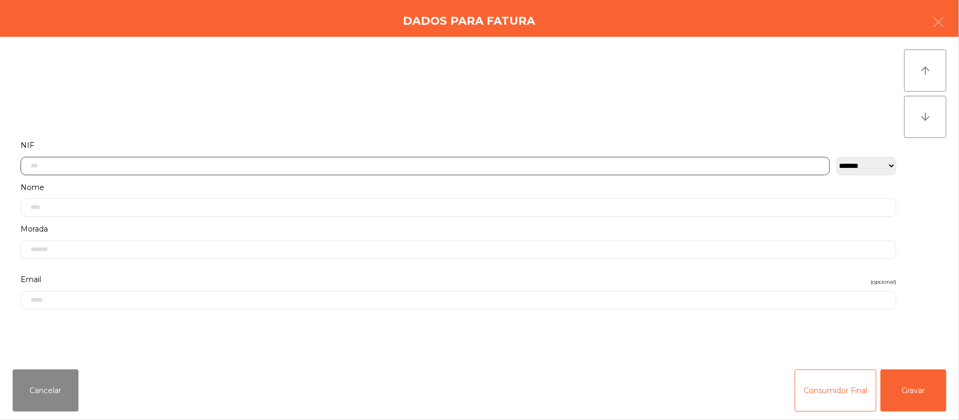
click at [309, 164] on input "text" at bounding box center [425, 166] width 809 height 18
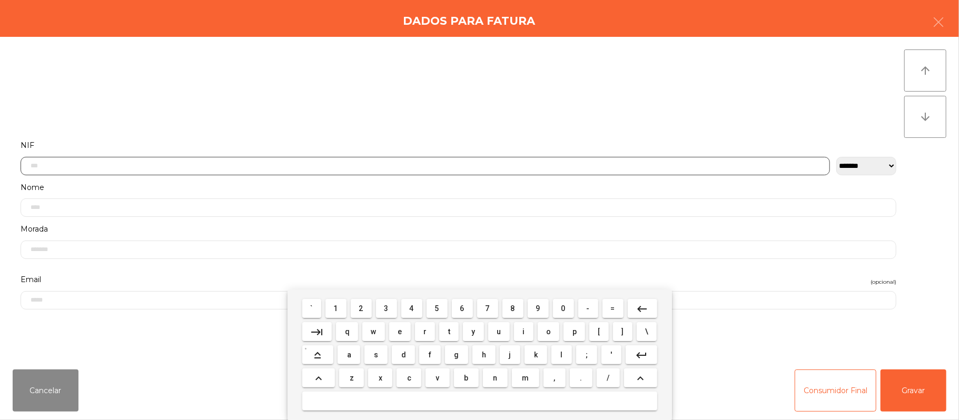
scroll to position [88, 0]
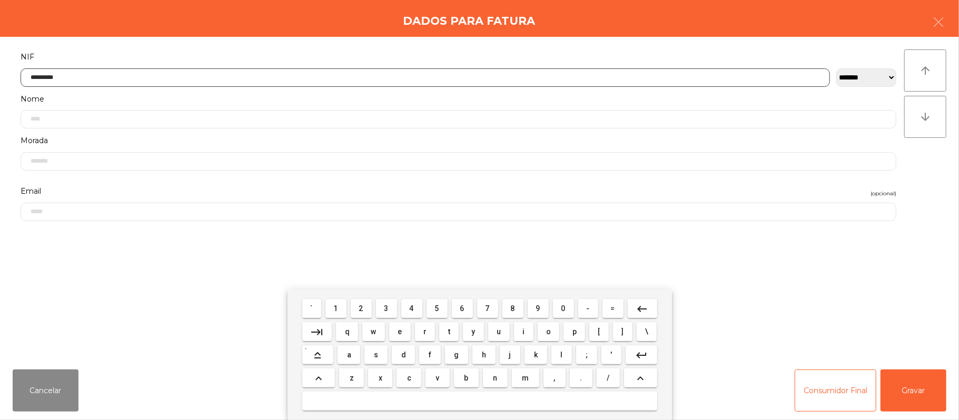
type input "*********"
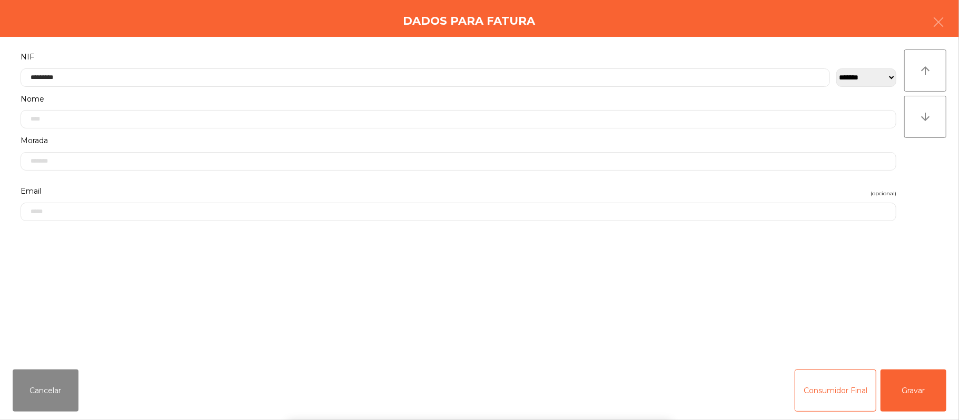
click at [904, 390] on div "` 1 2 3 4 5 6 7 8 9 0 - = keyboard_backspace keyboard_tab q w e r t y u i o p […" at bounding box center [479, 355] width 959 height 131
click at [921, 380] on button "Gravar" at bounding box center [913, 391] width 66 height 42
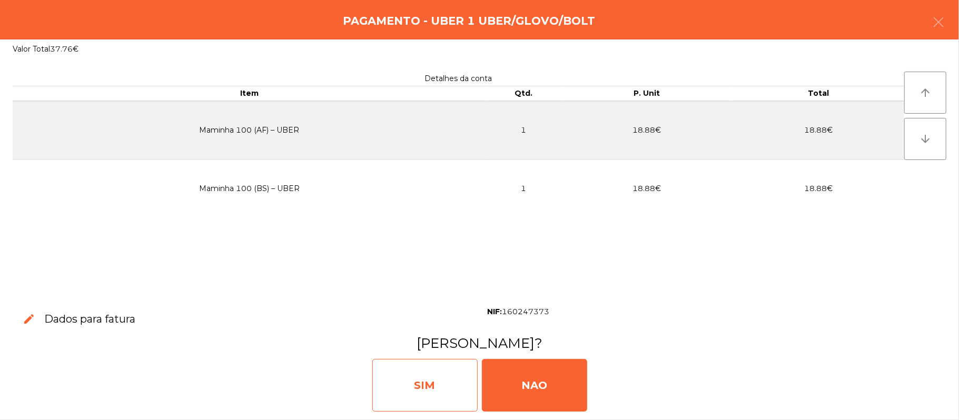
click at [401, 394] on div "SIM" at bounding box center [424, 385] width 105 height 53
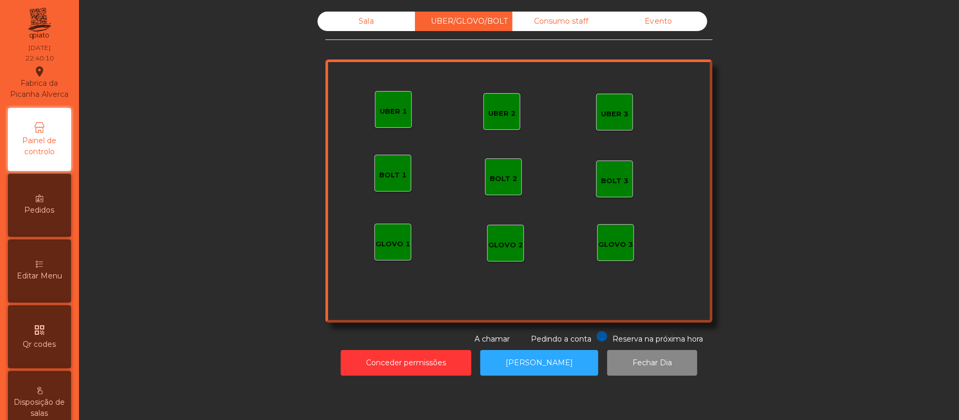
click at [361, 21] on div "Sala" at bounding box center [365, 21] width 97 height 19
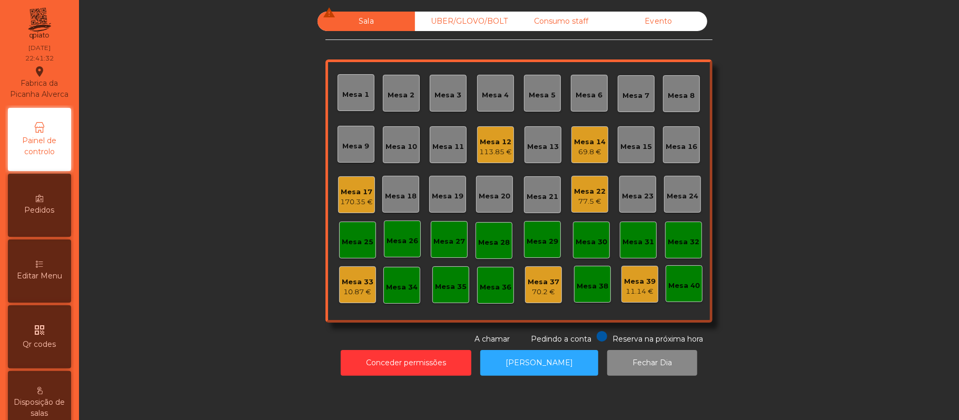
click at [582, 138] on div "Mesa 14" at bounding box center [590, 142] width 32 height 11
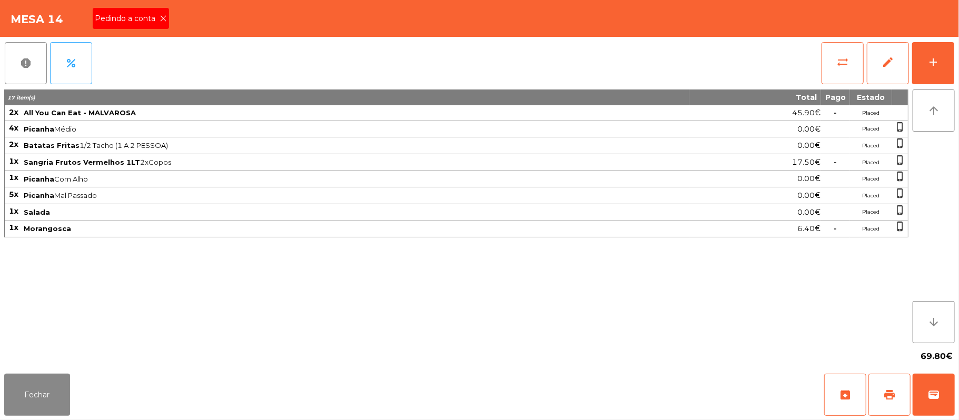
click at [165, 17] on icon at bounding box center [163, 18] width 7 height 7
click at [893, 387] on button "print" at bounding box center [889, 395] width 42 height 42
click at [853, 65] on button "sync_alt" at bounding box center [842, 63] width 42 height 42
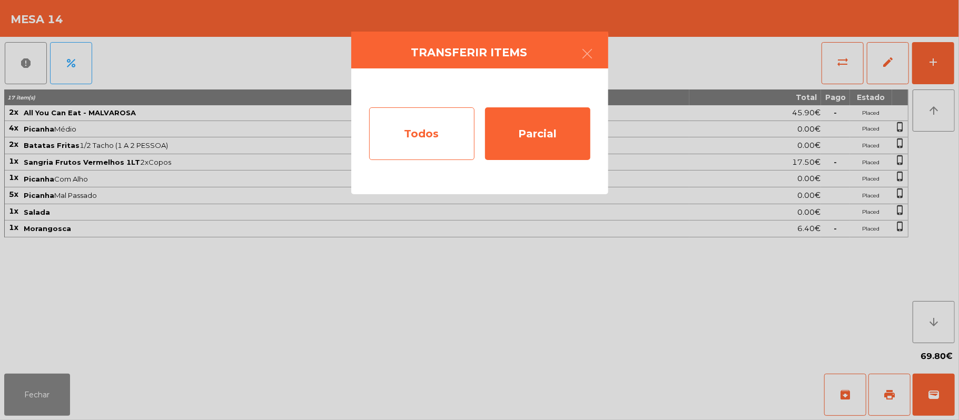
click at [414, 132] on div "Todos" at bounding box center [421, 133] width 105 height 53
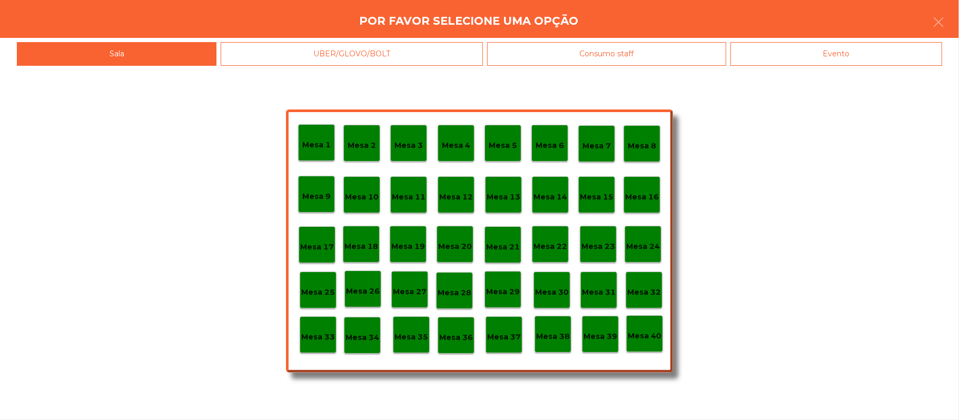
click at [818, 48] on div "Evento" at bounding box center [836, 54] width 212 height 24
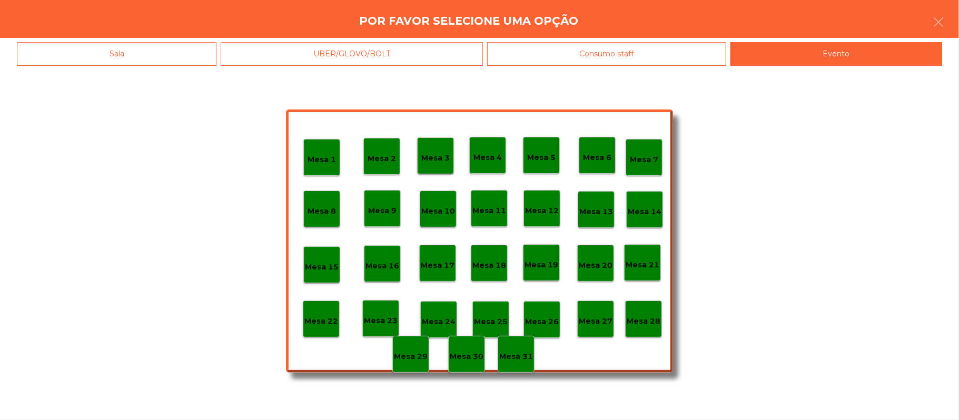
click at [645, 327] on div "Mesa 28" at bounding box center [643, 319] width 37 height 37
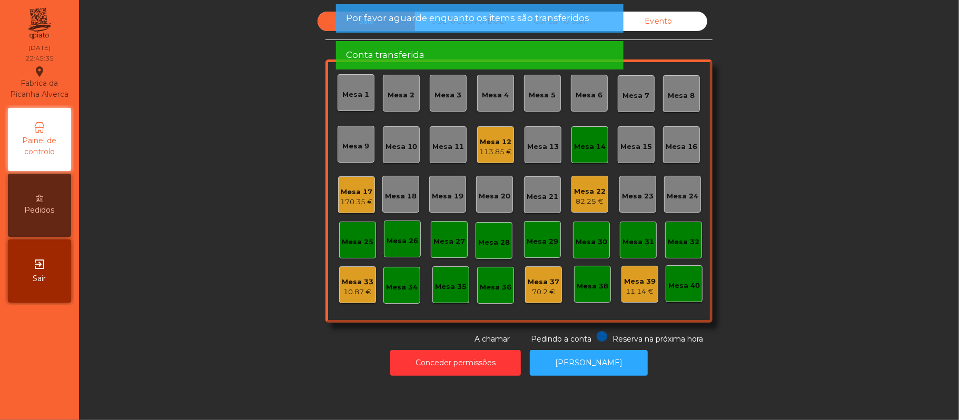
click at [580, 155] on div "Mesa 14" at bounding box center [589, 144] width 37 height 37
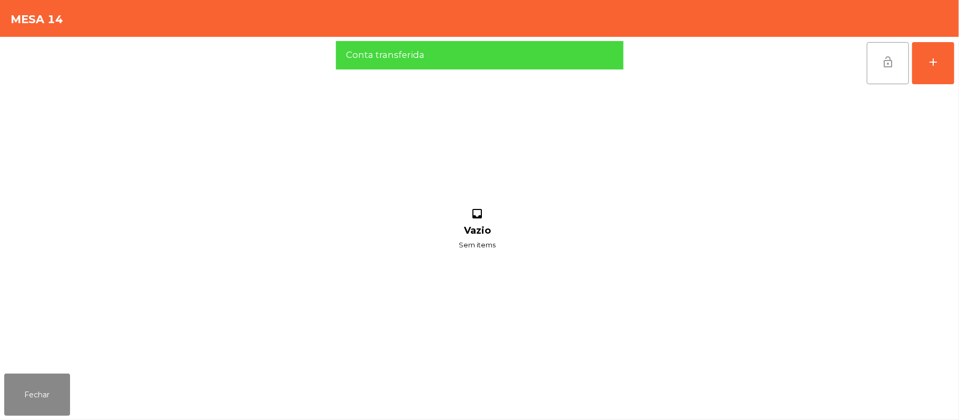
click at [891, 69] on button "lock_open" at bounding box center [888, 63] width 42 height 42
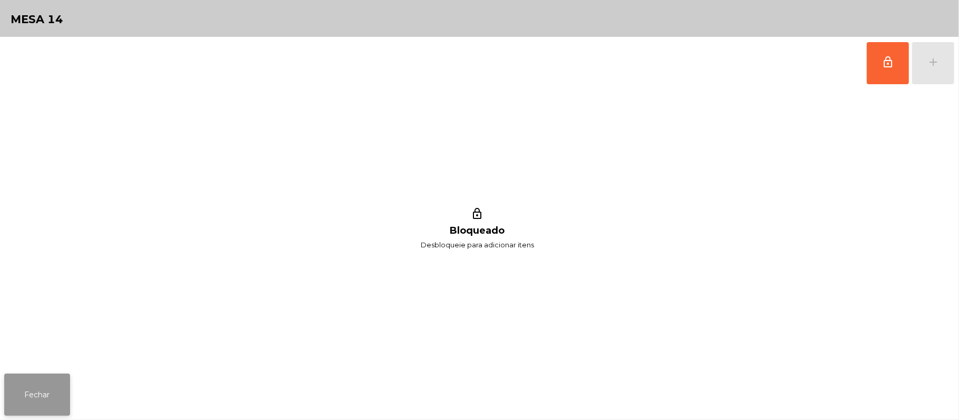
click at [35, 384] on button "Fechar" at bounding box center [37, 395] width 66 height 42
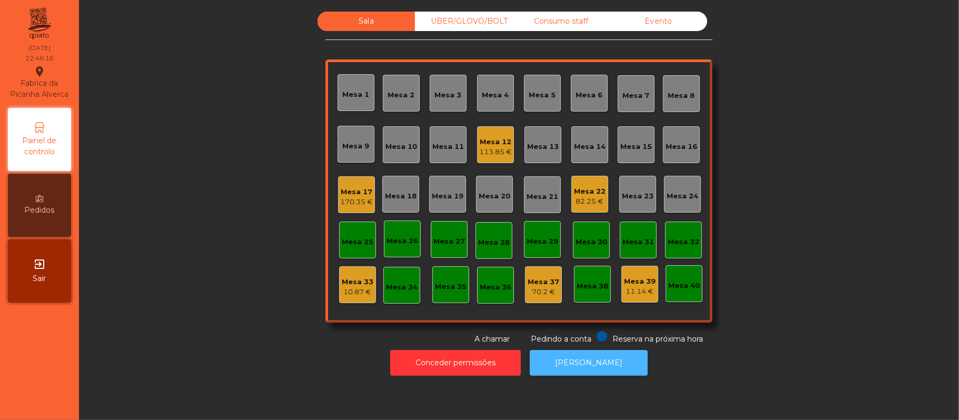
click at [615, 350] on button "[PERSON_NAME]" at bounding box center [589, 363] width 118 height 26
click at [495, 140] on div "Mesa 12" at bounding box center [496, 142] width 32 height 11
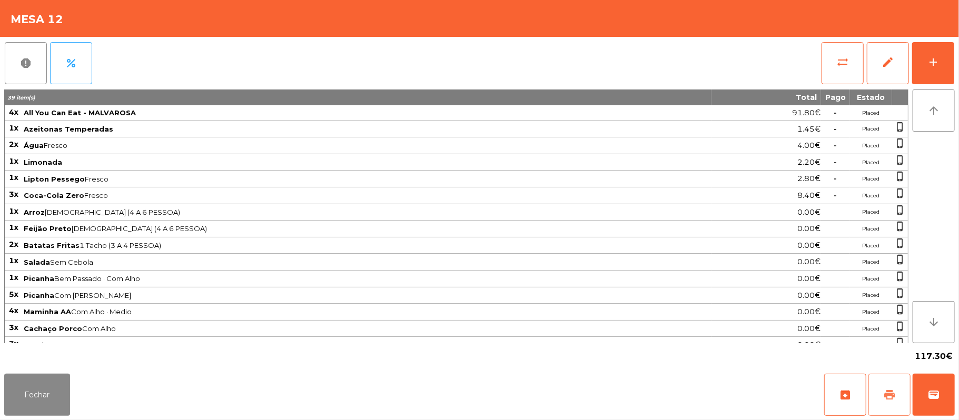
click at [889, 394] on span "print" at bounding box center [889, 395] width 13 height 13
click at [926, 386] on button "wallet" at bounding box center [933, 395] width 42 height 42
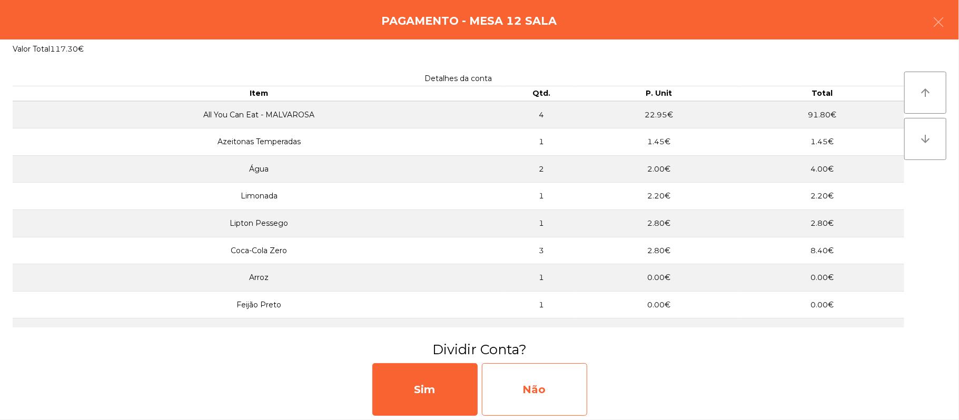
click at [528, 395] on div "Não" at bounding box center [534, 389] width 105 height 53
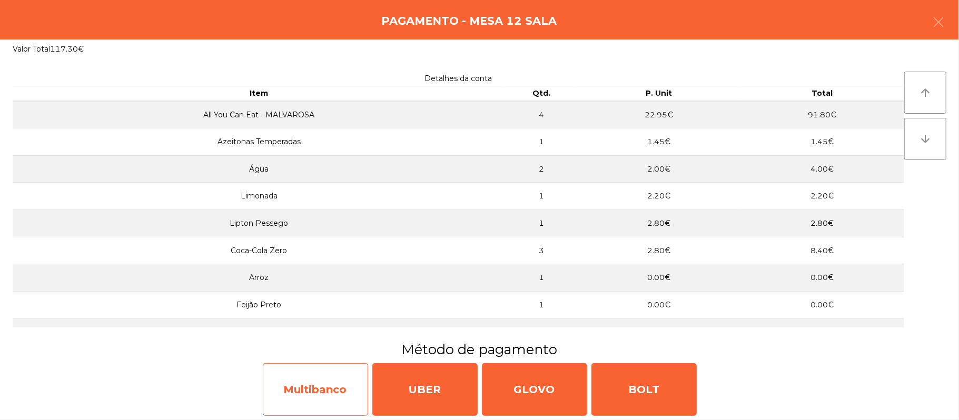
click at [336, 381] on div "Multibanco" at bounding box center [315, 389] width 105 height 53
select select "**"
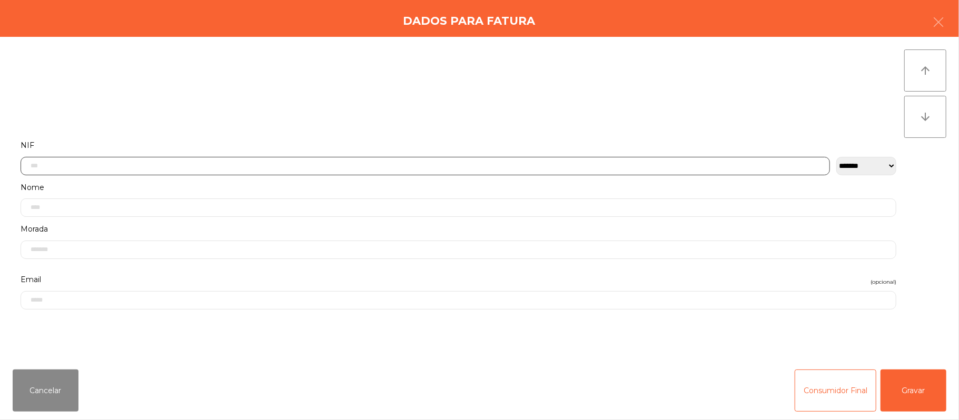
click at [150, 165] on input "text" at bounding box center [425, 166] width 809 height 18
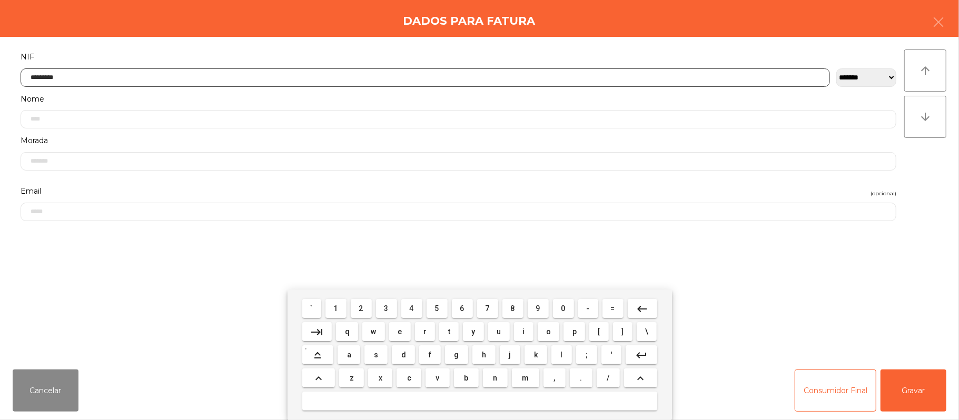
type input "*********"
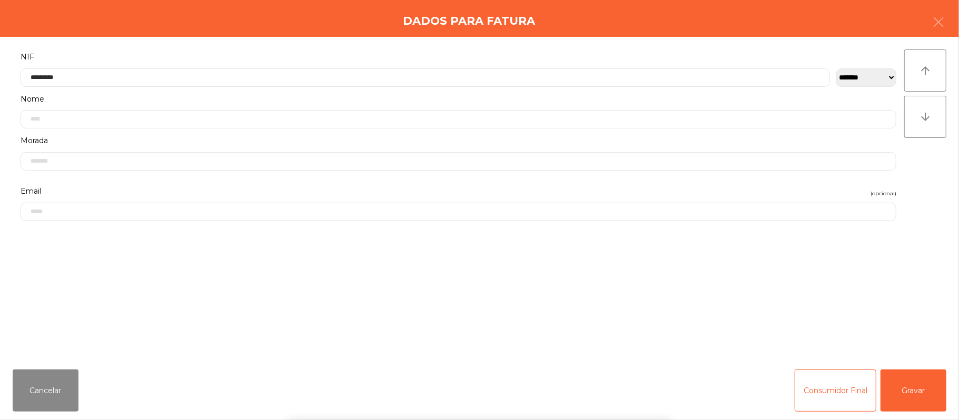
click at [929, 377] on div "` 1 2 3 4 5 6 7 8 9 0 - = keyboard_backspace keyboard_tab q w e r t y u i o p […" at bounding box center [479, 355] width 959 height 131
click at [919, 392] on button "Gravar" at bounding box center [913, 391] width 66 height 42
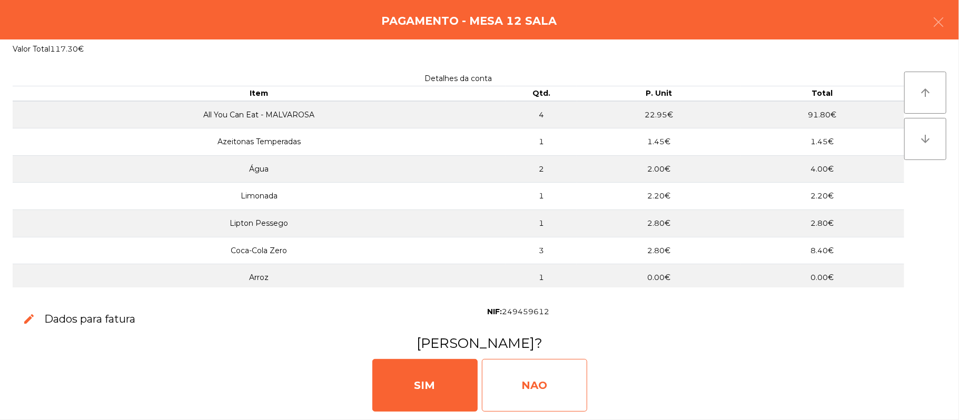
click at [550, 389] on div "NAO" at bounding box center [534, 385] width 105 height 53
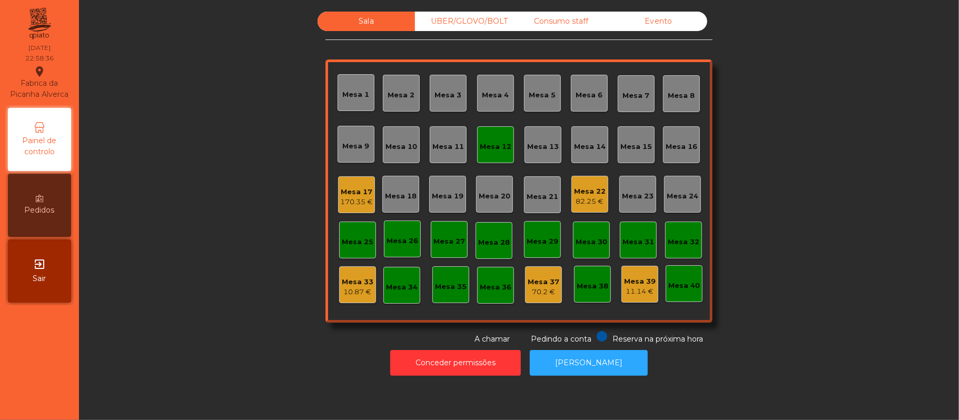
click at [496, 138] on div "Mesa 12" at bounding box center [496, 144] width 32 height 15
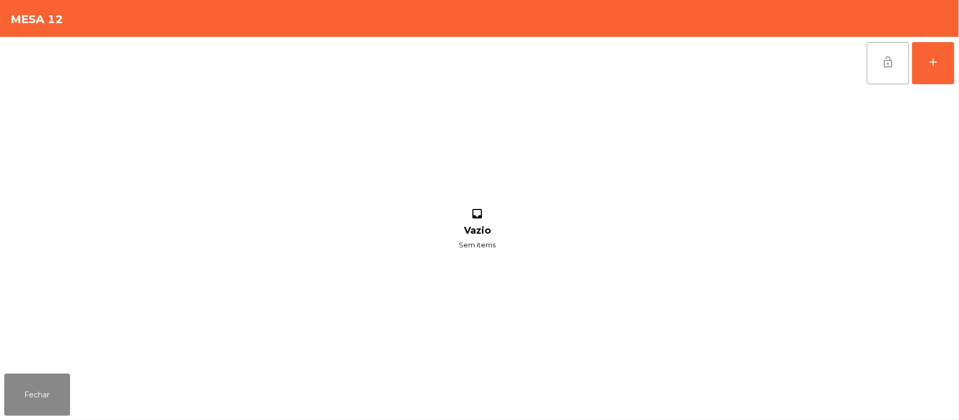
click at [897, 66] on button "lock_open" at bounding box center [888, 63] width 42 height 42
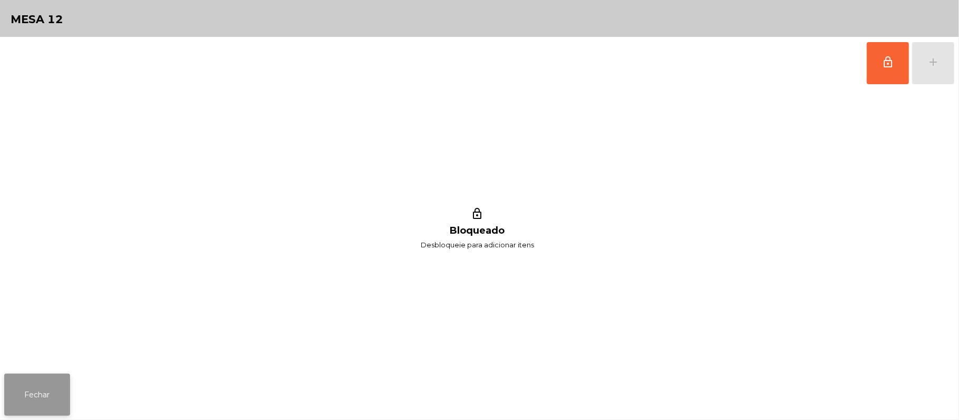
click at [37, 375] on button "Fechar" at bounding box center [37, 395] width 66 height 42
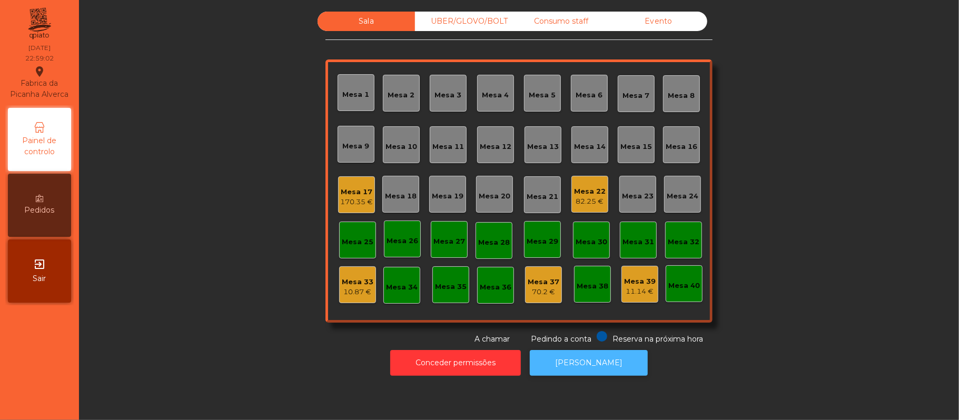
click at [596, 367] on button "[PERSON_NAME]" at bounding box center [589, 363] width 118 height 26
click at [594, 196] on div "82.25 €" at bounding box center [590, 201] width 32 height 11
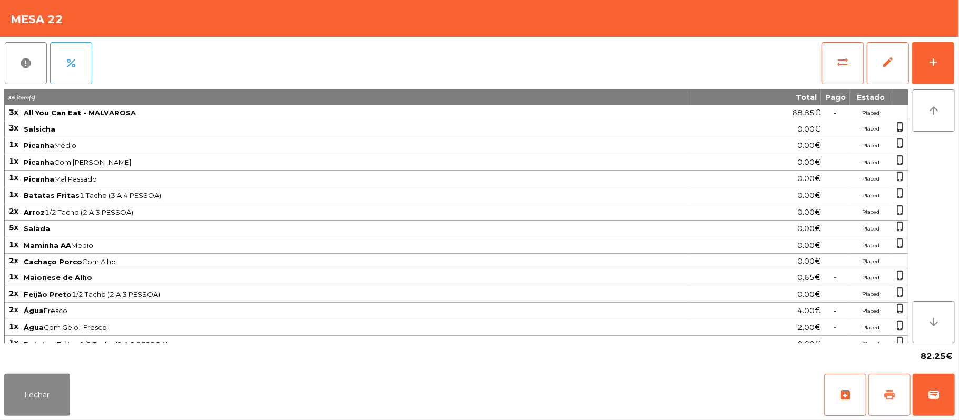
click at [896, 400] on button "print" at bounding box center [889, 395] width 42 height 42
click at [53, 384] on button "Fechar" at bounding box center [37, 395] width 66 height 42
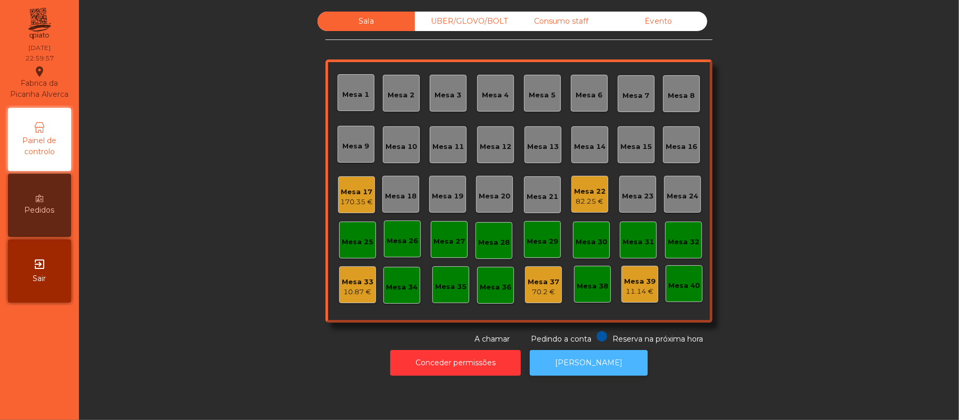
click at [571, 367] on button "[PERSON_NAME]" at bounding box center [589, 363] width 118 height 26
click at [571, 190] on div "Mesa 22 82.25 €" at bounding box center [589, 194] width 37 height 37
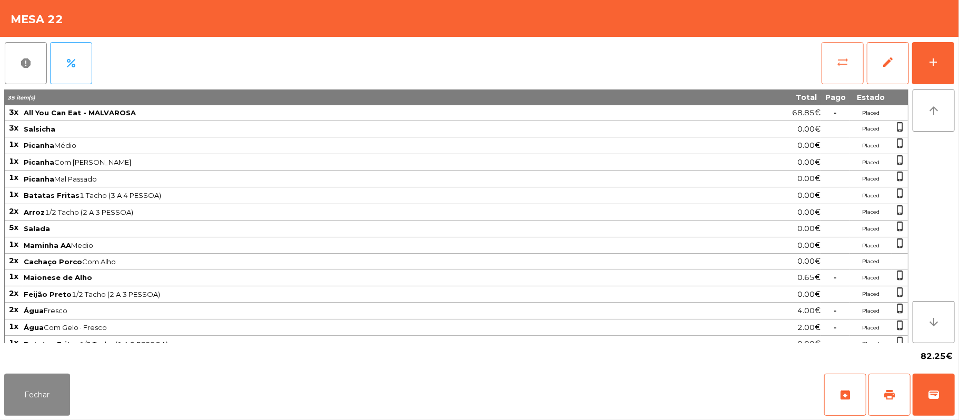
click at [834, 68] on button "sync_alt" at bounding box center [842, 63] width 42 height 42
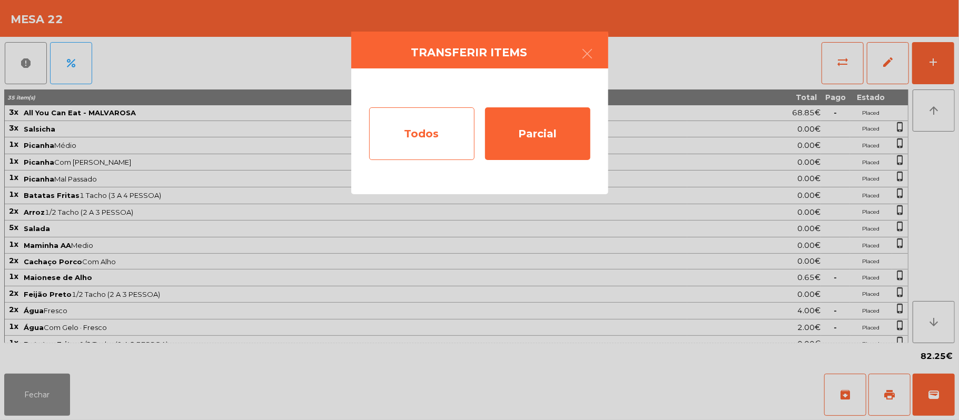
click at [434, 140] on div "Todos" at bounding box center [421, 133] width 105 height 53
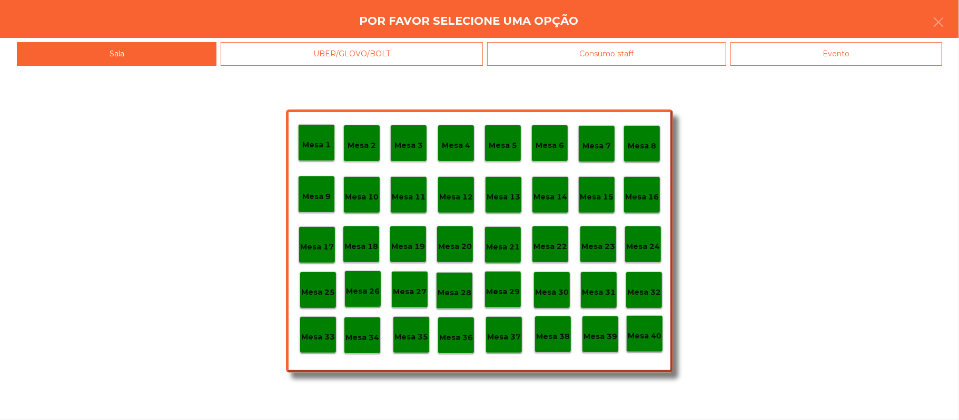
click at [855, 64] on div "Evento" at bounding box center [836, 54] width 212 height 24
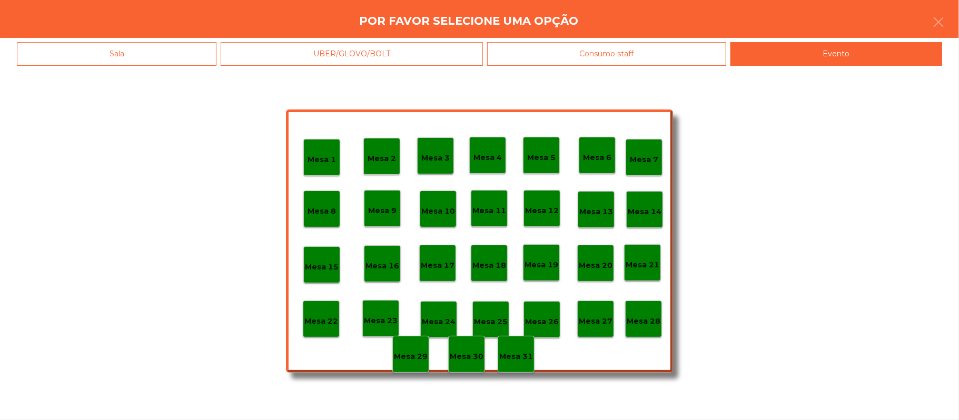
click at [647, 321] on p "Mesa 28" at bounding box center [643, 321] width 34 height 12
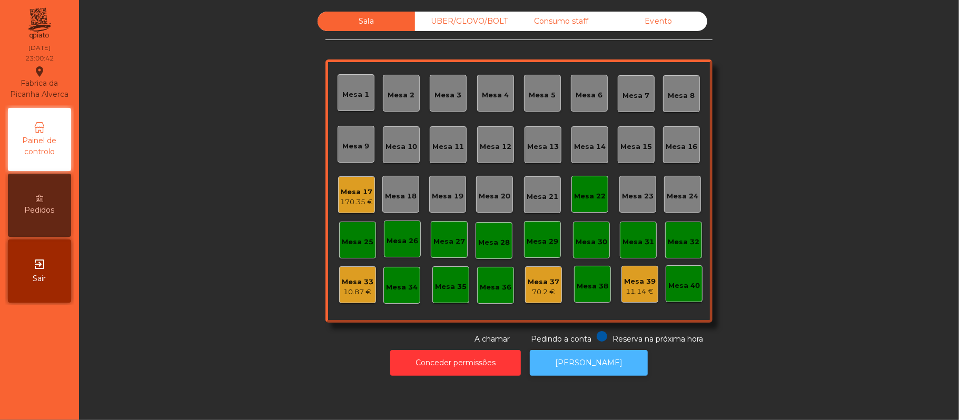
click at [603, 371] on button "[PERSON_NAME]" at bounding box center [589, 363] width 118 height 26
click at [597, 196] on div "Mesa 22" at bounding box center [590, 196] width 32 height 11
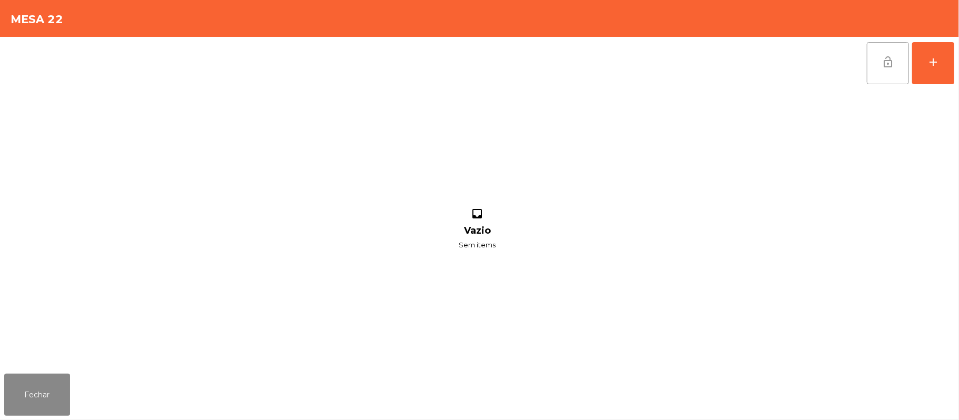
click at [891, 58] on span "lock_open" at bounding box center [887, 62] width 13 height 13
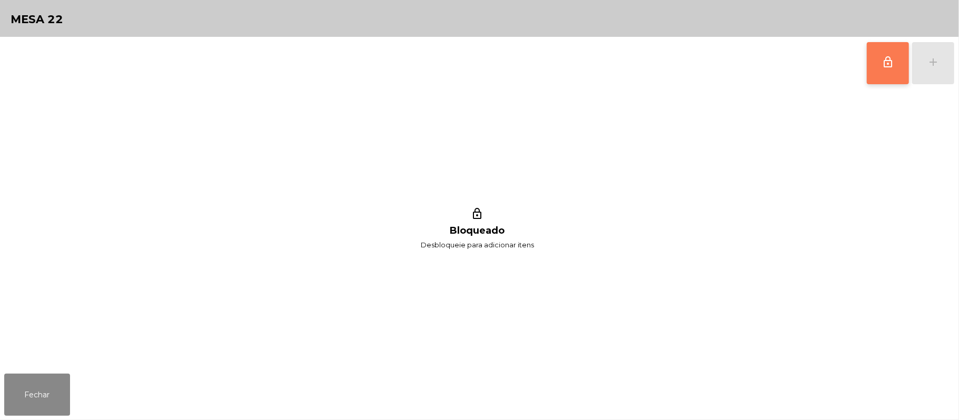
click at [85, 388] on div "Fechar" at bounding box center [479, 395] width 959 height 51
click at [63, 384] on button "Fechar" at bounding box center [37, 395] width 66 height 42
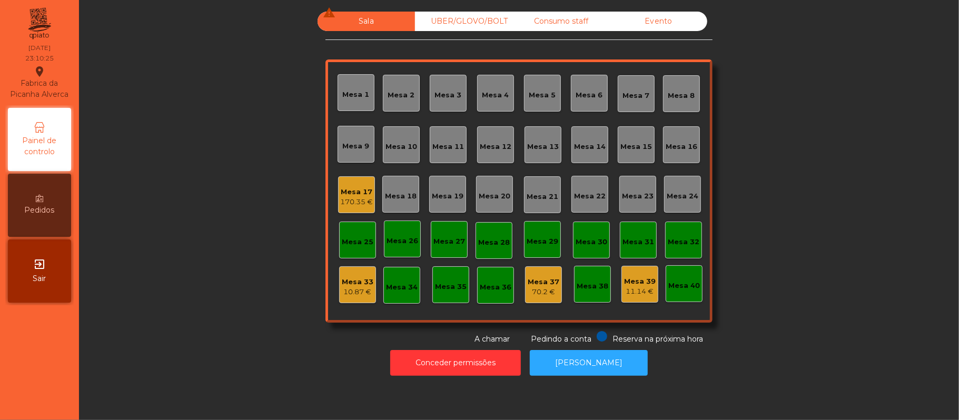
click at [361, 183] on div "Mesa 17 170.35 €" at bounding box center [356, 195] width 33 height 25
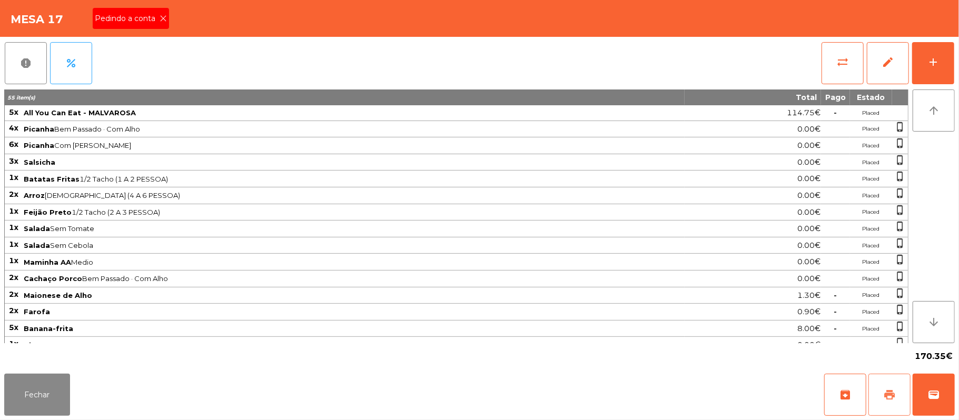
click at [881, 390] on button "print" at bounding box center [889, 395] width 42 height 42
click at [150, 28] on div "Pedindo a conta" at bounding box center [131, 18] width 76 height 21
click at [165, 19] on div "Mesa 17 Pedindo a conta" at bounding box center [479, 18] width 959 height 37
click at [841, 54] on button "sync_alt" at bounding box center [842, 63] width 42 height 42
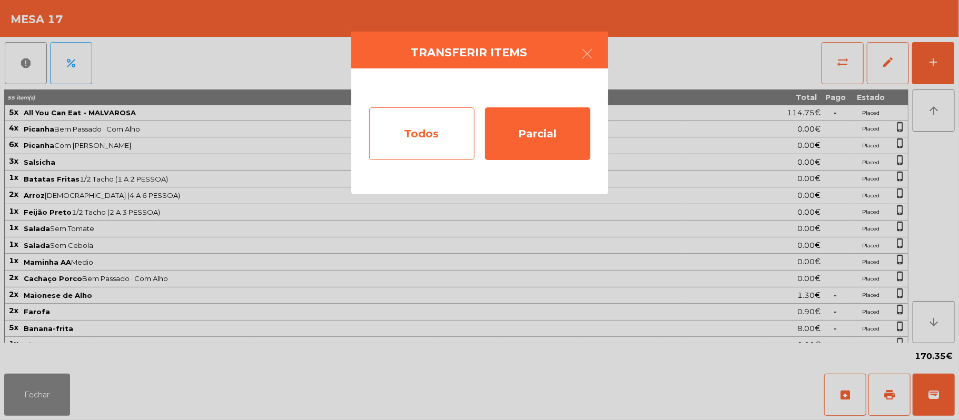
click at [438, 135] on div "Todos" at bounding box center [421, 133] width 105 height 53
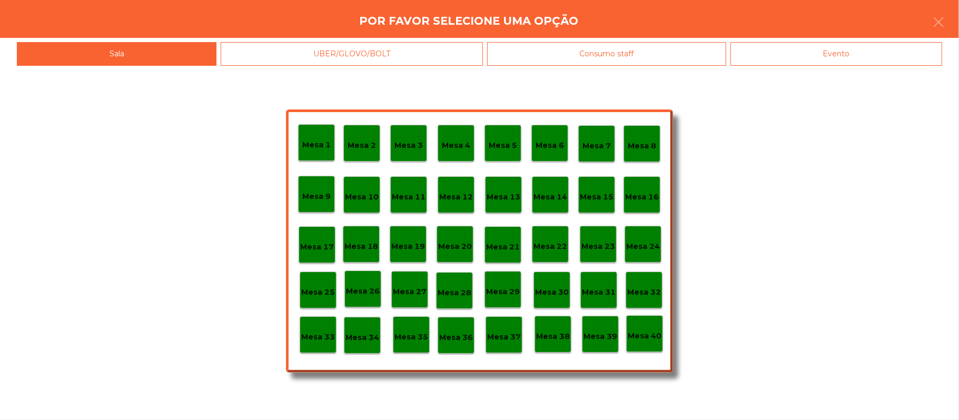
click at [810, 59] on div "Evento" at bounding box center [836, 54] width 212 height 24
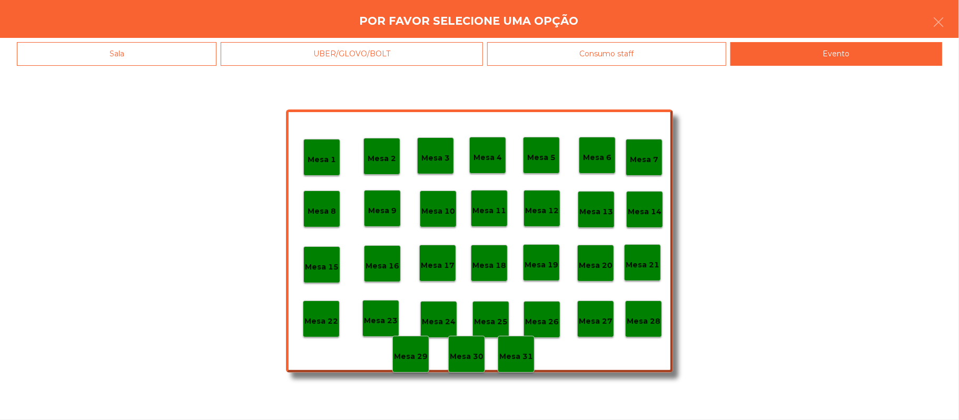
click at [649, 323] on p "Mesa 28" at bounding box center [643, 321] width 34 height 12
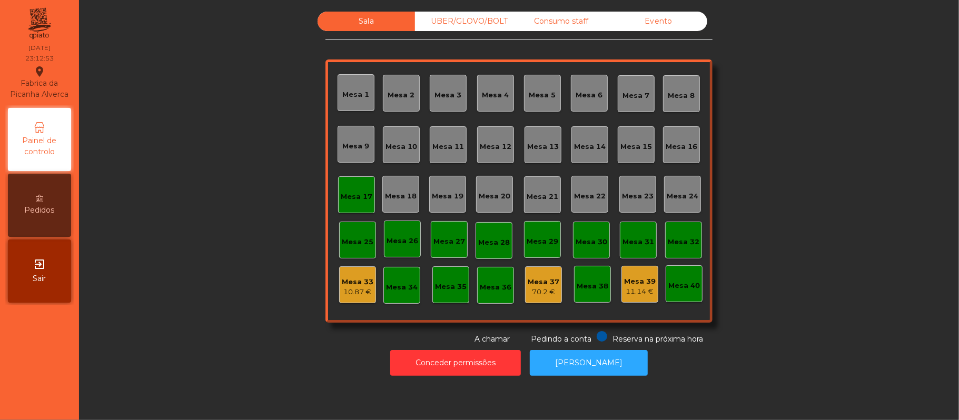
click at [342, 192] on div "Mesa 17" at bounding box center [357, 197] width 32 height 11
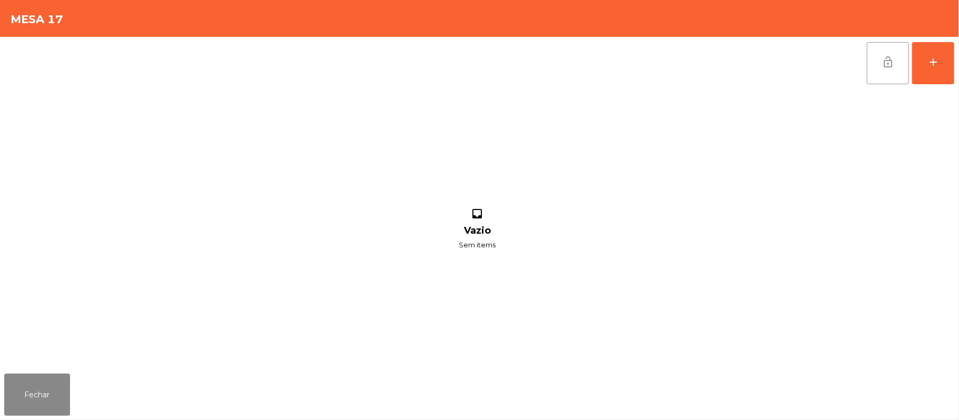
click at [891, 75] on button "lock_open" at bounding box center [888, 63] width 42 height 42
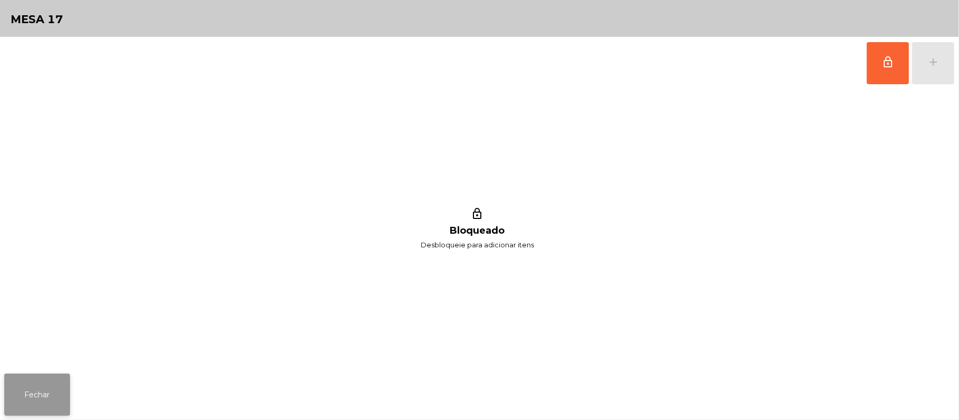
click at [51, 383] on button "Fechar" at bounding box center [37, 395] width 66 height 42
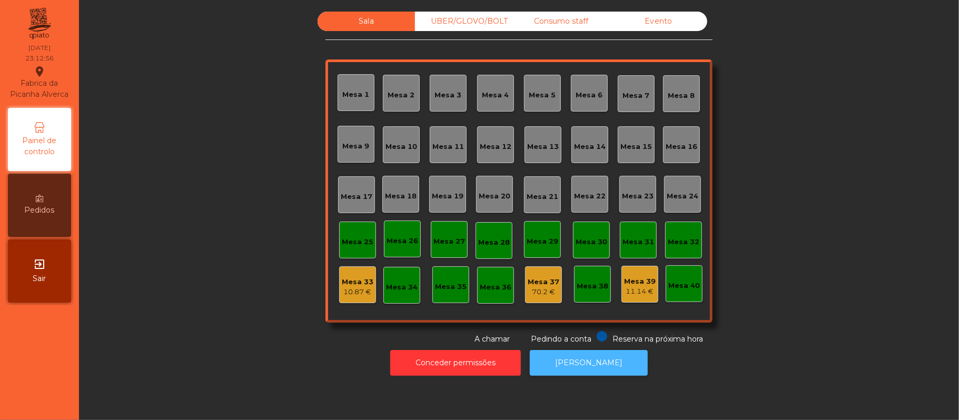
click at [592, 358] on button "[PERSON_NAME]" at bounding box center [589, 363] width 118 height 26
click at [493, 21] on div "UBER/GLOVO/BOLT" at bounding box center [463, 21] width 97 height 19
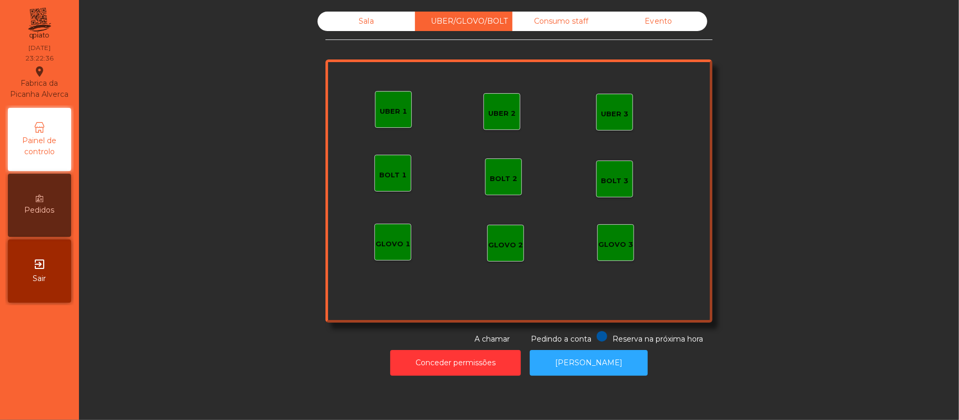
click at [533, 16] on div "Consumo staff" at bounding box center [560, 21] width 97 height 19
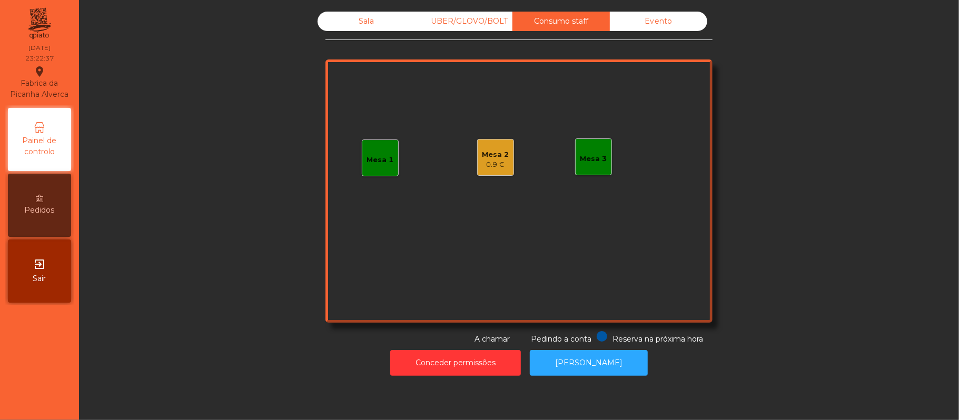
click at [497, 158] on div "Mesa 2" at bounding box center [495, 155] width 27 height 11
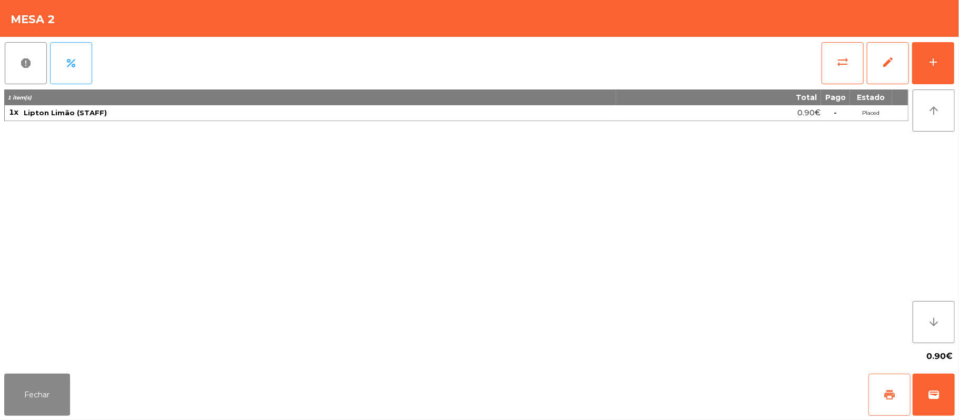
click at [898, 392] on button "print" at bounding box center [889, 395] width 42 height 42
click at [47, 396] on button "Fechar" at bounding box center [37, 395] width 66 height 42
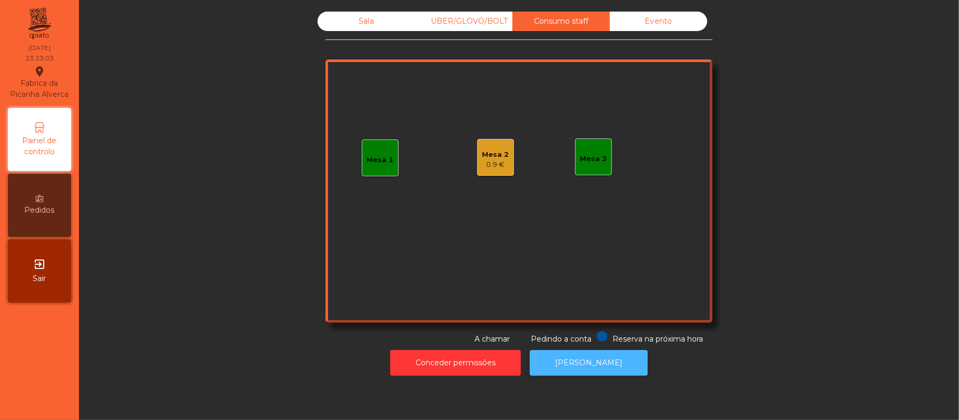
click at [584, 363] on button "[PERSON_NAME]" at bounding box center [589, 363] width 118 height 26
click at [491, 154] on div "Mesa 2" at bounding box center [495, 155] width 27 height 11
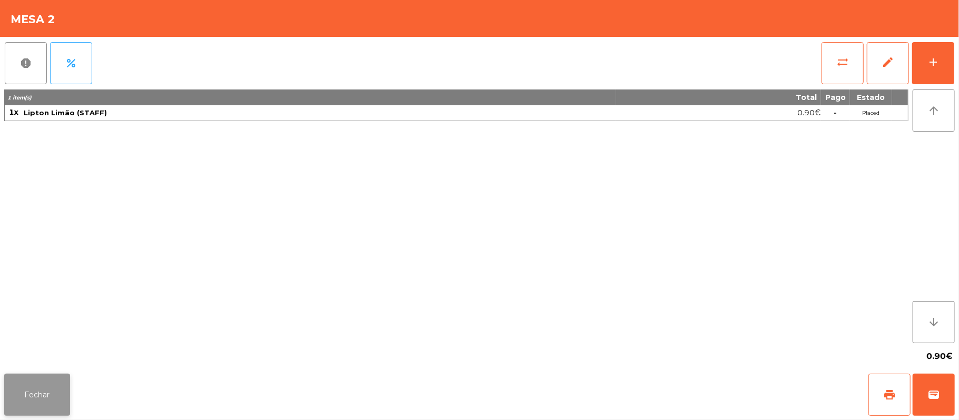
click at [33, 396] on button "Fechar" at bounding box center [37, 395] width 66 height 42
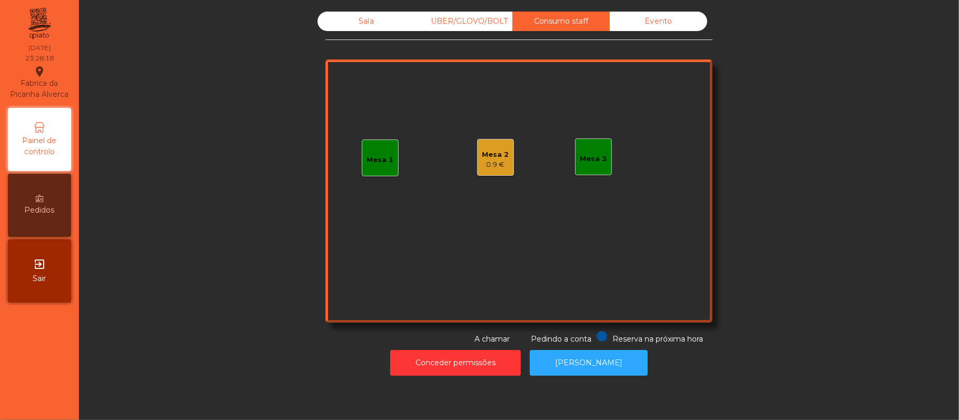
click at [347, 21] on div "Sala" at bounding box center [365, 21] width 97 height 19
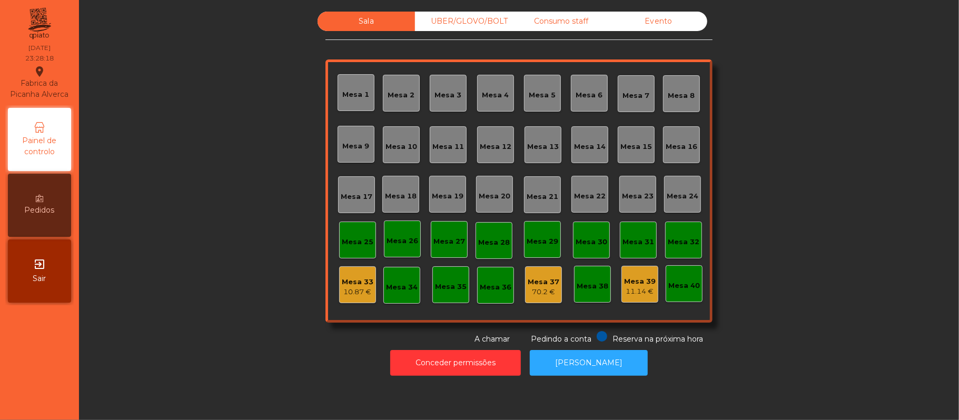
click at [348, 284] on div "Mesa 33" at bounding box center [358, 282] width 32 height 11
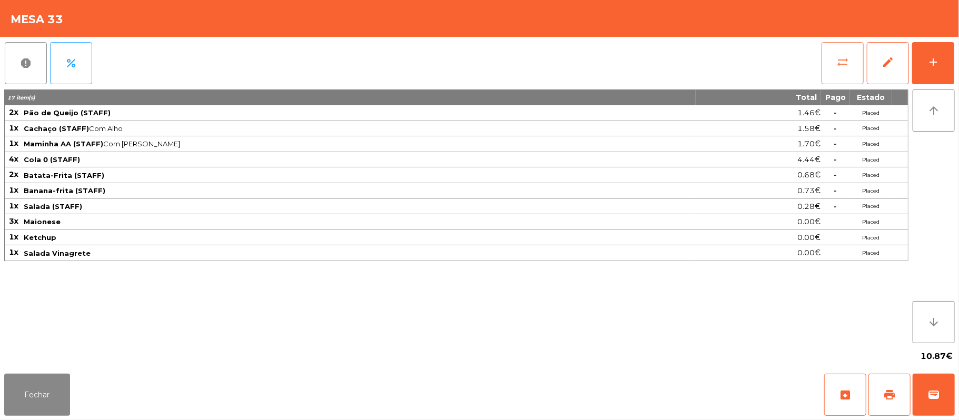
click at [833, 81] on button "sync_alt" at bounding box center [842, 63] width 42 height 42
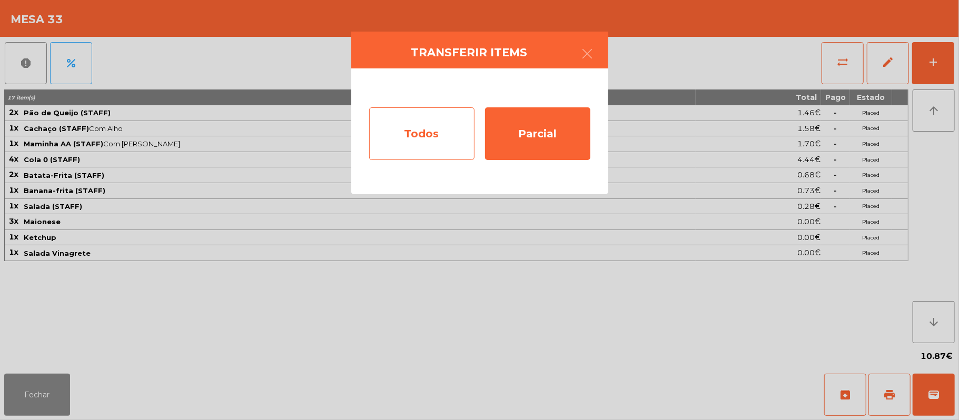
click at [413, 125] on div "Todos" at bounding box center [421, 133] width 105 height 53
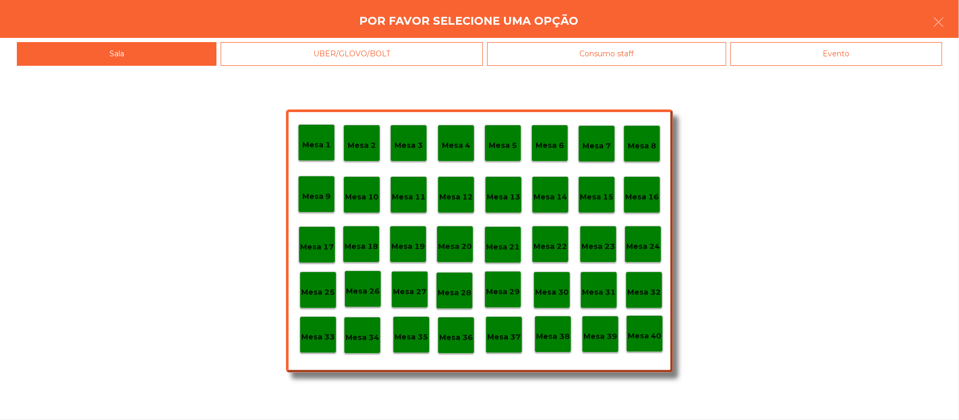
click at [599, 333] on p "Mesa 39" at bounding box center [600, 337] width 34 height 12
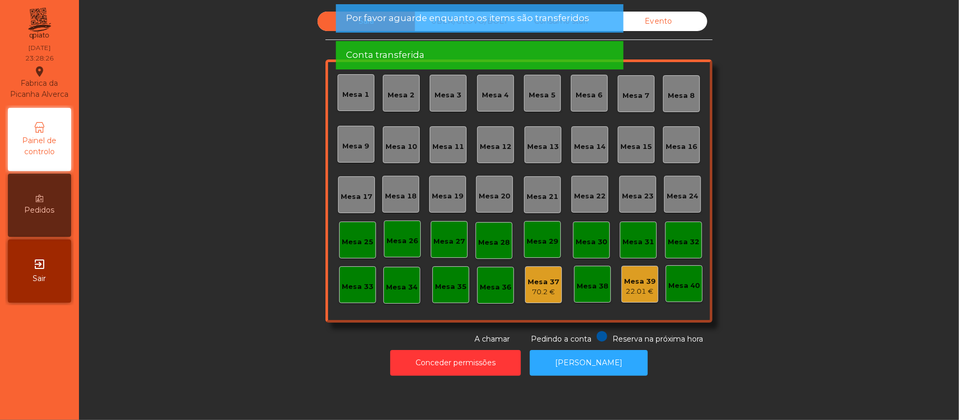
click at [477, 57] on div "Conta transferida" at bounding box center [479, 54] width 266 height 13
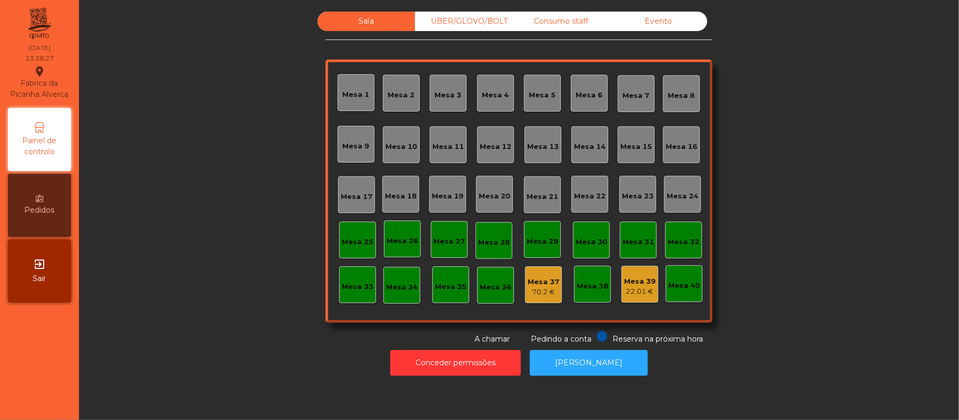
click at [479, 20] on span "Por favor aguarde enquanto os items são transferidos" at bounding box center [467, 18] width 243 height 13
click at [550, 22] on div "Consumo staff" at bounding box center [560, 21] width 97 height 19
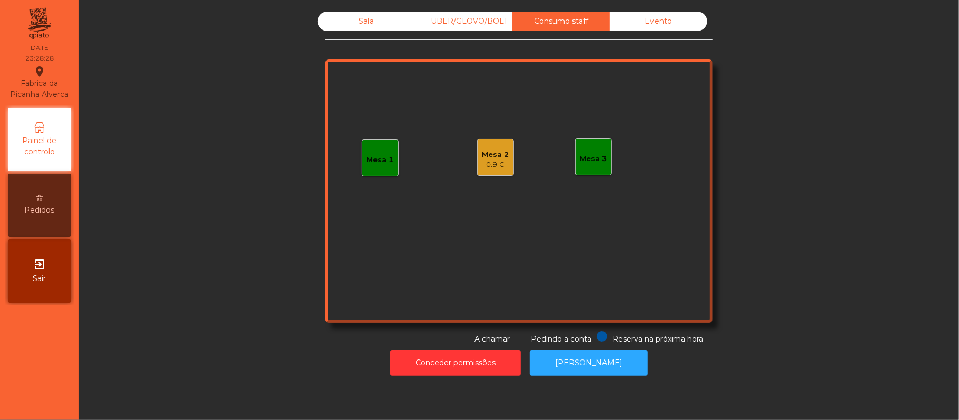
click at [361, 22] on div "Sala" at bounding box center [365, 21] width 97 height 19
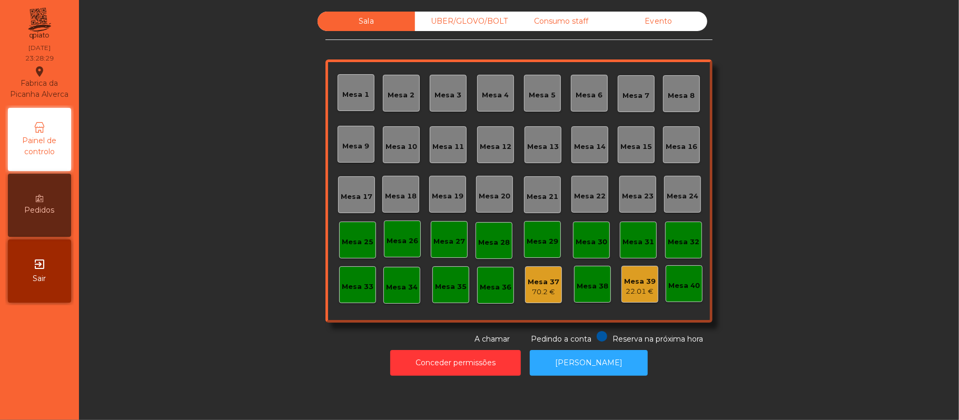
click at [548, 18] on div "Consumo staff" at bounding box center [560, 21] width 97 height 19
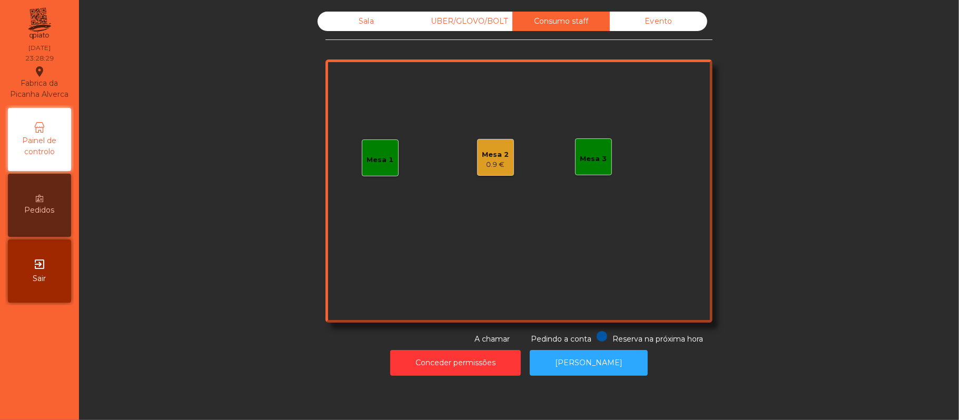
click at [483, 168] on div "0.9 €" at bounding box center [495, 165] width 27 height 11
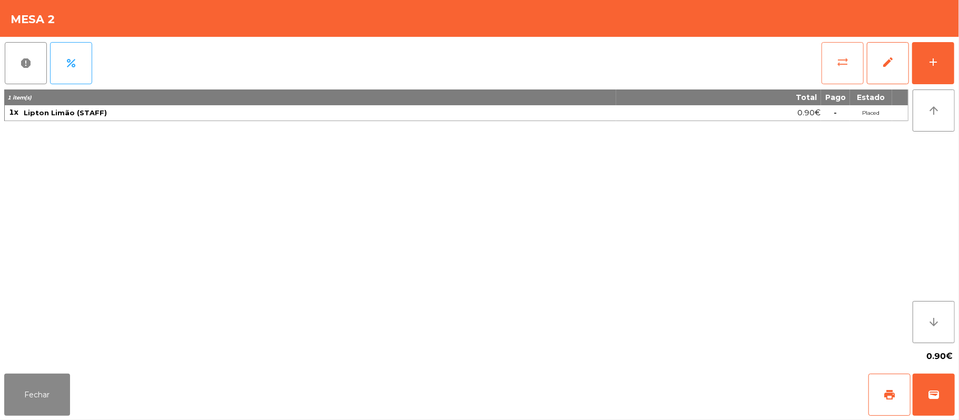
click at [830, 81] on button "sync_alt" at bounding box center [842, 63] width 42 height 42
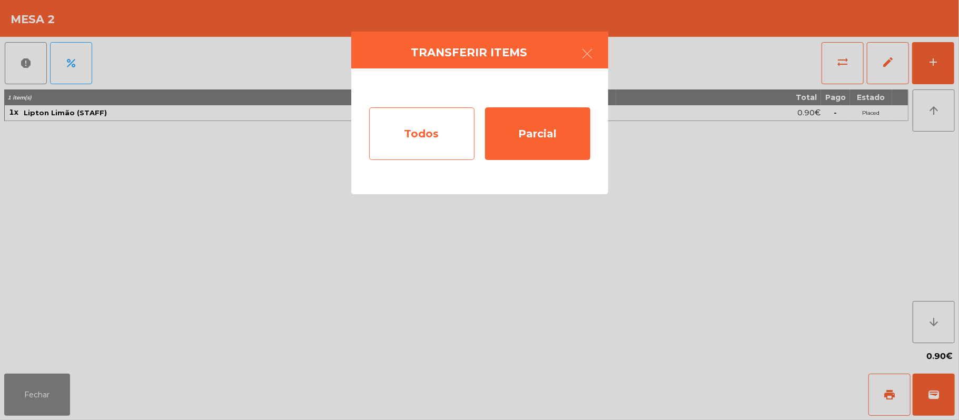
click at [405, 130] on div "Todos" at bounding box center [421, 133] width 105 height 53
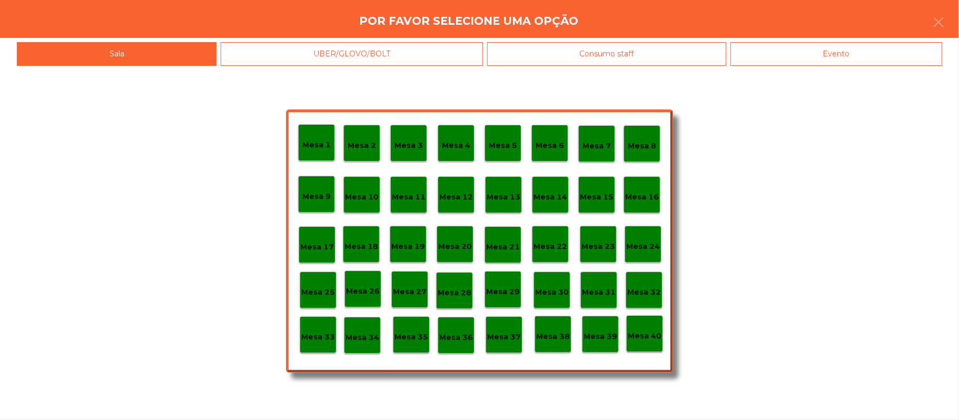
click at [596, 343] on div "Mesa 39" at bounding box center [600, 334] width 37 height 37
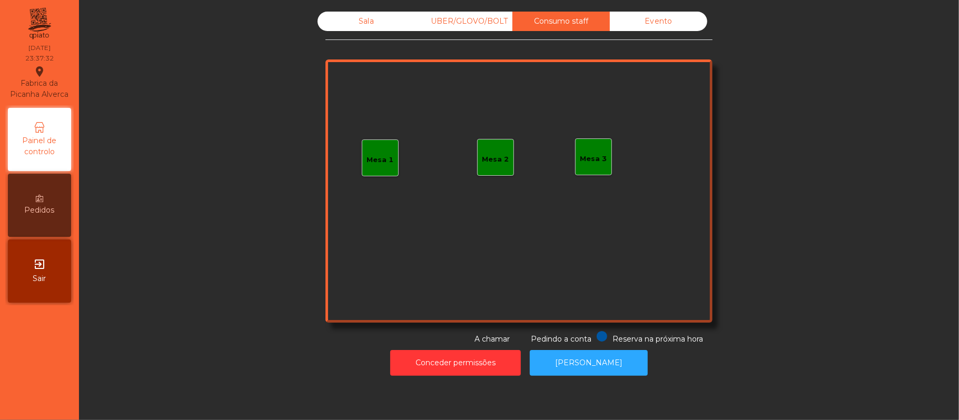
click at [650, 25] on div "Evento" at bounding box center [658, 21] width 97 height 19
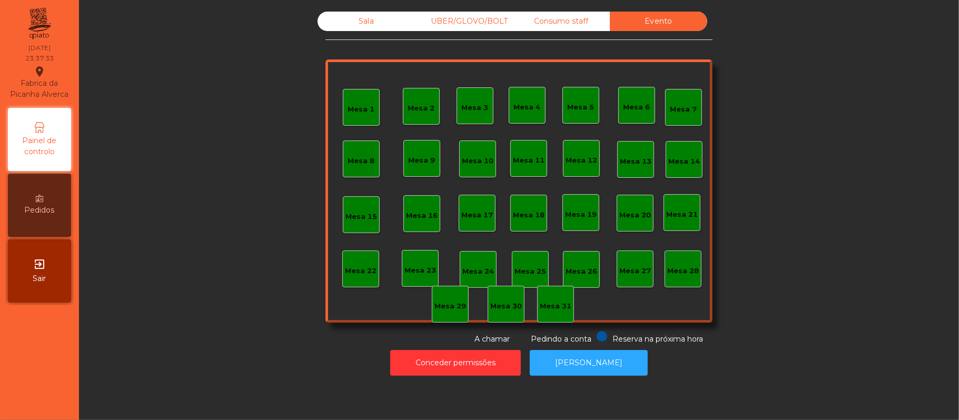
click at [352, 26] on div "Sala" at bounding box center [365, 21] width 97 height 19
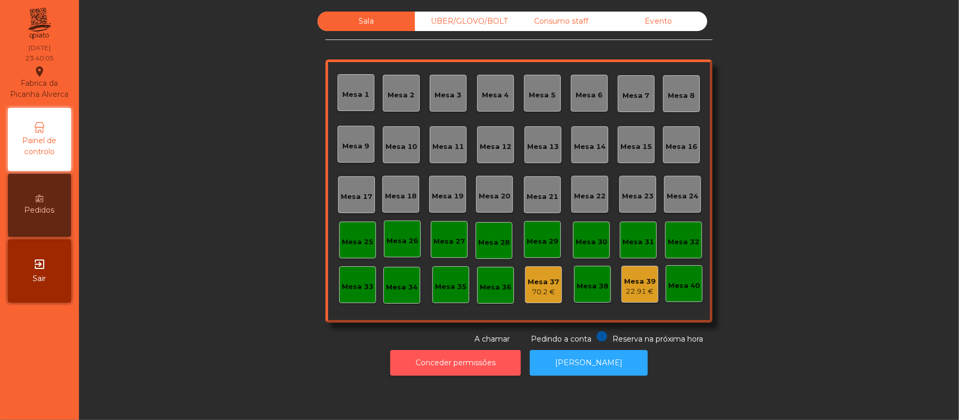
click at [470, 365] on button "Conceder permissões" at bounding box center [455, 363] width 131 height 26
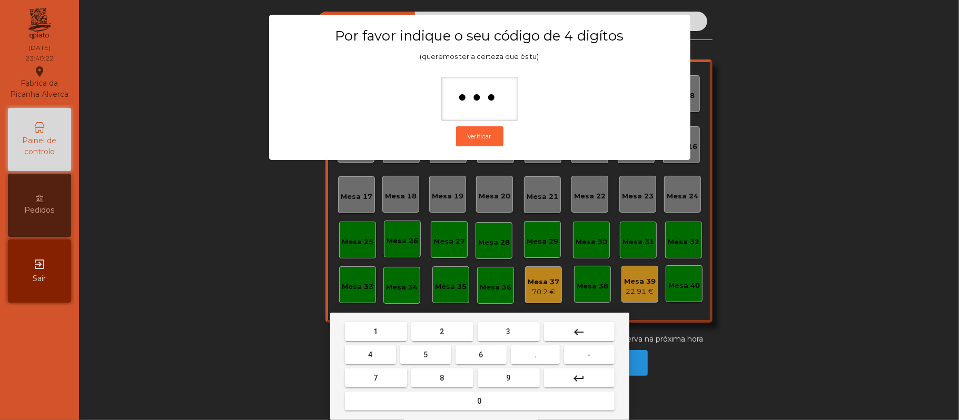
type input "****"
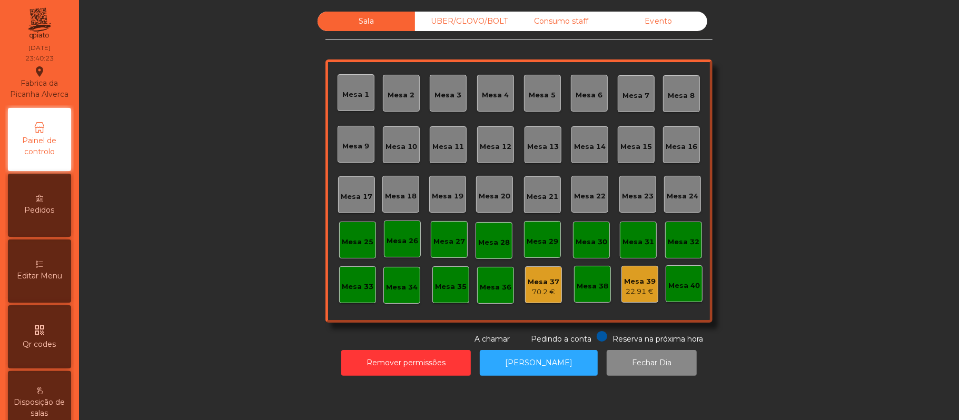
click at [540, 283] on div "Mesa 37" at bounding box center [544, 282] width 32 height 11
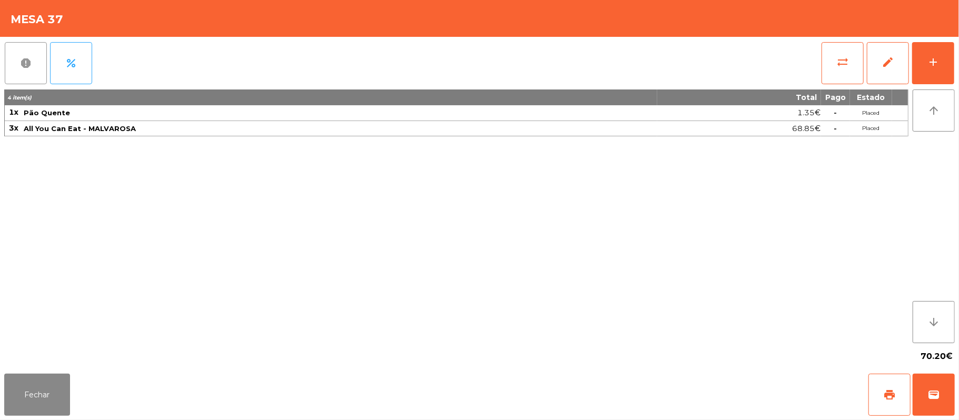
click at [30, 60] on span "report" at bounding box center [25, 63] width 13 height 13
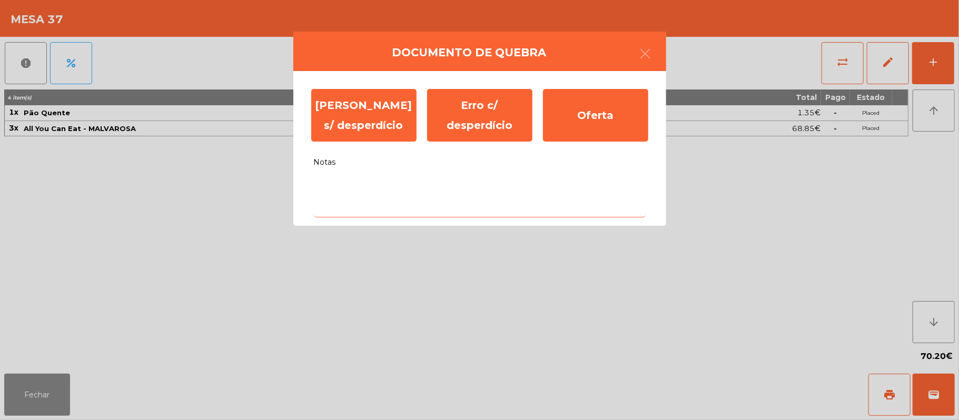
click at [497, 185] on textarea "Notas" at bounding box center [480, 196] width 332 height 44
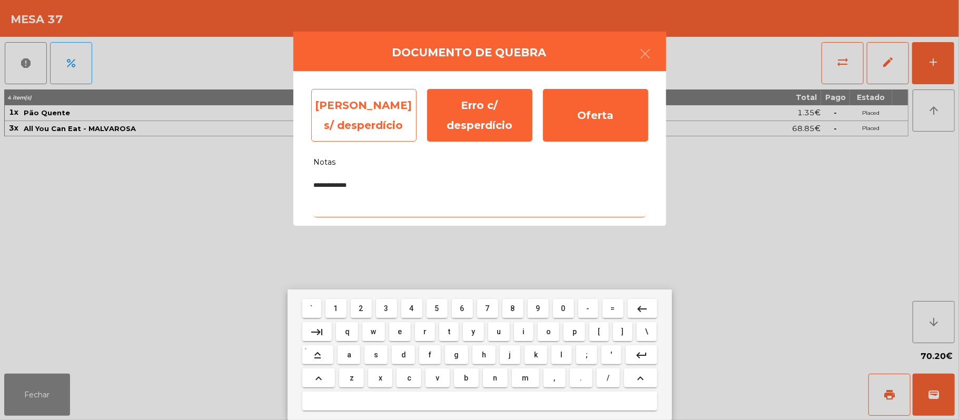
type textarea "**********"
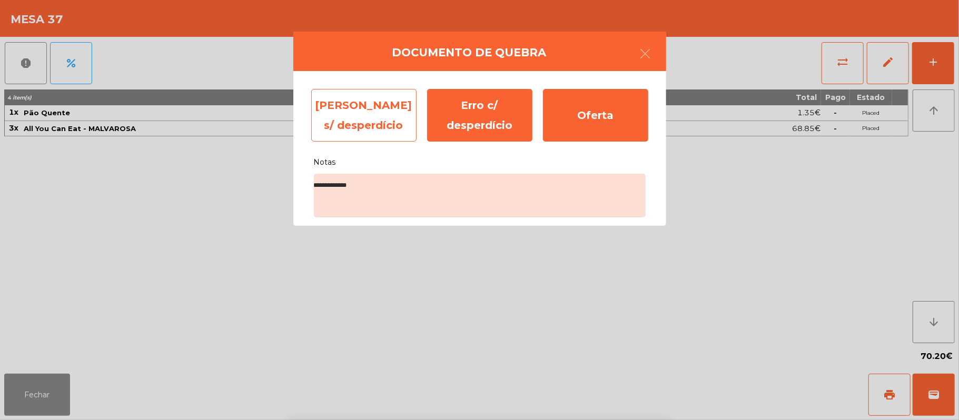
click at [380, 118] on div "Erro s/ desperdício" at bounding box center [363, 115] width 105 height 53
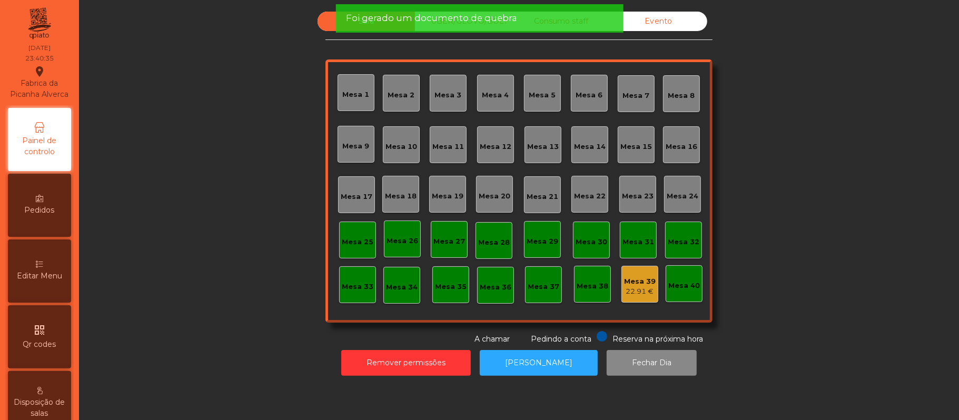
click at [643, 296] on div "22.91 €" at bounding box center [640, 291] width 32 height 11
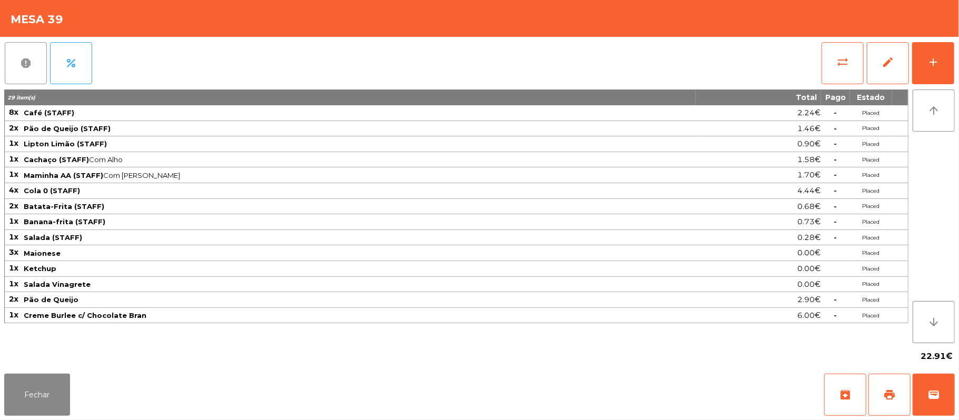
click at [24, 74] on button "report" at bounding box center [26, 63] width 42 height 42
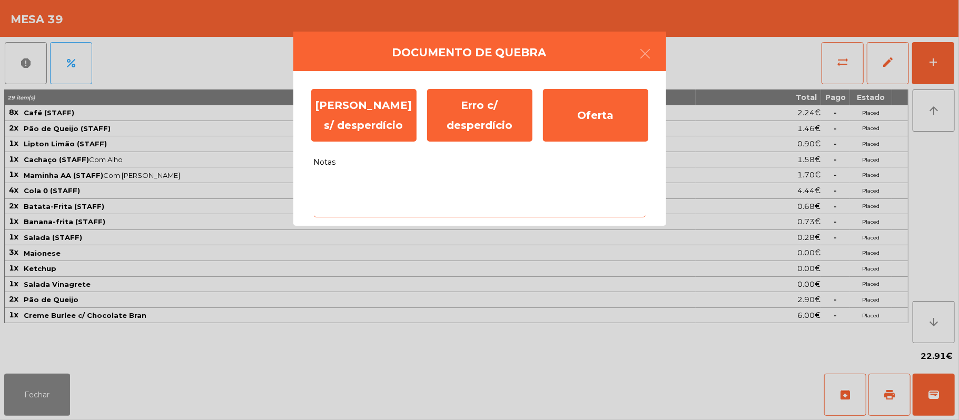
click at [430, 188] on textarea "Notas" at bounding box center [480, 196] width 332 height 44
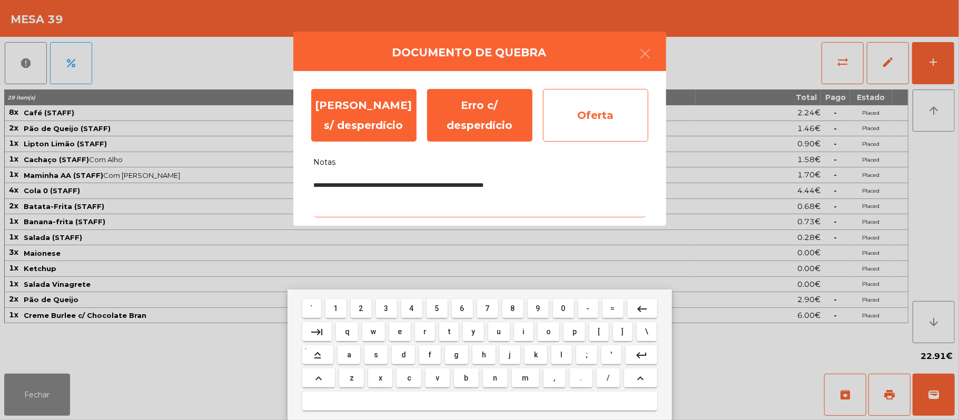
type textarea "**********"
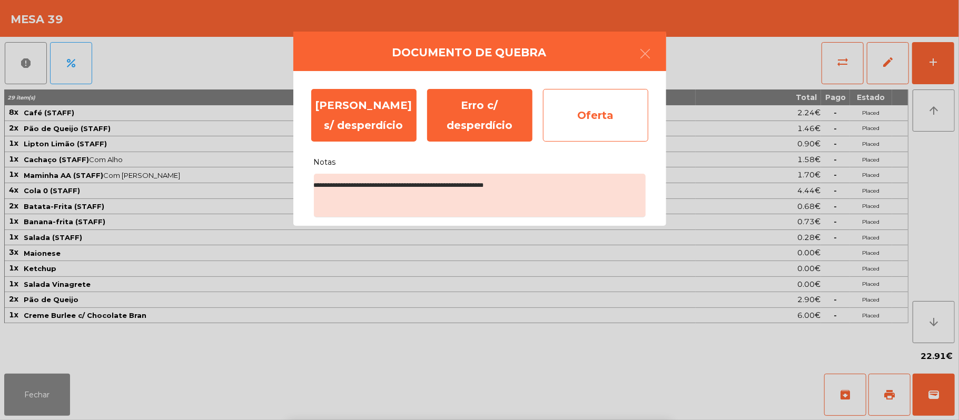
click at [593, 114] on div "Oferta" at bounding box center [595, 115] width 105 height 53
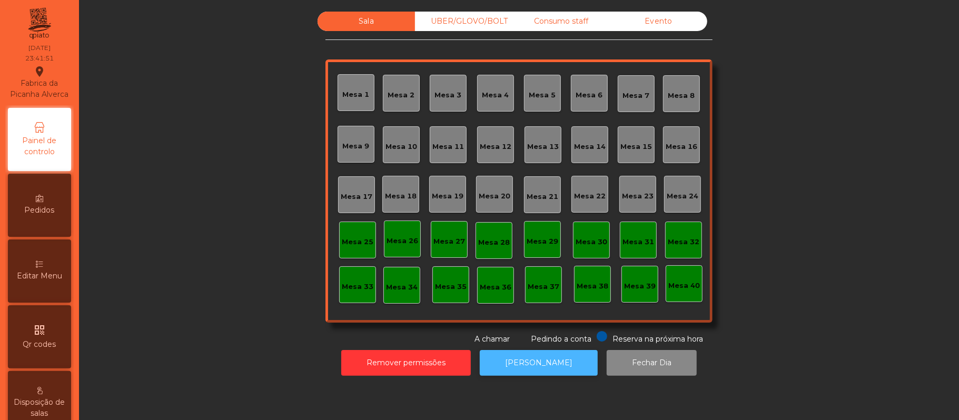
click at [543, 358] on button "[PERSON_NAME]" at bounding box center [539, 363] width 118 height 26
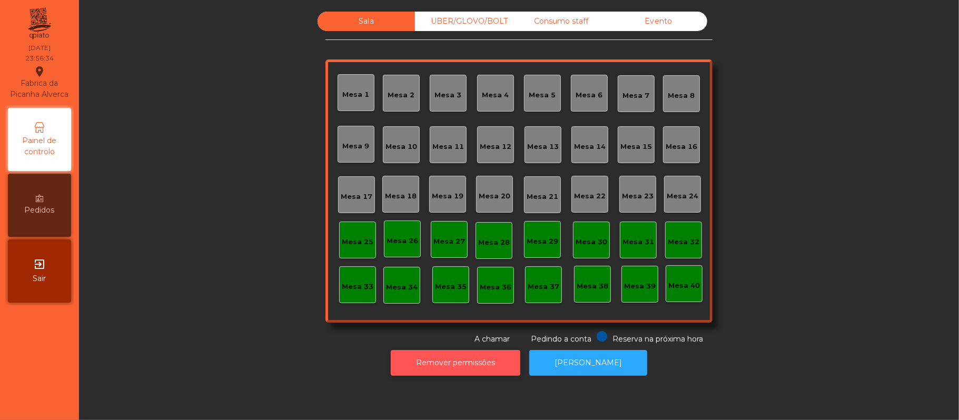
click at [460, 373] on button "Remover permissões" at bounding box center [456, 363] width 130 height 26
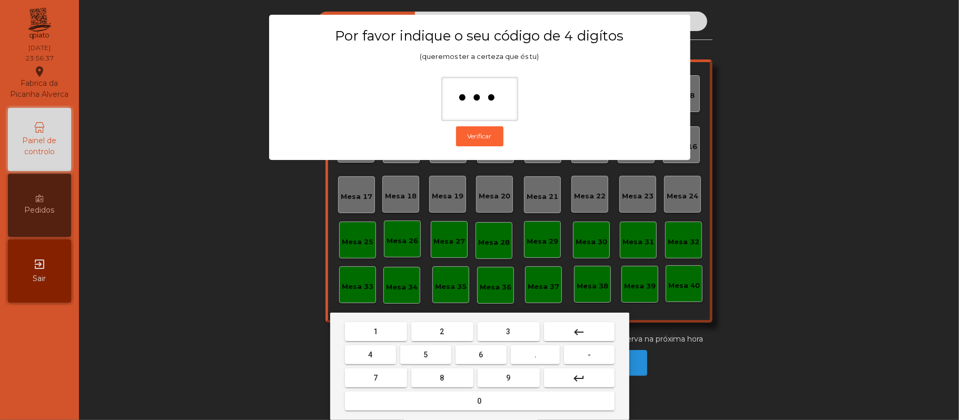
type input "****"
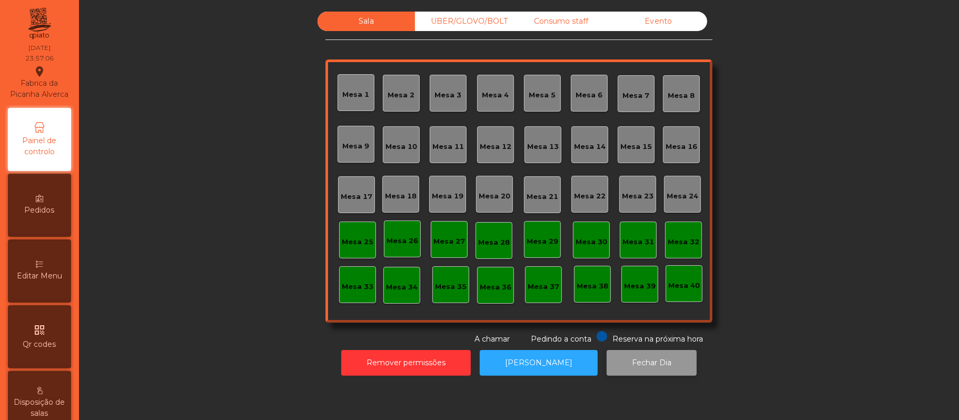
click at [630, 362] on button "Fechar Dia" at bounding box center [651, 363] width 90 height 26
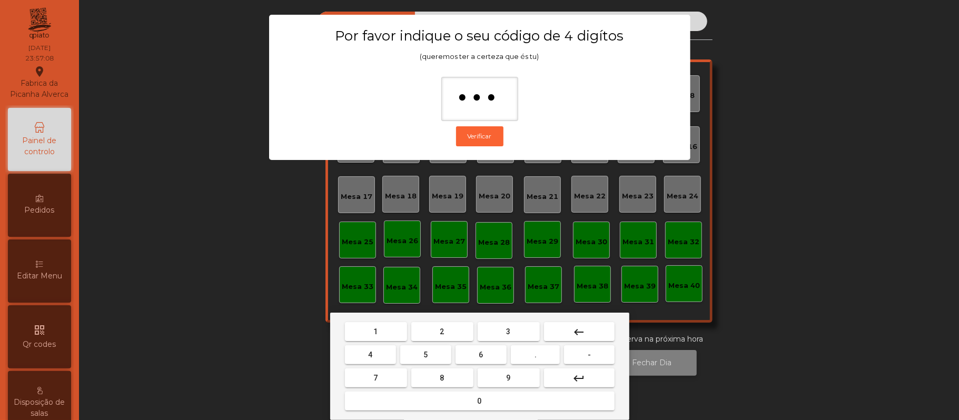
type input "****"
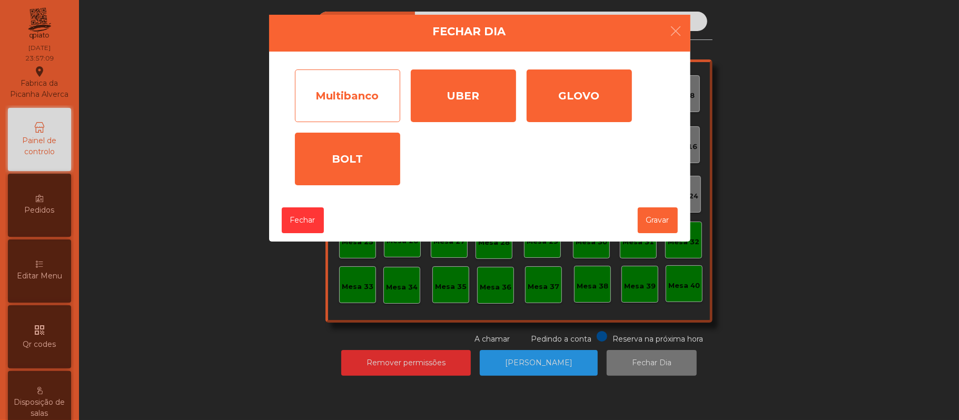
click at [356, 100] on div "Multibanco" at bounding box center [347, 95] width 105 height 53
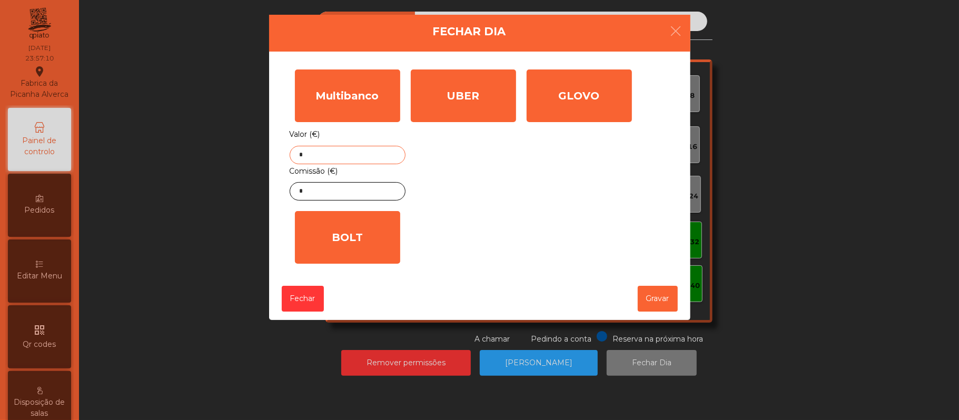
click at [364, 155] on input "*" at bounding box center [348, 155] width 116 height 18
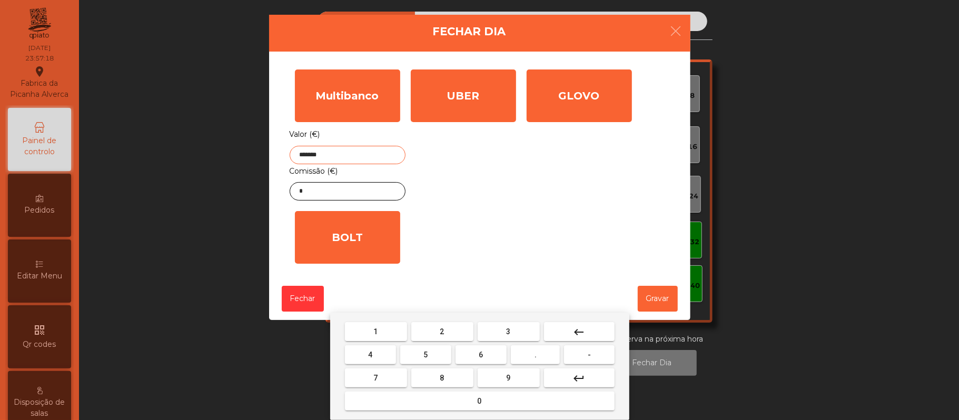
type input "*******"
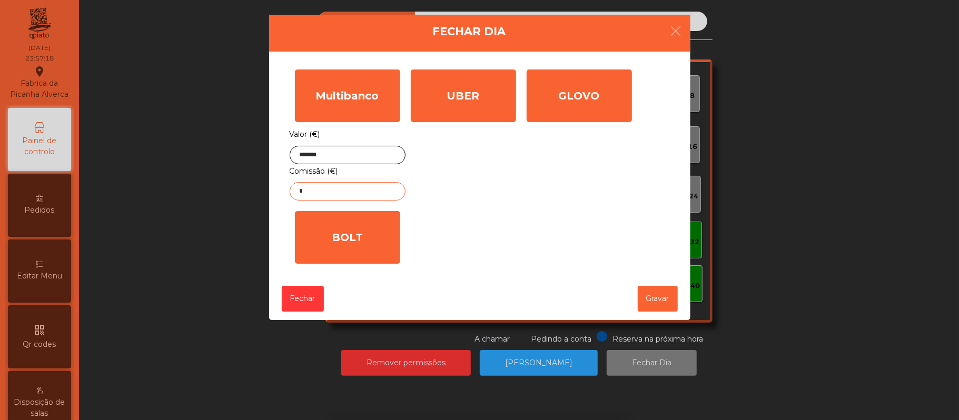
click at [370, 194] on input "*" at bounding box center [348, 191] width 116 height 18
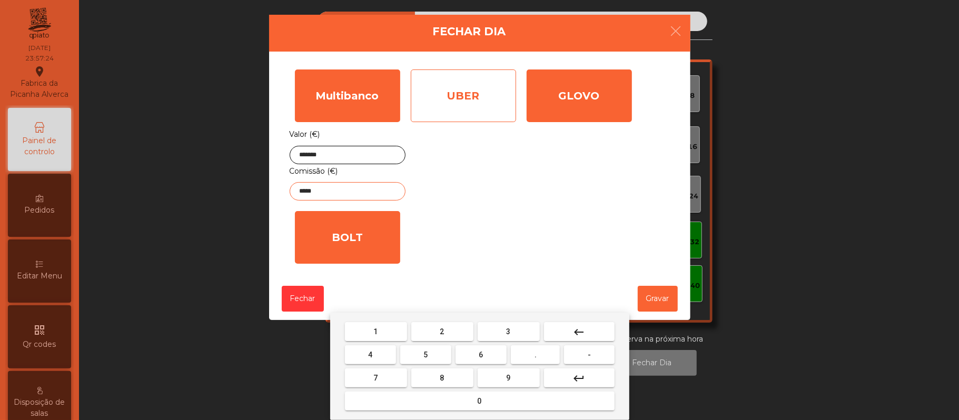
type input "*****"
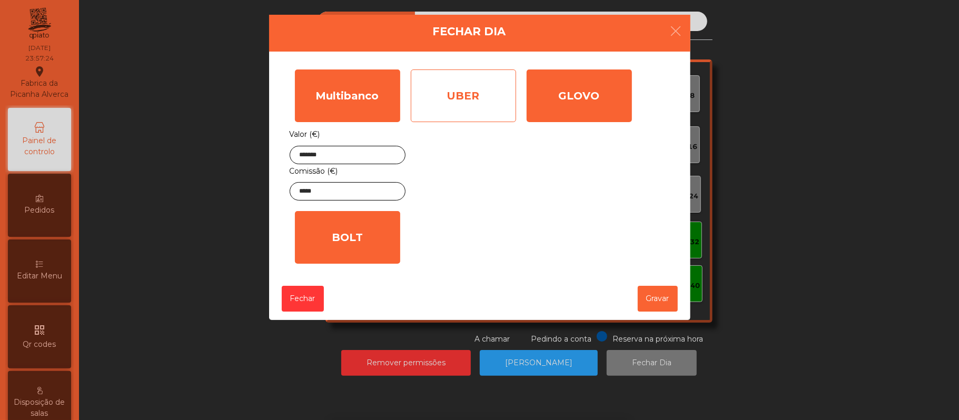
click at [466, 85] on div "UBER" at bounding box center [463, 95] width 105 height 53
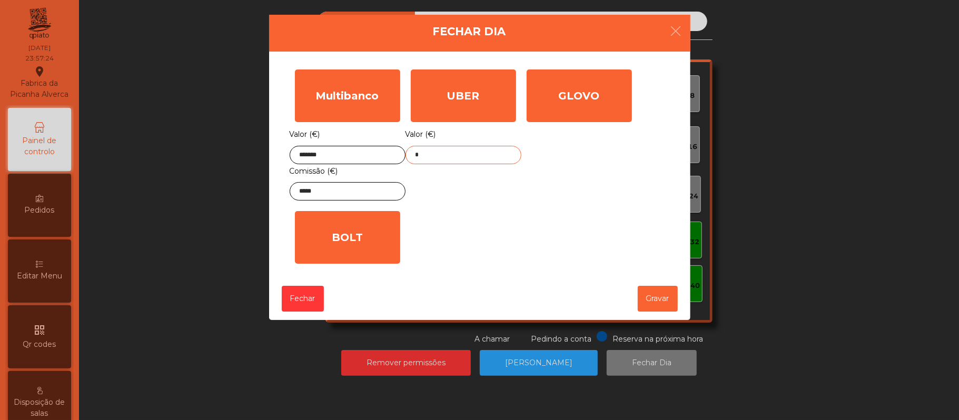
click at [474, 155] on input "*" at bounding box center [463, 155] width 116 height 18
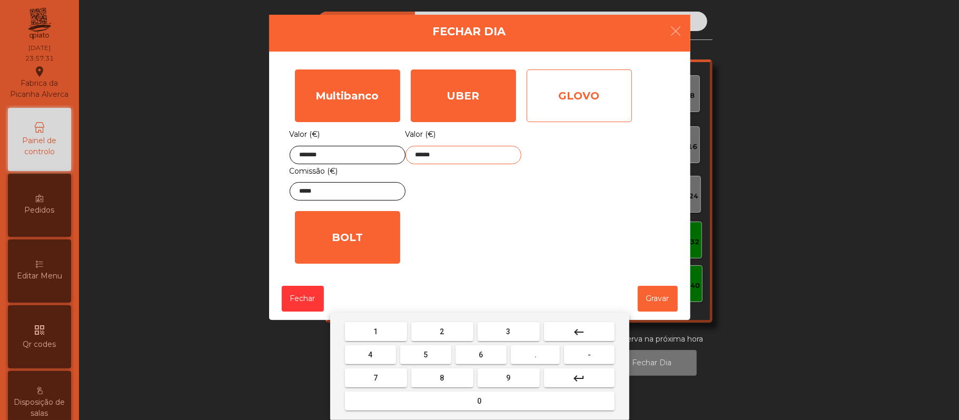
type input "******"
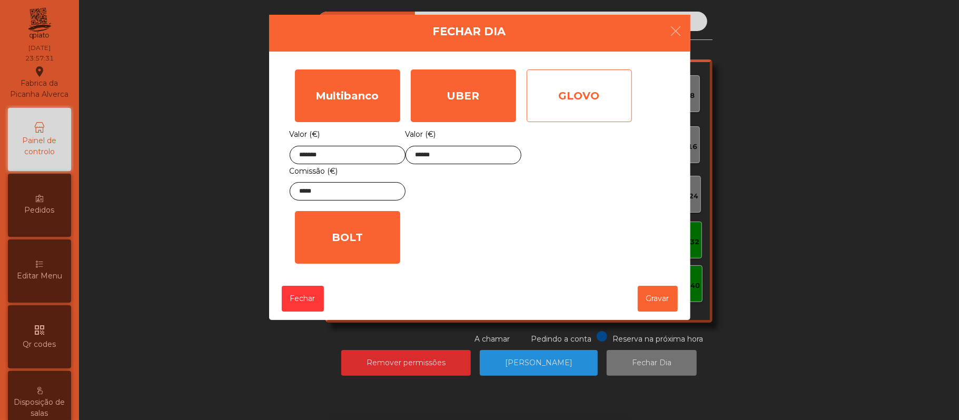
click at [578, 85] on div "GLOVO" at bounding box center [578, 95] width 105 height 53
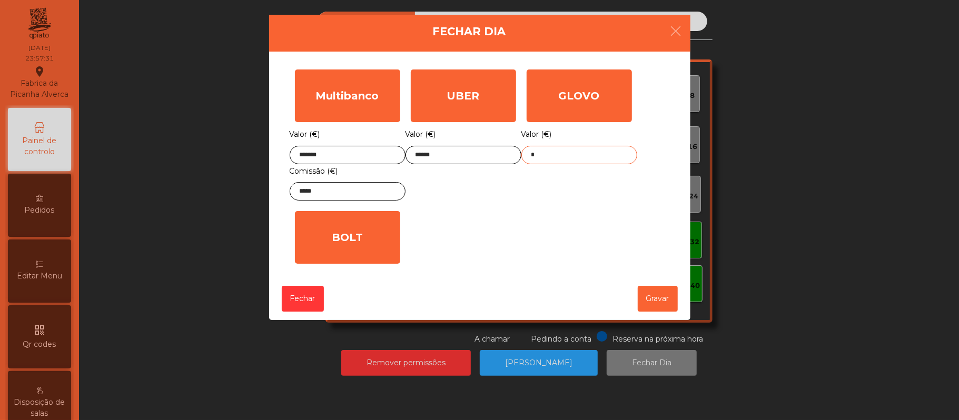
click at [582, 158] on input "*" at bounding box center [579, 155] width 116 height 18
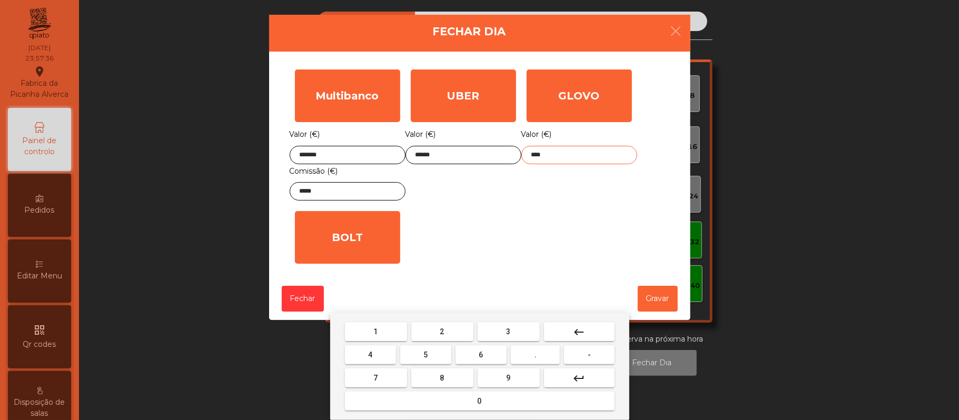
type input "*****"
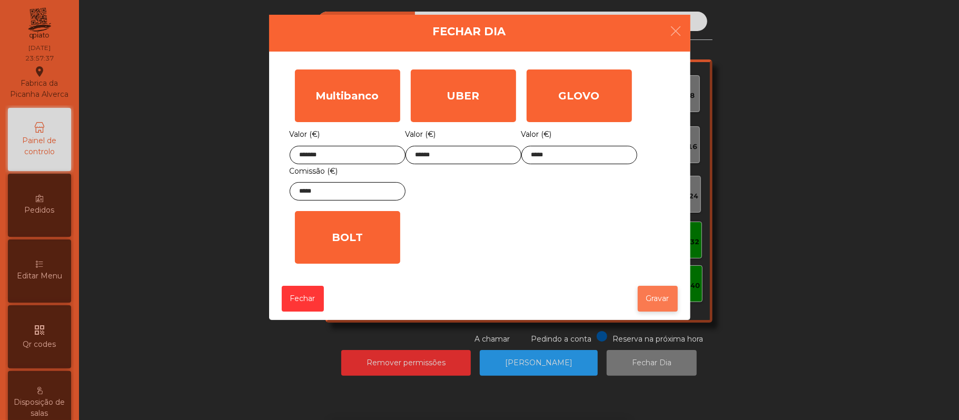
click at [665, 307] on button "Gravar" at bounding box center [658, 299] width 40 height 26
